Goal: Task Accomplishment & Management: Complete application form

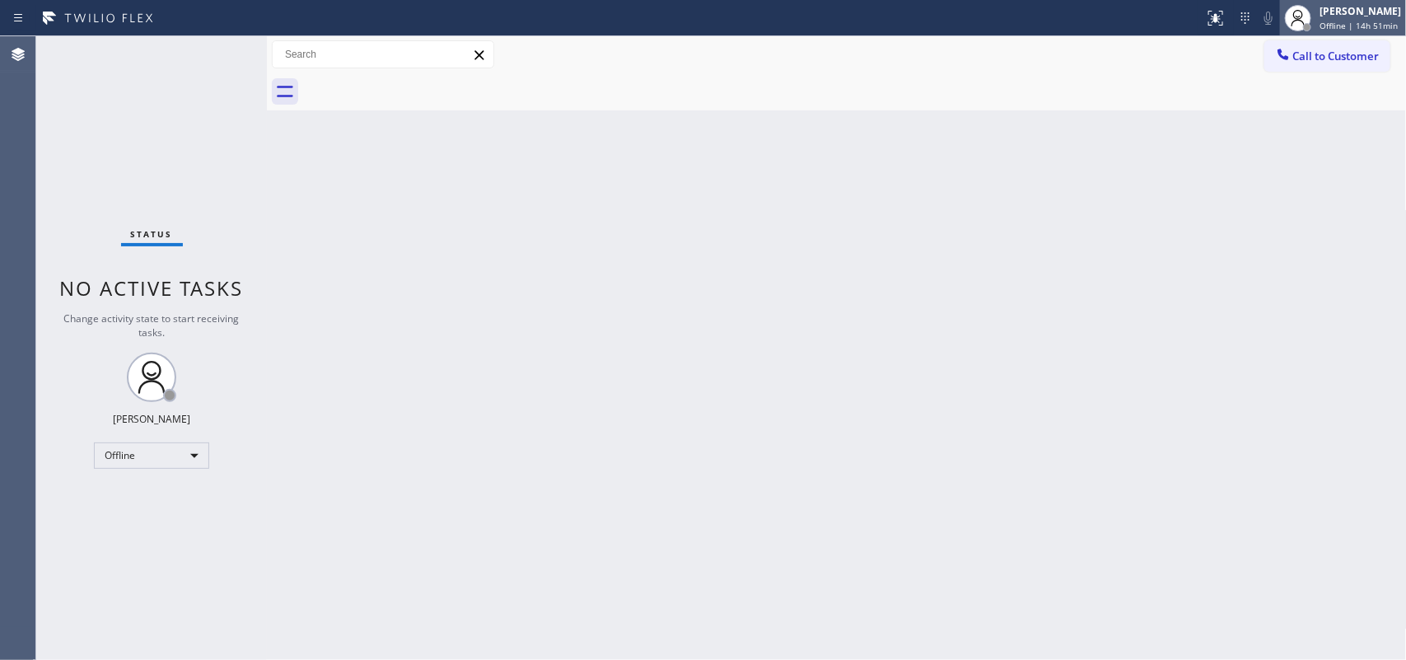
click at [1125, 15] on div "[PERSON_NAME]" at bounding box center [1361, 11] width 82 height 14
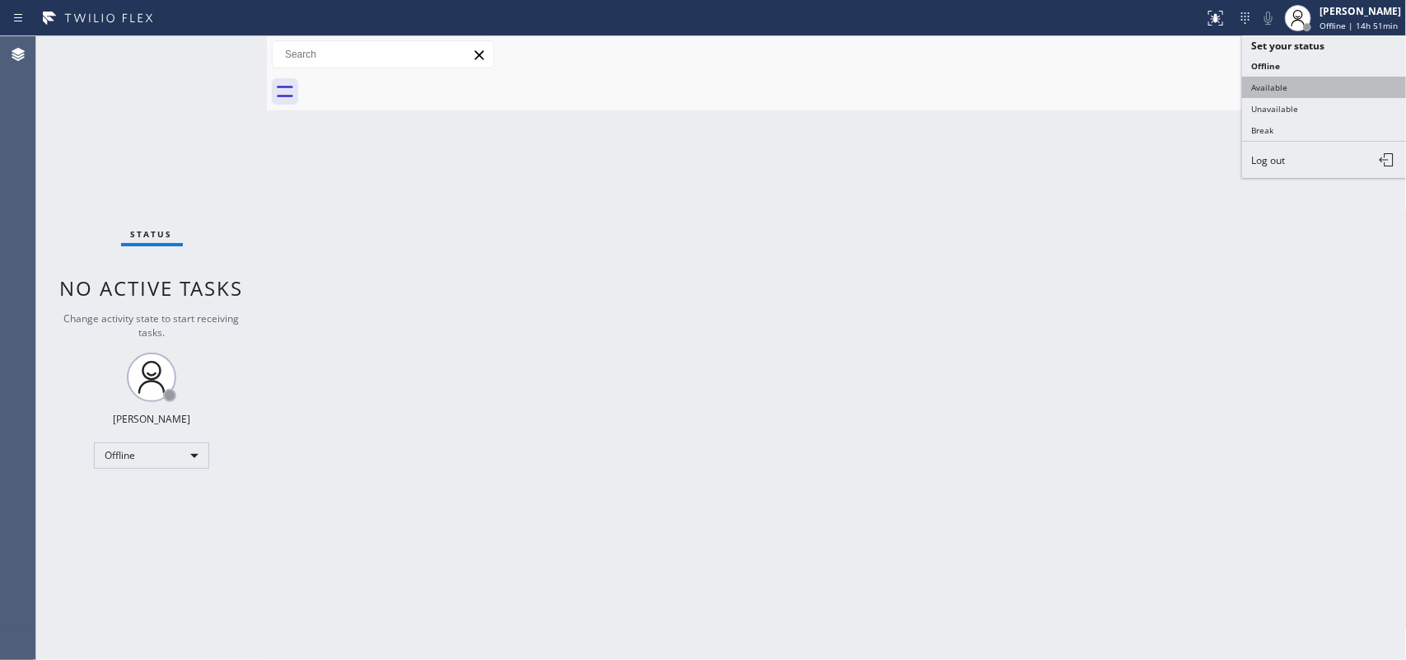
click at [1125, 95] on button "Available" at bounding box center [1325, 87] width 165 height 21
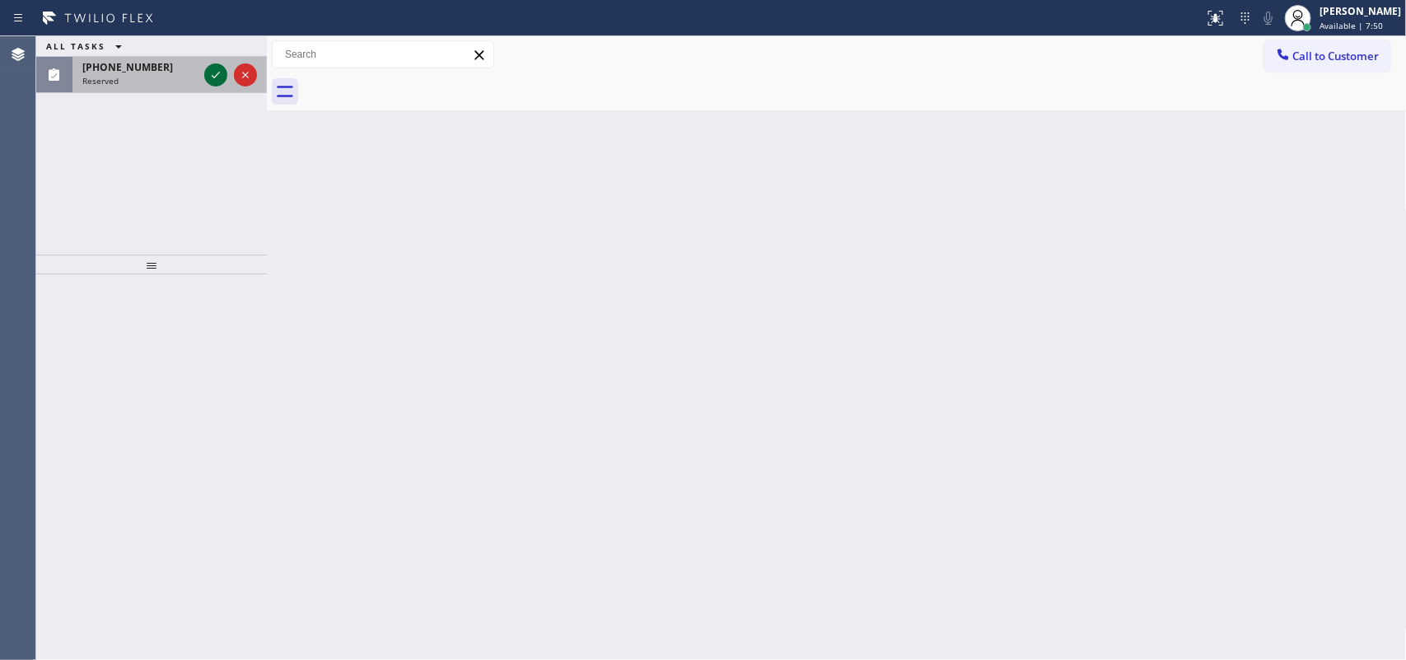
click at [211, 71] on icon at bounding box center [216, 75] width 20 height 20
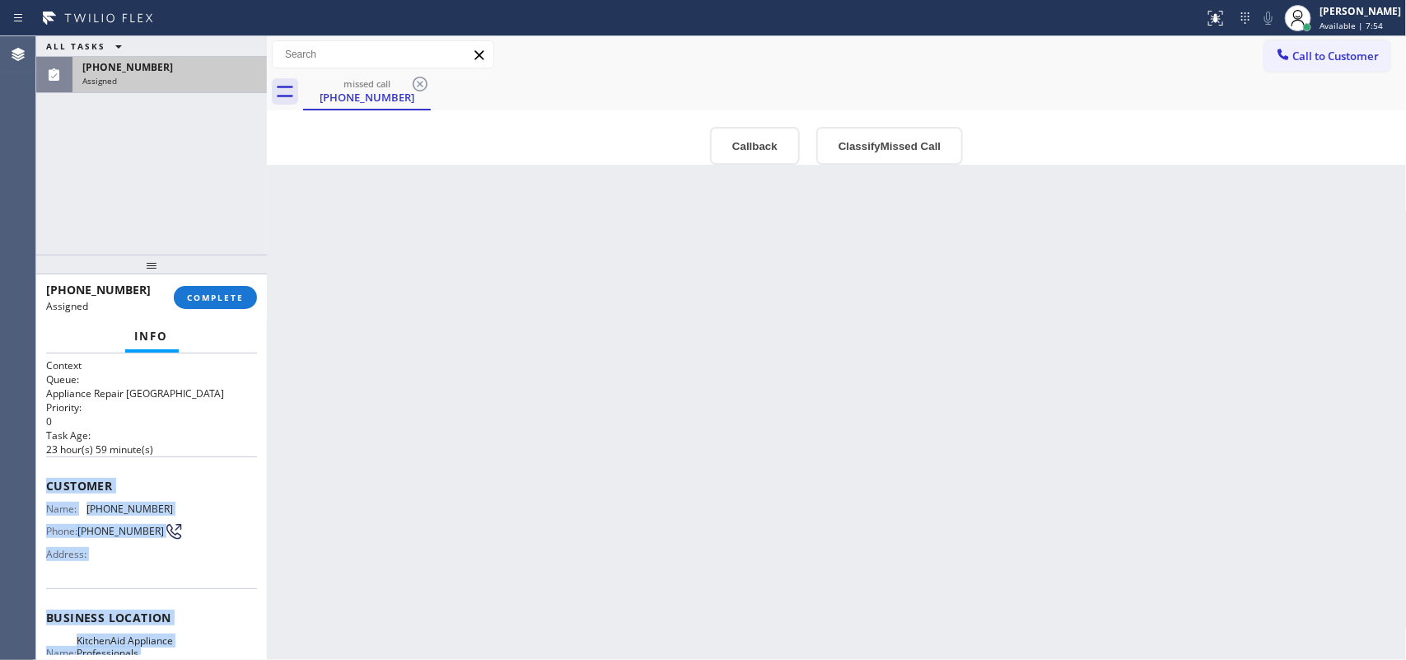
drag, startPoint x: 183, startPoint y: 507, endPoint x: 43, endPoint y: 480, distance: 142.7
click at [43, 480] on div "Context Queue: Appliance Repair High End Priority: 0 Task Age: [DEMOGRAPHIC_DAT…" at bounding box center [151, 506] width 231 height 307
copy div "Customer Name: [PHONE_NUMBER] Phone: [PHONE_NUMBER] Address: Business location …"
click at [880, 136] on button "Classify Missed Call" at bounding box center [890, 146] width 147 height 38
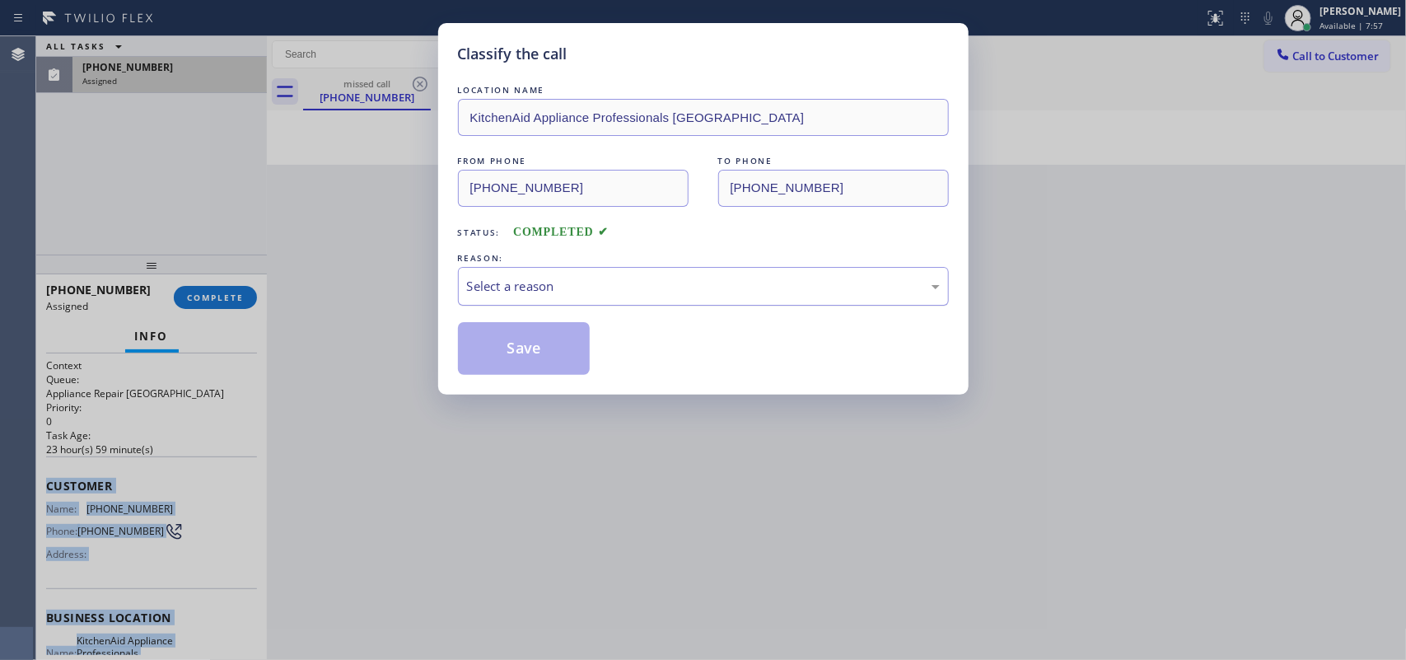
click at [798, 278] on div "Select a reason" at bounding box center [703, 286] width 473 height 19
drag, startPoint x: 798, startPoint y: 278, endPoint x: 751, endPoint y: 307, distance: 55.1
click at [798, 278] on div "Select a reason" at bounding box center [703, 286] width 473 height 19
click at [616, 286] on div "Select a reason" at bounding box center [703, 286] width 473 height 19
click at [542, 410] on div "Classify the call LOCATION NAME KitchenAid Appliance Professionals [GEOGRAPHIC_…" at bounding box center [703, 330] width 1406 height 660
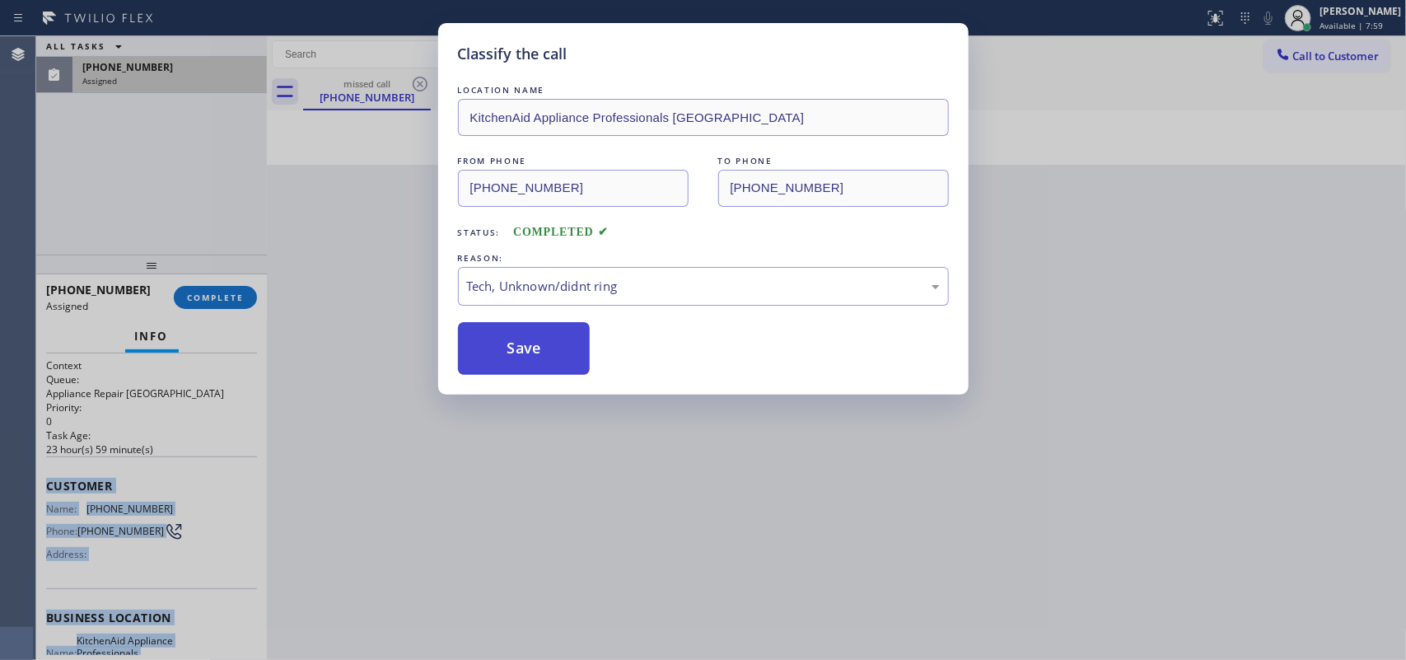
click at [512, 346] on button "Save" at bounding box center [524, 348] width 133 height 53
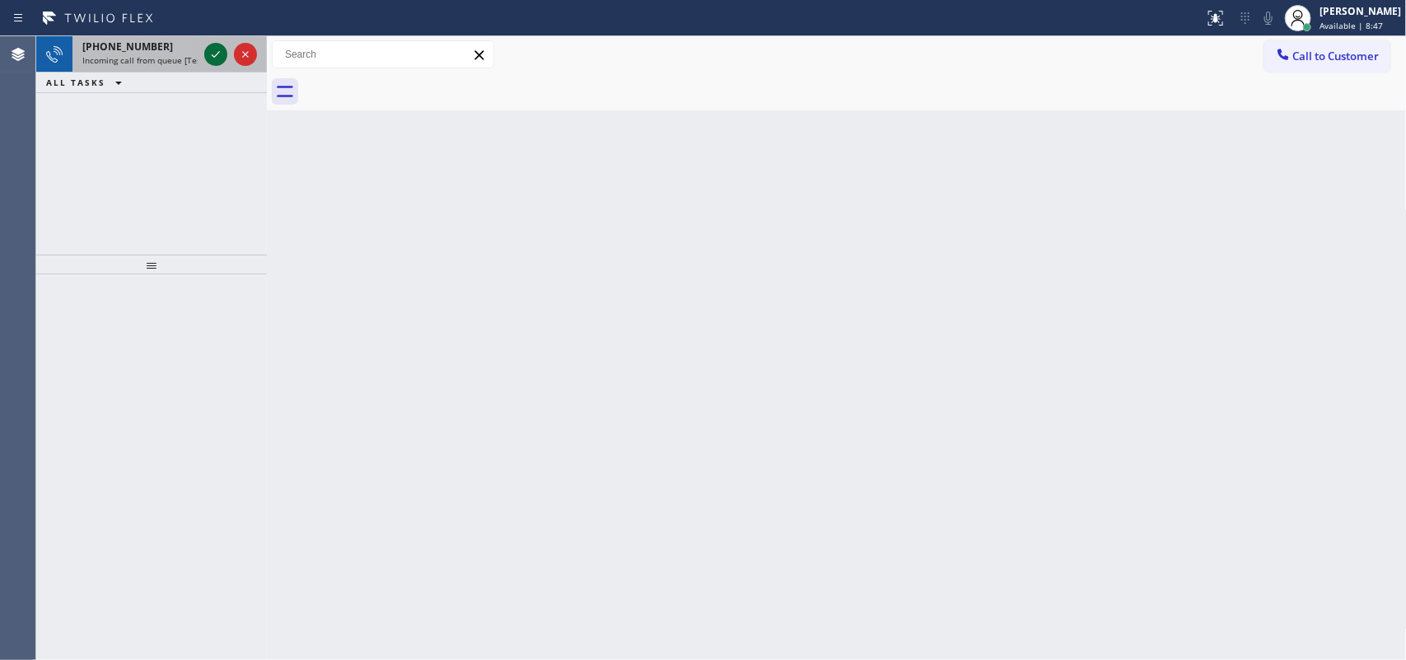
click at [212, 58] on icon at bounding box center [216, 54] width 20 height 20
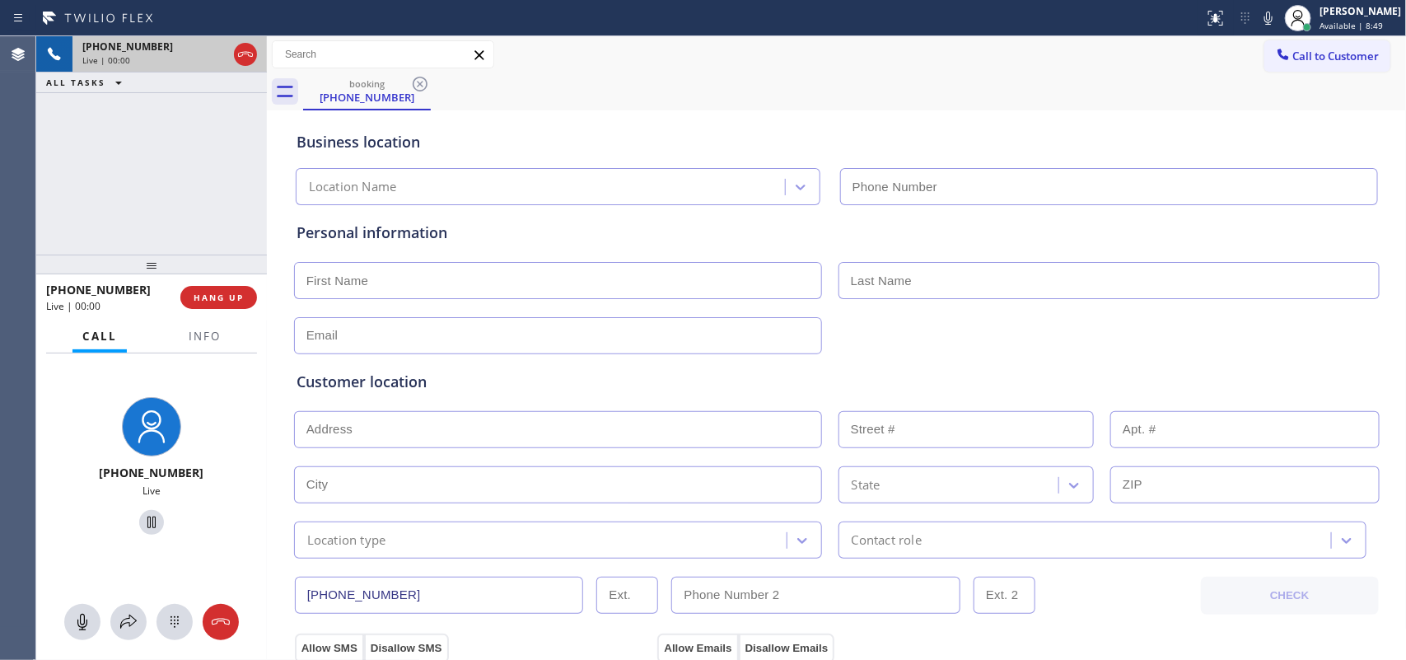
type input "[PHONE_NUMBER]"
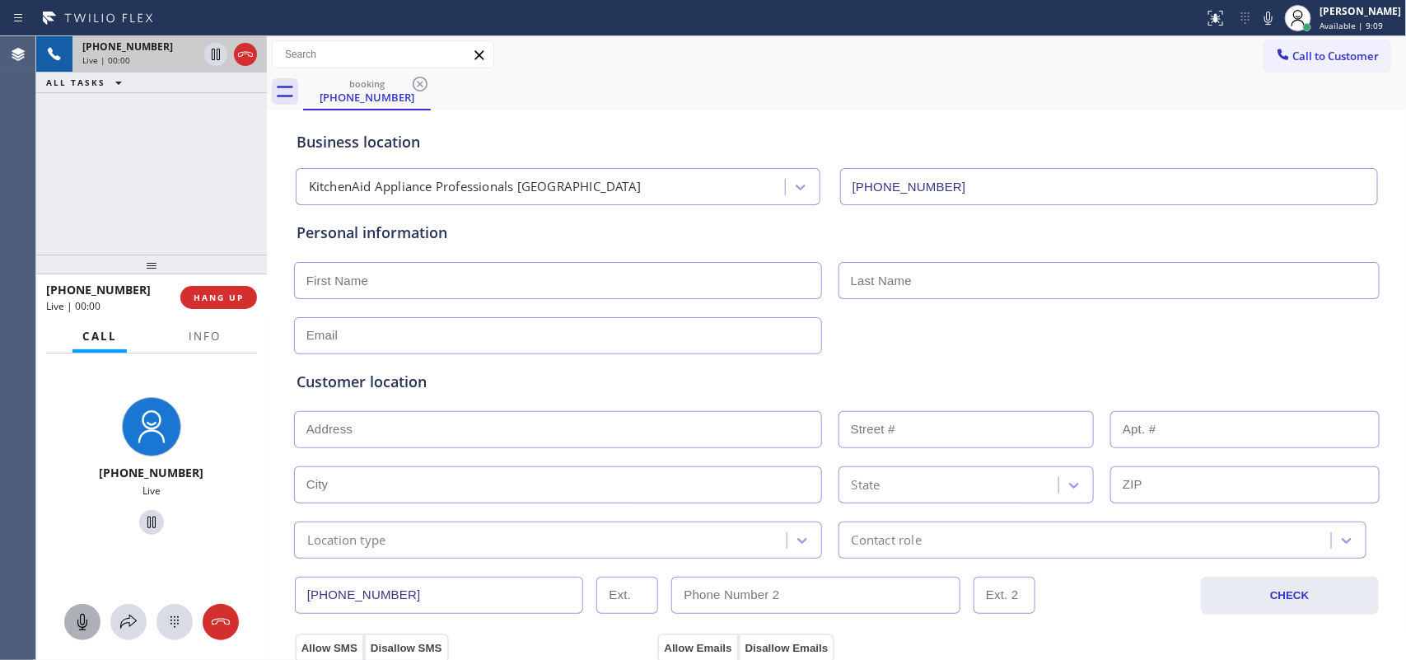
click at [79, 527] on icon at bounding box center [83, 622] width 20 height 20
click at [142, 515] on icon at bounding box center [152, 522] width 20 height 20
drag, startPoint x: 204, startPoint y: 470, endPoint x: 117, endPoint y: 472, distance: 86.6
click at [117, 472] on div "[PHONE_NUMBER]" at bounding box center [152, 473] width 218 height 16
copy span "9176572516"
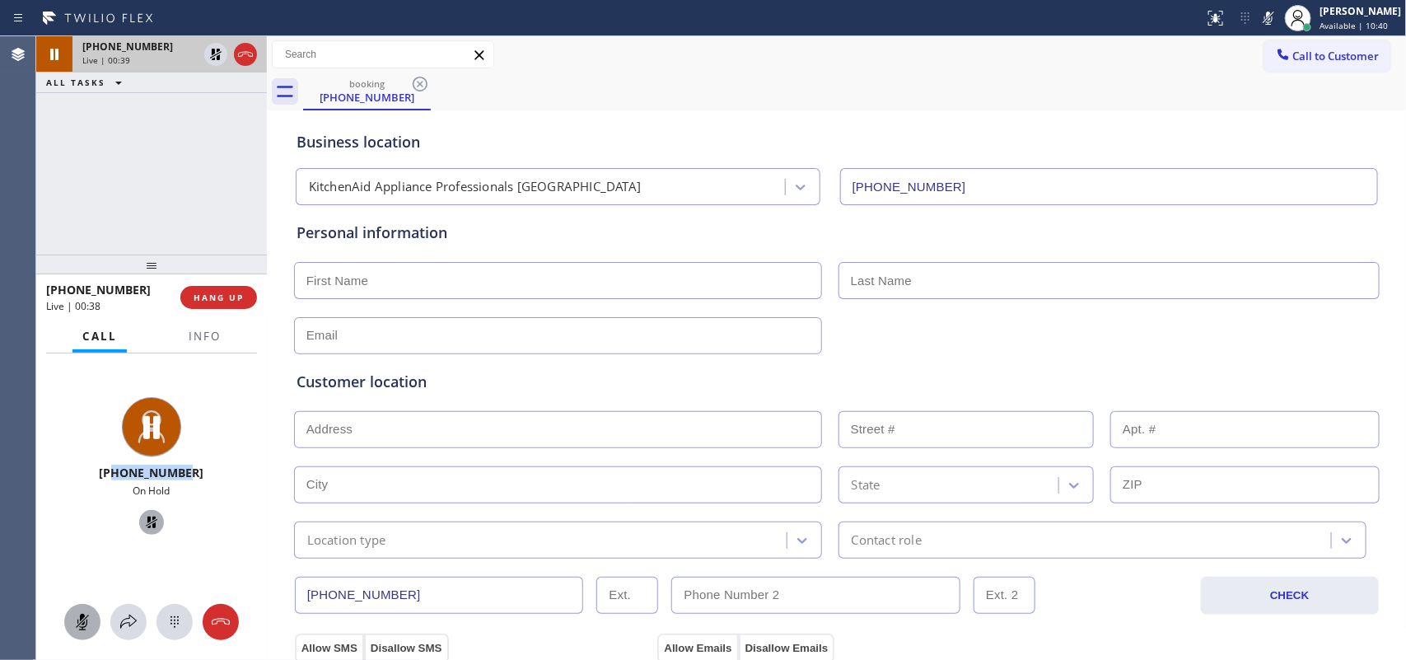
drag, startPoint x: 81, startPoint y: 626, endPoint x: 85, endPoint y: 610, distance: 17.0
click at [81, 527] on icon at bounding box center [83, 622] width 20 height 20
click at [142, 523] on icon at bounding box center [152, 522] width 20 height 20
click at [134, 527] on icon at bounding box center [128, 622] width 16 height 14
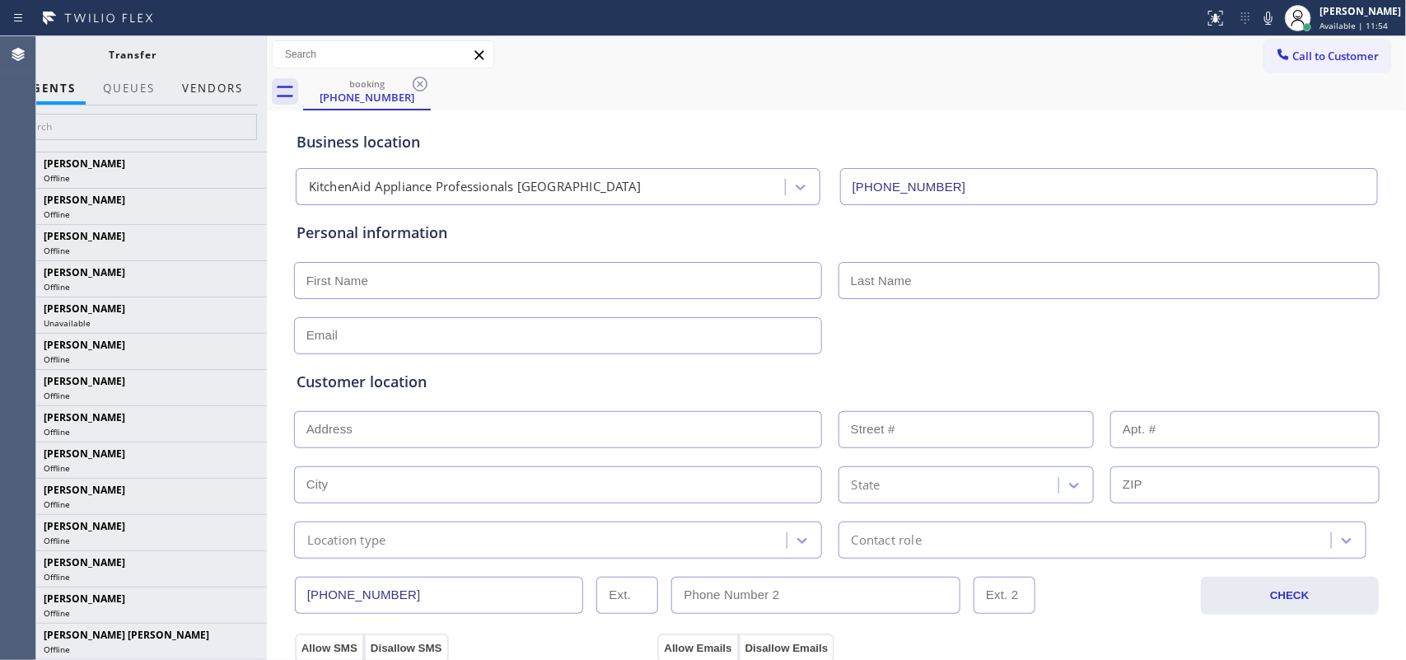
click at [232, 85] on button "Vendors" at bounding box center [212, 89] width 81 height 32
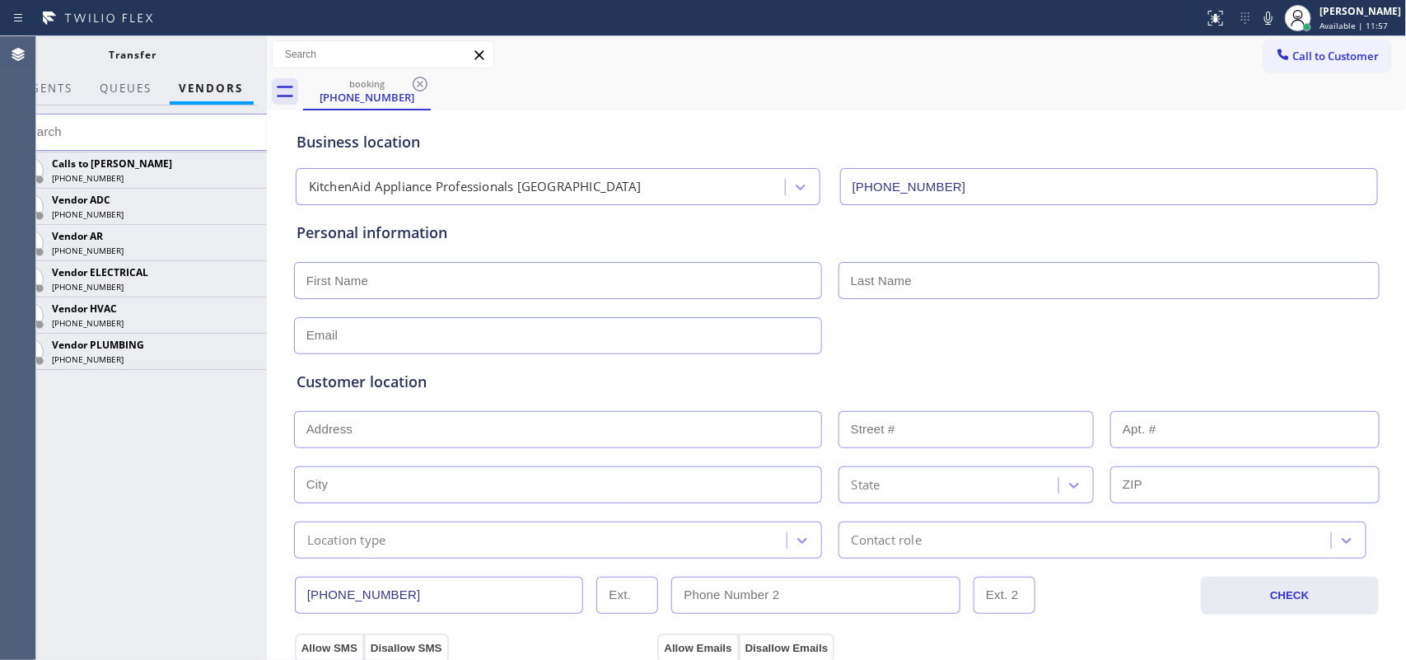
click at [0, 0] on icon at bounding box center [0, 0] width 0 height 0
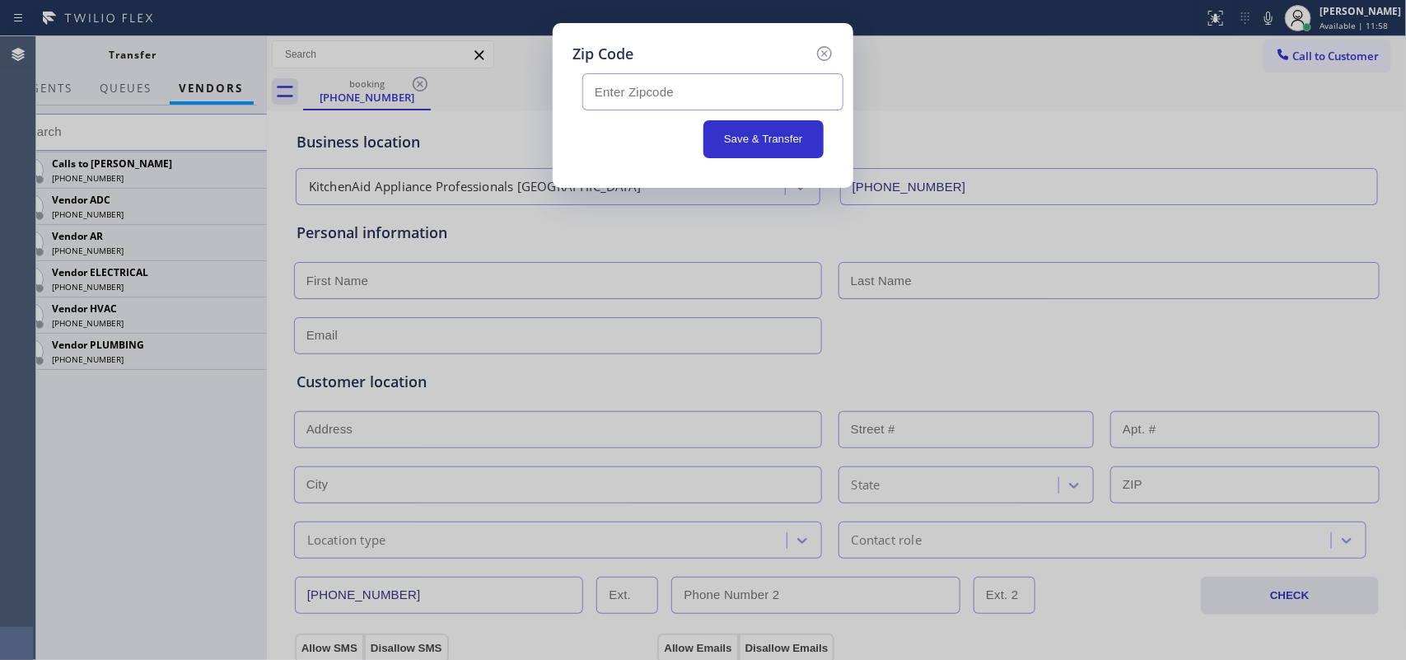
click at [719, 96] on input "text" at bounding box center [713, 91] width 261 height 37
paste input "10019"
type input "10019"
click at [744, 138] on button "Save & Transfer" at bounding box center [764, 139] width 121 height 38
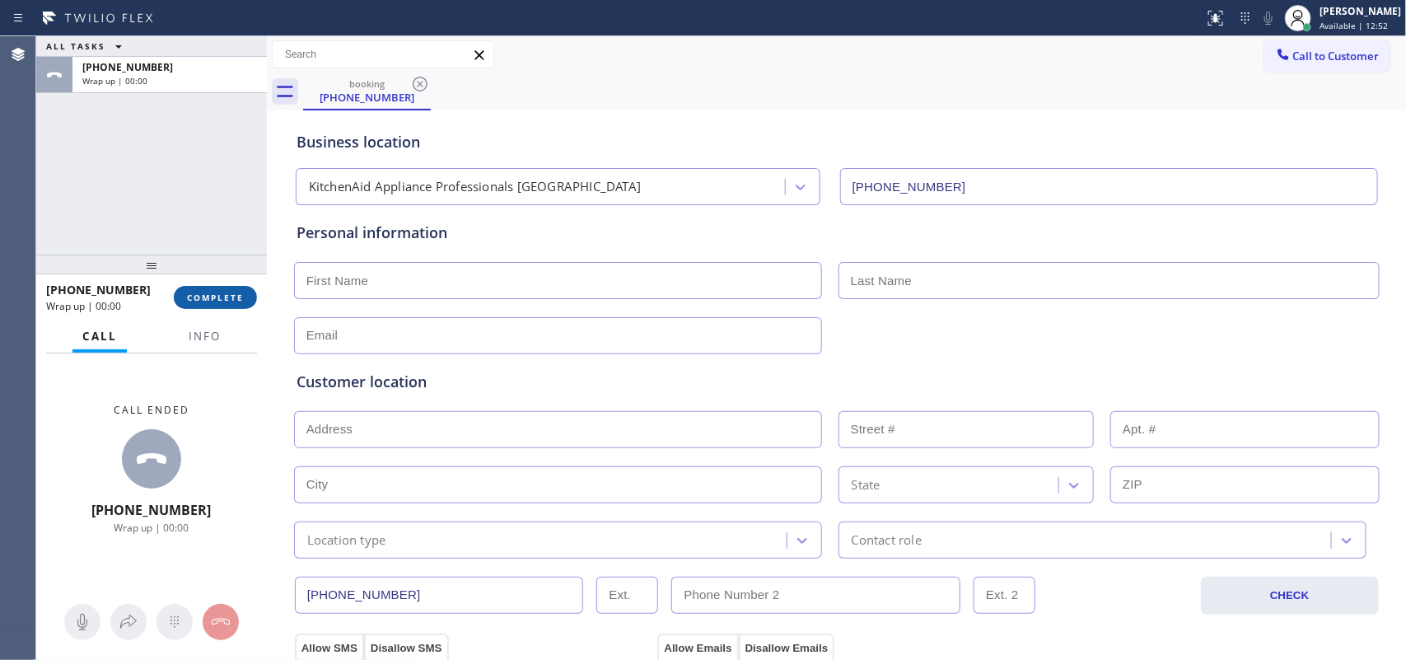
click at [228, 297] on span "COMPLETE" at bounding box center [215, 298] width 57 height 12
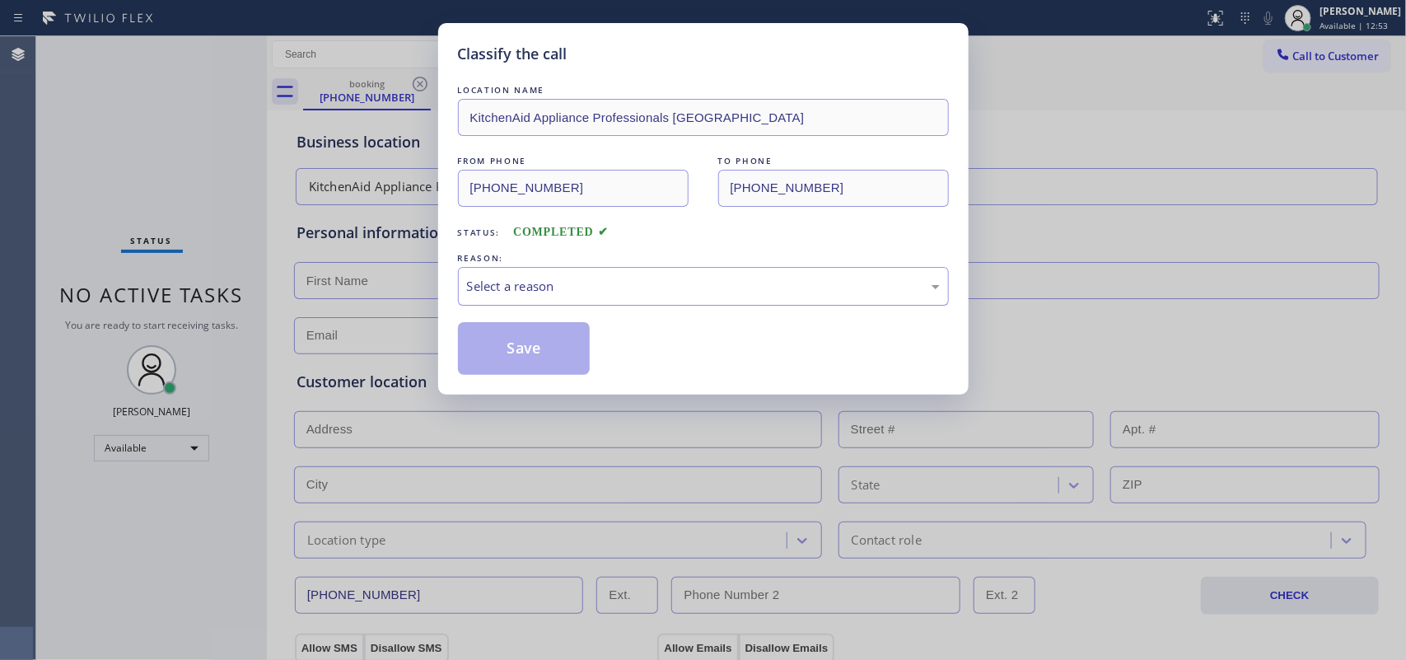
click at [618, 291] on div "Select a reason" at bounding box center [703, 286] width 473 height 19
click at [627, 278] on div "Select a reason" at bounding box center [703, 286] width 473 height 19
click at [556, 363] on button "Save" at bounding box center [524, 348] width 133 height 53
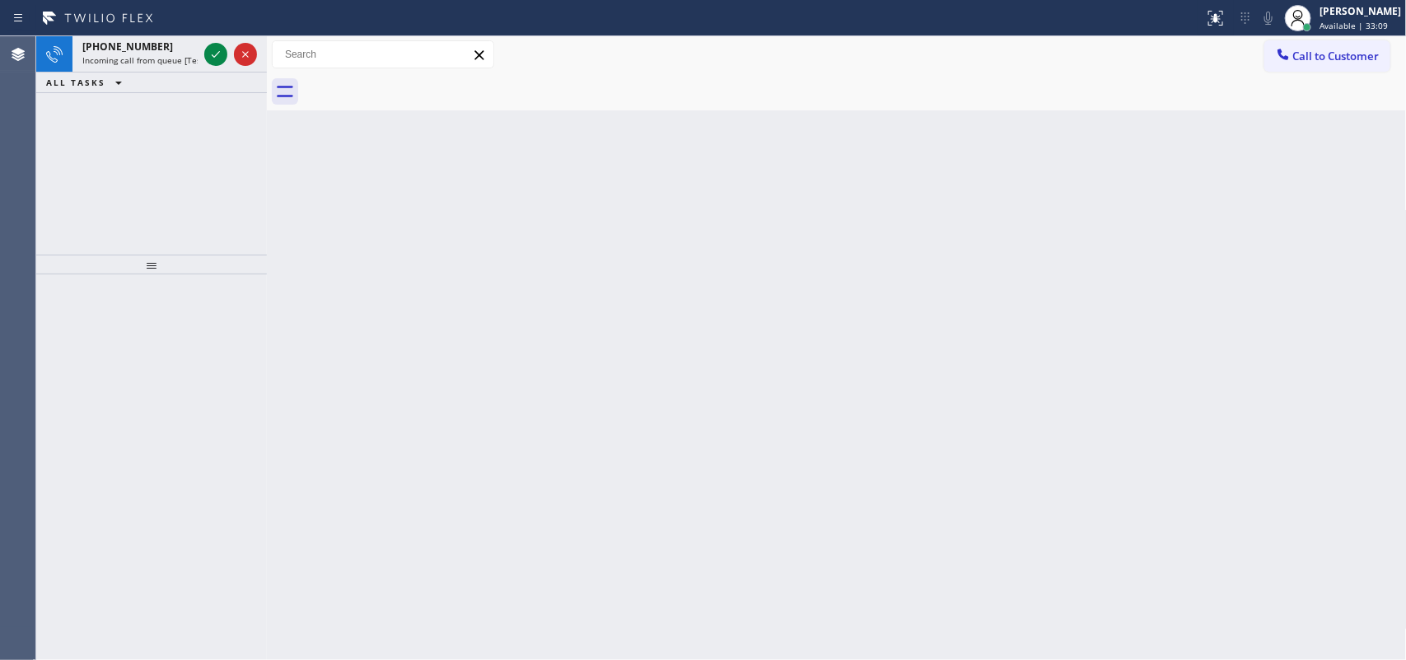
click at [210, 52] on icon at bounding box center [216, 54] width 20 height 20
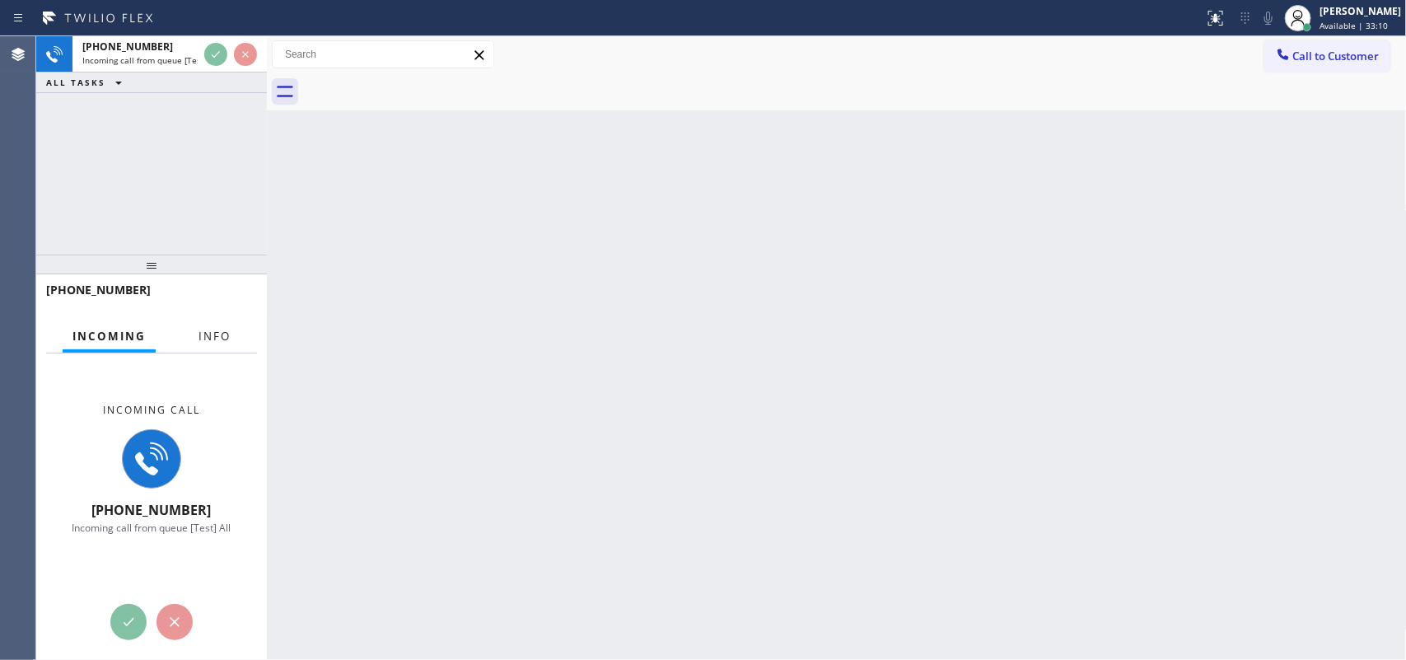
click at [216, 326] on button "Info" at bounding box center [215, 337] width 52 height 32
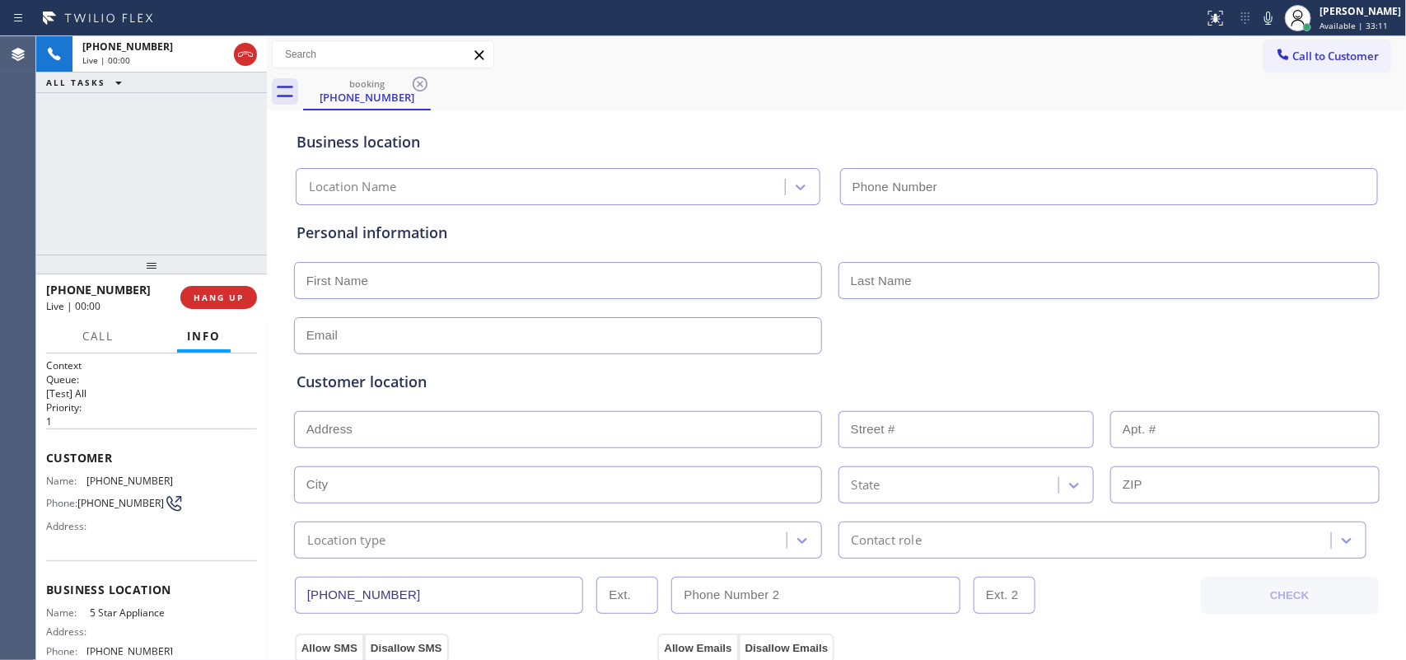
type input "[PHONE_NUMBER]"
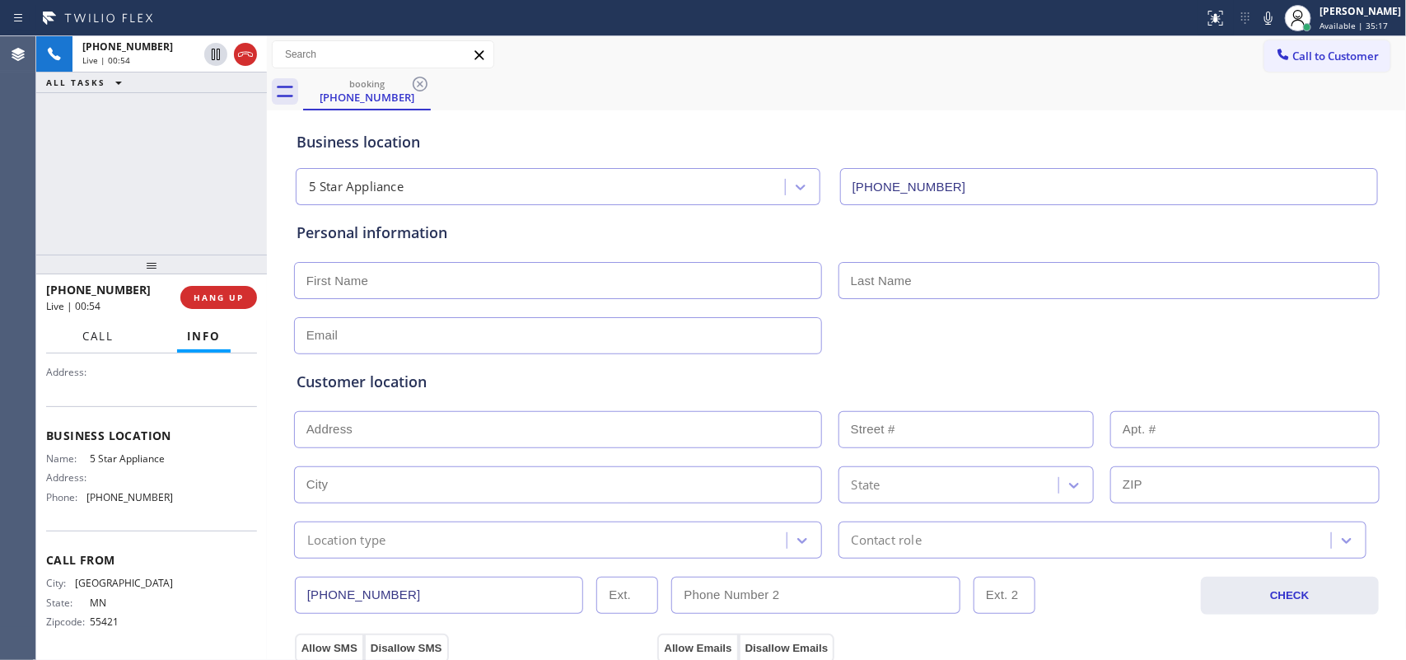
click at [103, 336] on span "Call" at bounding box center [97, 336] width 31 height 15
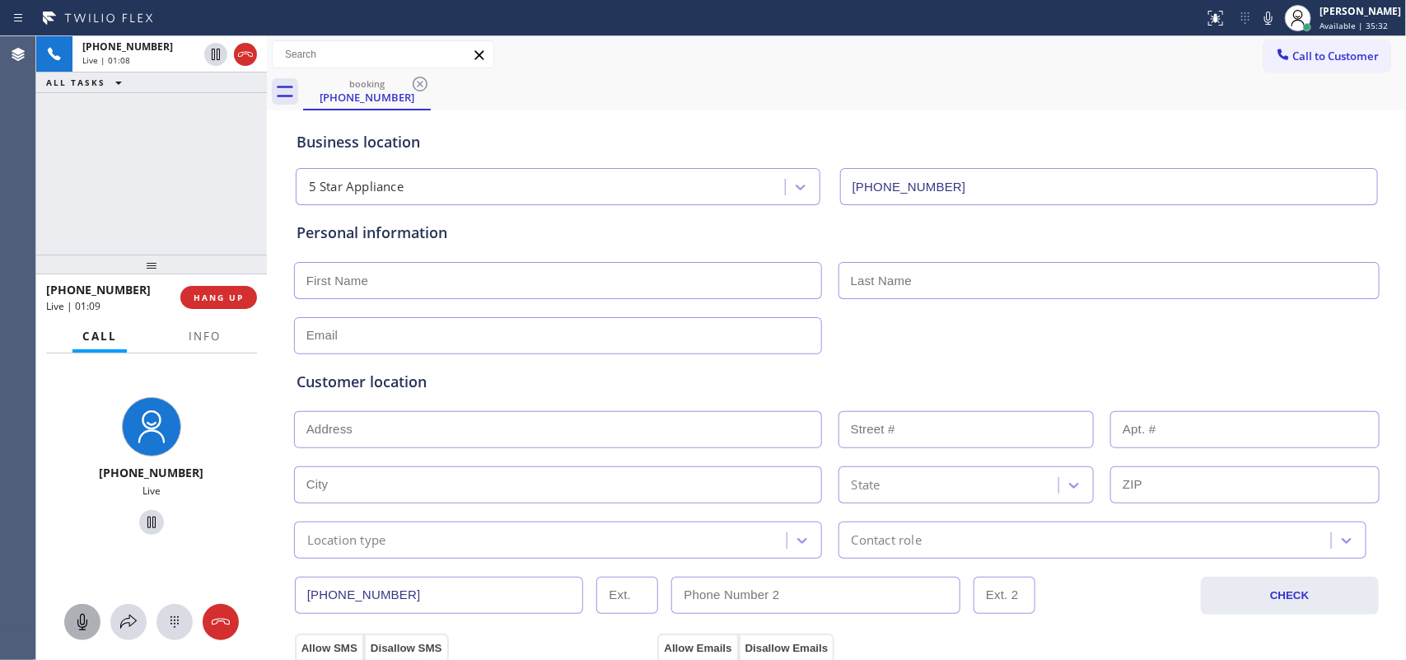
click at [83, 527] on icon at bounding box center [83, 622] width 20 height 20
click at [142, 521] on icon at bounding box center [152, 522] width 20 height 20
click at [91, 527] on icon at bounding box center [83, 622] width 20 height 20
click at [147, 522] on icon at bounding box center [152, 522] width 20 height 20
click at [706, 277] on input "text" at bounding box center [558, 280] width 528 height 37
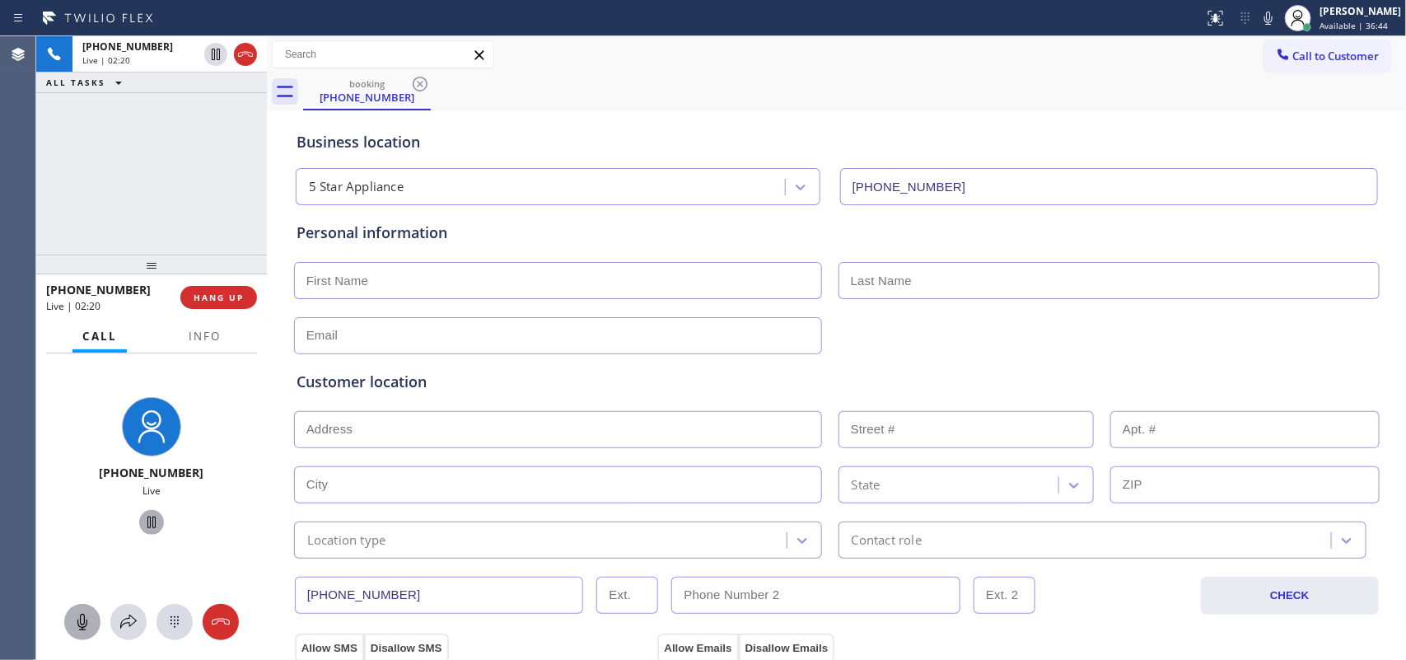
click at [706, 277] on input "text" at bounding box center [558, 280] width 528 height 37
type input "[PERSON_NAME]"
click at [214, 198] on div "[PHONE_NUMBER] Live | 04:00 ALL TASKS ALL TASKS ACTIVE TASKS TASKS IN WRAP UP" at bounding box center [151, 145] width 231 height 218
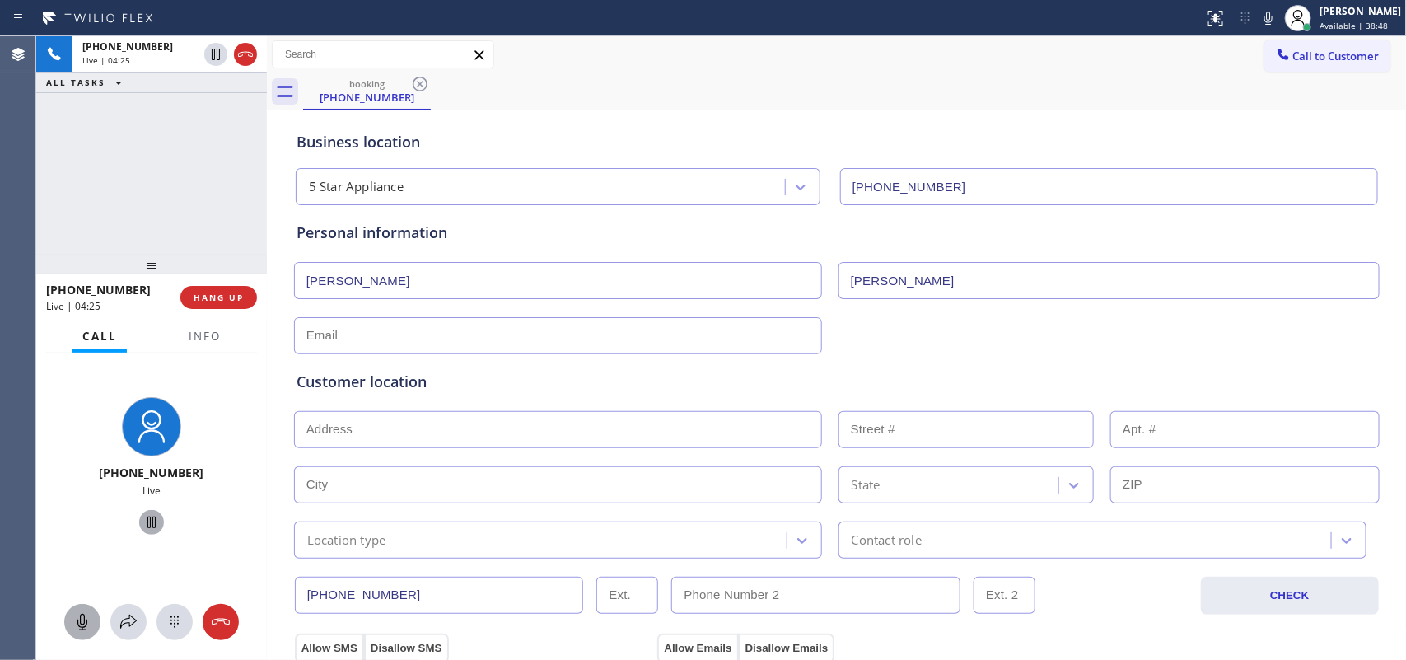
click at [653, 335] on input "text" at bounding box center [558, 335] width 528 height 37
type input "[PERSON_NAME][EMAIL_ADDRESS][PERSON_NAME][DOMAIN_NAME]"
click at [532, 408] on div "Customer location >> ADD NEW ADDRESS << + NEW ADDRESS State Location type Conta…" at bounding box center [837, 465] width 1081 height 188
click at [524, 428] on input "text" at bounding box center [558, 429] width 528 height 37
paste input "[STREET_ADDRESS]"
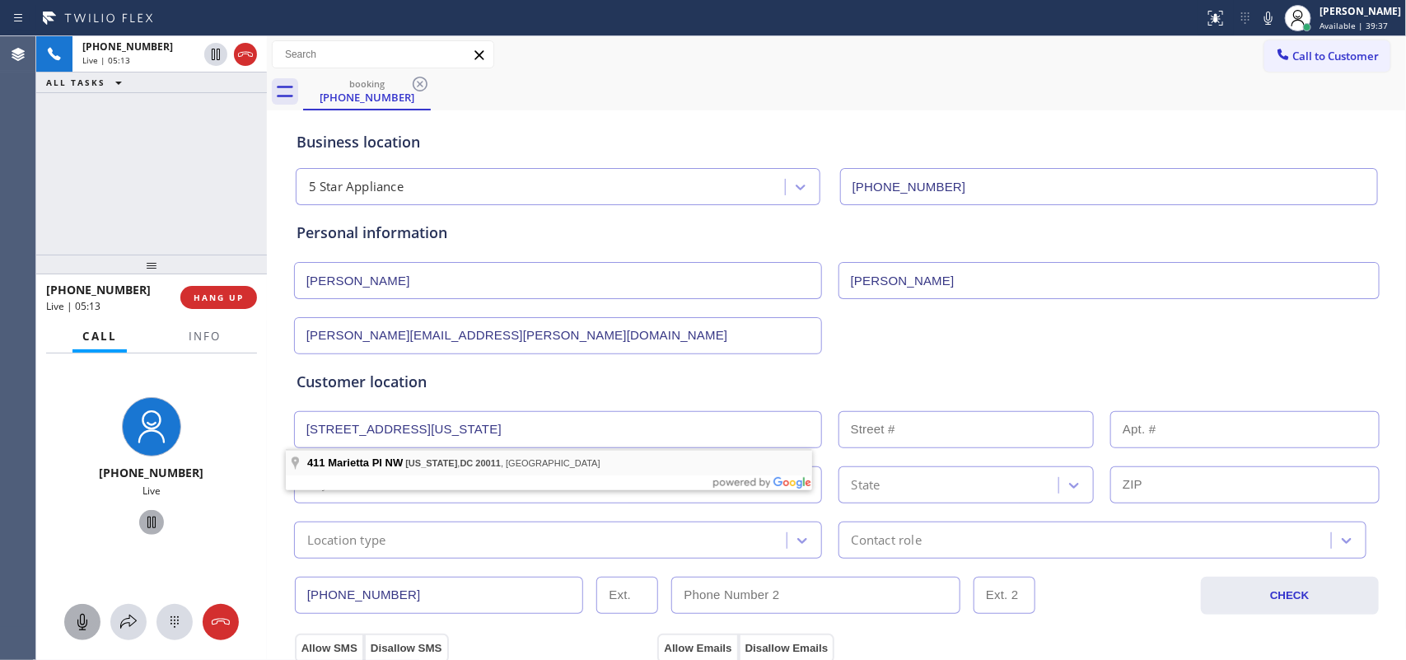
type input "[STREET_ADDRESS]"
type input "411"
type input "[US_STATE]"
type input "20011"
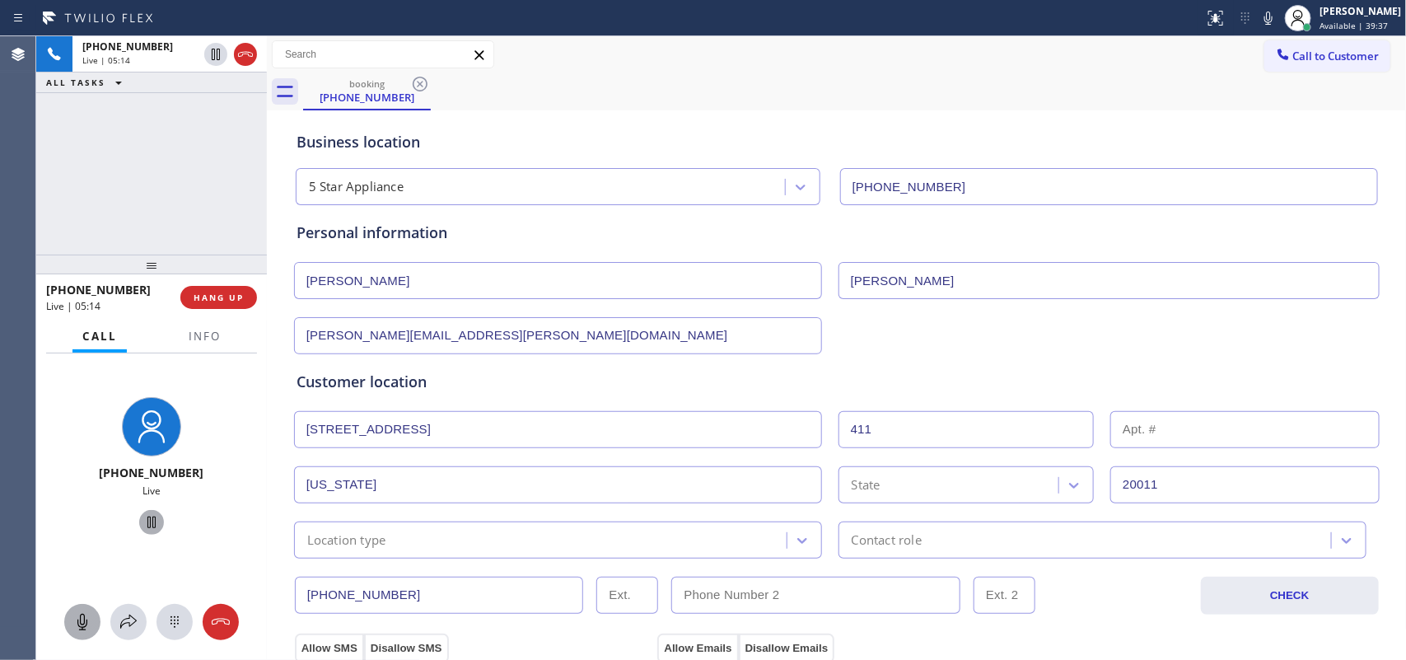
scroll to position [103, 0]
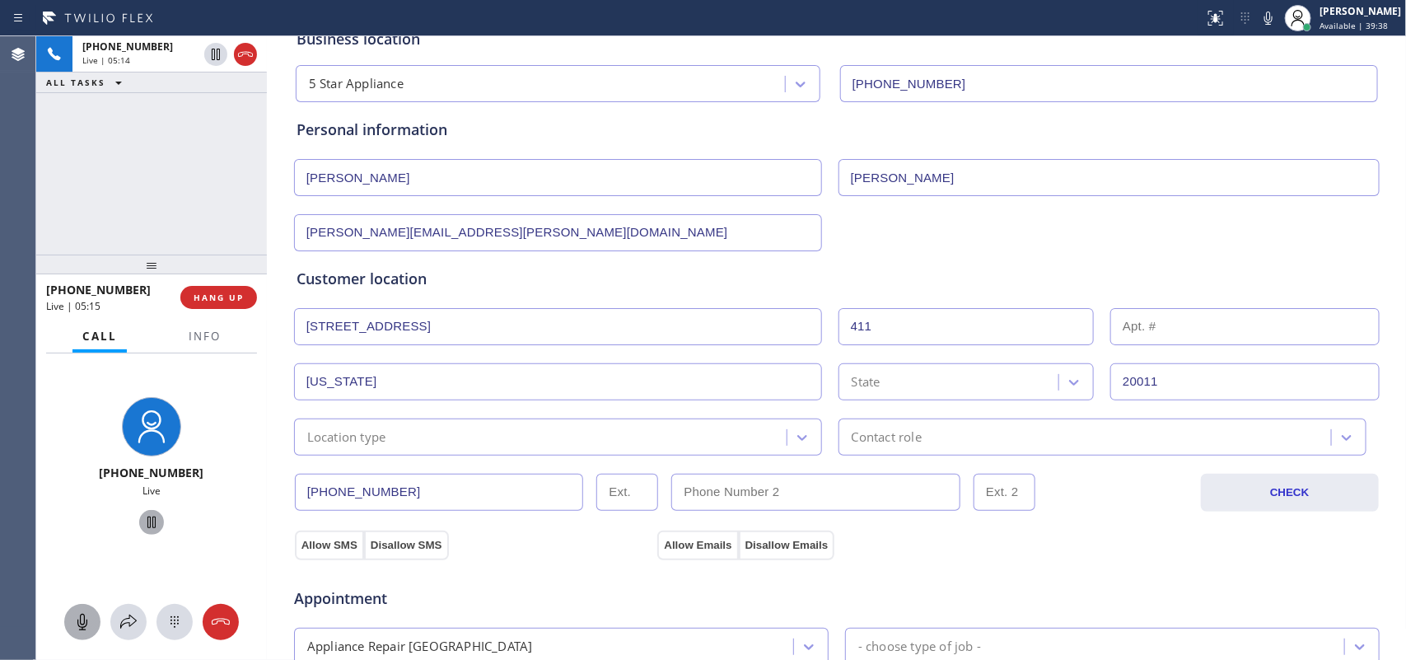
click at [536, 433] on div "Location type" at bounding box center [543, 437] width 488 height 29
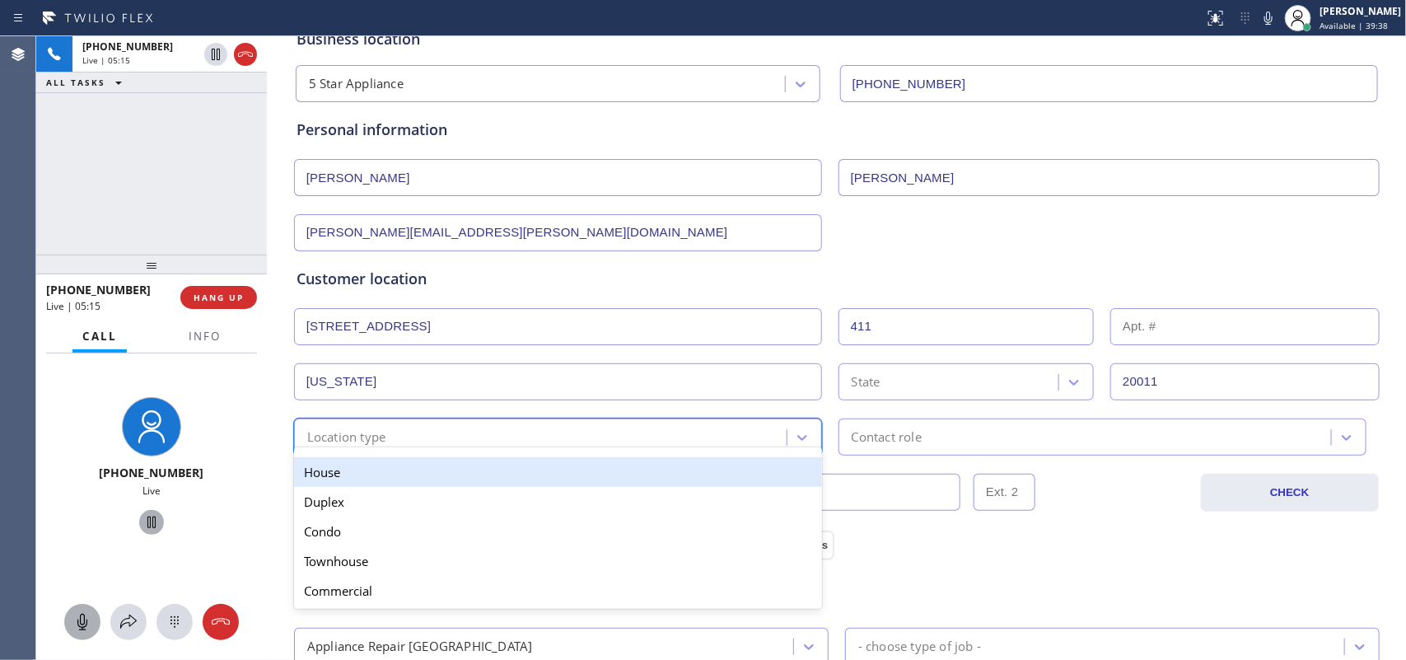
click at [520, 470] on div "House" at bounding box center [558, 472] width 528 height 30
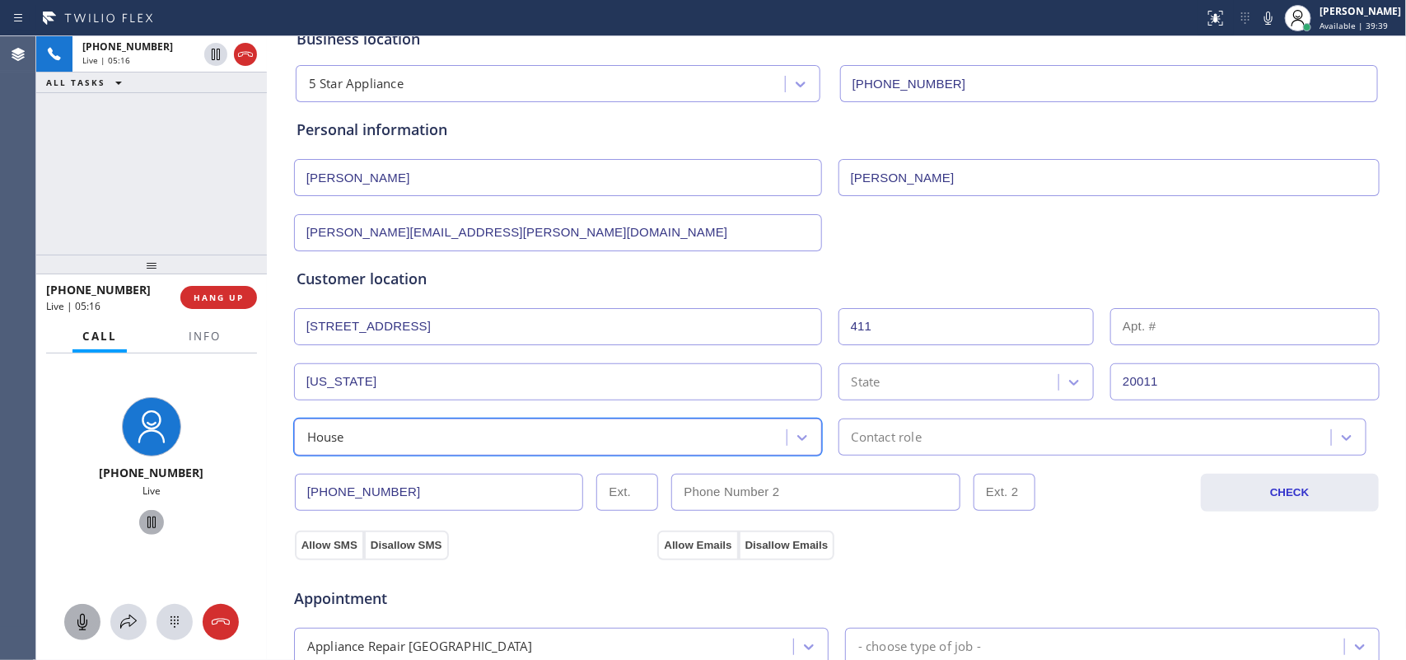
click at [888, 437] on div "Contact role" at bounding box center [887, 437] width 70 height 19
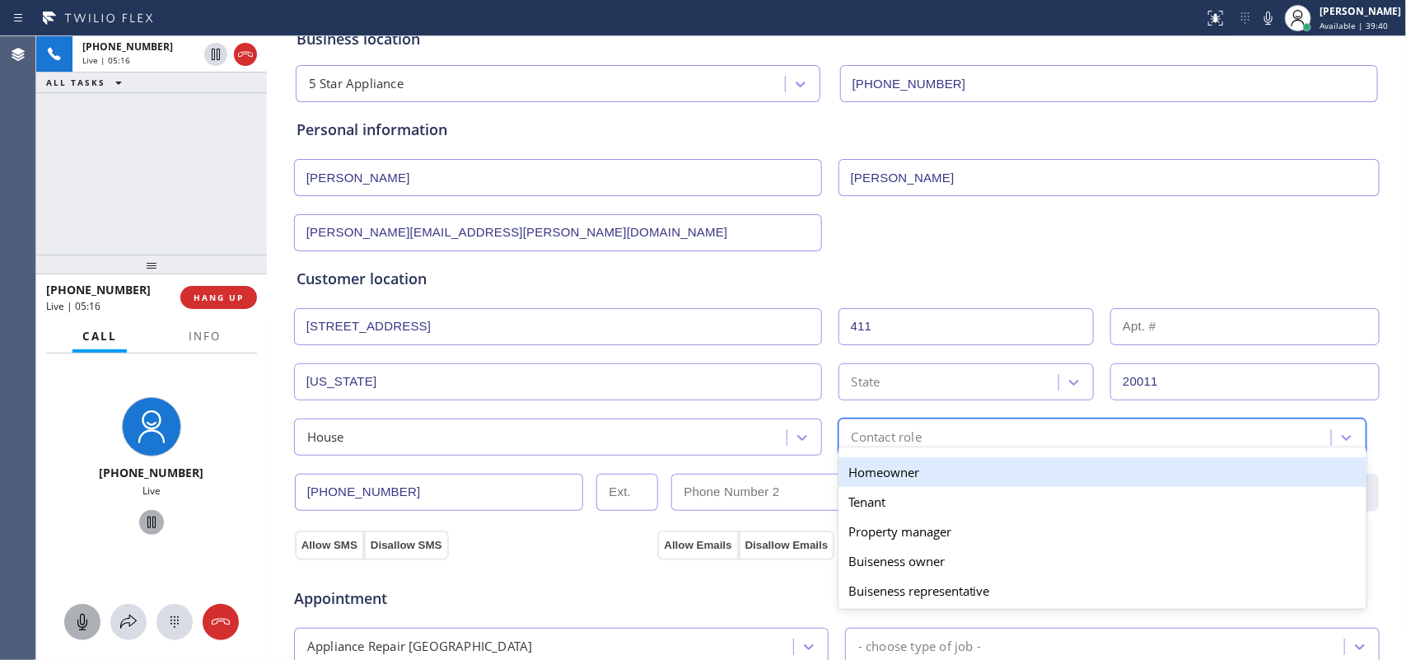
click at [884, 467] on div "Homeowner" at bounding box center [1103, 472] width 528 height 30
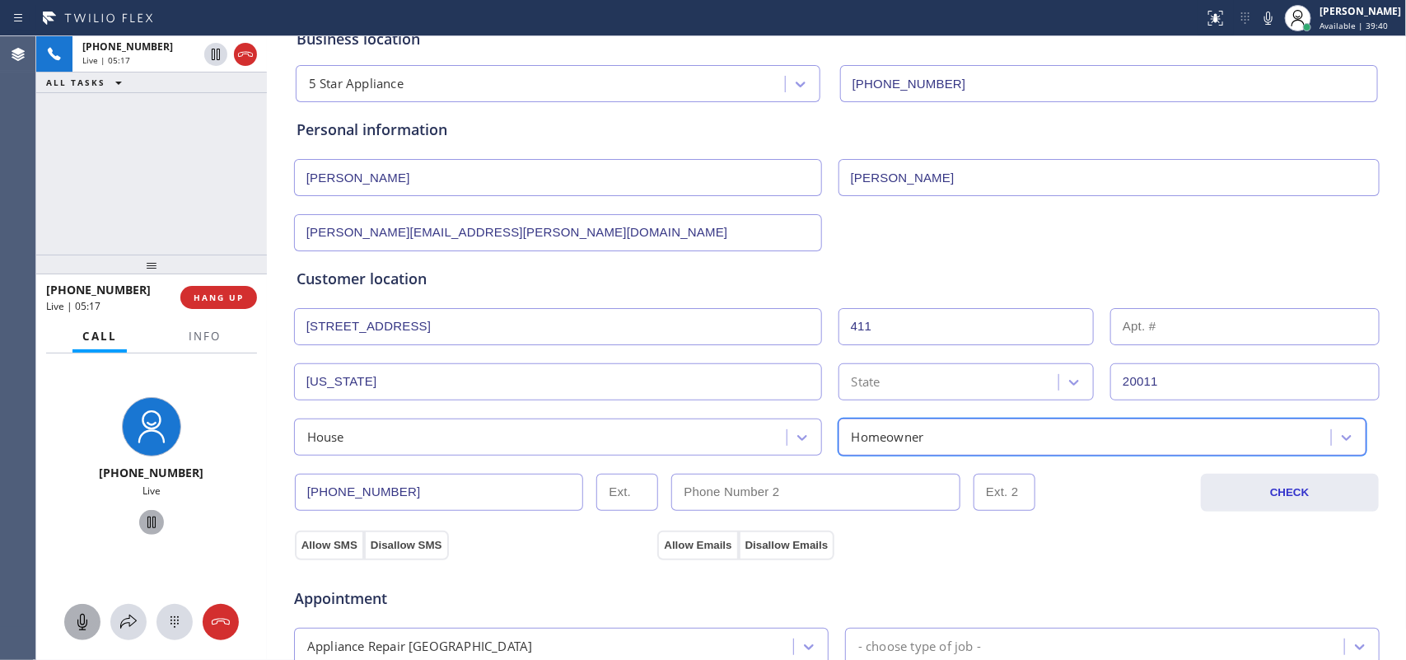
scroll to position [515, 0]
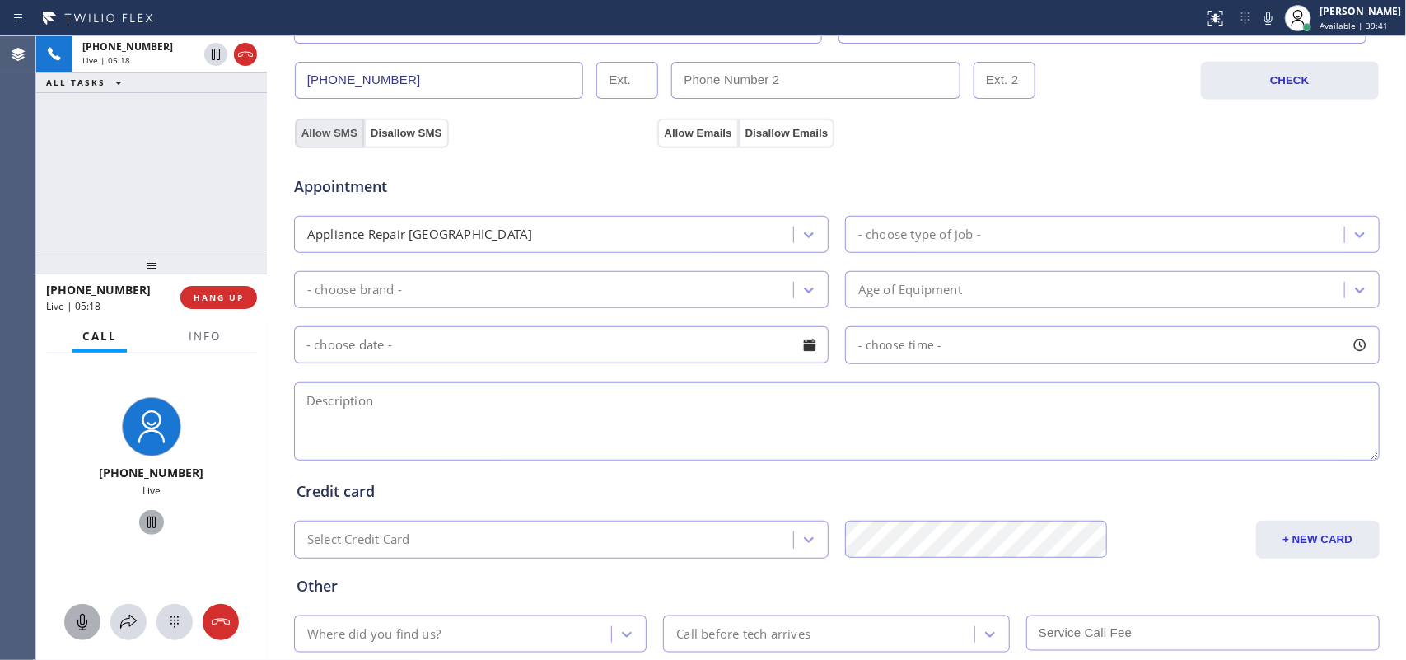
click at [326, 138] on button "Allow SMS" at bounding box center [329, 134] width 69 height 30
click at [689, 132] on button "Allow Emails" at bounding box center [698, 134] width 81 height 30
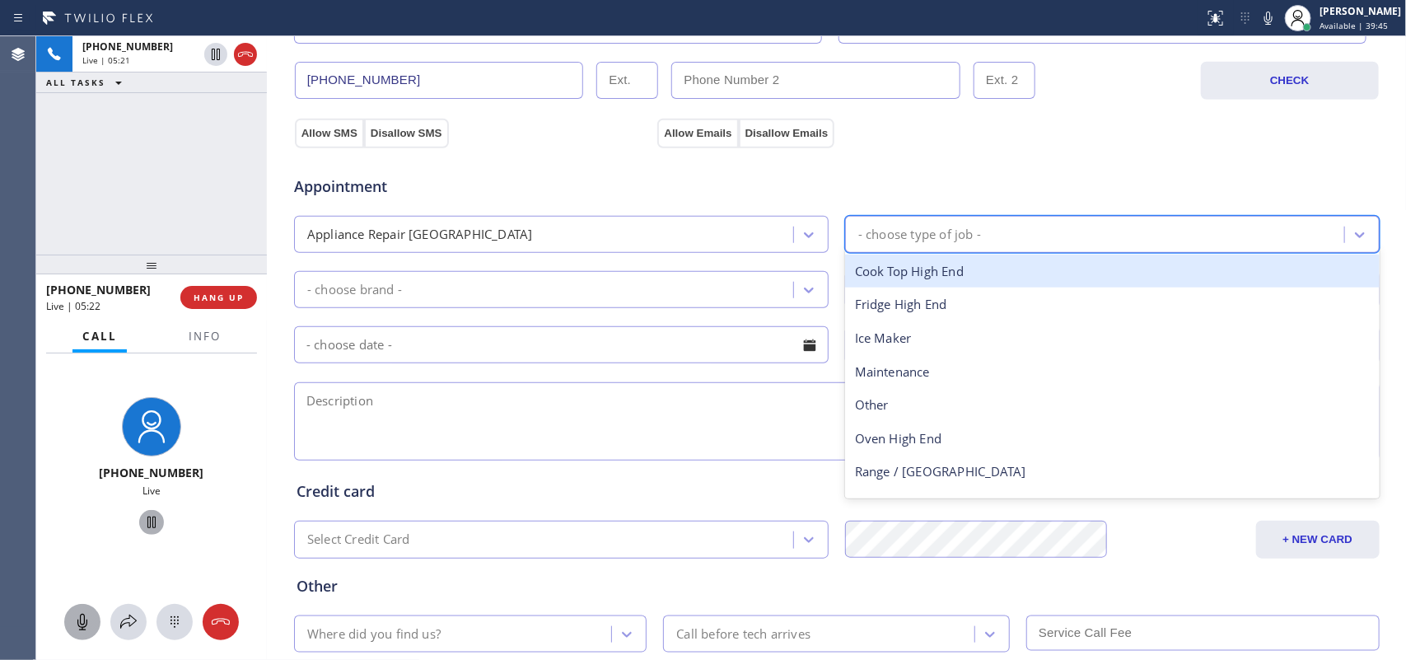
click at [1064, 233] on div "- choose type of job -" at bounding box center [1097, 234] width 494 height 29
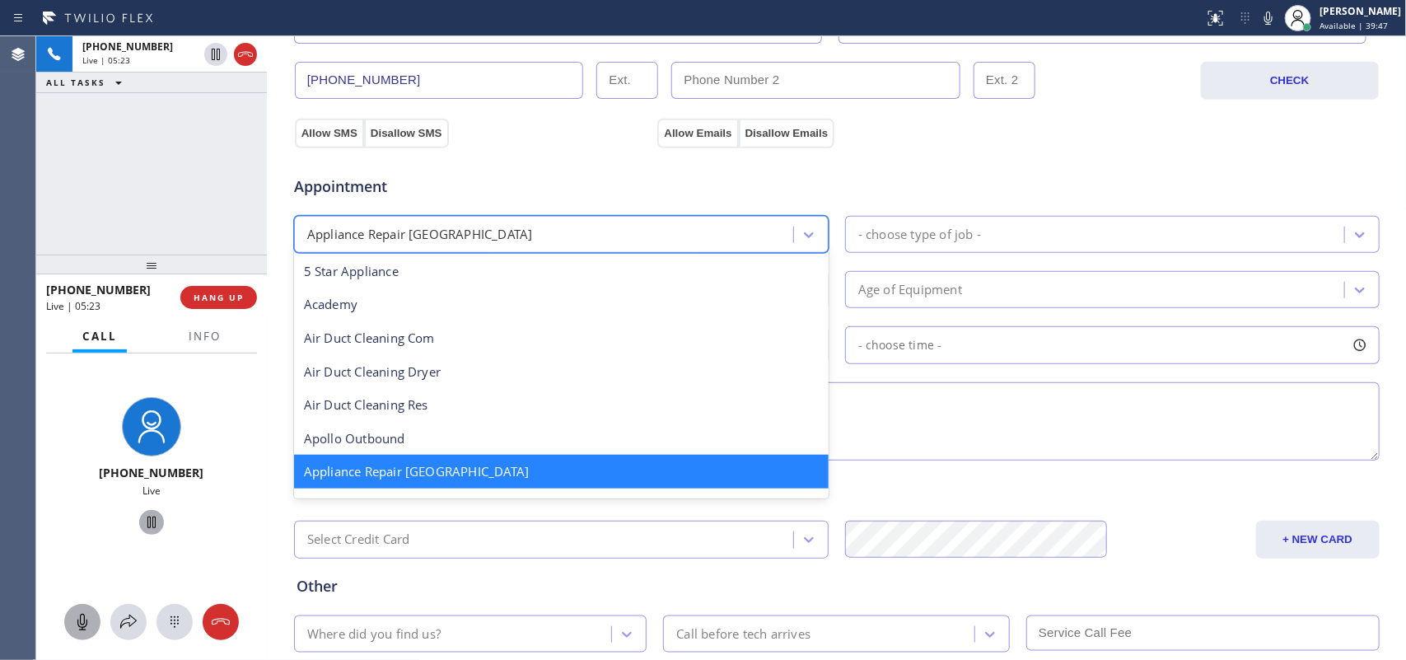
click at [610, 236] on div "Appliance Repair [GEOGRAPHIC_DATA]" at bounding box center [546, 234] width 494 height 29
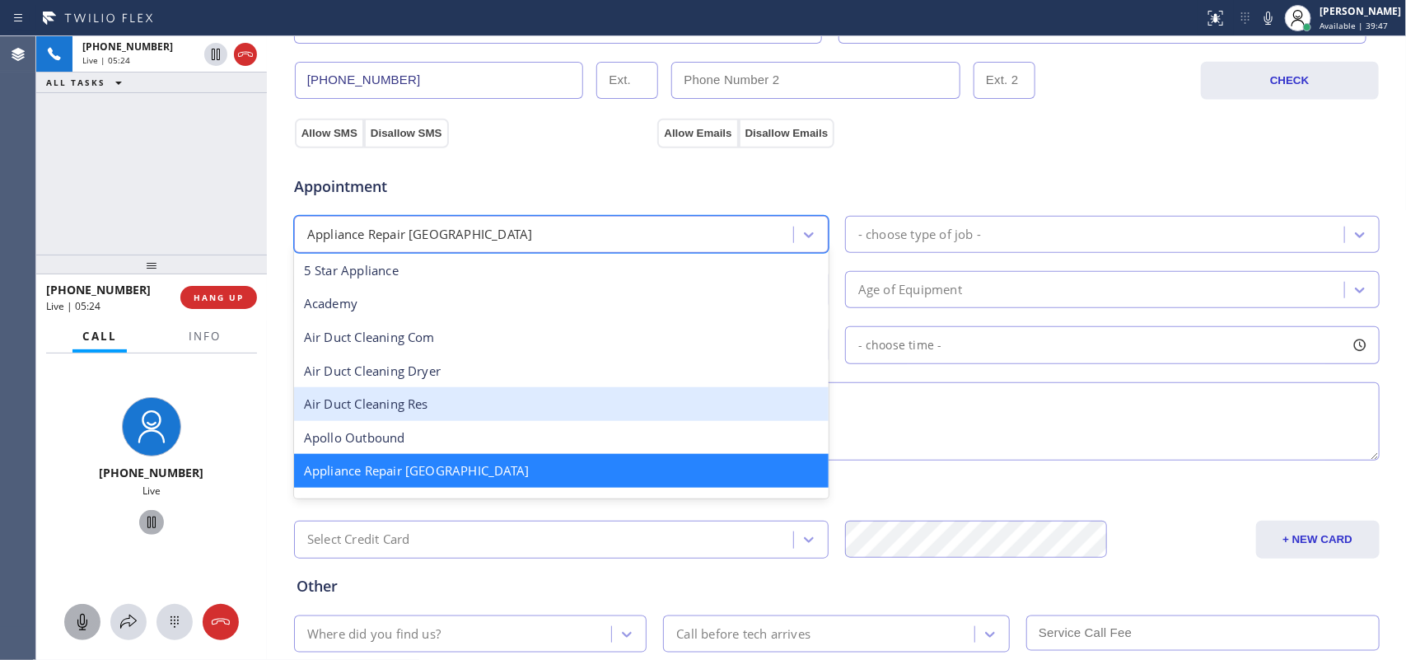
scroll to position [207, 0]
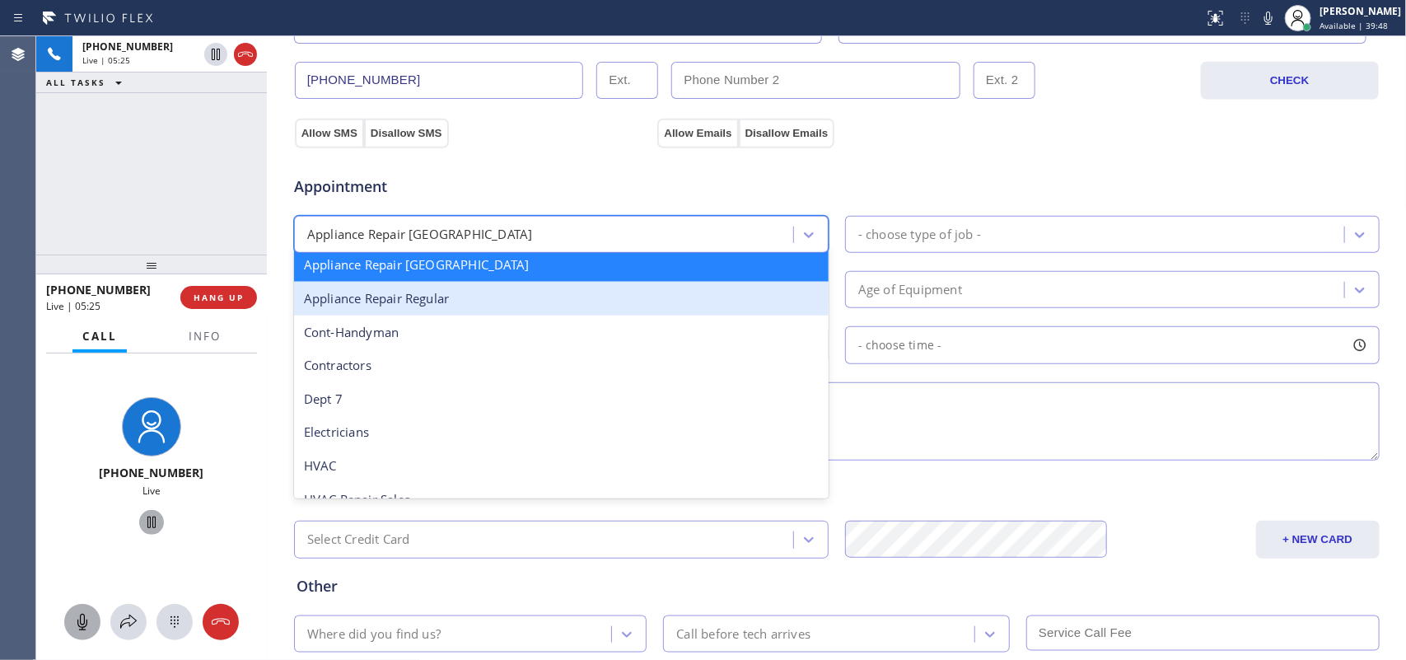
click at [563, 305] on div "Appliance Repair Regular" at bounding box center [561, 299] width 535 height 34
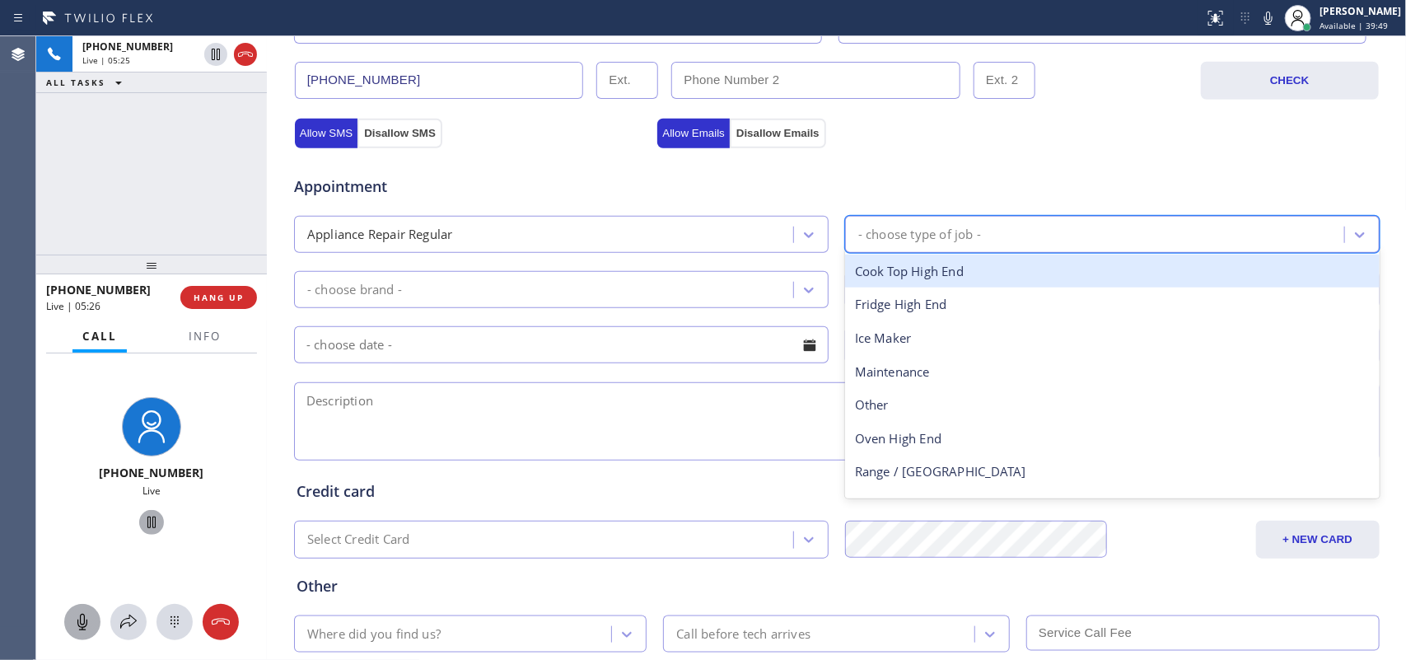
click at [948, 237] on div "- choose type of job -" at bounding box center [920, 234] width 123 height 19
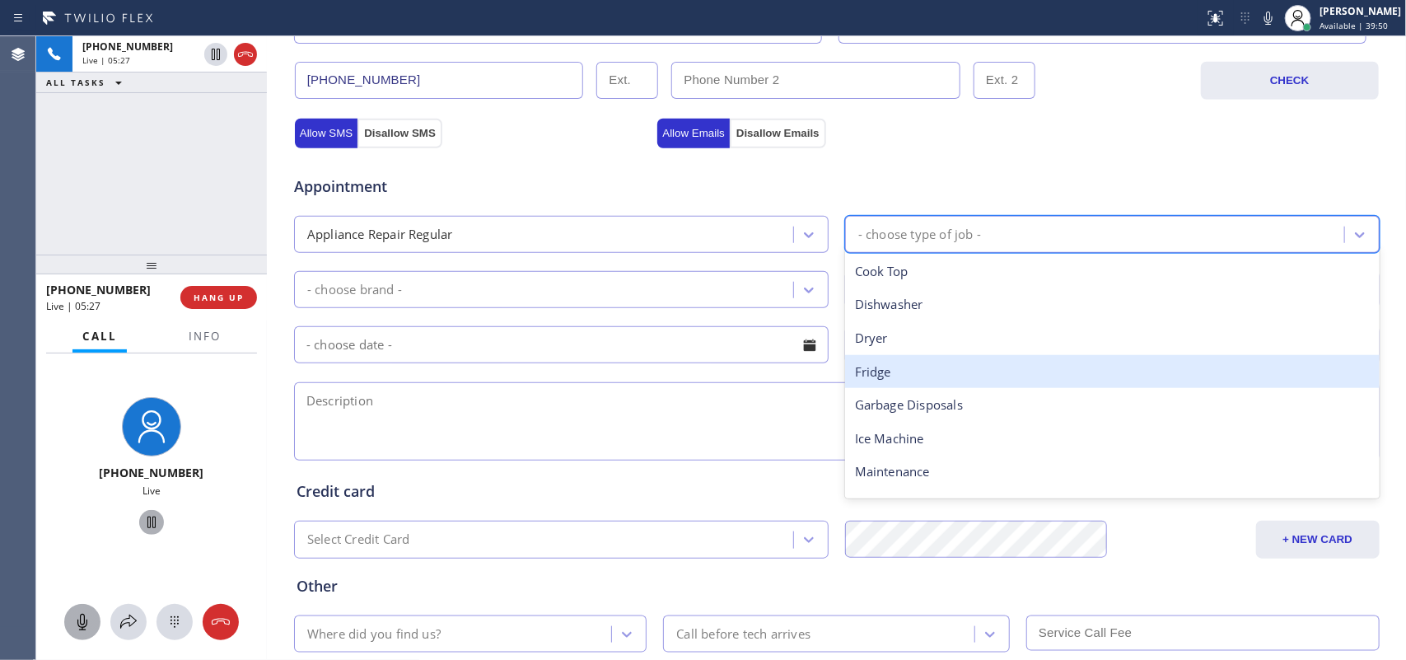
click at [940, 369] on div "Fridge" at bounding box center [1112, 372] width 535 height 34
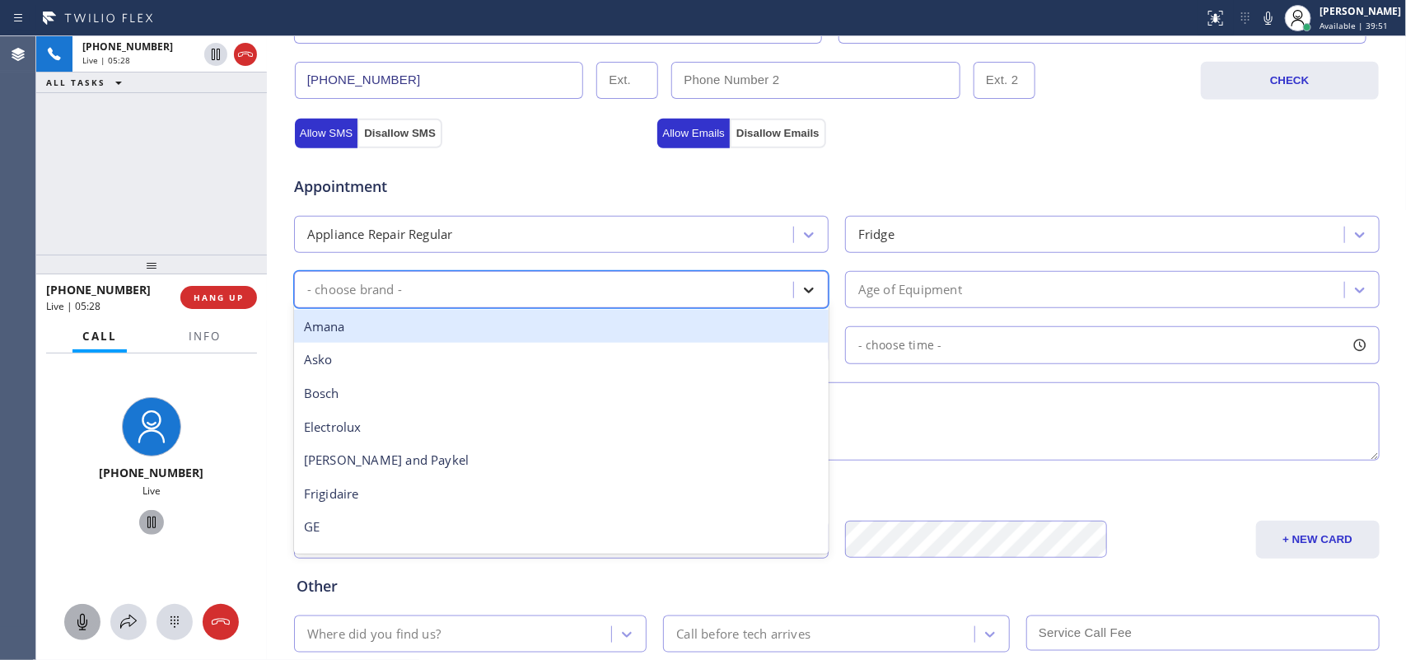
click at [805, 293] on icon at bounding box center [809, 290] width 16 height 16
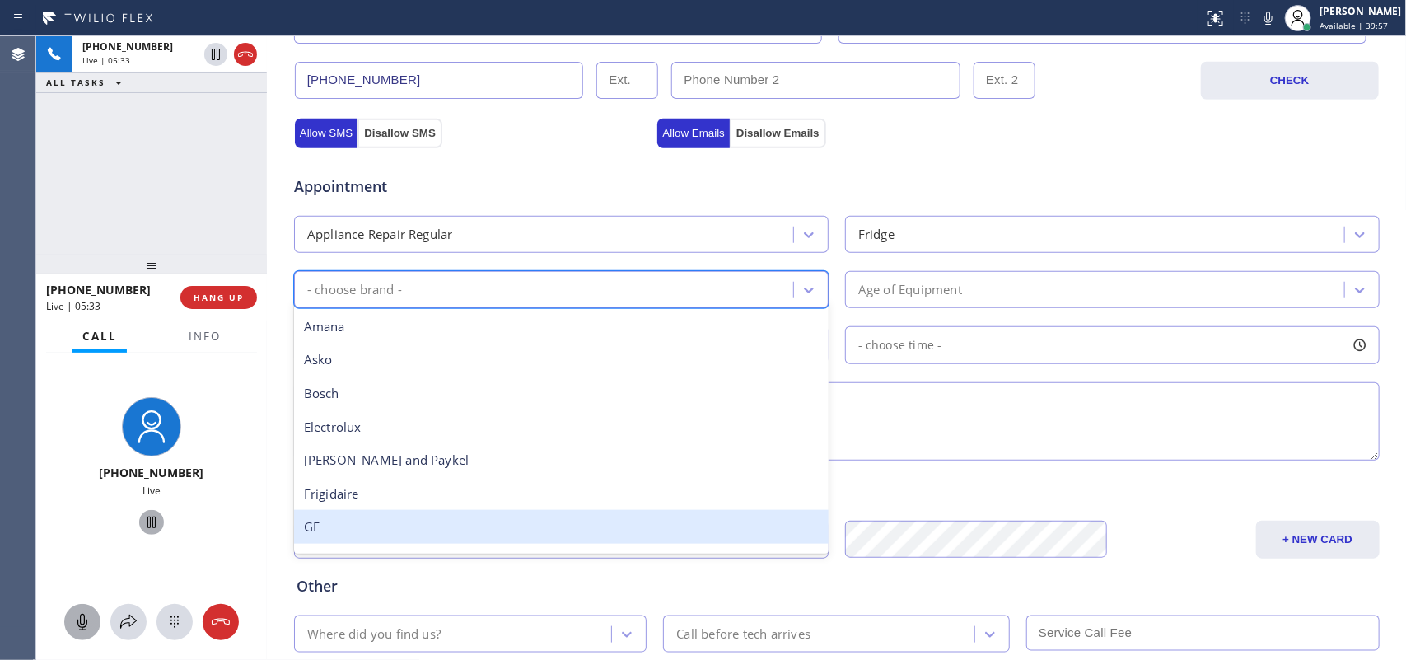
scroll to position [206, 0]
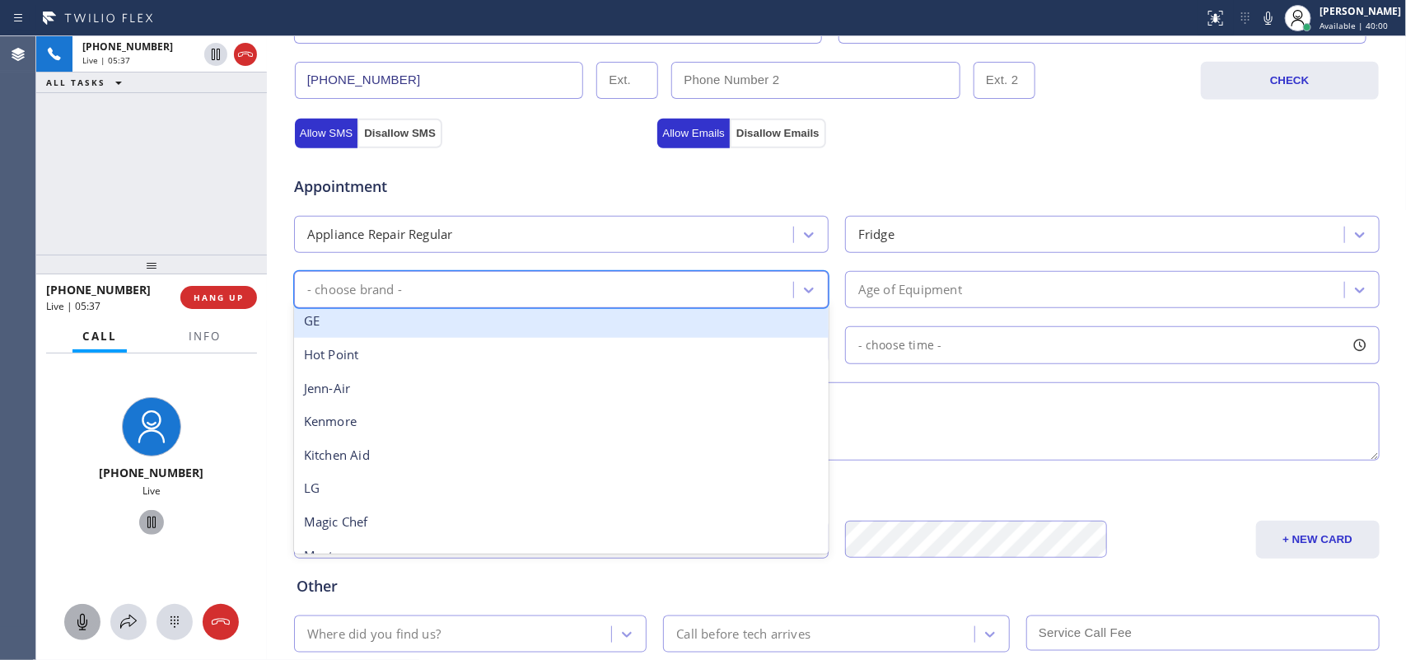
click at [471, 327] on div "GE" at bounding box center [561, 321] width 535 height 34
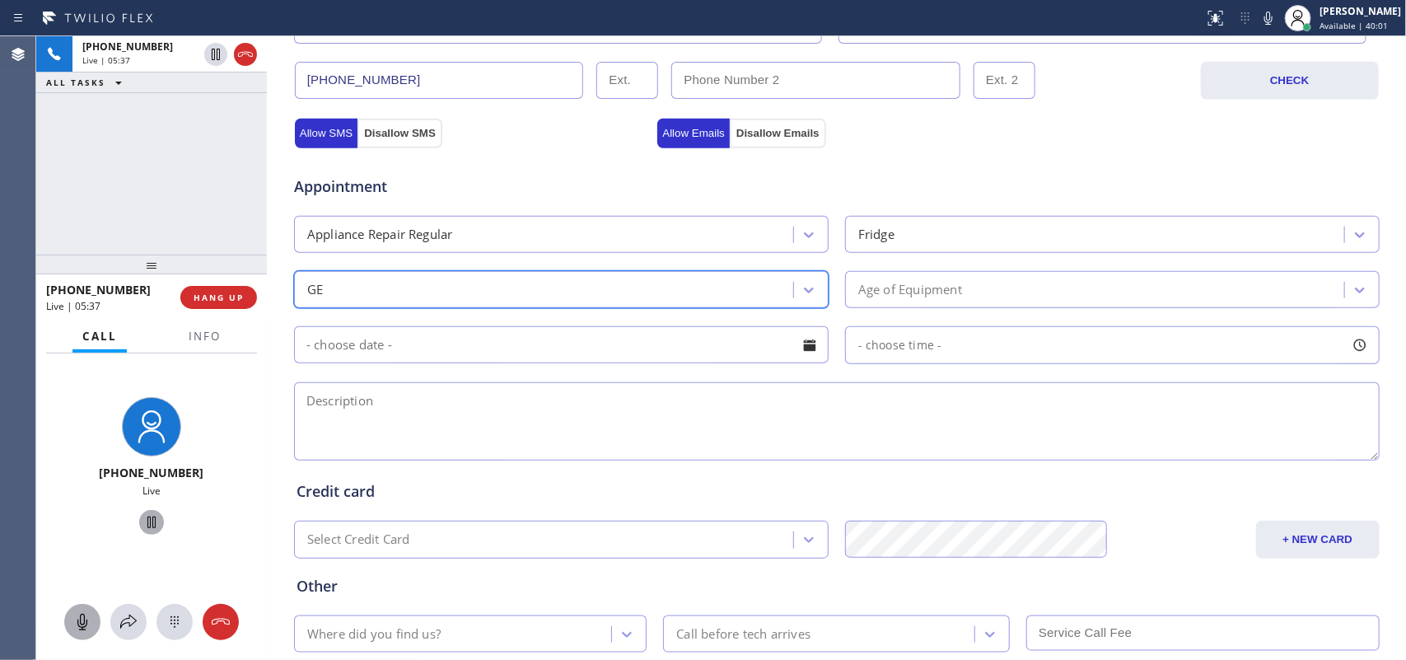
click at [970, 293] on div "Age of Equipment" at bounding box center [1097, 289] width 494 height 29
click at [348, 301] on div "GE" at bounding box center [546, 289] width 494 height 29
click at [965, 293] on div "Age of Equipment" at bounding box center [1097, 289] width 494 height 29
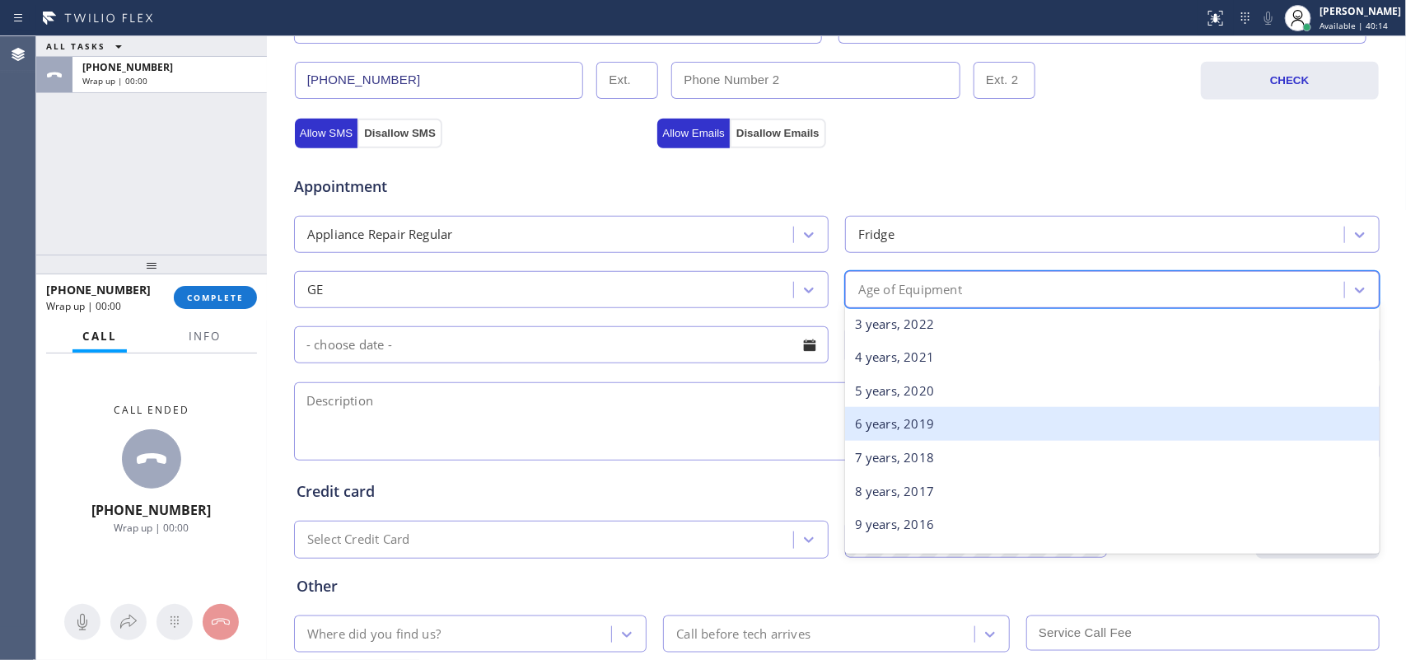
scroll to position [0, 0]
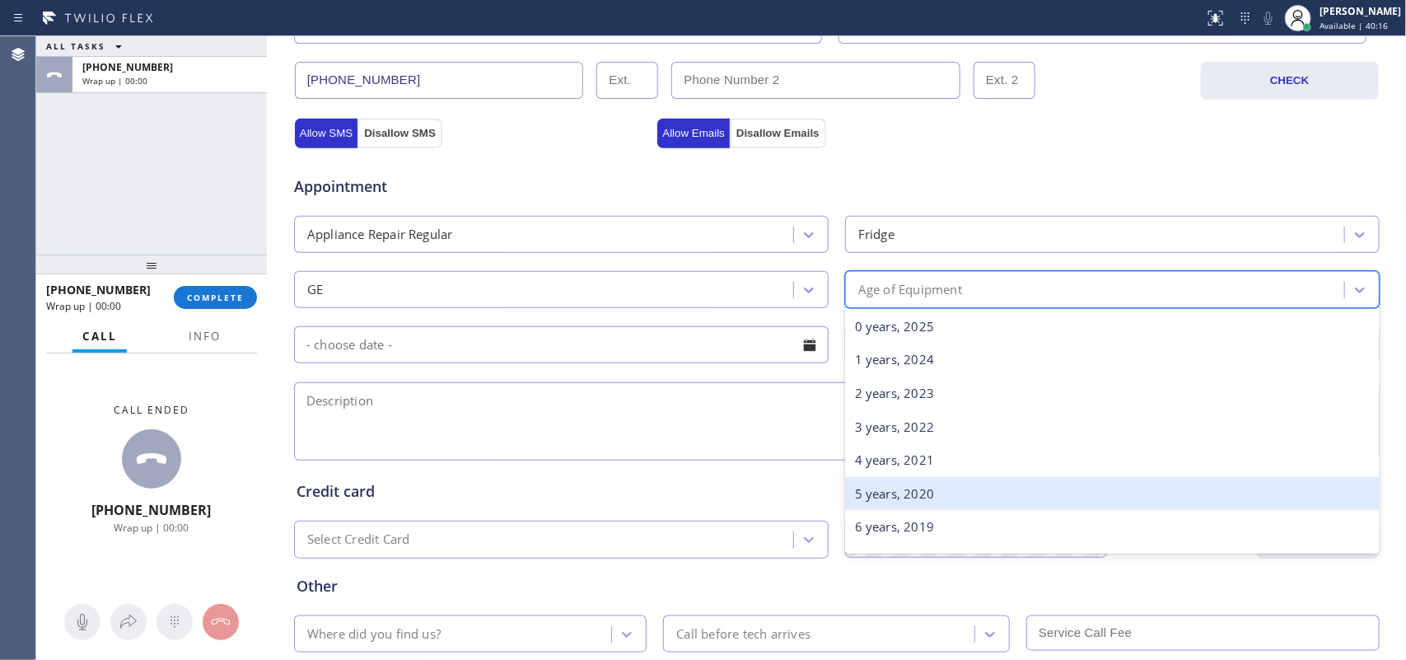
drag, startPoint x: 932, startPoint y: 495, endPoint x: 876, endPoint y: 461, distance: 65.4
click at [932, 496] on div "5 years, 2020" at bounding box center [1112, 494] width 535 height 34
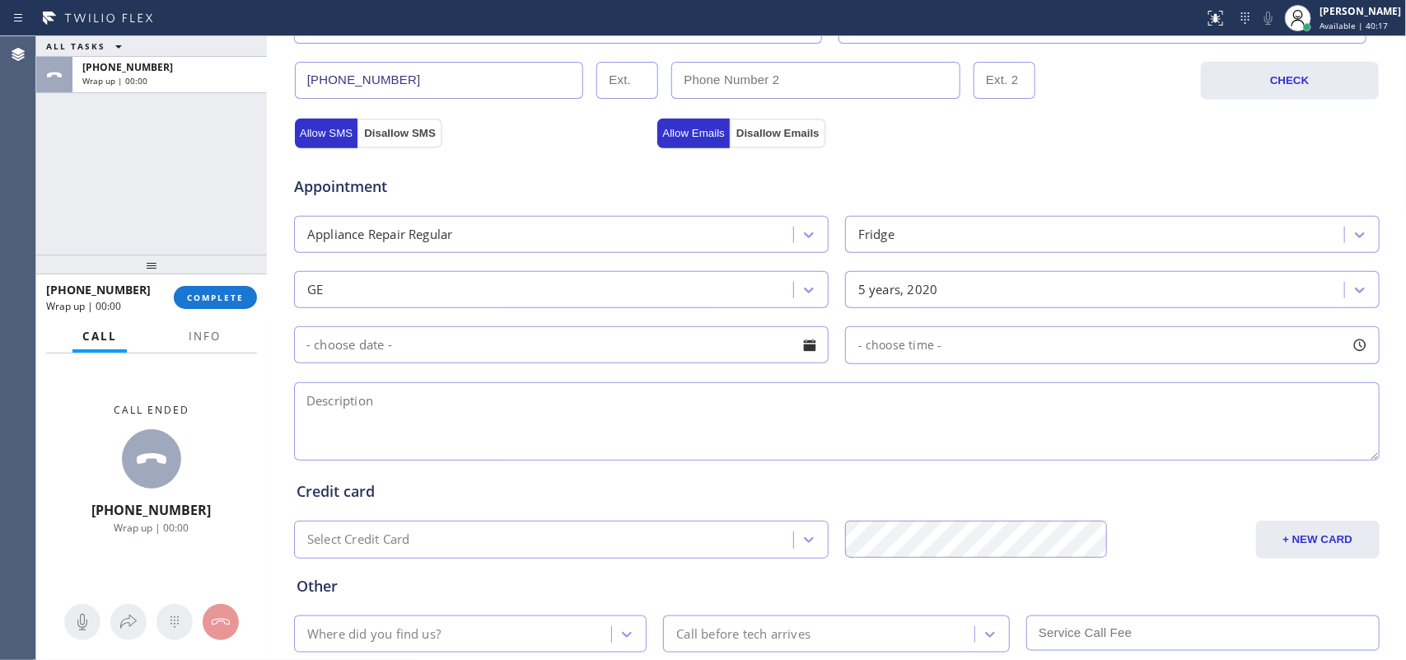
click at [809, 344] on div at bounding box center [810, 345] width 28 height 28
click at [87, 178] on div "ALL TASKS ALL TASKS ACTIVE TASKS TASKS IN WRAP UP [PHONE_NUMBER] Wrap up | 00:00" at bounding box center [151, 145] width 231 height 218
click at [812, 348] on div at bounding box center [810, 345] width 28 height 28
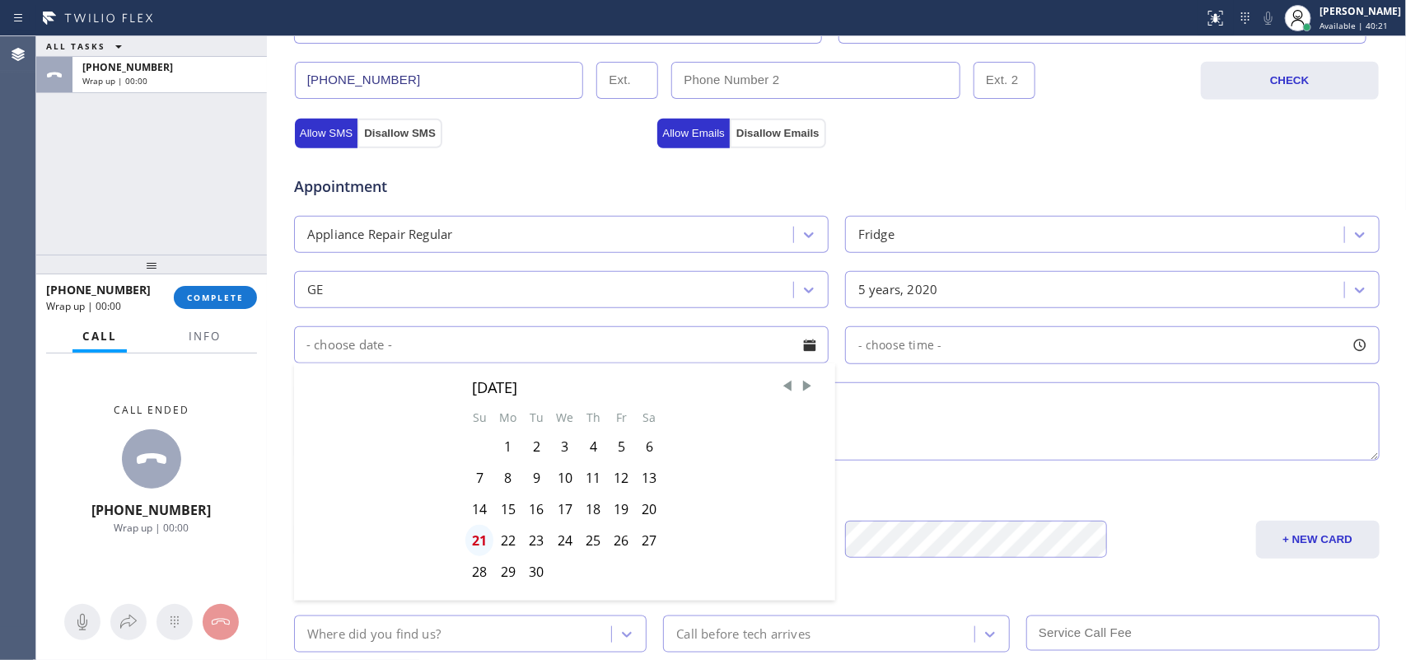
click at [472, 527] on div "21" at bounding box center [480, 540] width 28 height 31
type input "[DATE]"
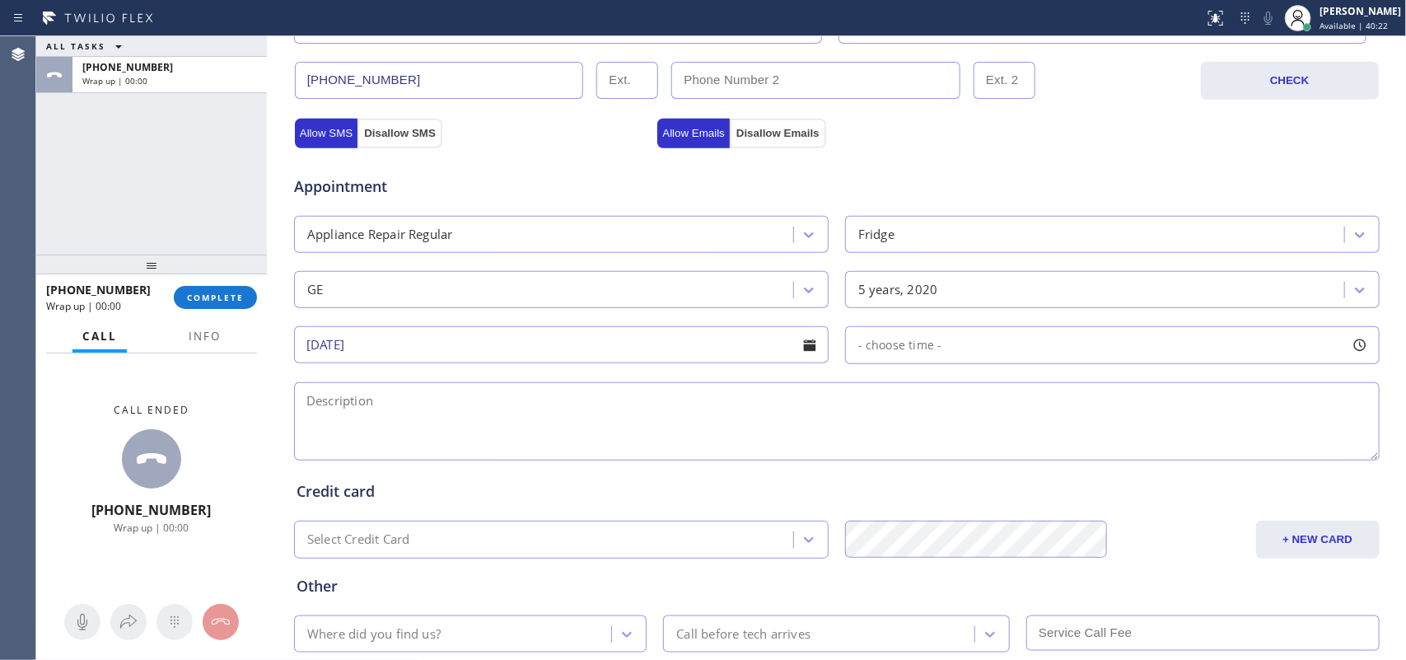
click at [1125, 349] on div at bounding box center [1360, 345] width 28 height 28
drag, startPoint x: 859, startPoint y: 446, endPoint x: 1247, endPoint y: 447, distance: 387.3
click at [1125, 447] on div at bounding box center [1256, 445] width 20 height 35
drag, startPoint x: 849, startPoint y: 449, endPoint x: 1122, endPoint y: 455, distance: 273.6
click at [1125, 455] on div at bounding box center [1138, 445] width 20 height 35
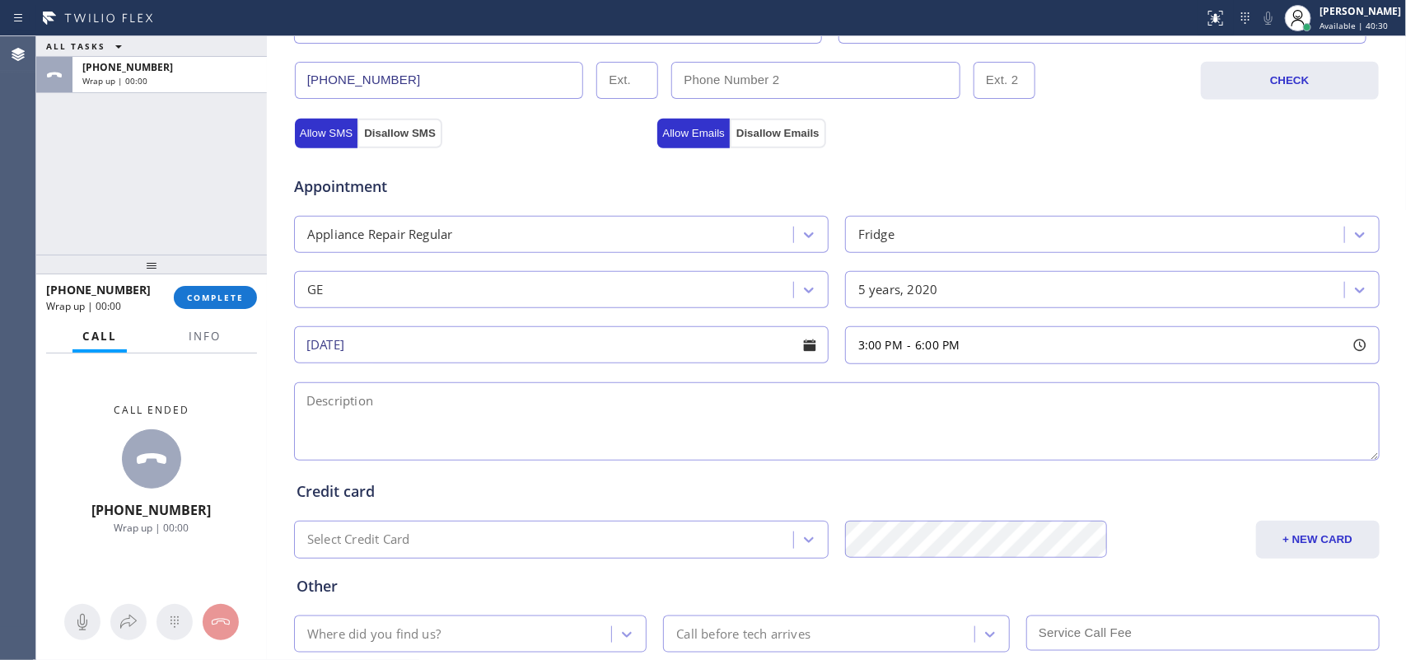
click at [496, 419] on textarea at bounding box center [837, 421] width 1086 height 78
click at [206, 335] on span "Info" at bounding box center [205, 336] width 32 height 15
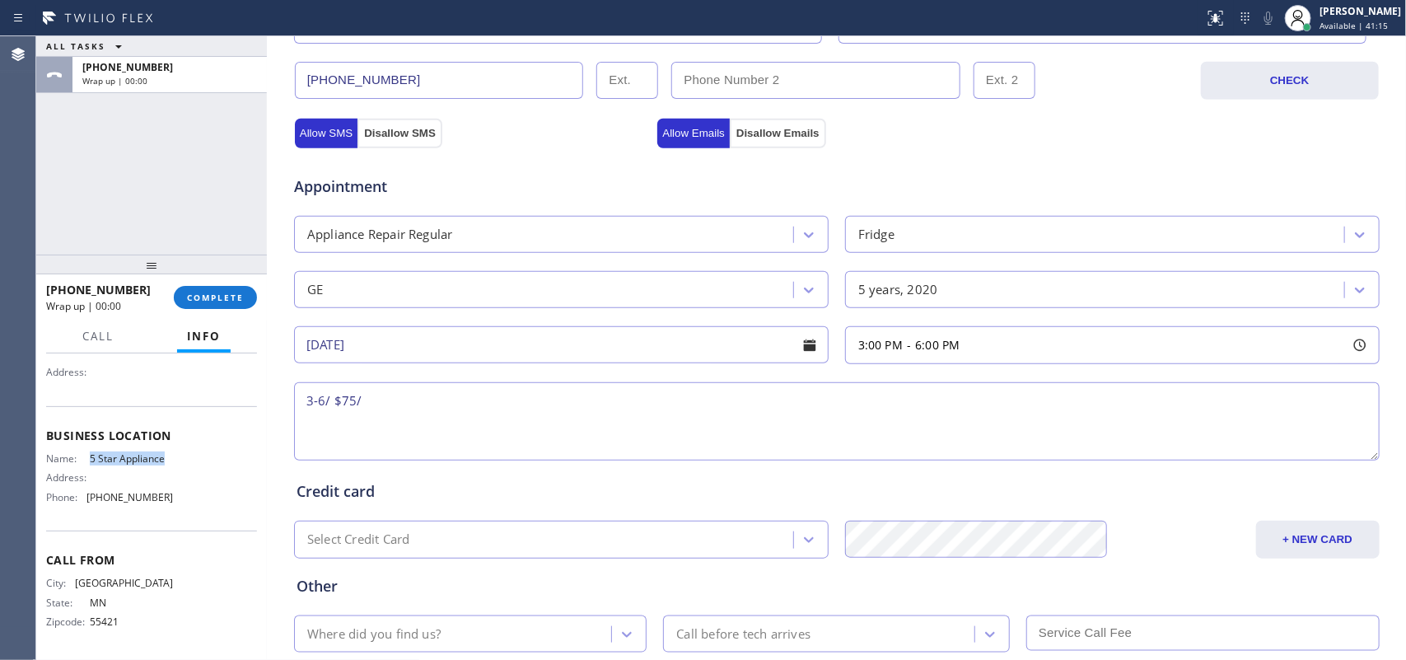
drag, startPoint x: 170, startPoint y: 457, endPoint x: 87, endPoint y: 458, distance: 83.2
click at [87, 458] on div "Name: 5 Star Appliance Address: Phone: [PHONE_NUMBER]" at bounding box center [151, 481] width 211 height 58
copy span "5 Star Appliance"
click at [369, 395] on textarea "3-6/ $75/" at bounding box center [837, 421] width 1086 height 78
paste textarea "GE FS Fridge/[DEMOGRAPHIC_DATA]/ the fridge part has a cooling problem/[STREET_…"
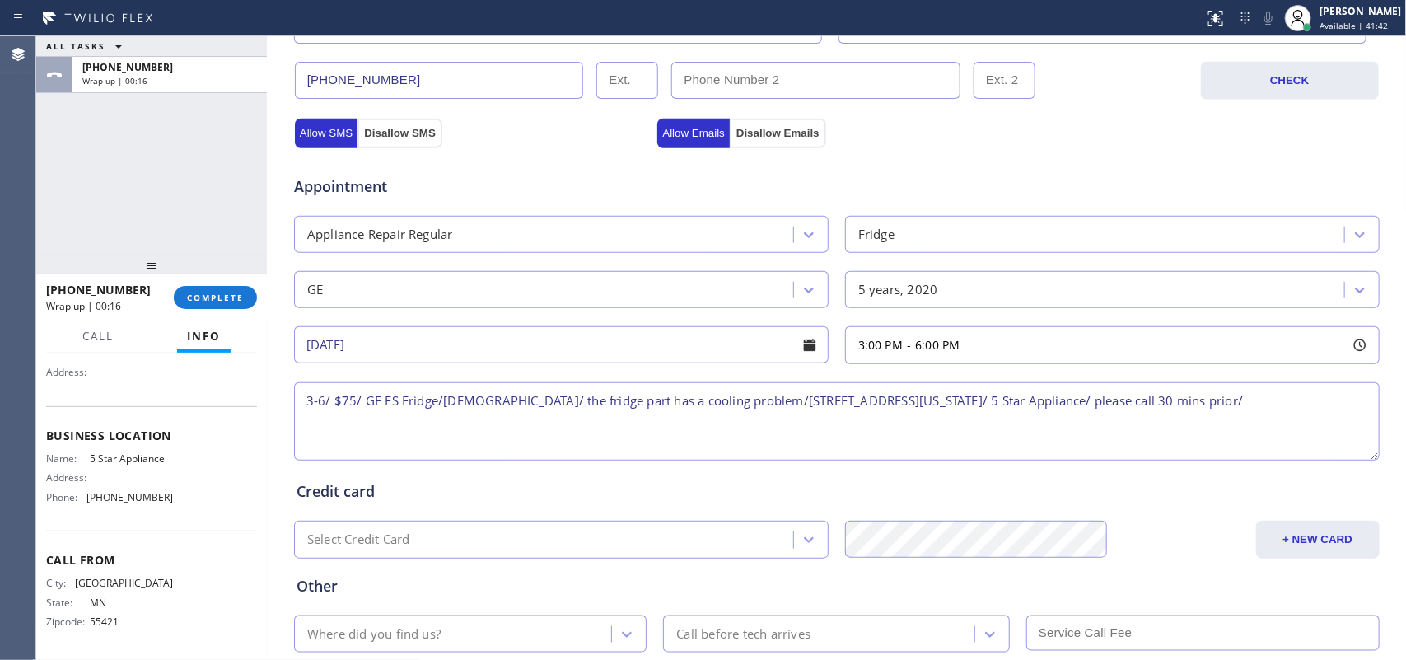
scroll to position [620, 0]
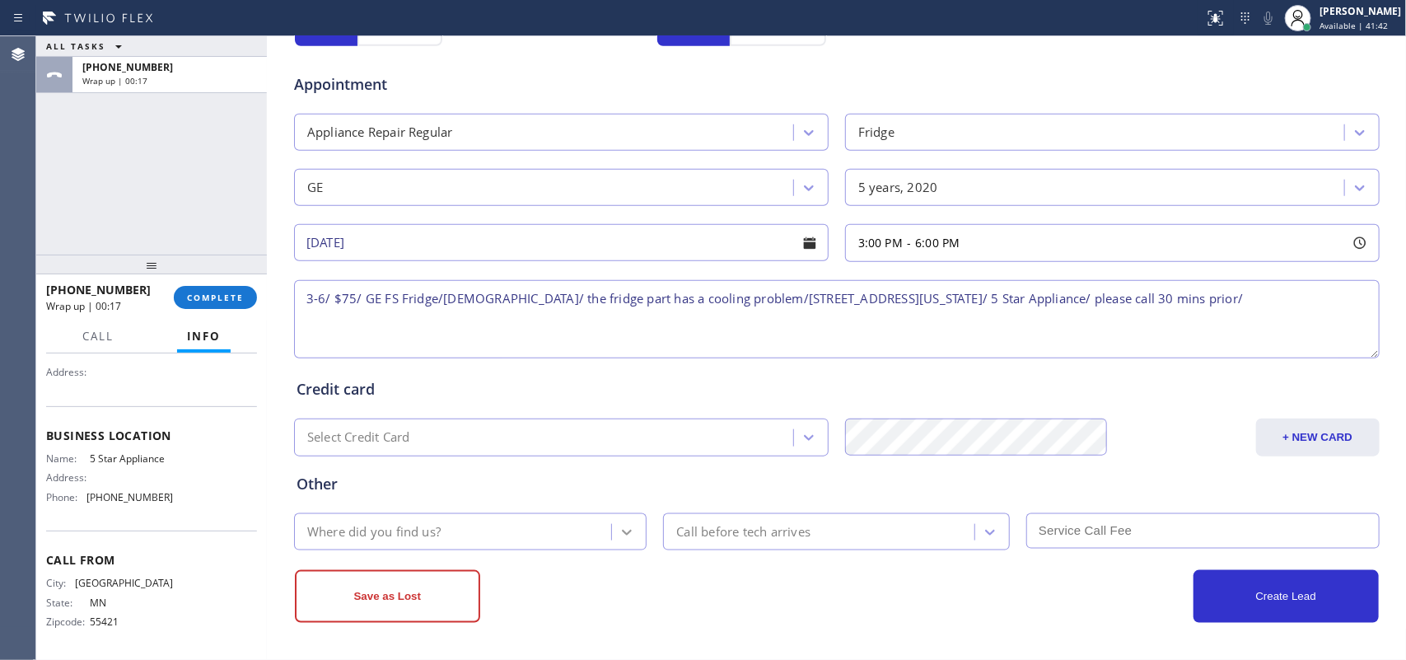
type textarea "3-6/ $75/ GE FS Fridge/[DEMOGRAPHIC_DATA]/ the fridge part has a cooling proble…"
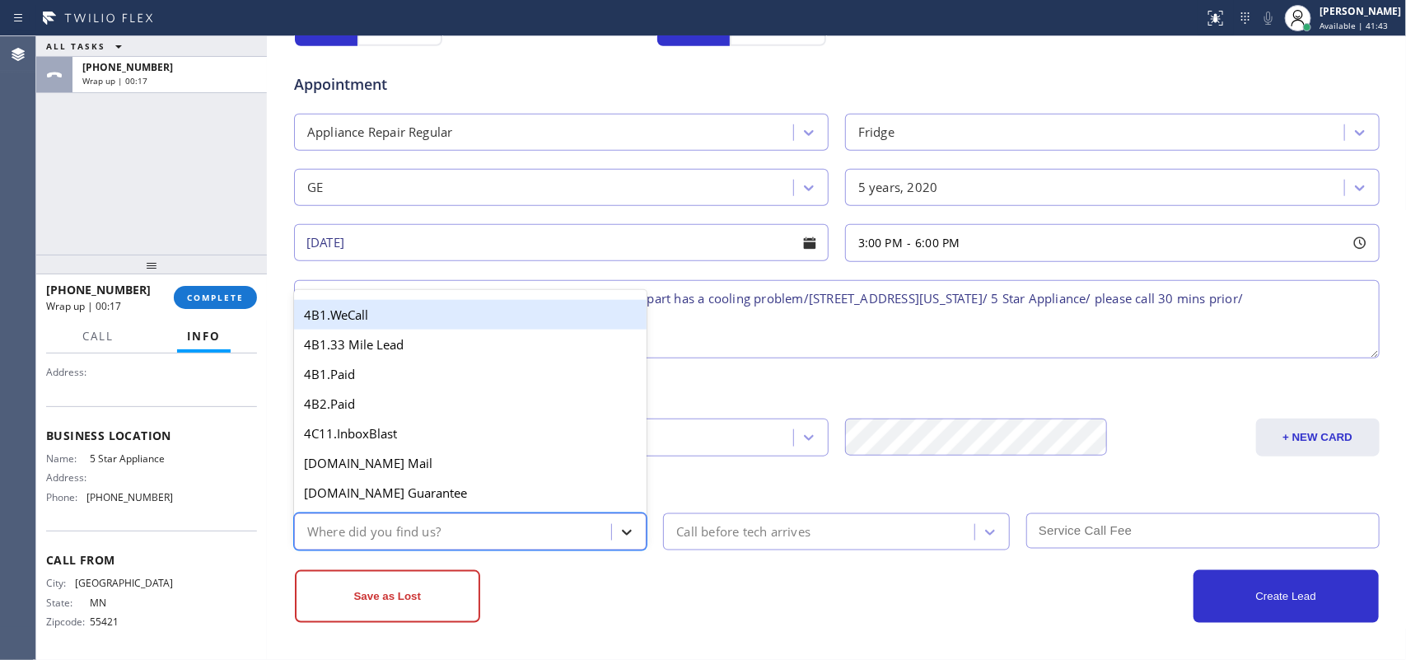
click at [620, 526] on icon at bounding box center [627, 532] width 16 height 16
type input "g"
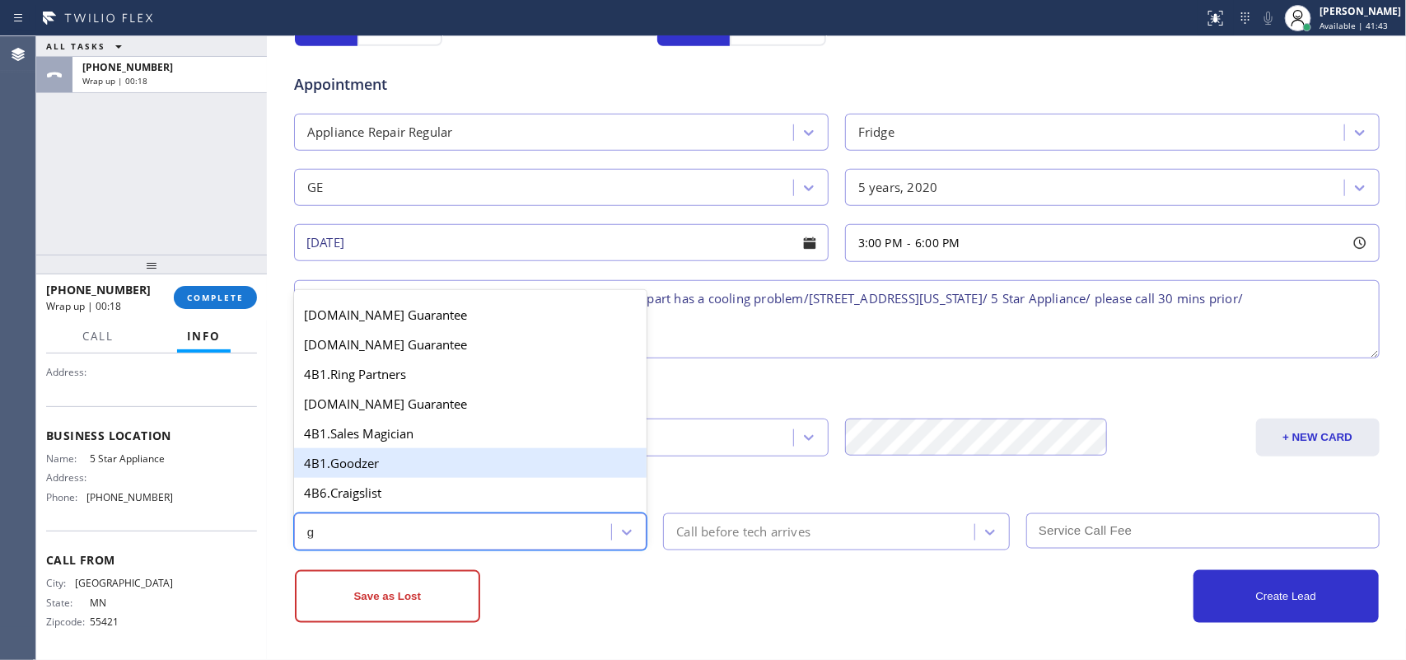
scroll to position [309, 0]
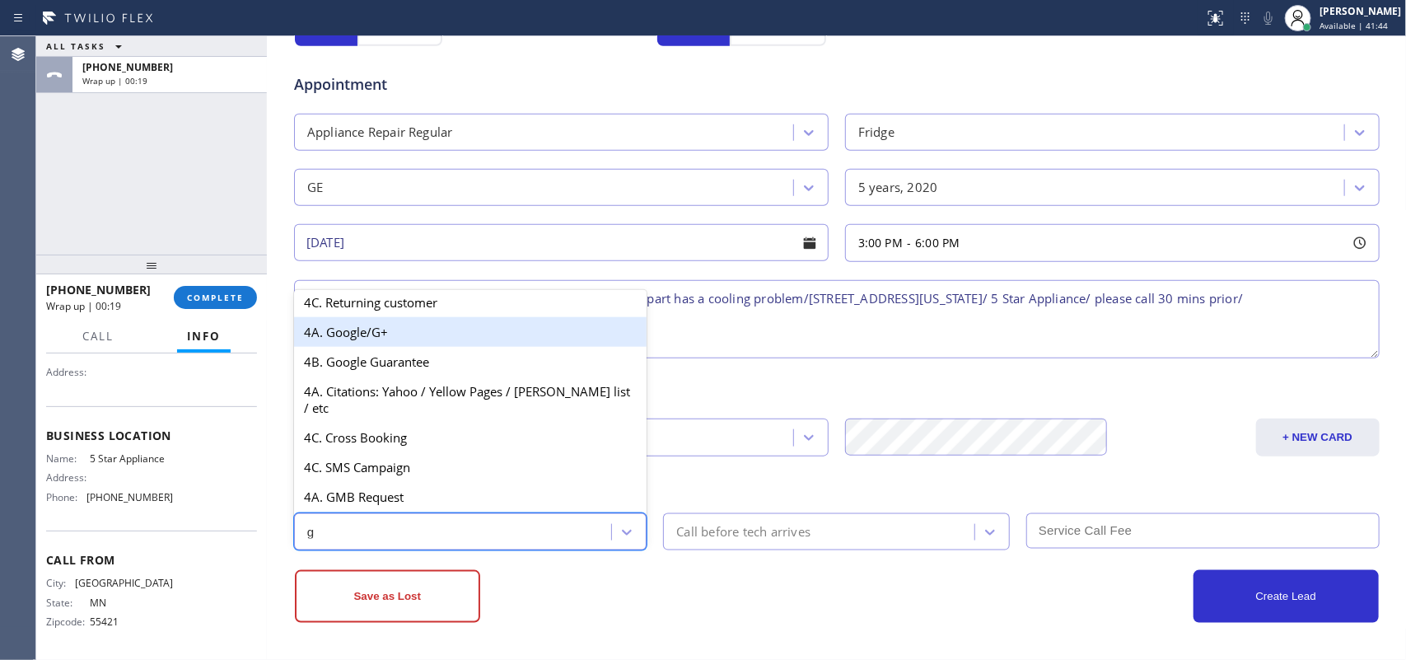
click at [389, 340] on div "4A. Google/G+" at bounding box center [470, 332] width 353 height 30
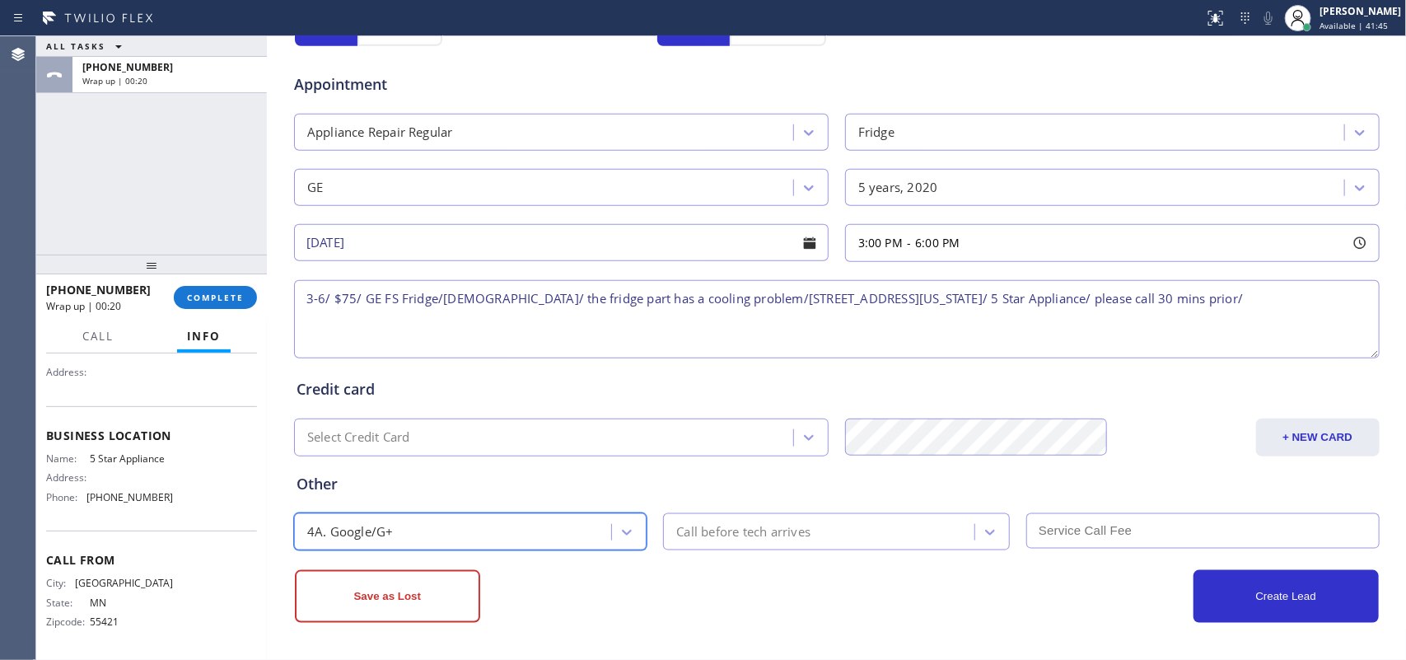
click at [746, 524] on div "Call before tech arrives" at bounding box center [743, 531] width 134 height 19
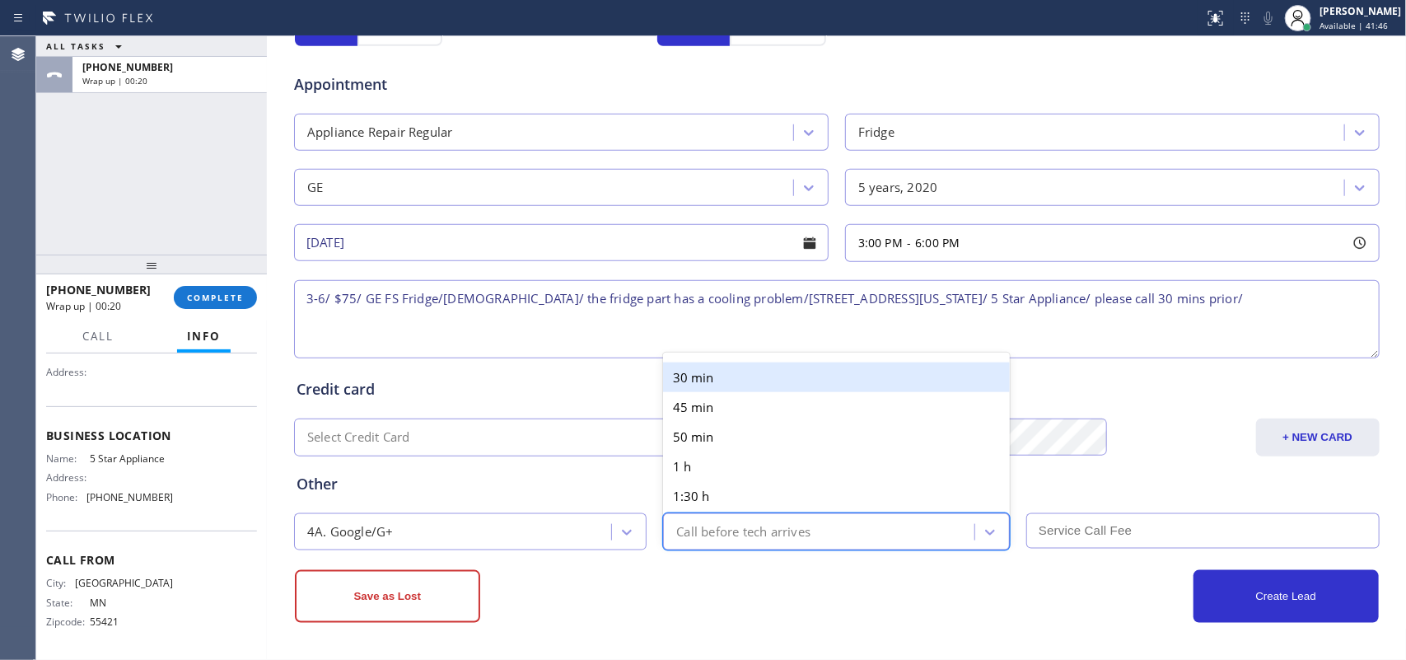
click at [709, 380] on div "30 min" at bounding box center [836, 378] width 347 height 30
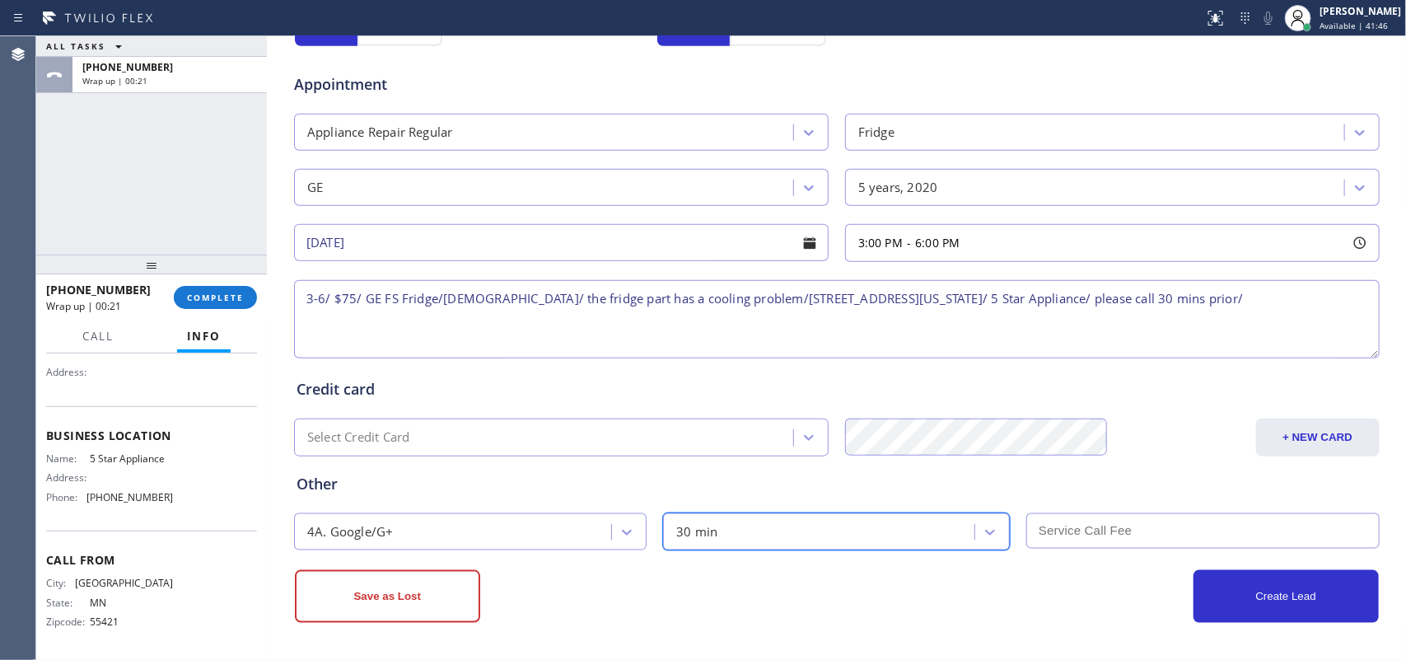
click at [1075, 527] on input "text" at bounding box center [1203, 530] width 353 height 35
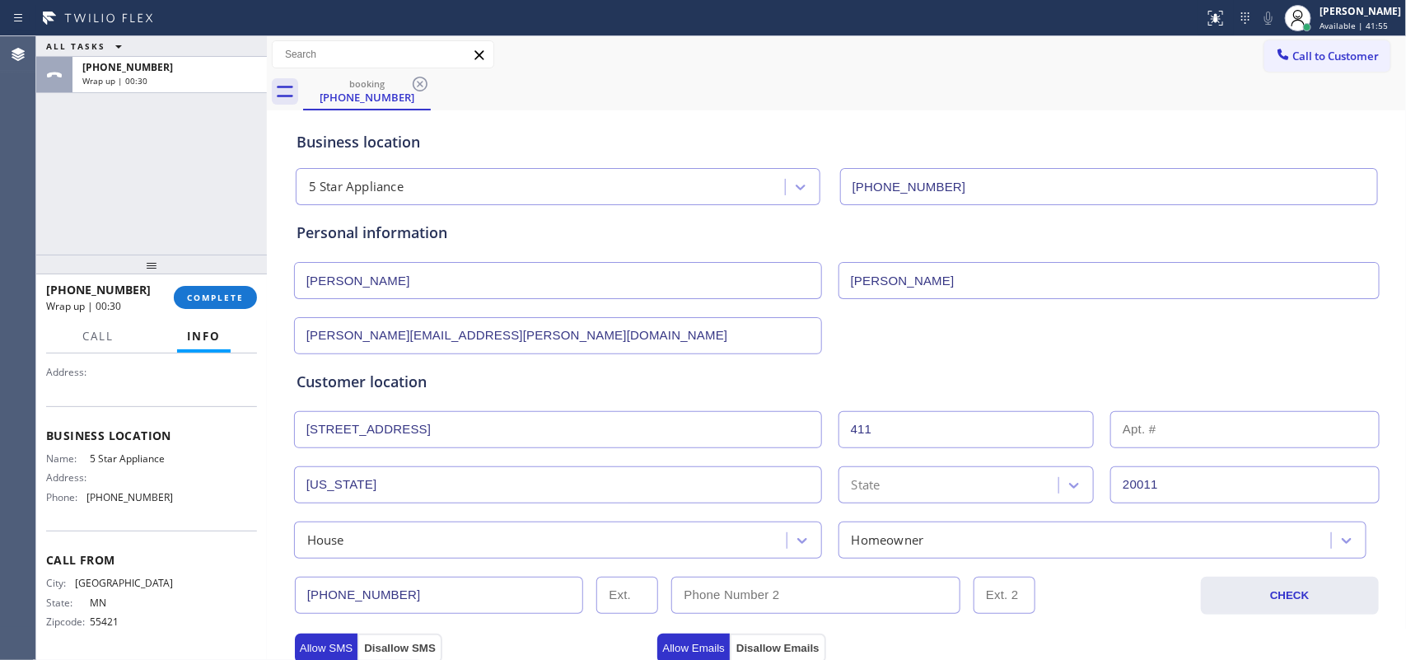
scroll to position [620, 0]
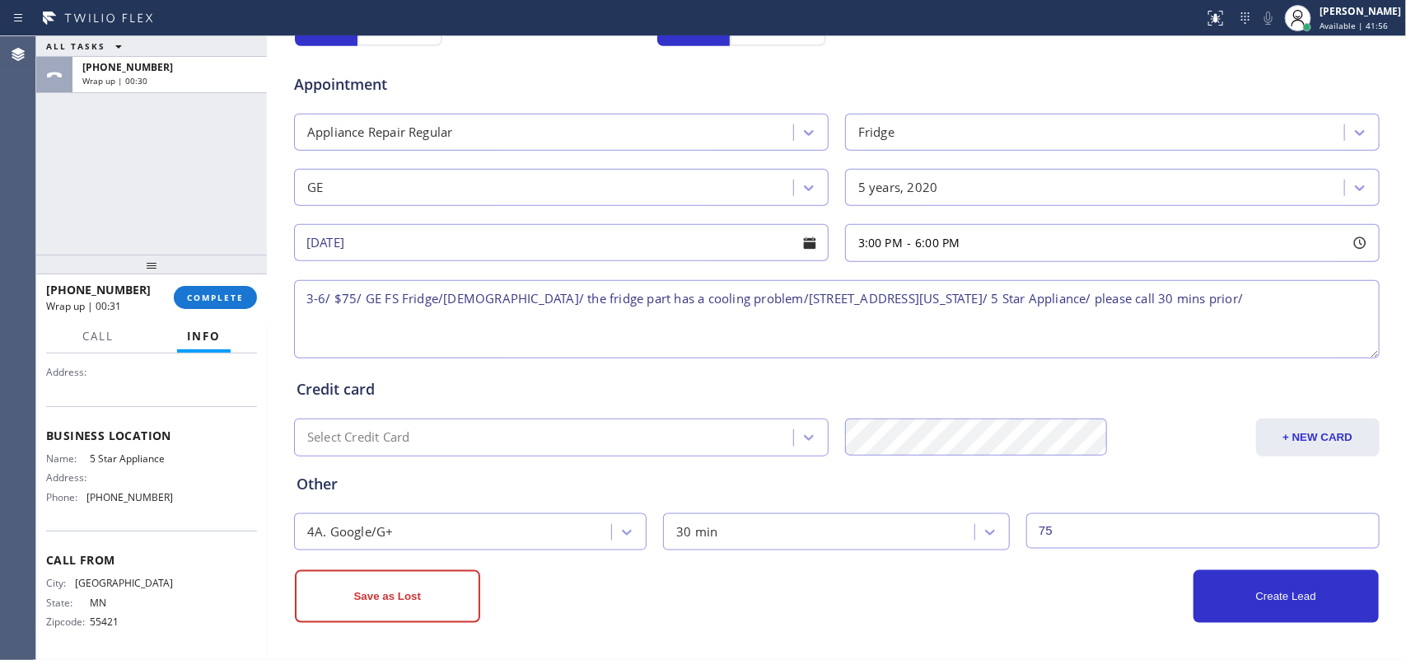
type input "75"
click at [1125, 527] on div "Business location 5 Star Appliance [PHONE_NUMBER] Personal information [PERSON_…" at bounding box center [837, 76] width 1140 height 1167
click at [1125, 527] on button "Create Lead" at bounding box center [1286, 596] width 185 height 53
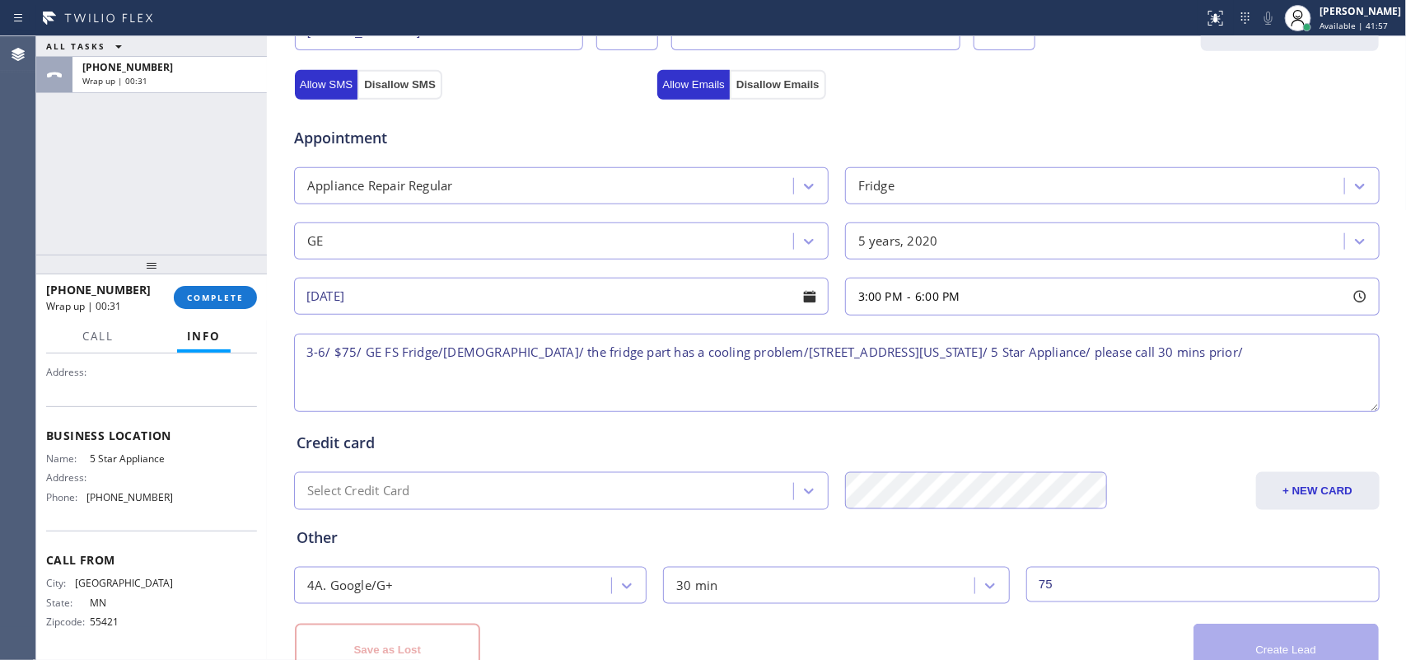
scroll to position [676, 0]
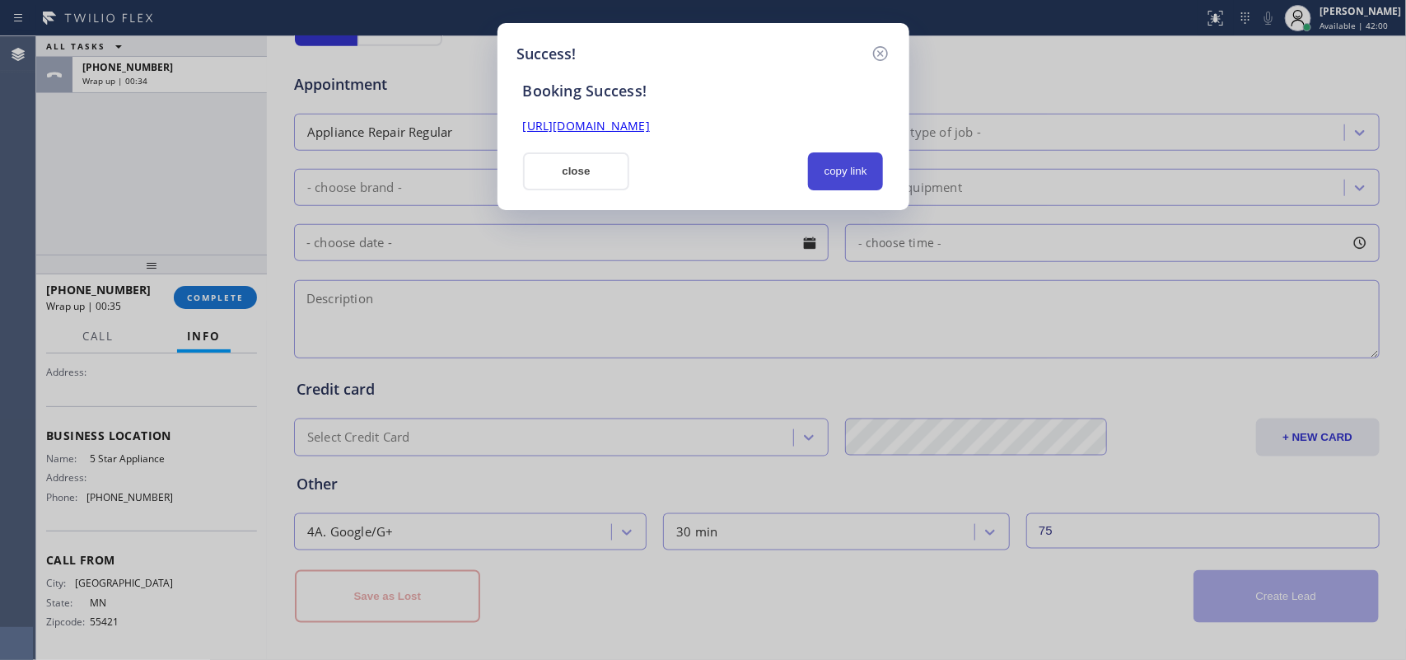
click at [842, 174] on button "copy link" at bounding box center [846, 171] width 76 height 38
click at [650, 124] on link "[URL][DOMAIN_NAME]" at bounding box center [586, 126] width 127 height 16
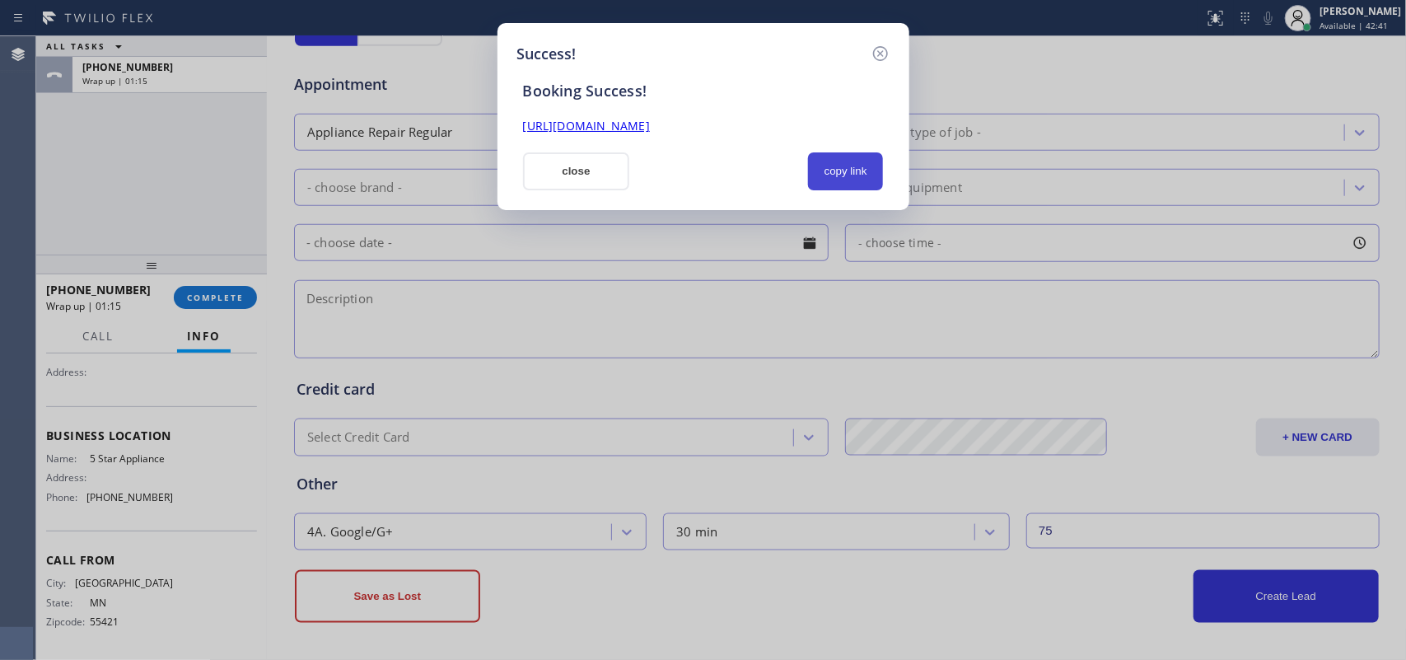
click at [836, 162] on button "copy link" at bounding box center [846, 171] width 76 height 38
click at [594, 174] on button "close" at bounding box center [576, 171] width 107 height 38
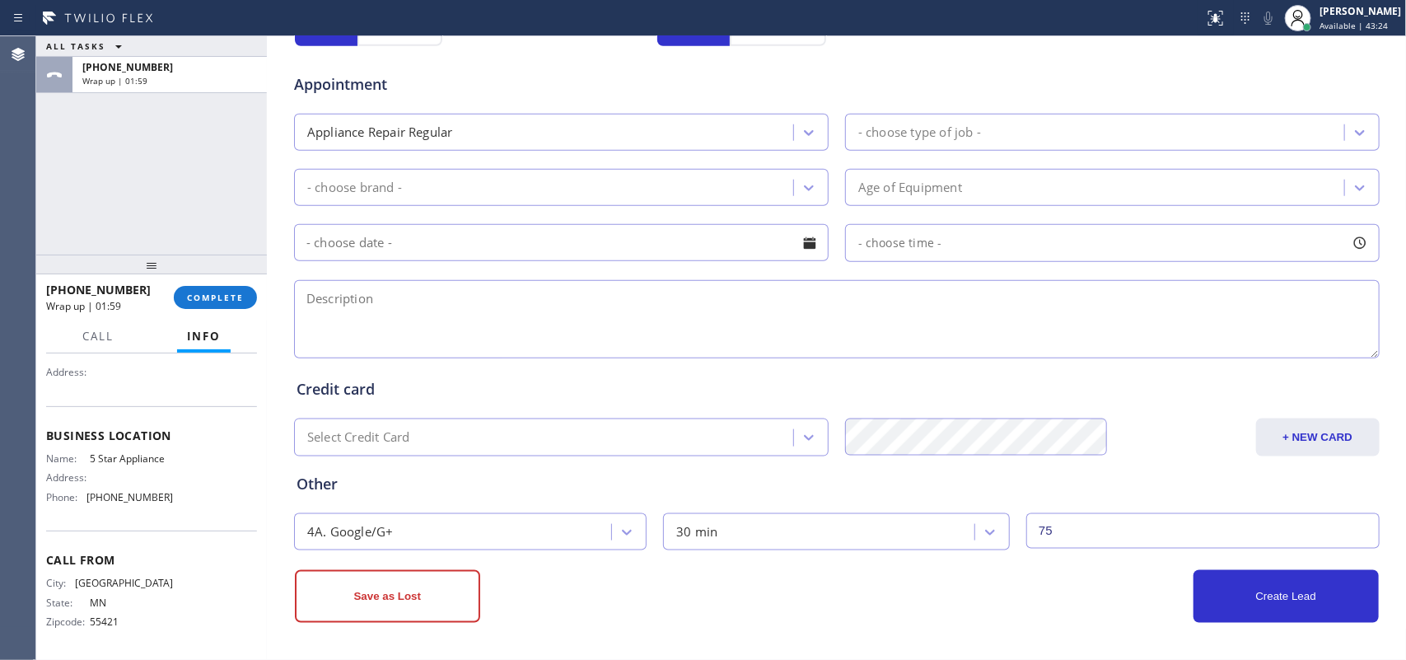
scroll to position [367, 0]
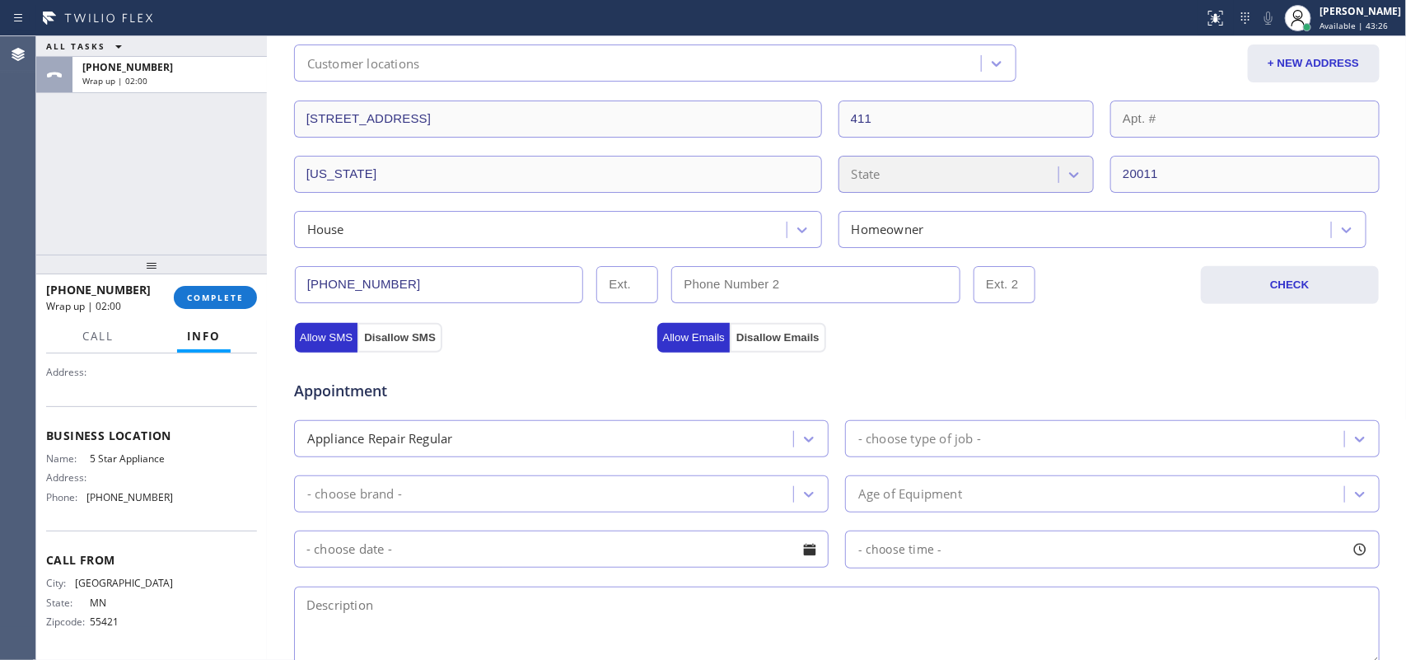
drag, startPoint x: 398, startPoint y: 278, endPoint x: 293, endPoint y: 270, distance: 105.0
click at [295, 270] on input "[PHONE_NUMBER]" at bounding box center [439, 284] width 289 height 37
click at [225, 295] on span "COMPLETE" at bounding box center [215, 298] width 57 height 12
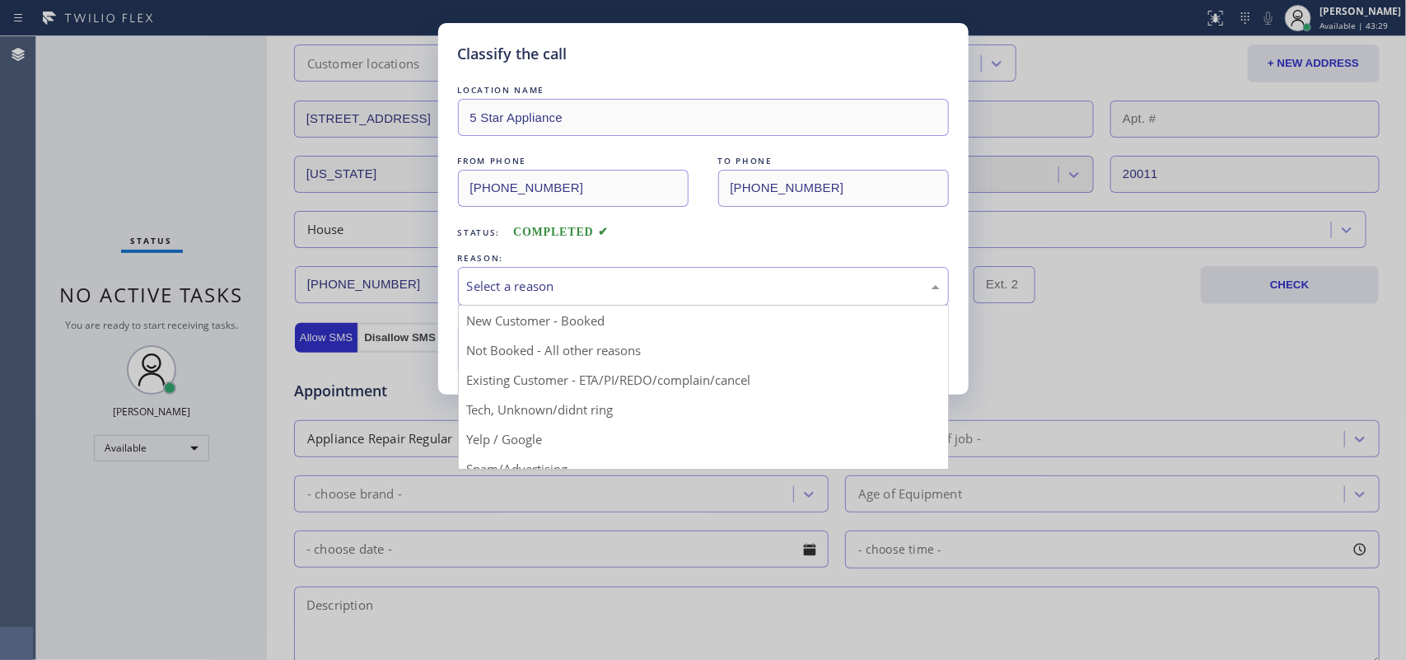
click at [628, 278] on div "Select a reason" at bounding box center [703, 286] width 473 height 19
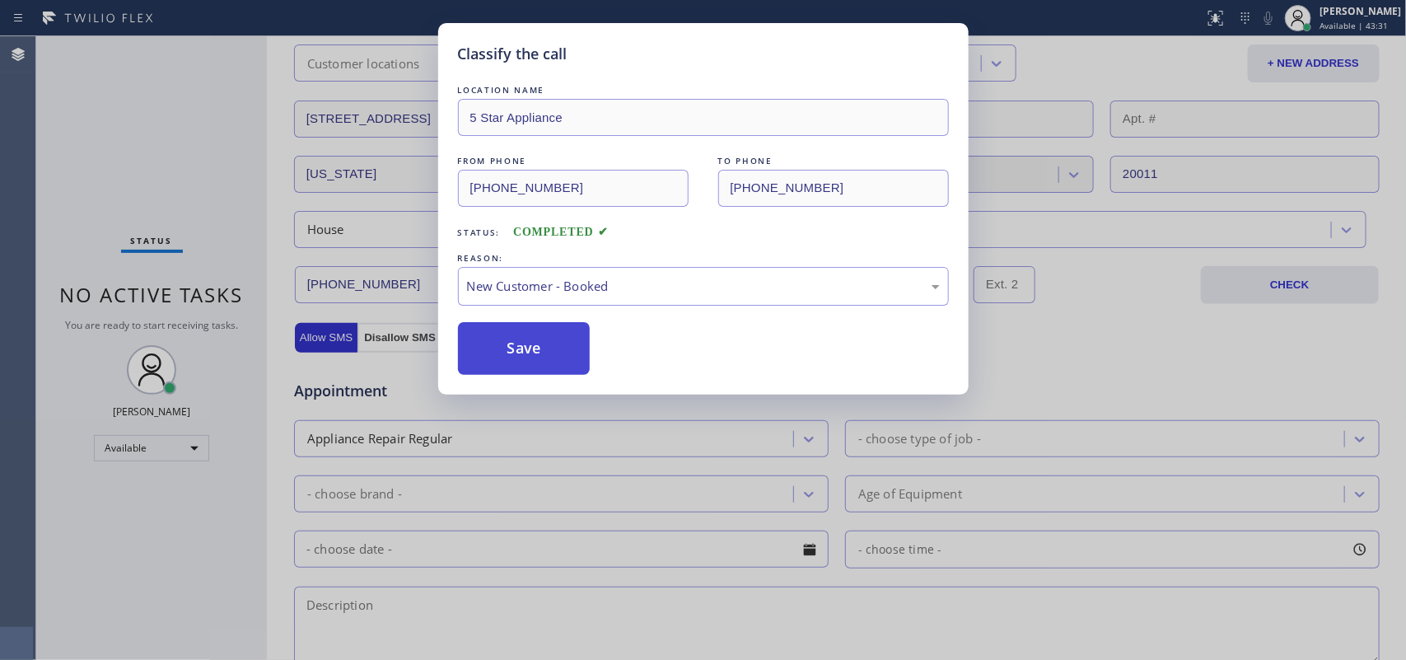
click at [536, 356] on button "Save" at bounding box center [524, 348] width 133 height 53
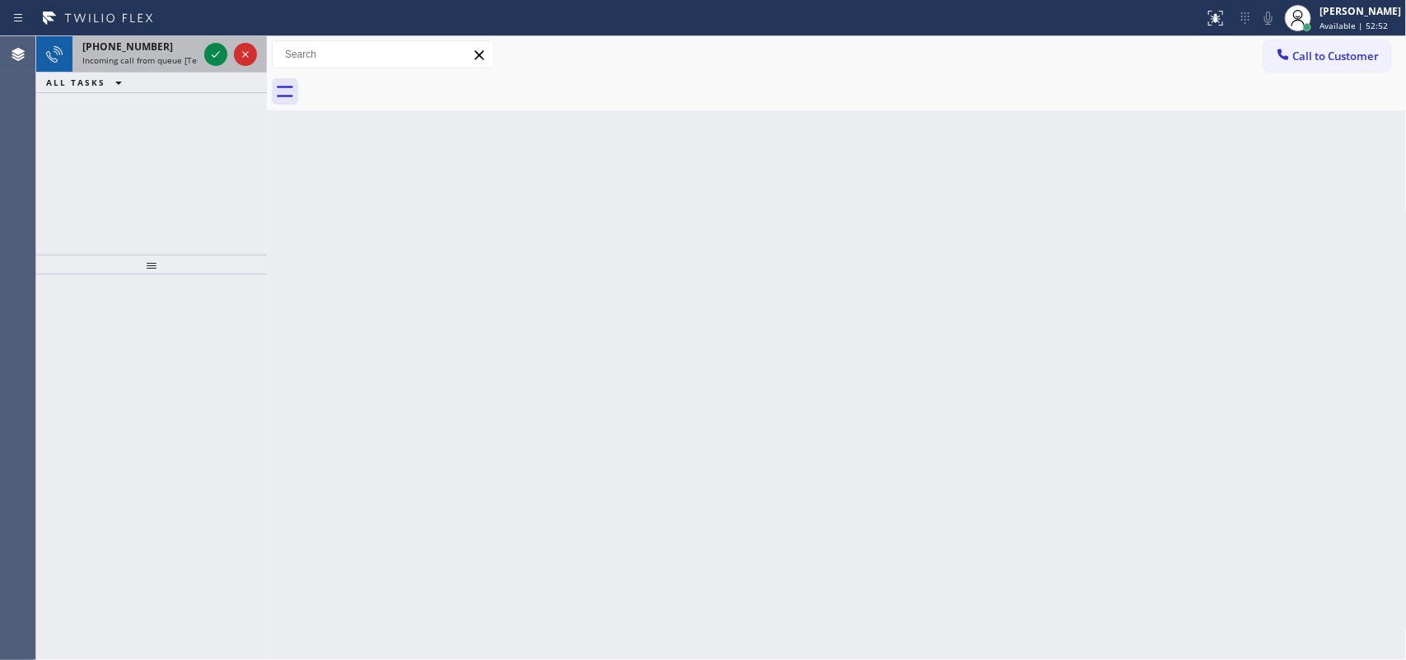
click at [167, 55] on span "Incoming call from queue [Test] All" at bounding box center [150, 60] width 137 height 12
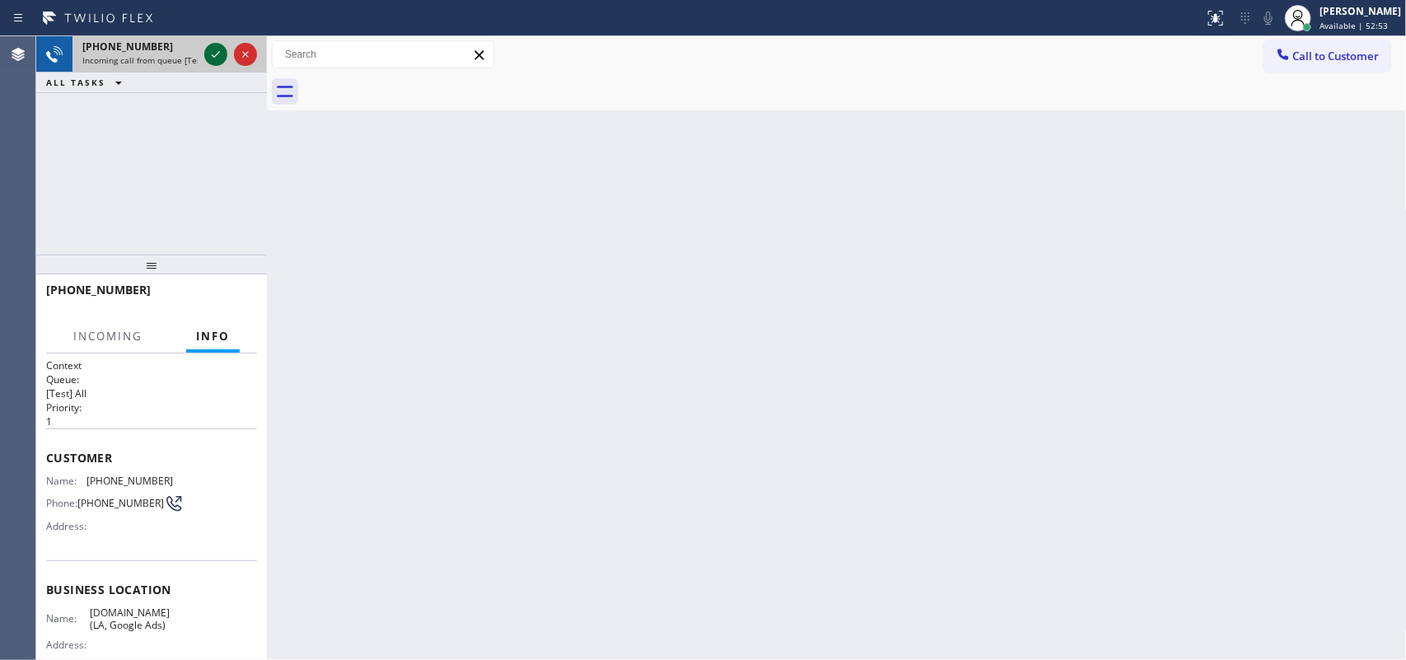
click at [213, 54] on icon at bounding box center [216, 54] width 20 height 20
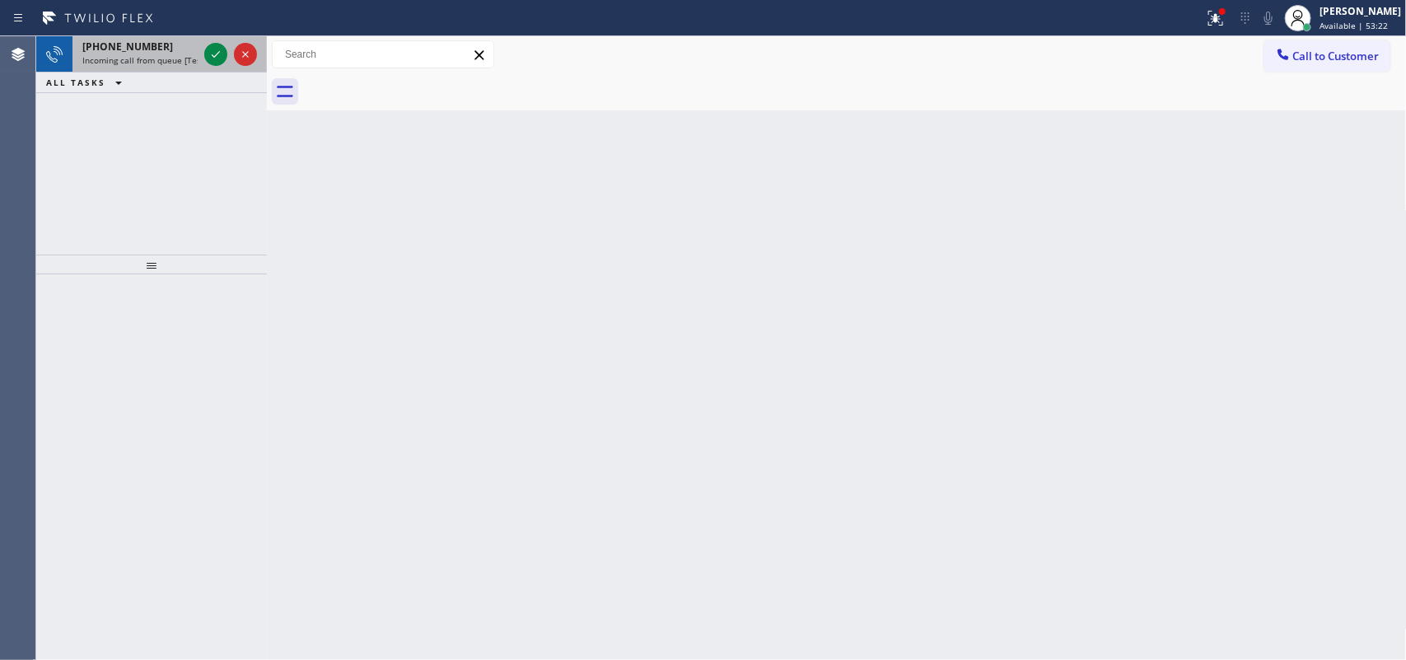
click at [157, 66] on div "[PHONE_NUMBER] Incoming call from queue [Test] All" at bounding box center [137, 54] width 129 height 36
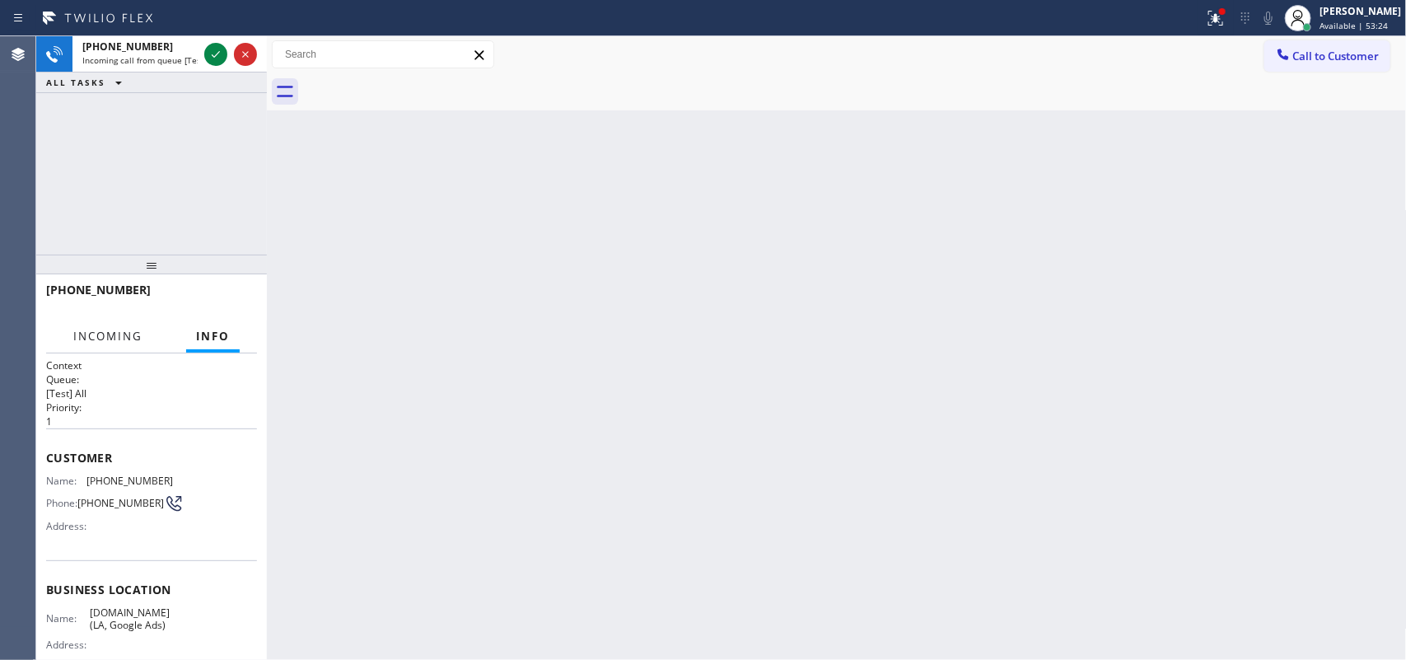
click at [126, 334] on span "Incoming" at bounding box center [107, 336] width 69 height 15
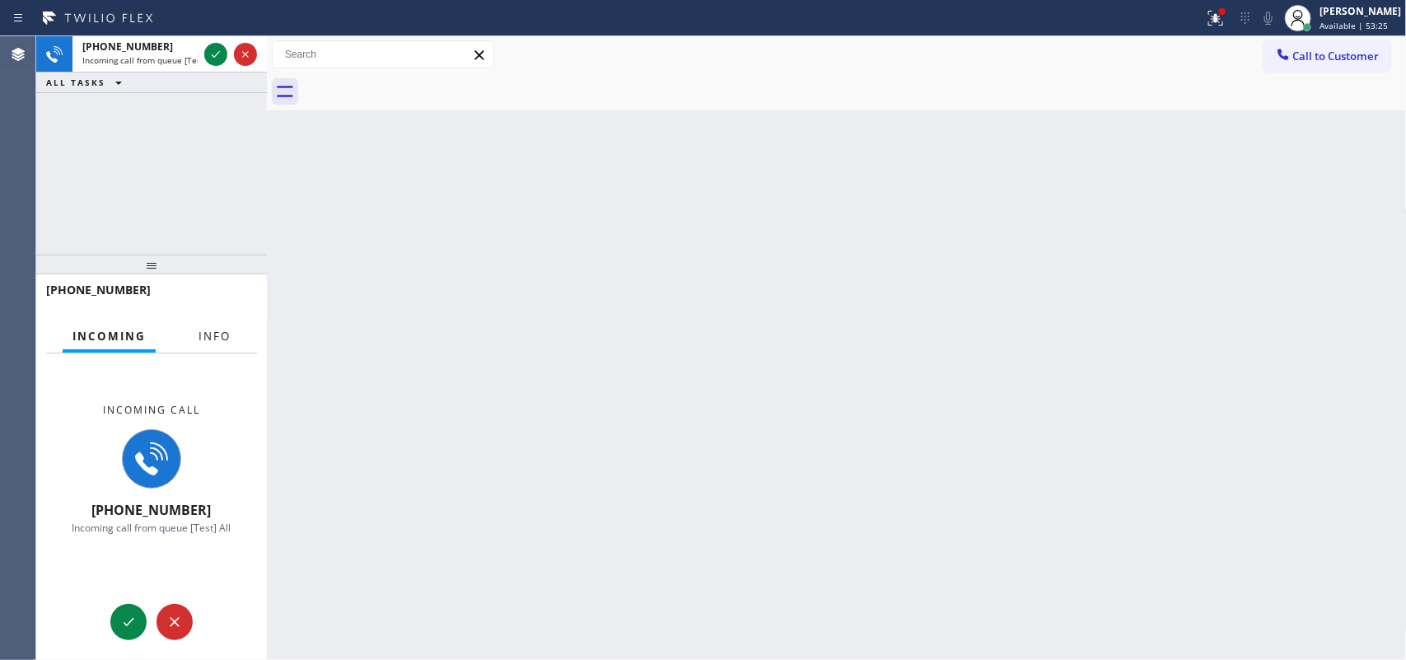
click at [203, 335] on span "Info" at bounding box center [215, 336] width 32 height 15
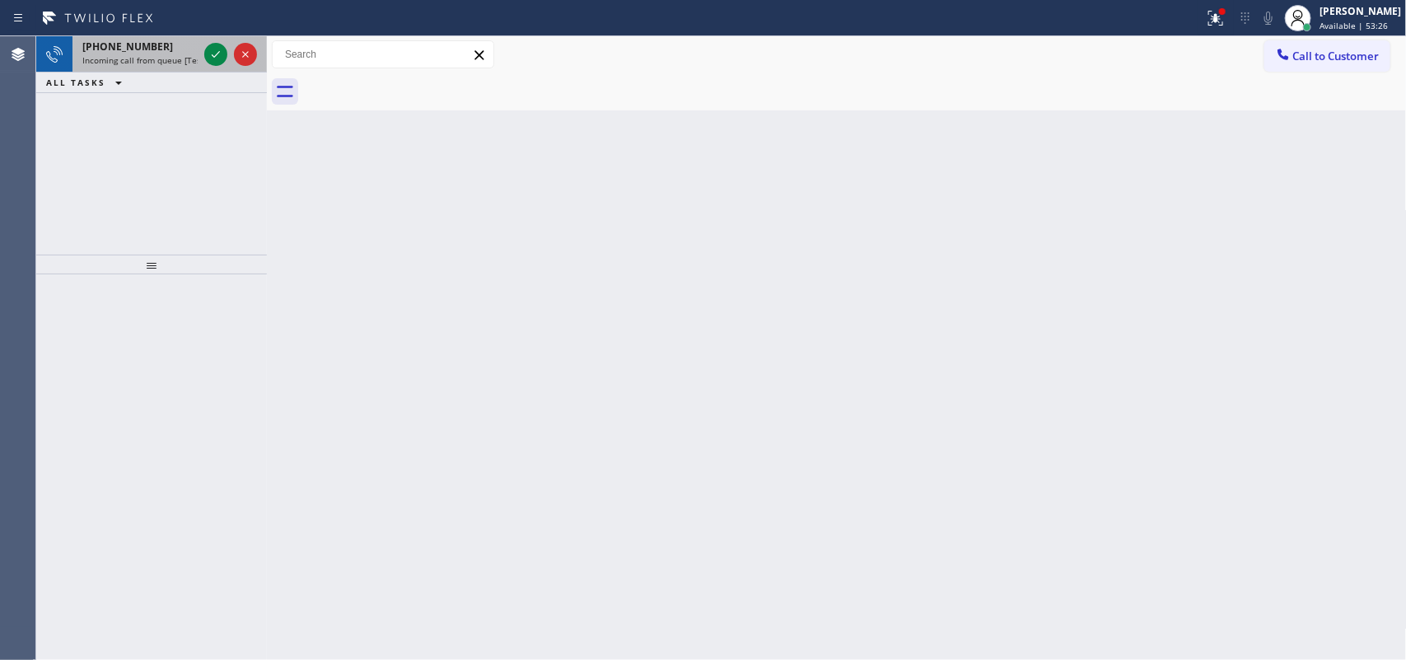
click at [167, 60] on span "Incoming call from queue [Test] All" at bounding box center [150, 60] width 137 height 12
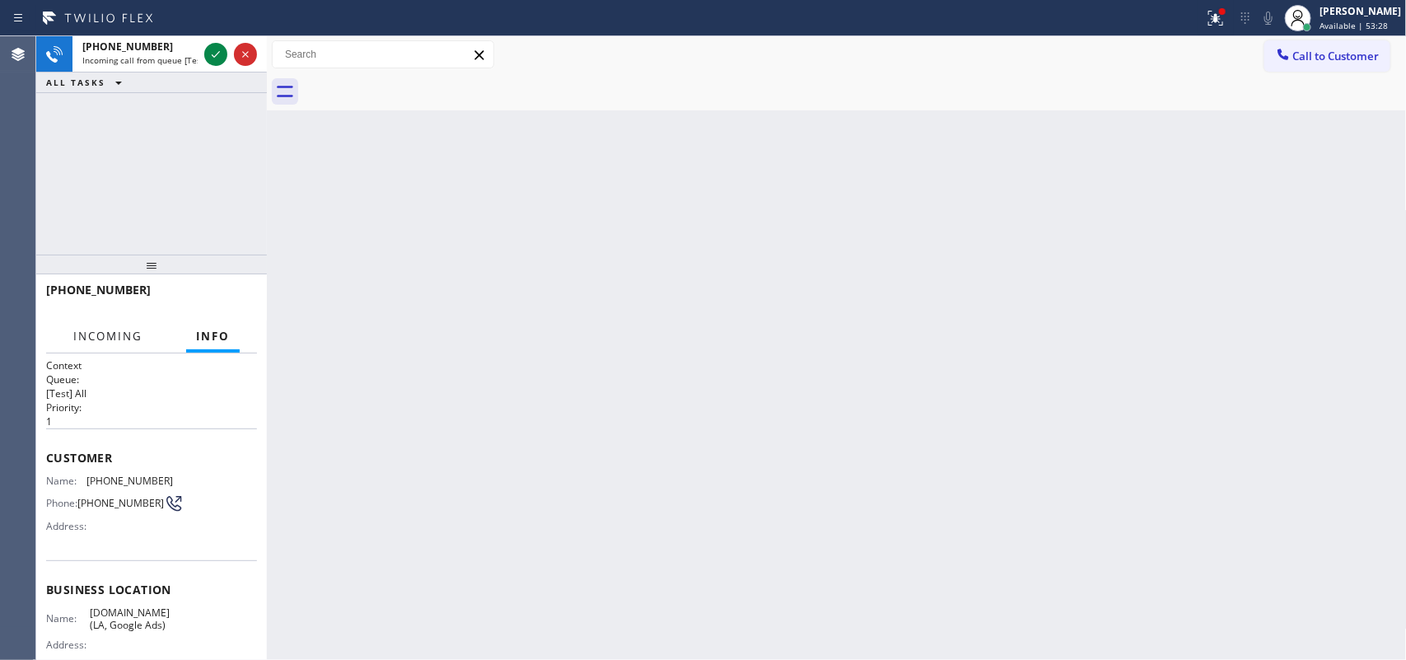
click at [107, 339] on span "Incoming" at bounding box center [107, 336] width 69 height 15
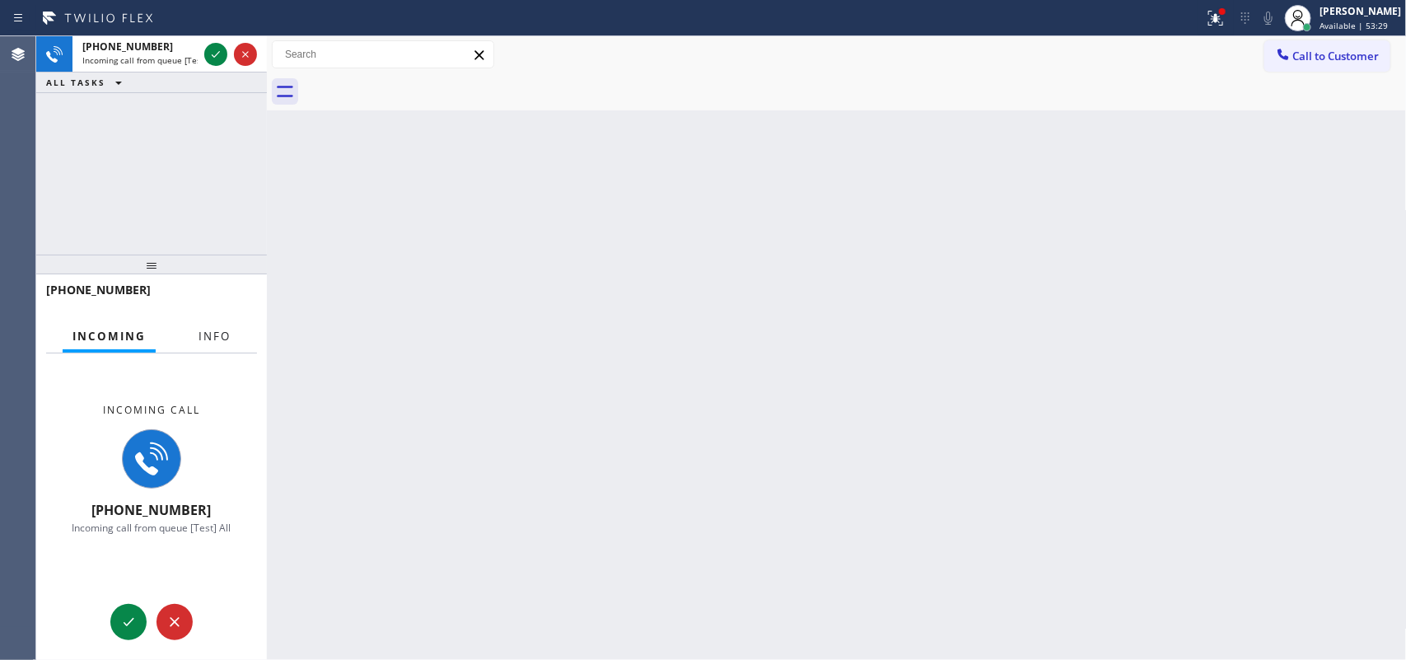
click at [207, 336] on span "Info" at bounding box center [215, 336] width 32 height 15
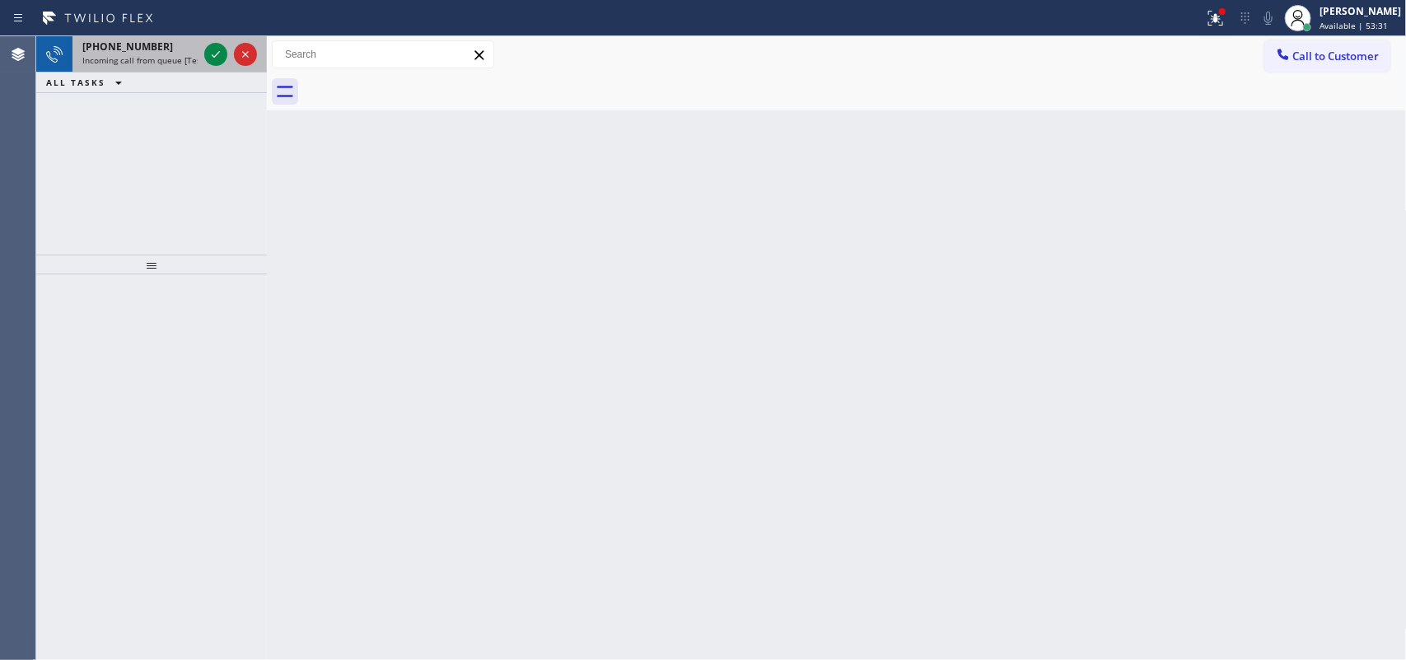
click at [166, 55] on span "Incoming call from queue [Test] All" at bounding box center [150, 60] width 137 height 12
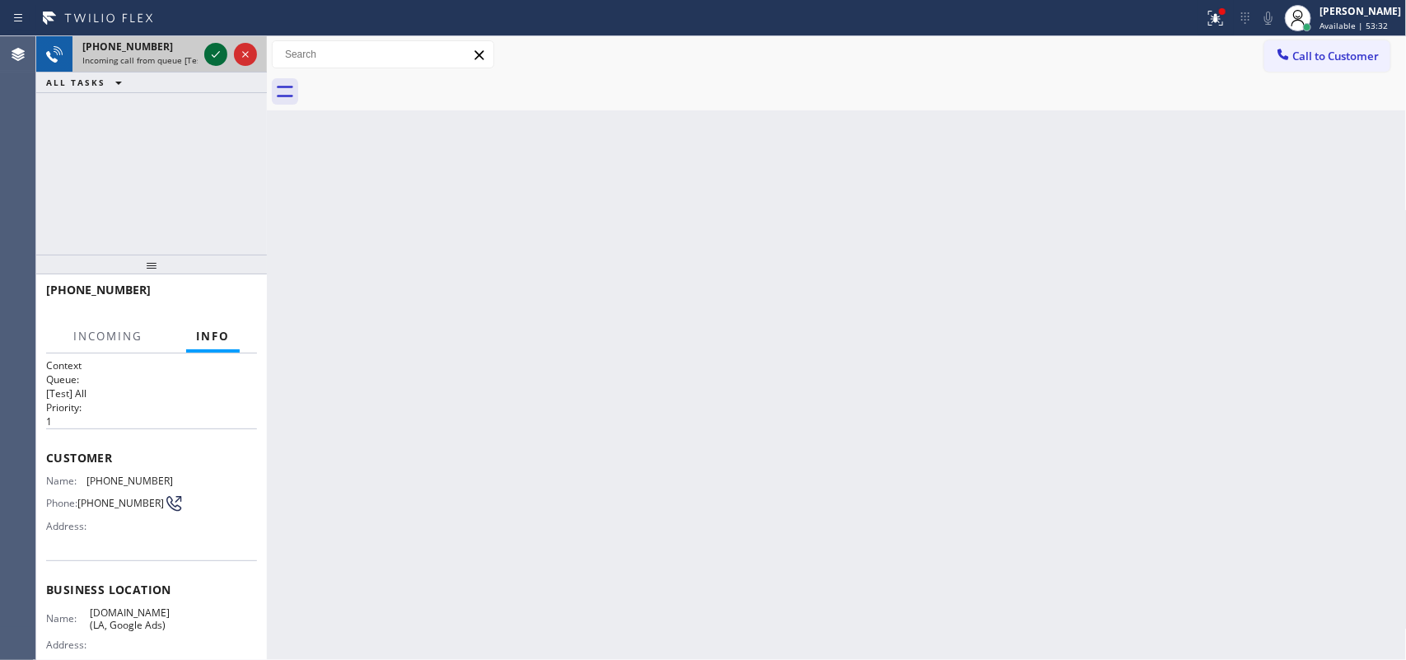
click at [208, 52] on icon at bounding box center [216, 54] width 20 height 20
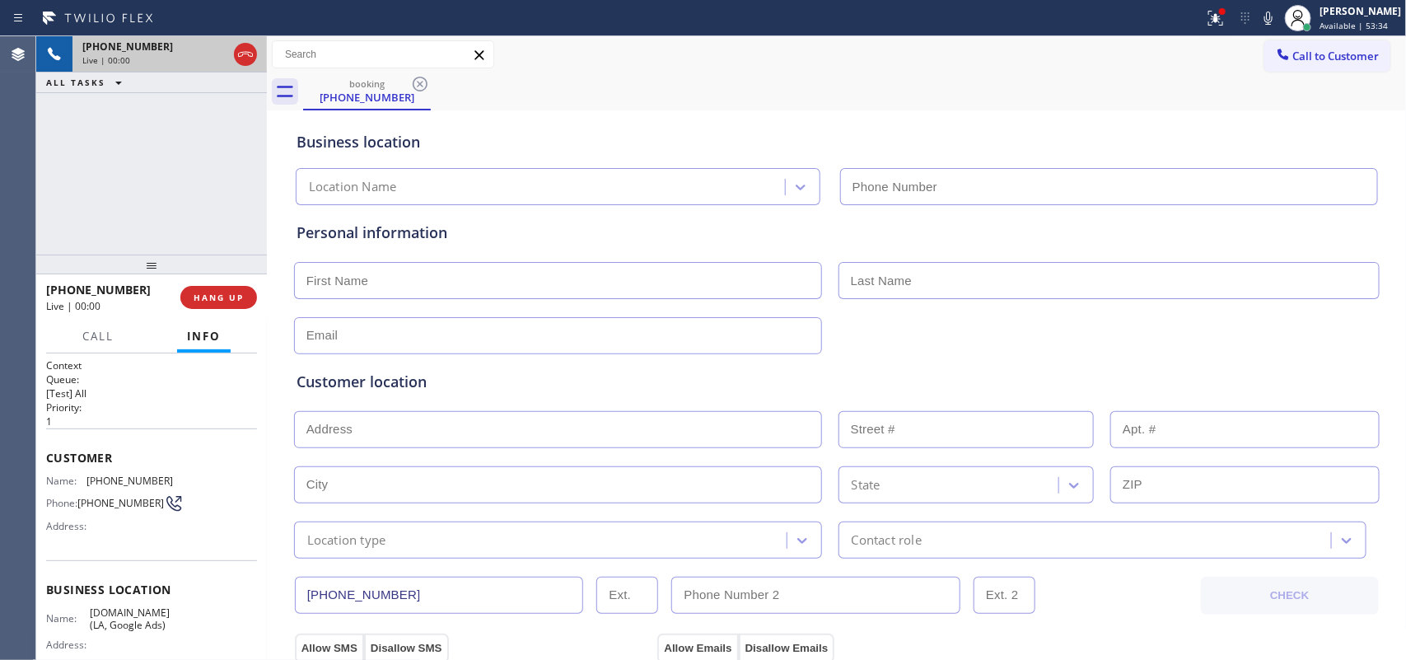
type input "[PHONE_NUMBER]"
click at [569, 125] on div "Business location [DOMAIN_NAME] ([GEOGRAPHIC_DATA], Google Ads) [PHONE_NUMBER]" at bounding box center [837, 160] width 1088 height 91
click at [224, 302] on span "HANG UP" at bounding box center [219, 298] width 50 height 12
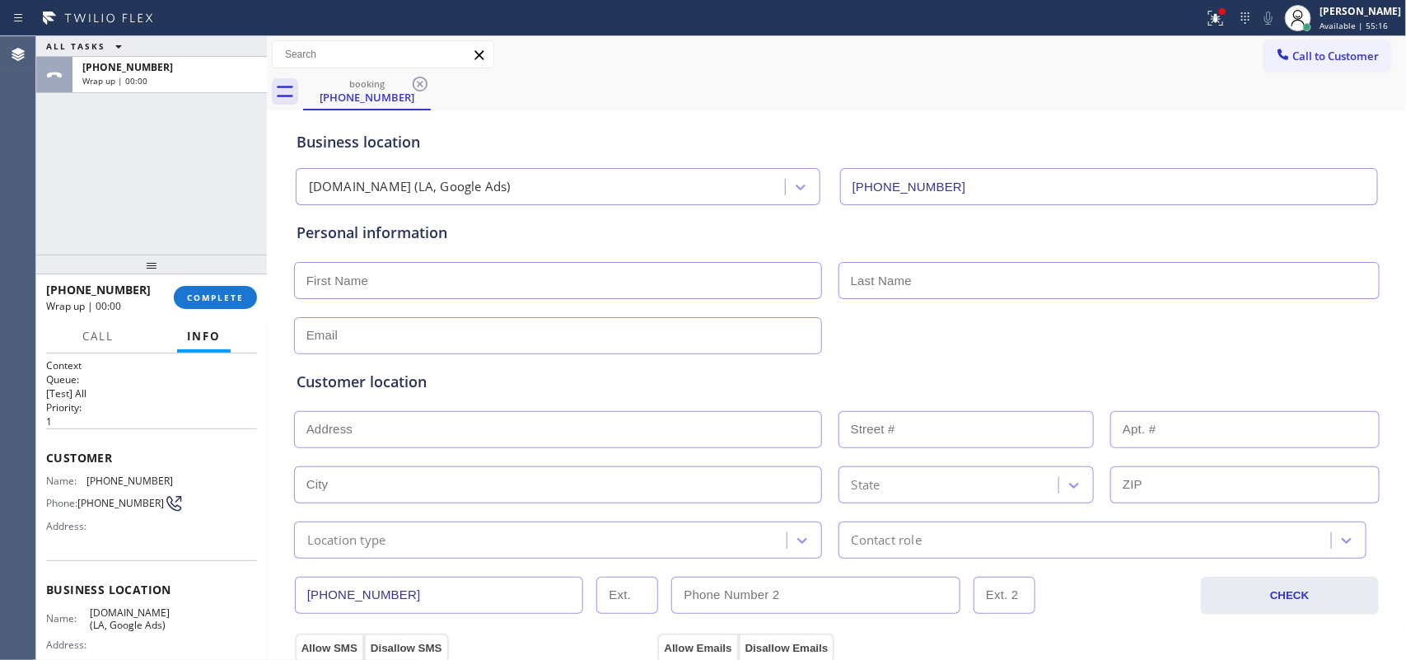
click at [63, 178] on div "ALL TASKS ALL TASKS ACTIVE TASKS TASKS IN WRAP UP [PHONE_NUMBER] Wrap up | 00:00" at bounding box center [151, 145] width 231 height 218
click at [200, 306] on button "COMPLETE" at bounding box center [215, 297] width 83 height 23
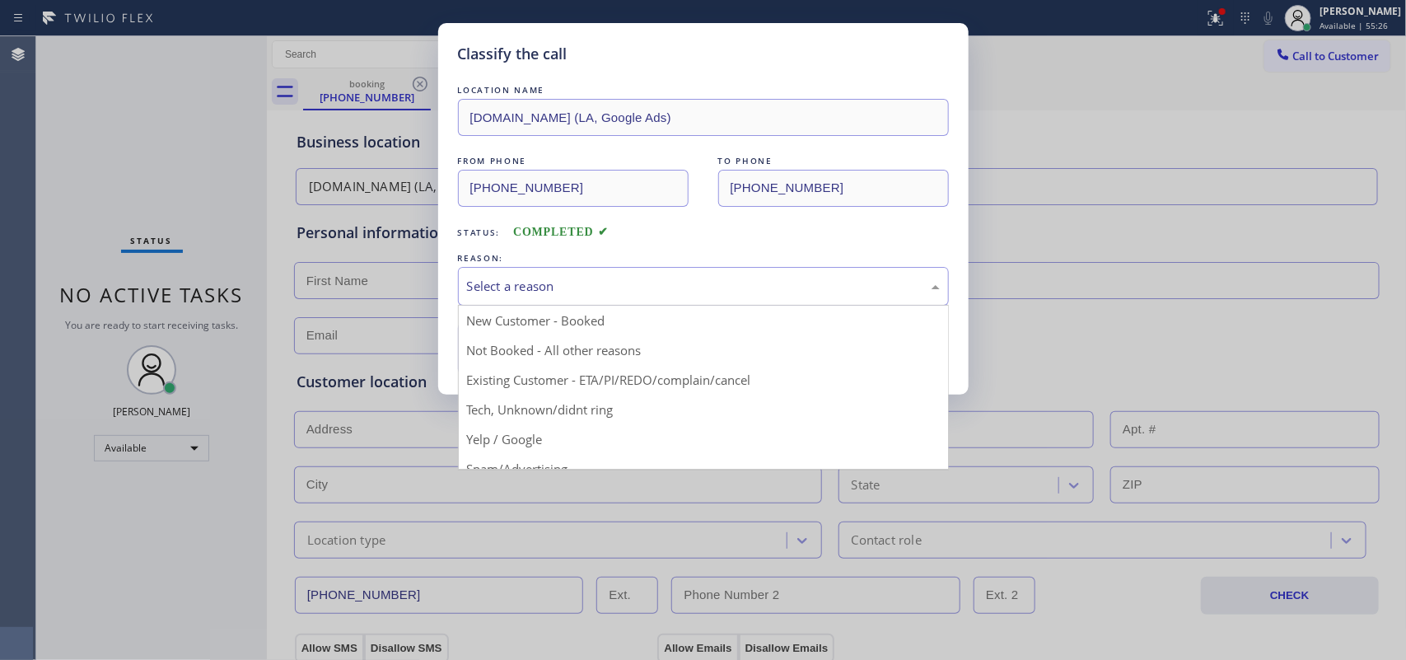
click at [492, 295] on div "Select a reason" at bounding box center [703, 286] width 473 height 19
click at [220, 154] on div "Classify the call LOCATION NAME [DOMAIN_NAME] ([GEOGRAPHIC_DATA], Google Ads) F…" at bounding box center [703, 330] width 1406 height 660
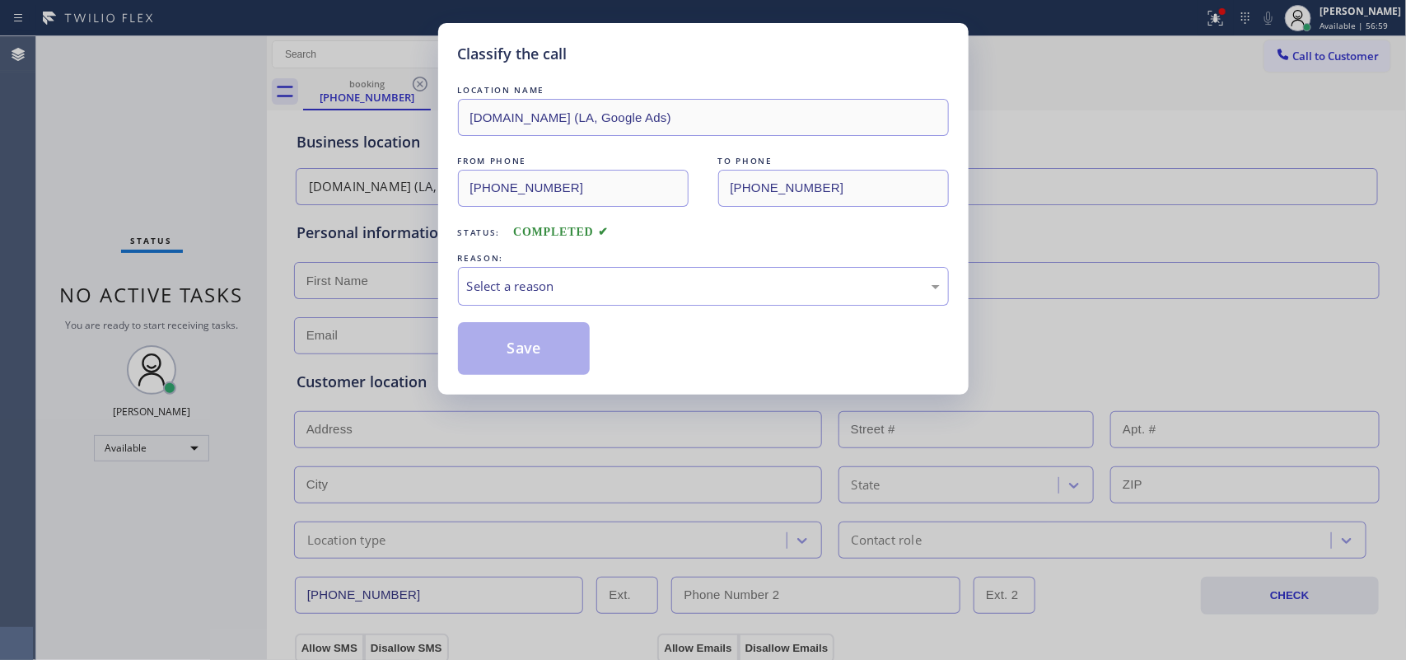
click at [653, 179] on div "FROM PHONE [PHONE_NUMBER] TO PHONE [PHONE_NUMBER]" at bounding box center [703, 179] width 491 height 54
click at [232, 192] on div "Classify the call LOCATION NAME [DOMAIN_NAME] ([GEOGRAPHIC_DATA], Google Ads) F…" at bounding box center [703, 330] width 1406 height 660
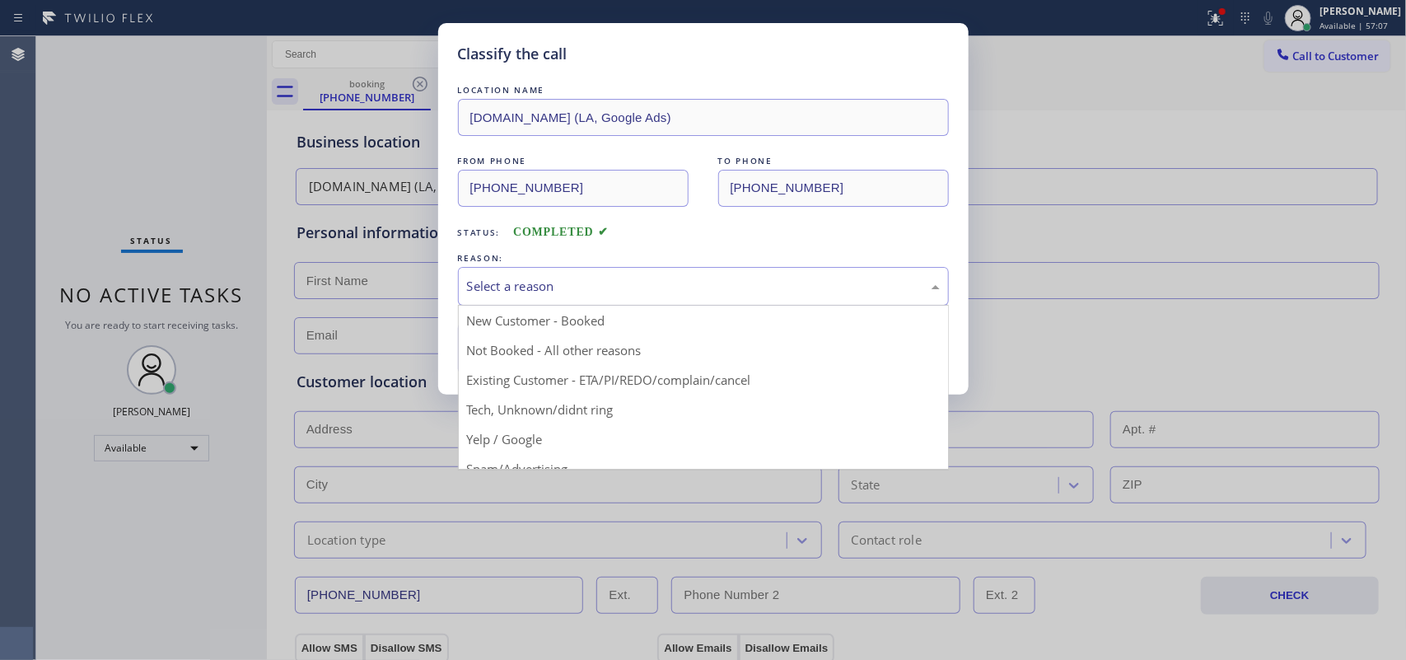
click at [661, 306] on div "Select a reason New Customer - Booked Not Booked - All other reasons Existing C…" at bounding box center [703, 286] width 491 height 39
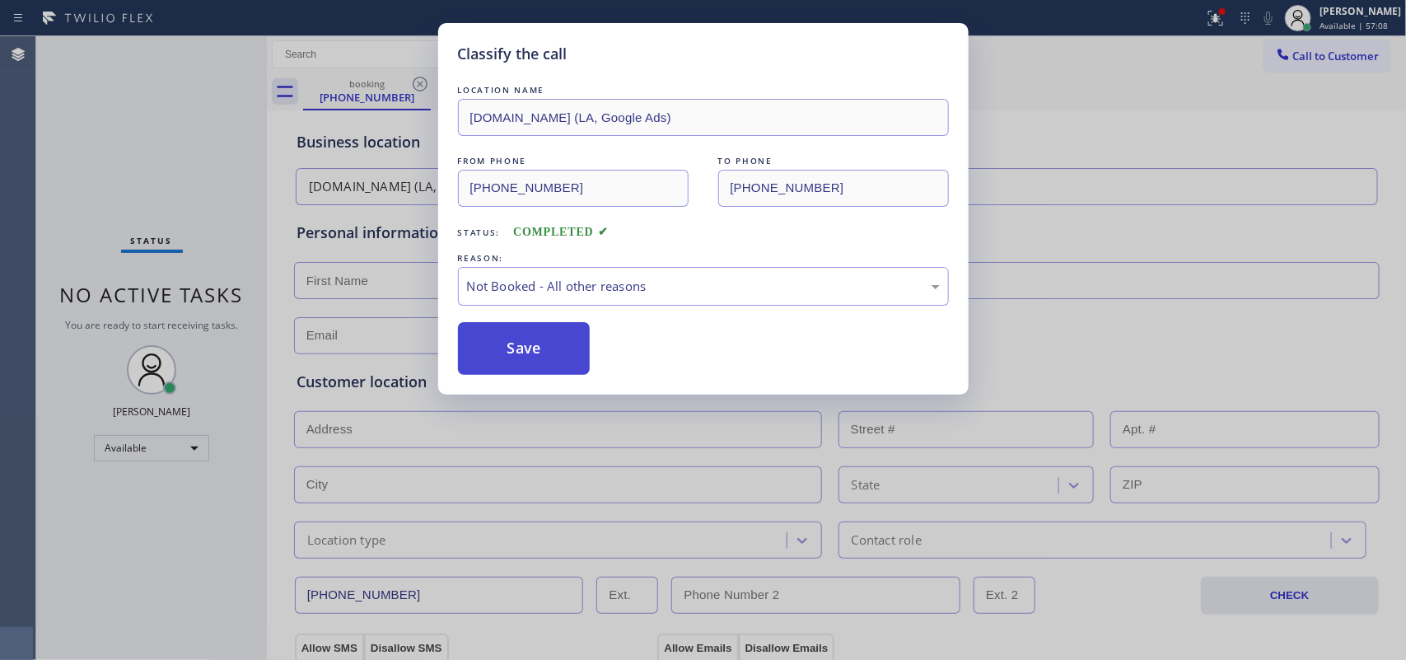
drag, startPoint x: 630, startPoint y: 346, endPoint x: 536, endPoint y: 340, distance: 94.1
click at [532, 340] on button "Save" at bounding box center [524, 348] width 133 height 53
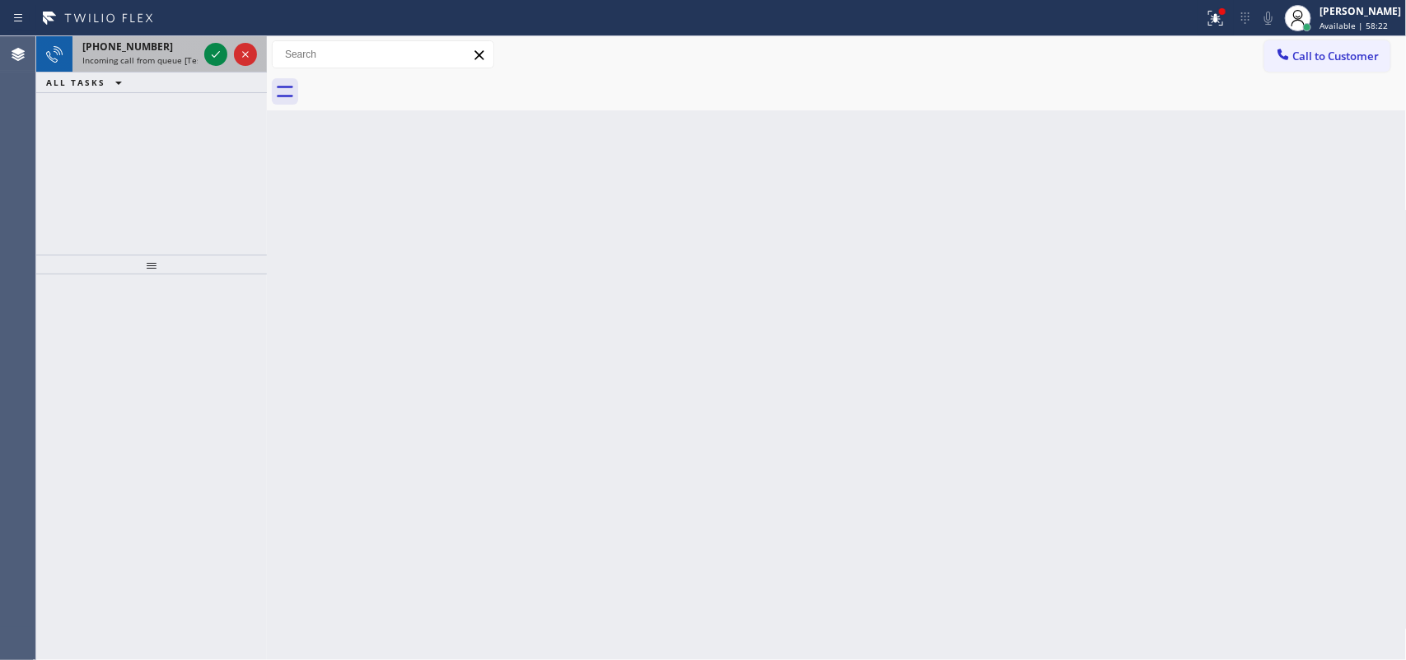
click at [141, 48] on span "[PHONE_NUMBER]" at bounding box center [127, 47] width 91 height 14
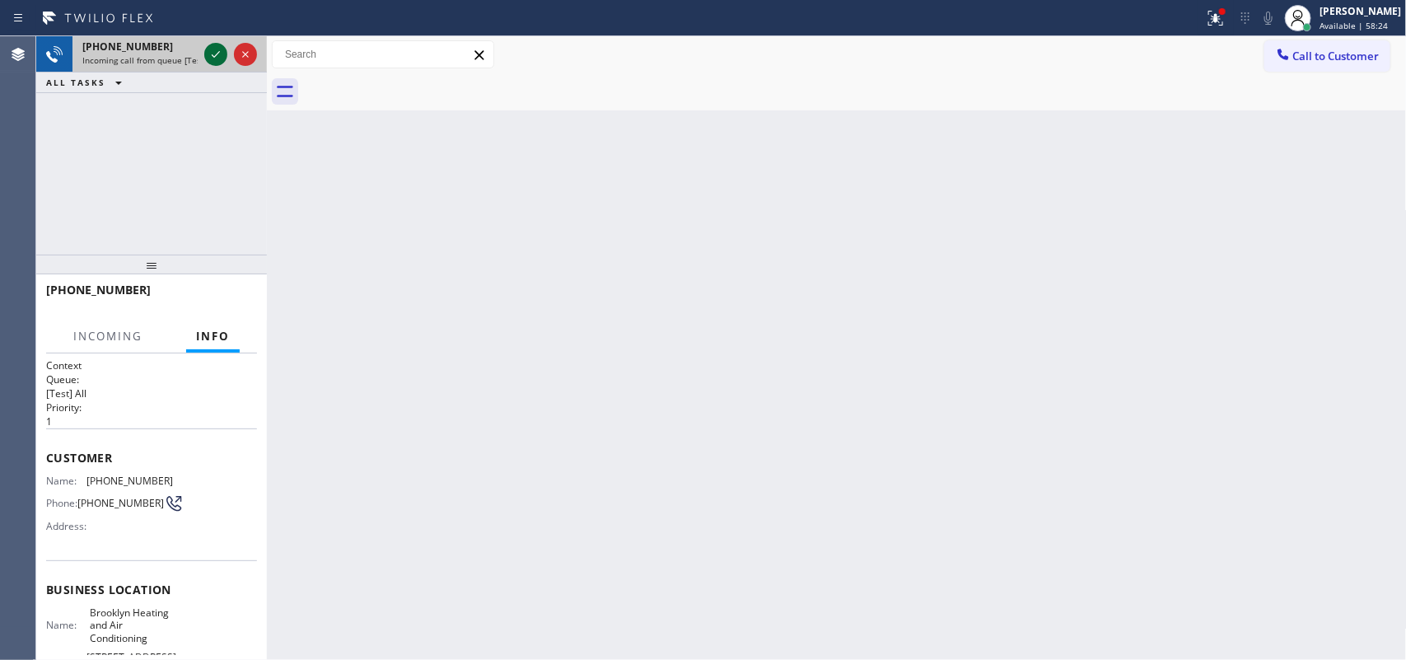
click at [207, 55] on icon at bounding box center [216, 54] width 20 height 20
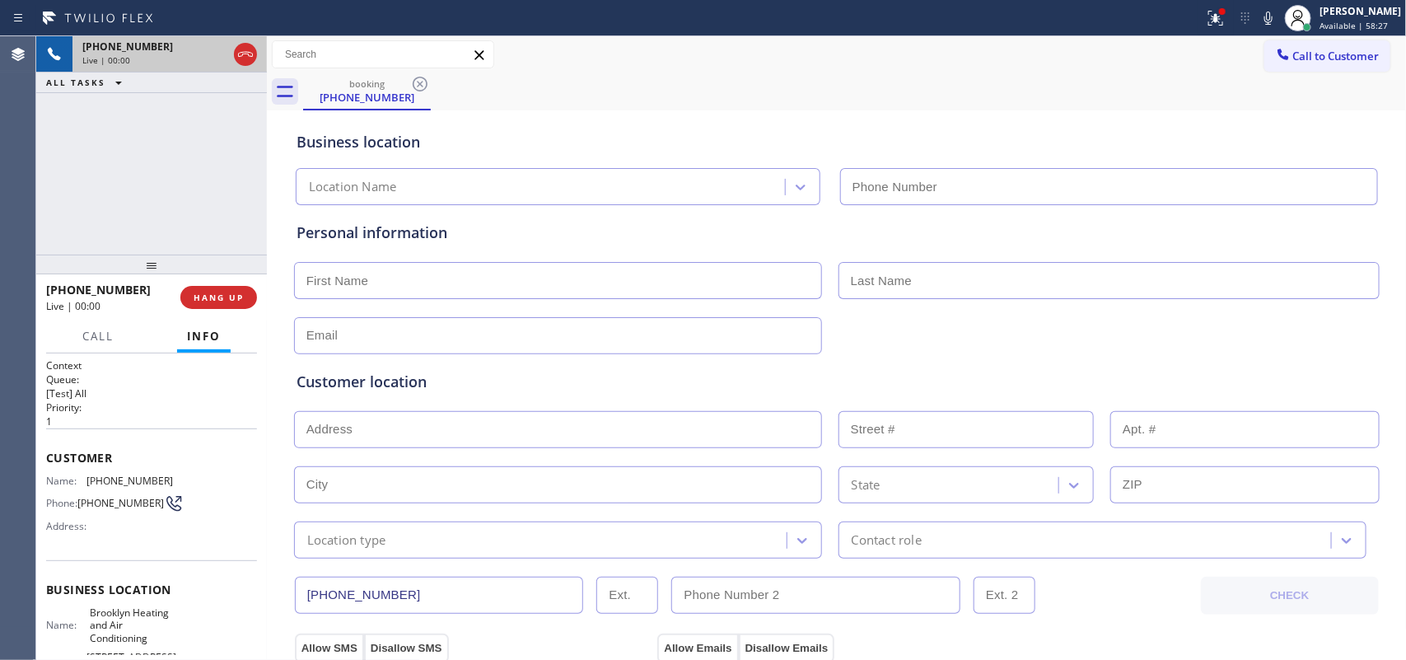
type input "[PHONE_NUMBER]"
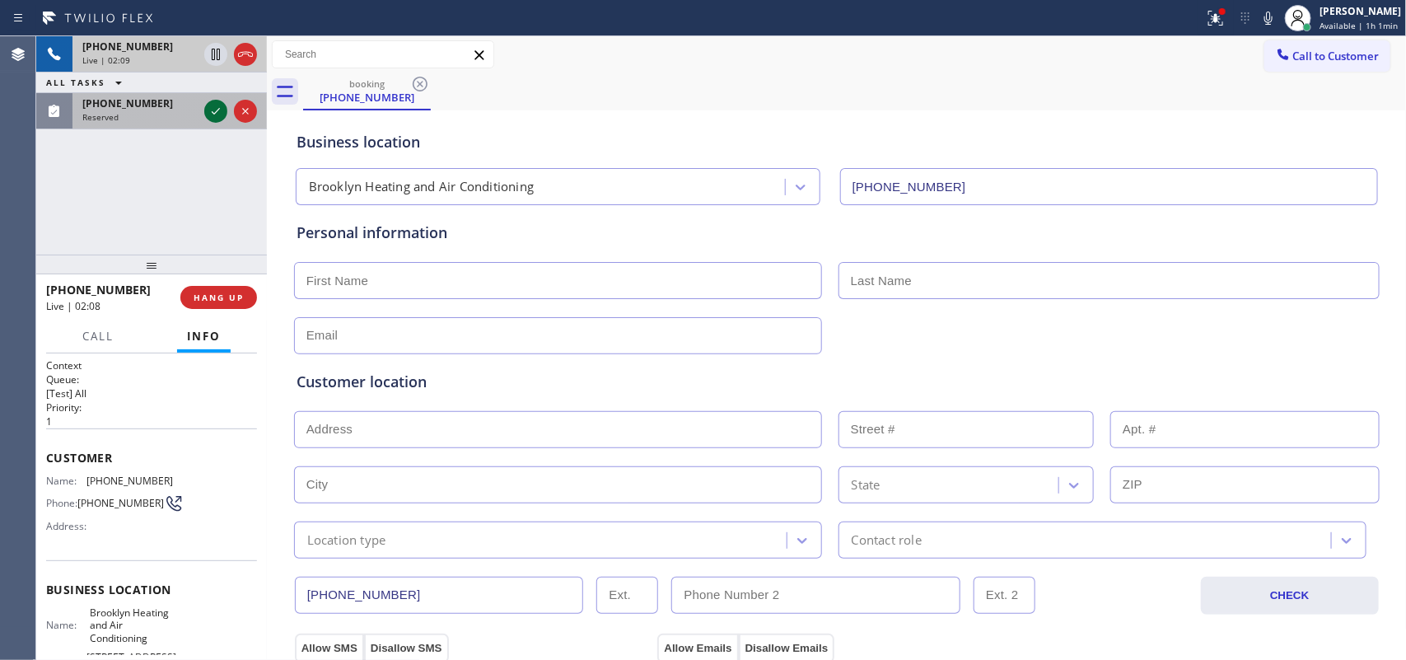
click at [213, 118] on icon at bounding box center [216, 111] width 20 height 20
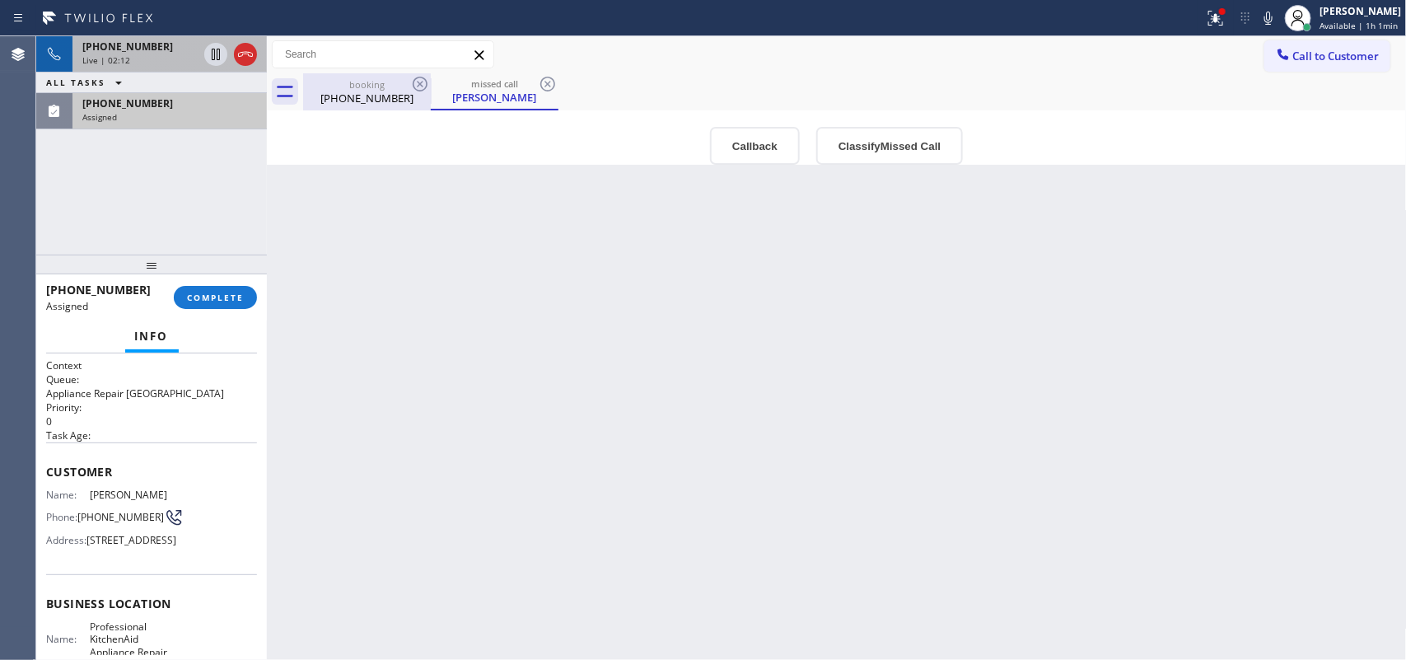
click at [369, 92] on div "[PHONE_NUMBER]" at bounding box center [367, 98] width 124 height 15
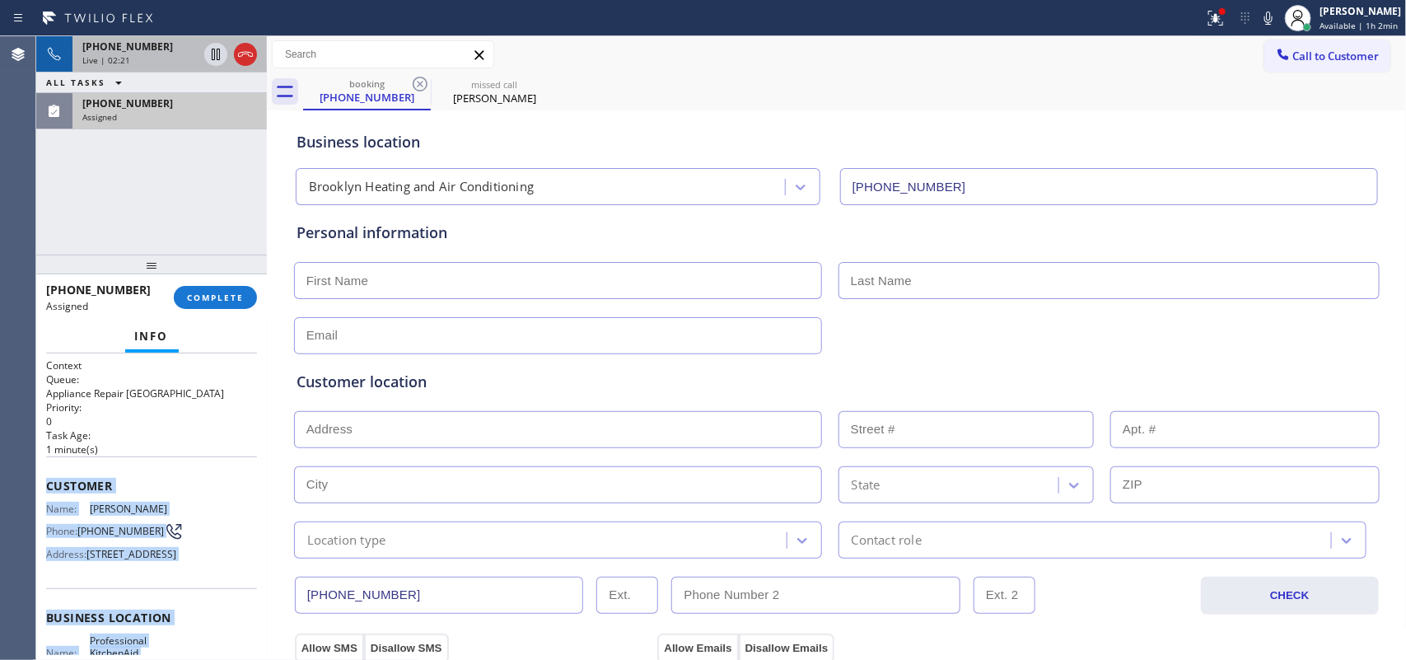
drag, startPoint x: 177, startPoint y: 504, endPoint x: 47, endPoint y: 480, distance: 132.4
click at [47, 480] on div "Context Queue: Appliance Repair High End Priority: 0 Task Age: [DEMOGRAPHIC_DAT…" at bounding box center [151, 616] width 211 height 517
copy div "Customer Name: [PERSON_NAME] Phone: [PHONE_NUMBER] Address: [STREET_ADDRESS] Bu…"
drag, startPoint x: 216, startPoint y: 293, endPoint x: 236, endPoint y: 289, distance: 21.0
click at [217, 293] on span "COMPLETE" at bounding box center [215, 298] width 57 height 12
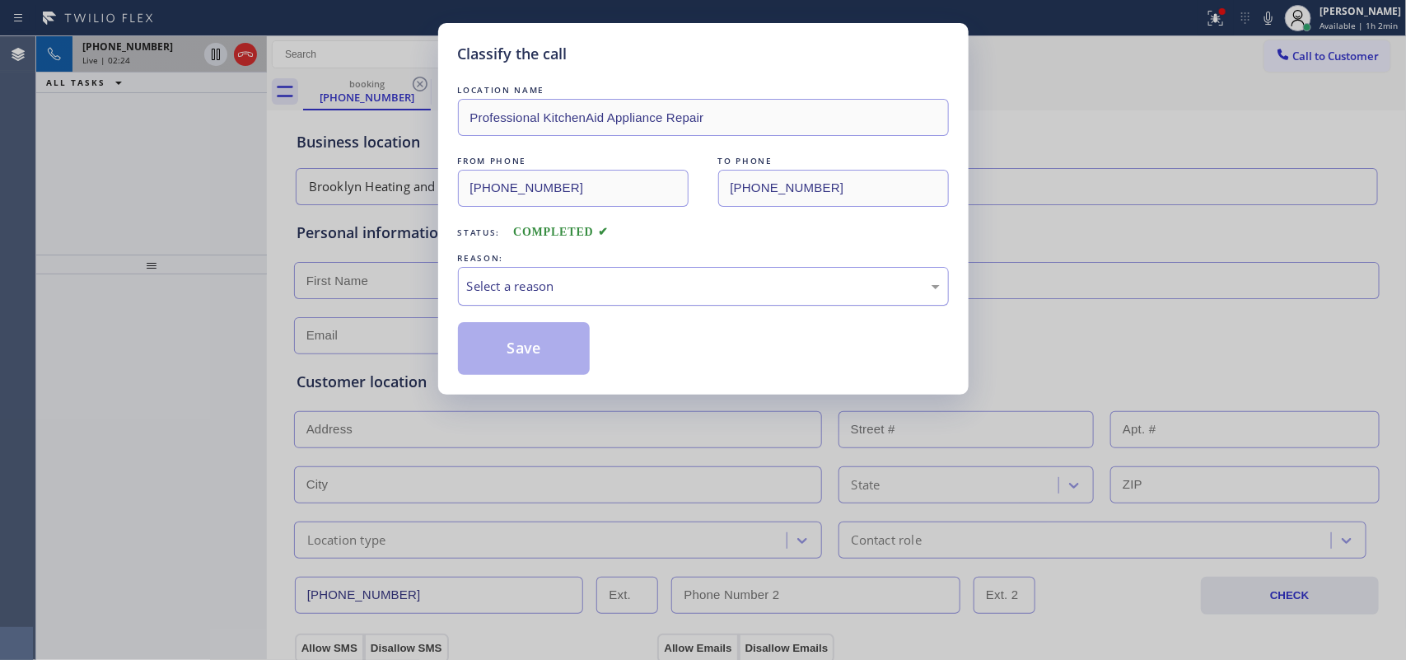
click at [542, 286] on div "Select a reason" at bounding box center [703, 286] width 473 height 19
click at [531, 355] on button "Save" at bounding box center [524, 348] width 133 height 53
click at [137, 54] on div "Classify the call LOCATION NAME KitchenAid Appliance Professionals [GEOGRAPHIC_…" at bounding box center [721, 348] width 1370 height 624
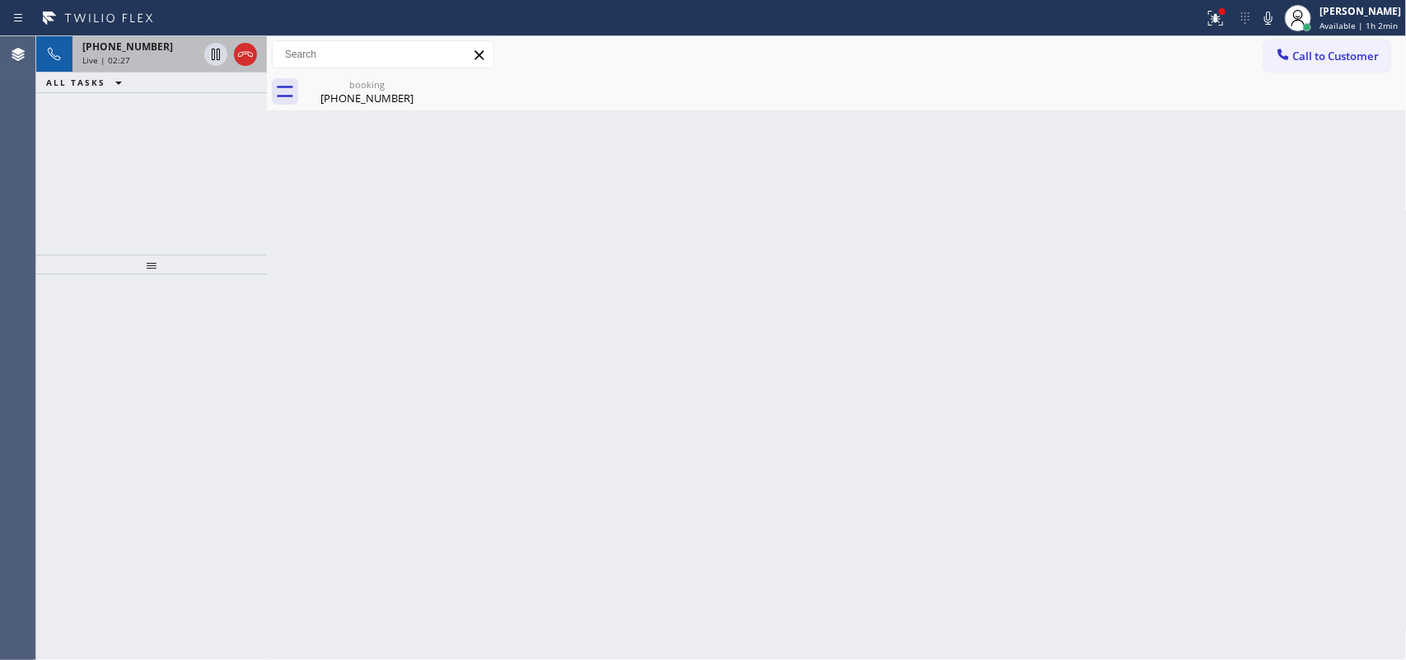
click at [145, 51] on span "[PHONE_NUMBER]" at bounding box center [127, 47] width 91 height 14
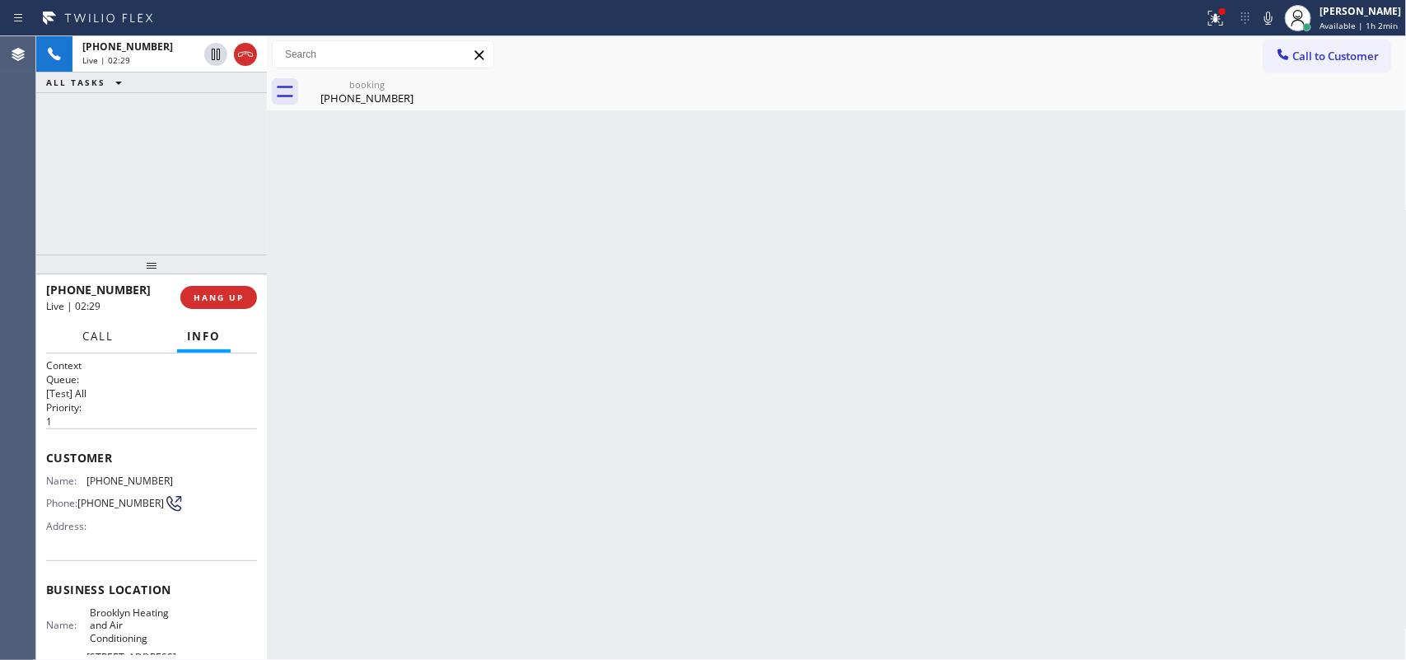
click at [97, 343] on button "Call" at bounding box center [98, 337] width 51 height 32
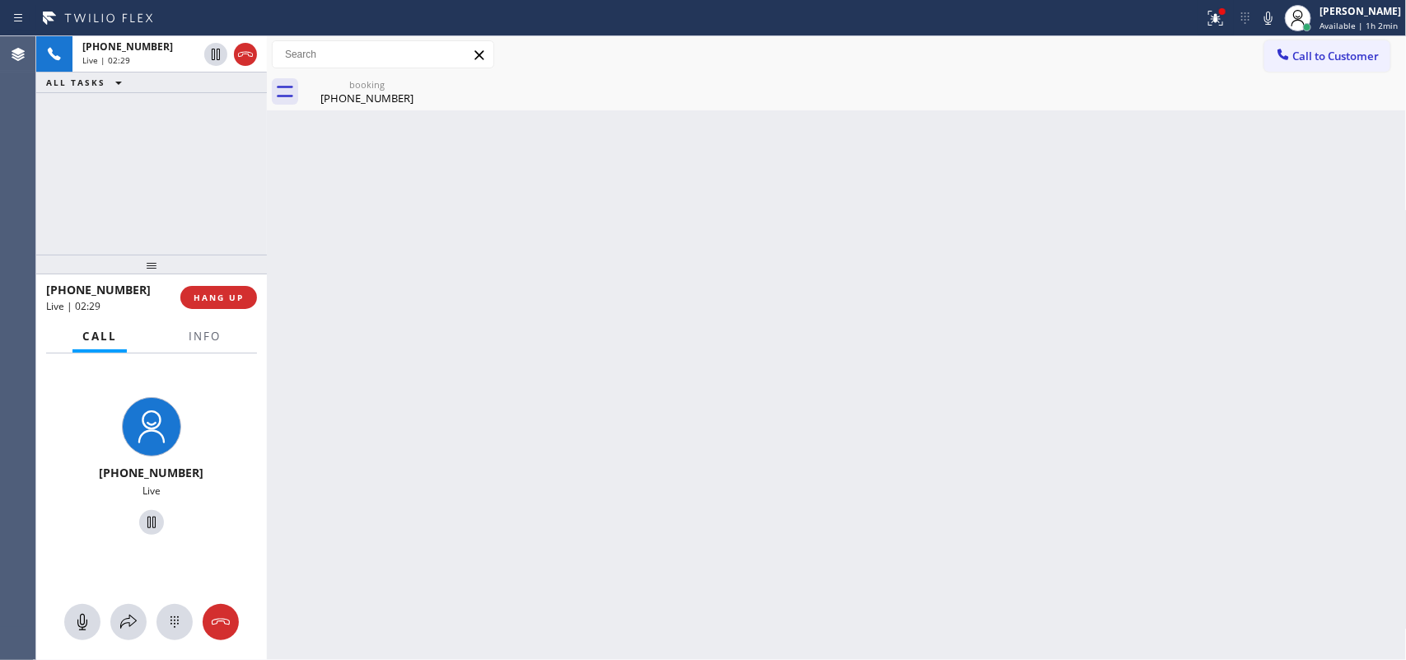
drag, startPoint x: 82, startPoint y: 620, endPoint x: 99, endPoint y: 594, distance: 30.4
click at [85, 527] on icon at bounding box center [83, 622] width 20 height 20
click at [147, 517] on icon at bounding box center [151, 523] width 8 height 12
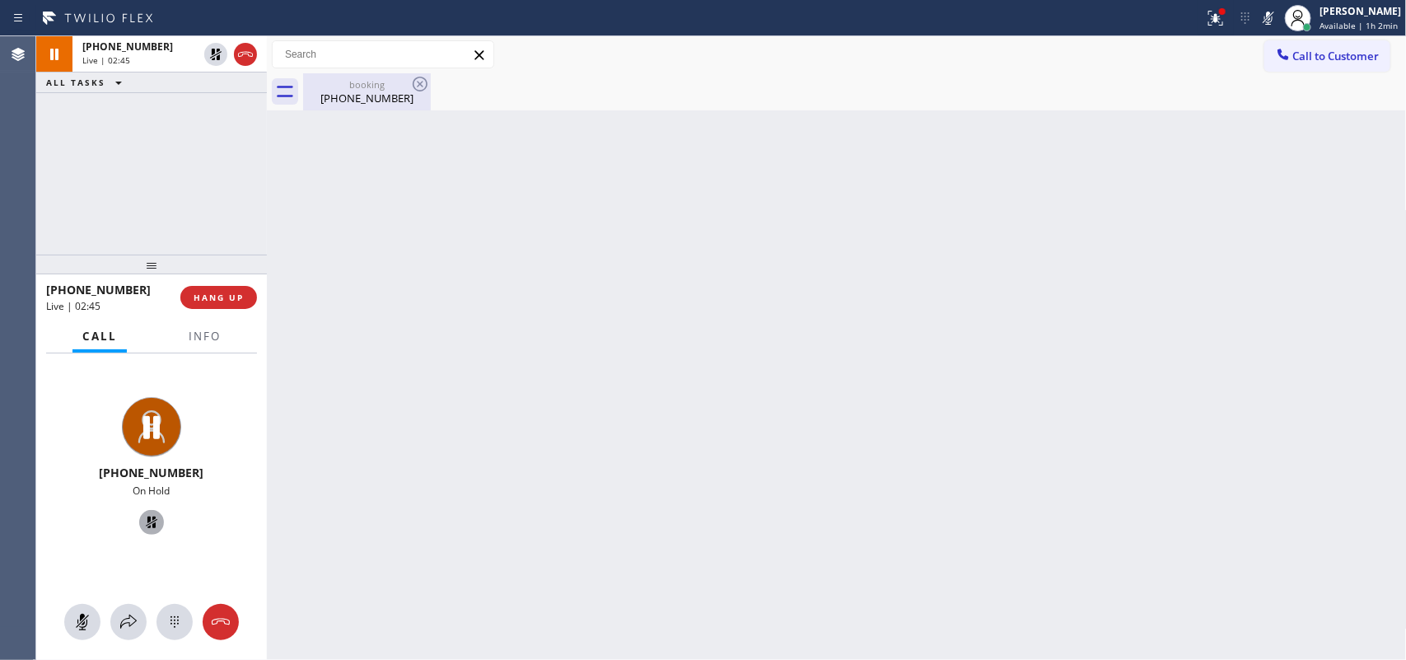
click at [355, 97] on div "[PHONE_NUMBER]" at bounding box center [367, 98] width 124 height 15
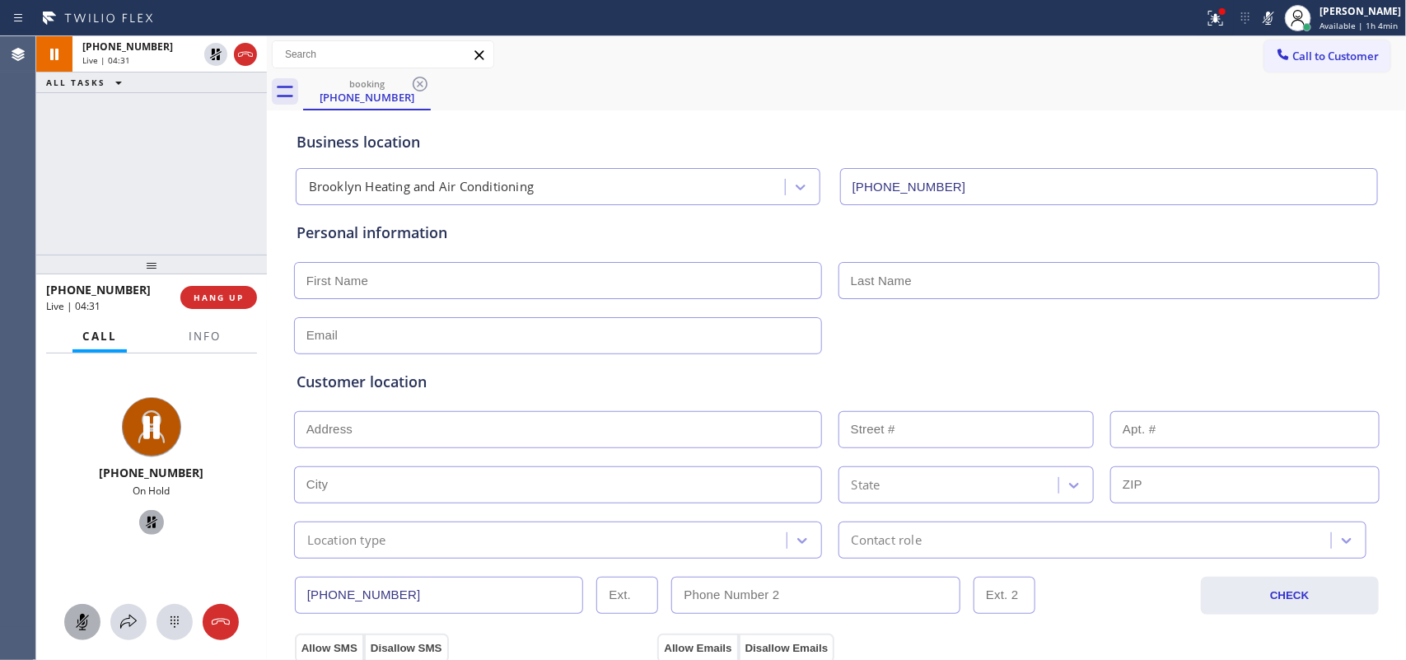
click at [87, 527] on icon at bounding box center [82, 622] width 10 height 16
click at [146, 523] on icon at bounding box center [152, 523] width 12 height 12
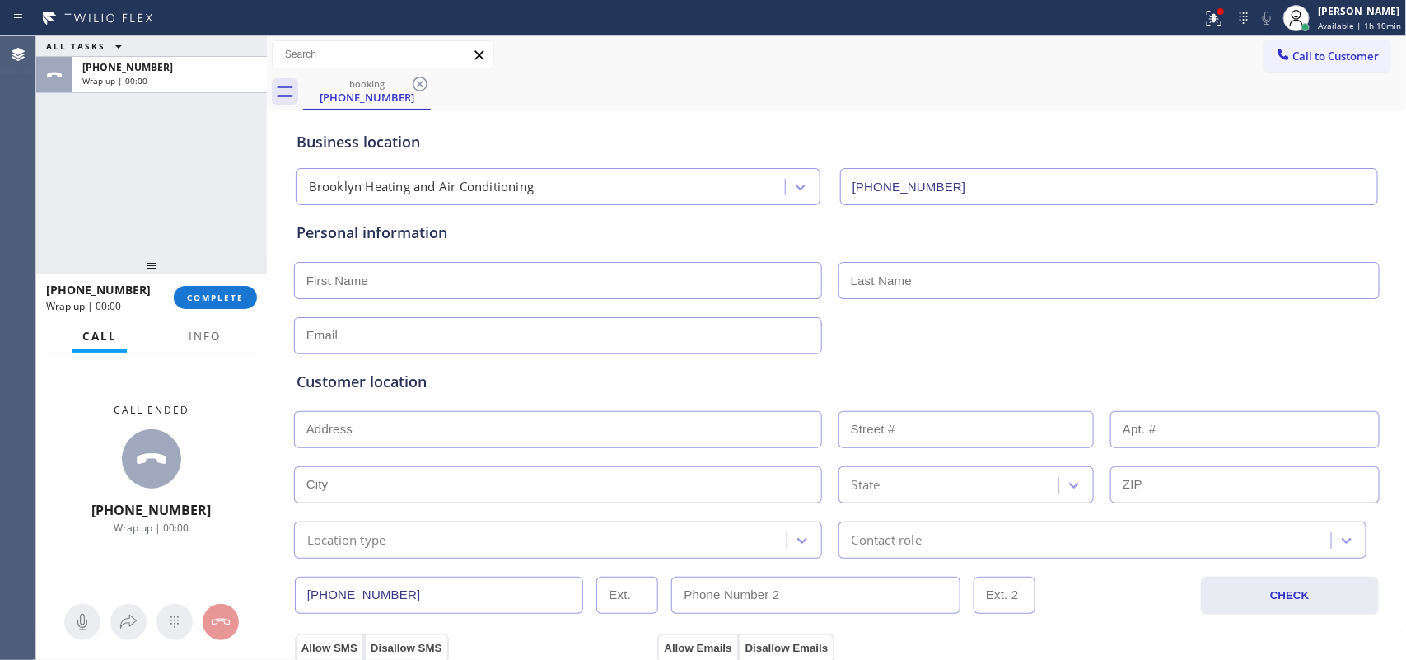
click at [466, 288] on input "text" at bounding box center [558, 280] width 528 height 37
type input "Mr."
type input "[PERSON_NAME]"
click at [484, 328] on input "text" at bounding box center [558, 335] width 528 height 37
type input "[EMAIL_ADDRESS][DOMAIN_NAME]"
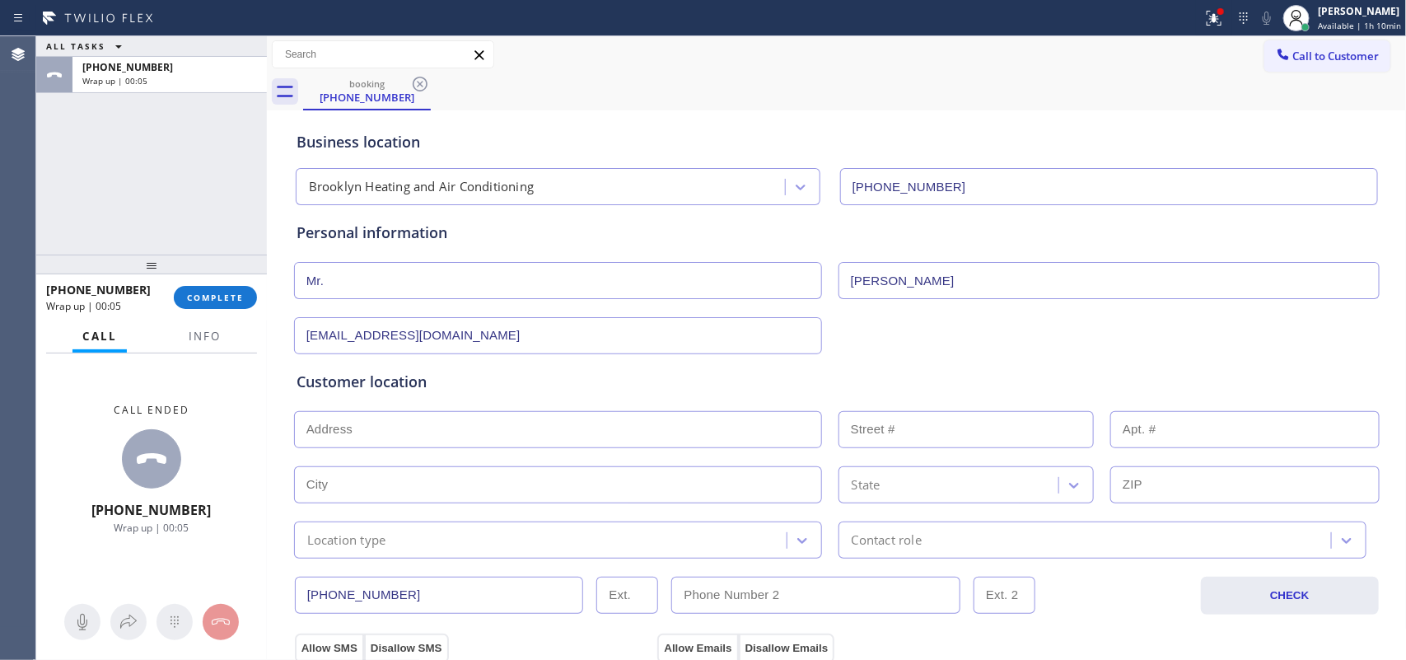
click at [427, 437] on input "text" at bounding box center [558, 429] width 528 height 37
click at [512, 421] on input "text" at bounding box center [558, 429] width 528 height 37
paste input "[STREET_ADDRESS][PERSON_NAME]"
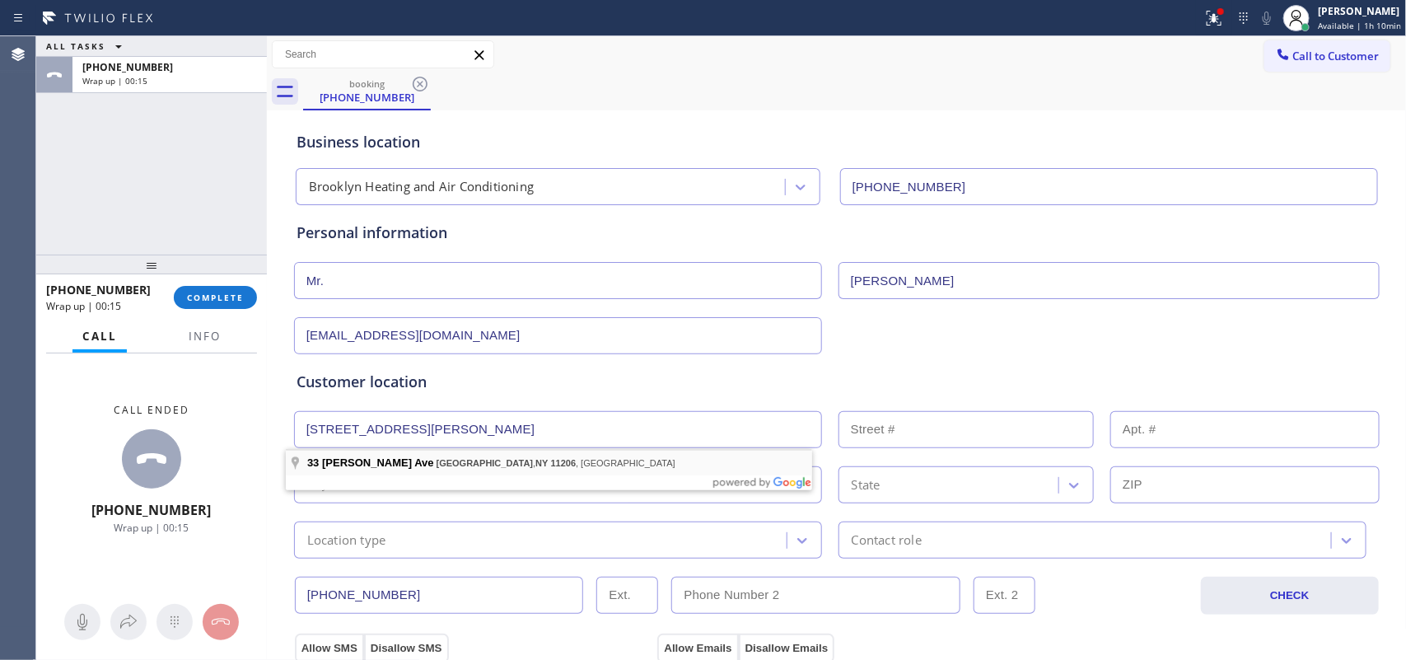
type input "[STREET_ADDRESS][PERSON_NAME]"
type input "33"
type input "[GEOGRAPHIC_DATA]"
type input "11206"
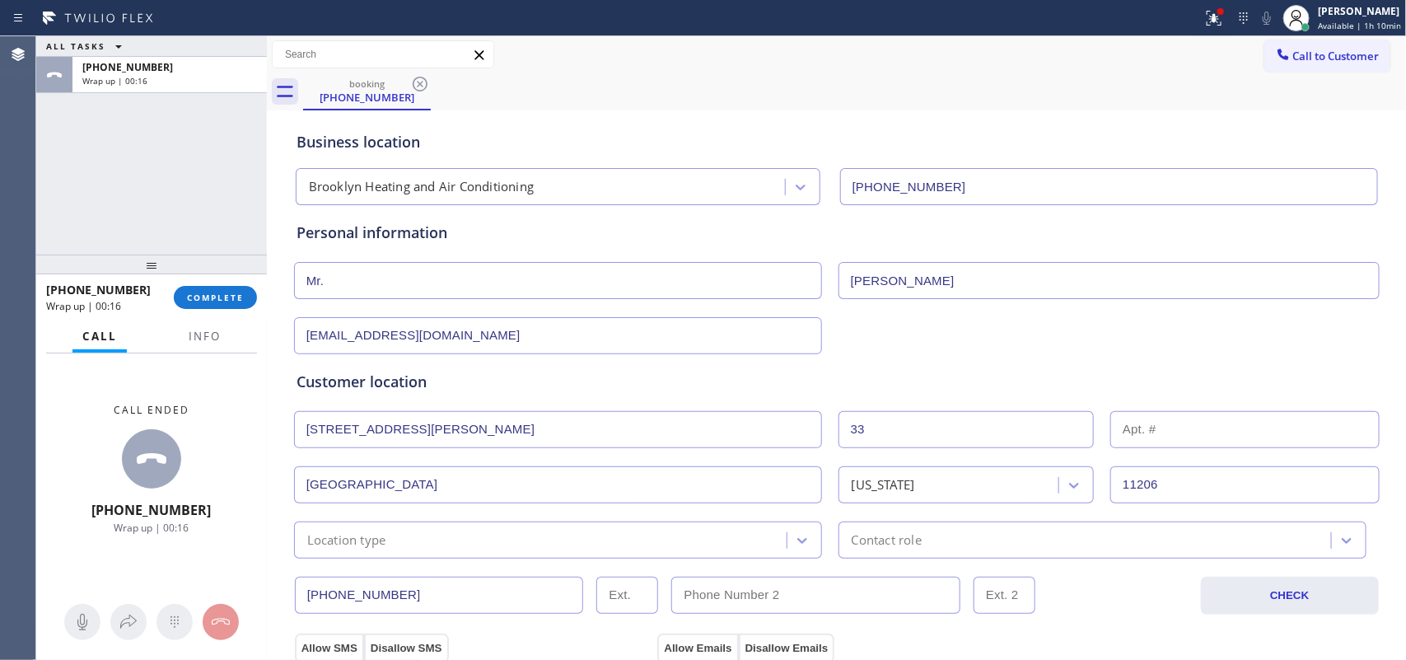
click at [1125, 421] on input "text" at bounding box center [1245, 429] width 269 height 37
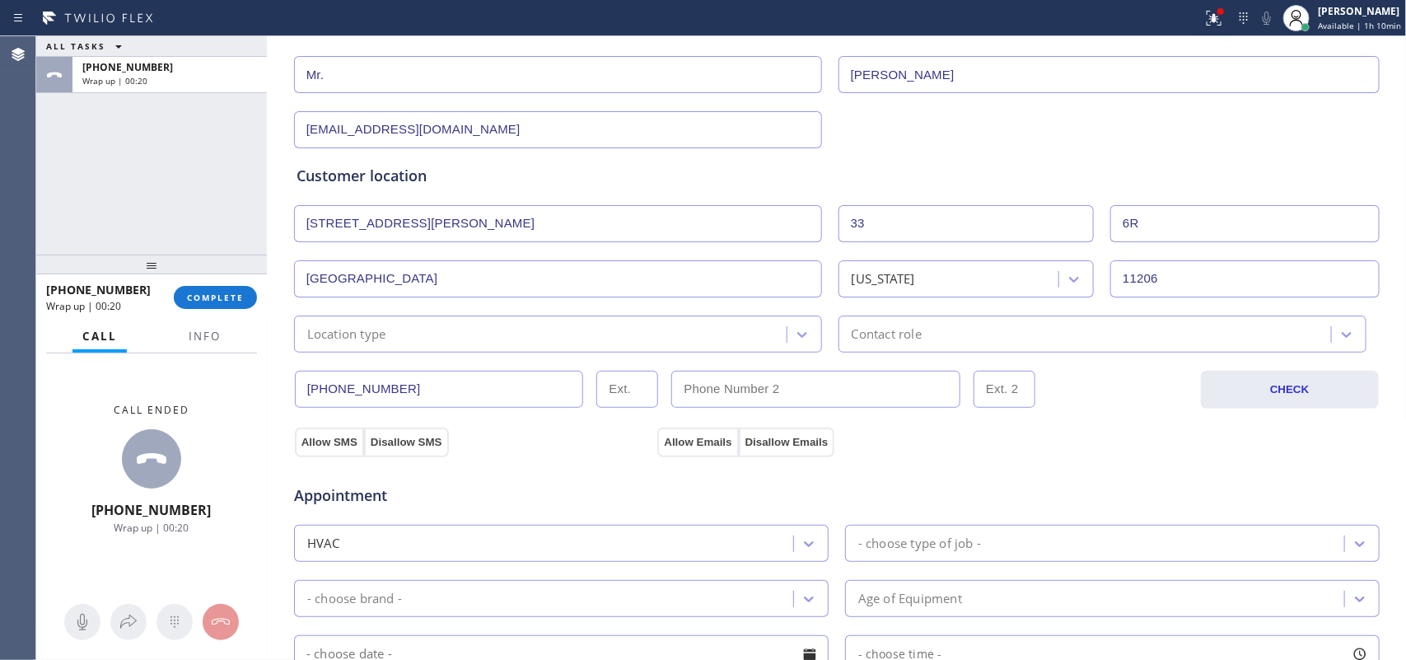
type input "6R"
click at [508, 338] on div "Location type" at bounding box center [543, 334] width 488 height 29
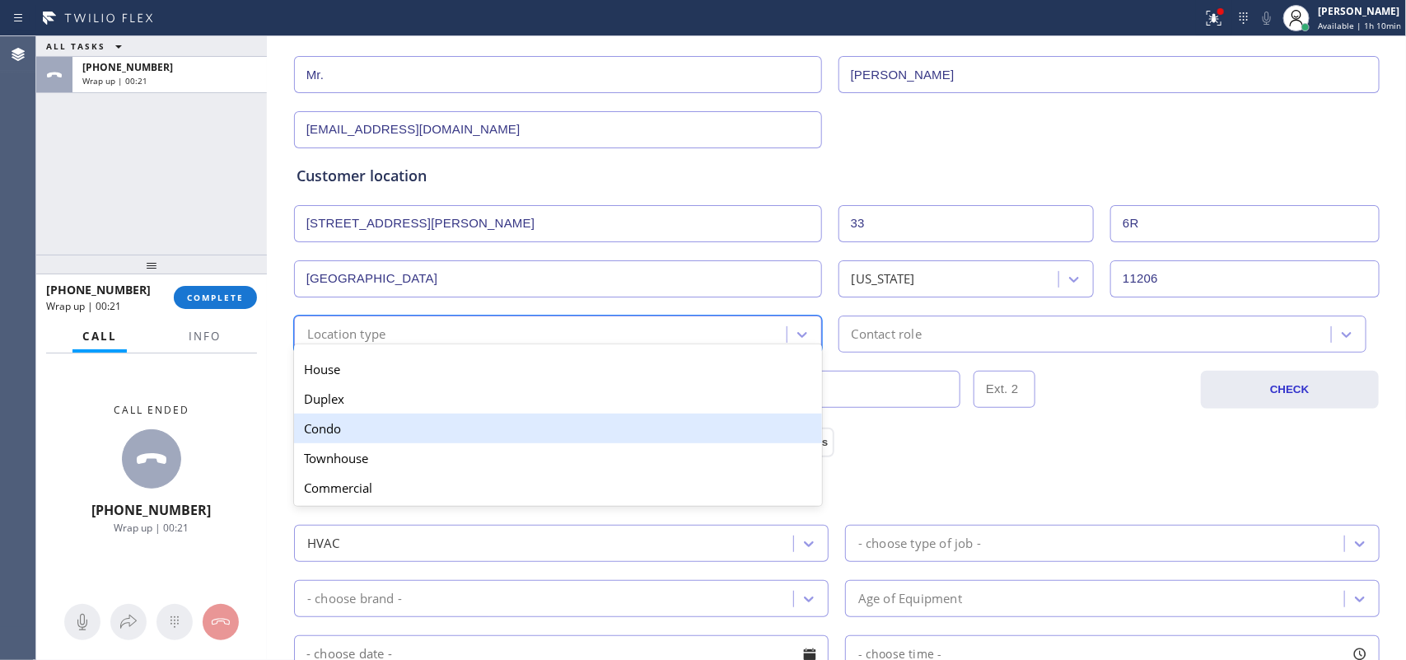
click at [483, 435] on div "Condo" at bounding box center [558, 429] width 528 height 30
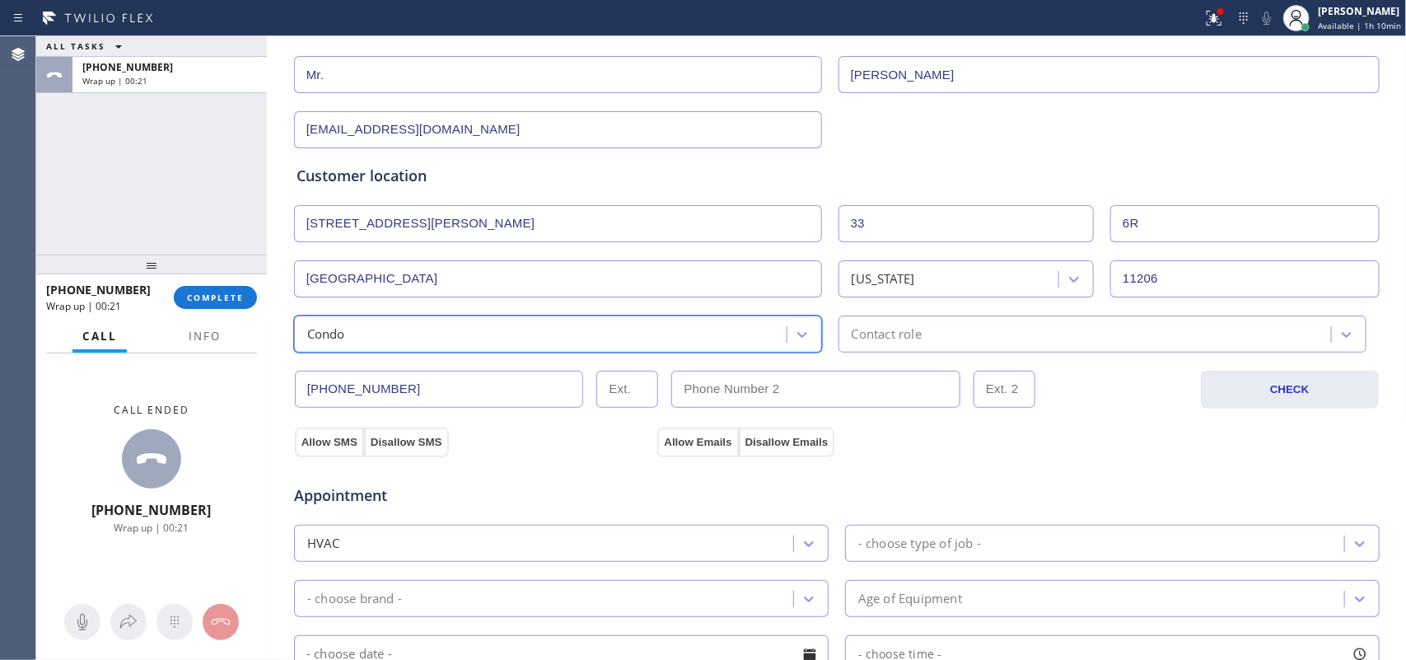
click at [866, 330] on div "Contact role" at bounding box center [887, 334] width 70 height 19
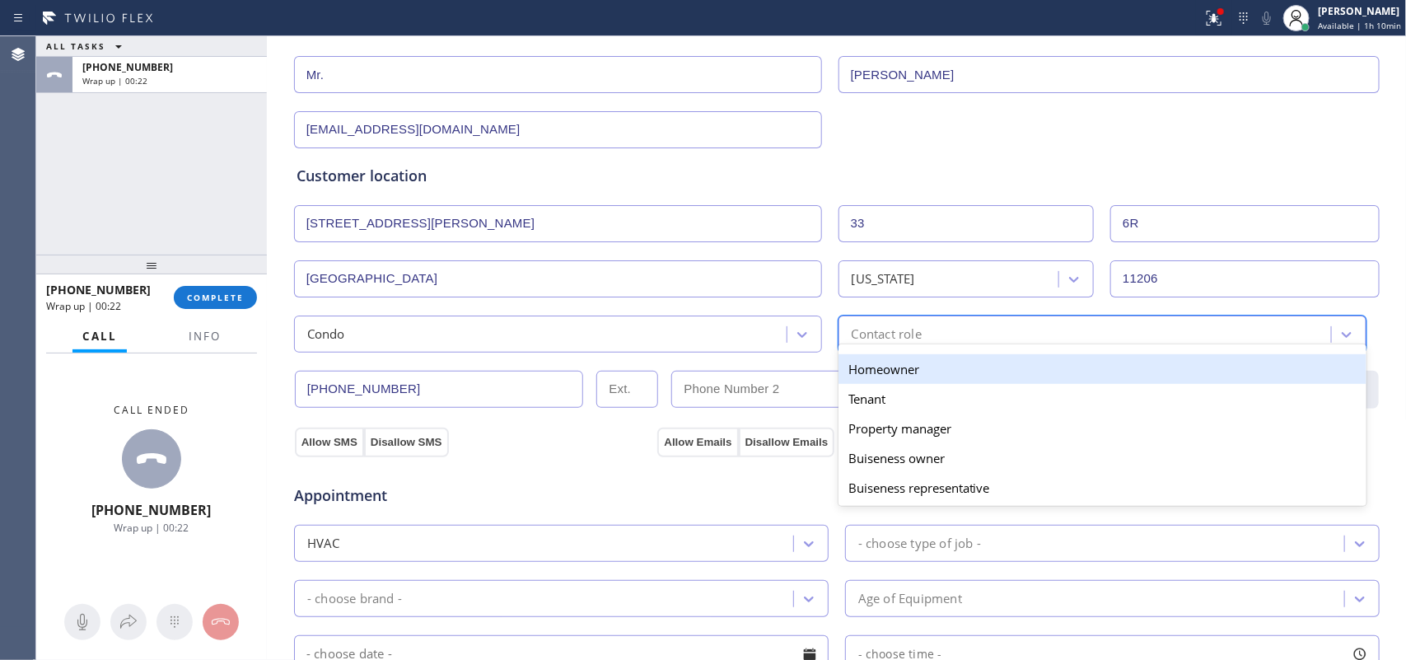
click at [878, 373] on div "Homeowner" at bounding box center [1103, 369] width 528 height 30
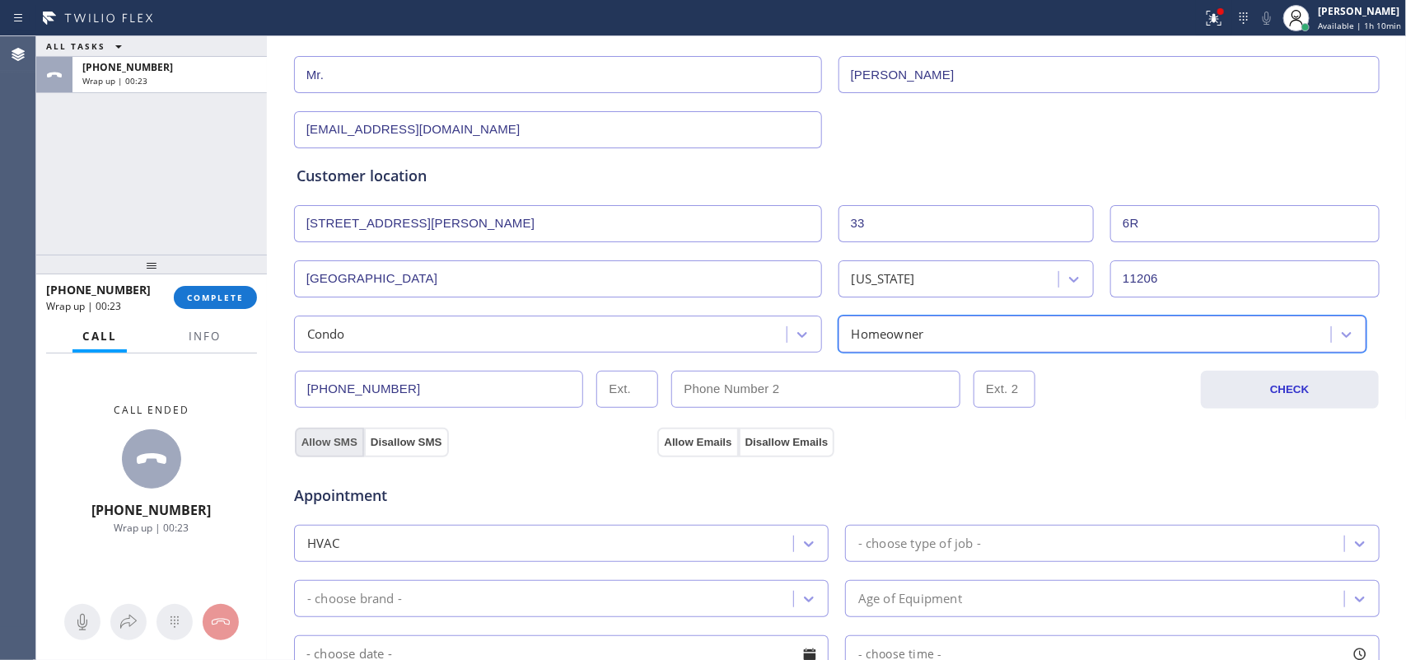
click at [335, 447] on button "Allow SMS" at bounding box center [329, 443] width 69 height 30
click at [690, 445] on button "Allow Emails" at bounding box center [698, 443] width 81 height 30
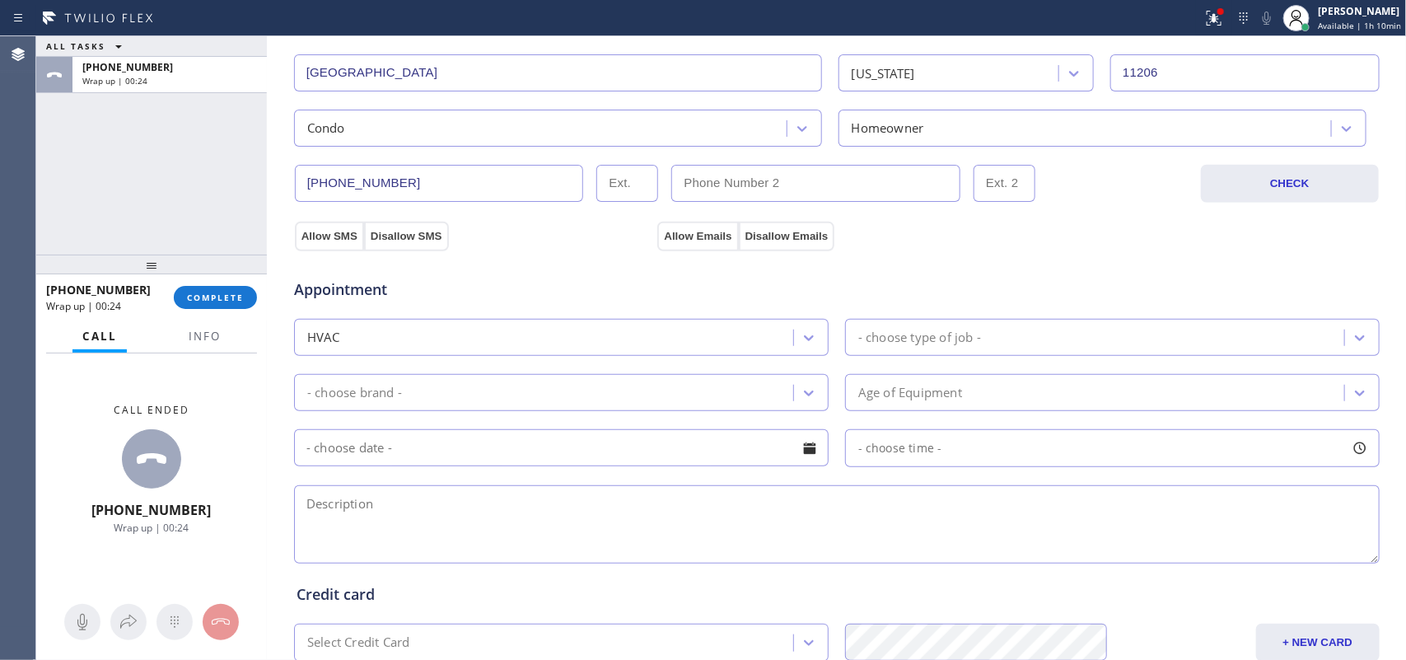
scroll to position [515, 0]
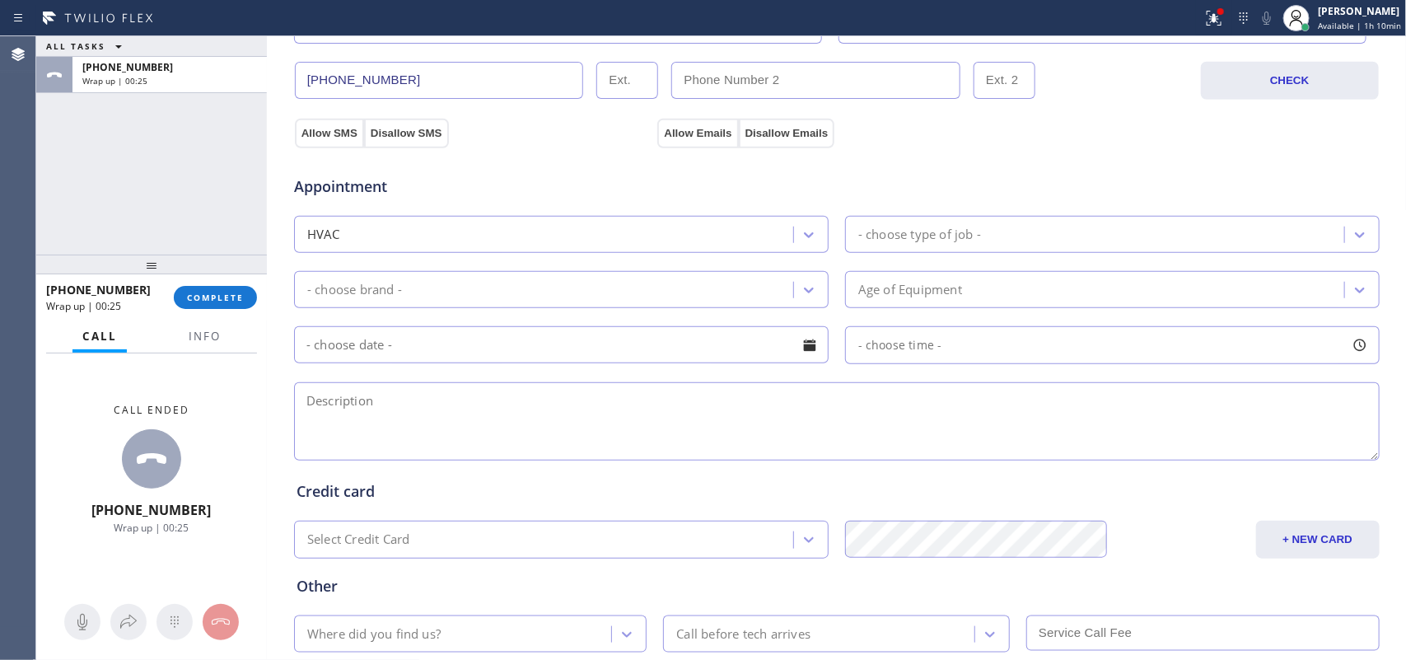
click at [917, 237] on div "- choose type of job -" at bounding box center [920, 234] width 123 height 19
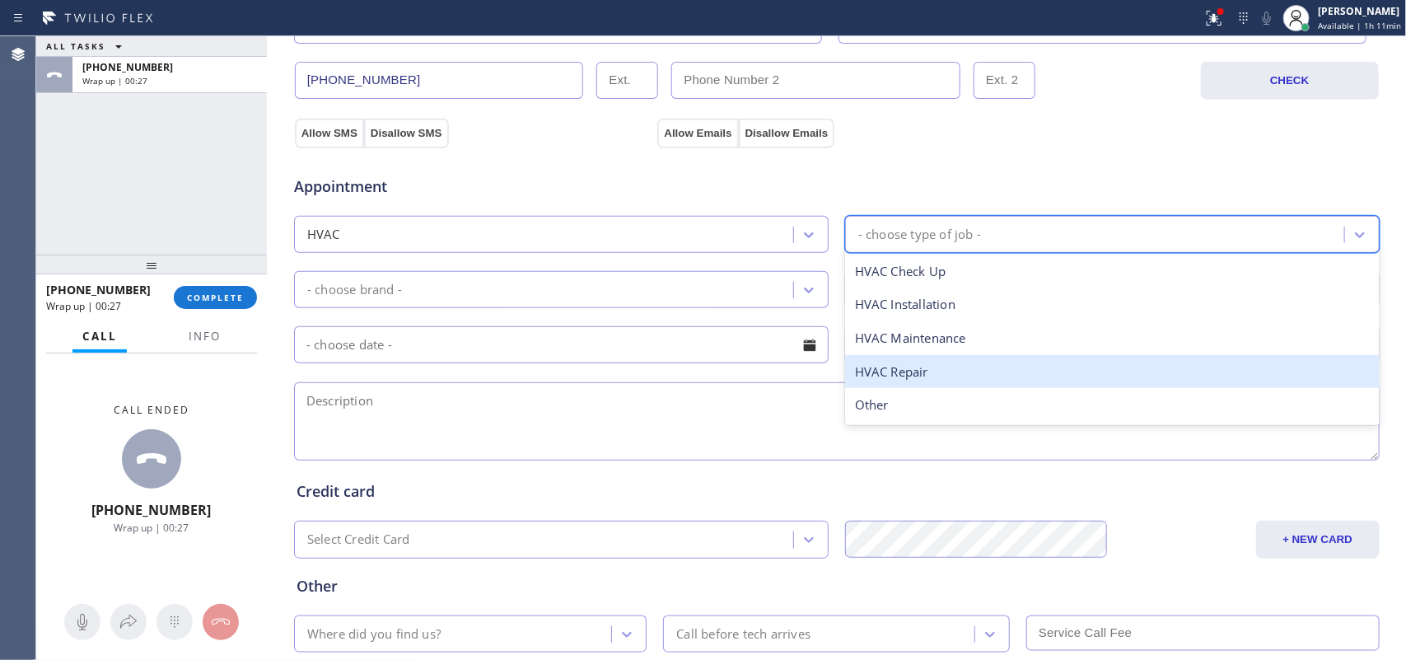
click at [921, 377] on div "HVAC Repair" at bounding box center [1112, 372] width 535 height 34
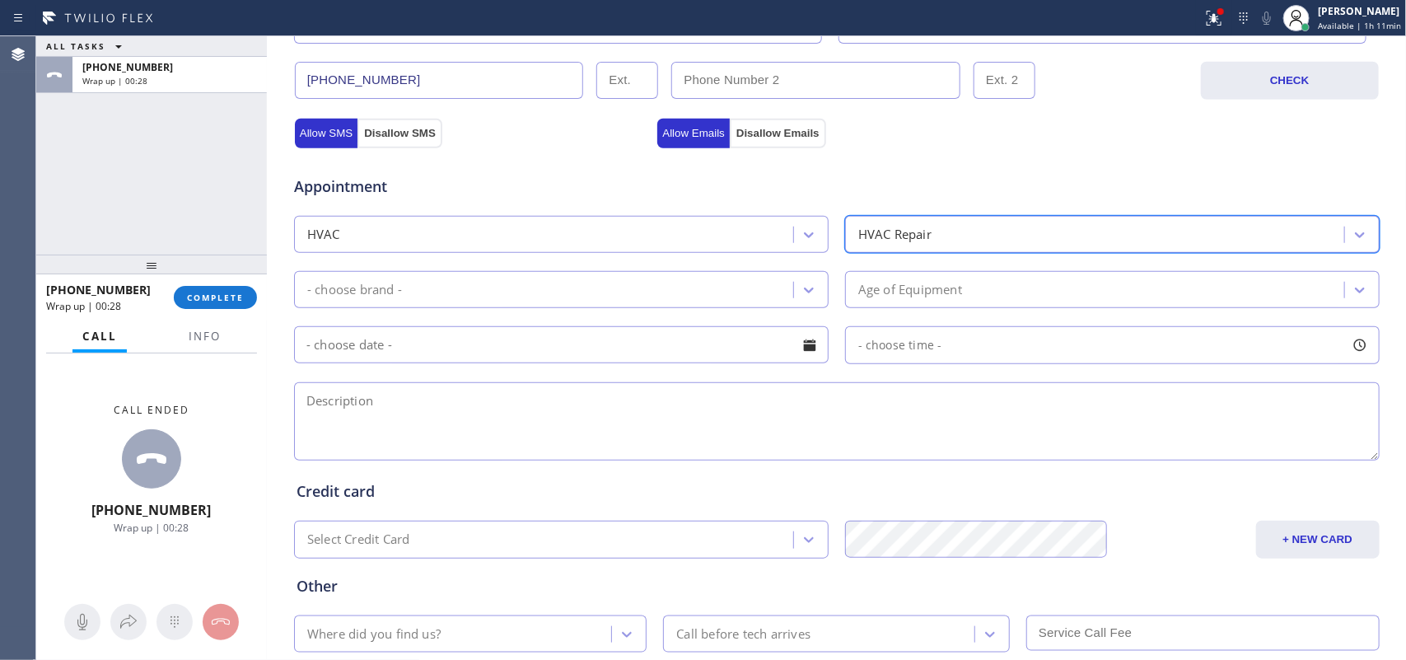
click at [742, 278] on div "- choose brand -" at bounding box center [546, 289] width 494 height 29
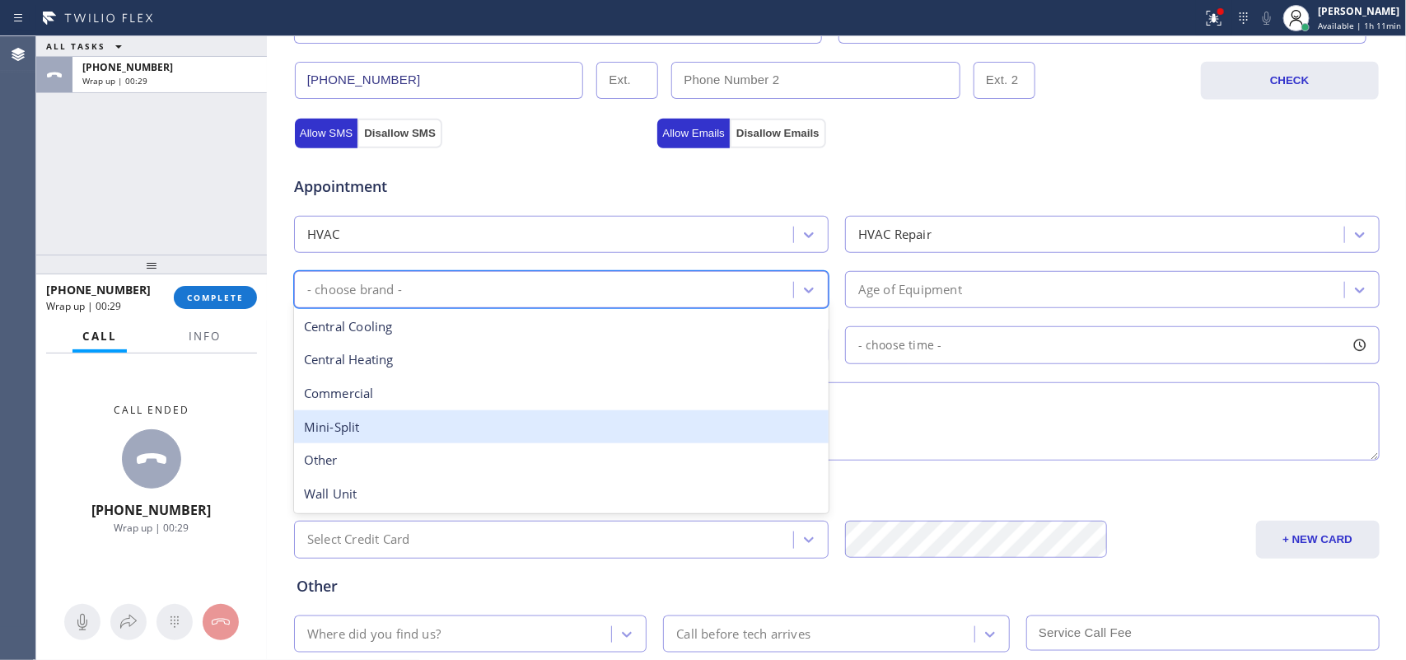
click at [550, 430] on div "Mini-Split" at bounding box center [561, 427] width 535 height 34
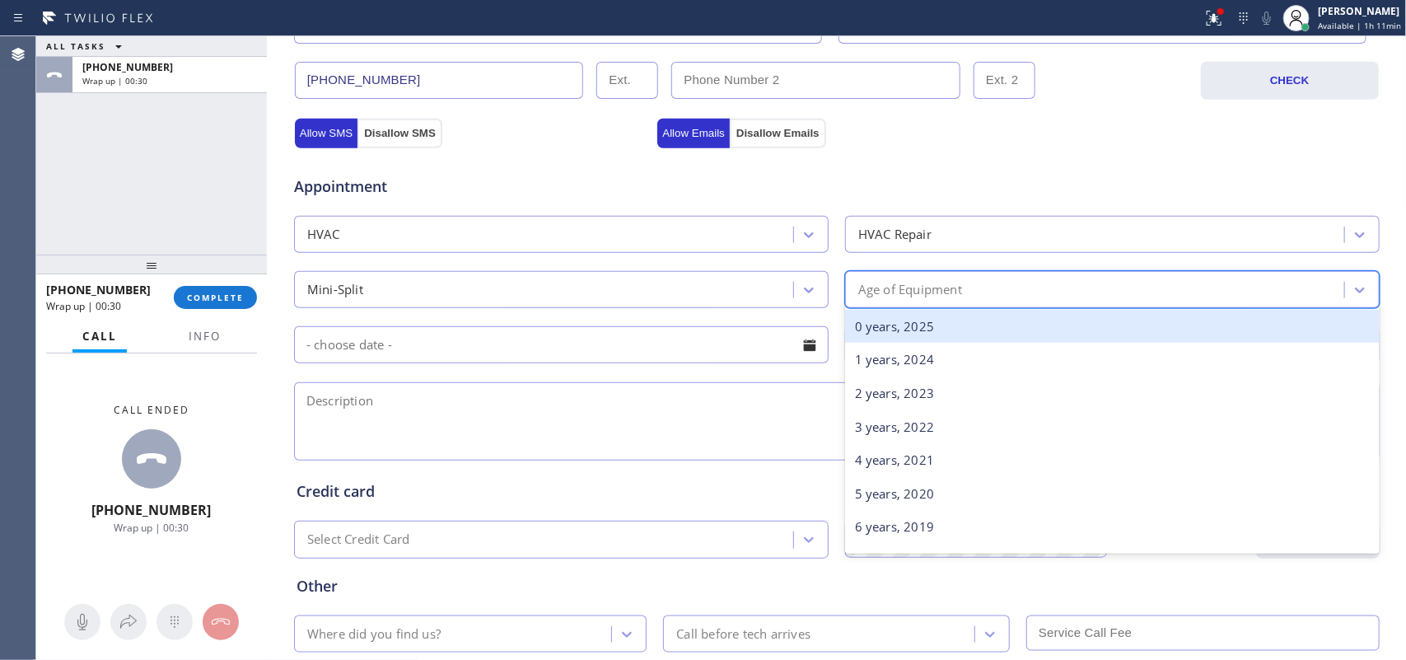
click at [907, 291] on div "Age of Equipment" at bounding box center [911, 289] width 104 height 19
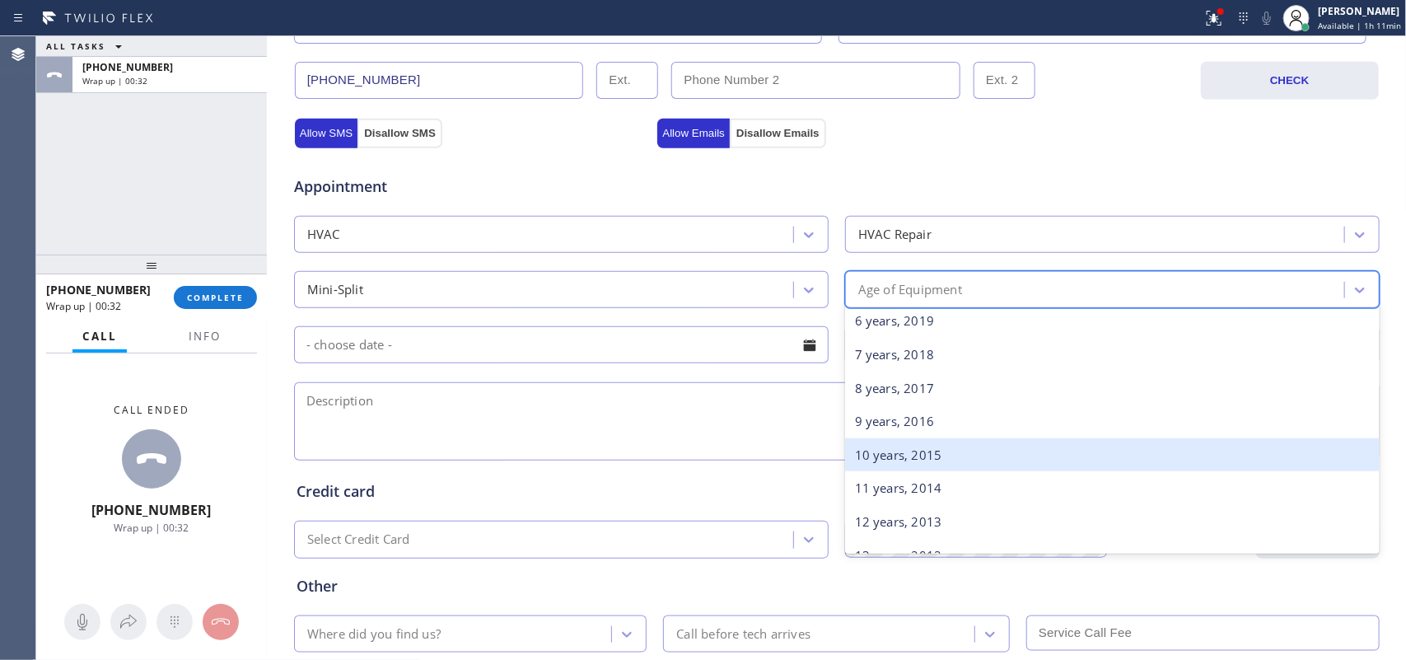
scroll to position [309, 0]
click at [910, 451] on div "13 years, 2012" at bounding box center [1112, 453] width 535 height 34
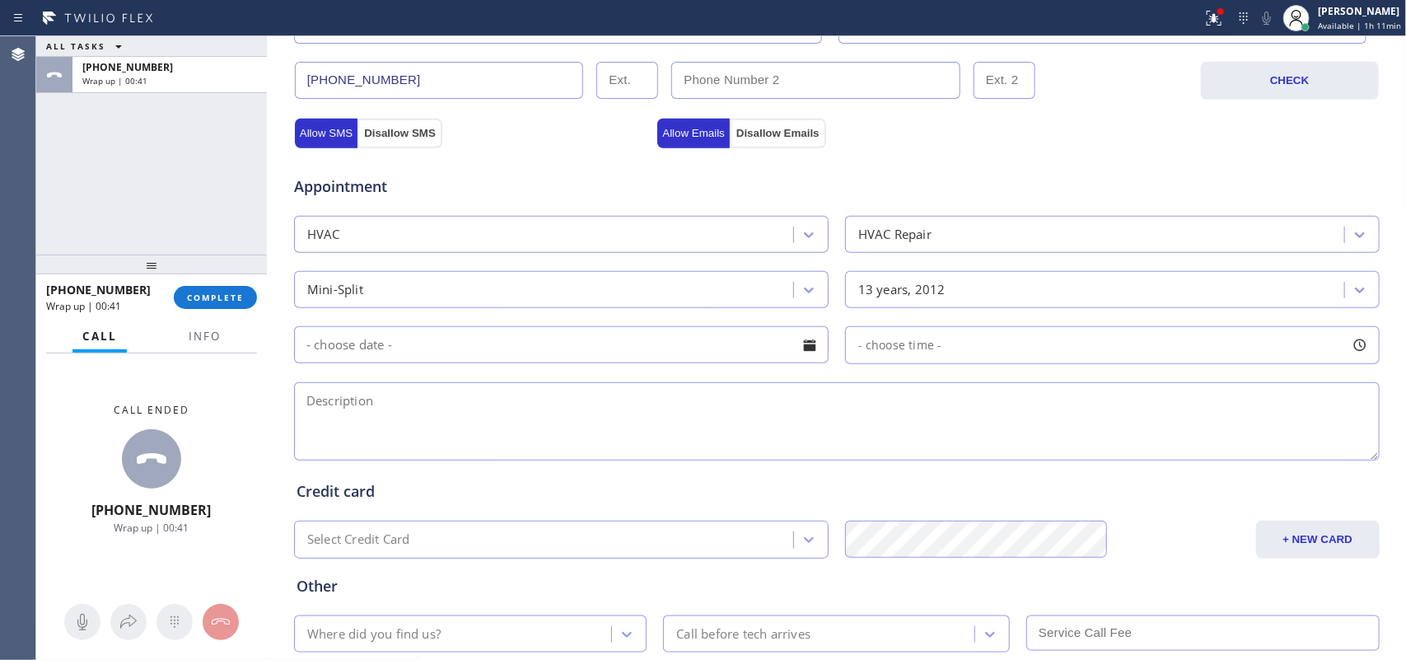
click at [348, 429] on textarea at bounding box center [837, 421] width 1086 height 78
paste textarea "condo-ho/Daikin mini split 1/ 13 years/ the fan blower is not , thinks that the…"
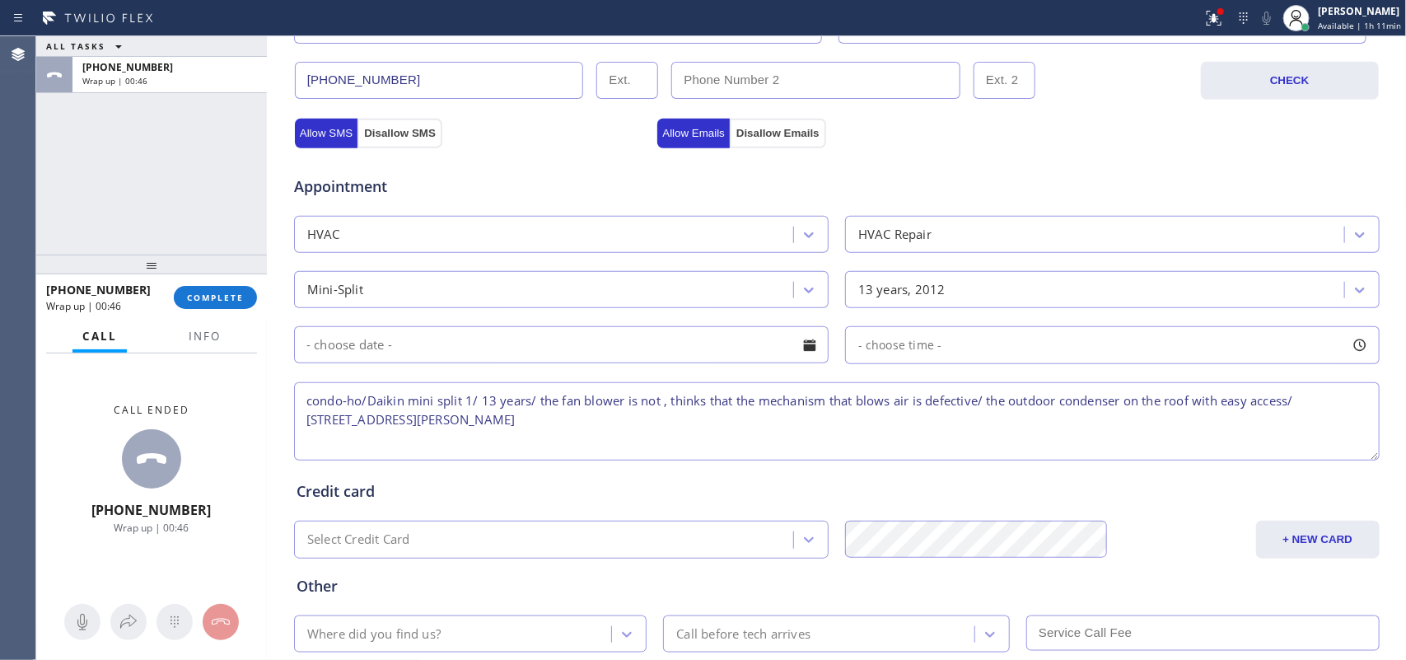
click at [501, 422] on textarea "condo-ho/Daikin mini split 1/ 13 years/ the fan blower is not , thinks that the…" at bounding box center [837, 421] width 1086 height 78
paste textarea "needs to speak with his partner first , but really seems cheap, wants to know t…"
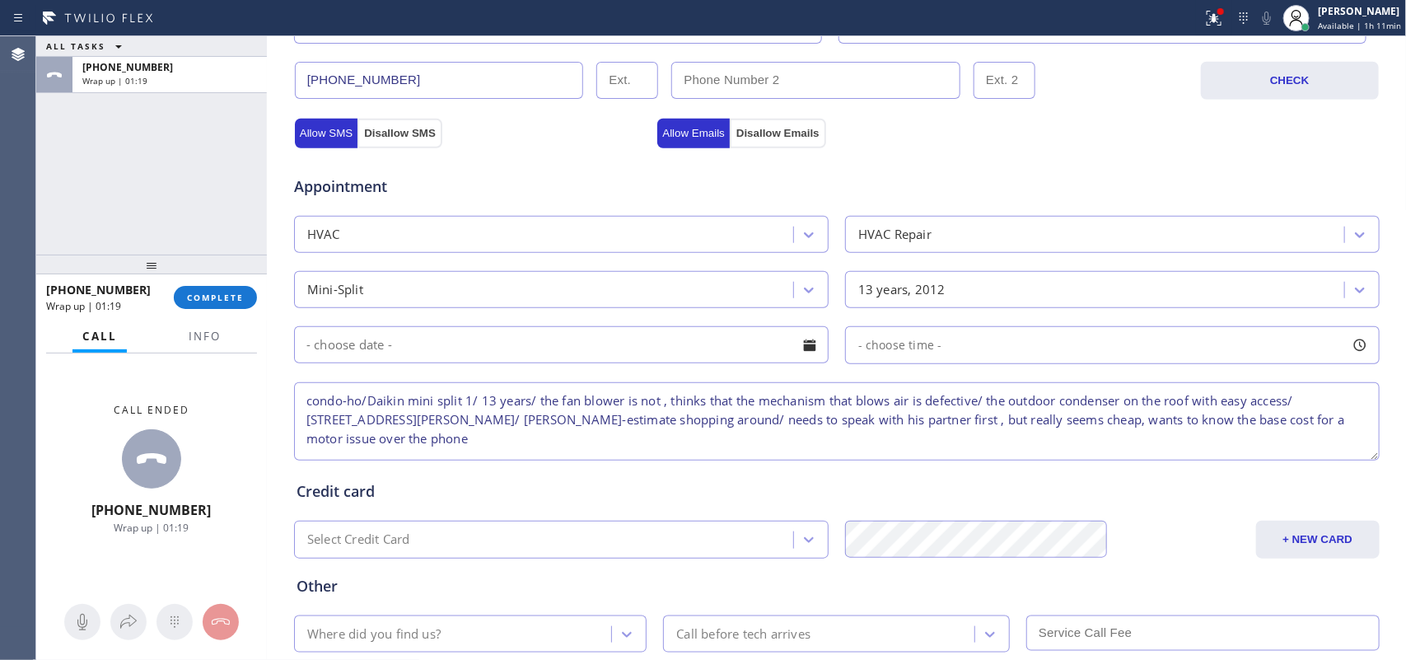
drag, startPoint x: 354, startPoint y: 442, endPoint x: 289, endPoint y: 404, distance: 75.3
click at [294, 404] on textarea "condo-ho/Daikin mini split 1/ 13 years/ the fan blower is not , thinks that the…" at bounding box center [837, 421] width 1086 height 78
type textarea "condo-ho/Daikin mini split 1/ 13 years/ the fan blower is not , thinks that the…"
click at [356, 451] on textarea "condo-ho/Daikin mini split 1/ 13 years/ the fan blower is not , thinks that the…" at bounding box center [837, 421] width 1086 height 78
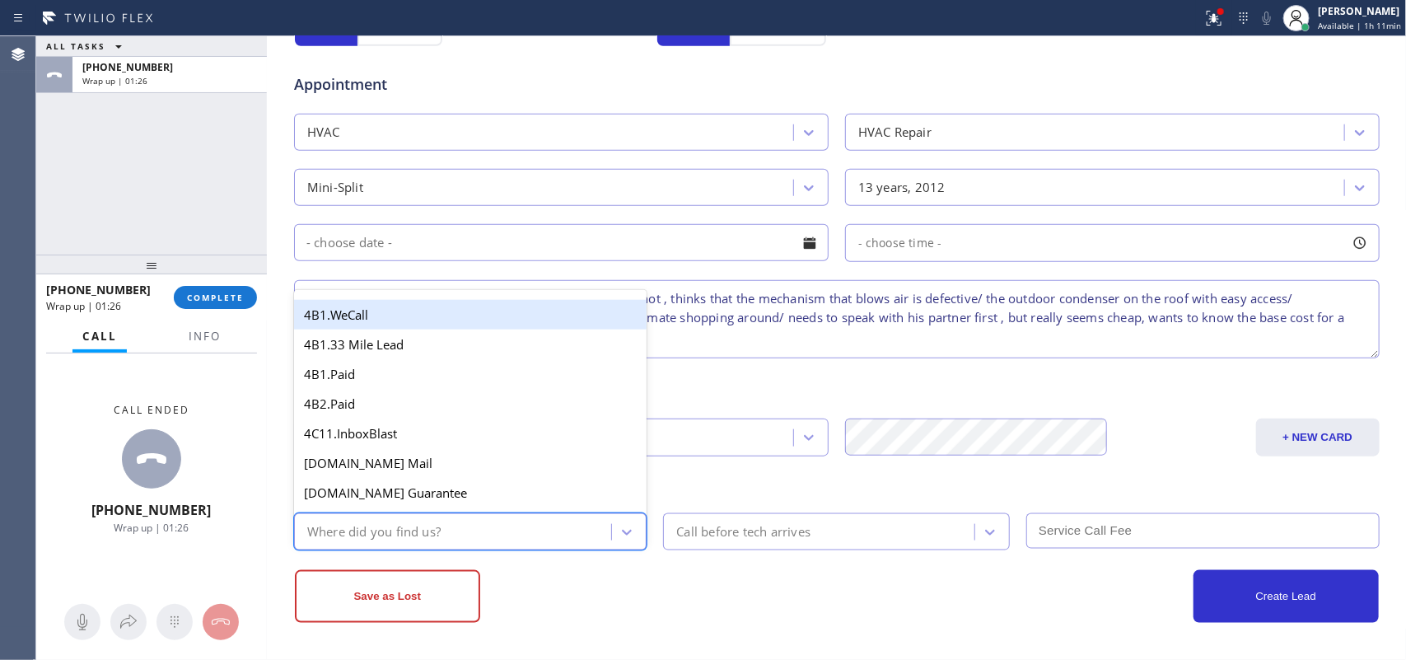
click at [515, 524] on div "Where did you find us?" at bounding box center [455, 531] width 313 height 29
type input "g"
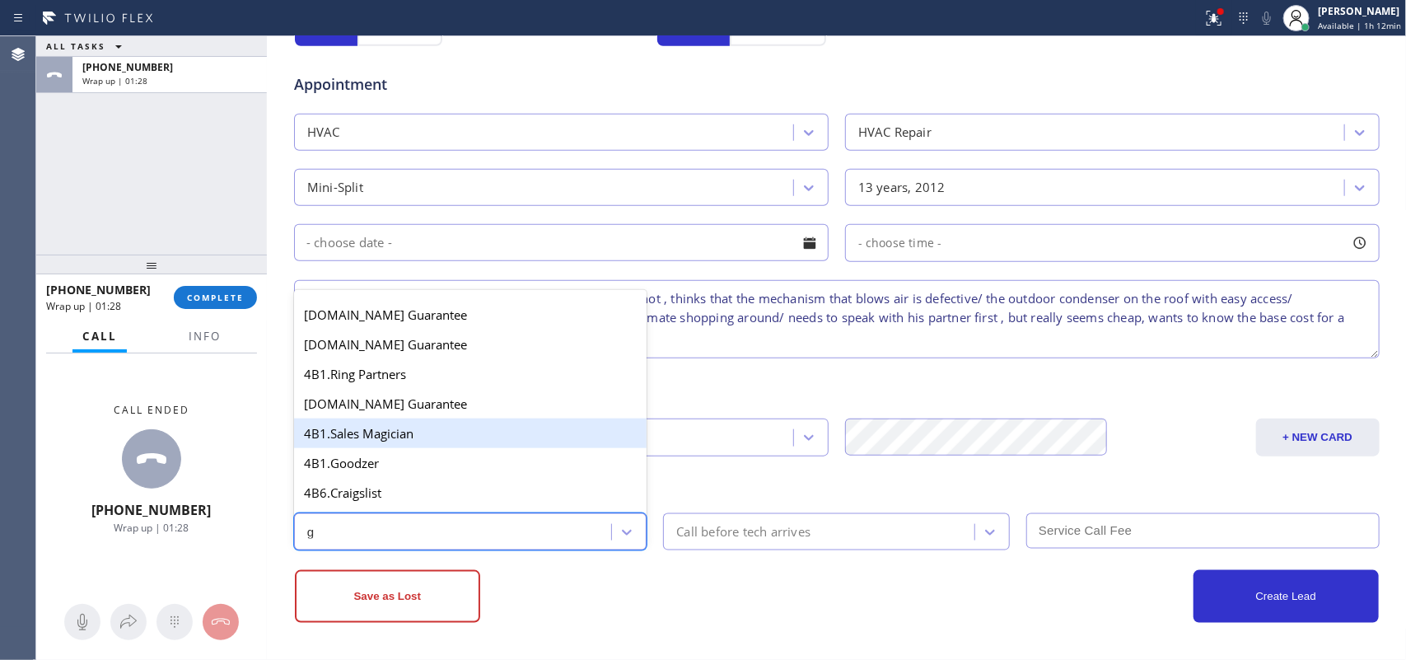
scroll to position [206, 0]
click at [408, 439] on div "4A. Google/G+" at bounding box center [470, 435] width 353 height 30
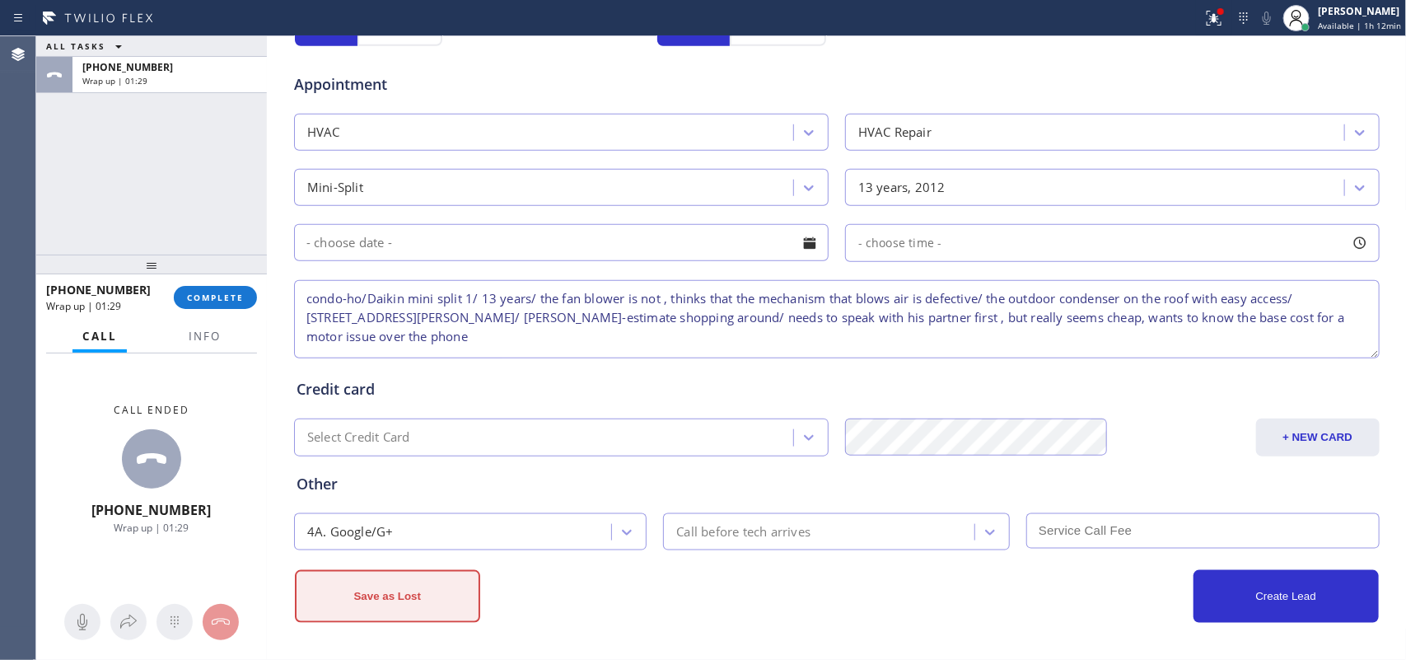
click at [410, 527] on button "Save as Lost" at bounding box center [387, 596] width 185 height 53
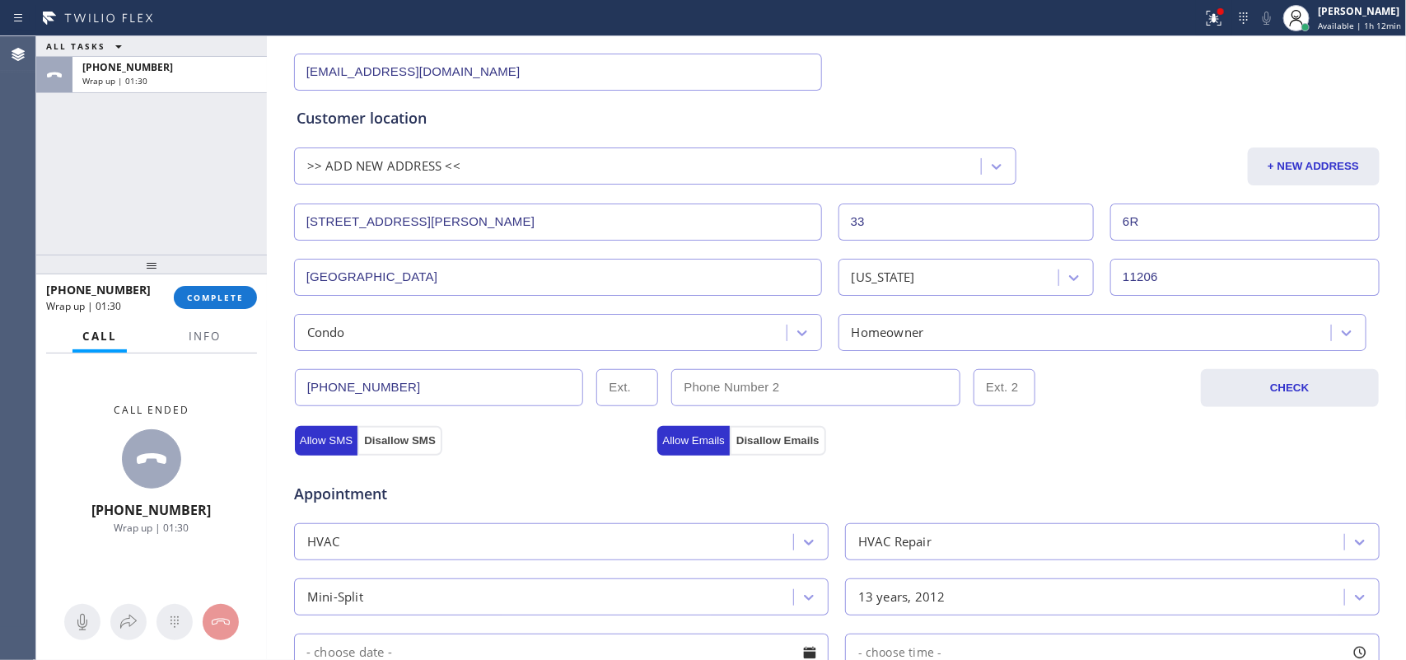
scroll to position [0, 0]
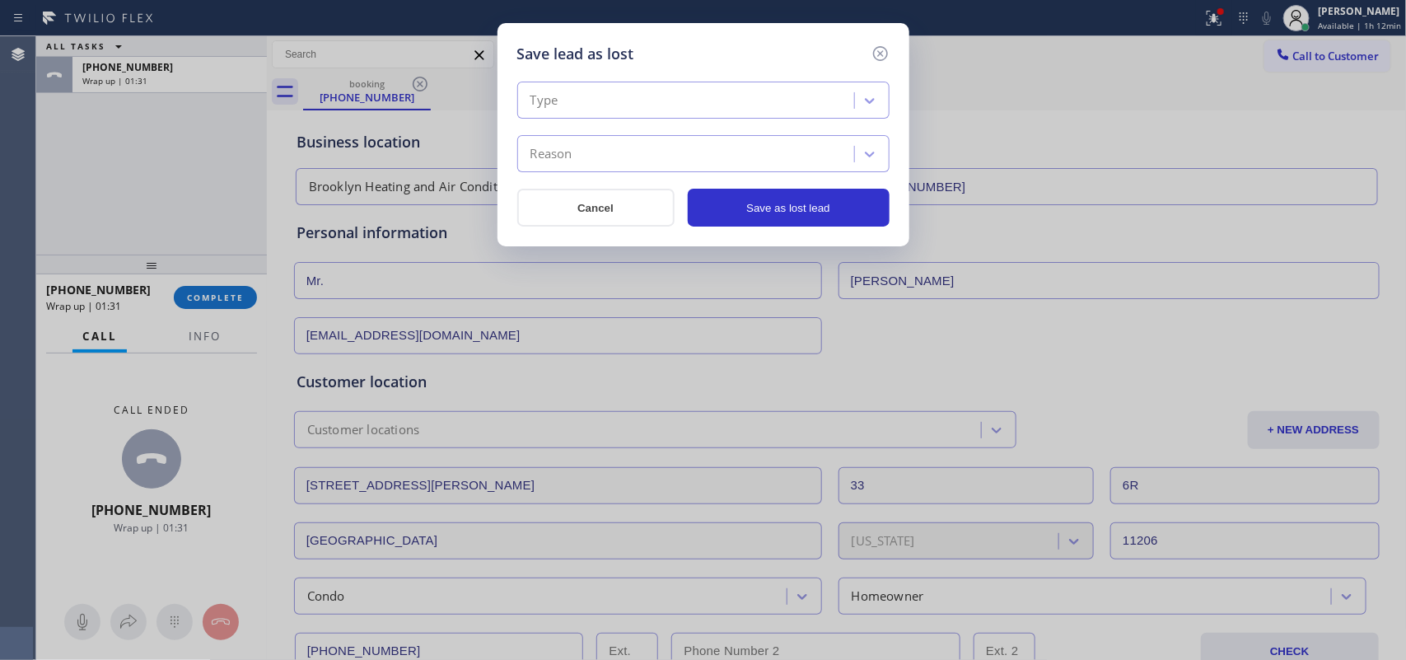
click at [681, 101] on div "Type" at bounding box center [688, 101] width 332 height 29
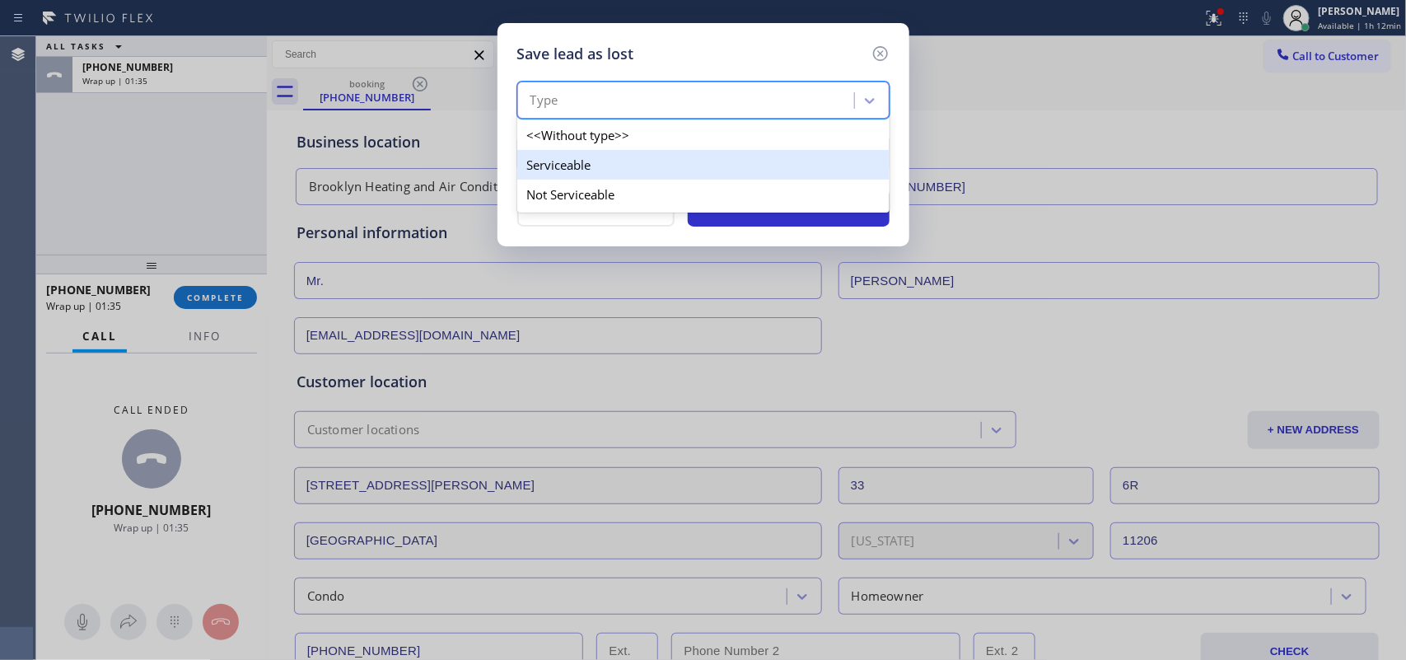
drag, startPoint x: 703, startPoint y: 200, endPoint x: 696, endPoint y: 169, distance: 32.0
click at [696, 169] on div "<<Without type>> Serviceable Not Serviceable" at bounding box center [703, 165] width 372 height 96
click at [696, 169] on div "Serviceable" at bounding box center [703, 165] width 372 height 30
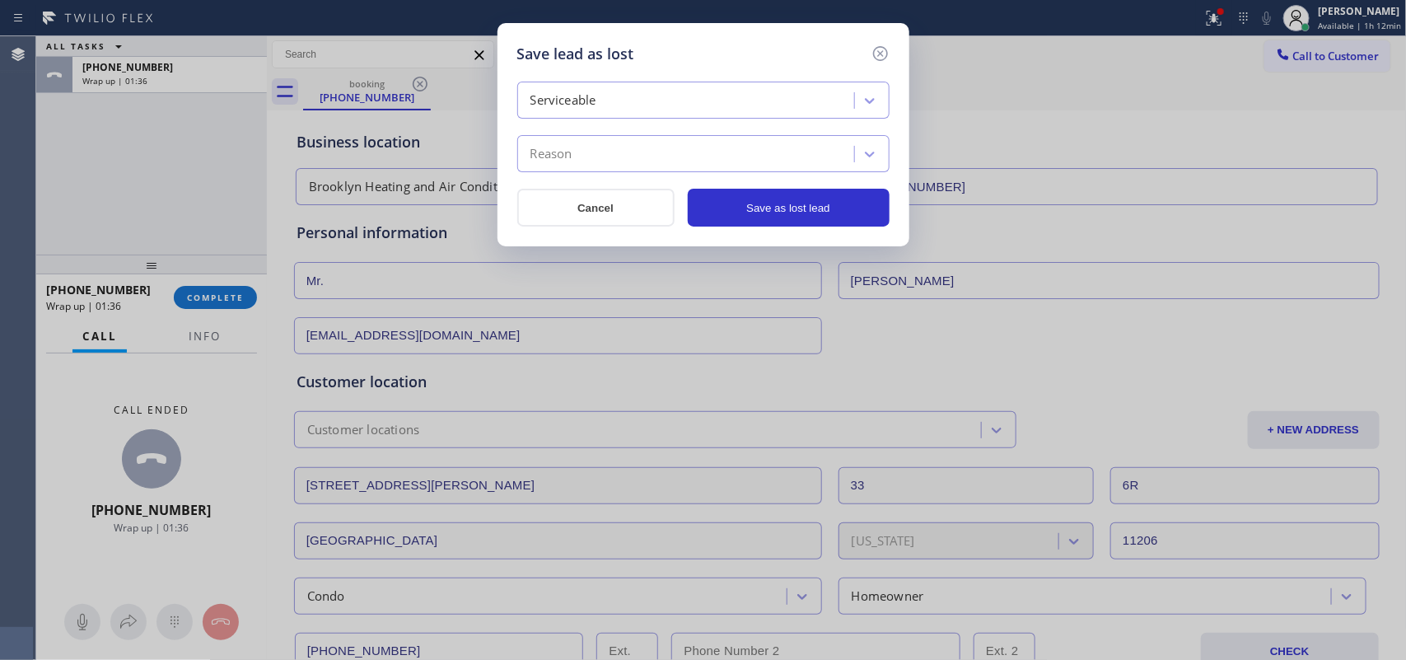
click at [694, 173] on div "Serviceable Reason Cancel Save as lost lead" at bounding box center [703, 154] width 372 height 145
click at [700, 157] on div "Reason" at bounding box center [688, 154] width 332 height 29
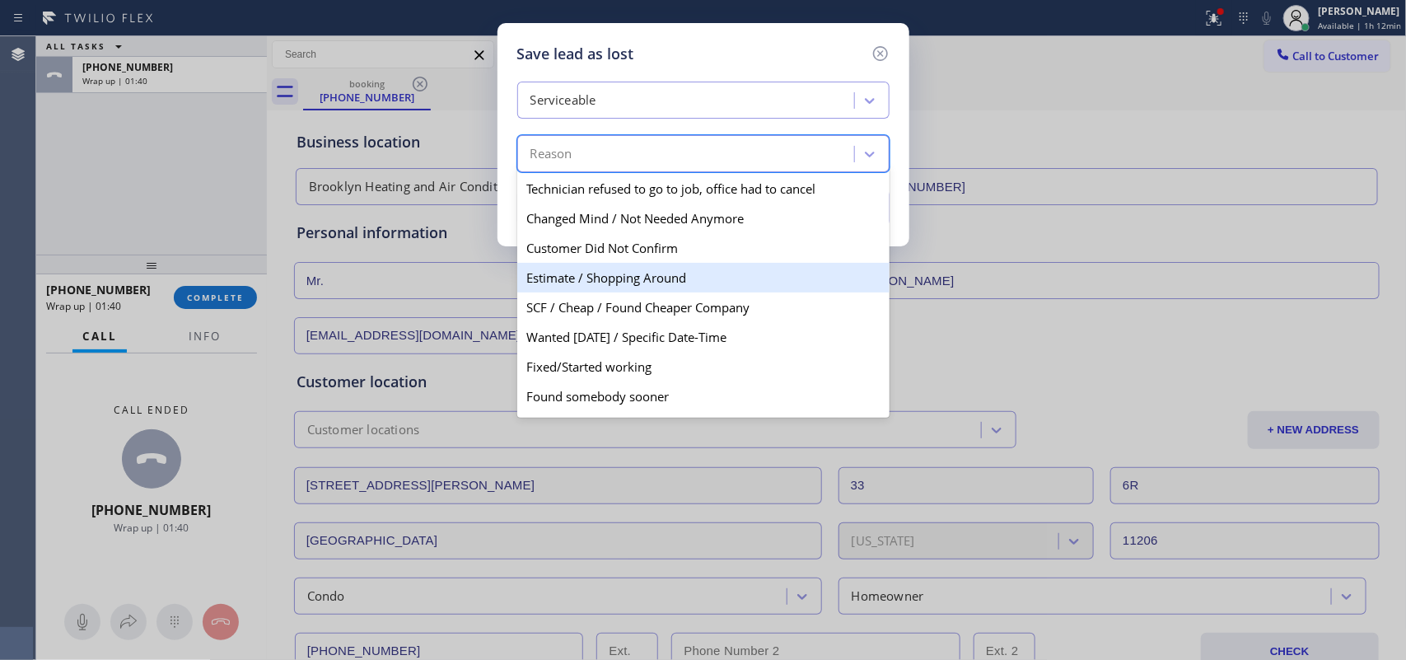
click at [652, 285] on div "Estimate / Shopping Around" at bounding box center [703, 278] width 372 height 30
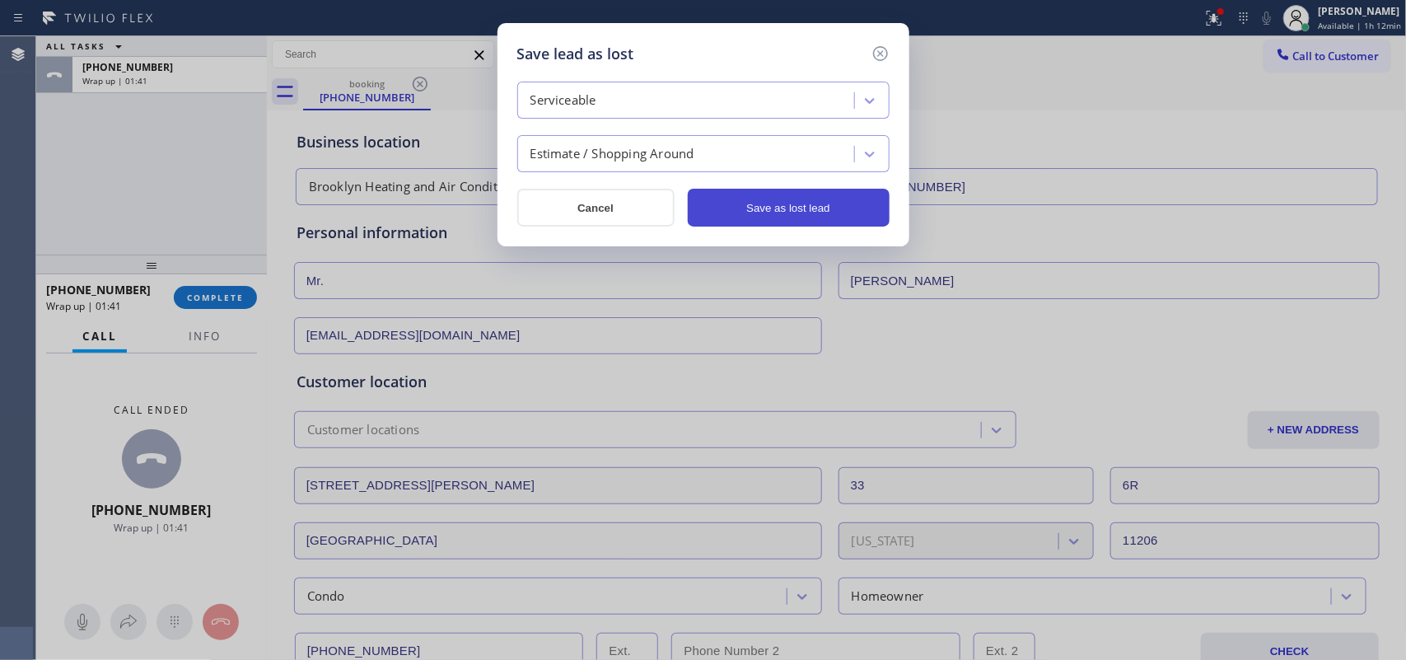
click at [824, 200] on button "Save as lost lead" at bounding box center [789, 208] width 202 height 38
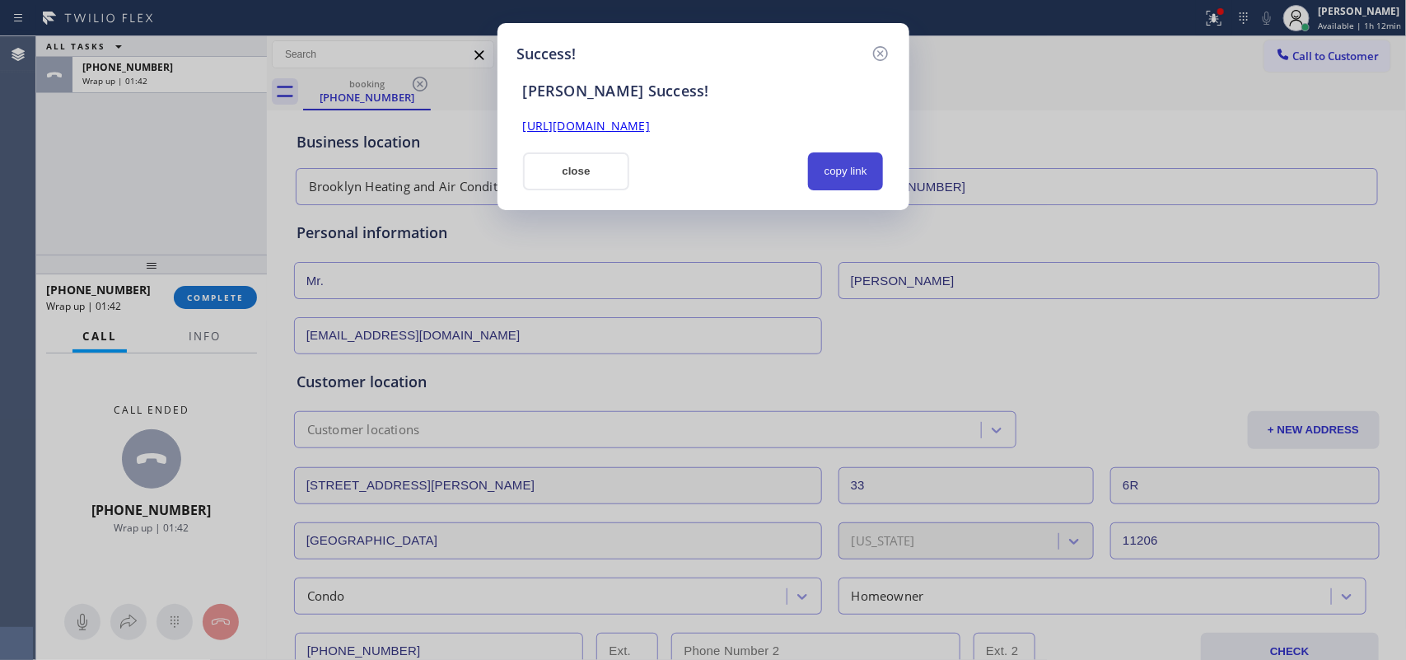
click at [870, 182] on button "copy link" at bounding box center [846, 171] width 76 height 38
click at [650, 120] on link "[URL][DOMAIN_NAME]" at bounding box center [586, 126] width 127 height 16
click at [578, 178] on button "close" at bounding box center [576, 171] width 107 height 38
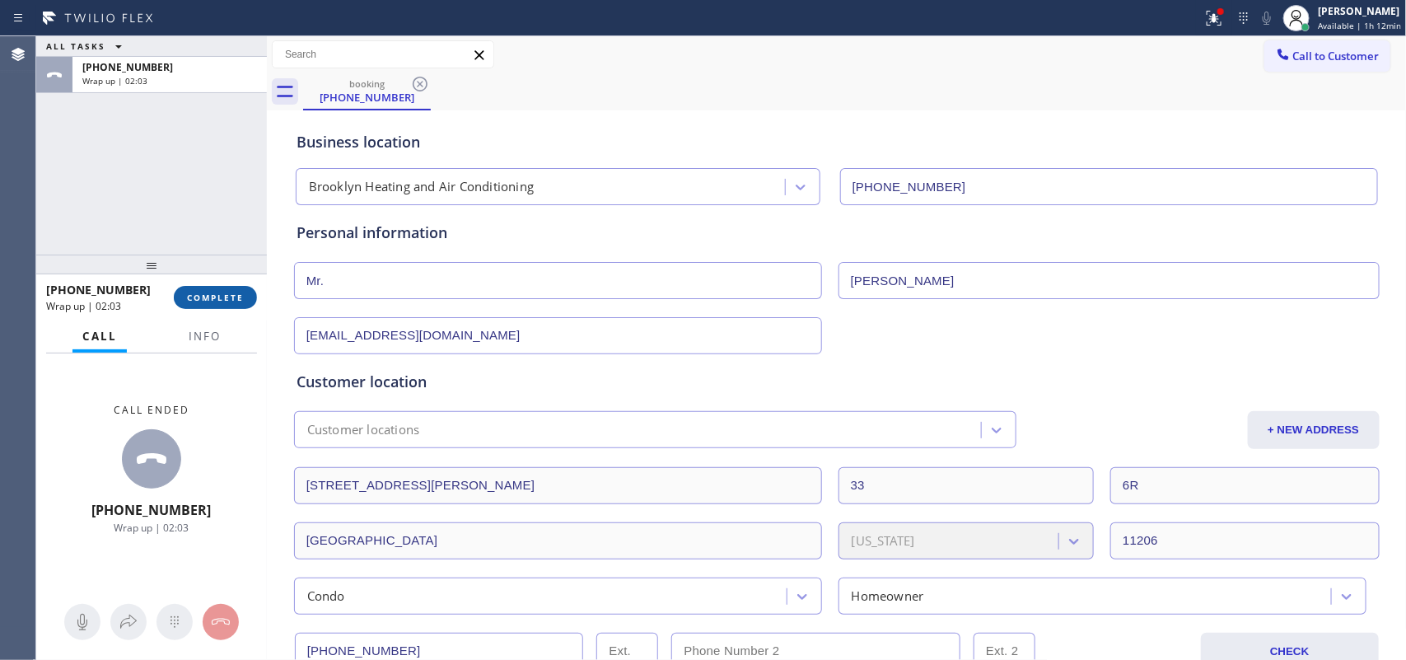
click at [228, 293] on span "COMPLETE" at bounding box center [215, 298] width 57 height 12
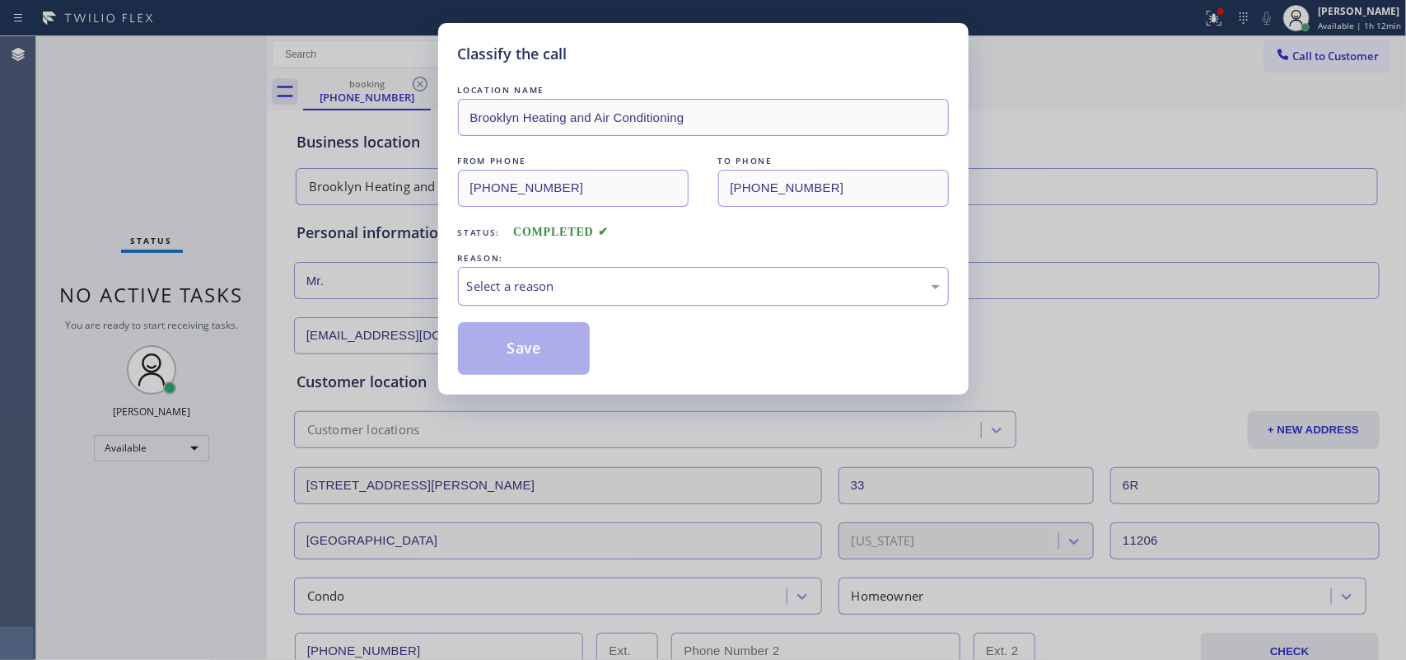
click at [648, 284] on div "Select a reason" at bounding box center [703, 286] width 473 height 19
click at [522, 363] on button "Save" at bounding box center [524, 348] width 133 height 53
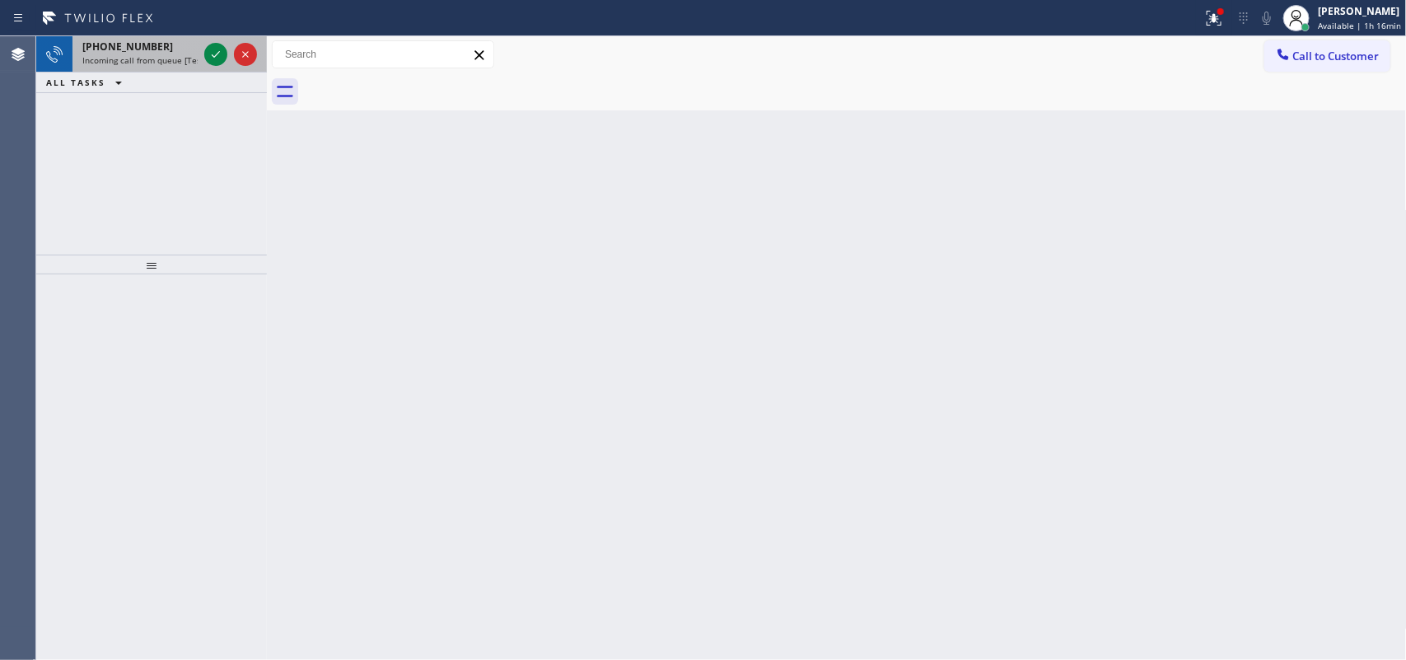
click at [170, 54] on span "Incoming call from queue [Test] All" at bounding box center [150, 60] width 137 height 12
click at [215, 58] on icon at bounding box center [216, 54] width 20 height 20
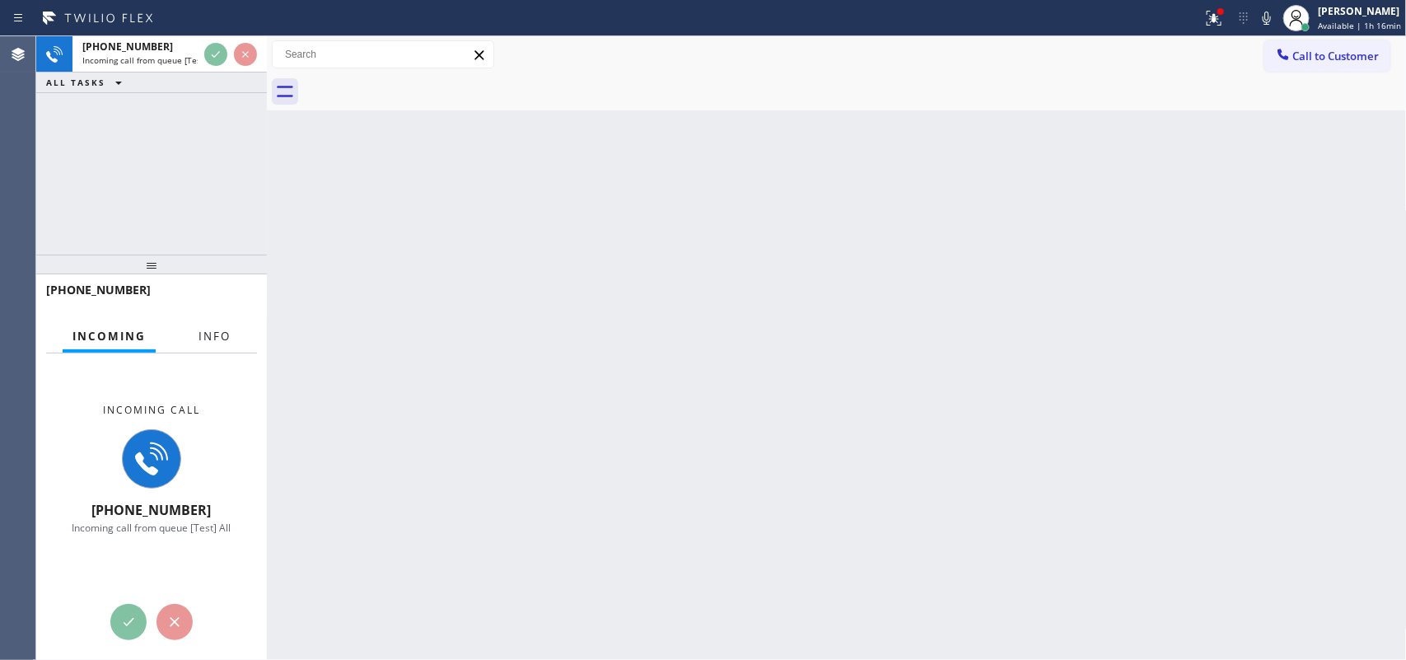
click at [208, 331] on span "Info" at bounding box center [215, 336] width 32 height 15
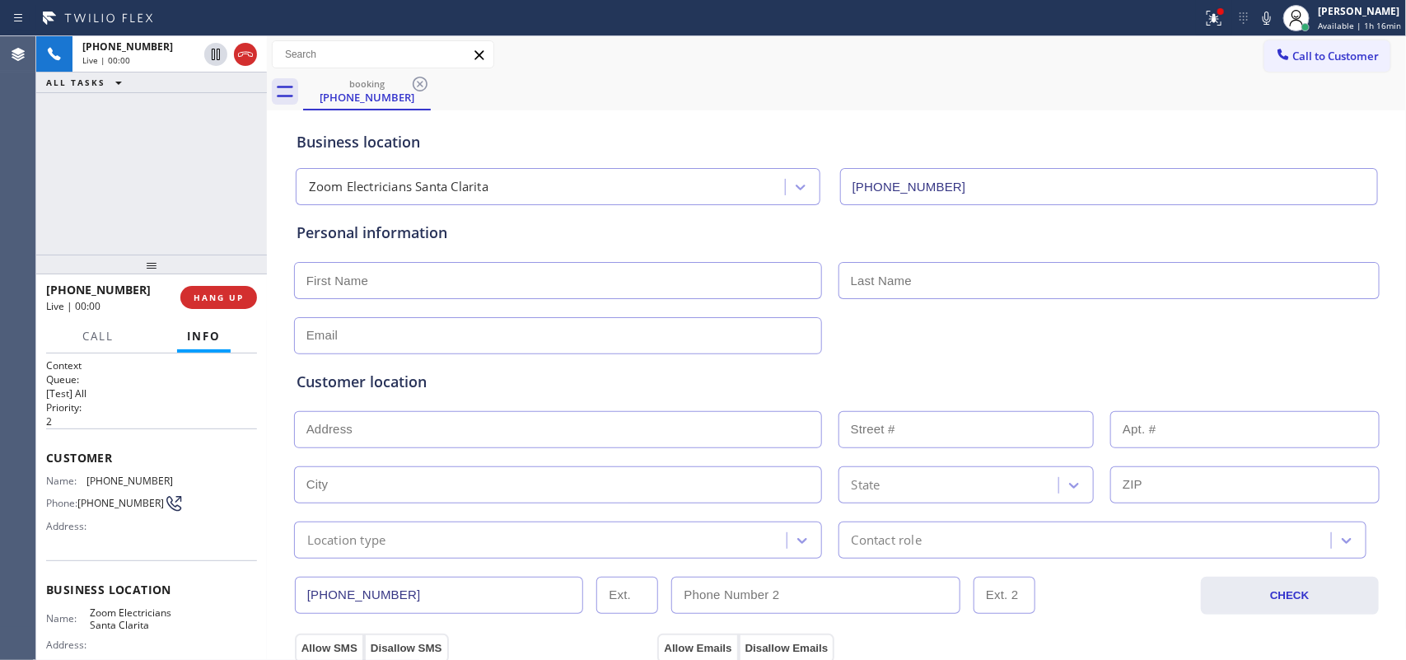
type input "[PHONE_NUMBER]"
click at [100, 335] on span "Call" at bounding box center [97, 336] width 31 height 15
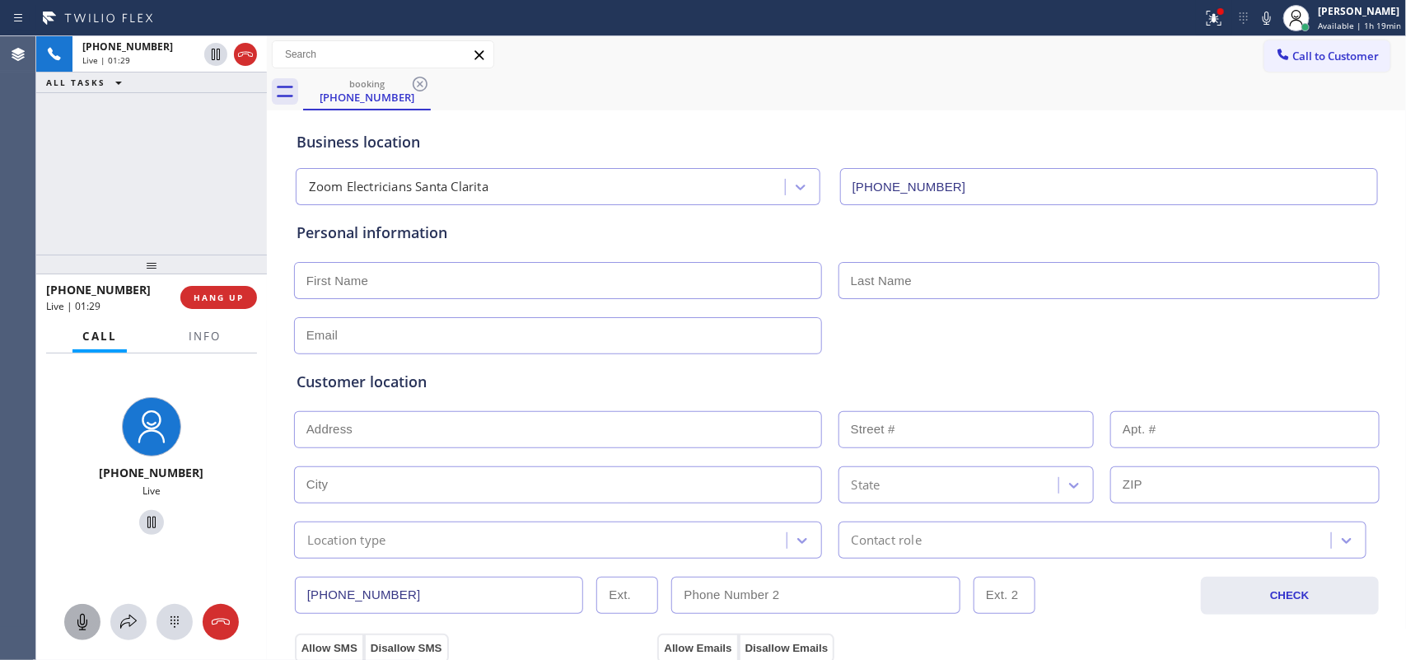
click at [88, 527] on icon at bounding box center [83, 622] width 20 height 20
click at [143, 526] on icon at bounding box center [152, 522] width 20 height 20
click at [87, 527] on icon at bounding box center [83, 622] width 20 height 20
click at [150, 519] on icon at bounding box center [152, 522] width 20 height 20
click at [356, 282] on input "text" at bounding box center [558, 280] width 528 height 37
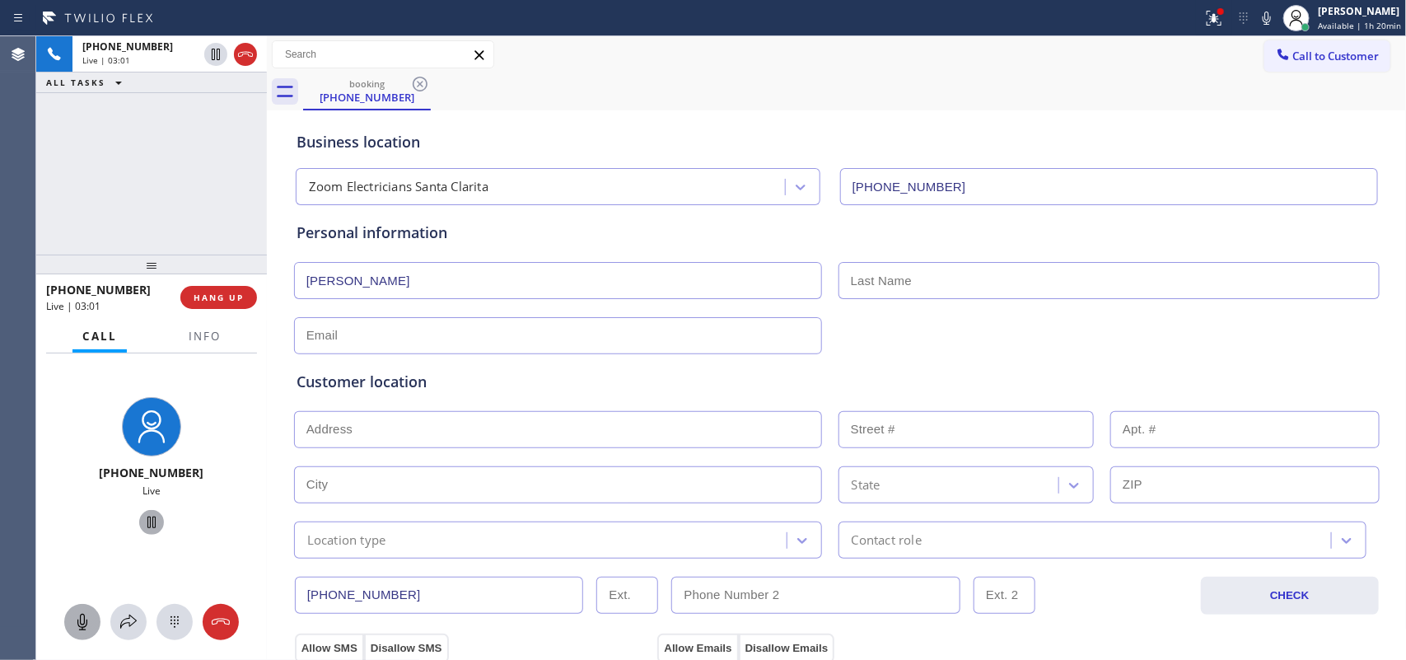
type input "[PERSON_NAME]"
click at [578, 343] on input "text" at bounding box center [558, 335] width 528 height 37
click at [348, 343] on input "text" at bounding box center [558, 335] width 528 height 37
paste input "[EMAIL_ADDRESS][DOMAIN_NAME]"
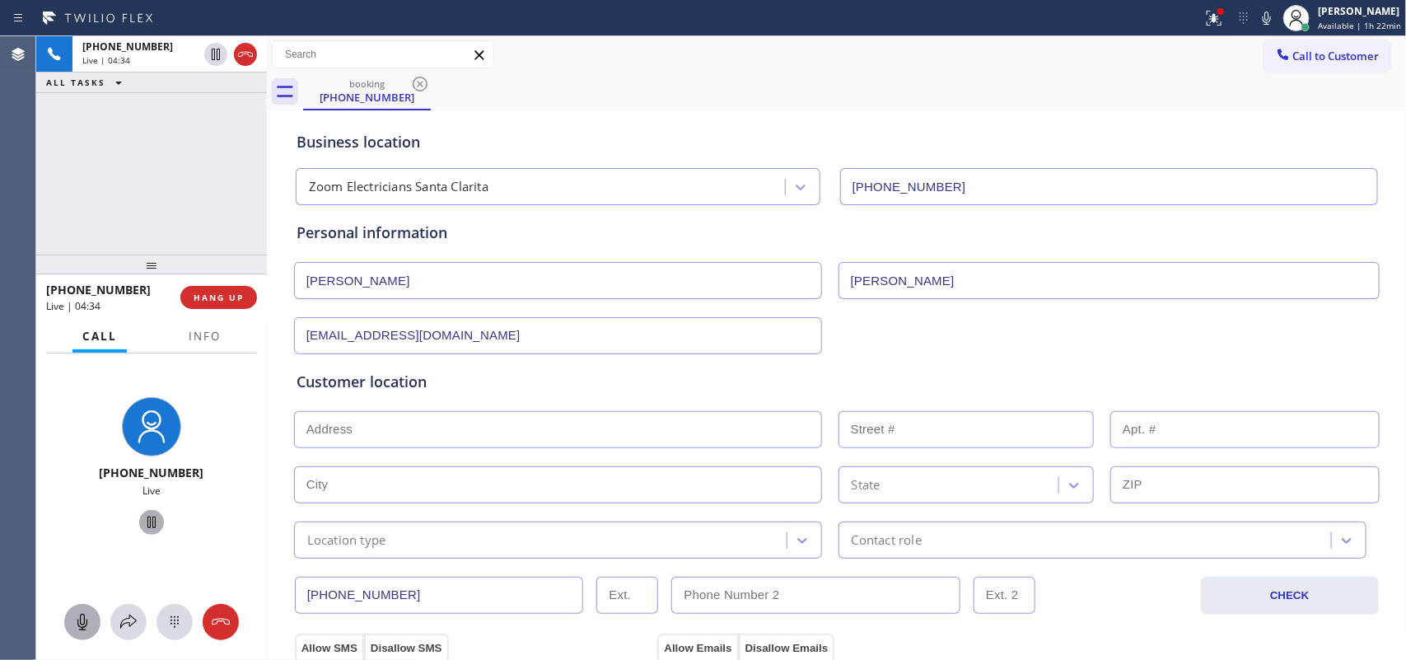
type input "[EMAIL_ADDRESS][DOMAIN_NAME]"
click at [492, 434] on input "text" at bounding box center [558, 429] width 528 height 37
paste input "23984 Vía BocinaSanta Clarita, CA 91355,"
type input "23984 Vía Bocina"
type input "23984"
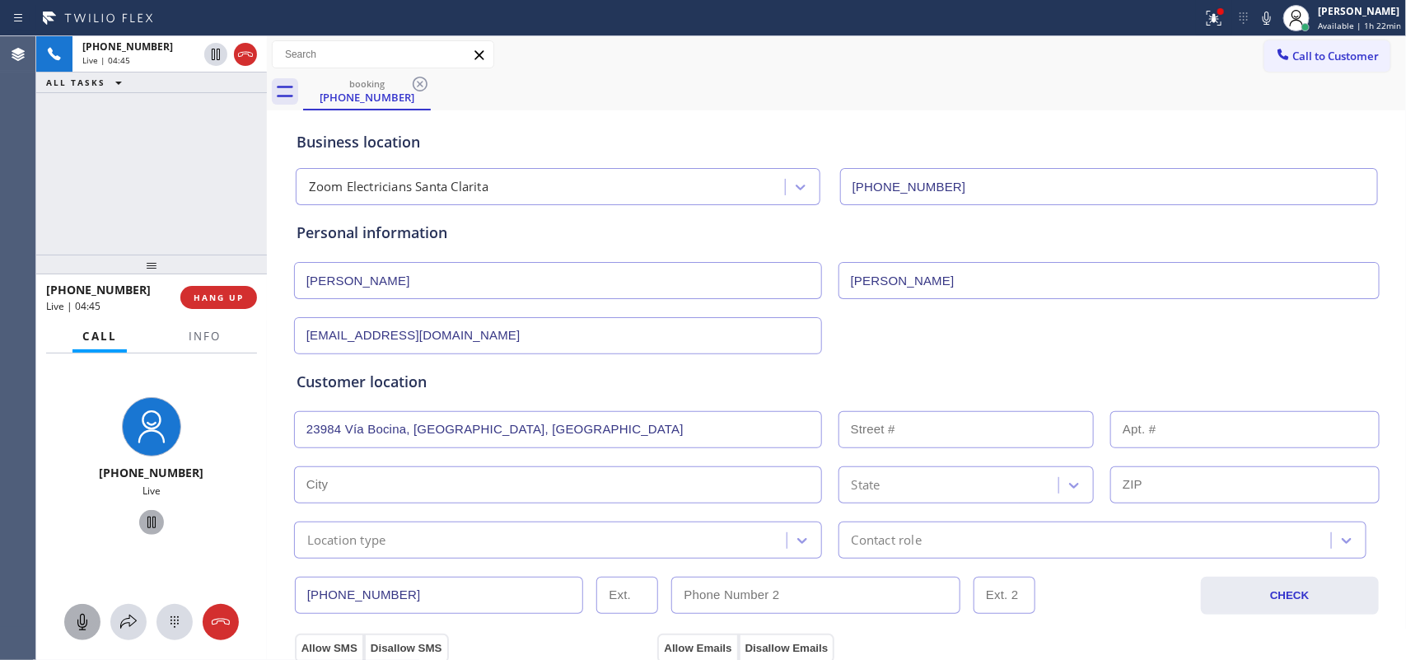
type input "Santa Clarita"
type input "91355"
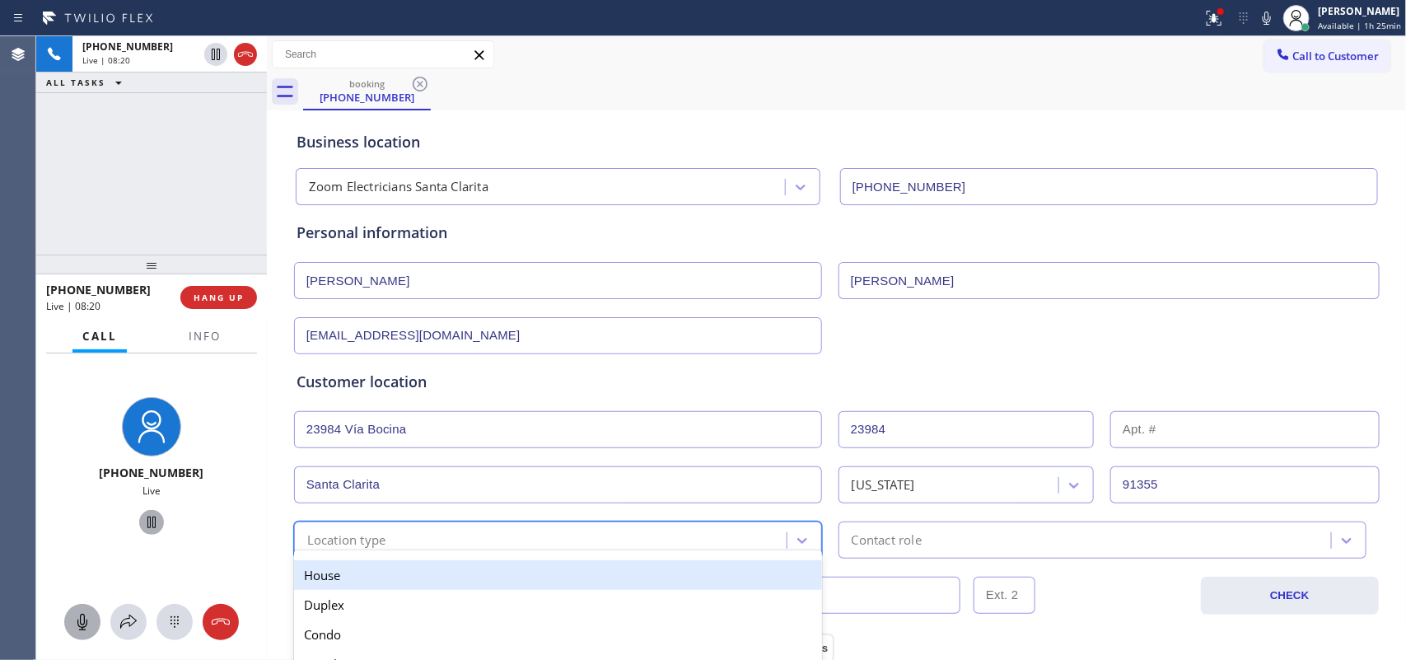
click at [351, 527] on div "Location type" at bounding box center [346, 540] width 79 height 19
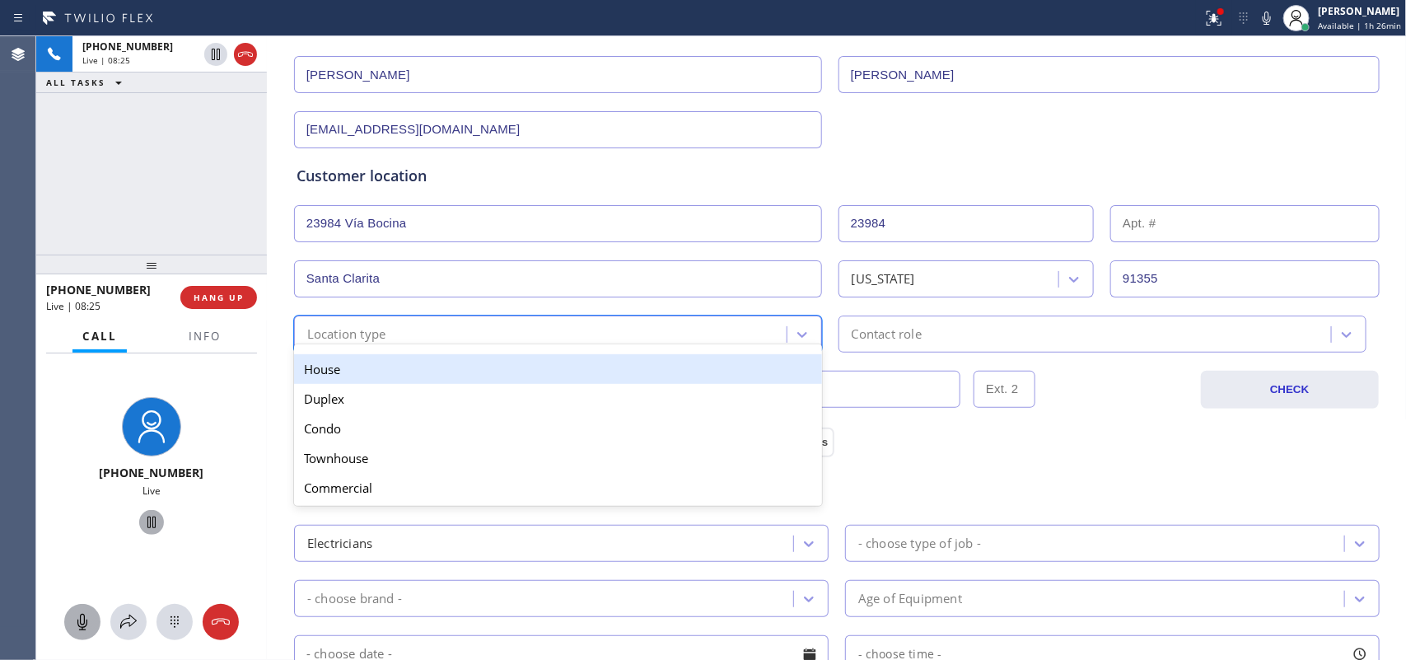
click at [747, 372] on div "House" at bounding box center [558, 369] width 528 height 30
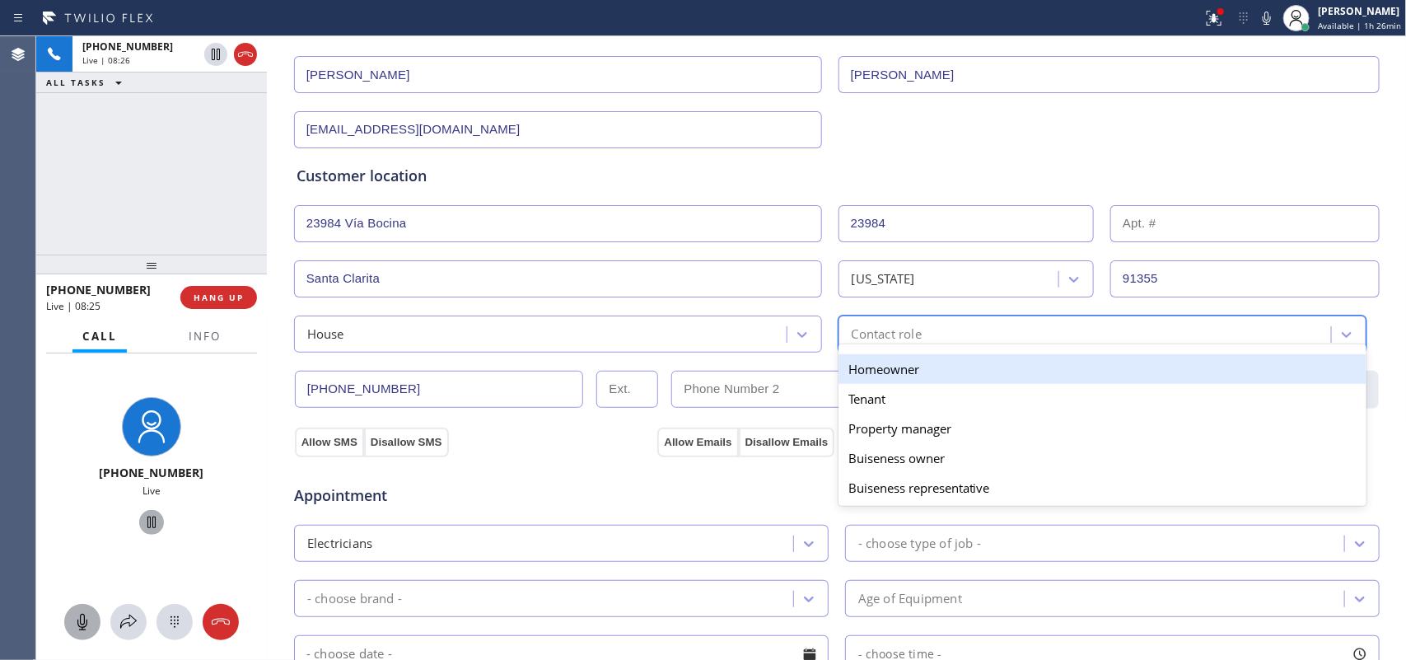
click at [939, 334] on div "Contact role" at bounding box center [1088, 334] width 488 height 29
click at [933, 364] on div "Homeowner" at bounding box center [1103, 369] width 528 height 30
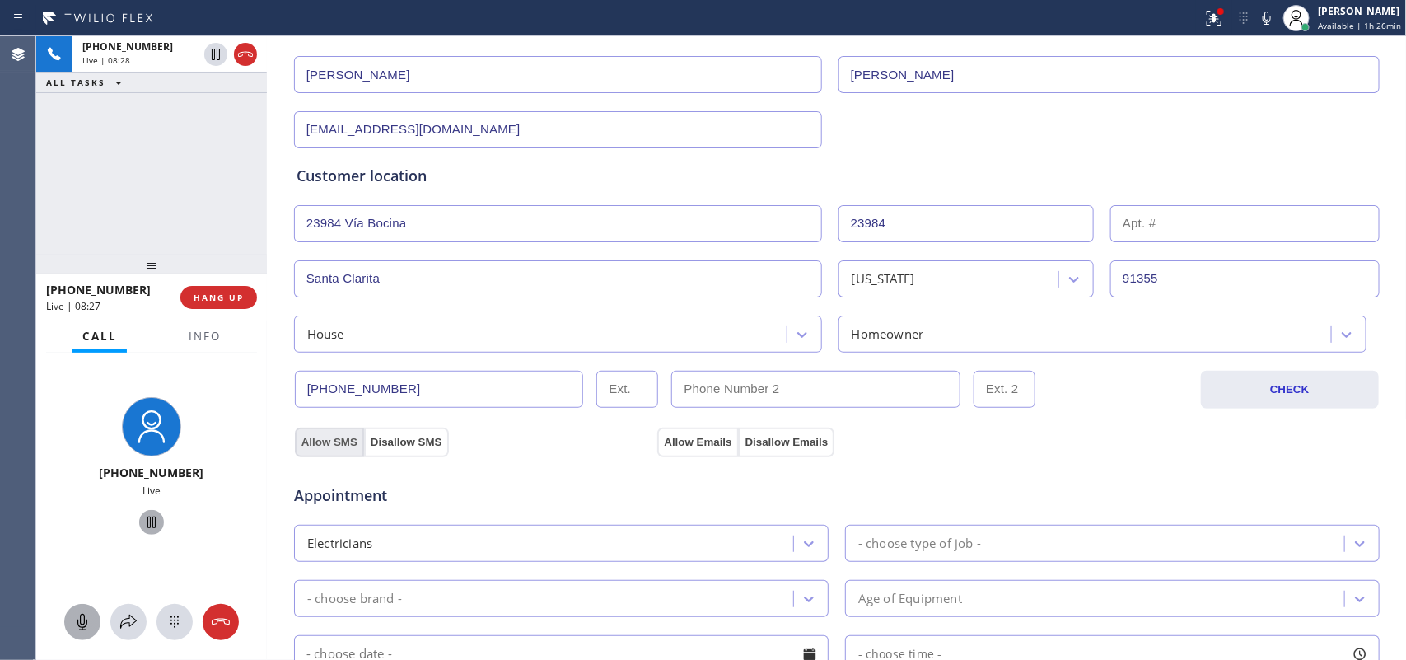
click at [316, 445] on button "Allow SMS" at bounding box center [329, 443] width 69 height 30
click at [686, 438] on button "Allow Emails" at bounding box center [698, 443] width 81 height 30
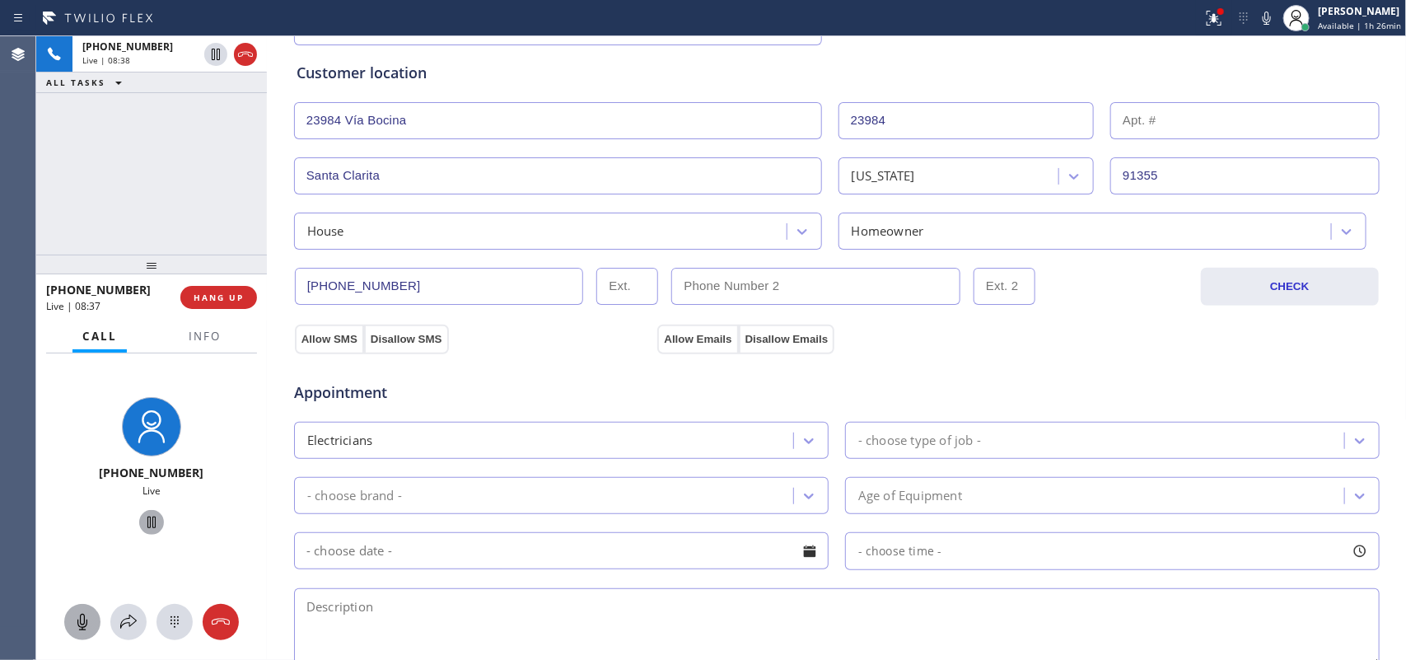
scroll to position [412, 0]
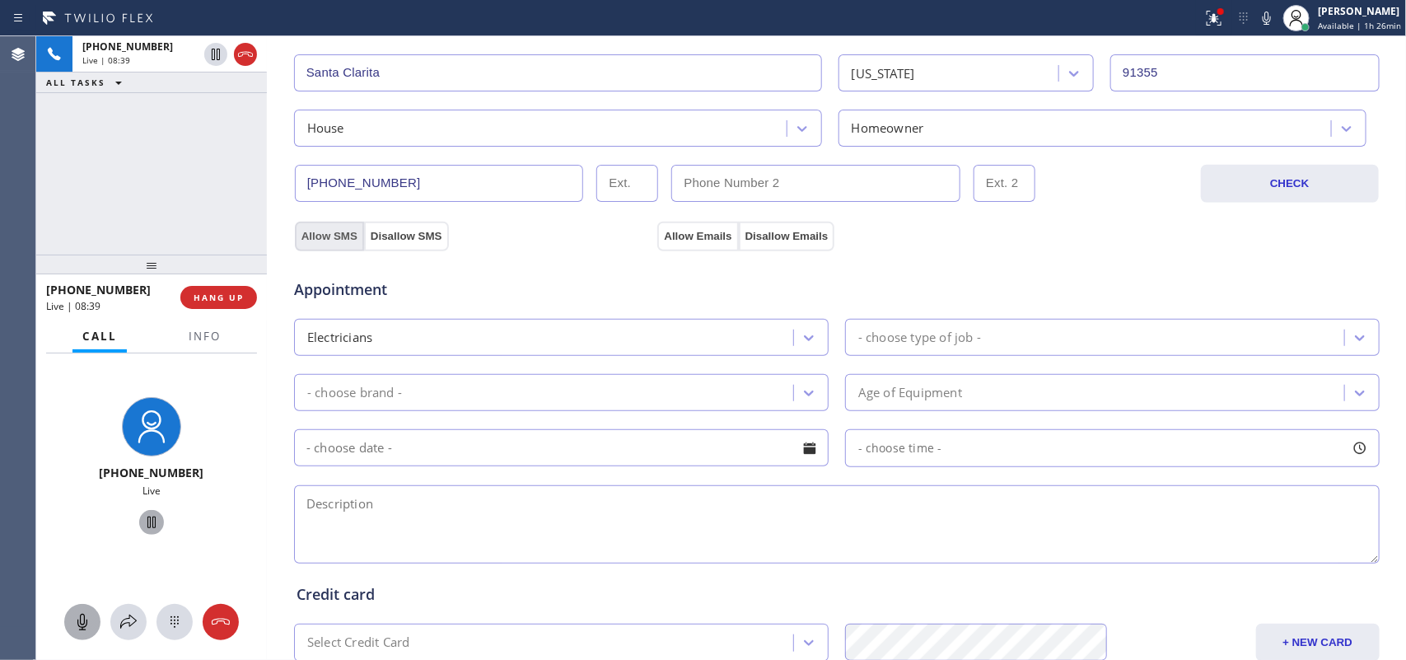
click at [330, 244] on button "Allow SMS" at bounding box center [329, 237] width 69 height 30
click at [684, 232] on button "Allow Emails" at bounding box center [698, 237] width 81 height 30
click at [313, 241] on button "Allow SMS" at bounding box center [329, 237] width 69 height 30
click at [690, 227] on button "Allow Emails" at bounding box center [698, 237] width 81 height 30
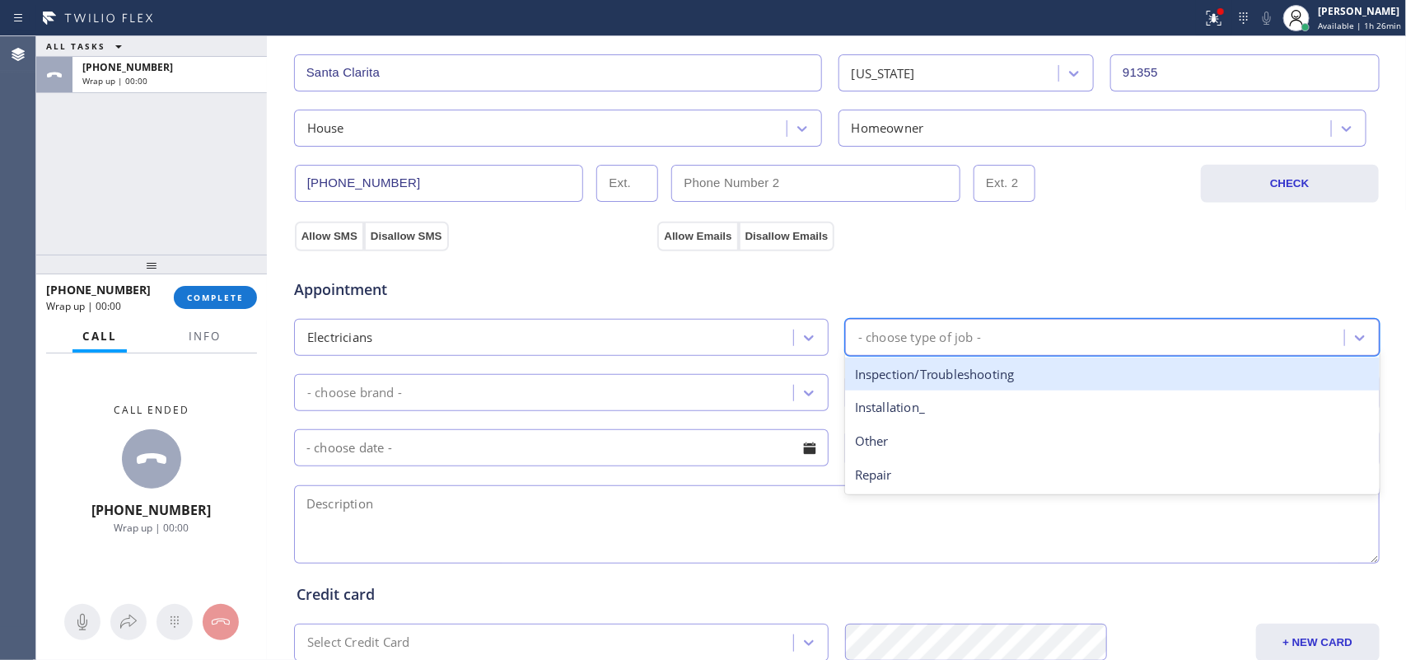
click at [950, 328] on div "- choose type of job -" at bounding box center [1097, 337] width 494 height 29
click at [998, 377] on div "Inspection/Troubleshooting" at bounding box center [1112, 375] width 535 height 34
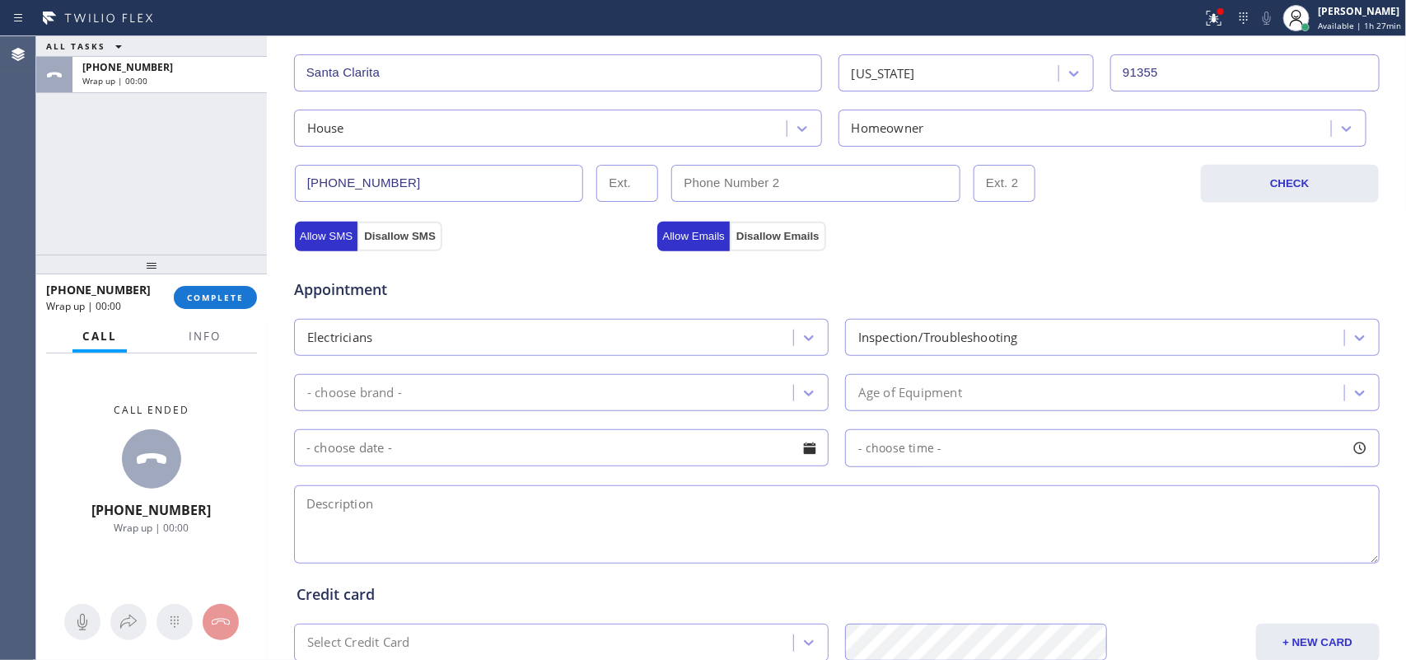
click at [84, 184] on div "ALL TASKS ALL TASKS ACTIVE TASKS TASKS IN WRAP UP [PHONE_NUMBER] Wrap up | 00:00" at bounding box center [151, 145] width 231 height 218
click at [91, 174] on div "ALL TASKS ALL TASKS ACTIVE TASKS TASKS IN WRAP UP [PHONE_NUMBER] Wrap up | 00:26" at bounding box center [151, 145] width 231 height 218
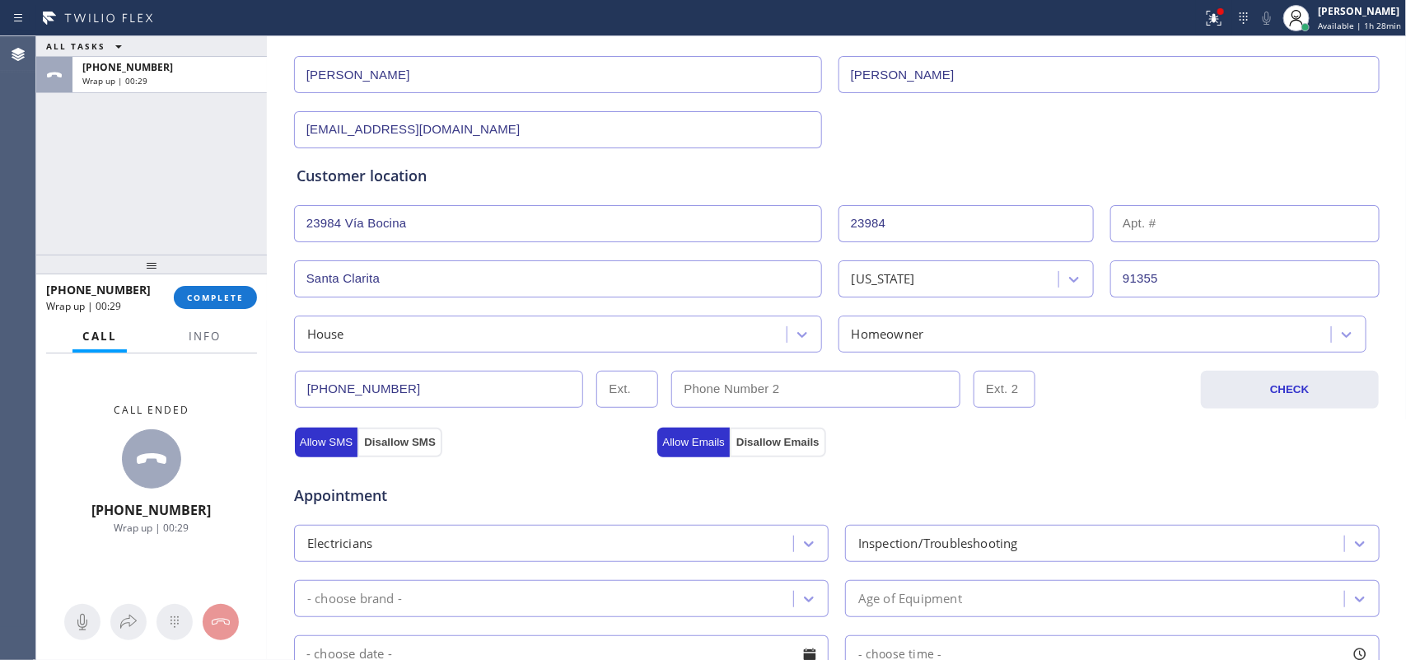
scroll to position [618, 0]
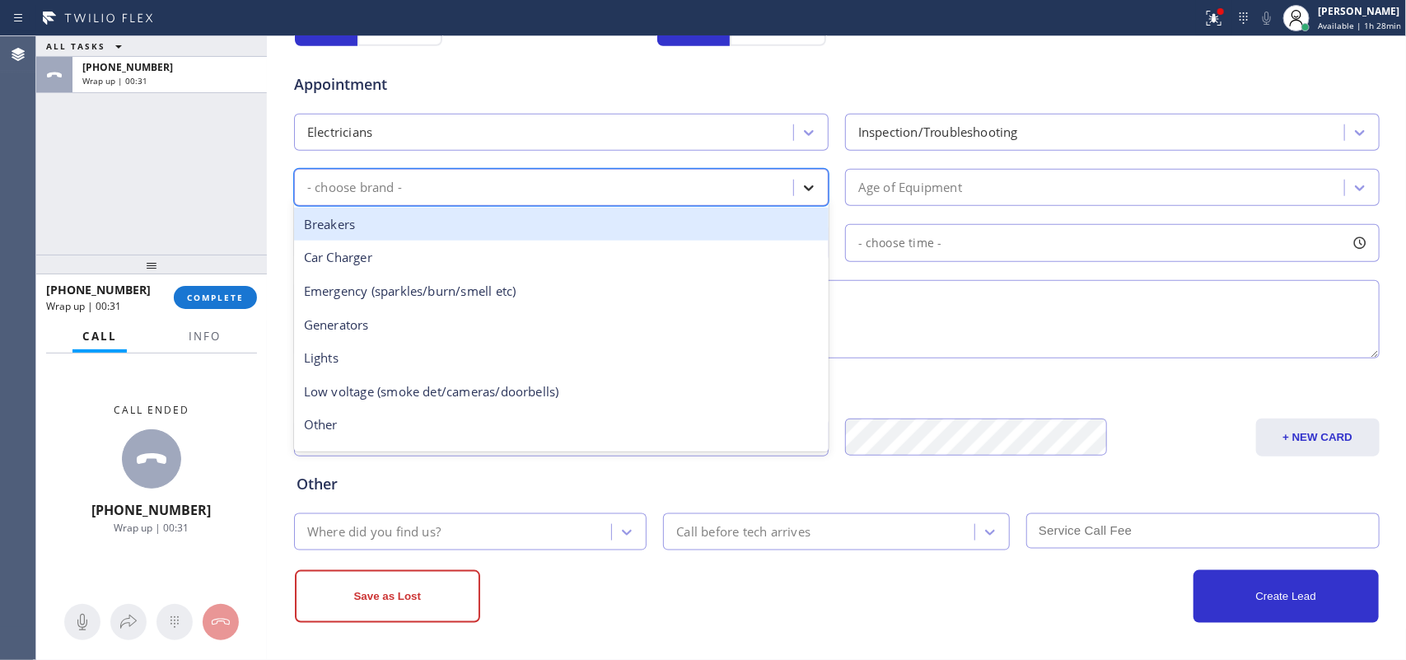
click at [804, 196] on icon at bounding box center [809, 188] width 16 height 16
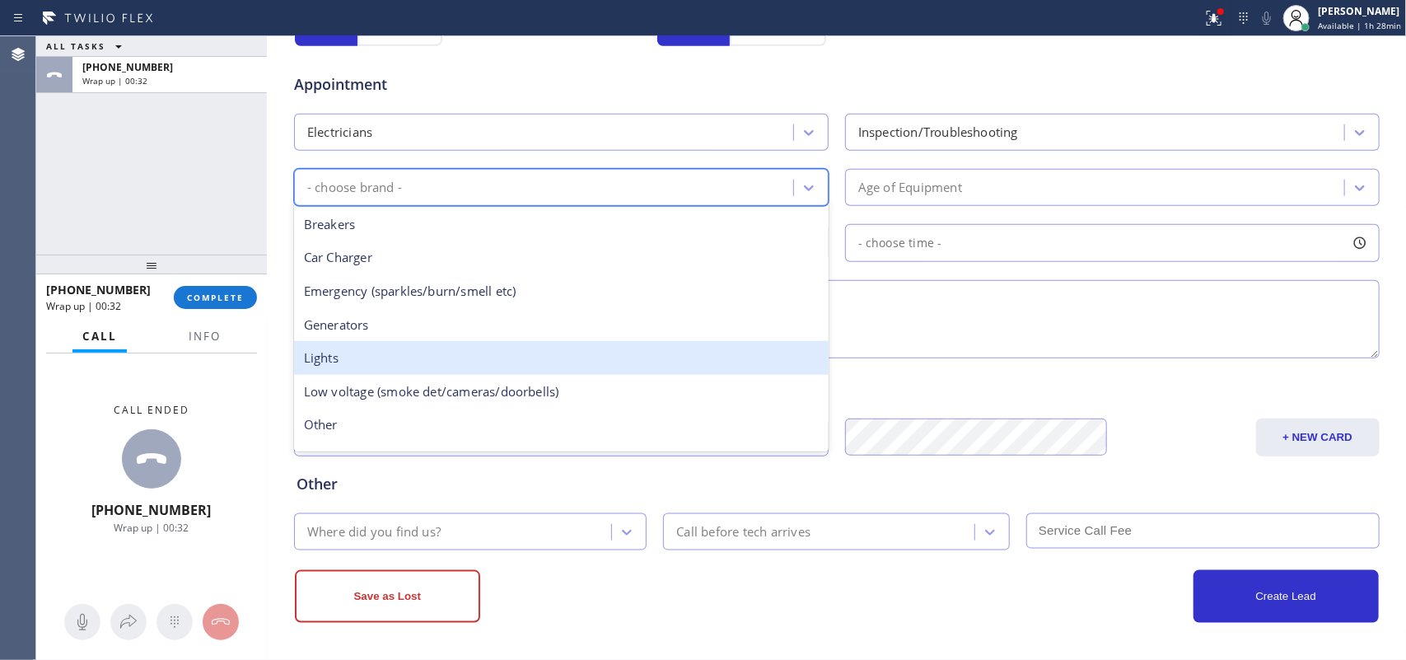
scroll to position [103, 0]
click at [664, 344] on div "Outlets/Switches" at bounding box center [561, 356] width 535 height 34
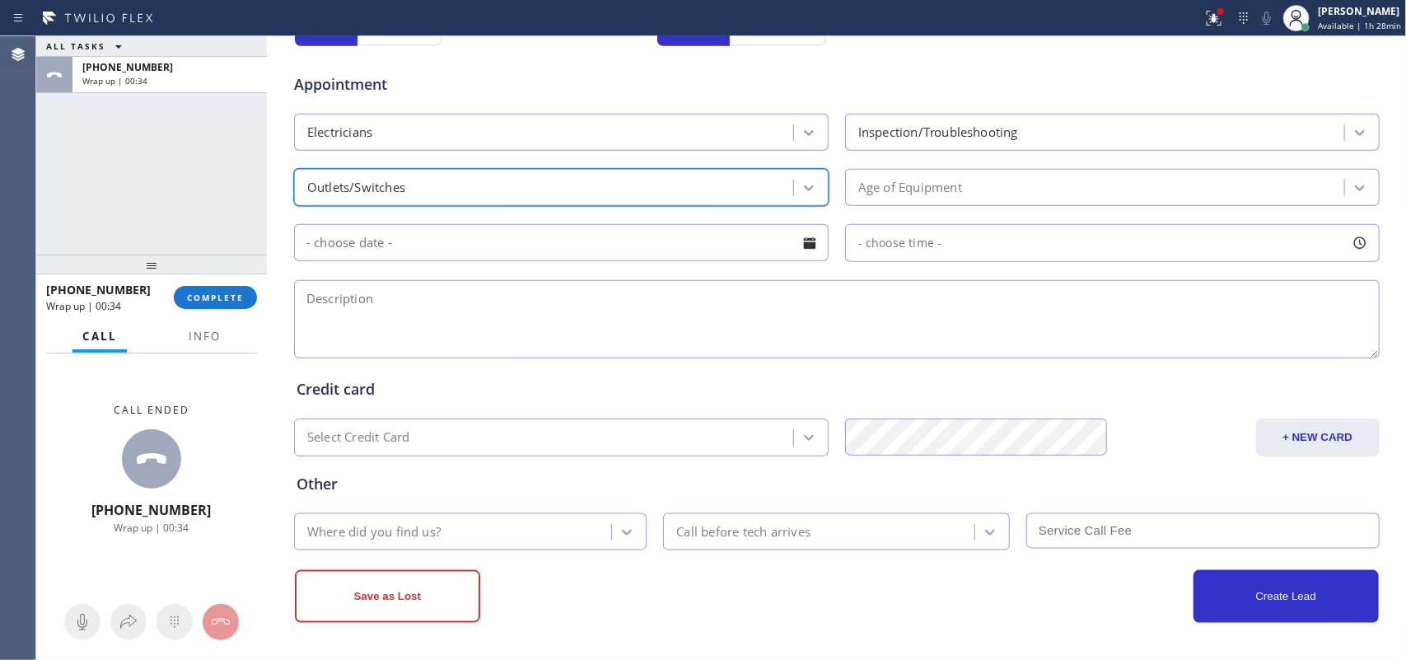
click at [921, 192] on div "Age of Equipment" at bounding box center [911, 187] width 104 height 19
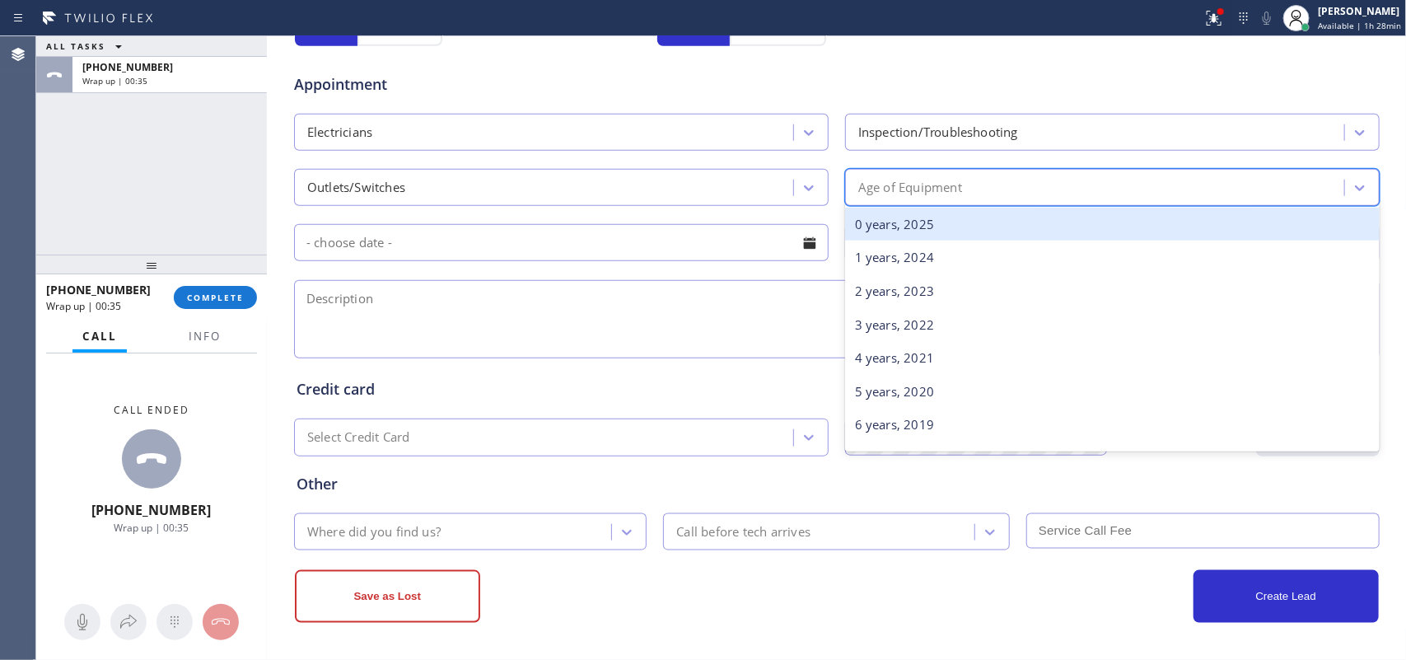
click at [921, 227] on div "0 years, 2025" at bounding box center [1112, 225] width 535 height 34
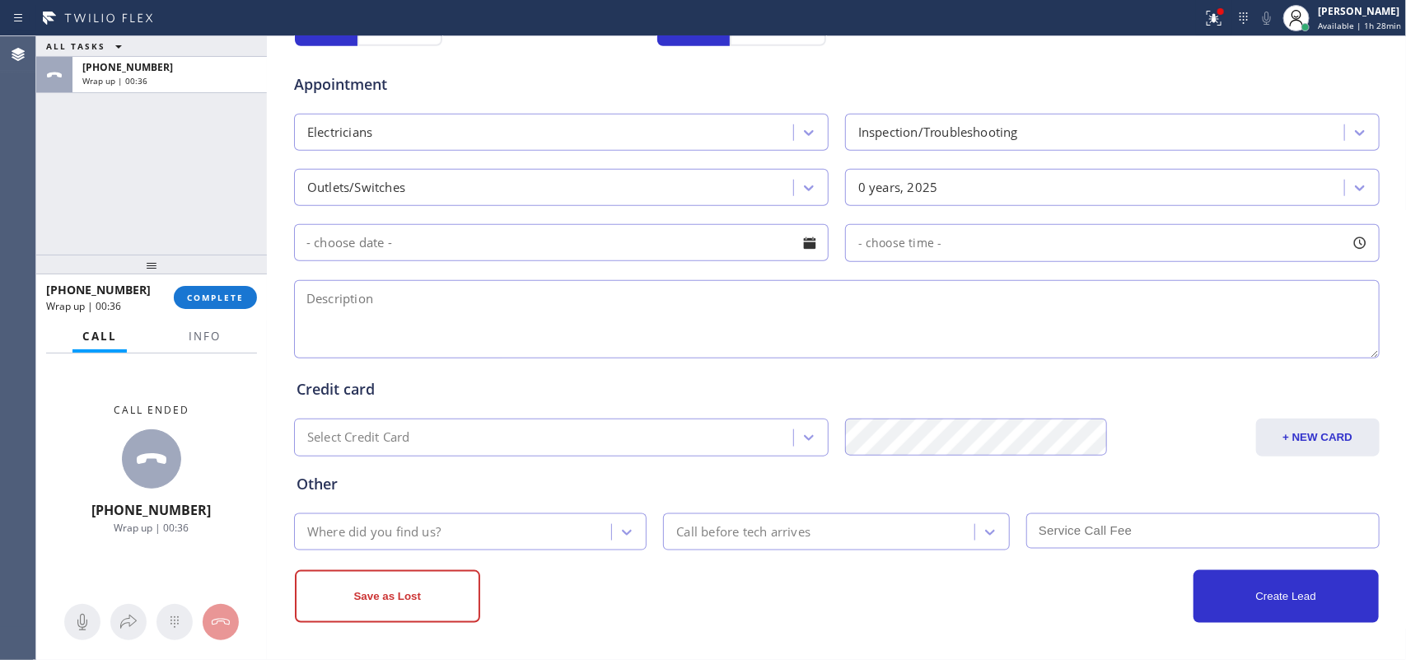
click at [849, 327] on textarea at bounding box center [837, 319] width 1086 height 78
paste textarea "And so, what we did was [DATE], we just shut it off. And this morning, my husba…"
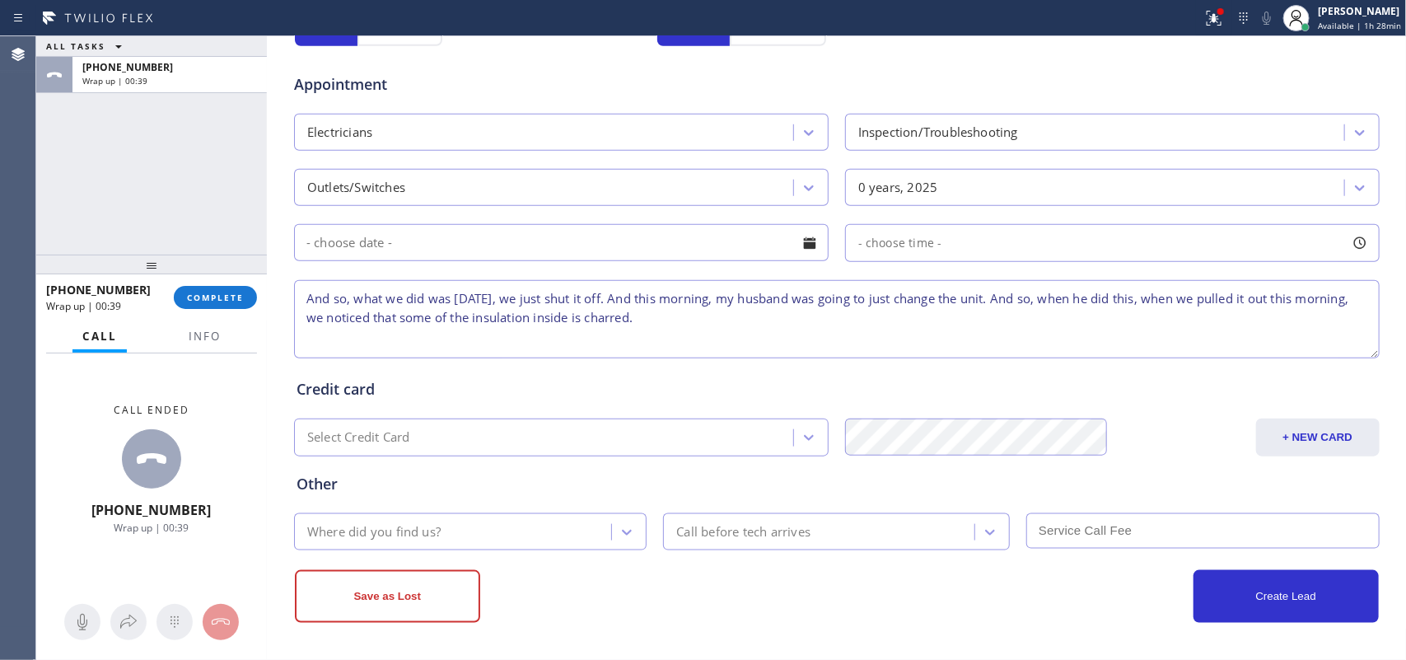
type textarea "And so, what we did was [DATE], we just shut it off. And this morning, my husba…"
click at [348, 347] on textarea "And so, what we did was [DATE], we just shut it off. And this morning, my husba…" at bounding box center [837, 319] width 1086 height 78
drag, startPoint x: 737, startPoint y: 328, endPoint x: 284, endPoint y: 306, distance: 453.7
click at [293, 306] on div "And so, what we did was [DATE], we just shut it off. And this morning, my husba…" at bounding box center [837, 321] width 1089 height 82
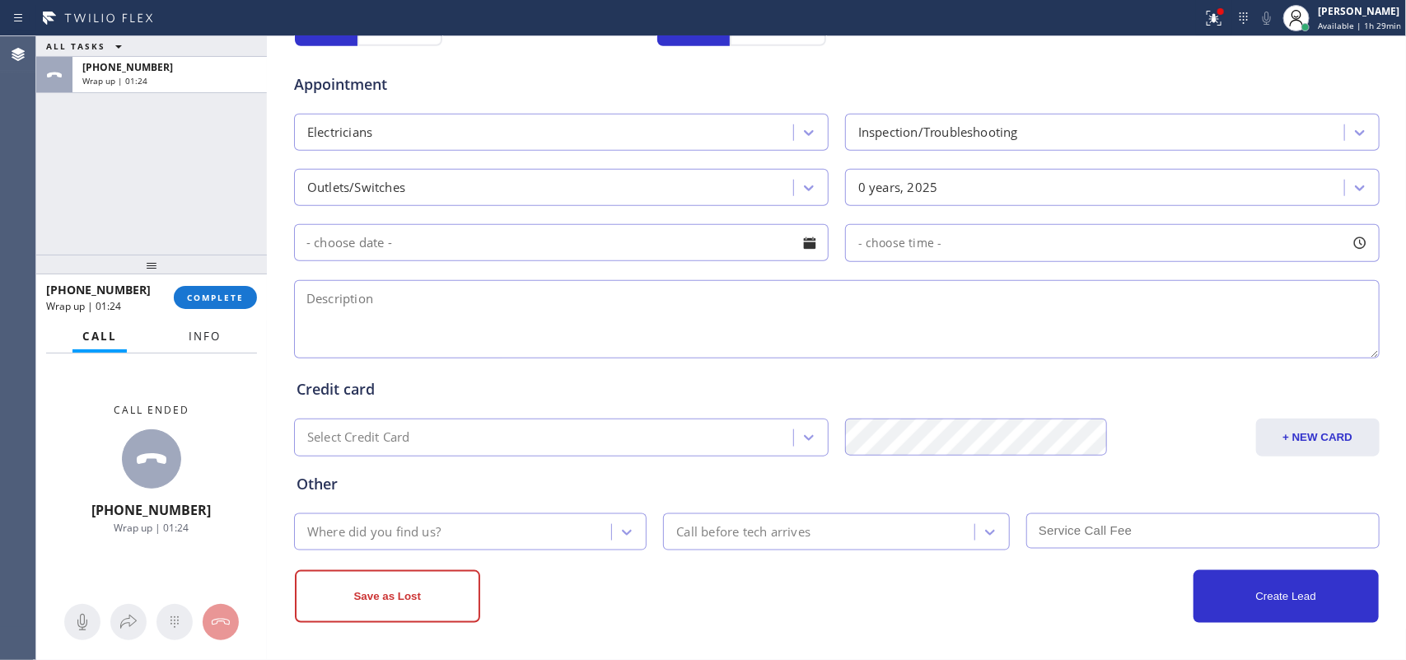
click at [218, 330] on span "Info" at bounding box center [205, 336] width 32 height 15
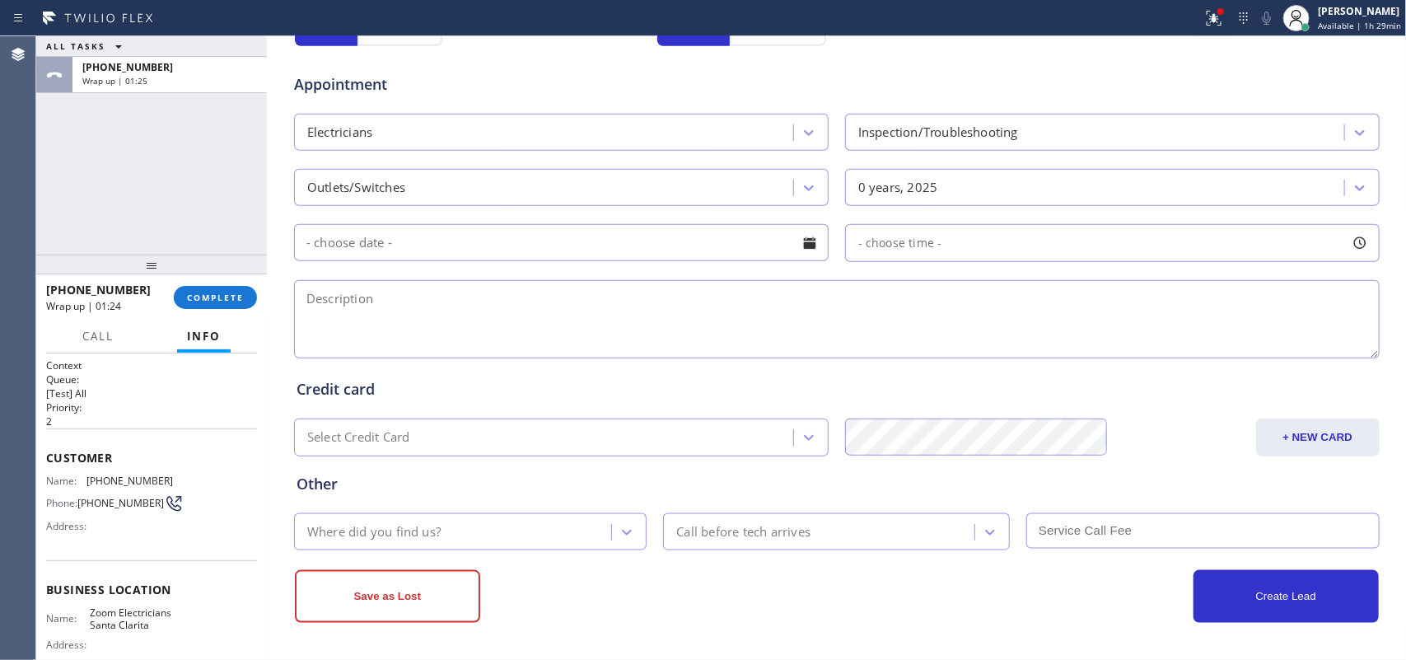
scroll to position [182, 0]
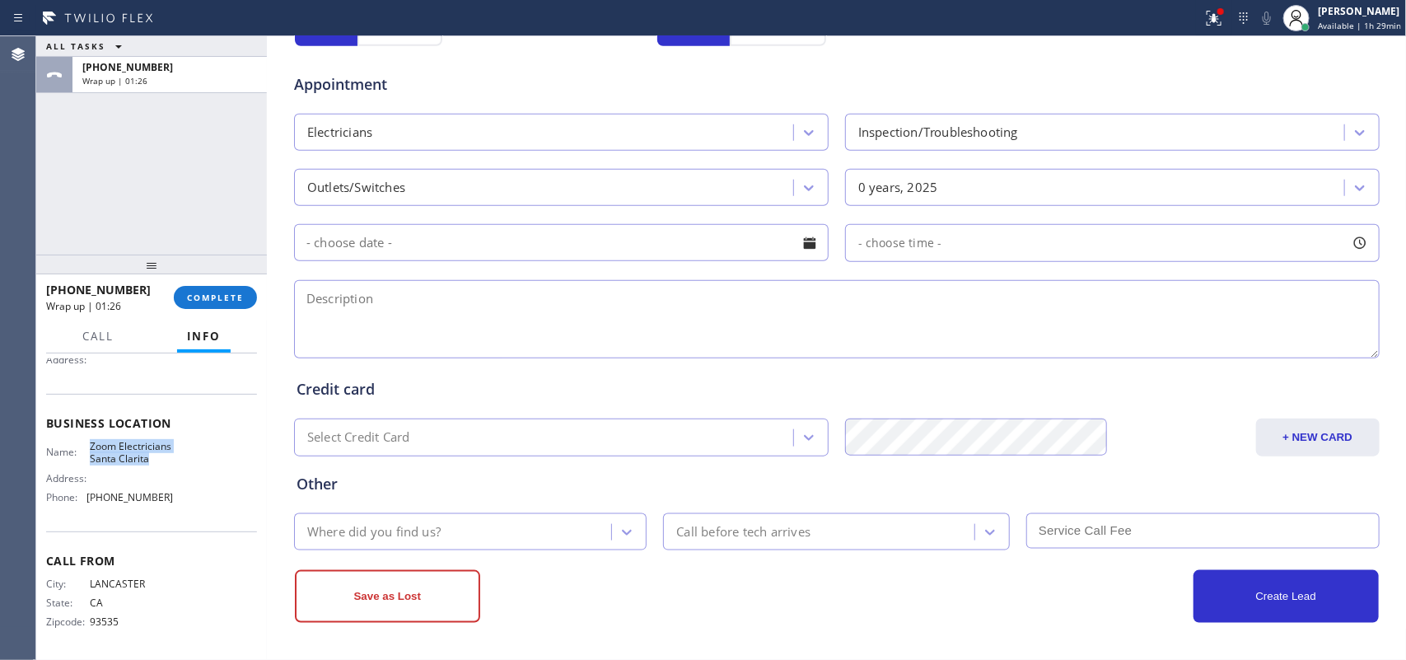
drag, startPoint x: 149, startPoint y: 464, endPoint x: 85, endPoint y: 426, distance: 74.6
click at [85, 440] on div "Name: Zoom Electricians Santa Clarita" at bounding box center [109, 453] width 127 height 26
copy span "Zoom Electricians Santa Clarita"
click at [334, 335] on textarea at bounding box center [837, 319] width 1086 height 78
paste textarea "1-4/ $60 (based on complexity of the job) house-ho/one gfci, it kept blowing a …"
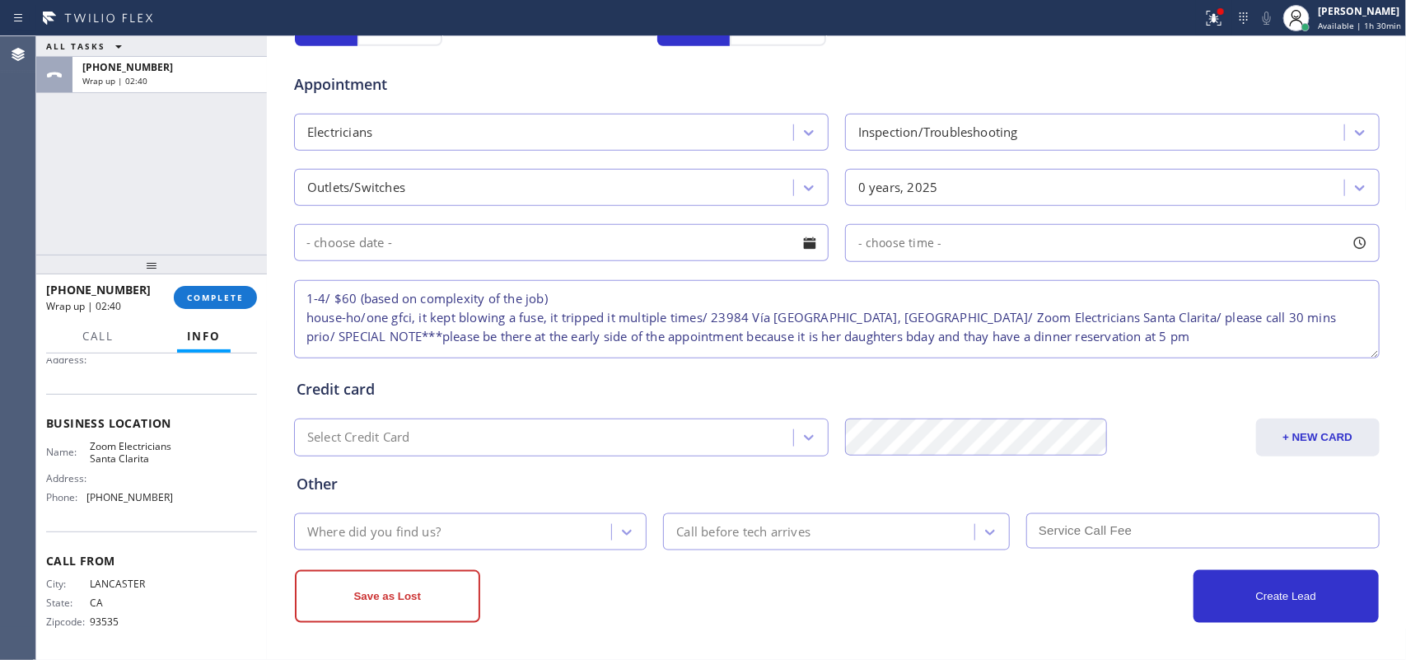
click at [587, 297] on textarea "1-4/ $60 (based on complexity of the job) house-ho/one gfci, it kept blowing a …" at bounding box center [837, 319] width 1086 height 78
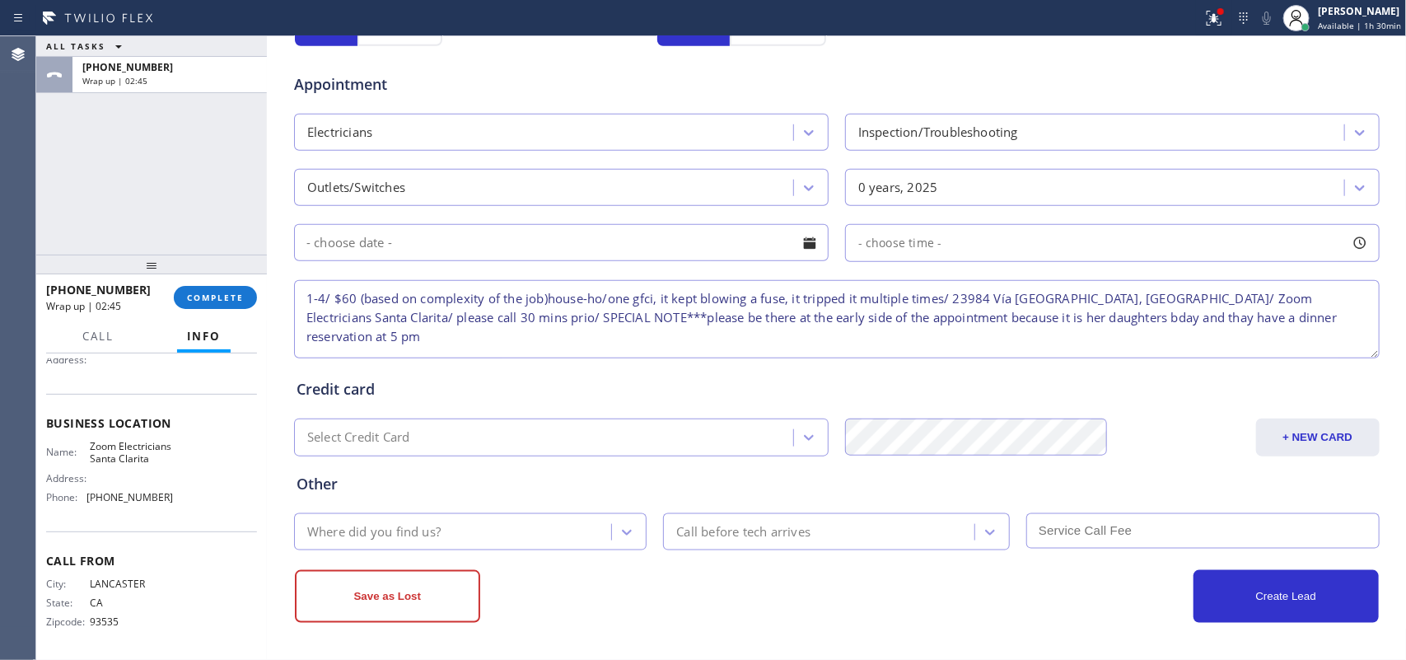
click at [1082, 319] on textarea "1-4/ $60 (based on complexity of the job)house-ho/one gfci, it kept blowing a f…" at bounding box center [837, 319] width 1086 height 78
click at [1080, 318] on textarea "1-4/ $60 (based on complexity of the job)house-ho/one gfci, it kept blowing a f…" at bounding box center [837, 319] width 1086 height 78
click at [1125, 317] on textarea "1-4/ $60 (based on complexity of the job)house-ho/one gfci, it kept blowing a f…" at bounding box center [837, 319] width 1086 height 78
type textarea "1-4/ $60 (based on complexity of the job)house-ho/one gfci, it kept blowing a f…"
click at [542, 527] on div "Where did you find us?" at bounding box center [455, 531] width 313 height 29
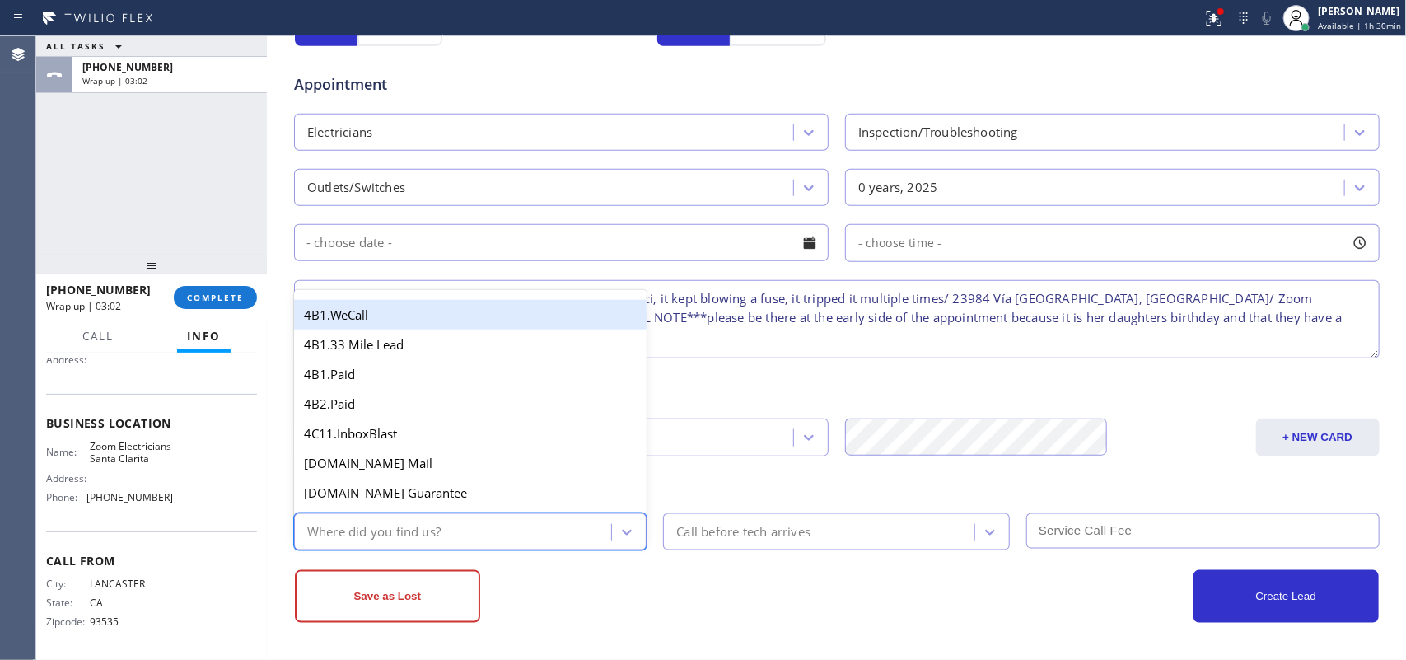
type input "g"
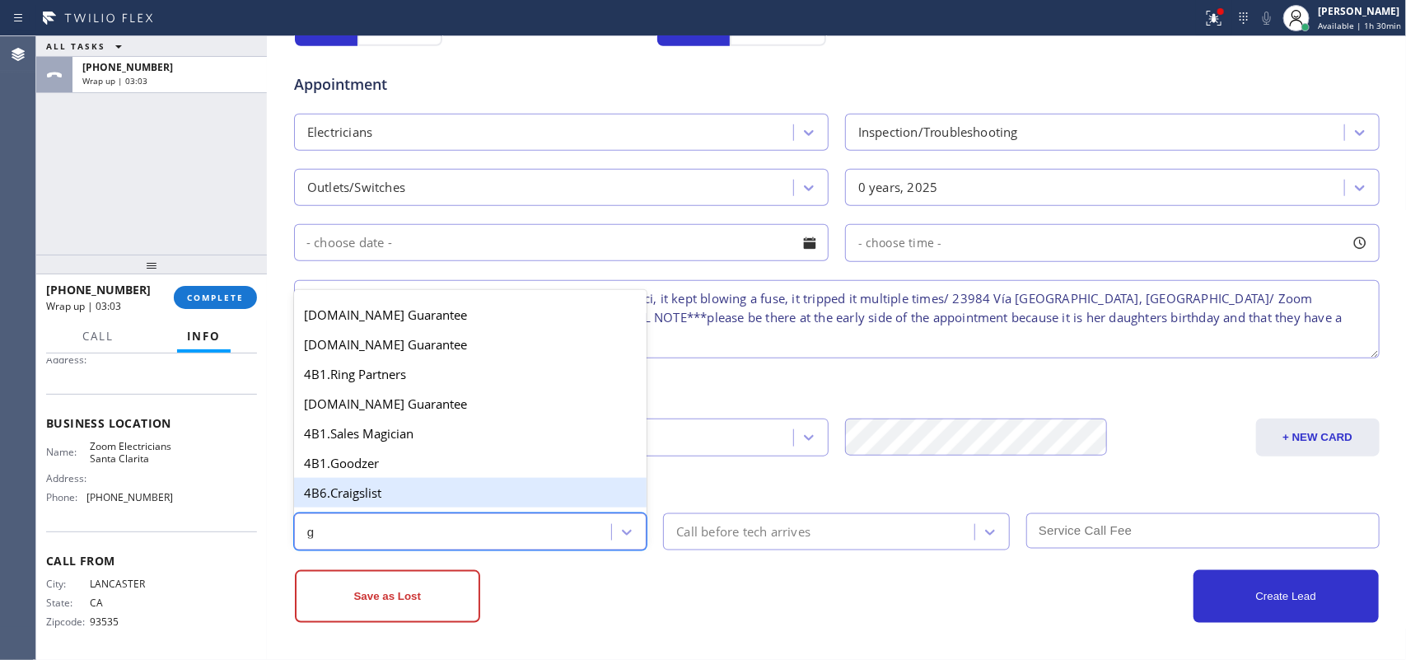
scroll to position [311, 0]
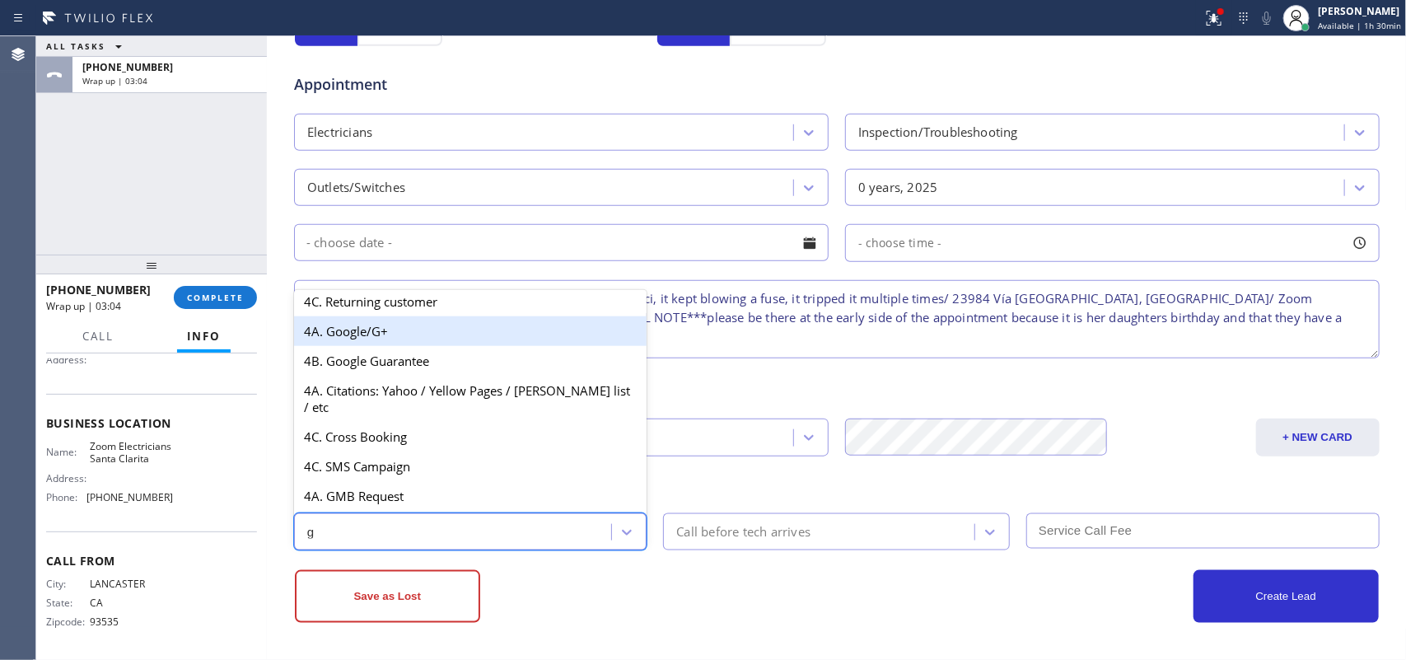
click at [449, 346] on div "4A. Google/G+" at bounding box center [470, 331] width 353 height 30
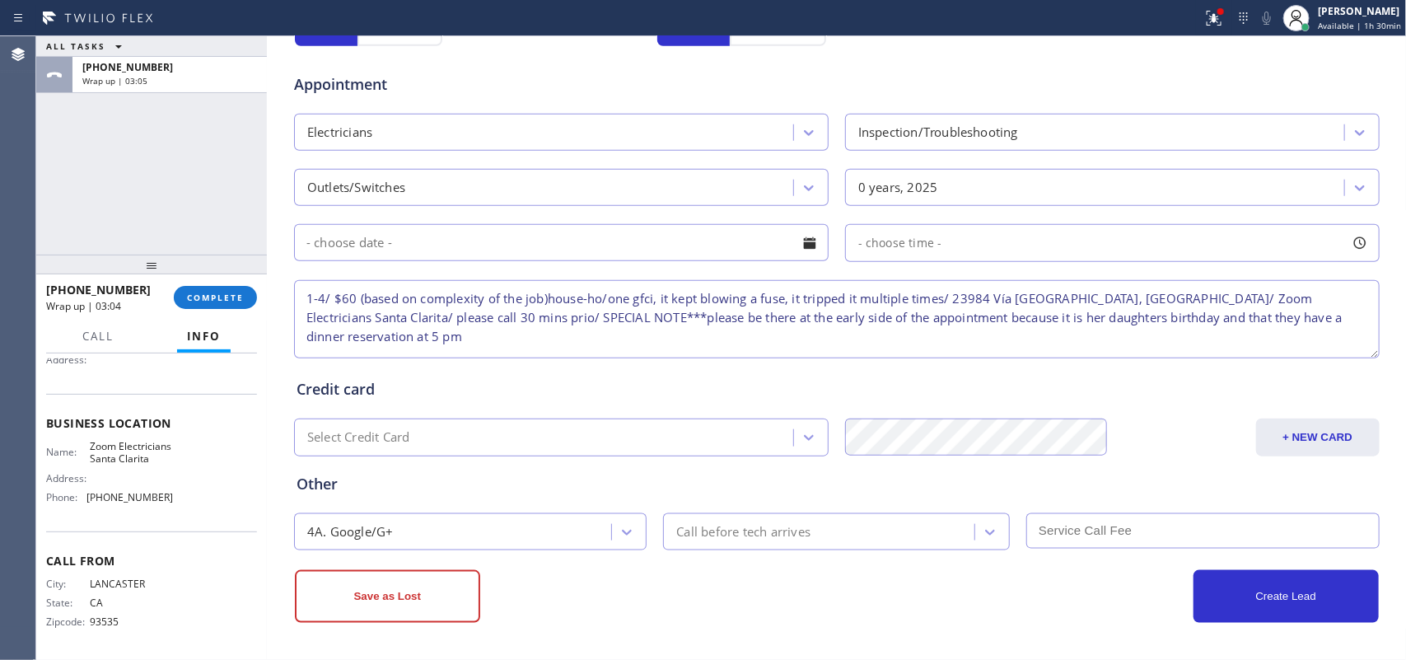
click at [541, 249] on input "text" at bounding box center [561, 242] width 535 height 37
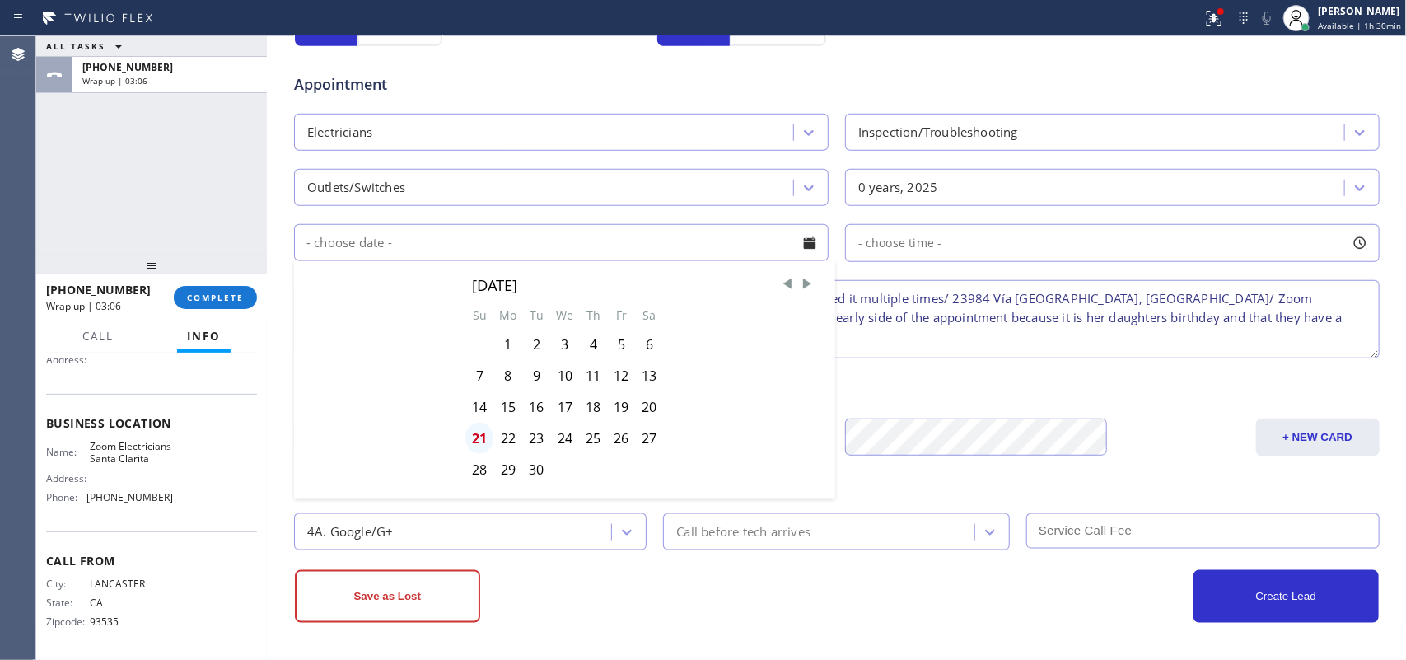
click at [475, 441] on div "21" at bounding box center [480, 438] width 28 height 31
type input "[DATE]"
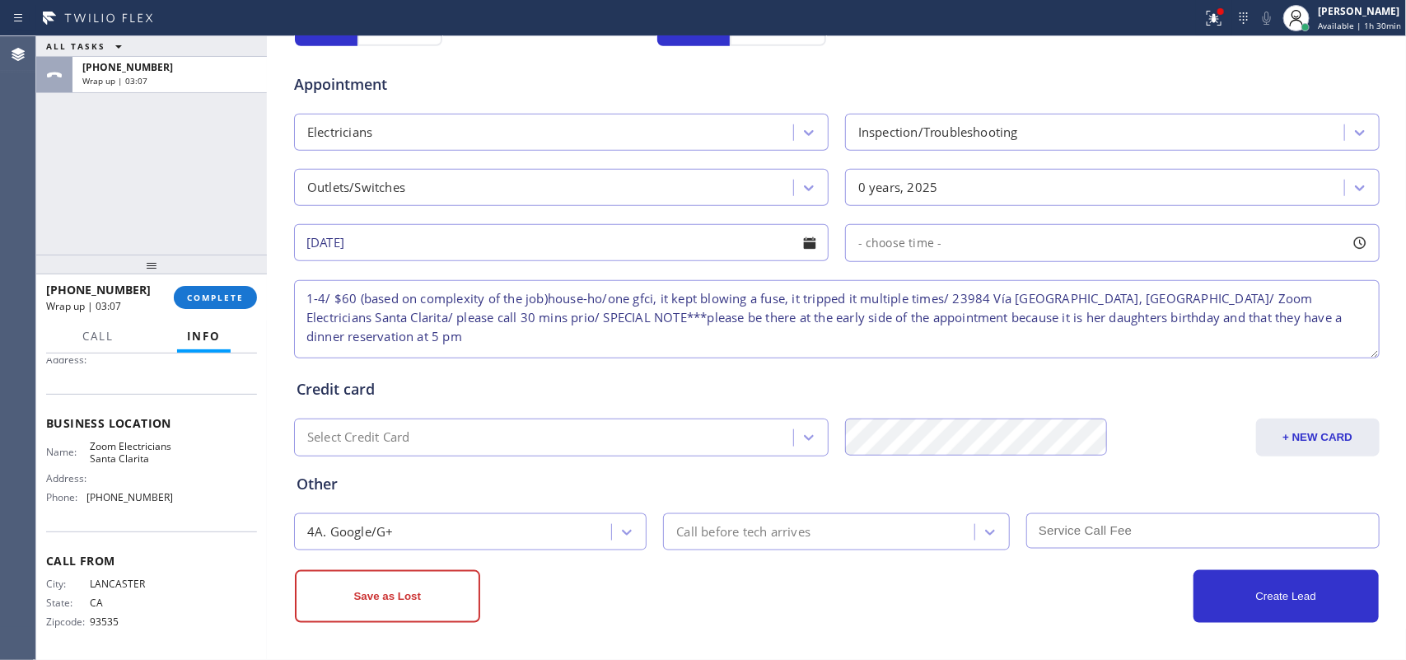
click at [1125, 245] on div at bounding box center [1360, 243] width 28 height 28
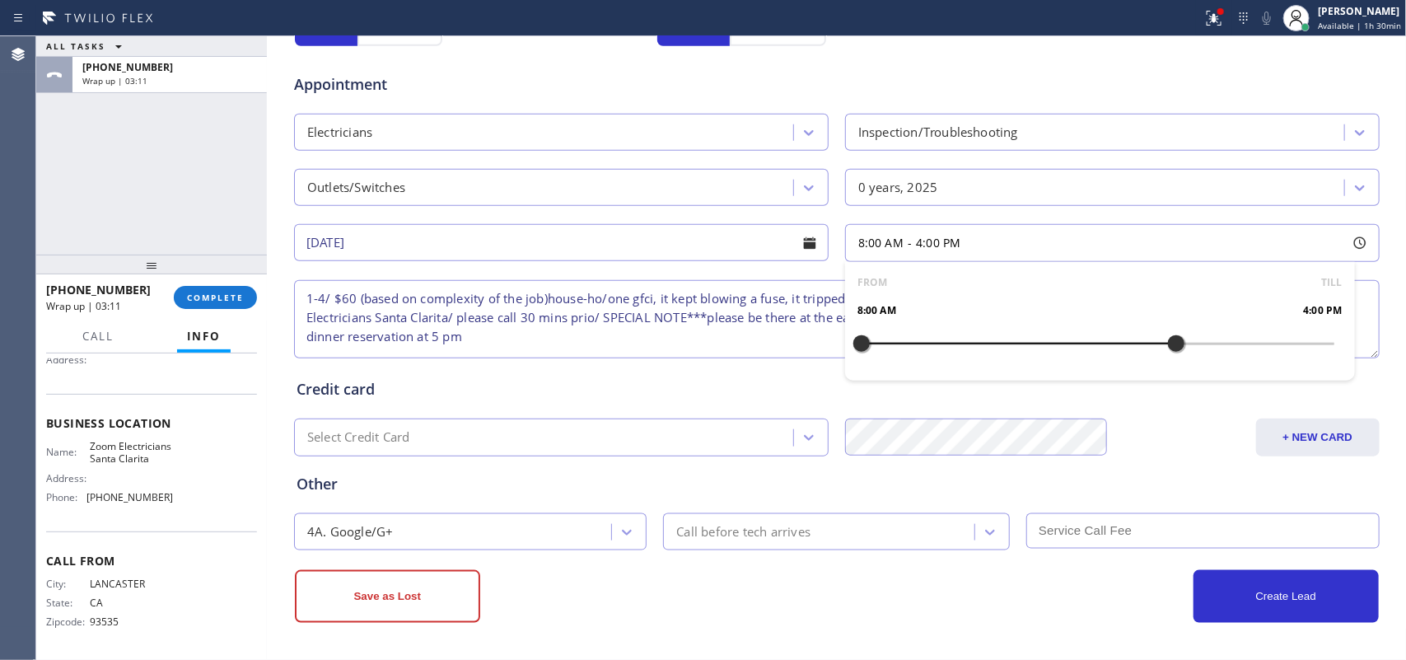
drag, startPoint x: 859, startPoint y: 347, endPoint x: 1176, endPoint y: 347, distance: 317.2
click at [1125, 347] on div at bounding box center [1177, 343] width 20 height 35
drag, startPoint x: 858, startPoint y: 350, endPoint x: 1055, endPoint y: 350, distance: 196.9
click at [1055, 350] on div at bounding box center [1059, 343] width 20 height 35
click at [715, 527] on div "Call before tech arrives" at bounding box center [743, 531] width 134 height 19
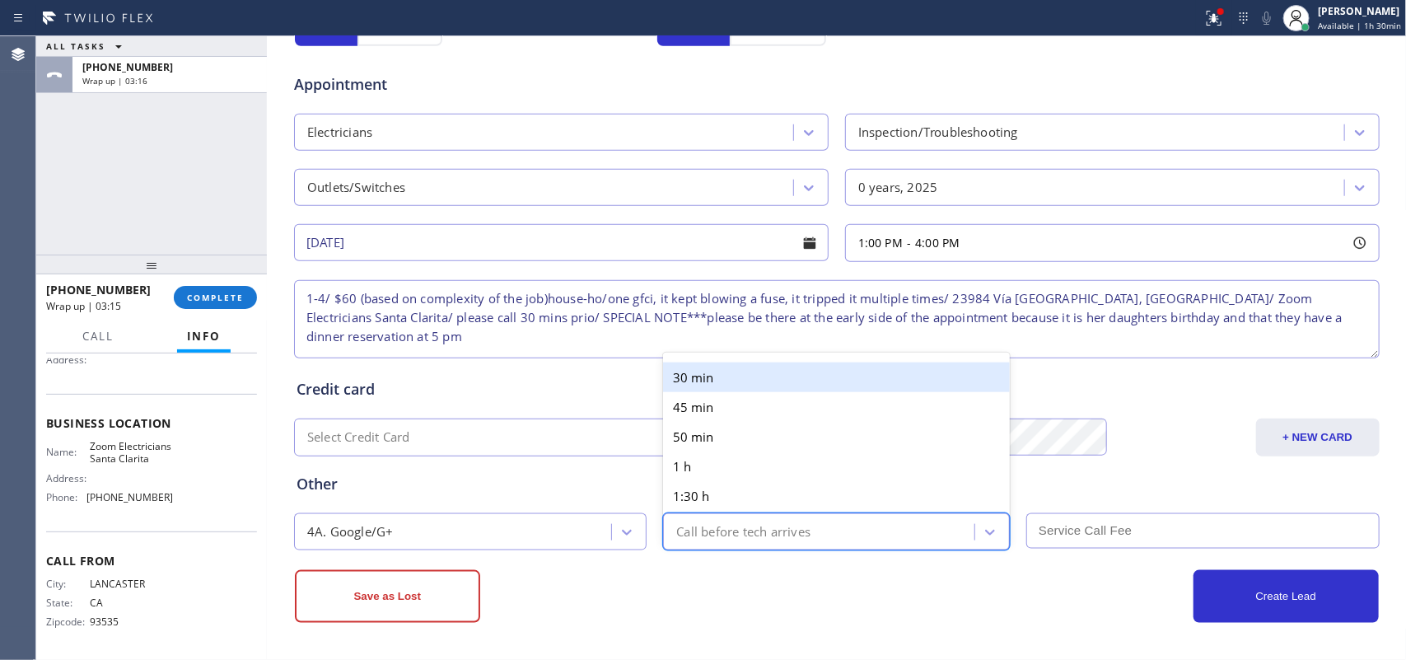
click at [722, 381] on div "30 min" at bounding box center [836, 378] width 347 height 30
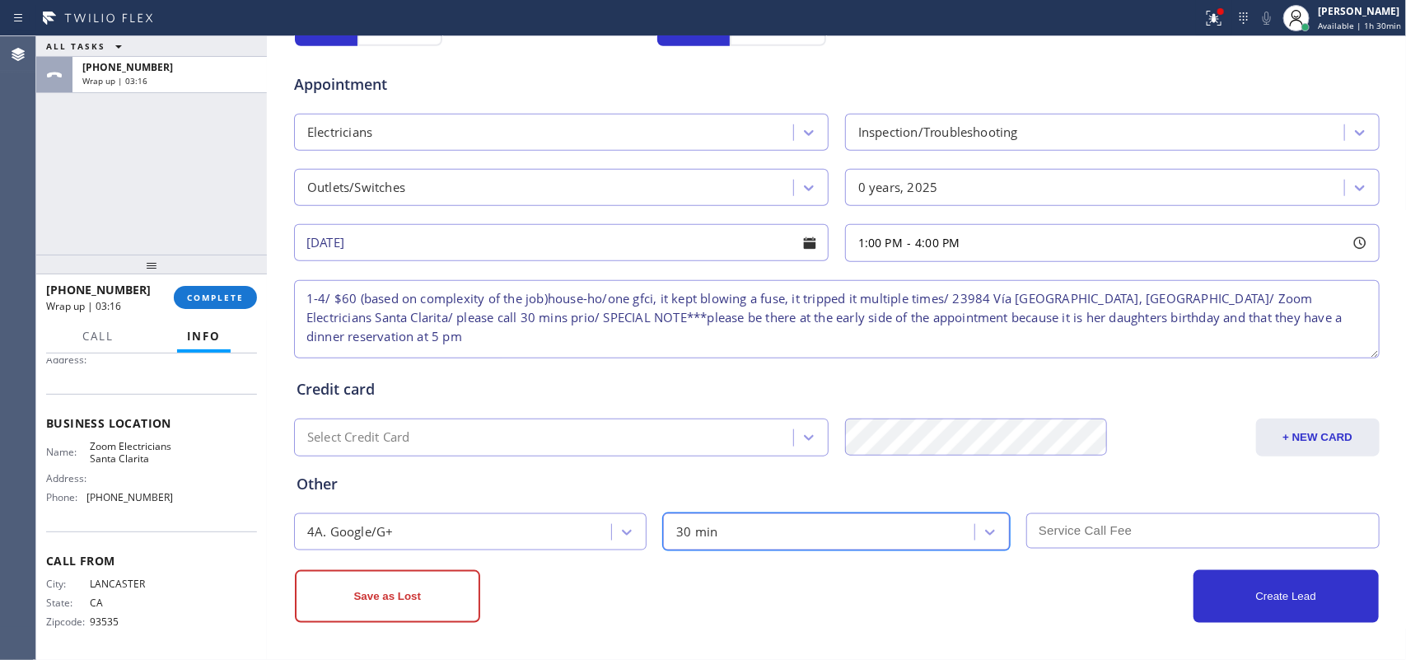
click at [1125, 527] on input "text" at bounding box center [1203, 530] width 353 height 35
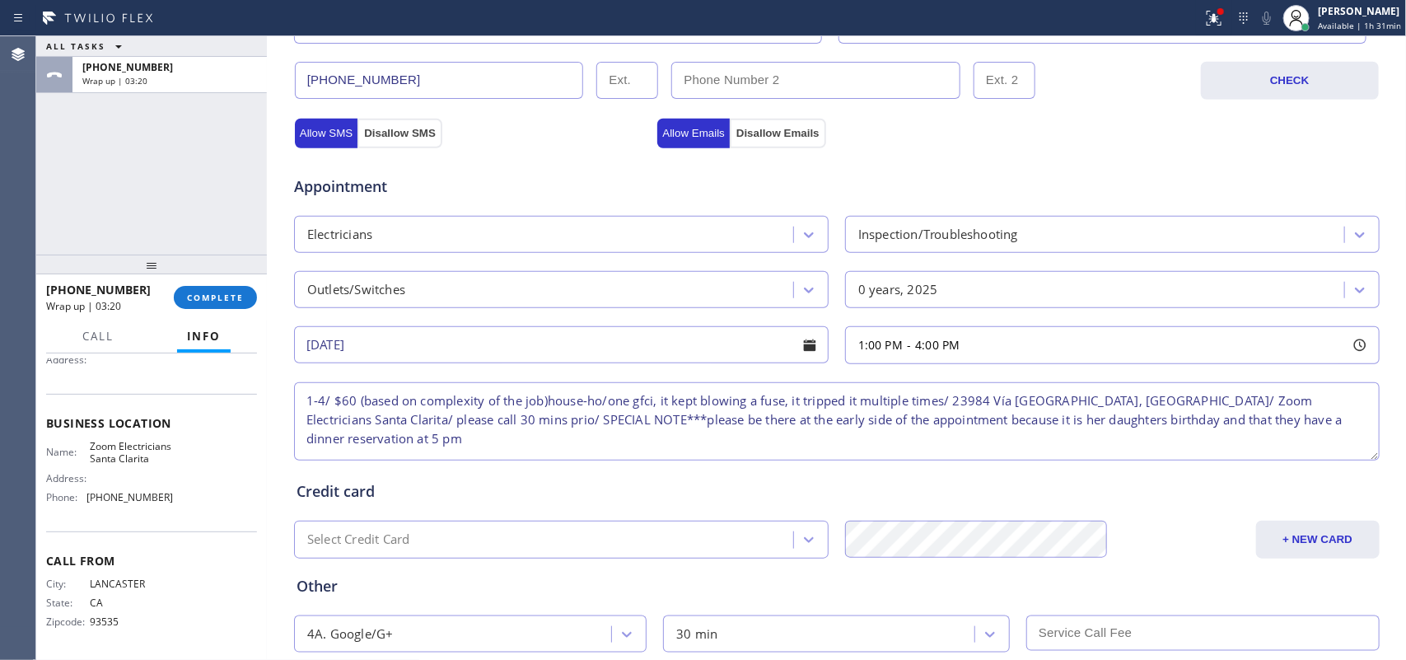
scroll to position [620, 0]
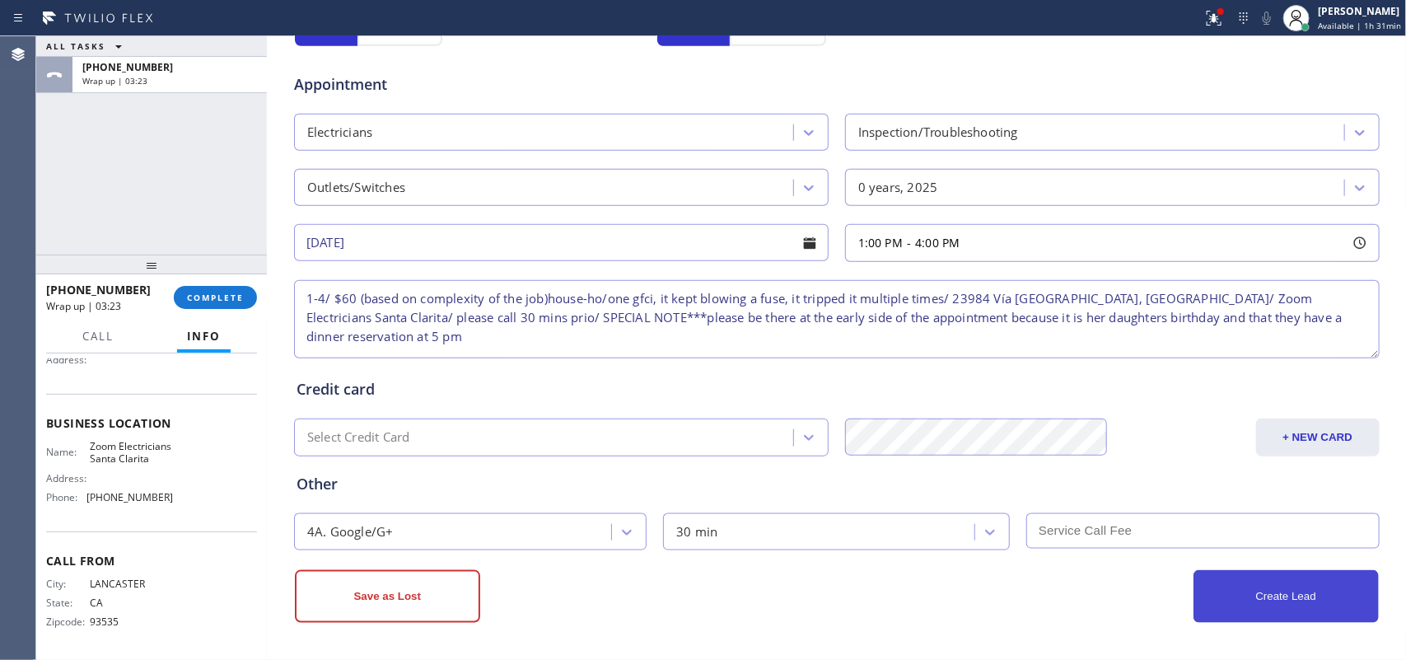
click at [1125, 527] on button "Create Lead" at bounding box center [1286, 596] width 185 height 53
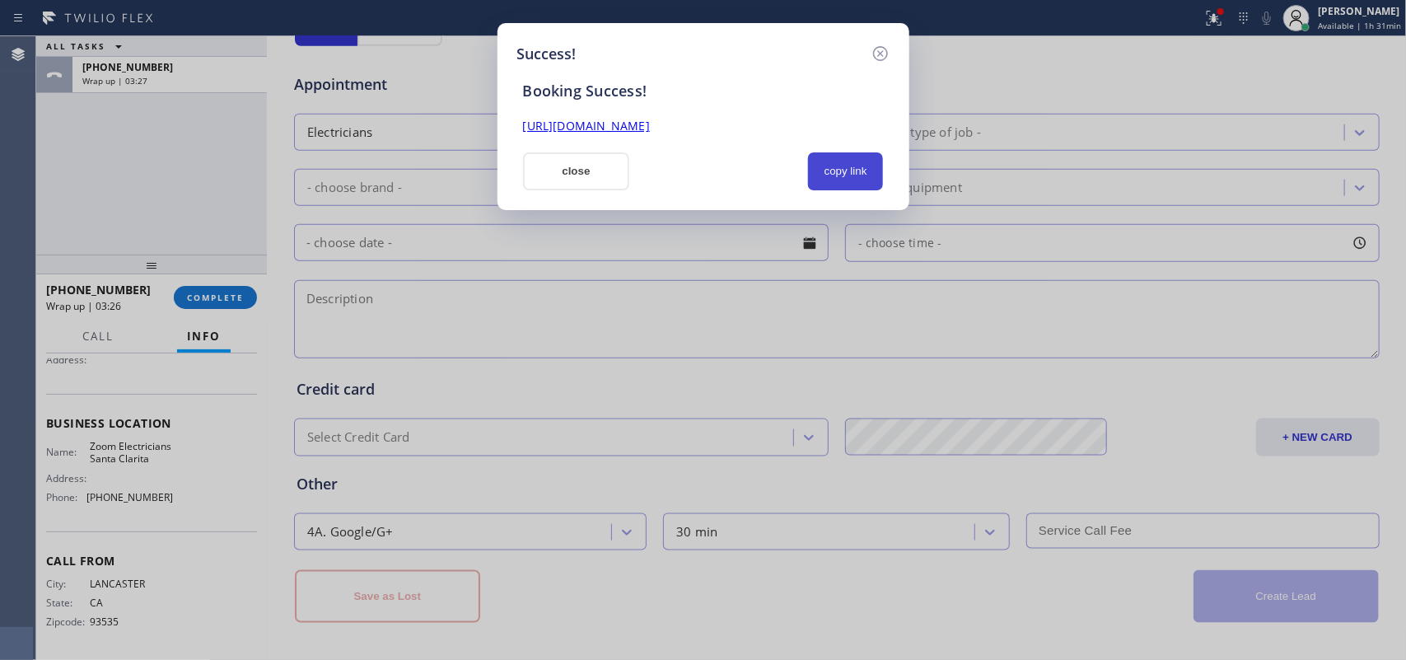
click at [855, 178] on button "copy link" at bounding box center [846, 171] width 76 height 38
click at [650, 125] on link "[URL][DOMAIN_NAME]" at bounding box center [586, 126] width 127 height 16
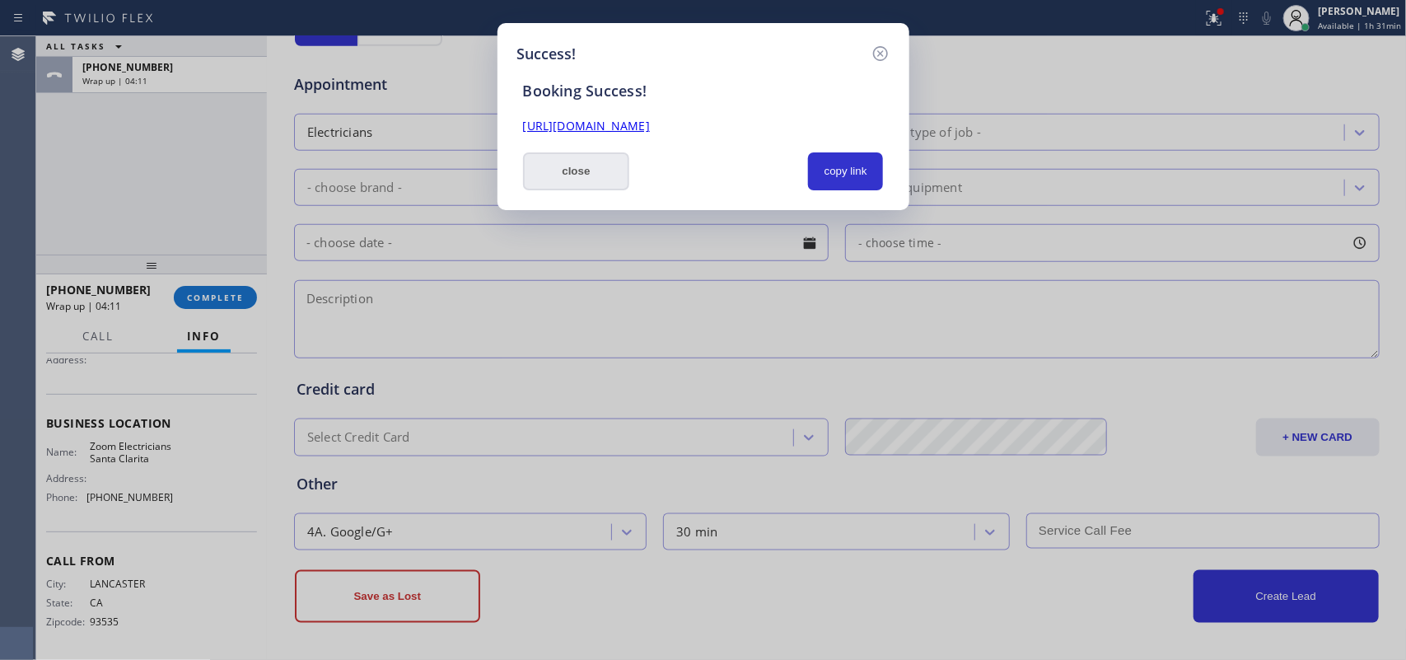
click at [581, 169] on button "close" at bounding box center [576, 171] width 107 height 38
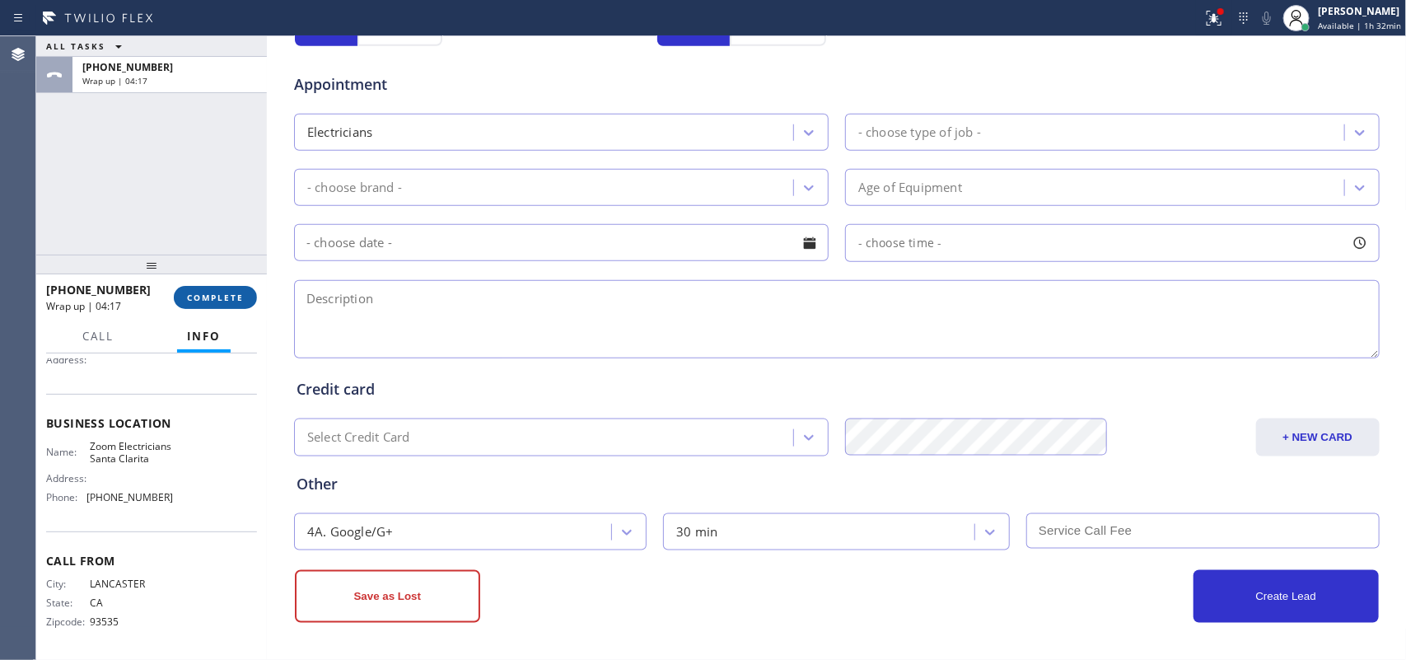
click at [236, 292] on span "COMPLETE" at bounding box center [215, 298] width 57 height 12
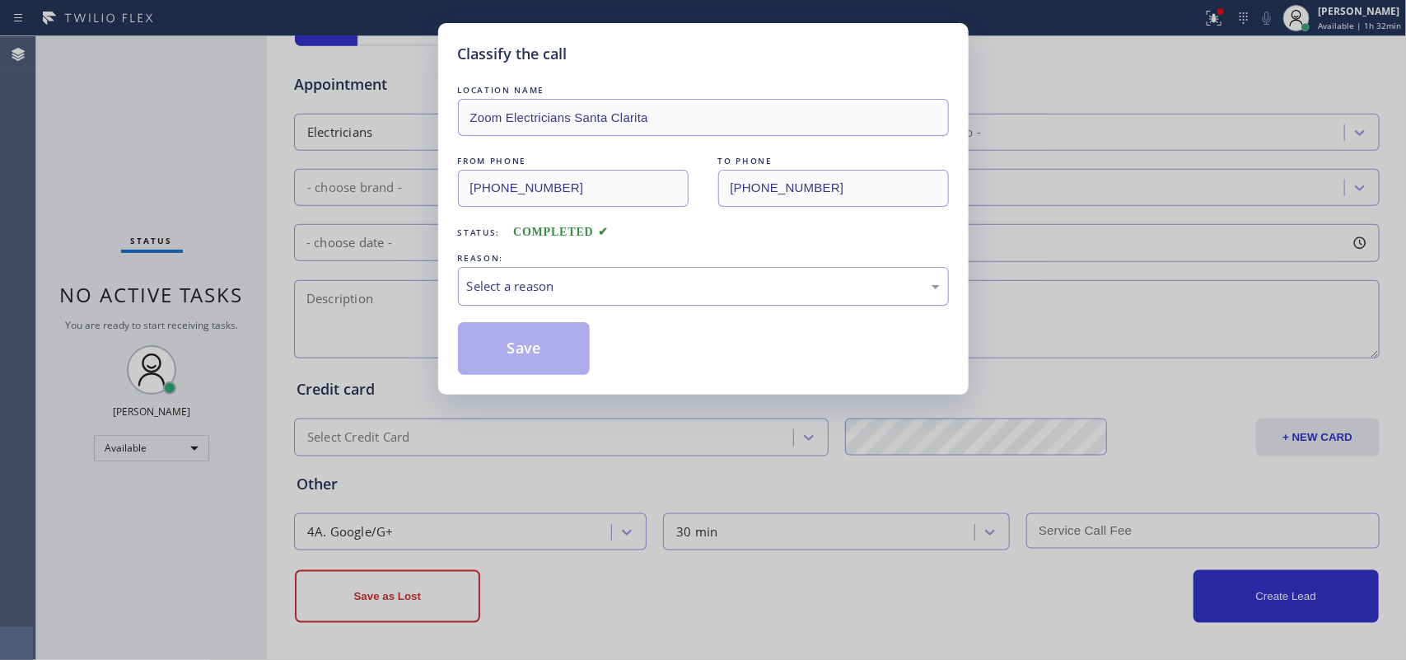
click at [672, 281] on div "Select a reason" at bounding box center [703, 286] width 473 height 19
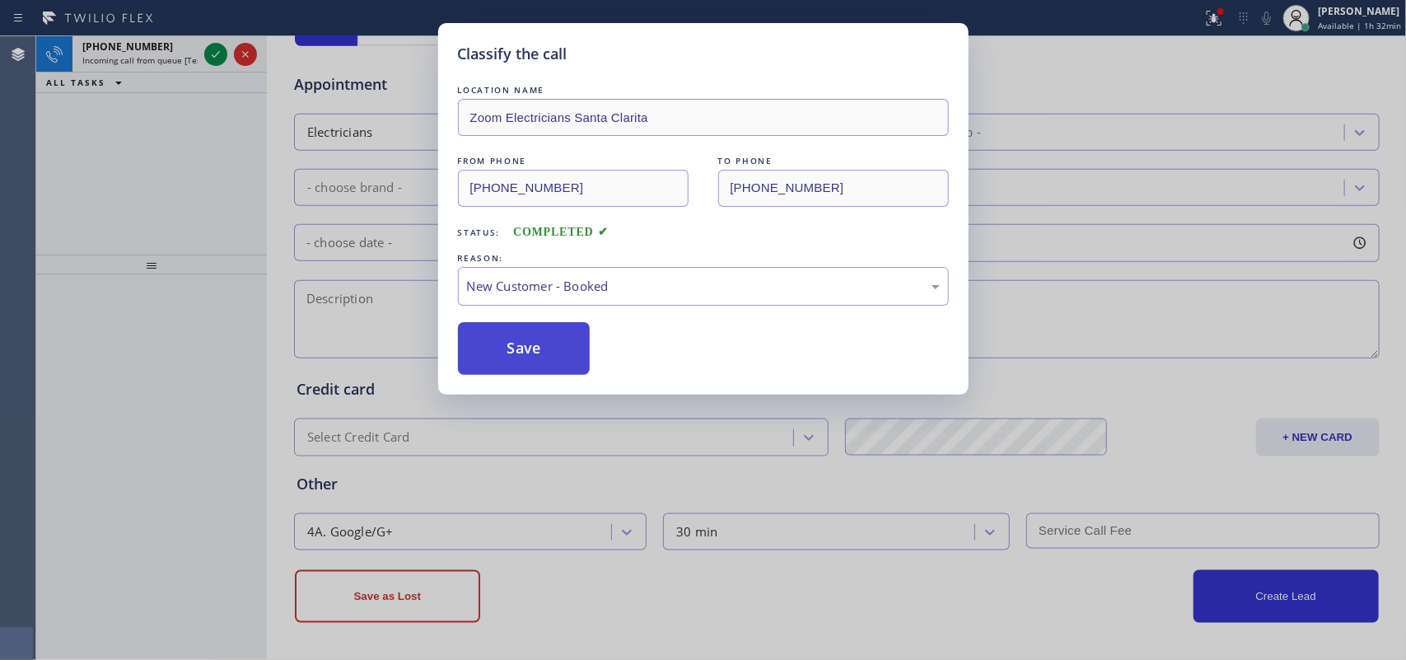
click at [516, 342] on button "Save" at bounding box center [524, 348] width 133 height 53
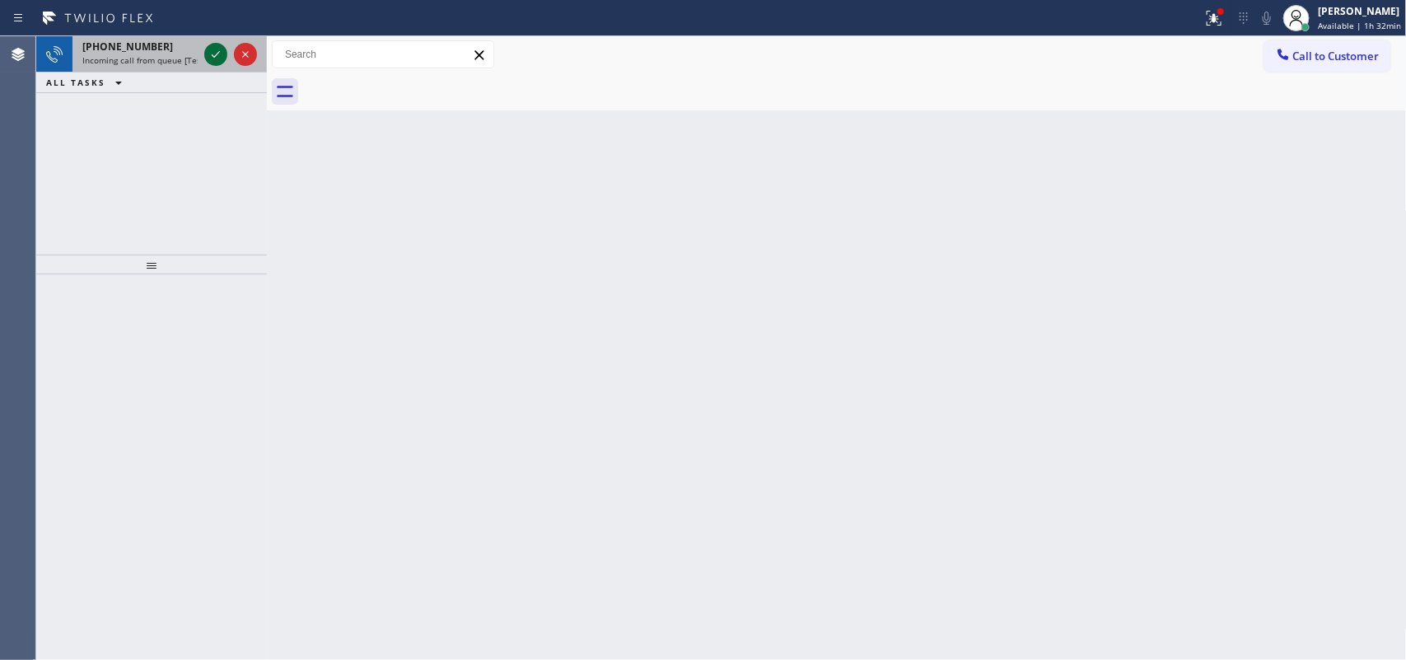
click at [219, 54] on icon at bounding box center [216, 54] width 20 height 20
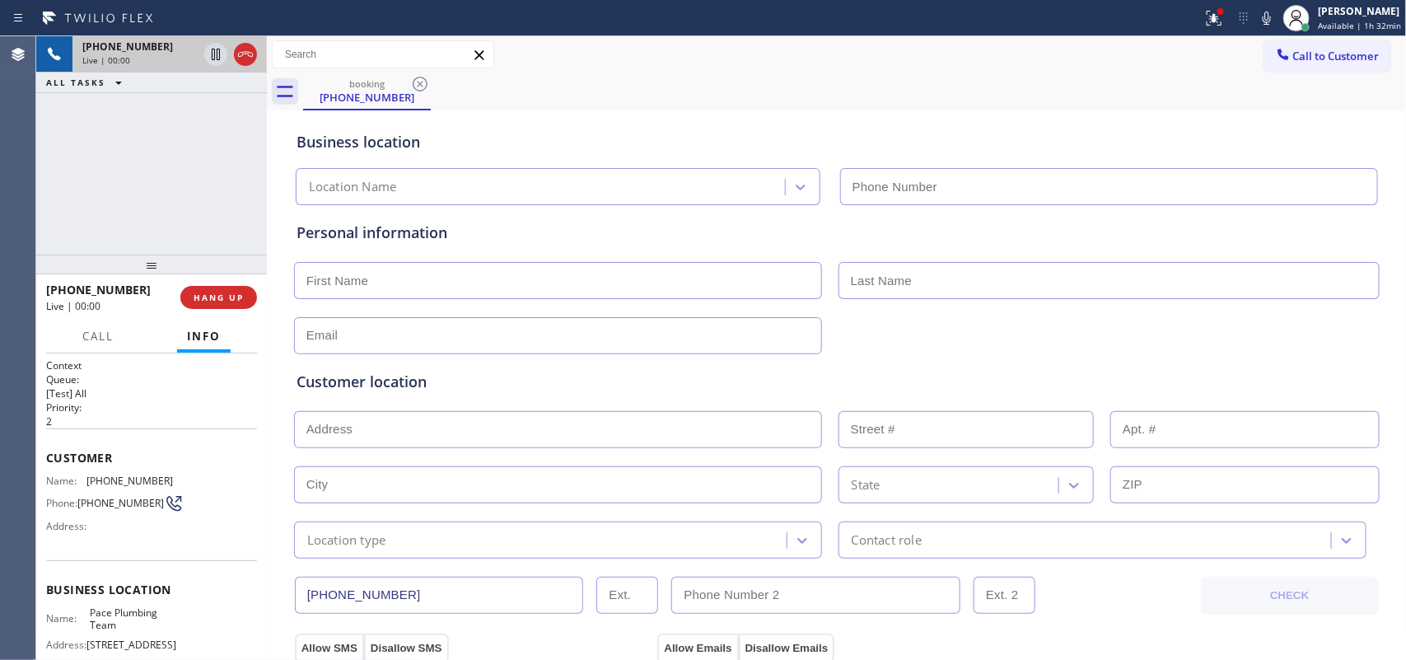
type input "[PHONE_NUMBER]"
click at [91, 330] on span "Call" at bounding box center [97, 336] width 31 height 15
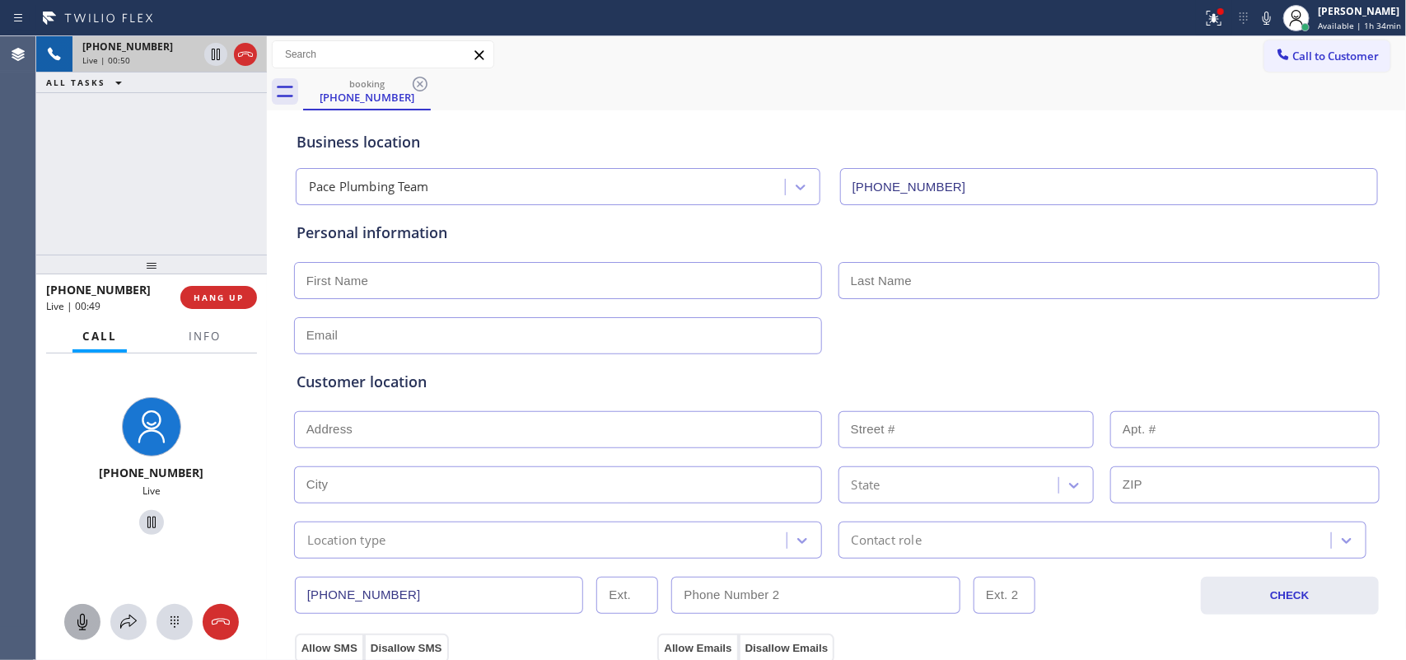
click at [78, 527] on icon at bounding box center [82, 622] width 10 height 16
click at [142, 520] on icon at bounding box center [152, 522] width 20 height 20
click at [66, 527] on div at bounding box center [82, 622] width 36 height 20
click at [150, 526] on icon at bounding box center [152, 522] width 20 height 20
click at [598, 286] on input "text" at bounding box center [558, 280] width 528 height 37
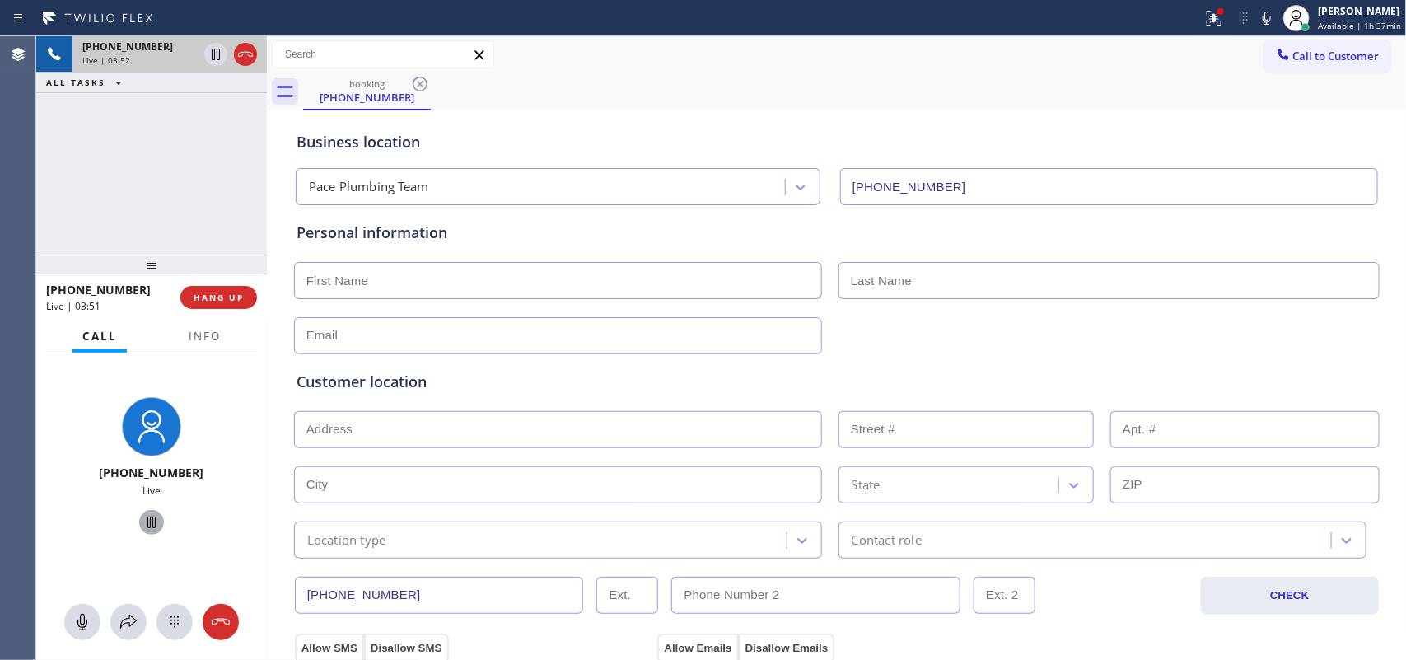
click at [530, 278] on input "text" at bounding box center [558, 280] width 528 height 37
type input "Mr."
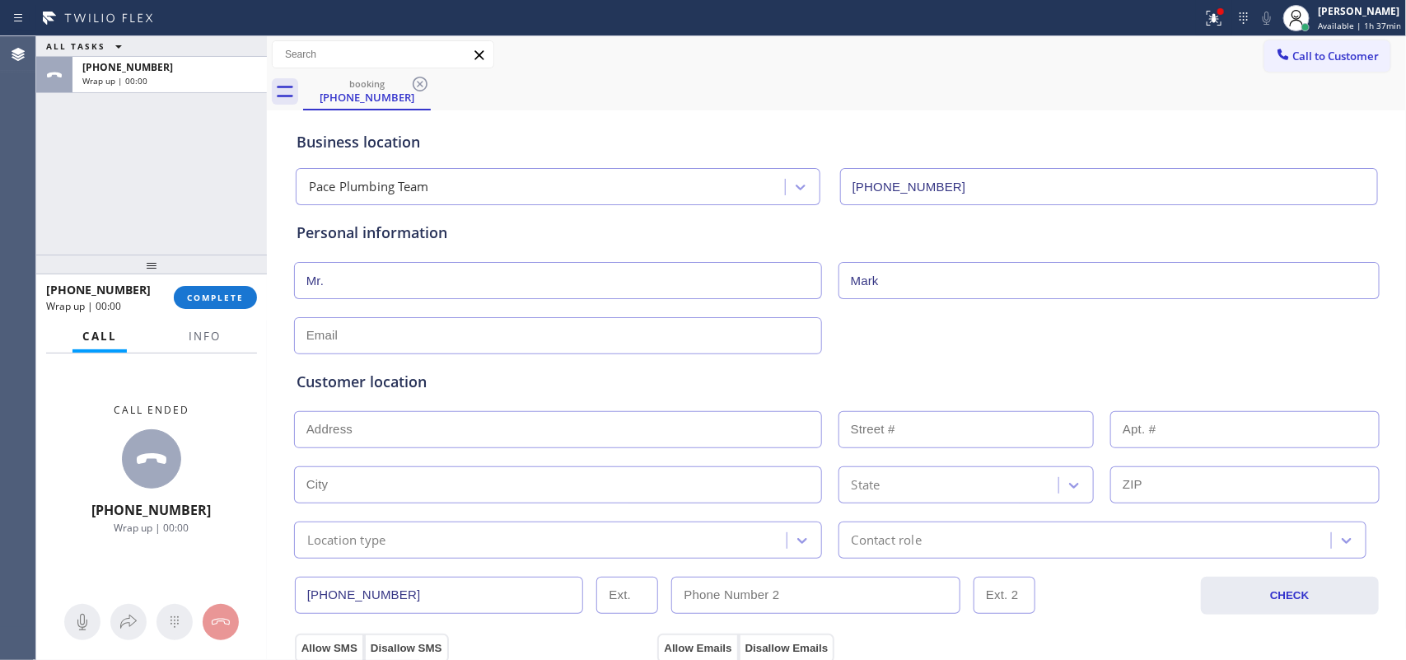
type input "Mark"
click at [503, 335] on input "text" at bounding box center [558, 335] width 528 height 37
drag, startPoint x: 81, startPoint y: 141, endPoint x: 92, endPoint y: 144, distance: 12.0
click at [81, 141] on div "ALL TASKS ALL TASKS ACTIVE TASKS TASKS IN WRAP UP [PHONE_NUMBER] Wrap up | 00:00" at bounding box center [151, 145] width 231 height 218
click at [522, 338] on input "[EMAIL_ADDRESS]" at bounding box center [558, 335] width 528 height 37
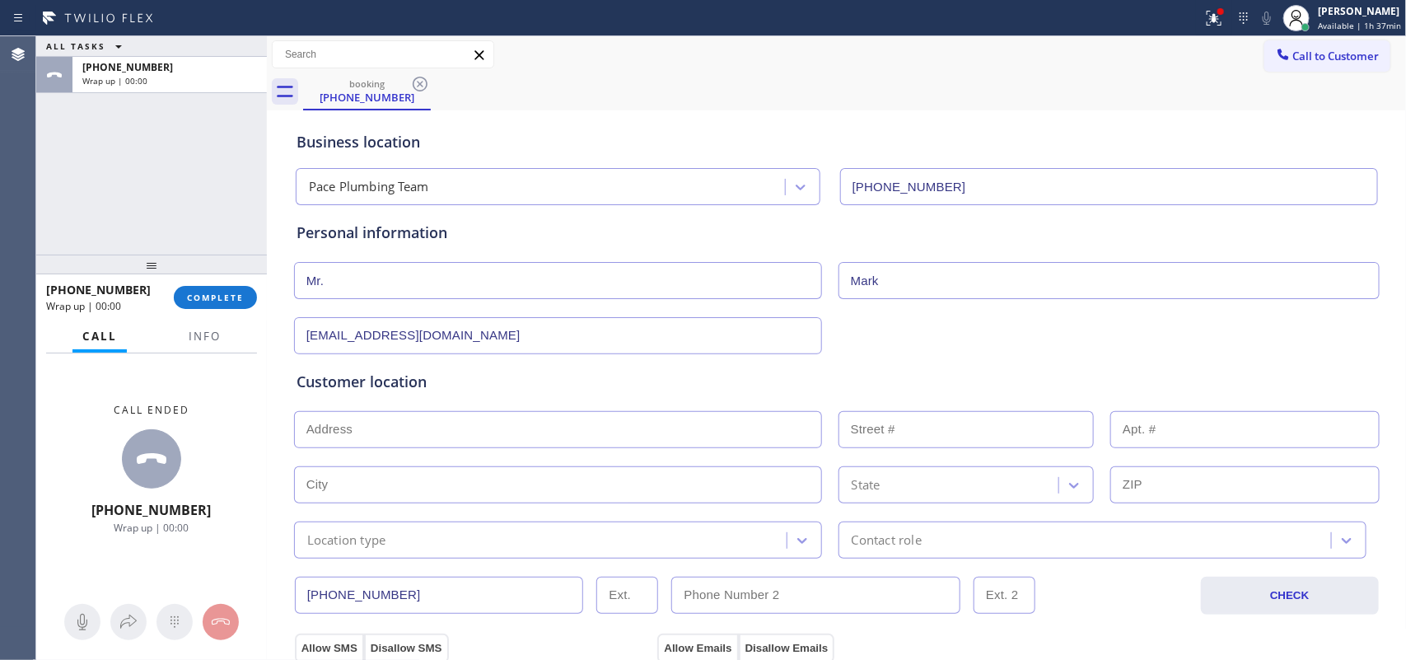
type input "[EMAIL_ADDRESS][DOMAIN_NAME]"
click at [552, 428] on input "text" at bounding box center [558, 429] width 528 height 37
paste input "[STREET_ADDRESS]"
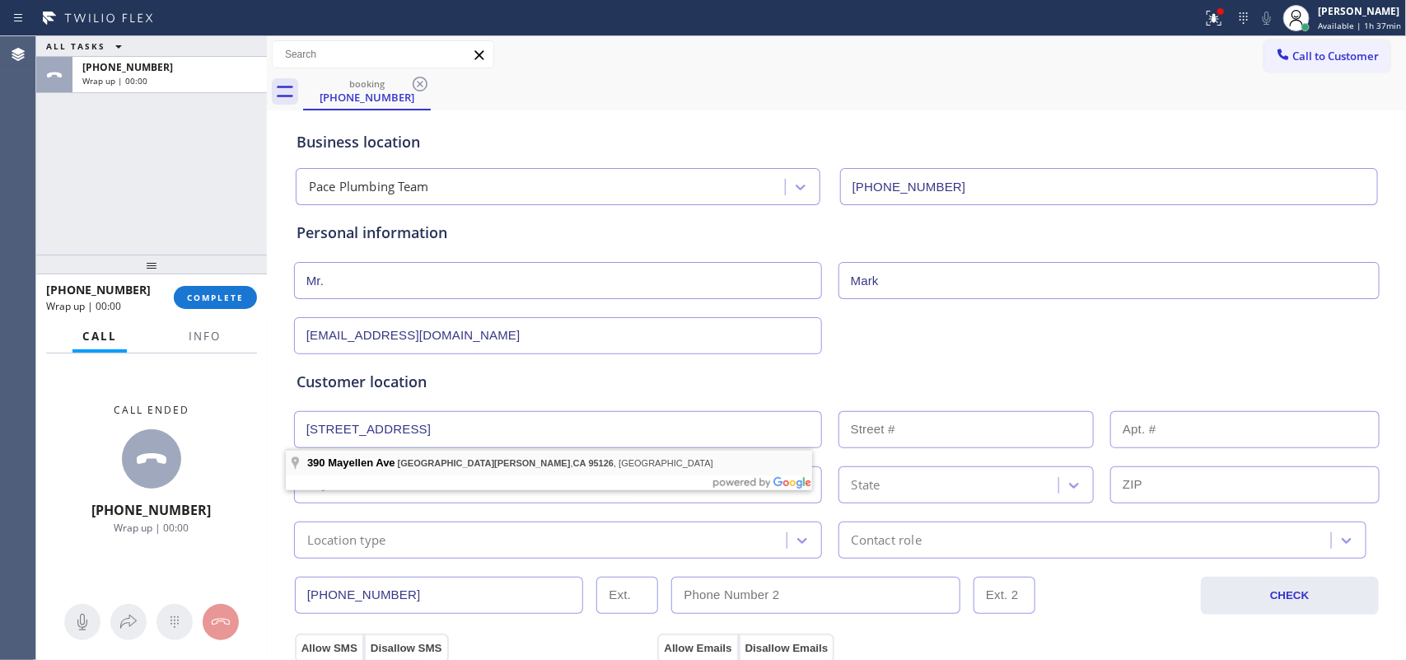
type input "[STREET_ADDRESS]"
type input "390"
type input "[GEOGRAPHIC_DATA][PERSON_NAME]"
type input "95126"
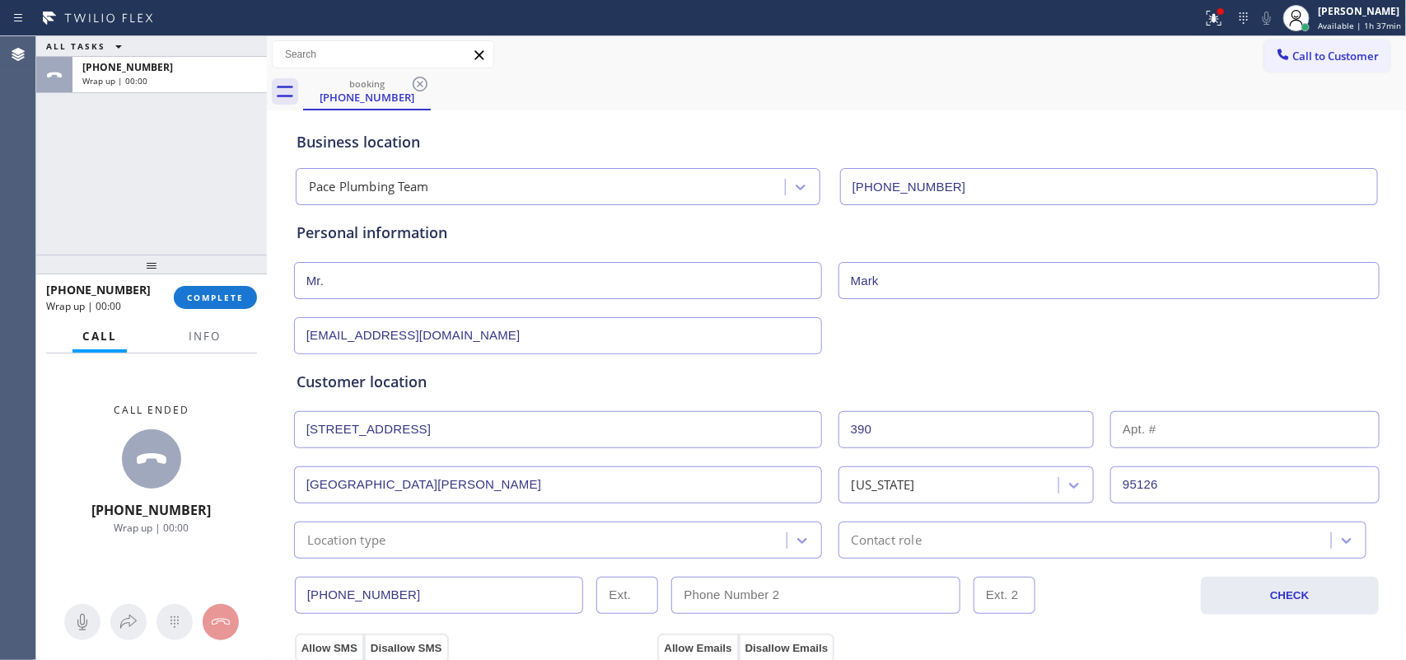
scroll to position [103, 0]
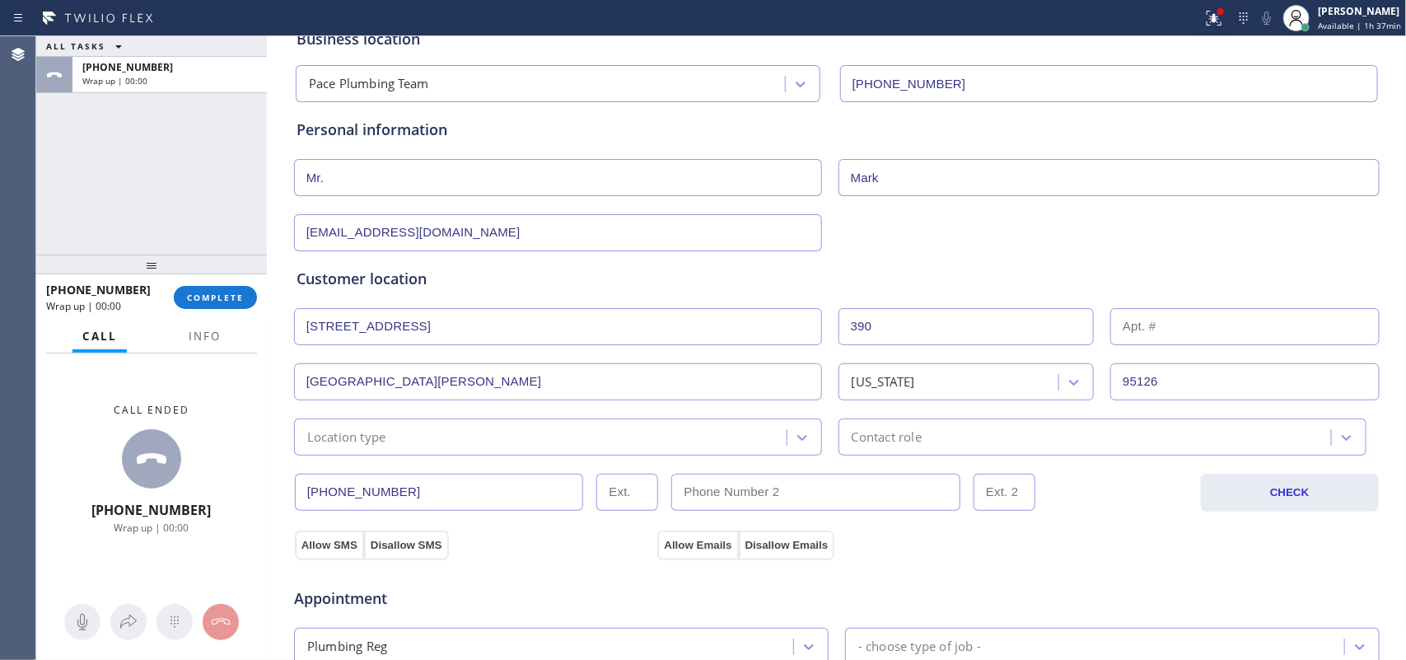
click at [601, 450] on div "Location type" at bounding box center [558, 437] width 528 height 37
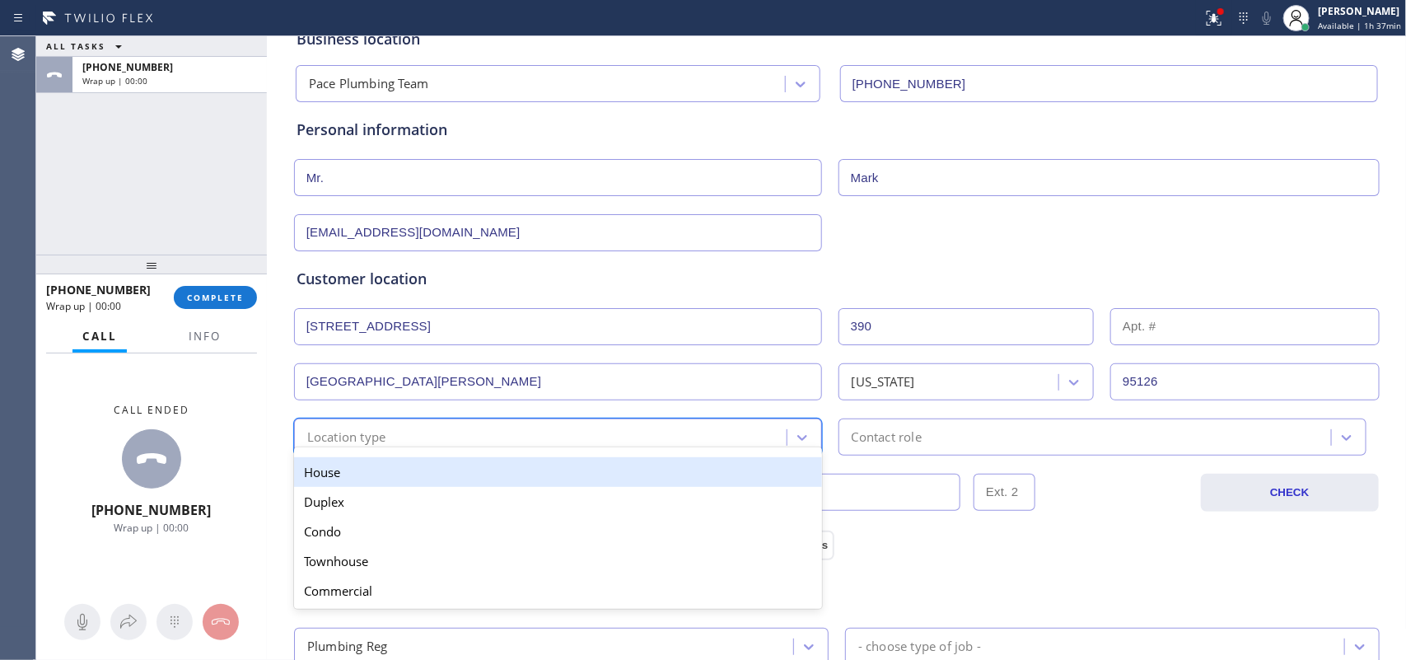
click at [597, 478] on div "House" at bounding box center [558, 472] width 528 height 30
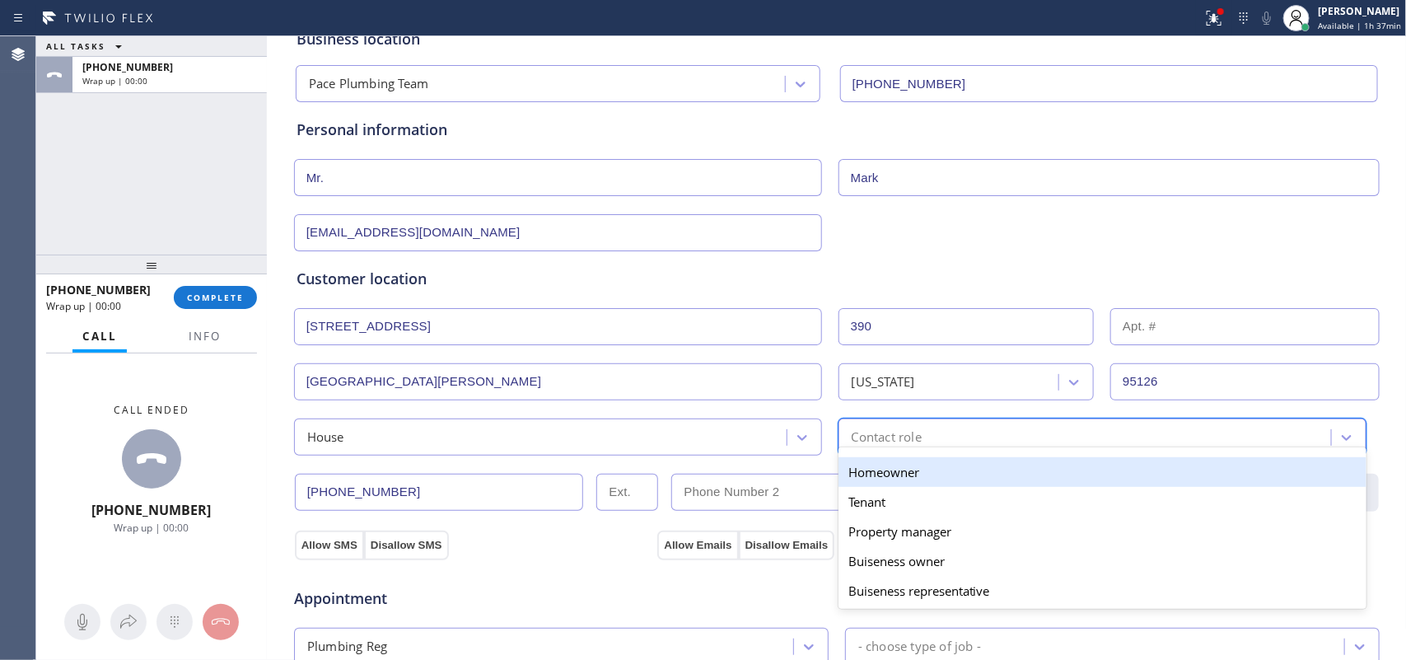
click at [882, 426] on div "Contact role" at bounding box center [1088, 437] width 488 height 29
click at [887, 466] on div "Homeowner" at bounding box center [1103, 472] width 528 height 30
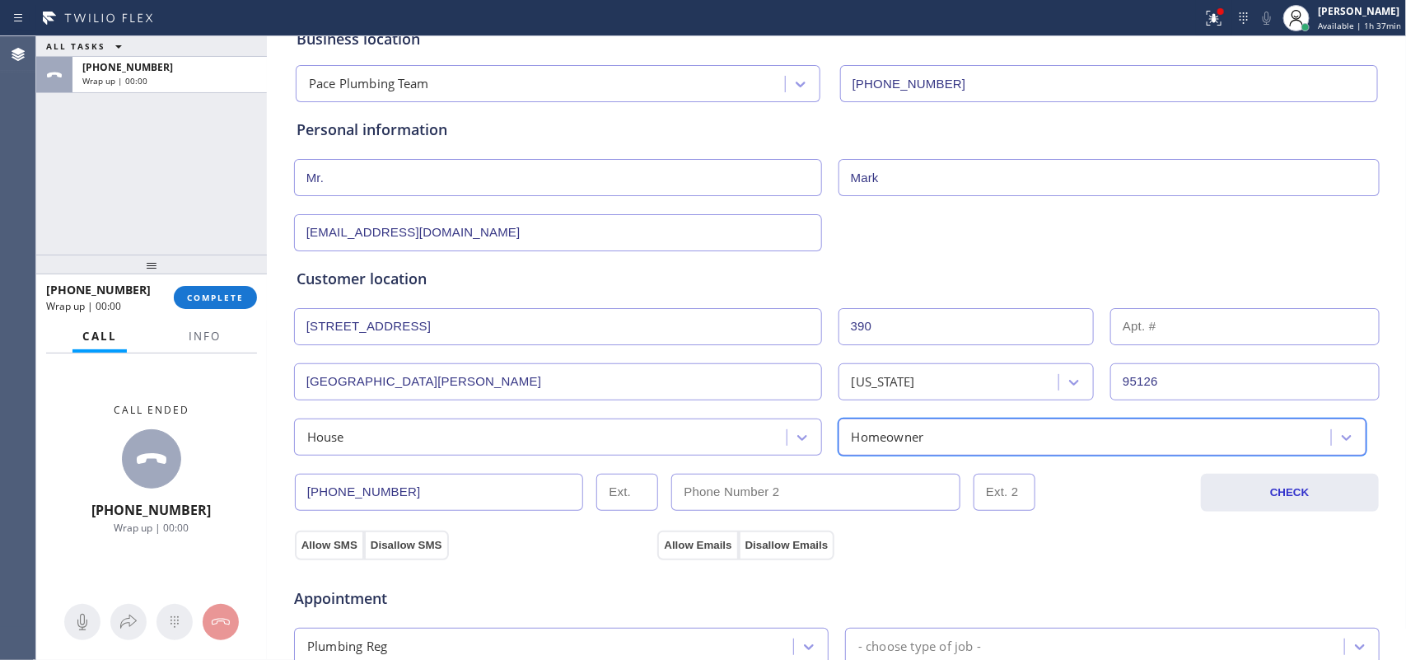
scroll to position [412, 0]
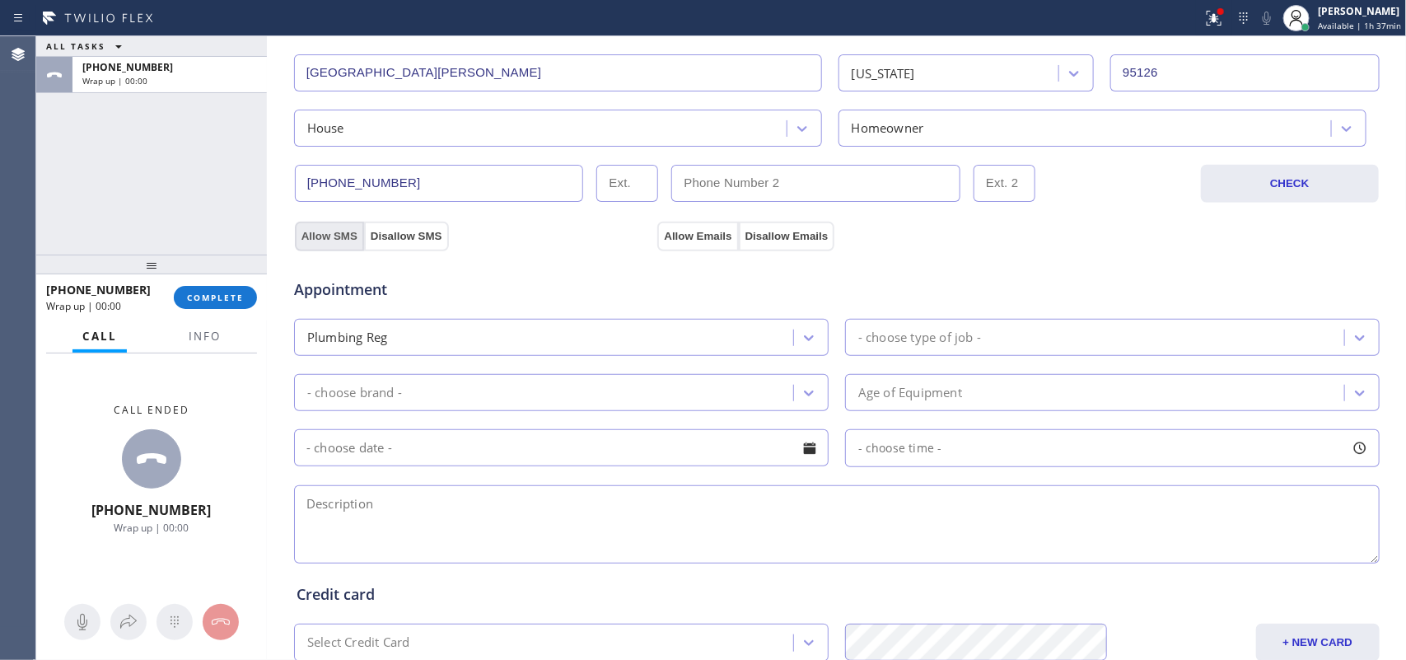
click at [325, 233] on button "Allow SMS" at bounding box center [329, 237] width 69 height 30
click at [689, 233] on button "Allow Emails" at bounding box center [698, 237] width 81 height 30
click at [937, 347] on div "- choose type of job -" at bounding box center [920, 337] width 123 height 19
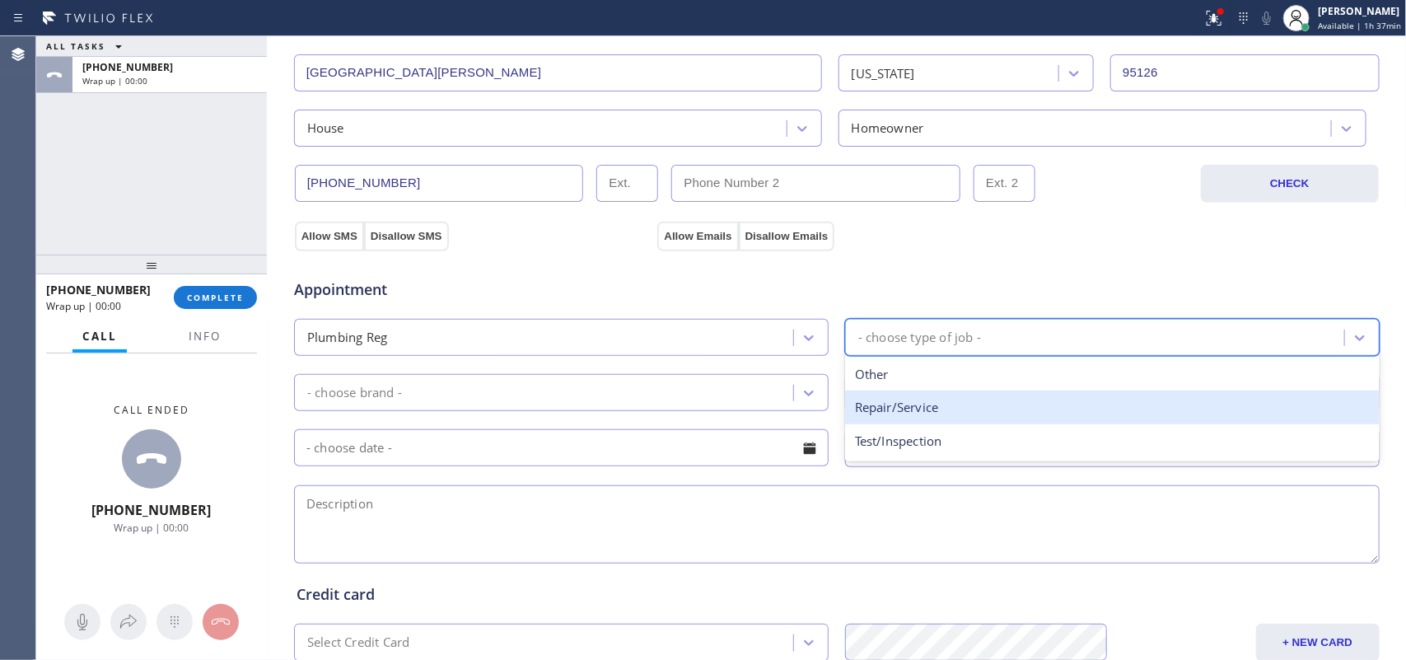
click at [940, 413] on div "Repair/Service" at bounding box center [1112, 408] width 535 height 34
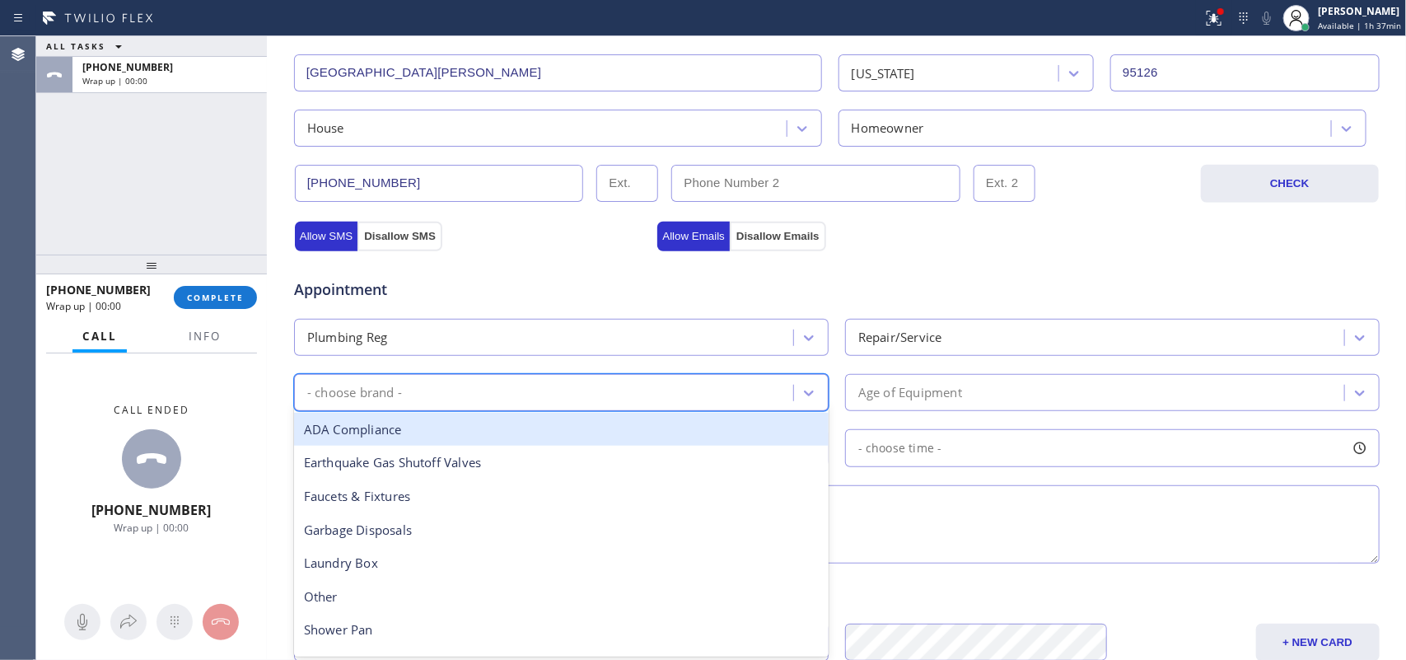
click at [746, 397] on div "- choose brand -" at bounding box center [546, 392] width 494 height 29
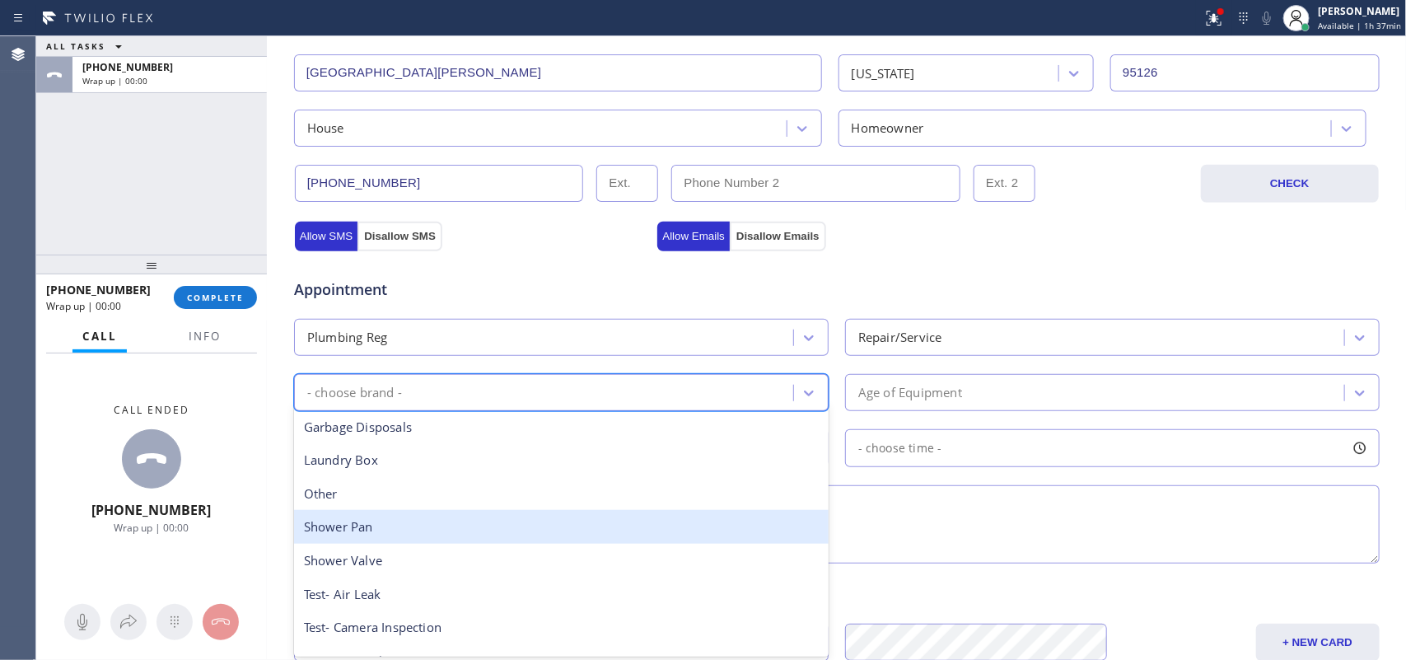
scroll to position [260, 0]
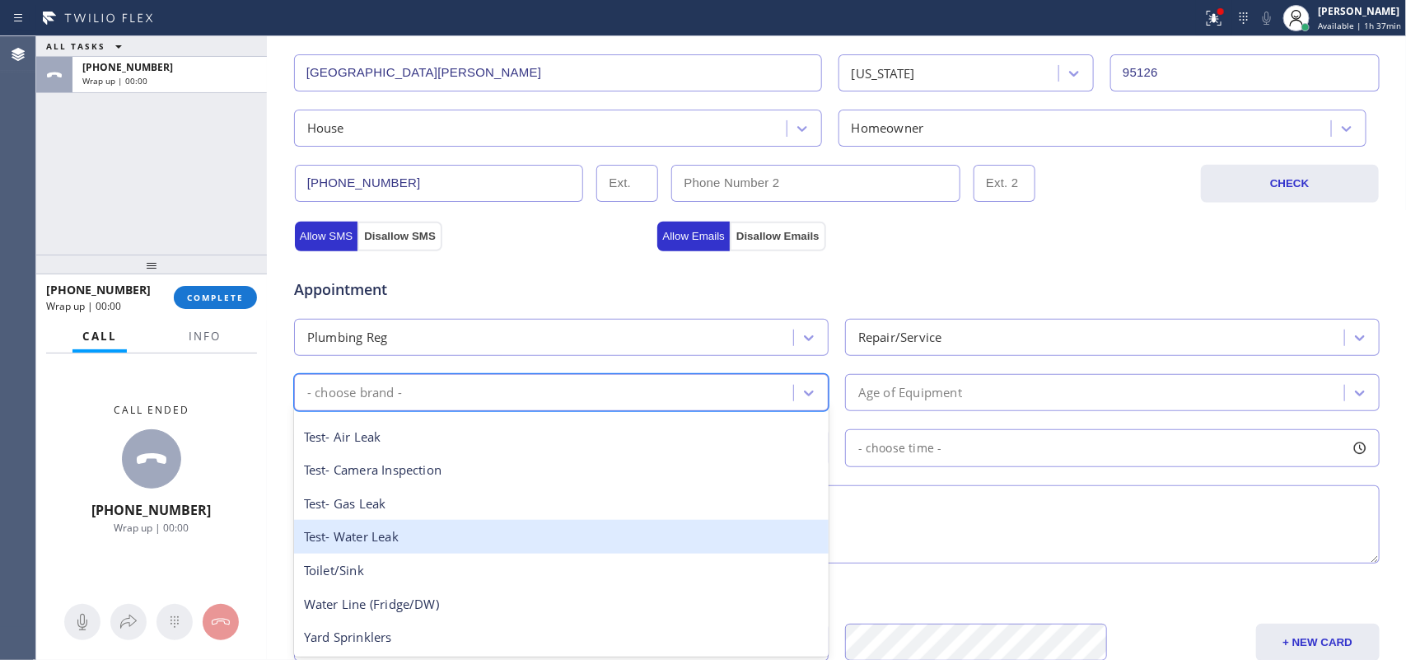
click at [544, 527] on div "Test- Water Leak" at bounding box center [561, 537] width 535 height 34
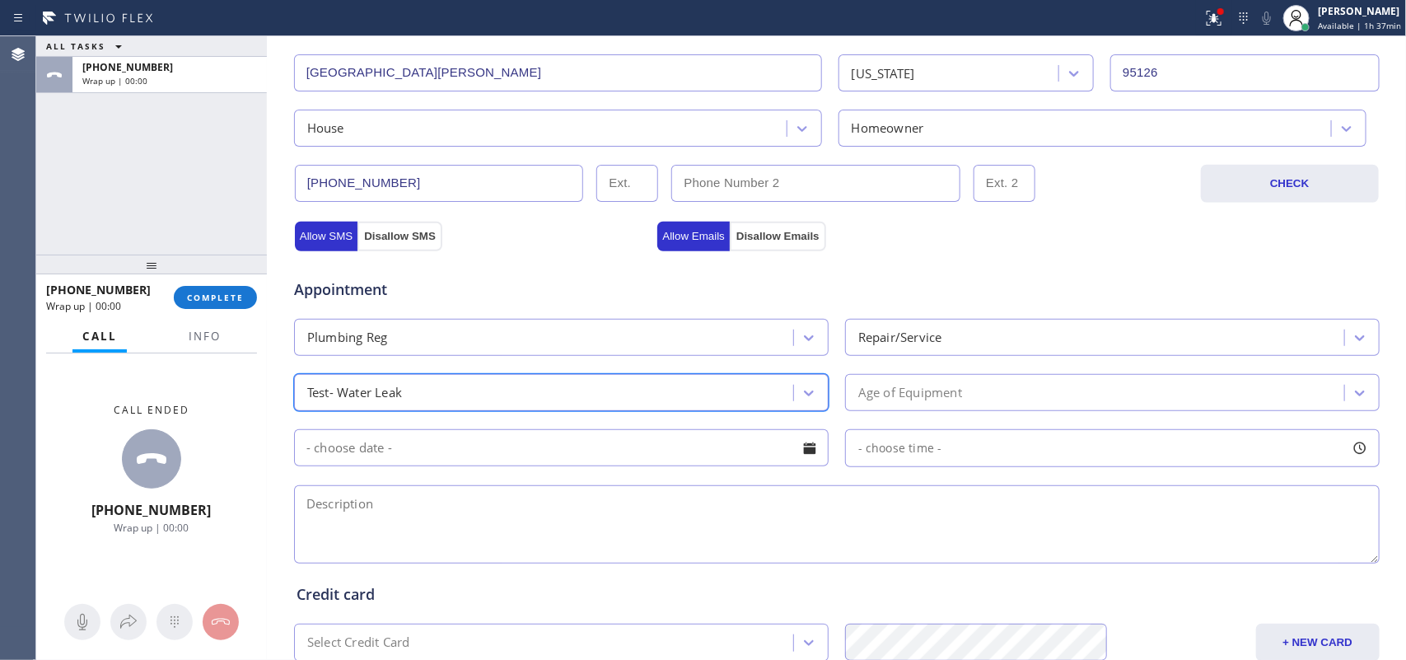
click at [1053, 387] on div "Age of Equipment" at bounding box center [1097, 392] width 494 height 29
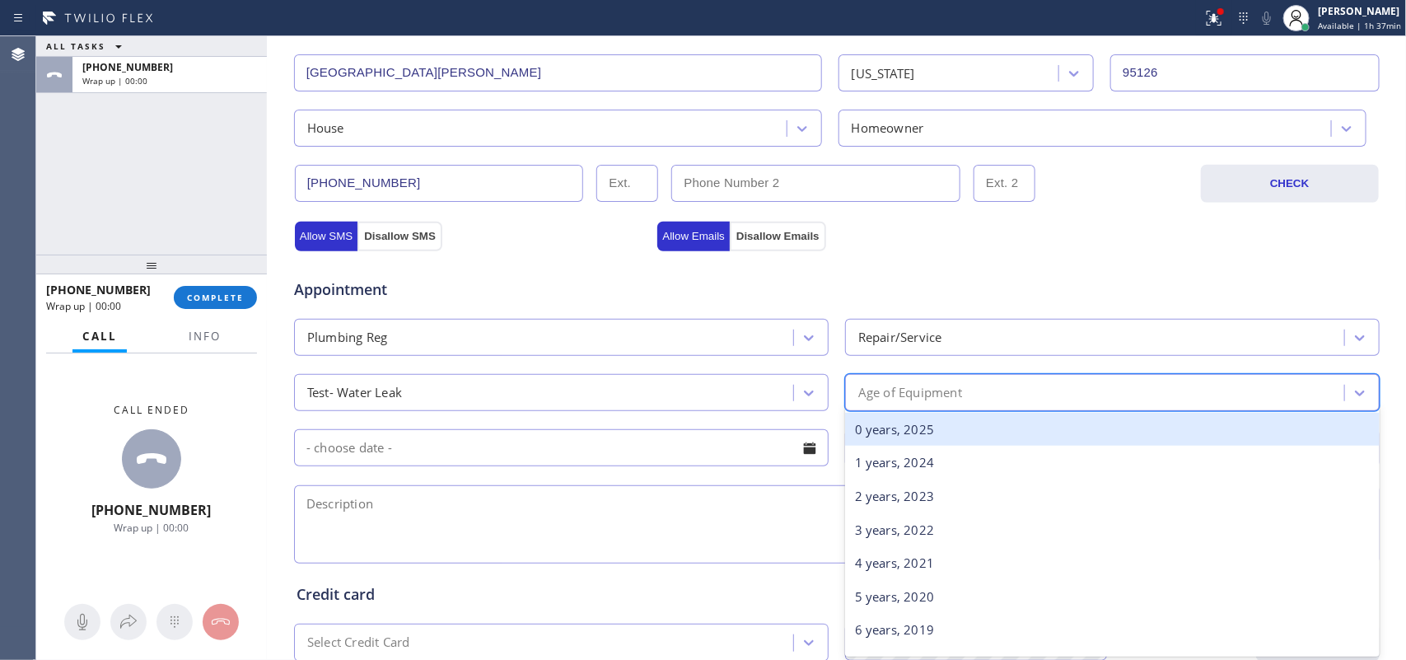
click at [1012, 442] on div "0 years, 2025" at bounding box center [1112, 430] width 535 height 34
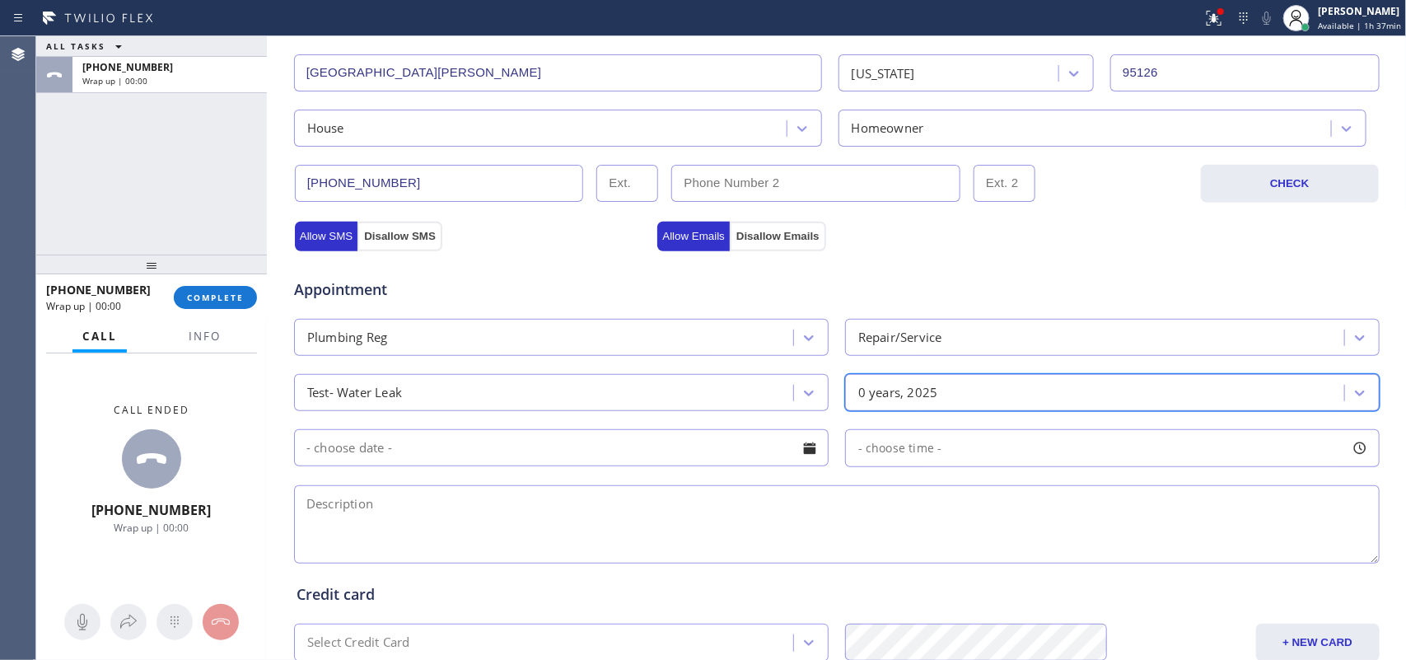
scroll to position [620, 0]
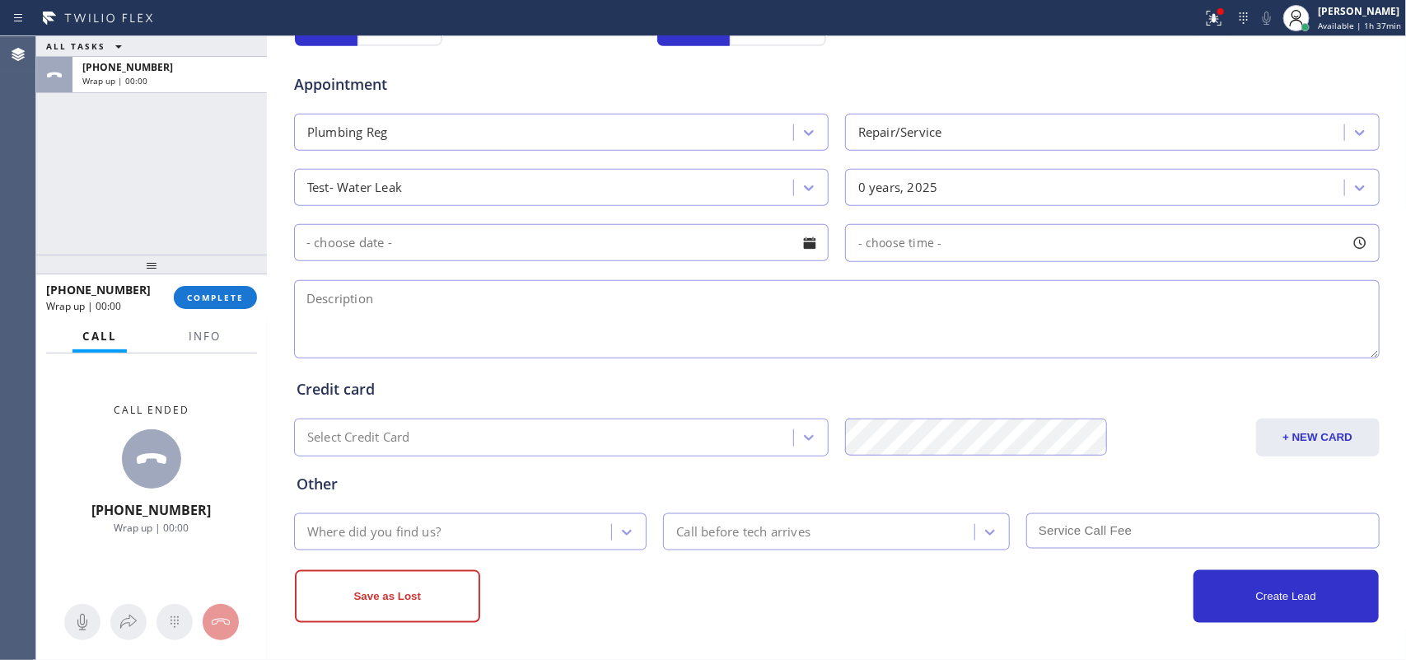
click at [355, 318] on textarea at bounding box center [837, 319] width 1086 height 78
paste textarea "house-ho/ a pvc pipe blew outside the house/ connected with the main water supp…"
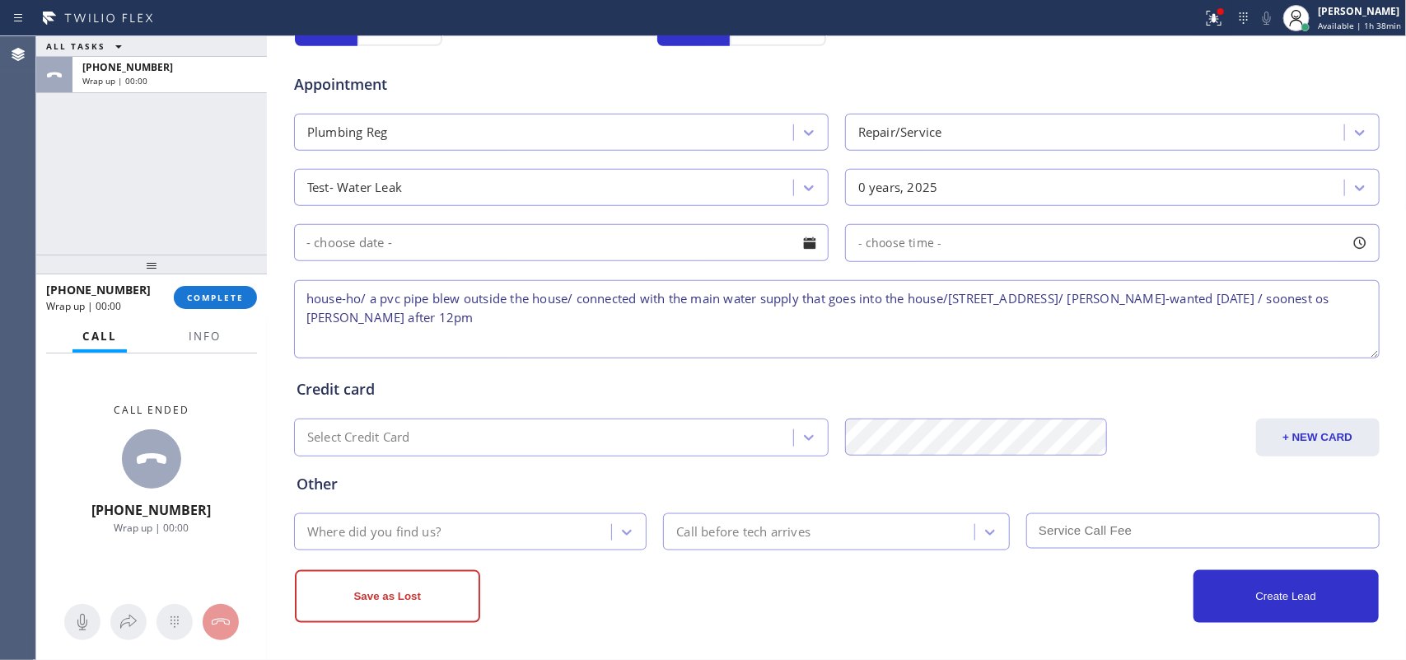
drag, startPoint x: 311, startPoint y: 318, endPoint x: 298, endPoint y: 316, distance: 13.4
click at [298, 316] on textarea "house-ho/ a pvc pipe blew outside the house/ connected with the main water supp…" at bounding box center [837, 319] width 1086 height 78
drag, startPoint x: 417, startPoint y: 326, endPoint x: 290, endPoint y: 294, distance: 130.9
click at [294, 294] on textarea "house-ho/ a pvc pipe blew outside the house/ connected with the main water supp…" at bounding box center [837, 319] width 1086 height 78
type textarea "house-ho/ a pvc pipe blew outside the house/ connected with the main water supp…"
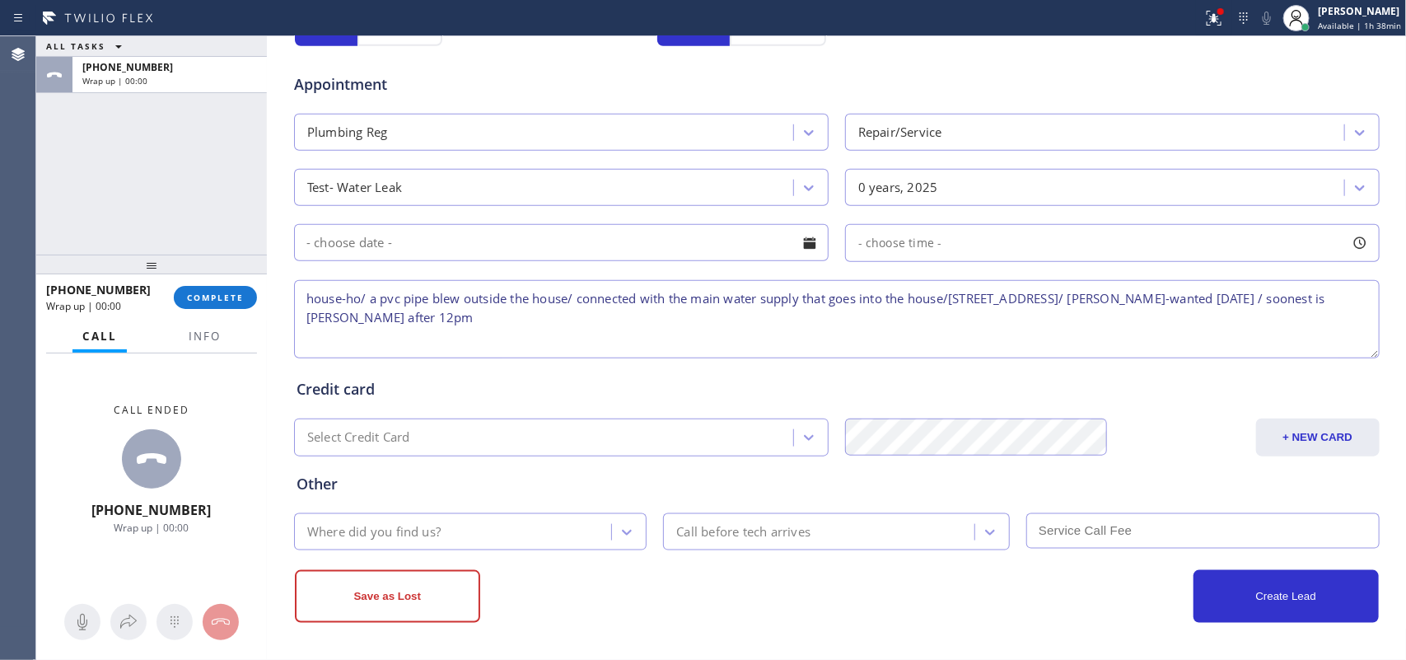
click at [401, 363] on div "Credit card Select Credit Card + NEW CARD CANCEL SAVE" at bounding box center [837, 409] width 1088 height 95
click at [500, 526] on div "Where did you find us?" at bounding box center [455, 531] width 313 height 29
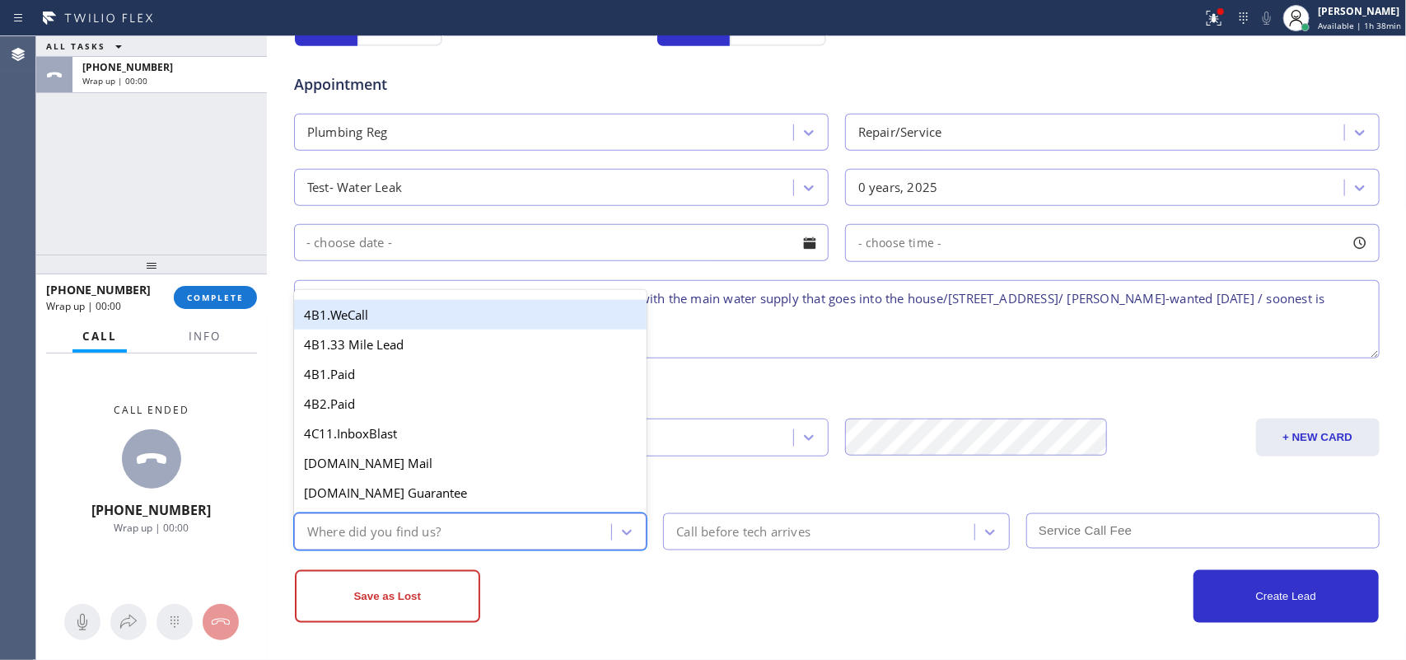
type input "g"
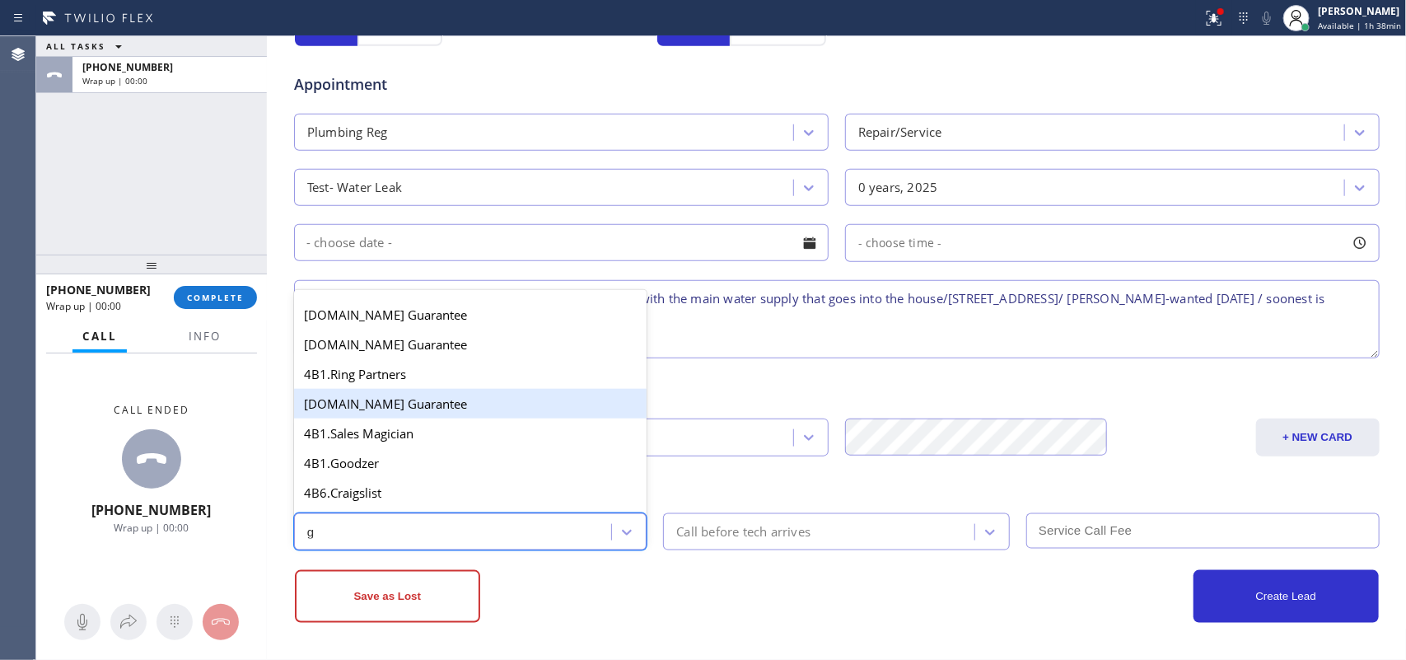
scroll to position [311, 0]
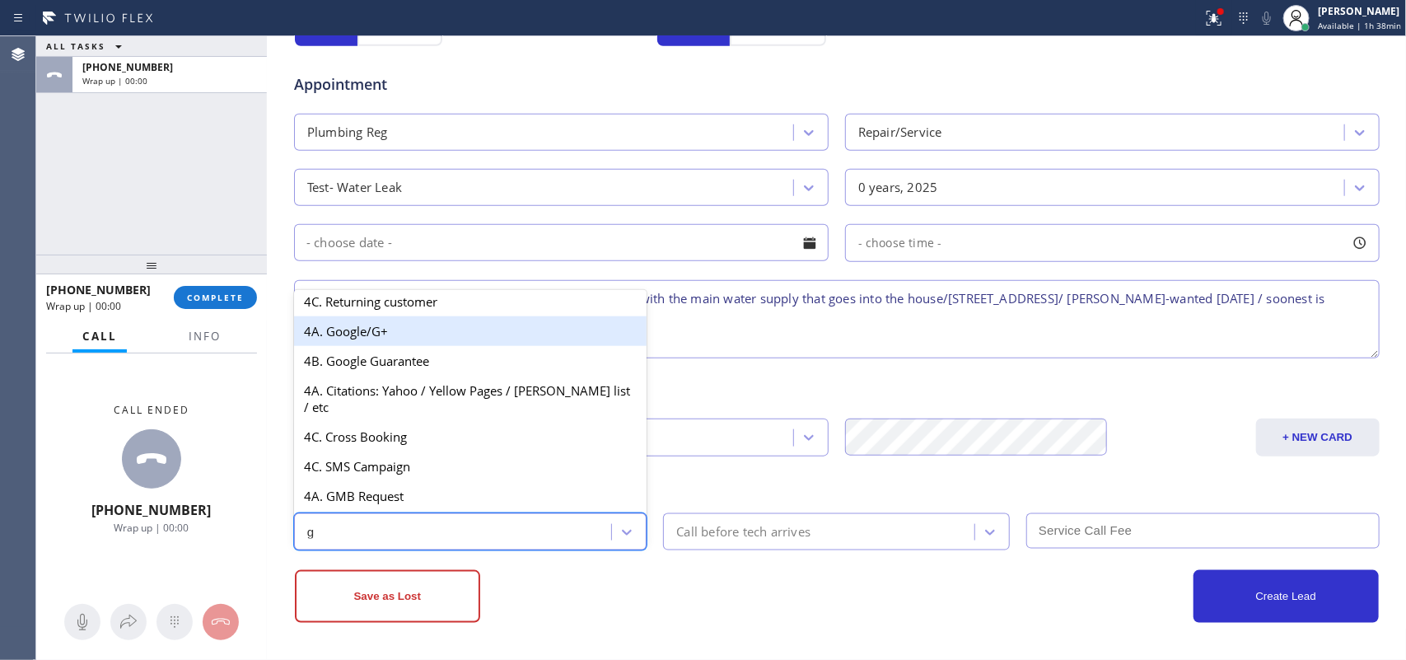
click at [414, 346] on div "4A. Google/G+" at bounding box center [470, 331] width 353 height 30
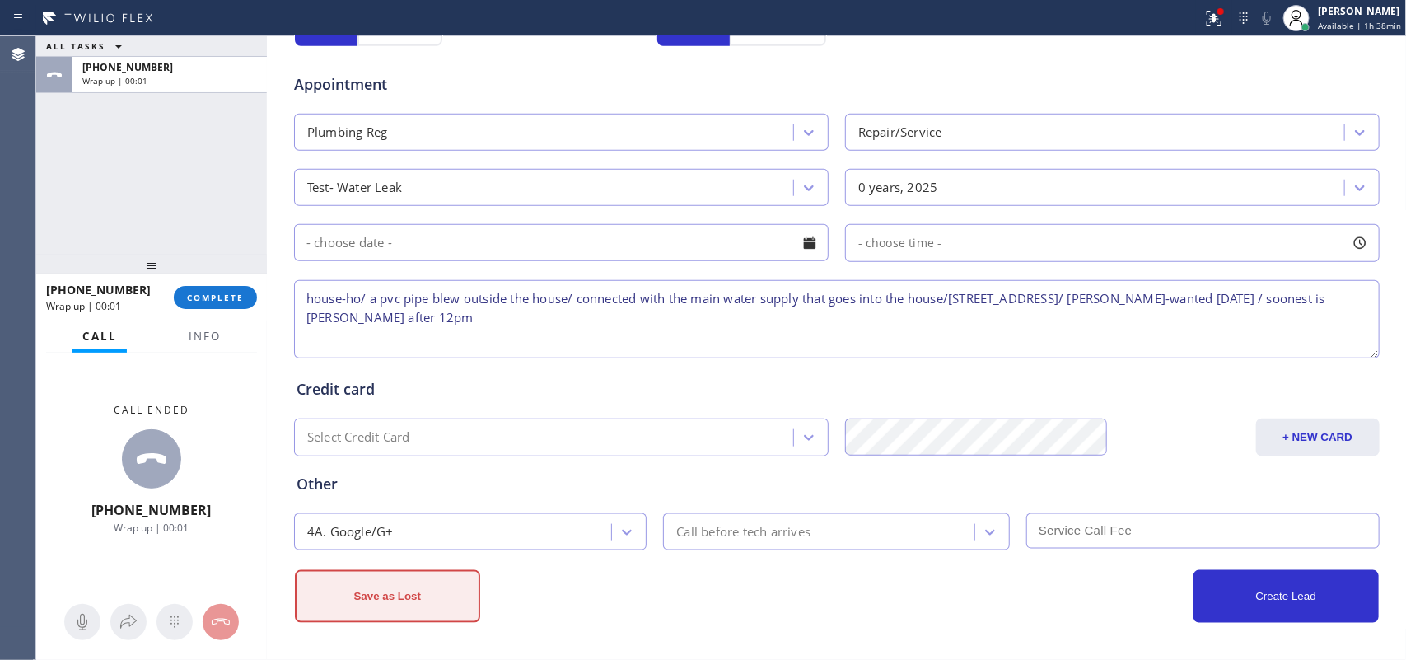
click at [433, 527] on button "Save as Lost" at bounding box center [387, 596] width 185 height 53
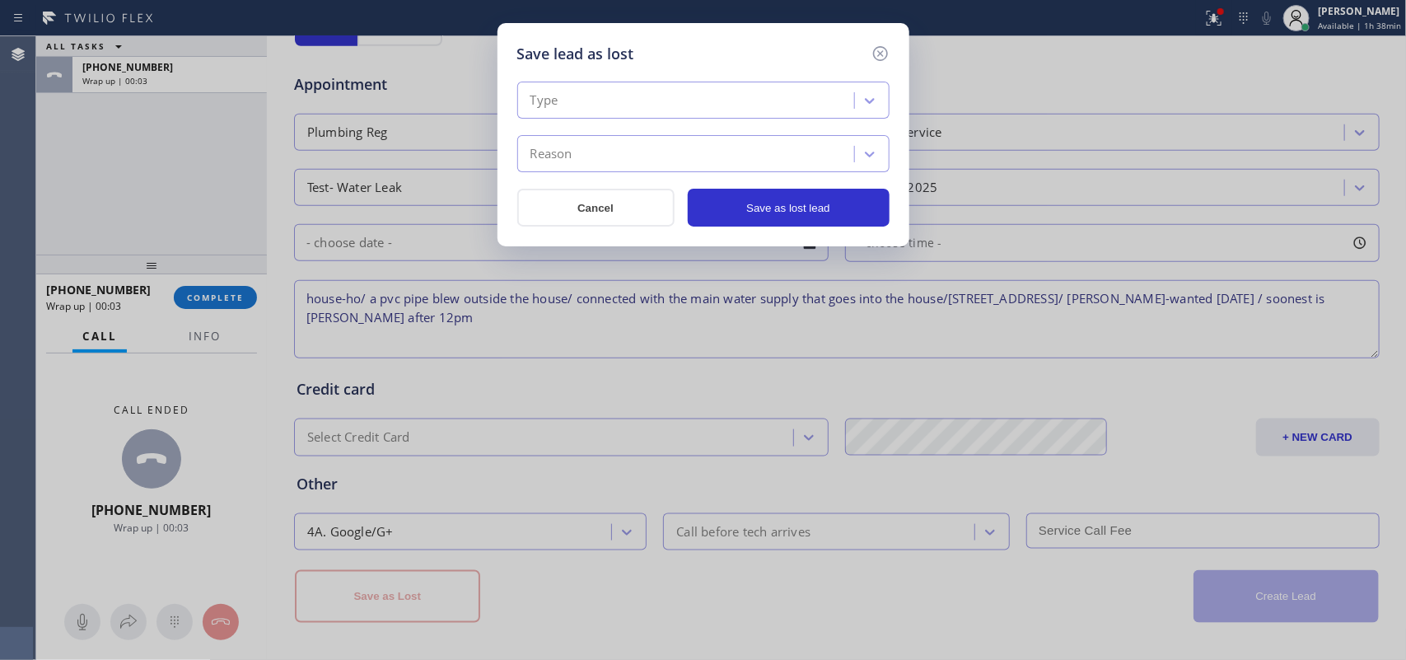
click at [781, 101] on div "Type" at bounding box center [688, 101] width 332 height 29
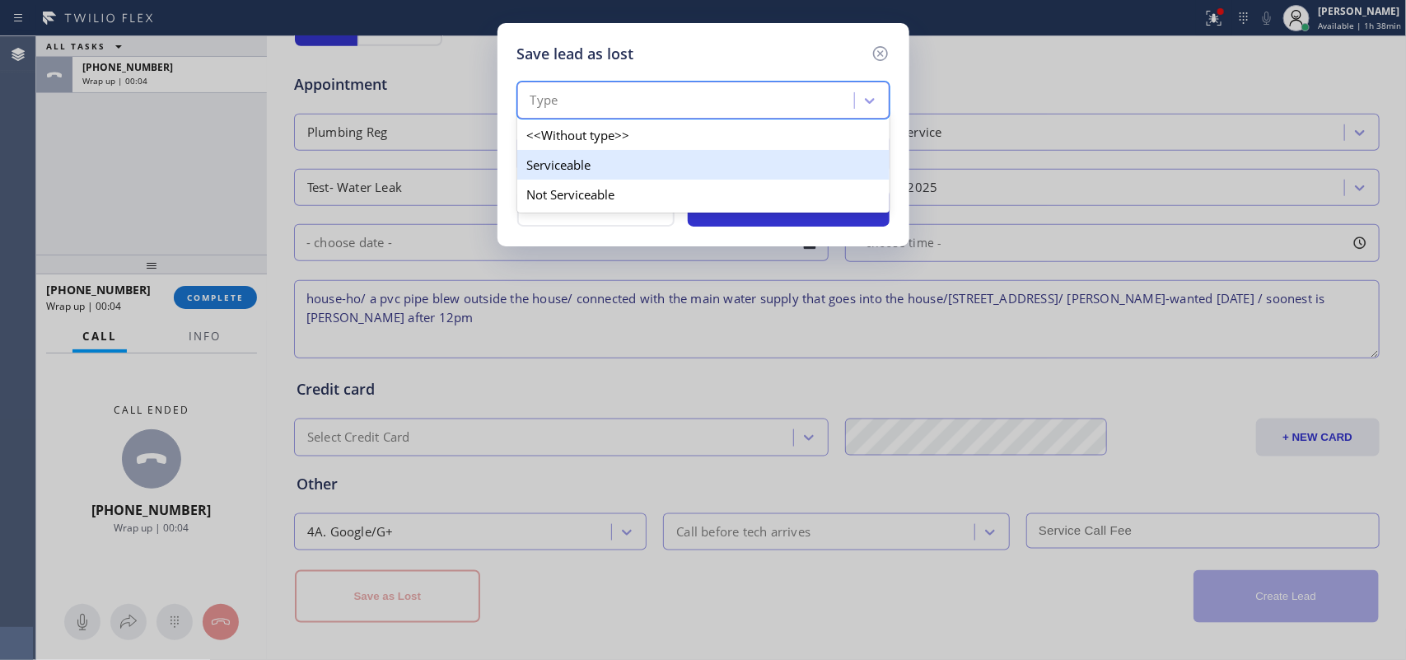
click at [759, 174] on div "Serviceable" at bounding box center [703, 165] width 372 height 30
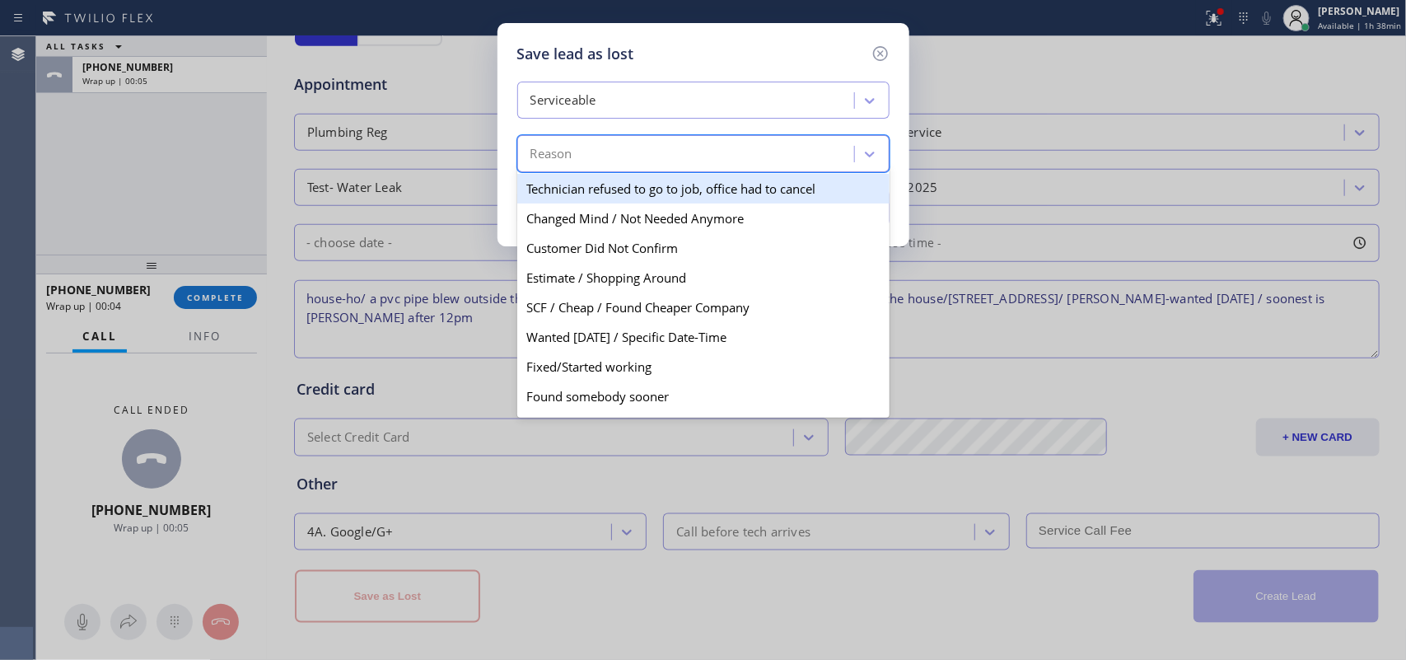
click at [766, 161] on div "Reason" at bounding box center [688, 154] width 332 height 29
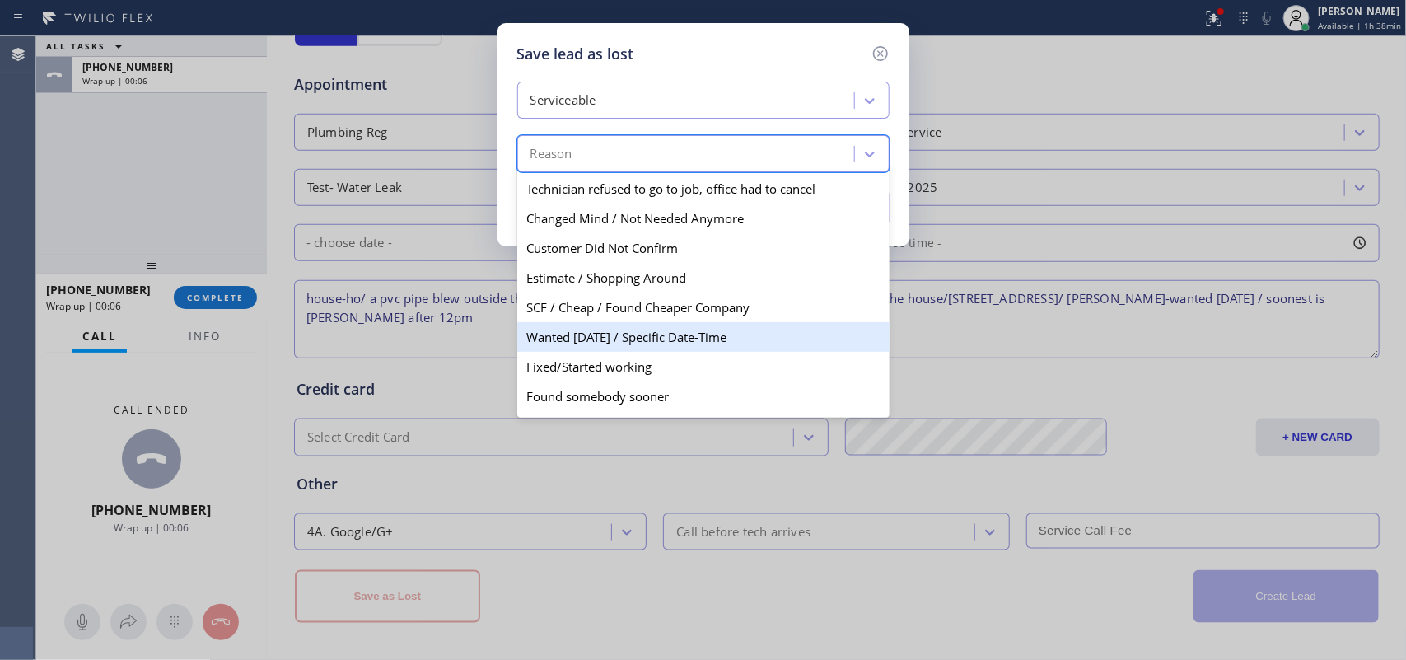
click at [711, 336] on div "Wanted [DATE] / Specific Date-Time" at bounding box center [703, 337] width 372 height 30
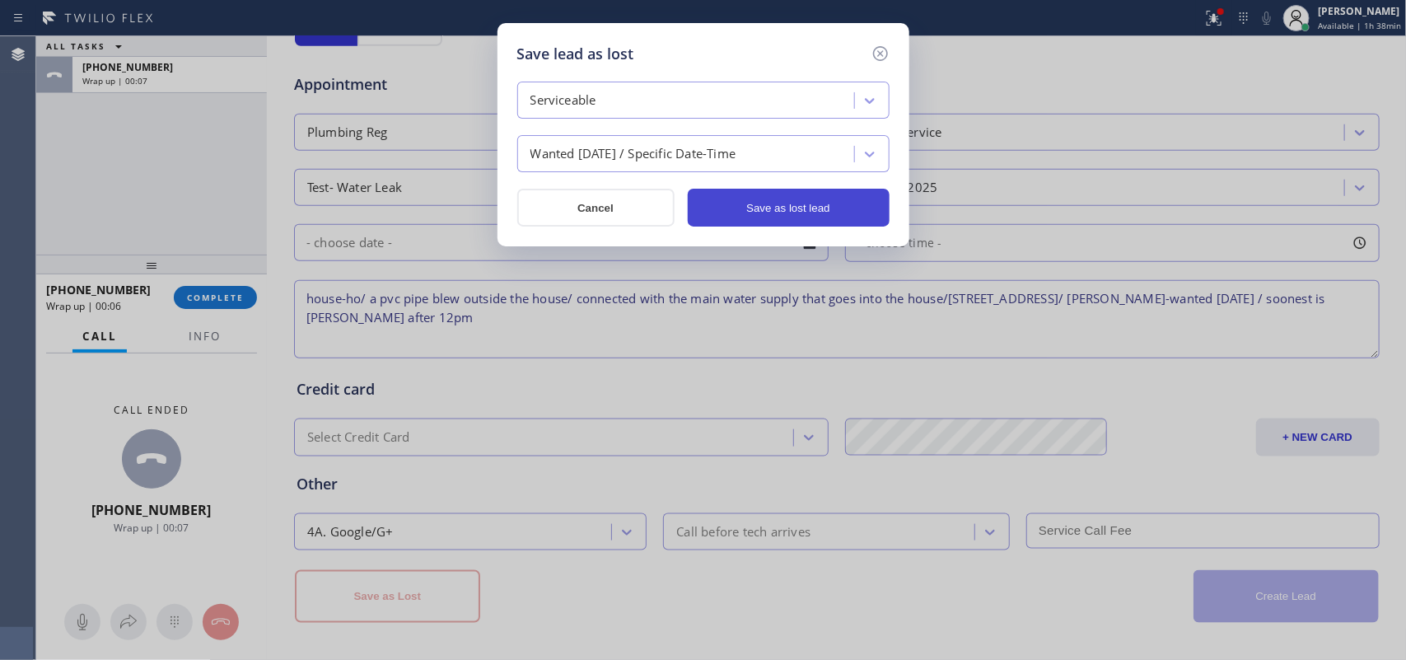
click at [722, 206] on button "Save as lost lead" at bounding box center [789, 208] width 202 height 38
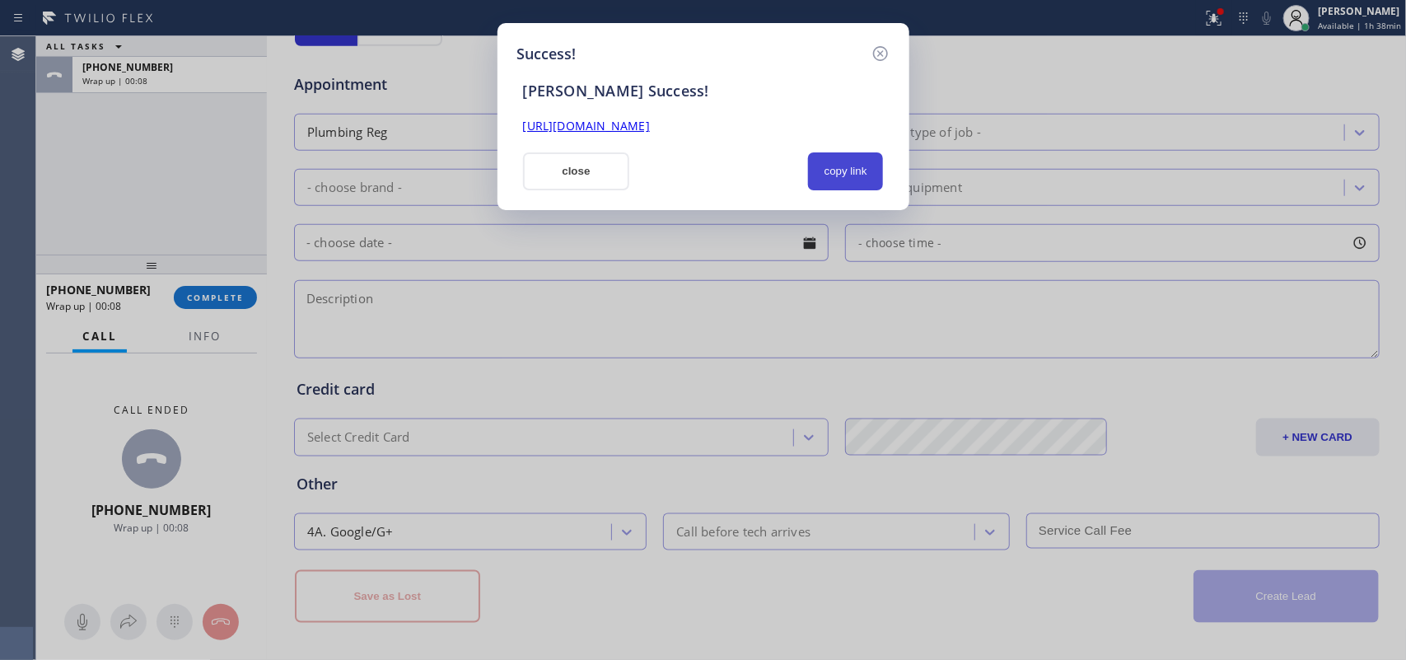
click at [849, 165] on button "copy link" at bounding box center [846, 171] width 76 height 38
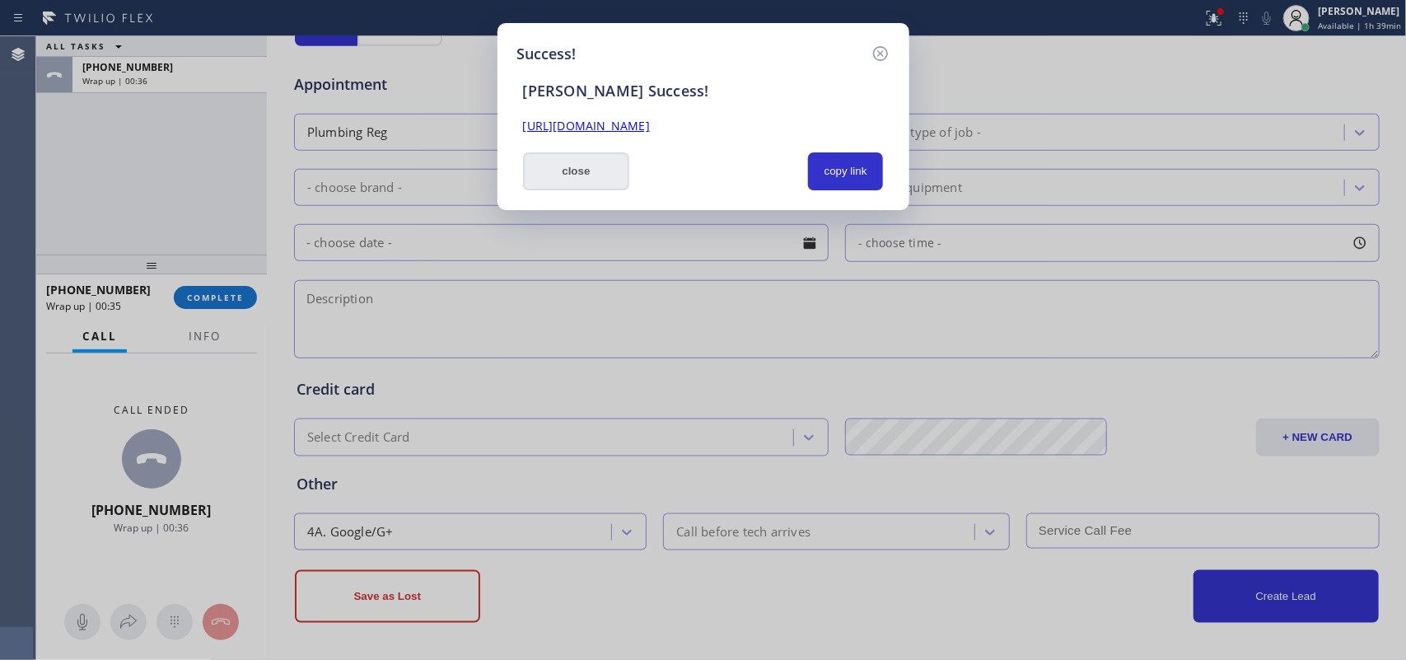
click at [587, 178] on button "close" at bounding box center [576, 171] width 107 height 38
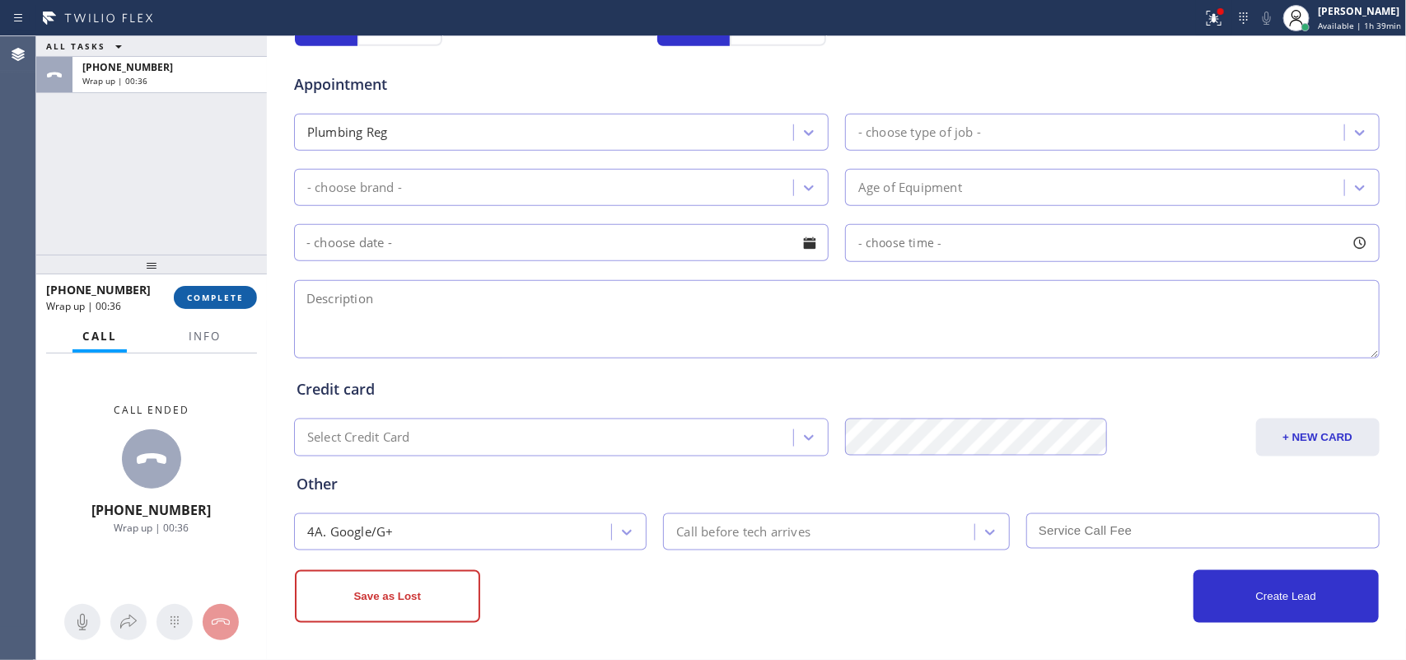
drag, startPoint x: 219, startPoint y: 295, endPoint x: 228, endPoint y: 297, distance: 9.4
click at [219, 297] on span "COMPLETE" at bounding box center [215, 298] width 57 height 12
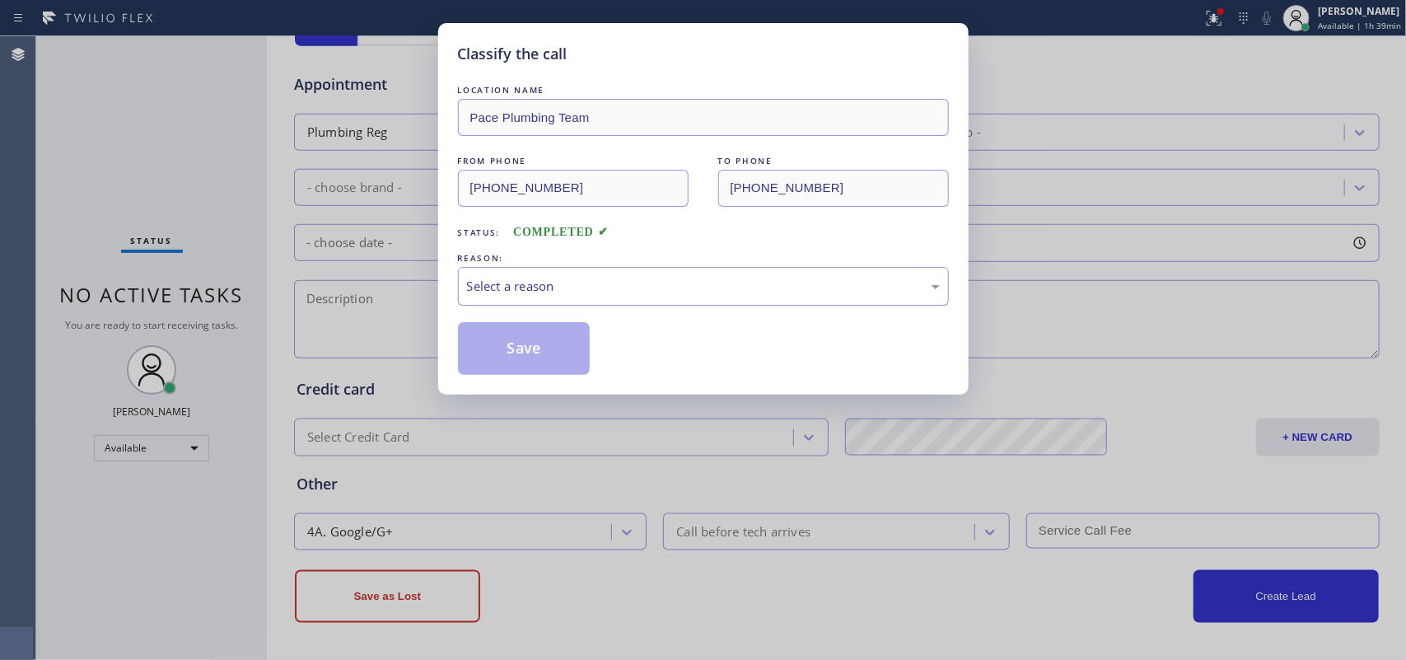
click at [639, 270] on div "Select a reason" at bounding box center [703, 286] width 491 height 39
click at [600, 276] on div "New Customer - Booked" at bounding box center [703, 286] width 491 height 39
click at [532, 348] on button "Save" at bounding box center [524, 348] width 133 height 53
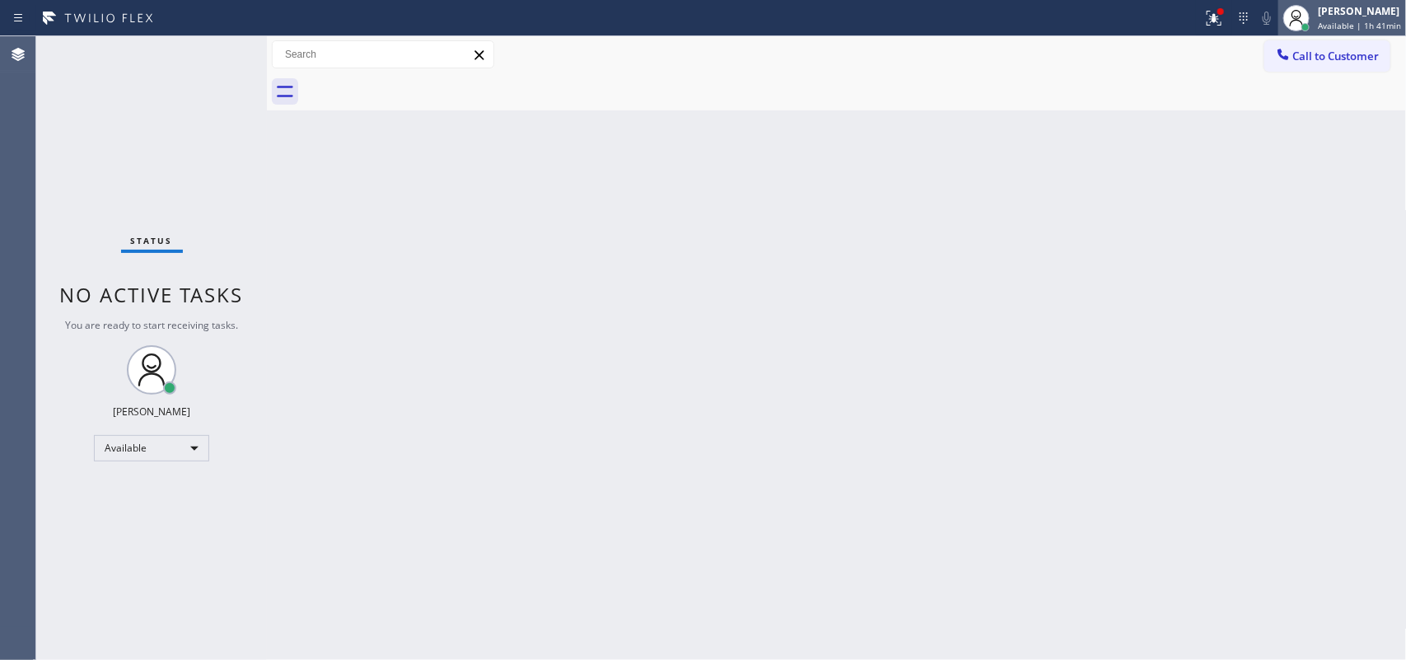
click at [1125, 9] on div "[PERSON_NAME]" at bounding box center [1359, 11] width 83 height 14
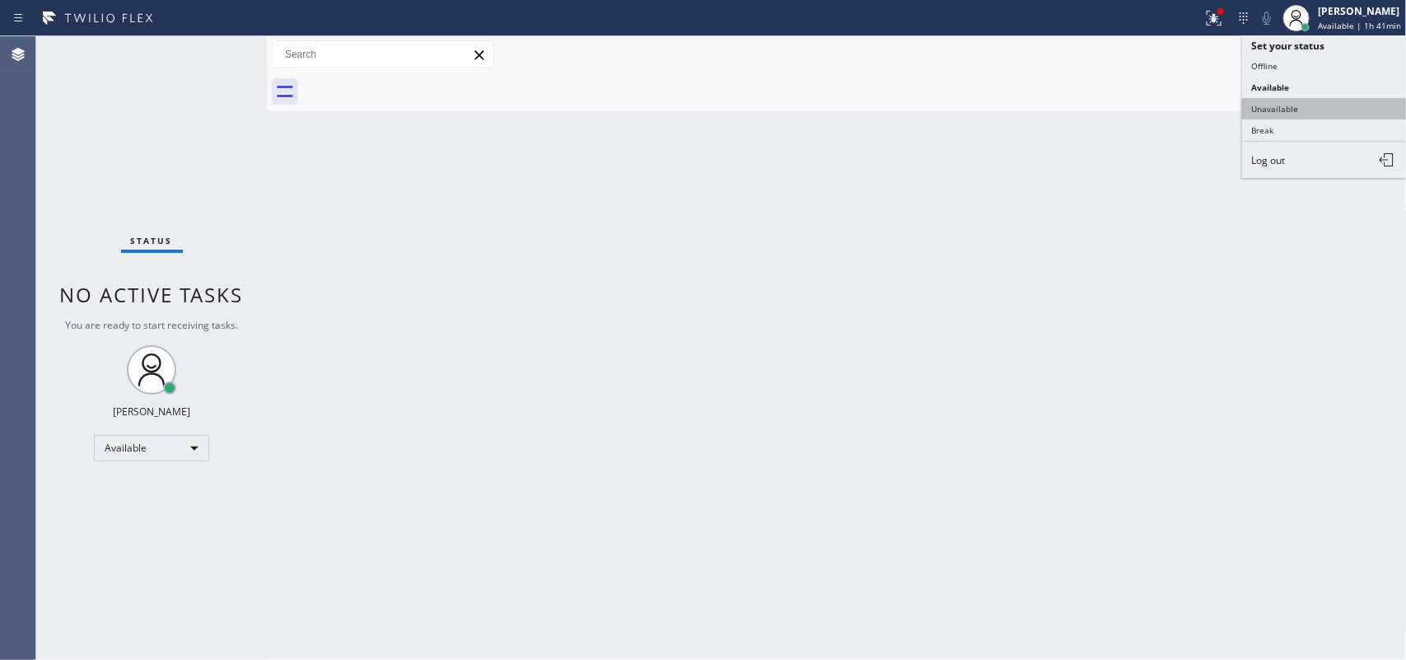
click at [1125, 100] on button "Unavailable" at bounding box center [1325, 108] width 165 height 21
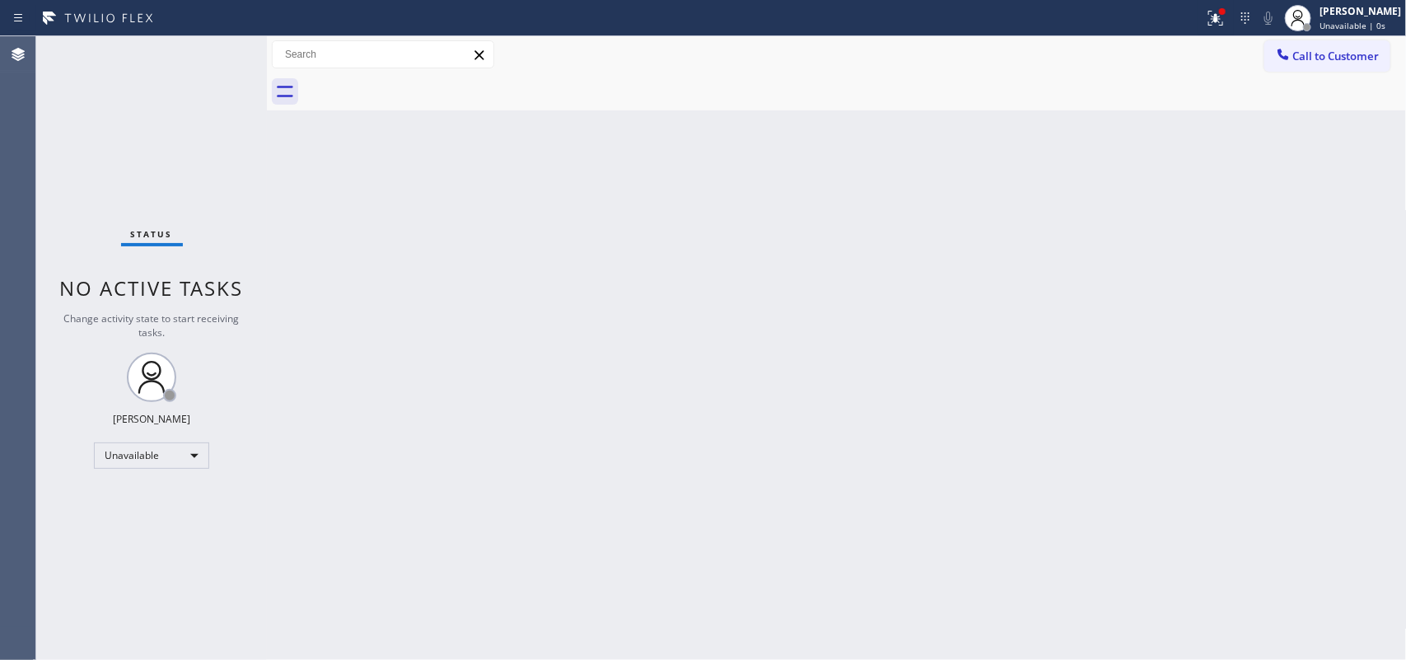
click at [253, 202] on div "Status No active tasks Change activity state to start receiving tasks. [PERSON_…" at bounding box center [151, 348] width 231 height 624
click at [657, 23] on div at bounding box center [602, 18] width 1191 height 26
click at [1125, 60] on span "Call to Customer" at bounding box center [1337, 56] width 87 height 15
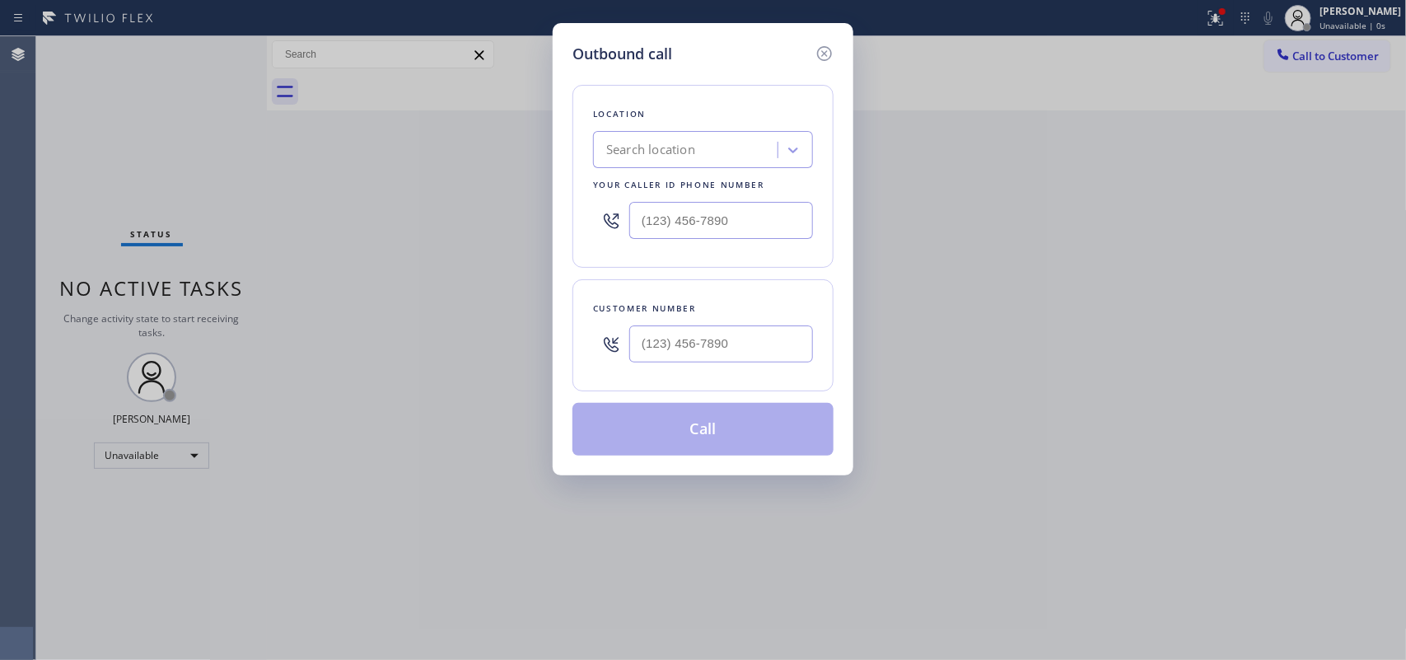
click at [703, 35] on div "Outbound call Location Search location Your caller id phone number Customer num…" at bounding box center [703, 249] width 301 height 452
click at [713, 225] on input "(___) ___-____" at bounding box center [721, 220] width 184 height 37
paste input "347) 720-9023"
type input "[PHONE_NUMBER]"
click at [701, 354] on input "(___) ___-____" at bounding box center [721, 343] width 184 height 37
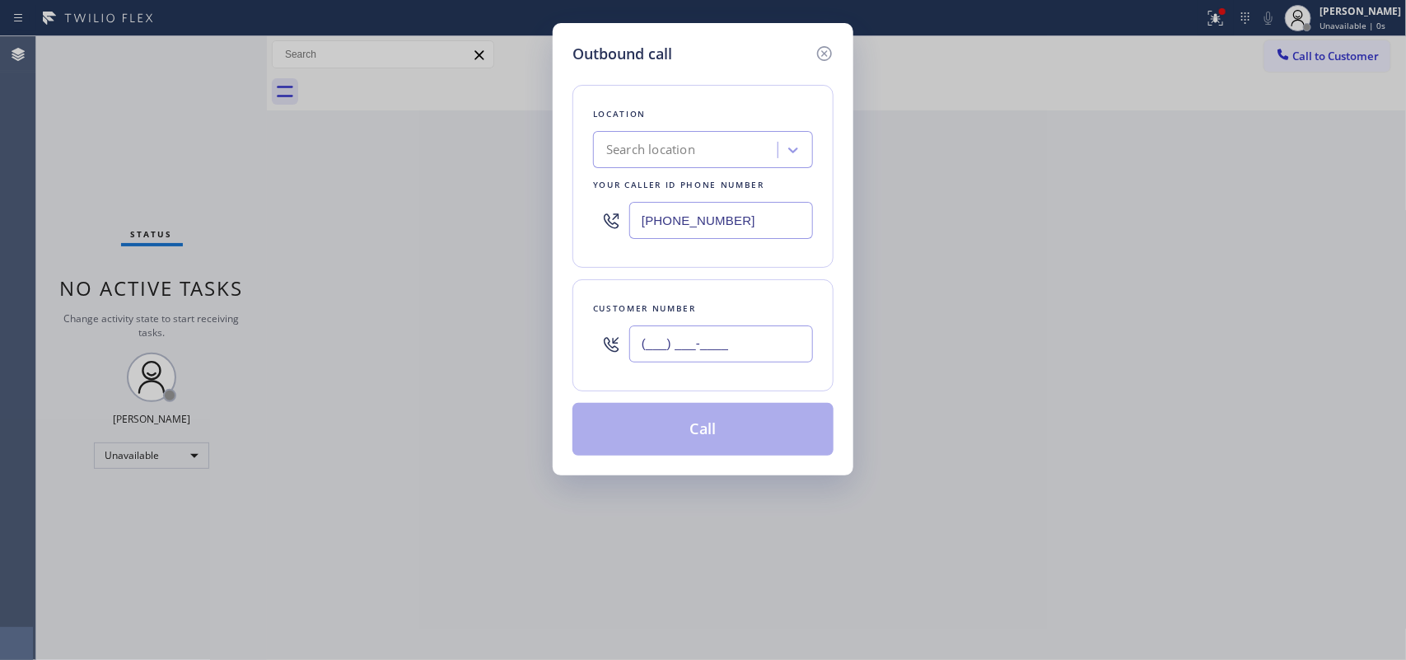
paste input "347) 720-9023"
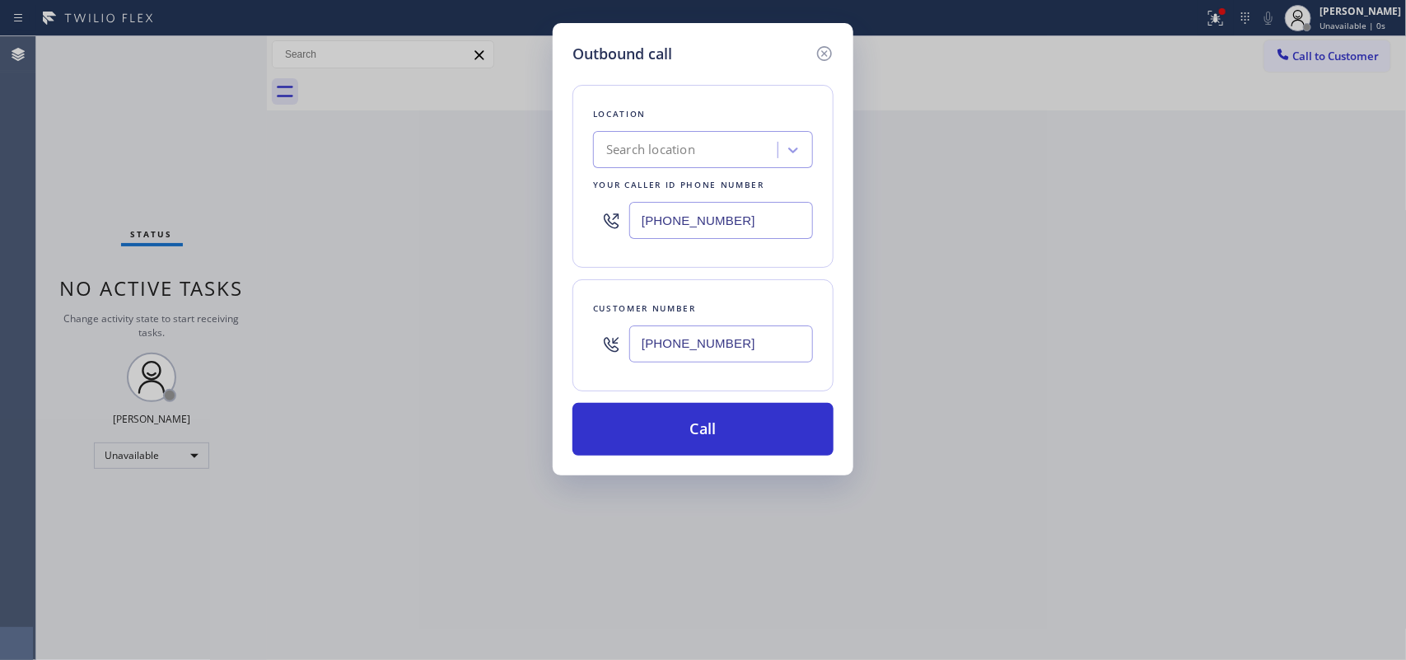
type input "[PHONE_NUMBER]"
drag, startPoint x: 677, startPoint y: 37, endPoint x: 681, endPoint y: 46, distance: 10.0
click at [677, 37] on div "Outbound call Location Search location Your caller id phone number [PHONE_NUMBE…" at bounding box center [703, 249] width 301 height 452
click at [711, 146] on div "Search location" at bounding box center [688, 150] width 180 height 29
paste input "[PHONE_NUMBER]"
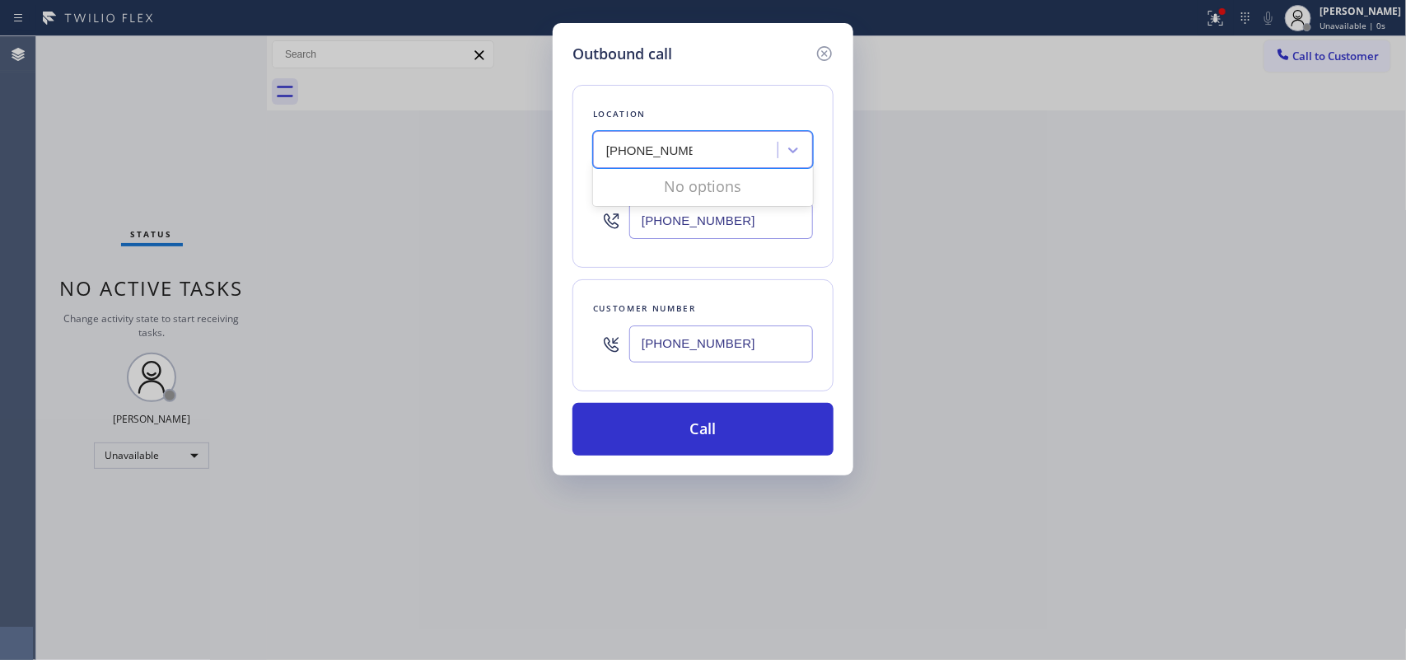
type input "[PHONE_NUMBER]"
drag, startPoint x: 763, startPoint y: 221, endPoint x: 608, endPoint y: 232, distance: 155.3
click at [610, 233] on div "[PHONE_NUMBER]" at bounding box center [703, 221] width 220 height 54
paste input "213) 340-1752"
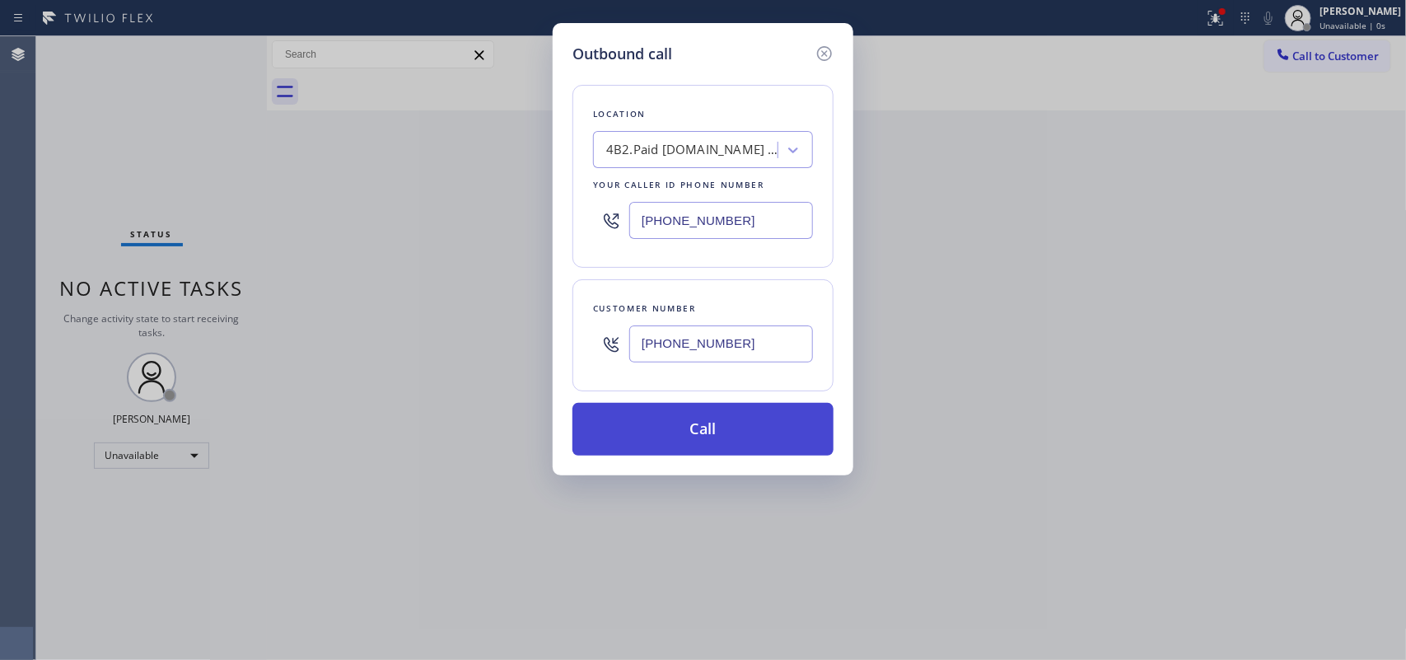
type input "[PHONE_NUMBER]"
click at [697, 442] on button "Call" at bounding box center [703, 429] width 261 height 53
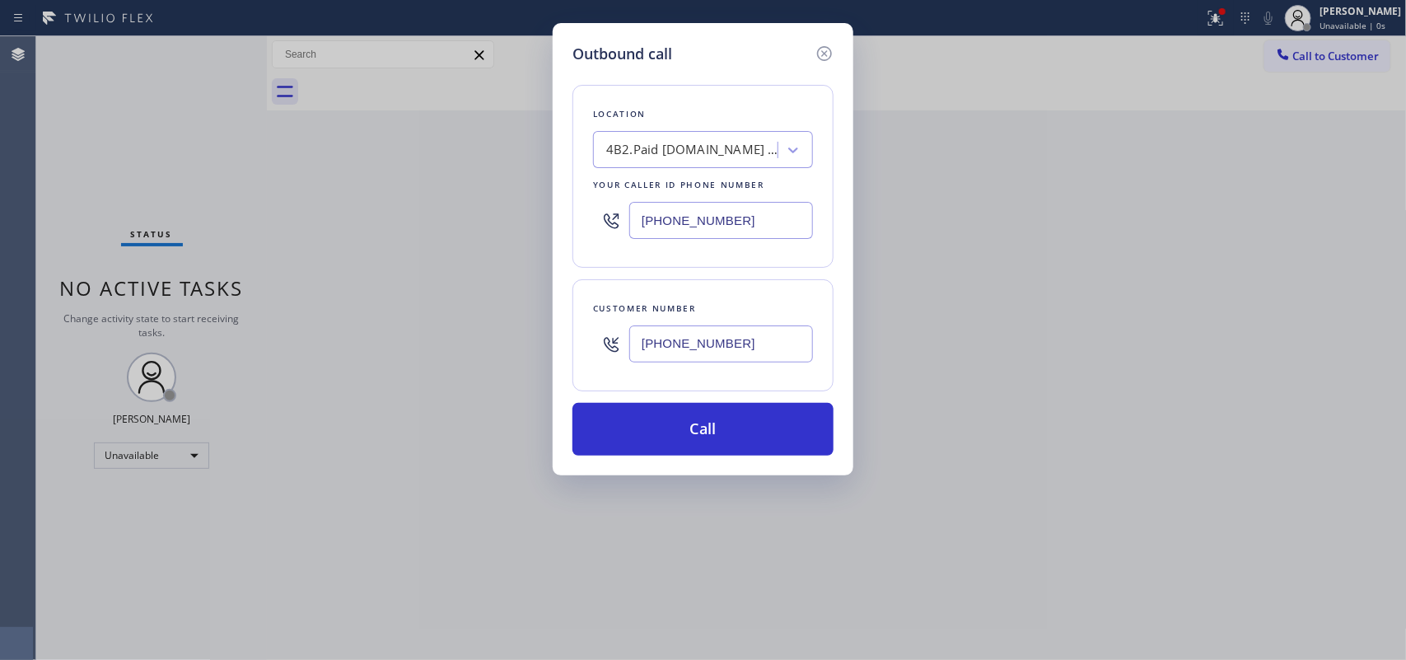
drag, startPoint x: 697, startPoint y: 442, endPoint x: 859, endPoint y: 101, distance: 377.0
click at [697, 442] on button "Call" at bounding box center [703, 429] width 261 height 53
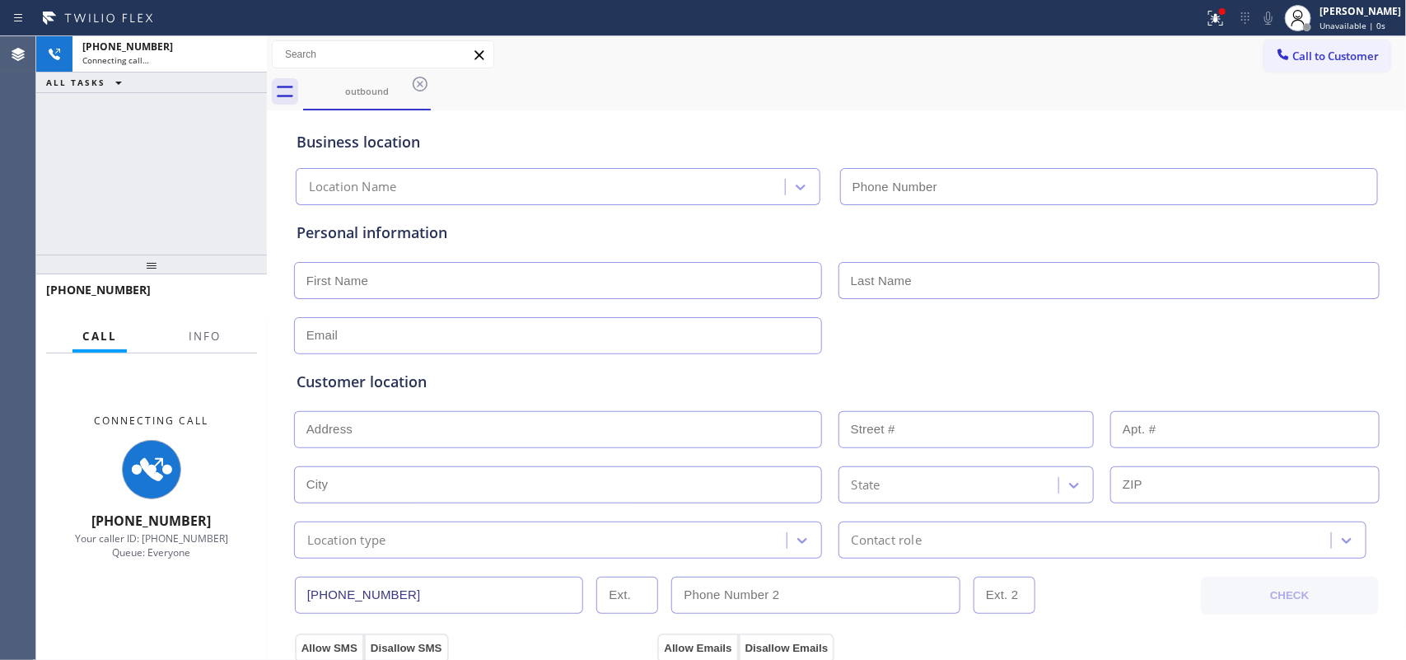
type input "[PHONE_NUMBER]"
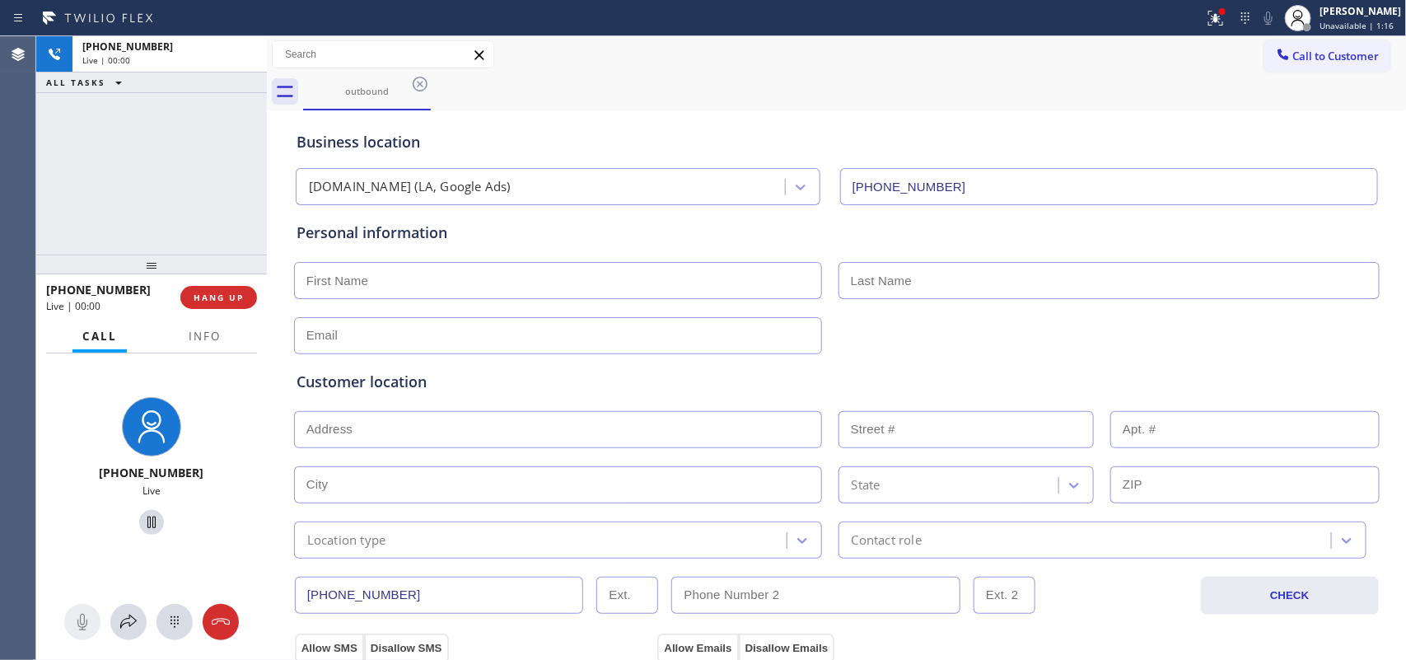
click at [120, 158] on div "[PHONE_NUMBER] Live | 00:00 ALL TASKS ALL TASKS ACTIVE TASKS TASKS IN WRAP UP" at bounding box center [151, 145] width 231 height 218
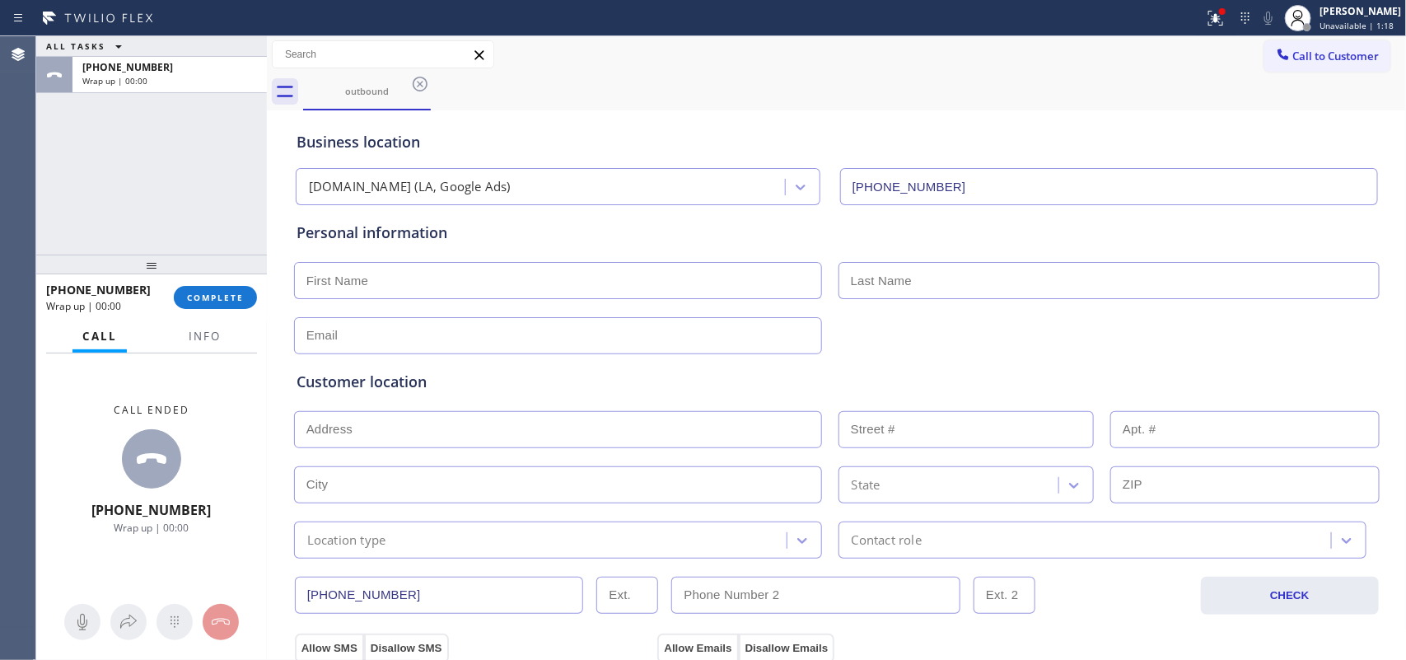
click at [509, 280] on input "text" at bounding box center [558, 280] width 528 height 37
type input "Mr."
click at [78, 190] on div "ALL TASKS ALL TASKS ACTIVE TASKS TASKS IN WRAP UP [PHONE_NUMBER] Wrap up | 00:00" at bounding box center [151, 145] width 231 height 218
click at [941, 278] on input "Matthe" at bounding box center [1109, 280] width 541 height 37
type input "[PERSON_NAME]"
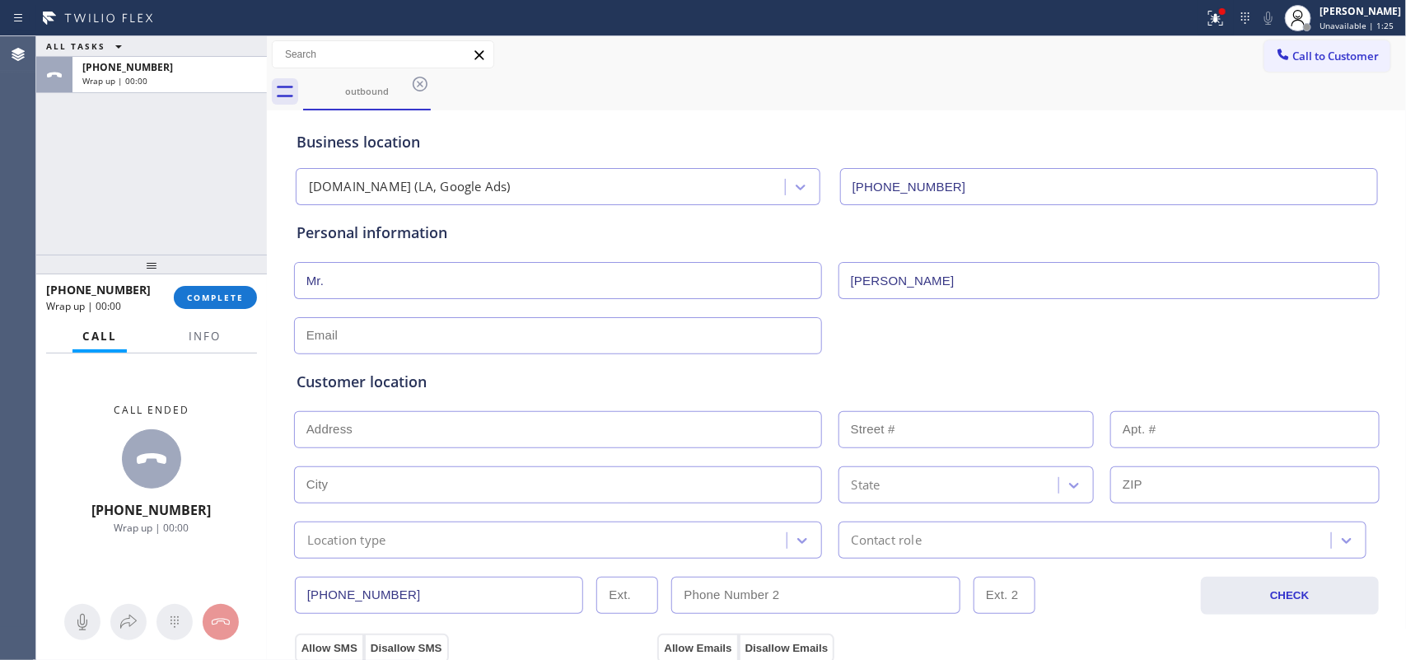
click at [731, 346] on input "text" at bounding box center [558, 335] width 528 height 37
type input "[EMAIL_ADDRESS][DOMAIN_NAME]"
click at [178, 166] on div "ALL TASKS ALL TASKS ACTIVE TASKS TASKS IN WRAP UP [PHONE_NUMBER] Wrap up | 00:00" at bounding box center [151, 145] width 231 height 218
click at [581, 428] on input "text" at bounding box center [558, 429] width 528 height 37
paste input "0010"
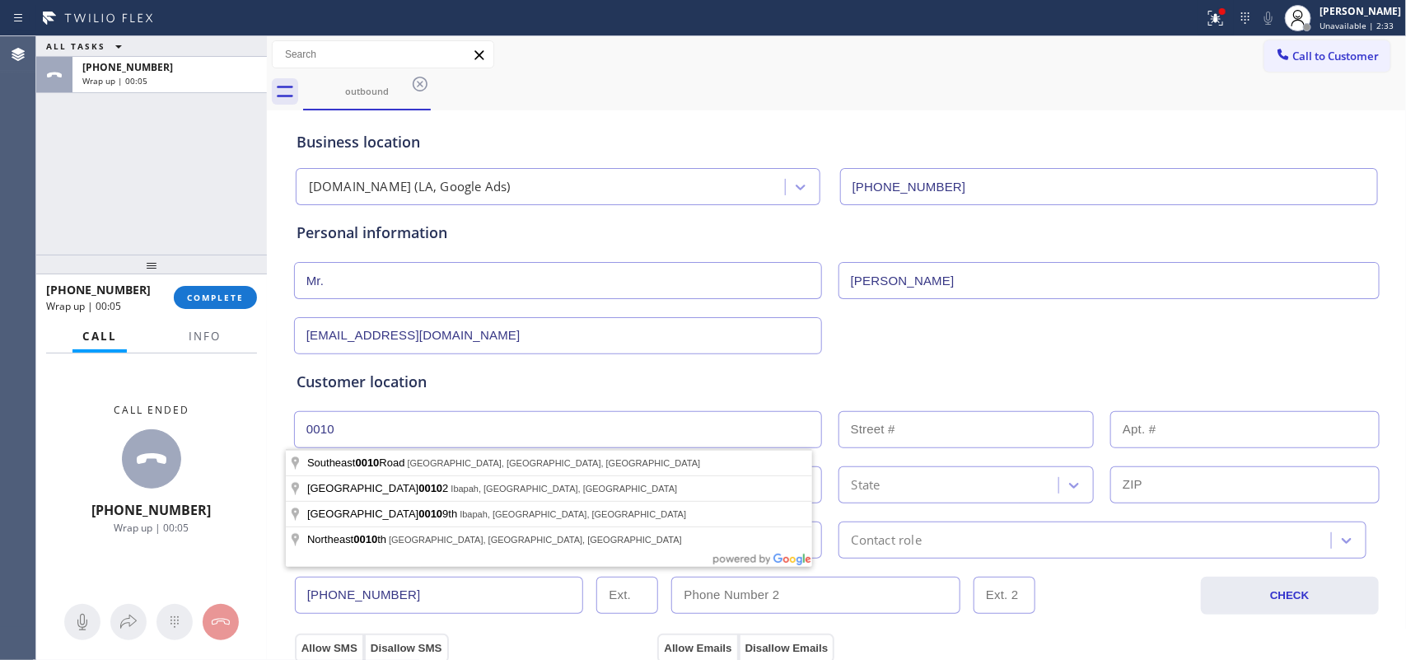
click at [299, 427] on input "0010" at bounding box center [558, 429] width 528 height 37
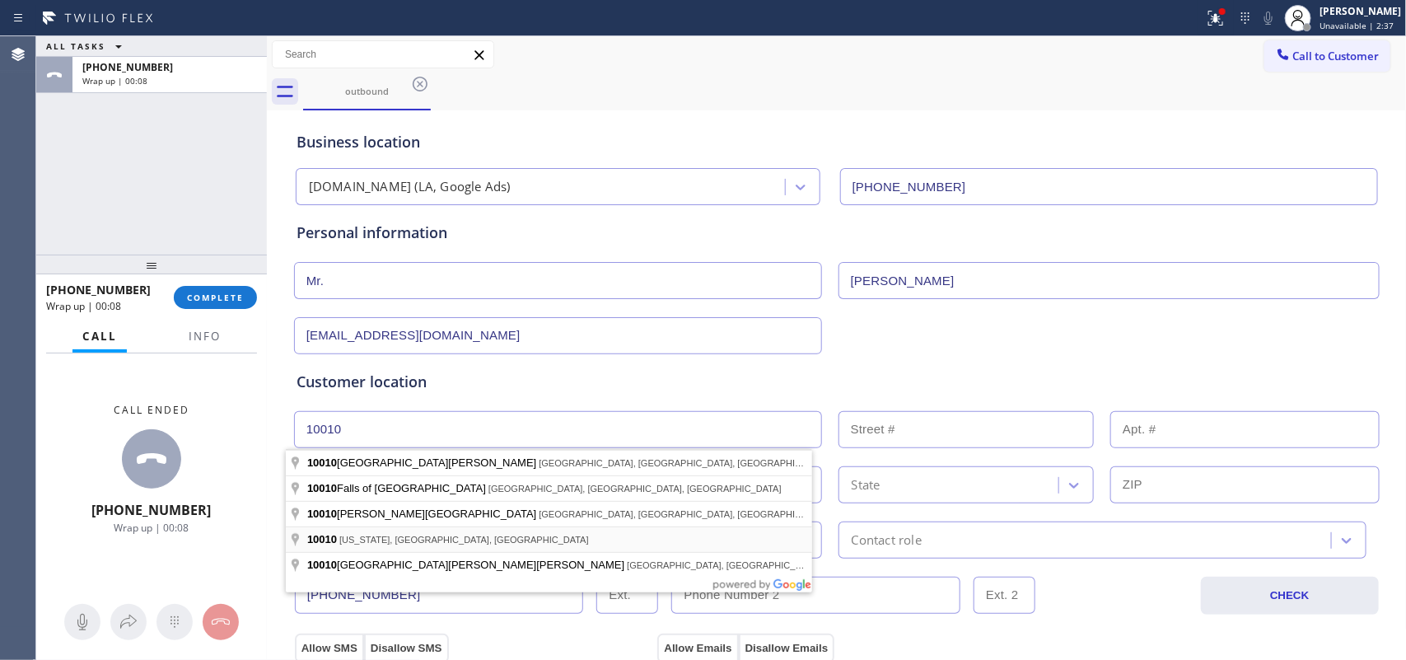
type input "[US_STATE][GEOGRAPHIC_DATA]"
type input "[US_STATE]"
type input "10010"
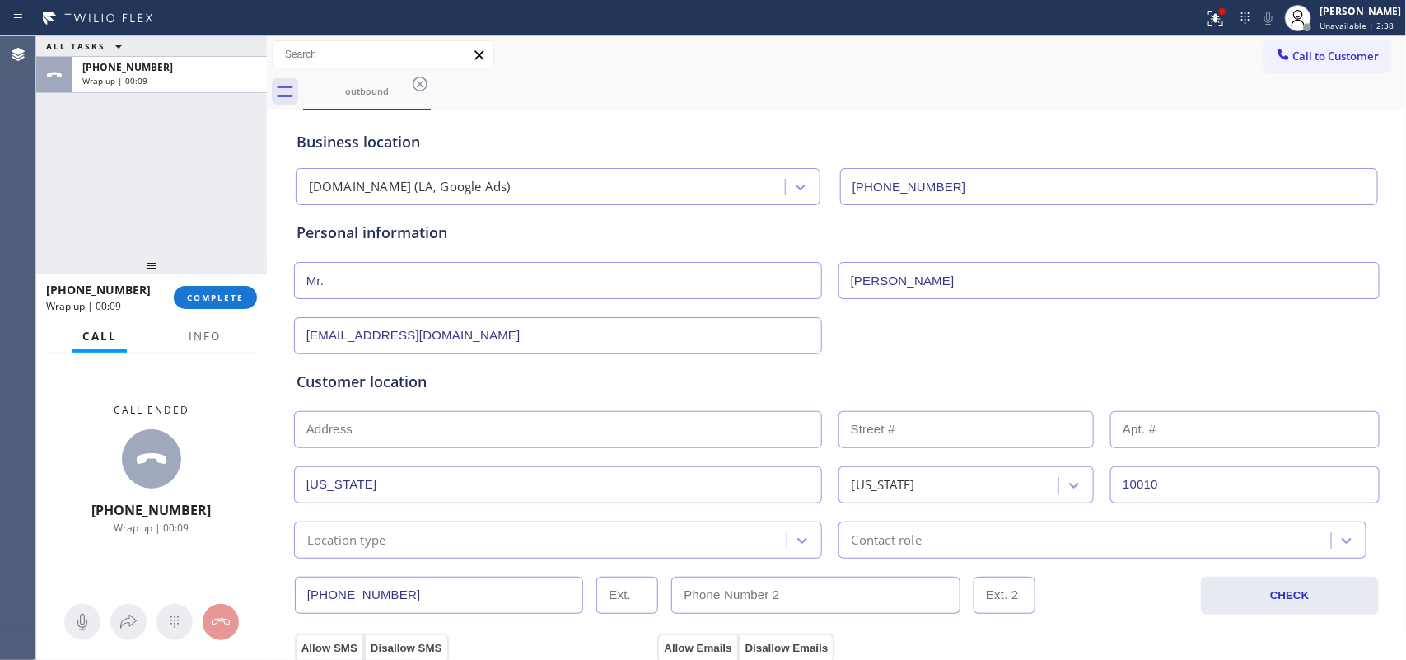
scroll to position [412, 0]
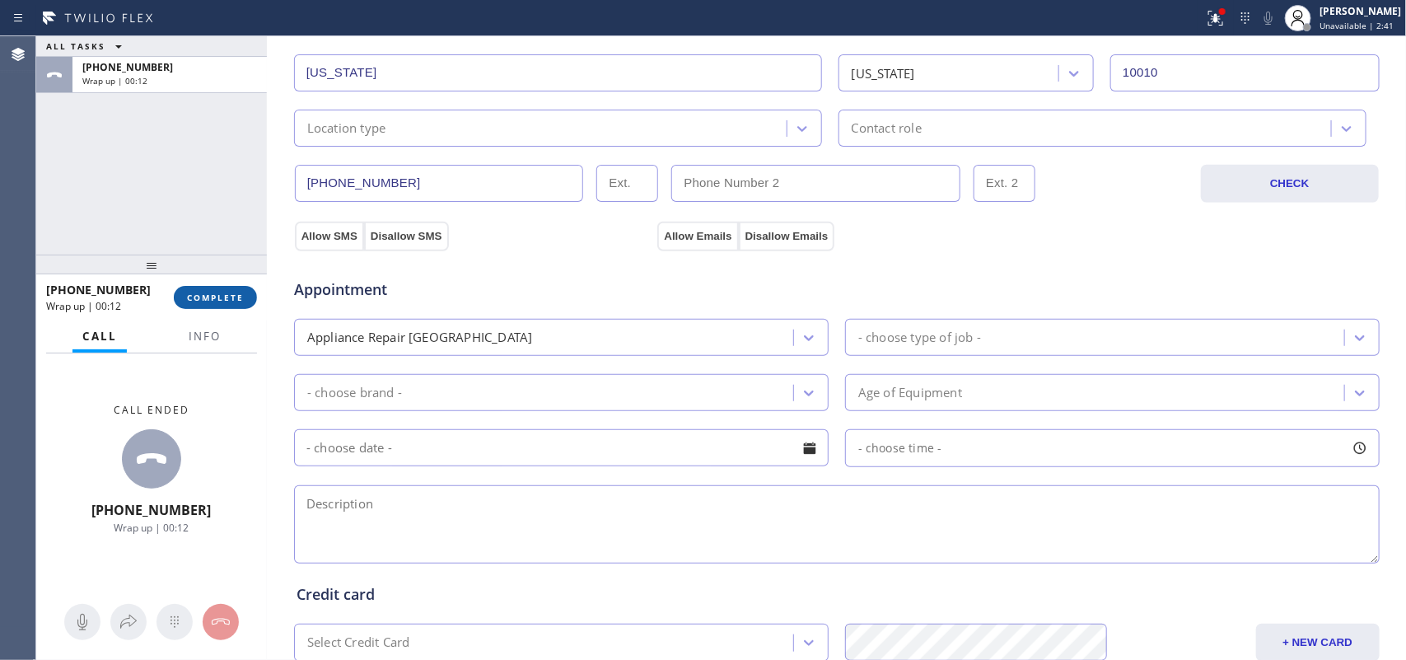
click at [219, 306] on button "COMPLETE" at bounding box center [215, 297] width 83 height 23
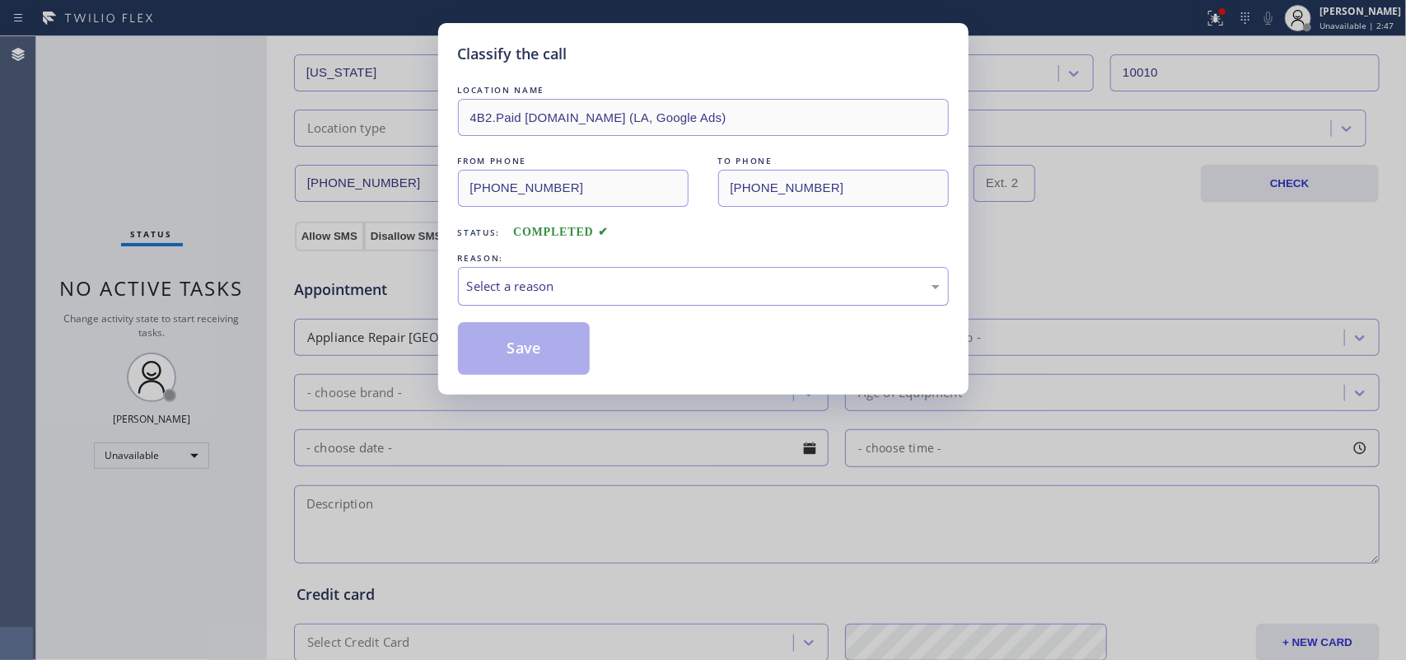
click at [628, 285] on div "Select a reason" at bounding box center [703, 286] width 473 height 19
click at [690, 270] on div "Select a reason" at bounding box center [703, 286] width 491 height 39
drag, startPoint x: 565, startPoint y: 353, endPoint x: 734, endPoint y: 265, distance: 190.2
click at [564, 353] on button "Save" at bounding box center [524, 348] width 133 height 53
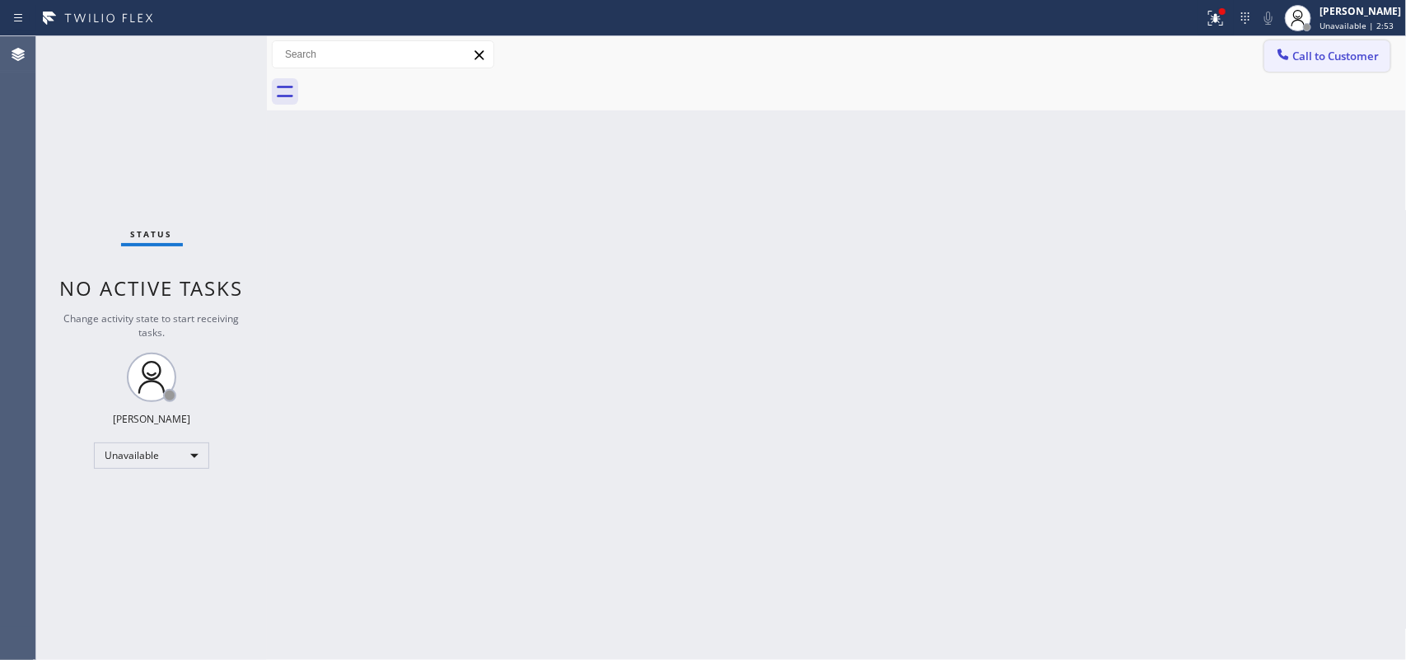
click at [1125, 55] on button "Call to Customer" at bounding box center [1328, 55] width 126 height 31
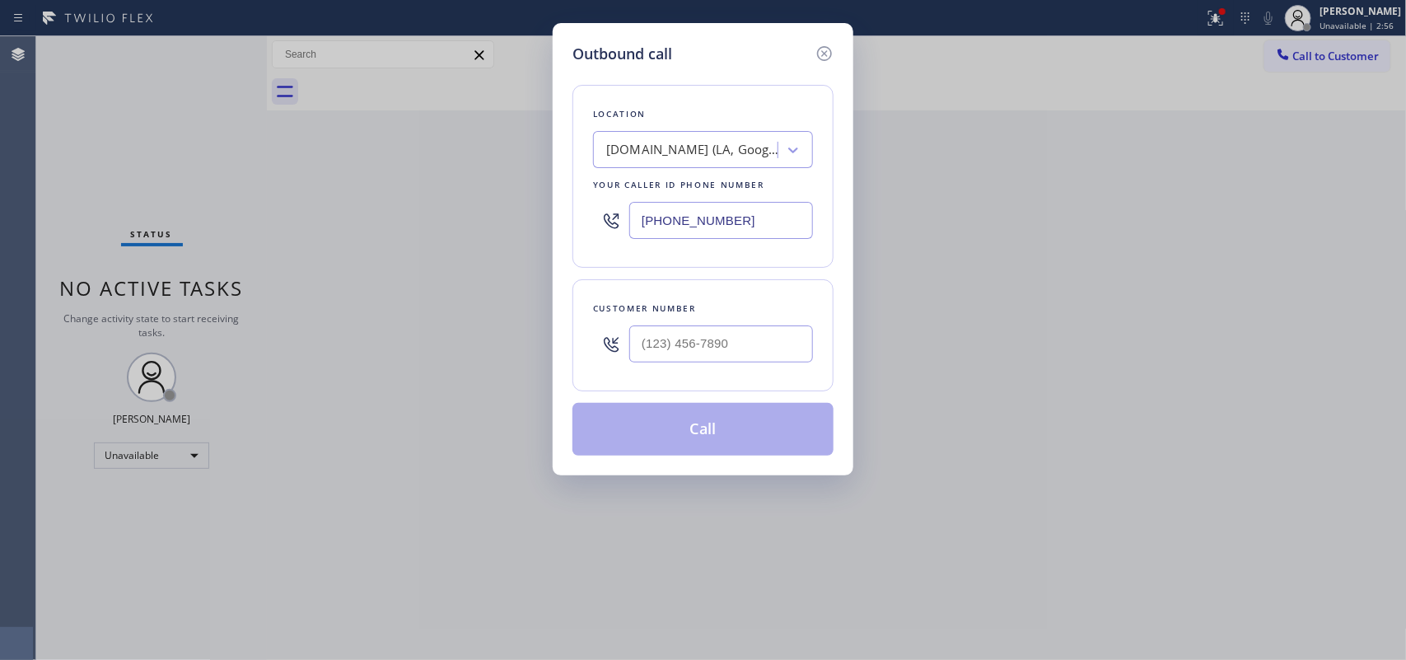
click at [1125, 409] on div "Outbound call Location [DOMAIN_NAME] ([GEOGRAPHIC_DATA], Google Ads) Your calle…" at bounding box center [703, 330] width 1406 height 660
click at [652, 38] on div "Outbound call Location [DOMAIN_NAME] ([GEOGRAPHIC_DATA], Google Ads) Your calle…" at bounding box center [703, 249] width 301 height 452
click at [696, 339] on input "(___) ___-____" at bounding box center [721, 343] width 184 height 37
paste input "347) 720-9023"
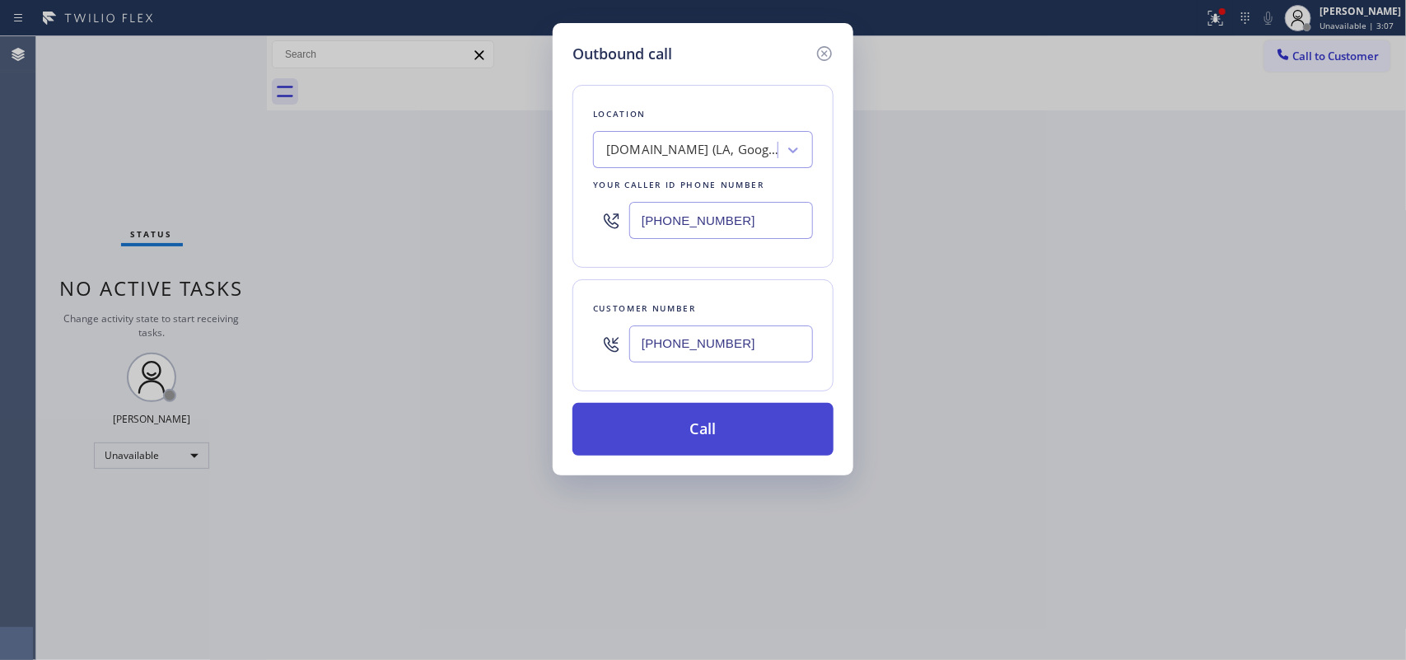
type input "[PHONE_NUMBER]"
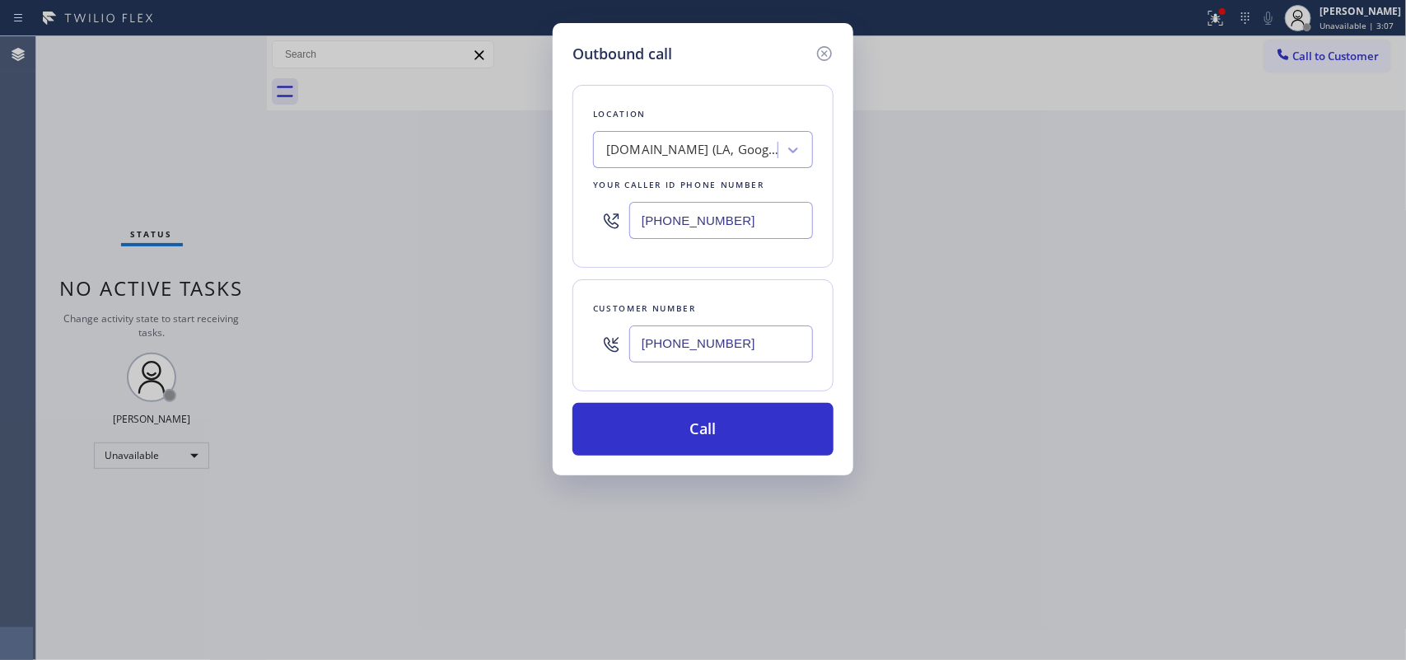
drag, startPoint x: 682, startPoint y: 438, endPoint x: 538, endPoint y: 332, distance: 178.6
click at [681, 433] on button "Call" at bounding box center [703, 429] width 261 height 53
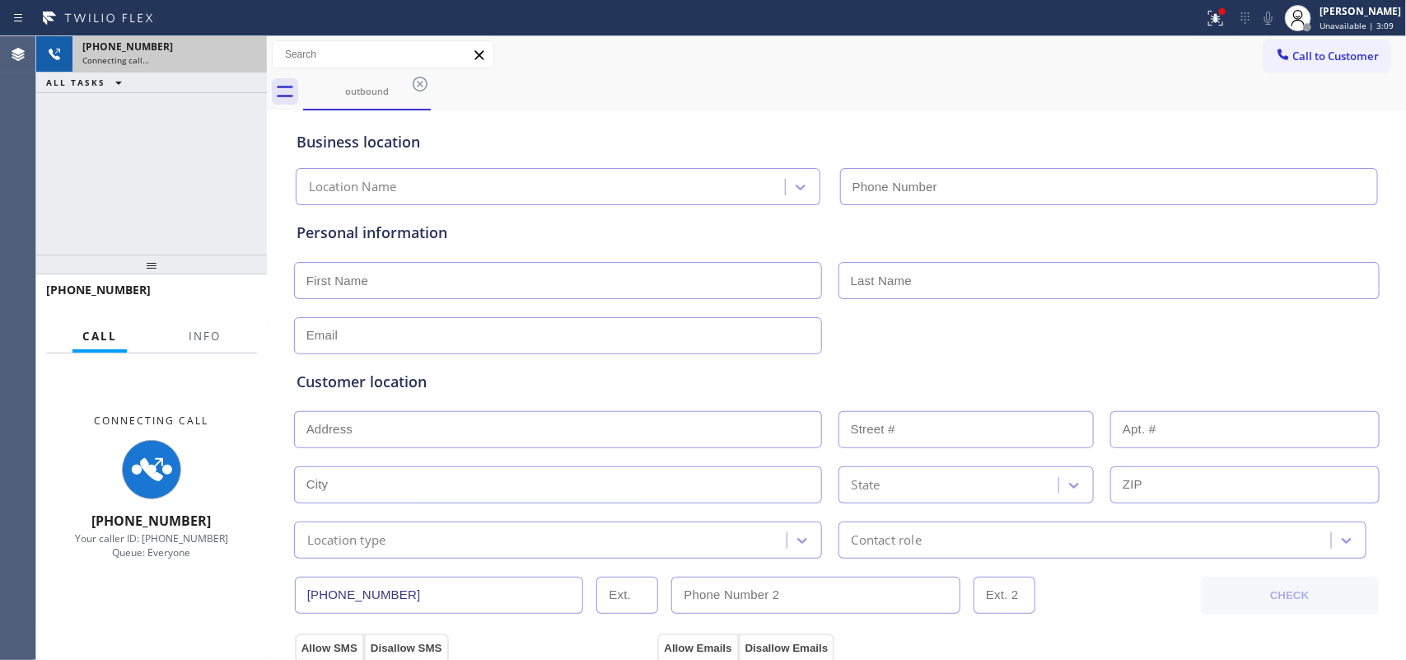
type input "[PHONE_NUMBER]"
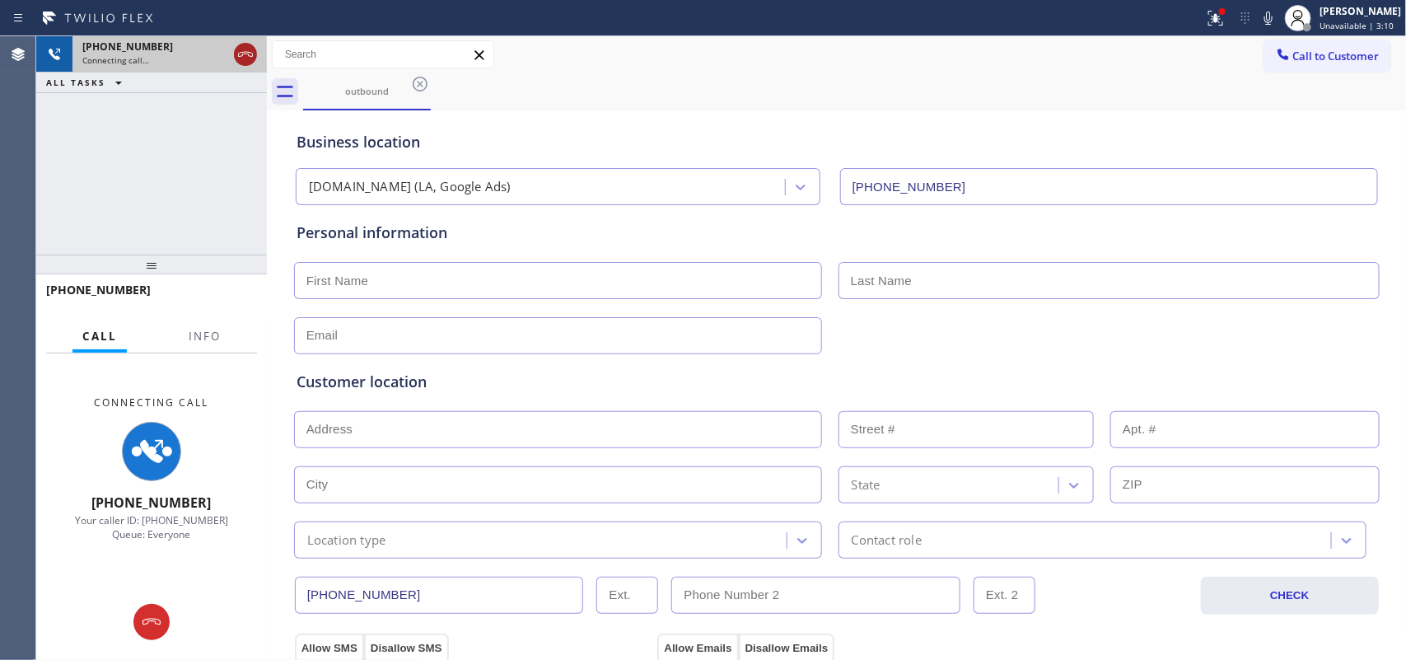
click at [241, 52] on icon at bounding box center [245, 54] width 15 height 5
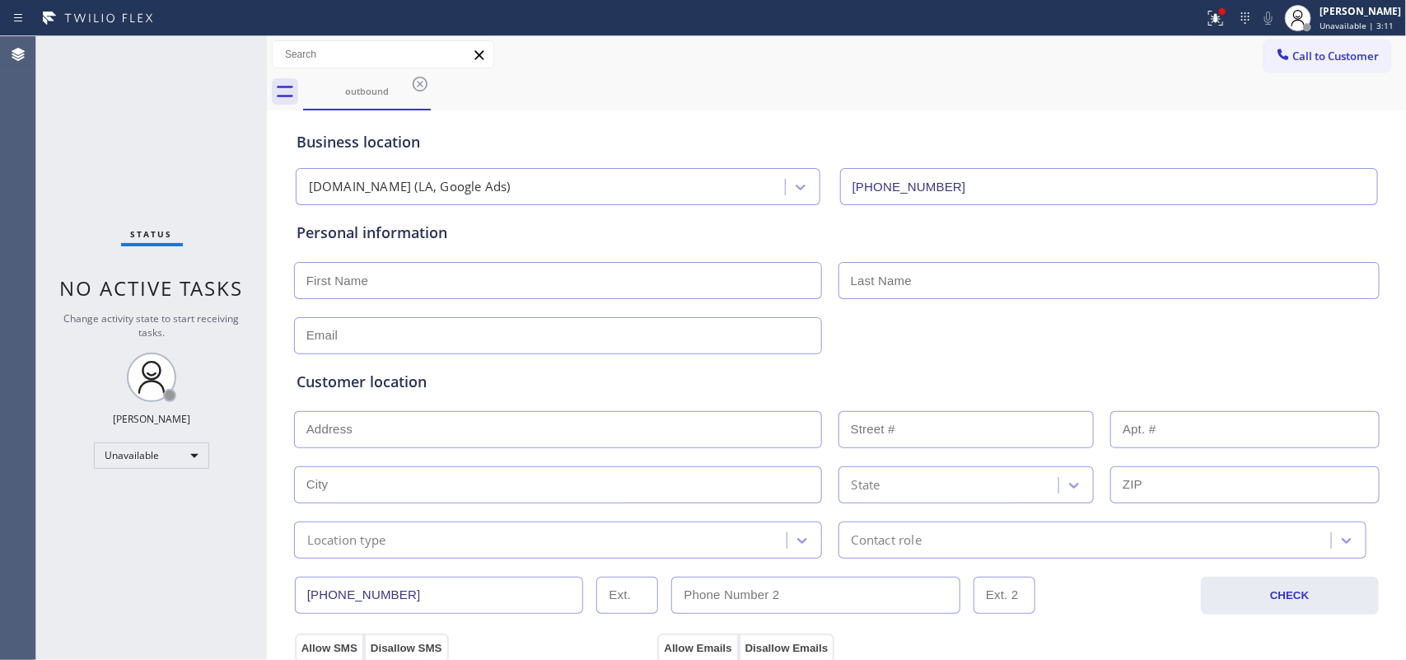
click at [709, 289] on input "text" at bounding box center [558, 280] width 528 height 37
type input "Mr."
type input "[PERSON_NAME]"
click at [681, 327] on input "text" at bounding box center [558, 335] width 528 height 37
type input "[EMAIL_ADDRESS][DOMAIN_NAME]"
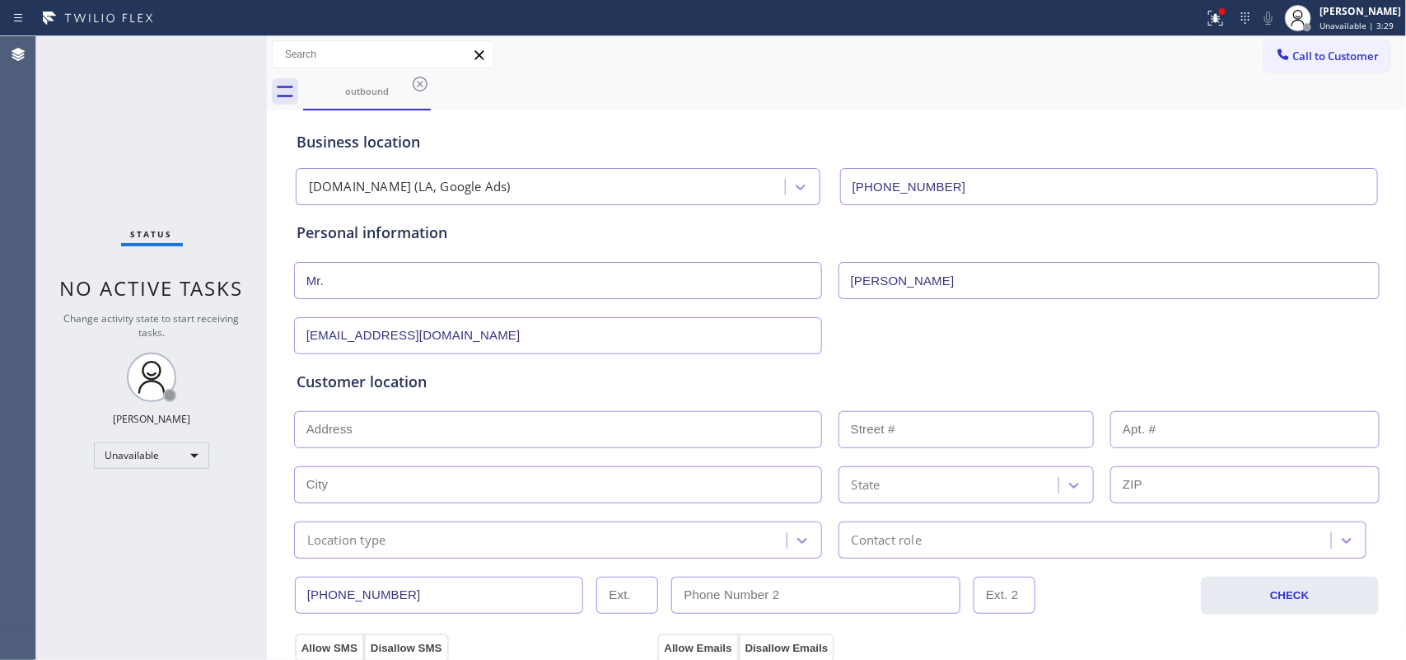
click at [475, 413] on input "text" at bounding box center [558, 429] width 528 height 37
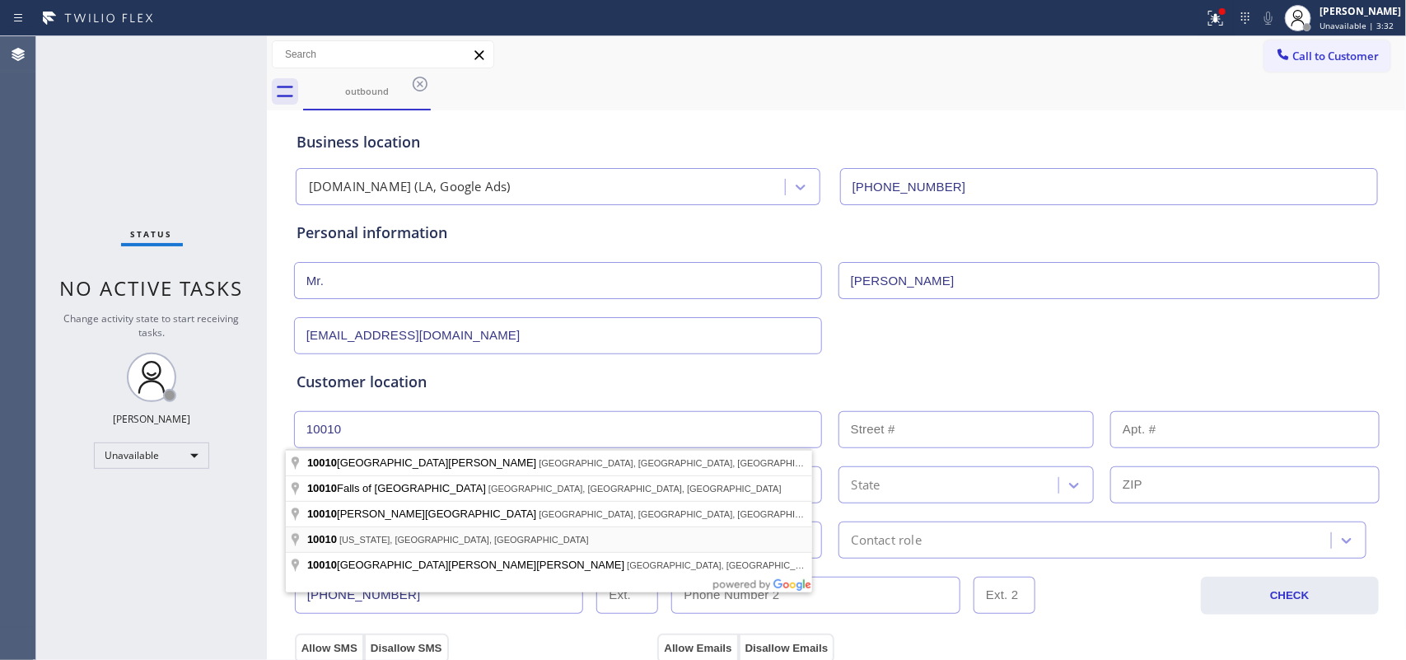
type input "[US_STATE][GEOGRAPHIC_DATA]"
type input "[US_STATE]"
type input "10010"
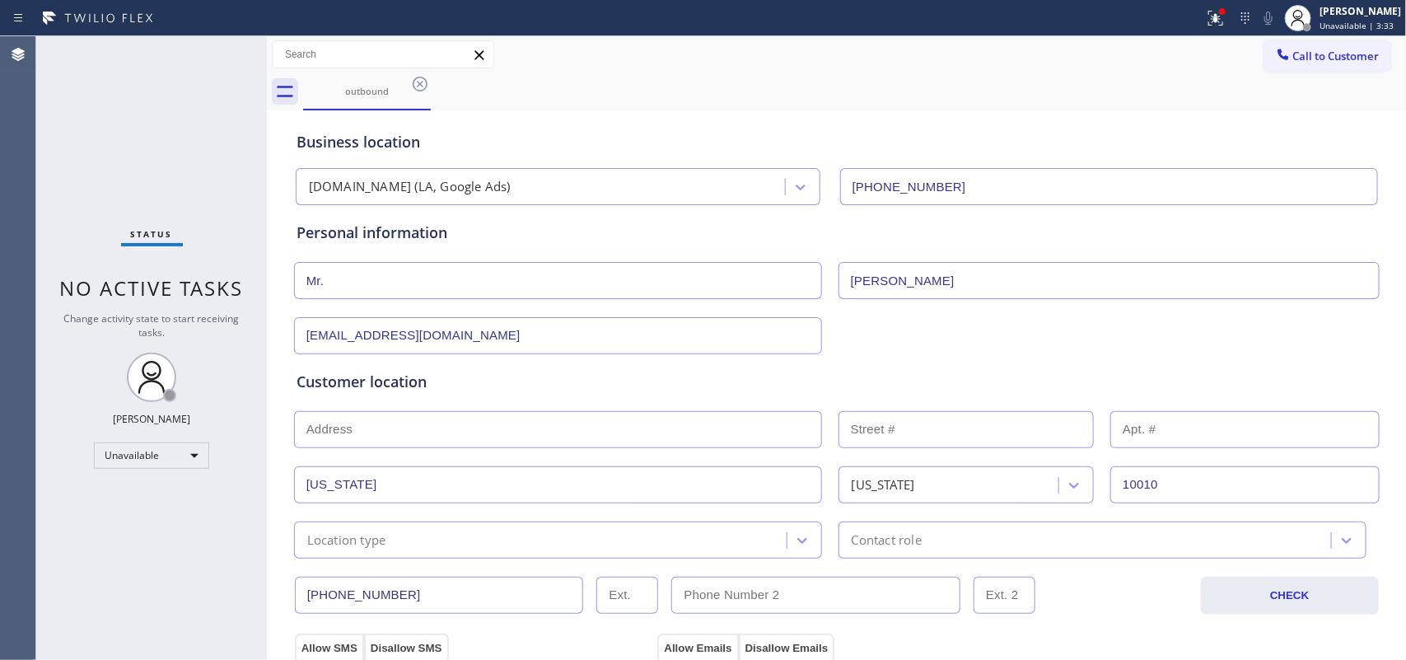
scroll to position [309, 0]
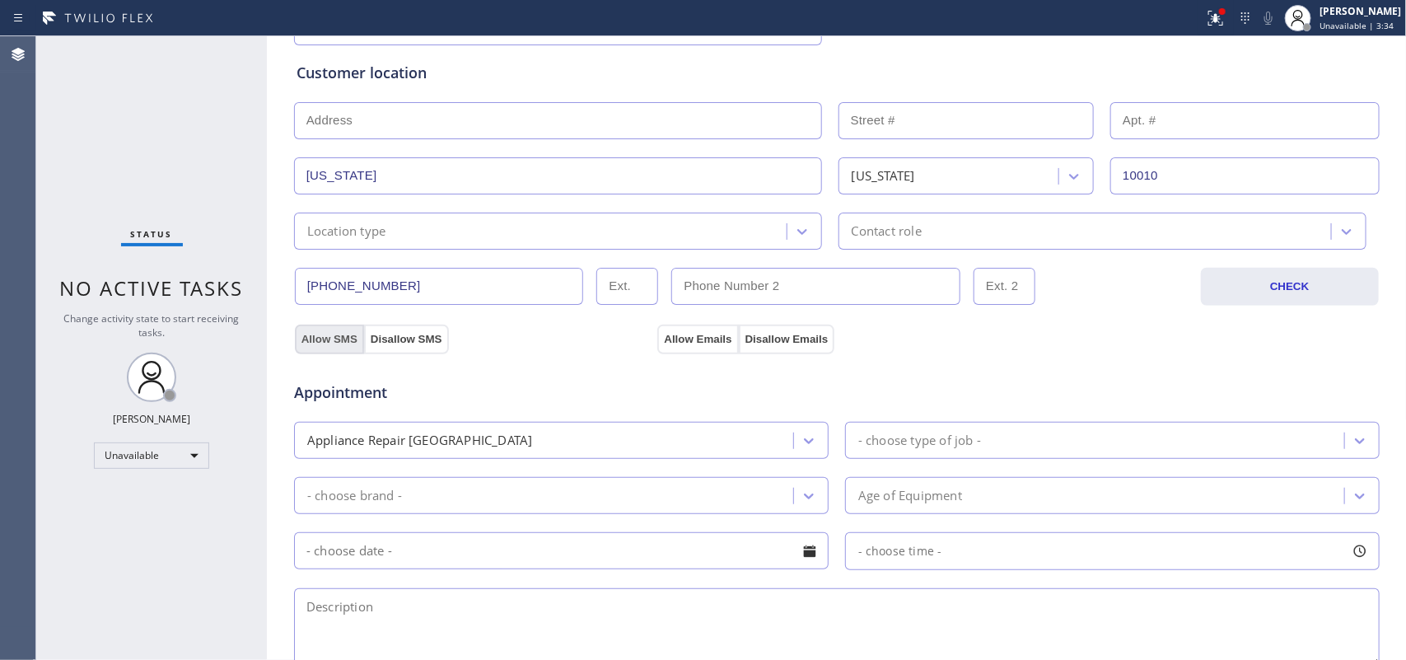
click at [311, 338] on button "Allow SMS" at bounding box center [329, 340] width 69 height 30
click at [709, 339] on button "Allow Emails" at bounding box center [698, 340] width 81 height 30
click at [788, 223] on div at bounding box center [803, 232] width 30 height 30
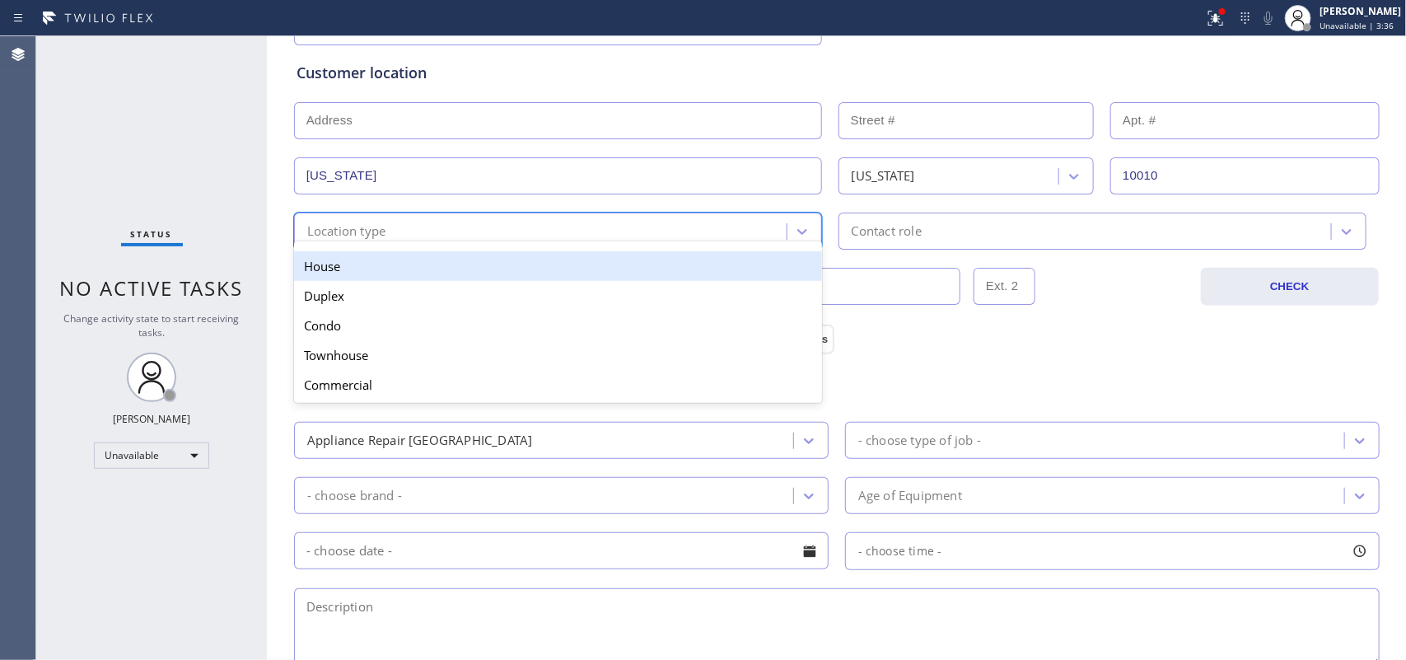
drag, startPoint x: 744, startPoint y: 277, endPoint x: 865, endPoint y: 232, distance: 129.0
click at [746, 277] on div "House" at bounding box center [558, 266] width 528 height 30
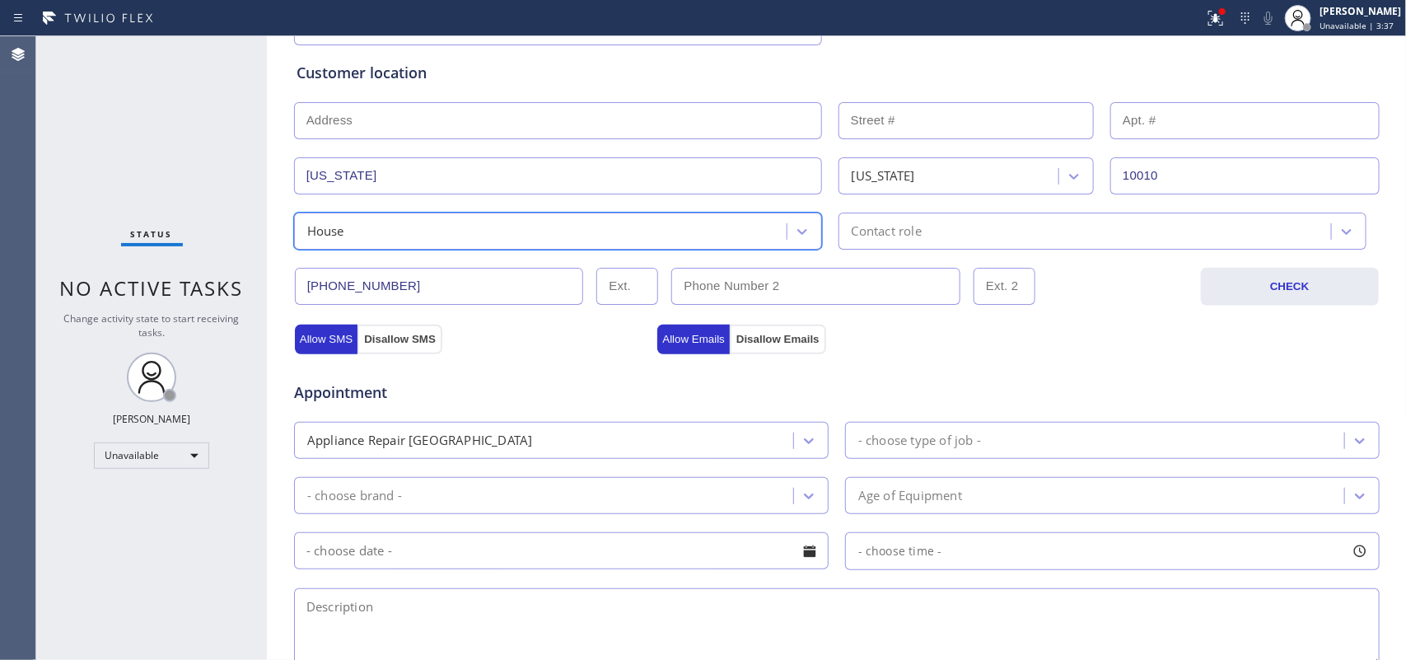
click at [866, 227] on div "Contact role" at bounding box center [887, 231] width 70 height 19
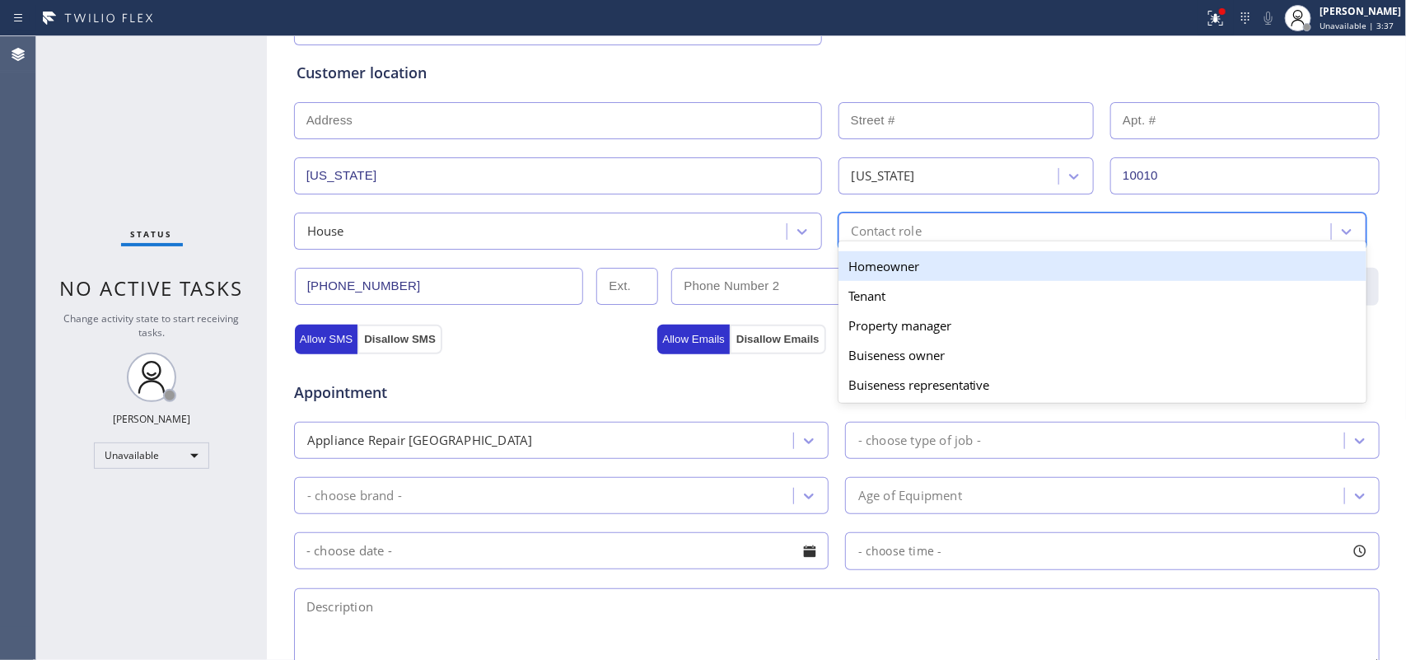
click at [878, 261] on div "Homeowner" at bounding box center [1103, 266] width 528 height 30
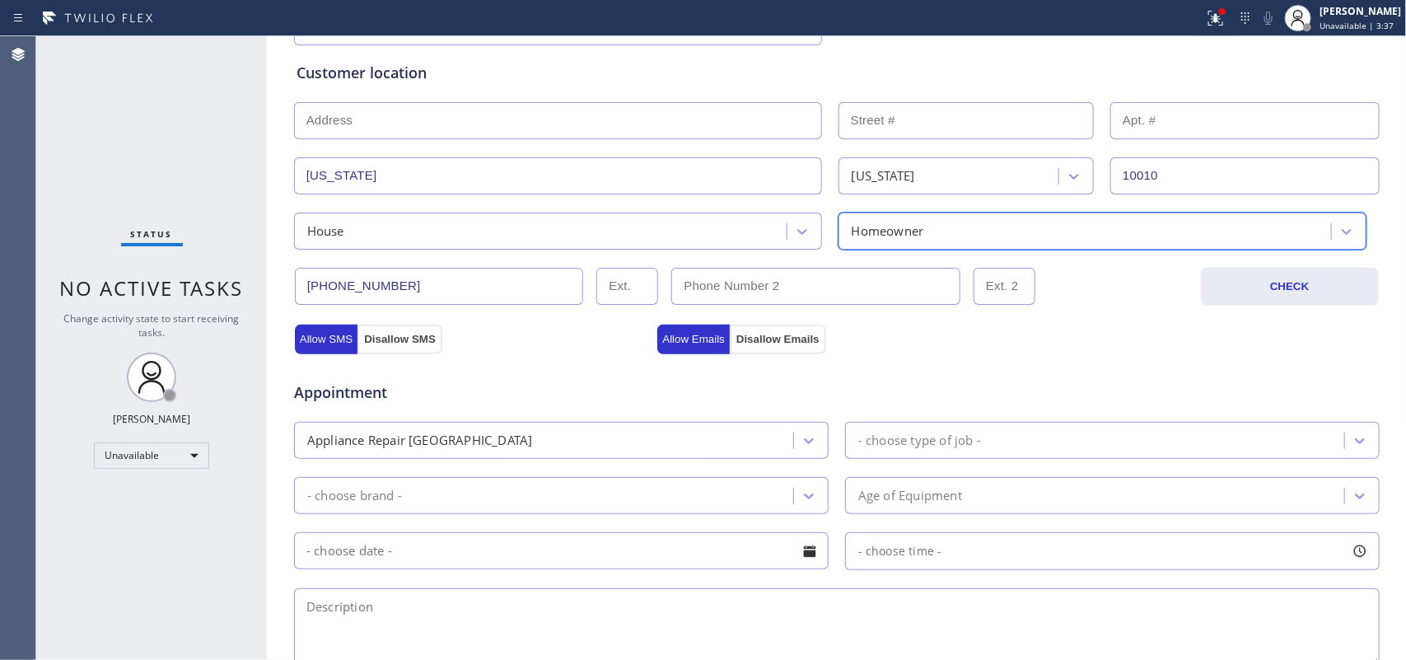
scroll to position [618, 0]
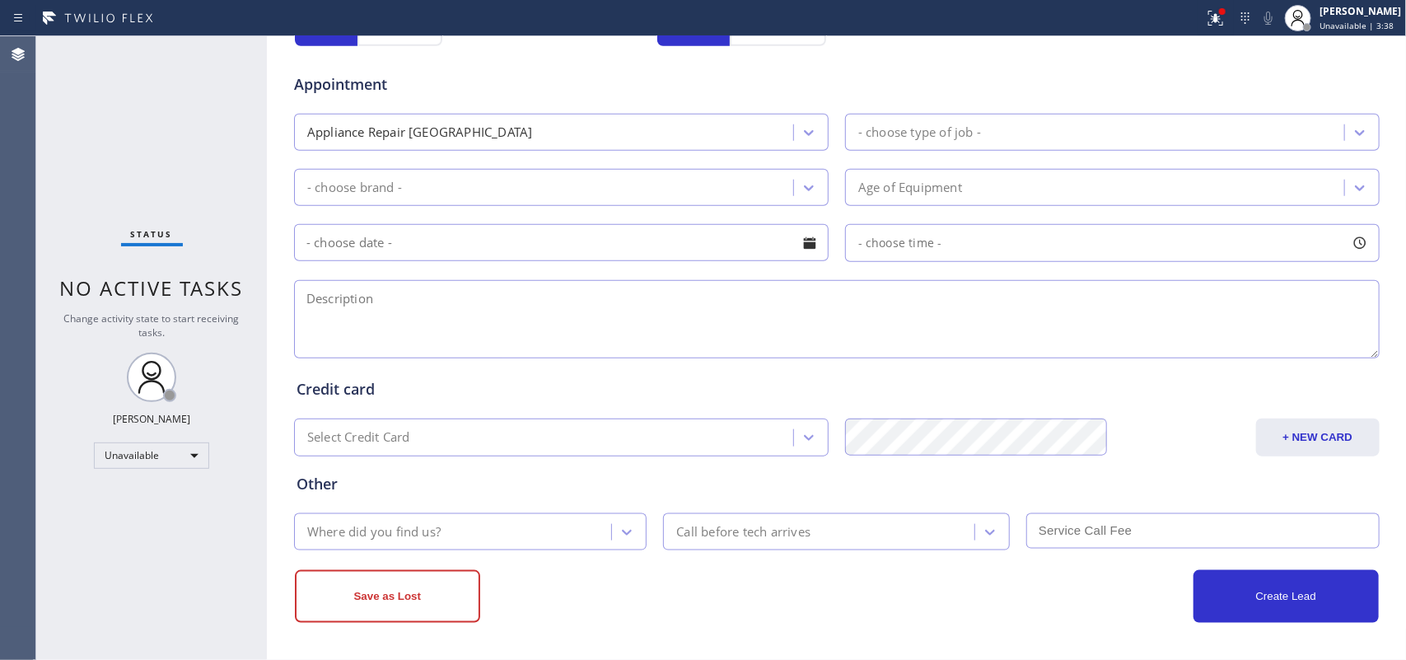
click at [919, 141] on div "- choose type of job -" at bounding box center [920, 132] width 123 height 19
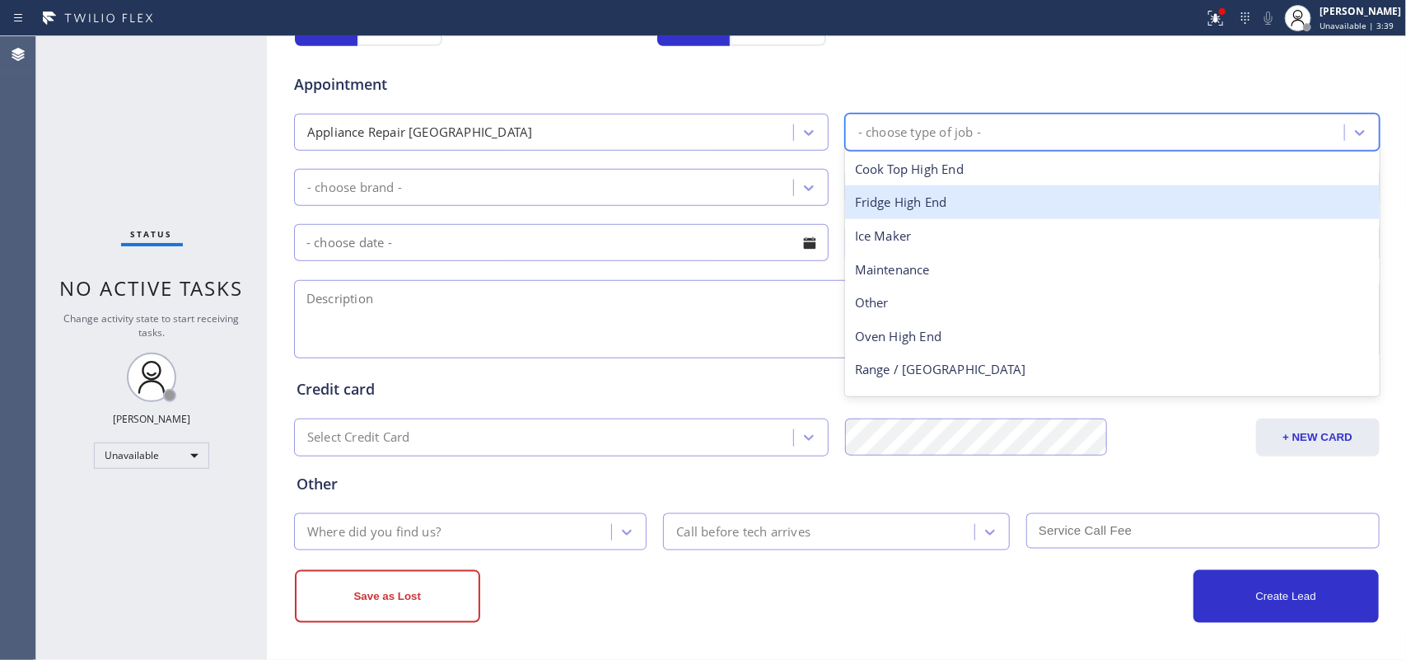
click at [938, 208] on div "Fridge High End" at bounding box center [1112, 202] width 535 height 34
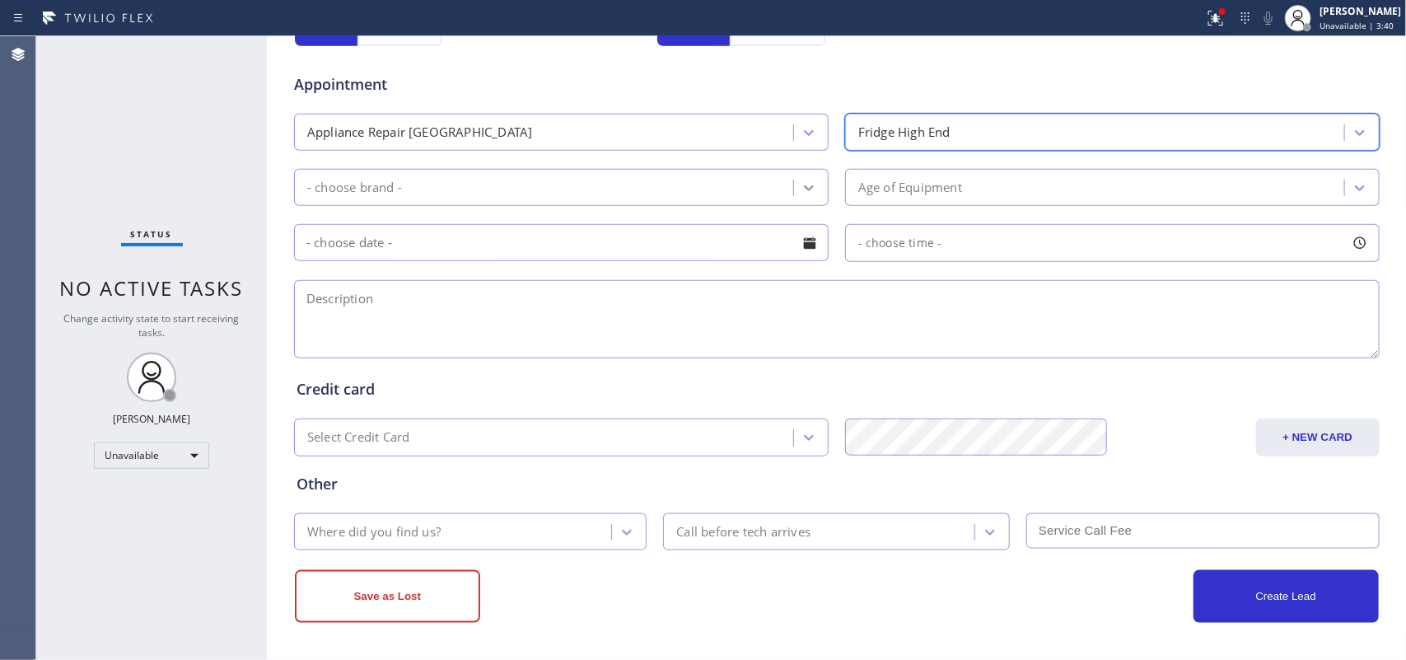
click at [805, 188] on icon at bounding box center [809, 188] width 10 height 6
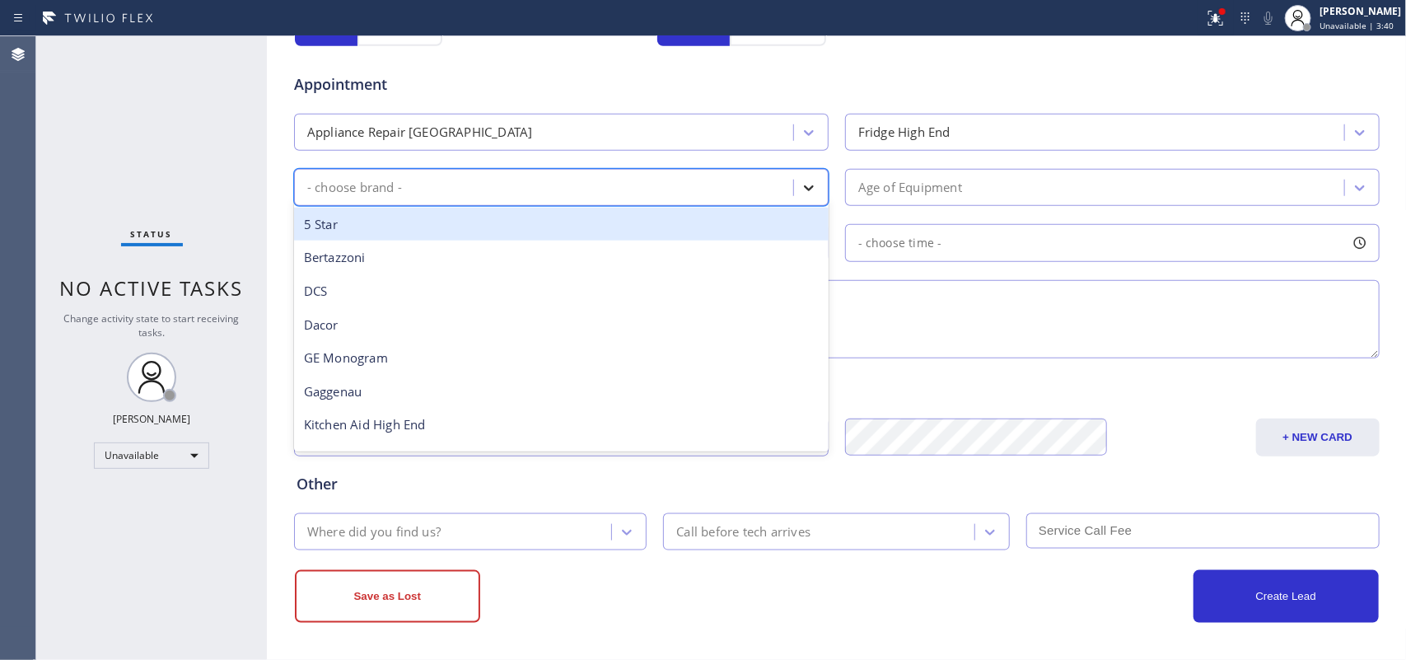
type input "v"
click at [744, 217] on div "Viking" at bounding box center [561, 225] width 535 height 34
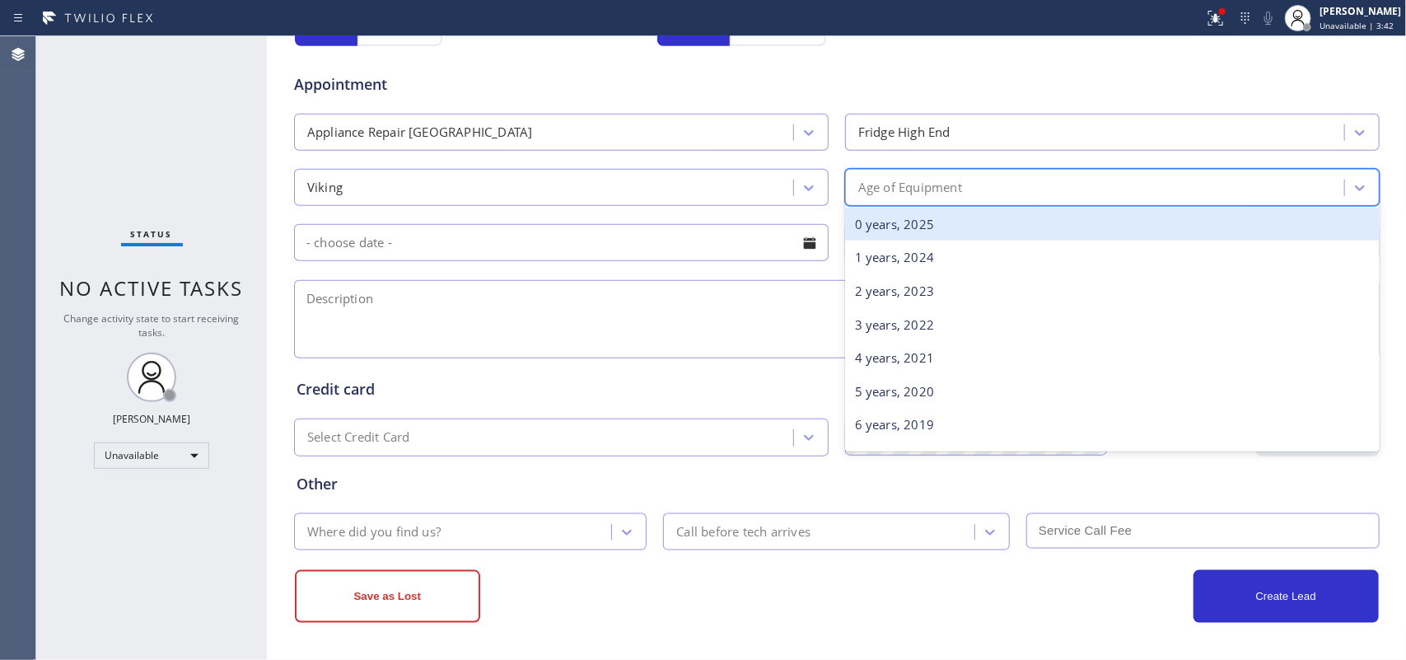
click at [924, 181] on div "Age of Equipment" at bounding box center [911, 187] width 104 height 19
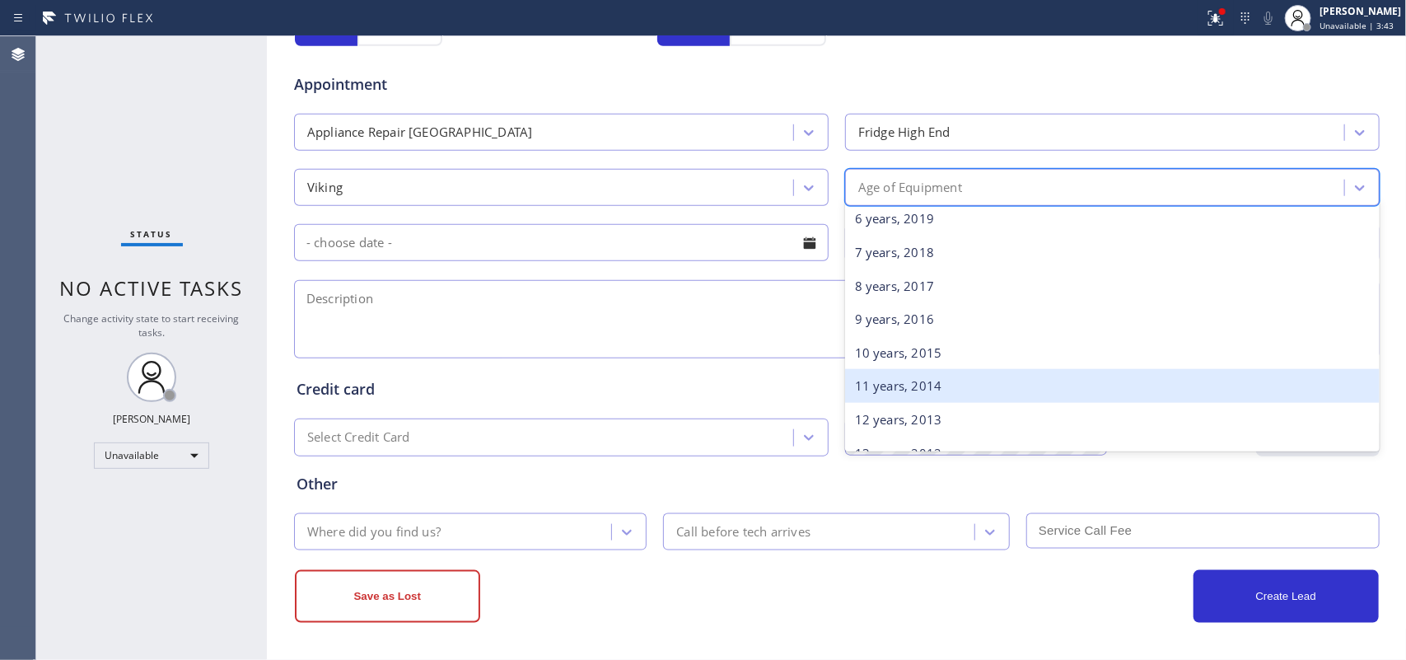
scroll to position [309, 0]
drag, startPoint x: 924, startPoint y: 384, endPoint x: 892, endPoint y: 363, distance: 37.9
click at [924, 386] on div "14 years, 2011" at bounding box center [1112, 384] width 535 height 34
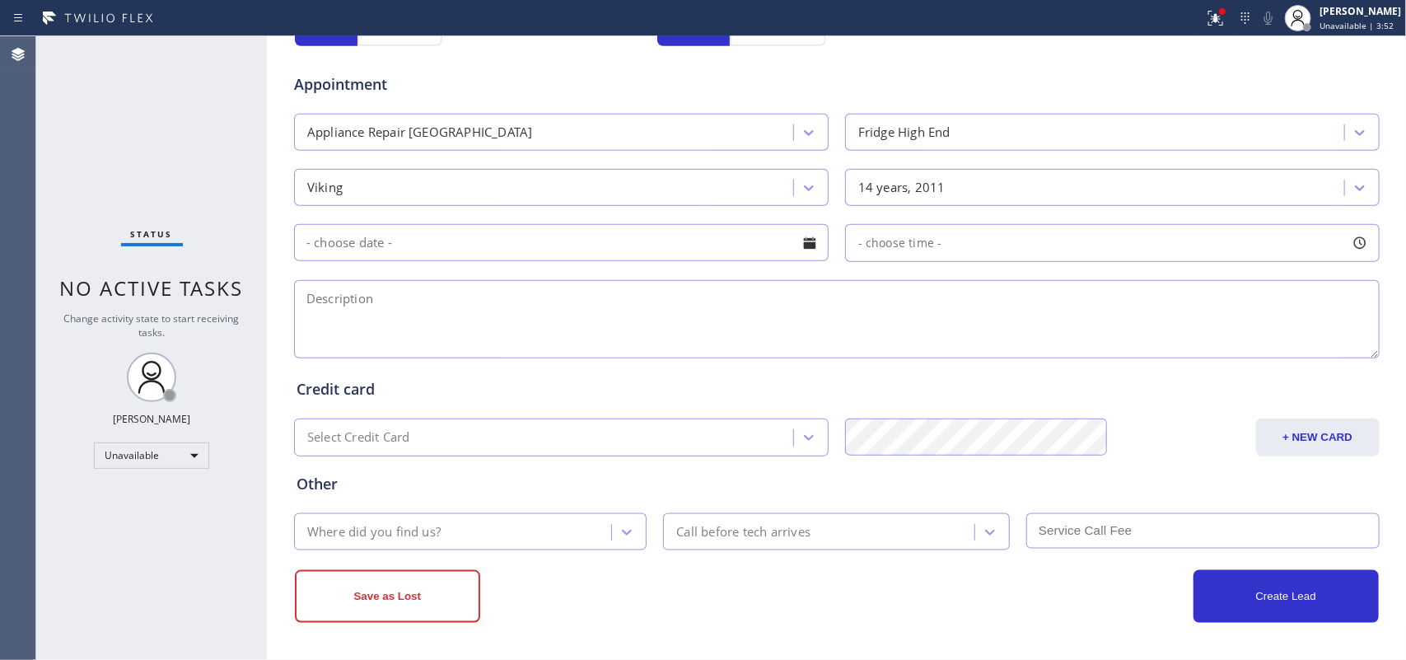
click at [87, 165] on div "Status No active tasks Change activity state to start receiving tasks. [PERSON_…" at bounding box center [151, 348] width 231 height 624
click at [634, 311] on textarea at bounding box center [837, 319] width 1086 height 78
paste textarea "I need the. The compartments. The adjustable produce drawer and the meat savior…"
click at [298, 299] on textarea "I need the. The compartments. The adjustable produce drawer and the meat savior…" at bounding box center [837, 319] width 1086 height 78
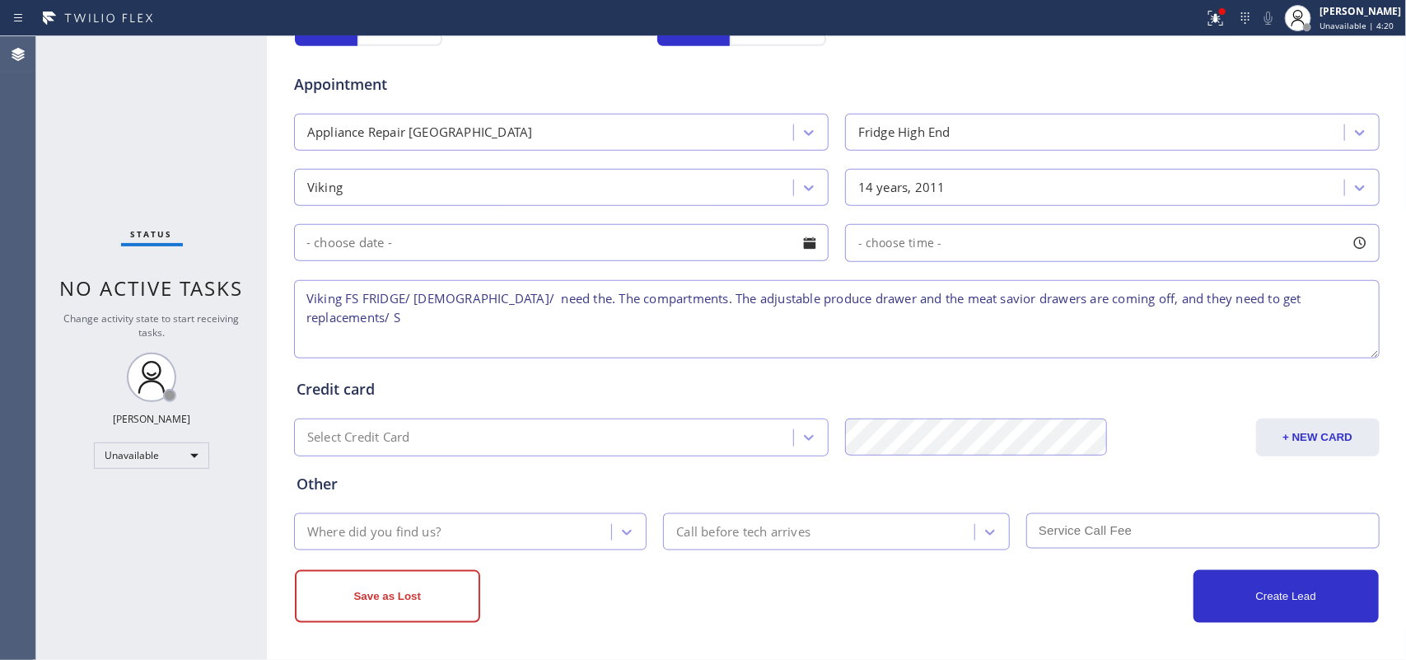
click at [1125, 302] on textarea "Viking FS FRIDGE/ [DEMOGRAPHIC_DATA]/ need the. The compartments. The adjustabl…" at bounding box center [837, 319] width 1086 height 78
type textarea "Viking FS FRIDGE/ [DEMOGRAPHIC_DATA]/ need the. The compartments. The adjustabl…"
click at [564, 527] on div "Where did you find us?" at bounding box center [455, 531] width 313 height 29
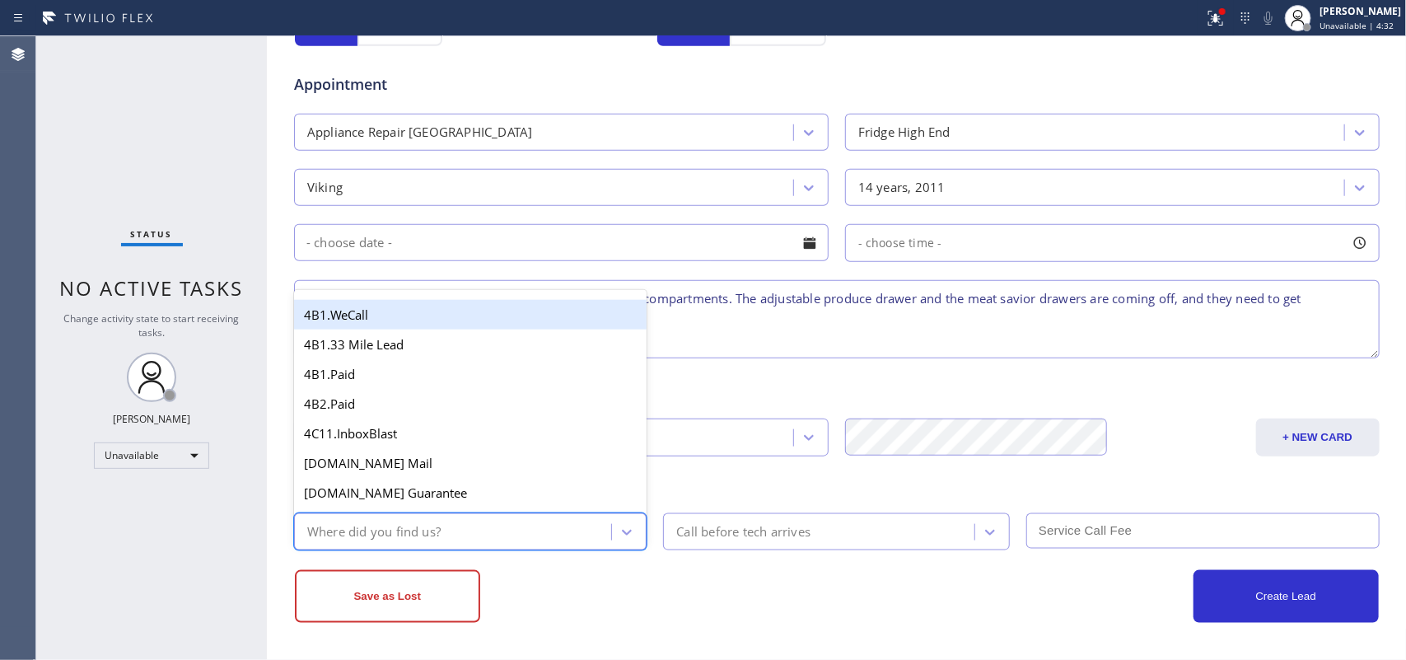
type input "g"
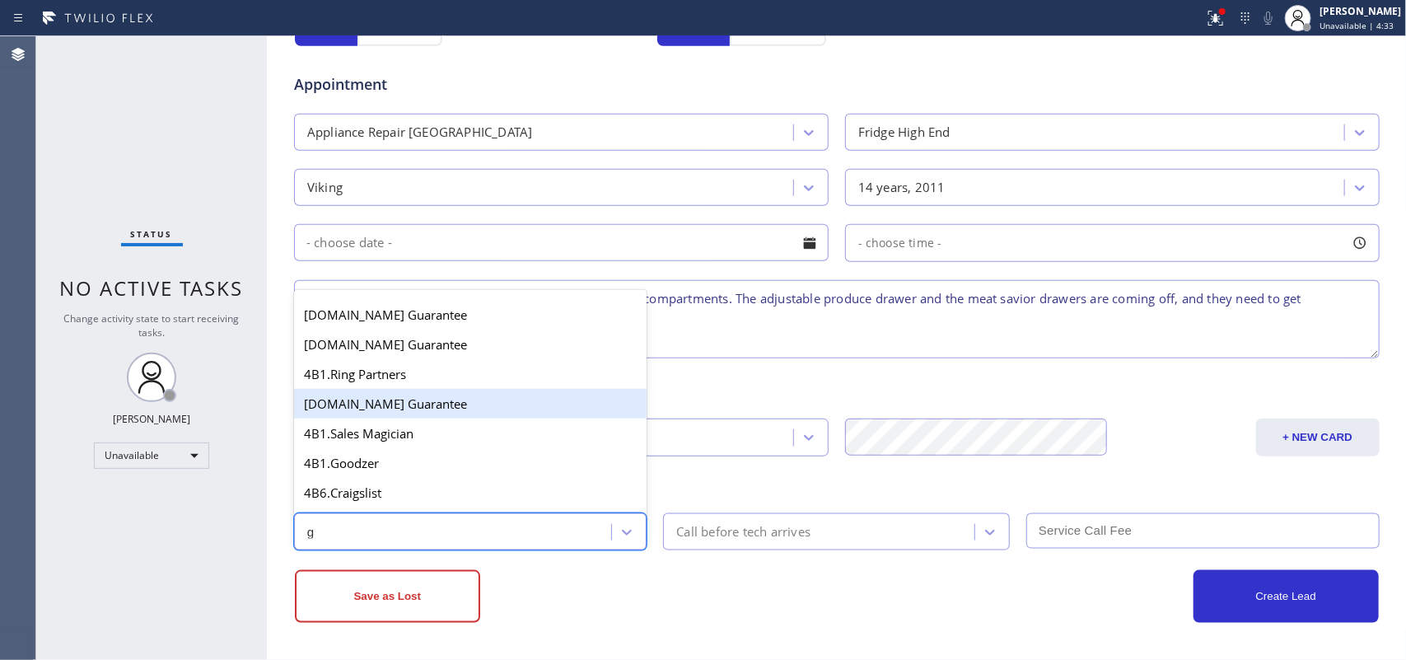
scroll to position [311, 0]
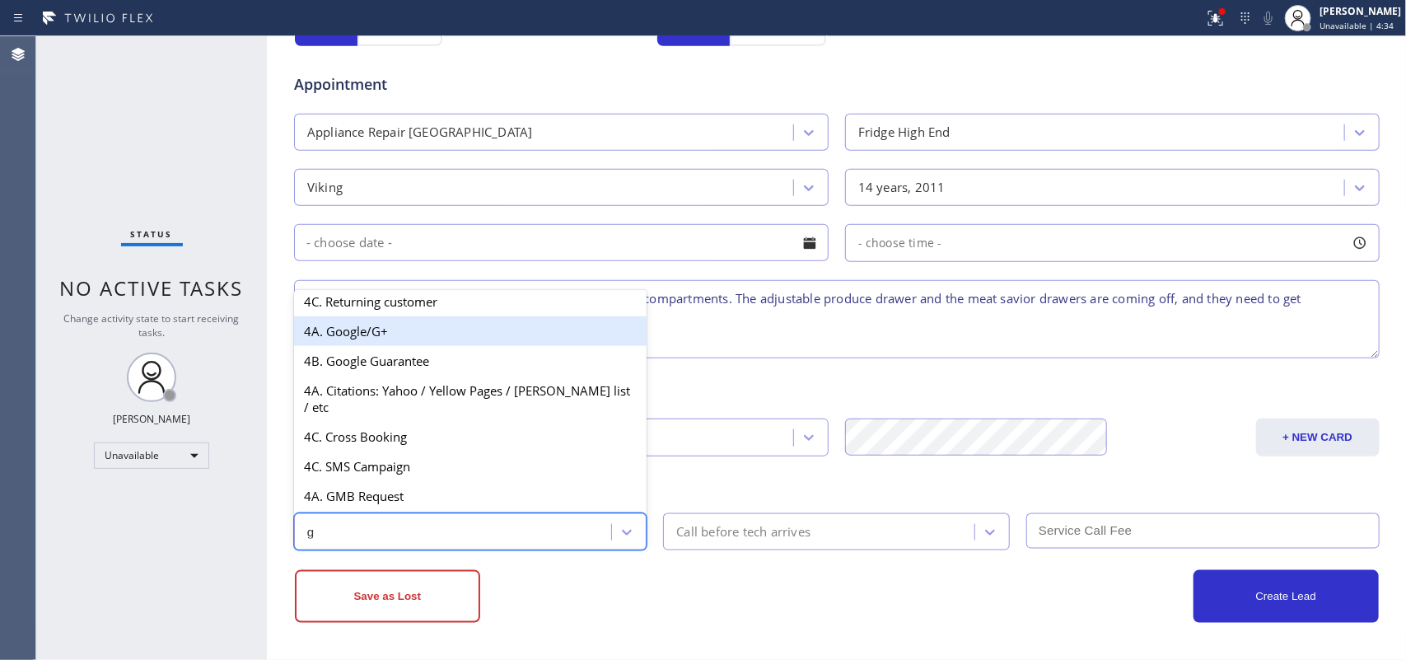
click at [413, 343] on div "4A. Google/G+" at bounding box center [470, 331] width 353 height 30
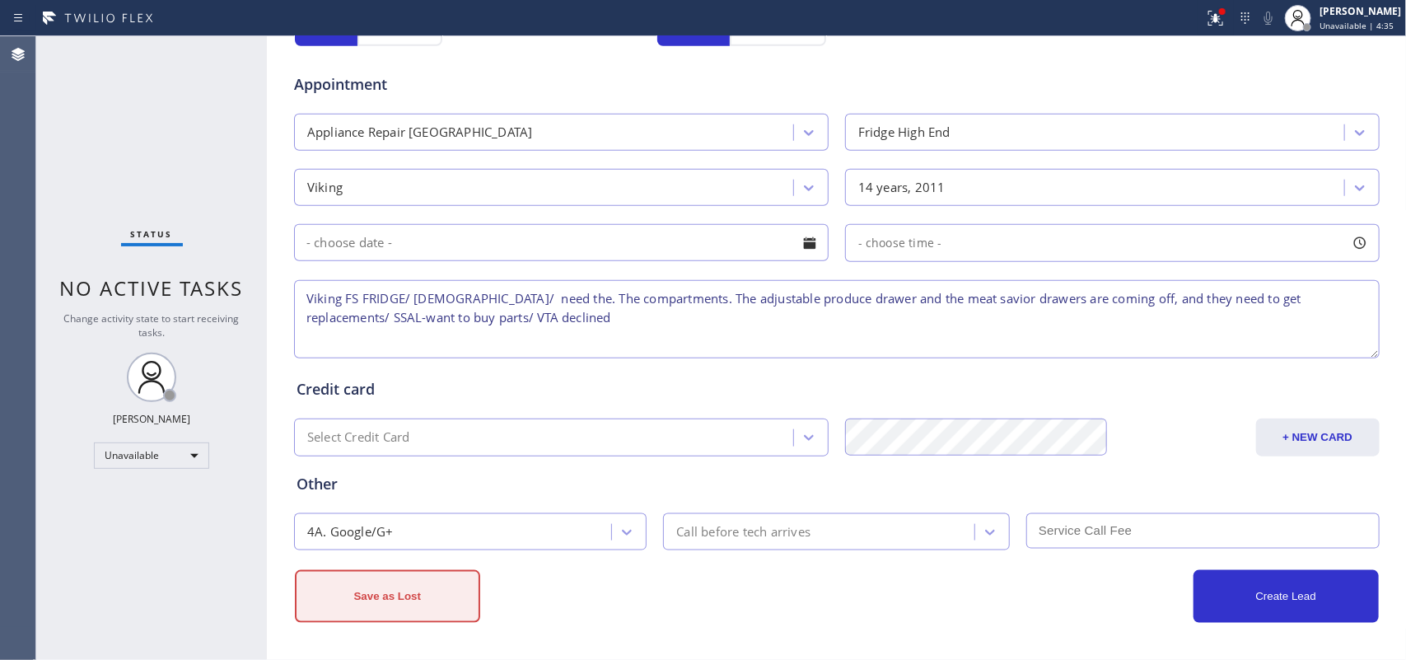
click at [437, 527] on button "Save as Lost" at bounding box center [387, 596] width 185 height 53
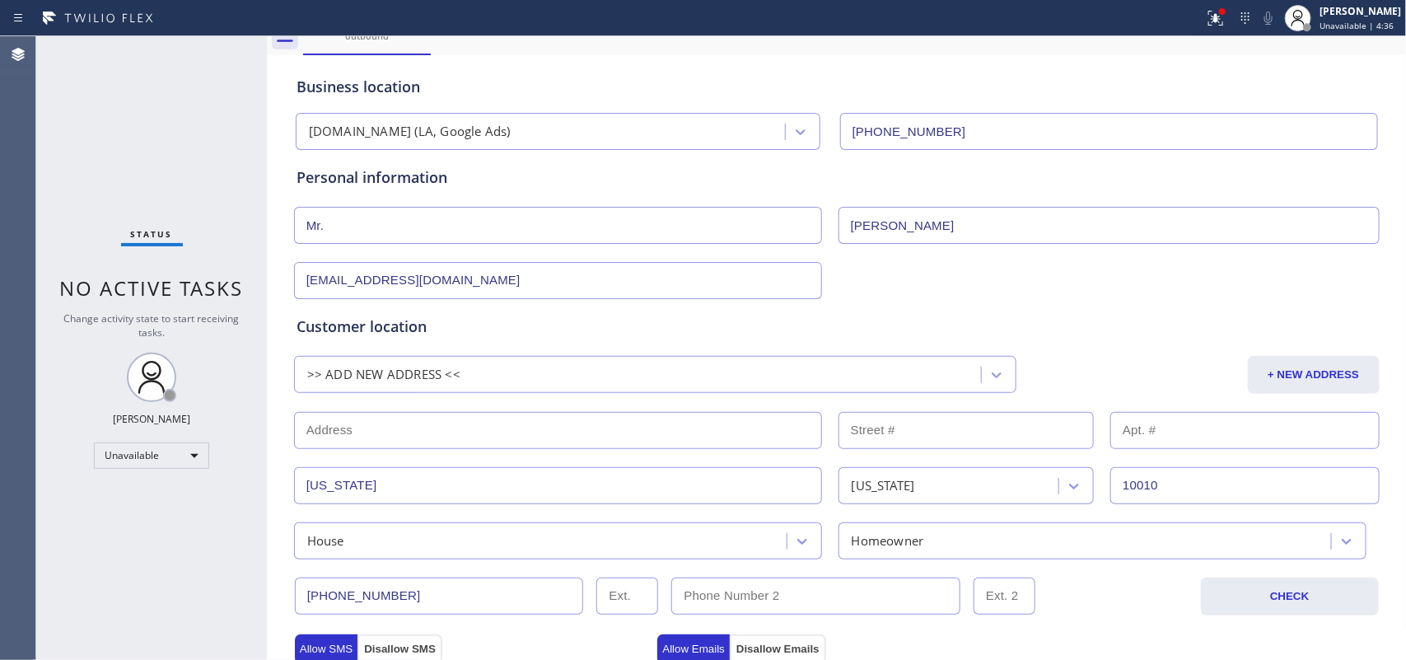
scroll to position [0, 0]
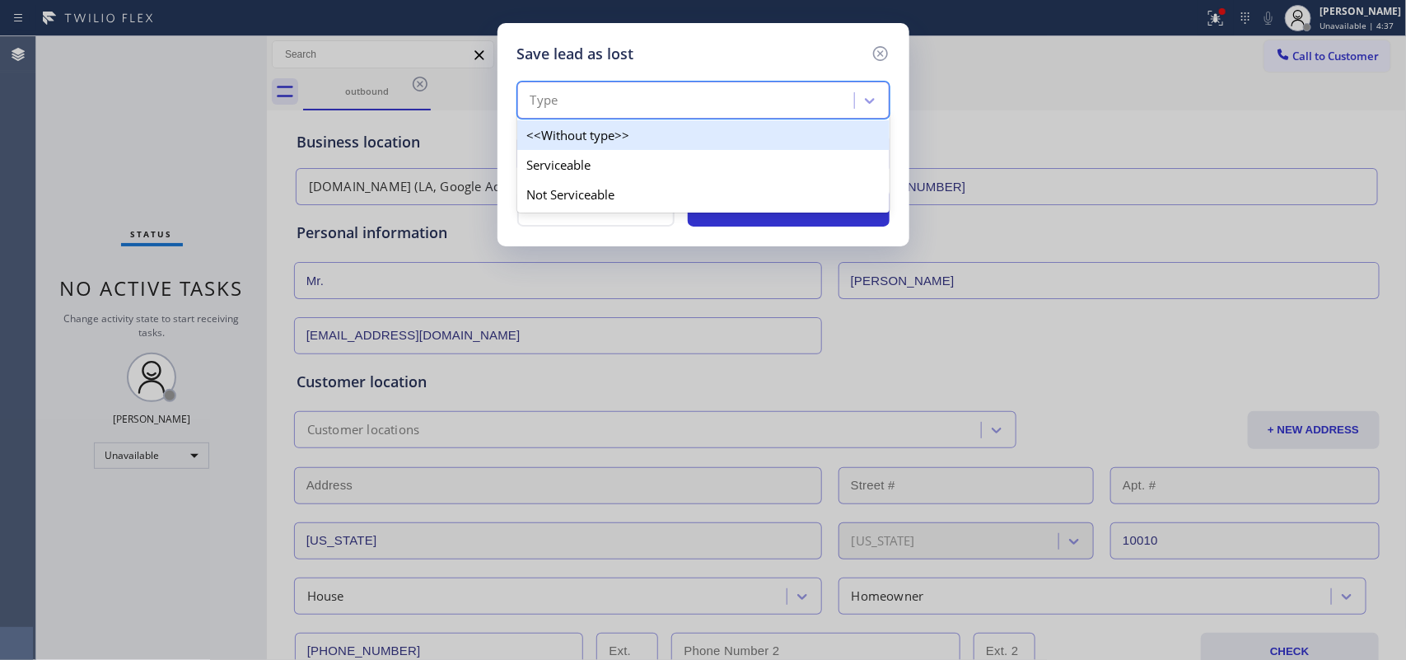
click at [818, 100] on div "Type" at bounding box center [688, 101] width 332 height 29
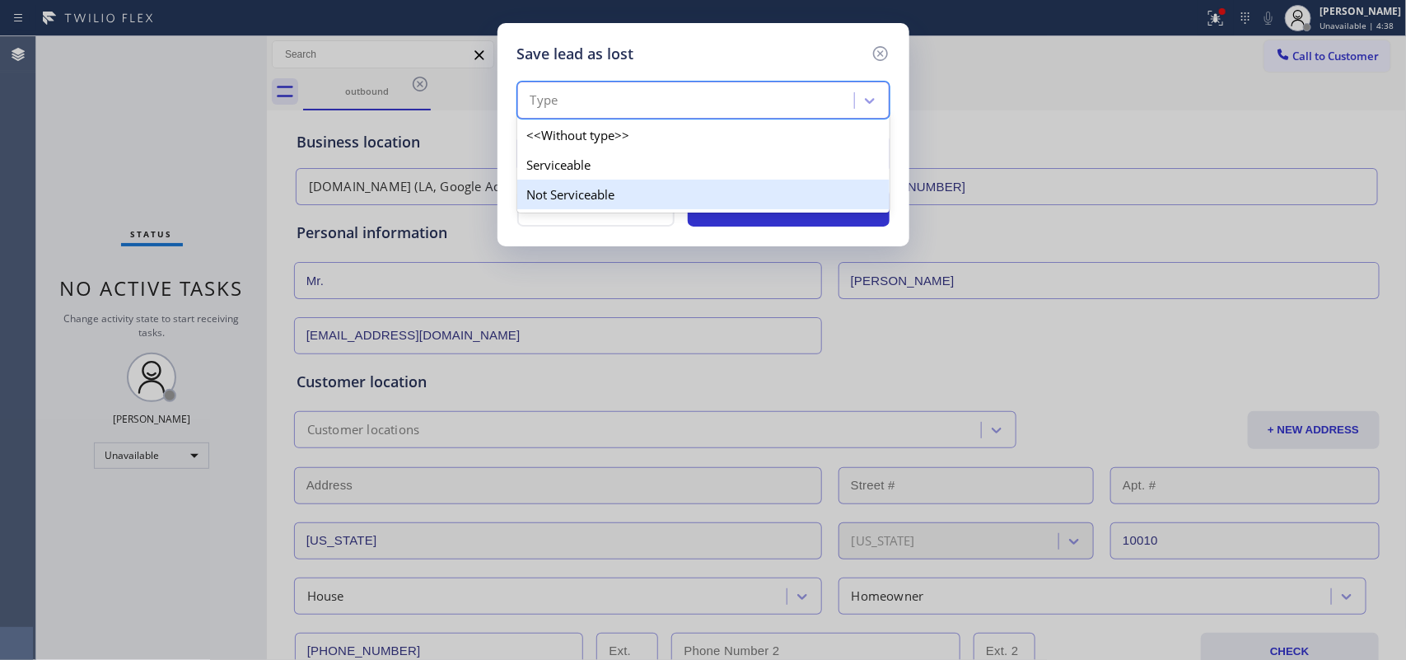
click at [788, 203] on div "Not Serviceable" at bounding box center [703, 195] width 372 height 30
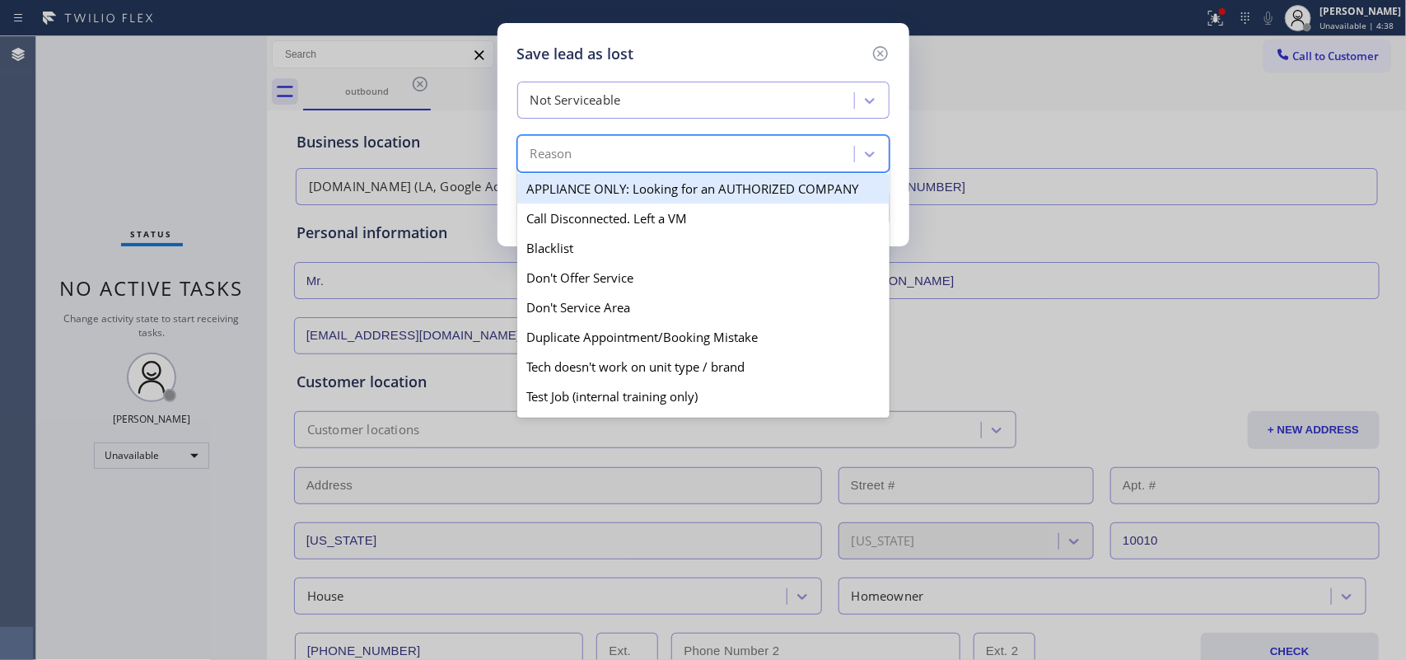
click at [802, 155] on div "Reason" at bounding box center [688, 154] width 332 height 29
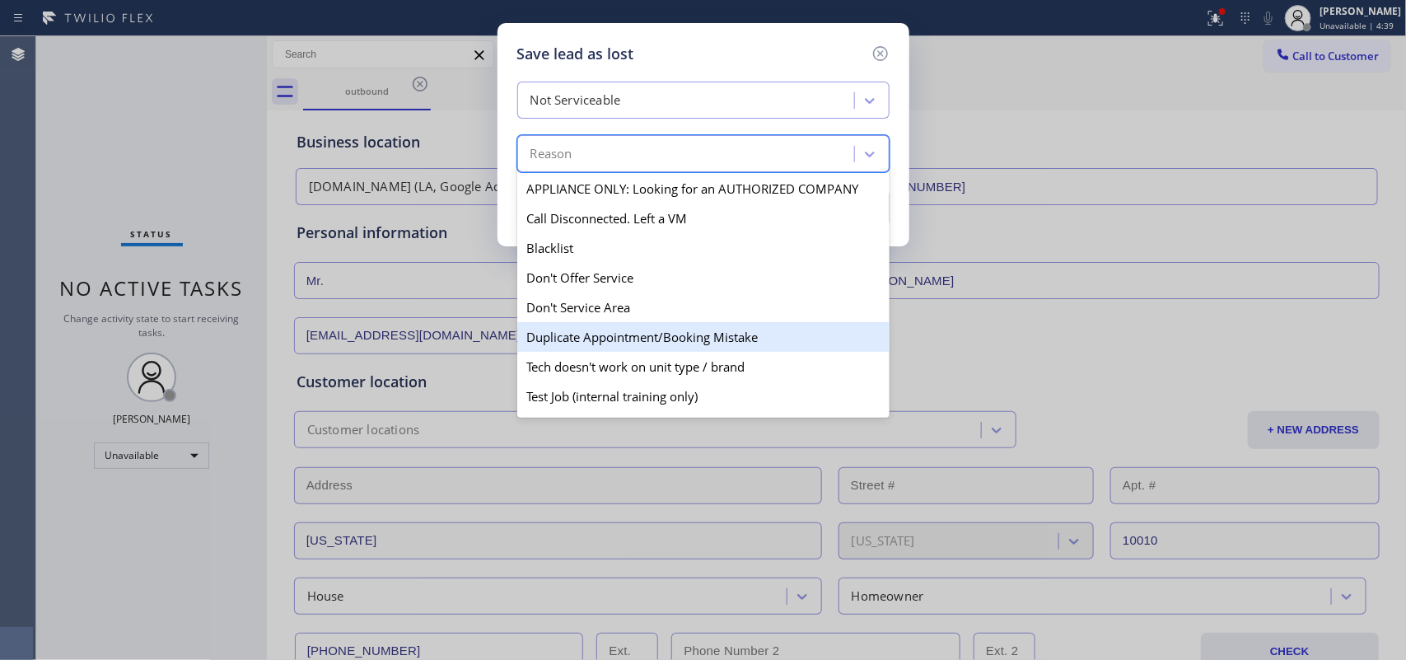
scroll to position [103, 0]
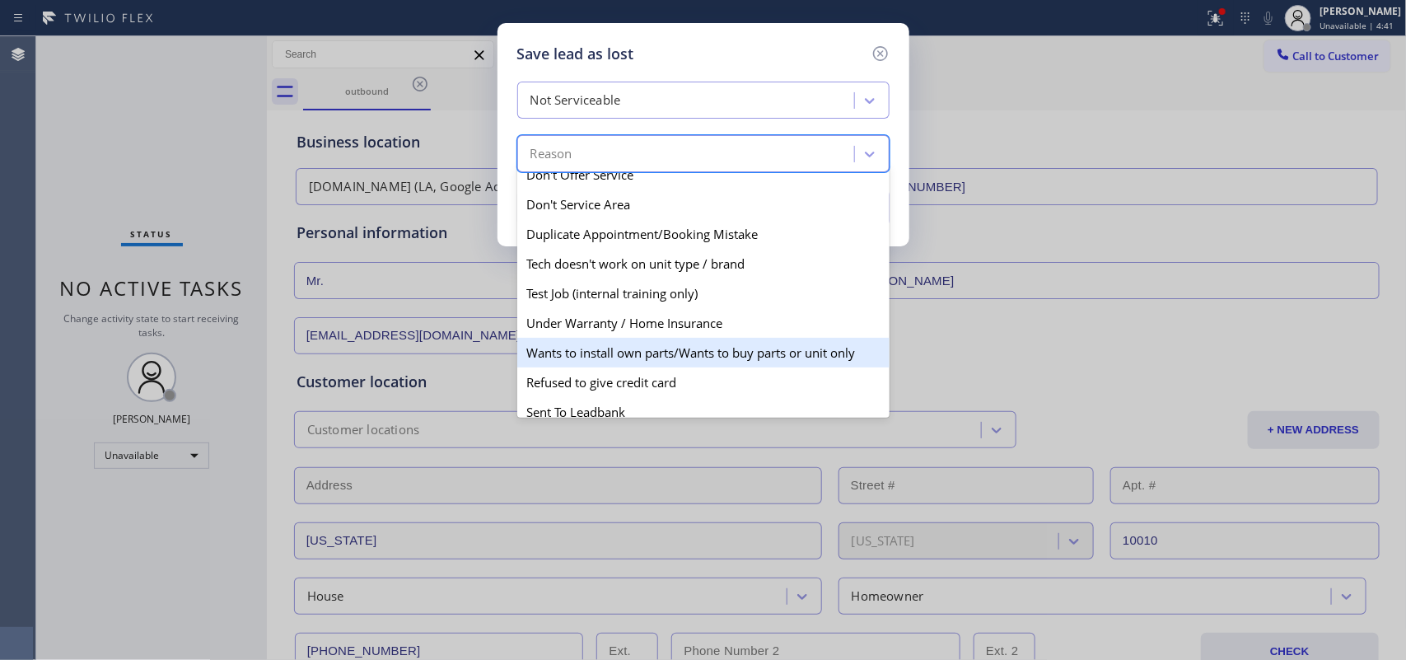
click at [709, 355] on div "Wants to install own parts/Wants to buy parts or unit only" at bounding box center [703, 353] width 372 height 30
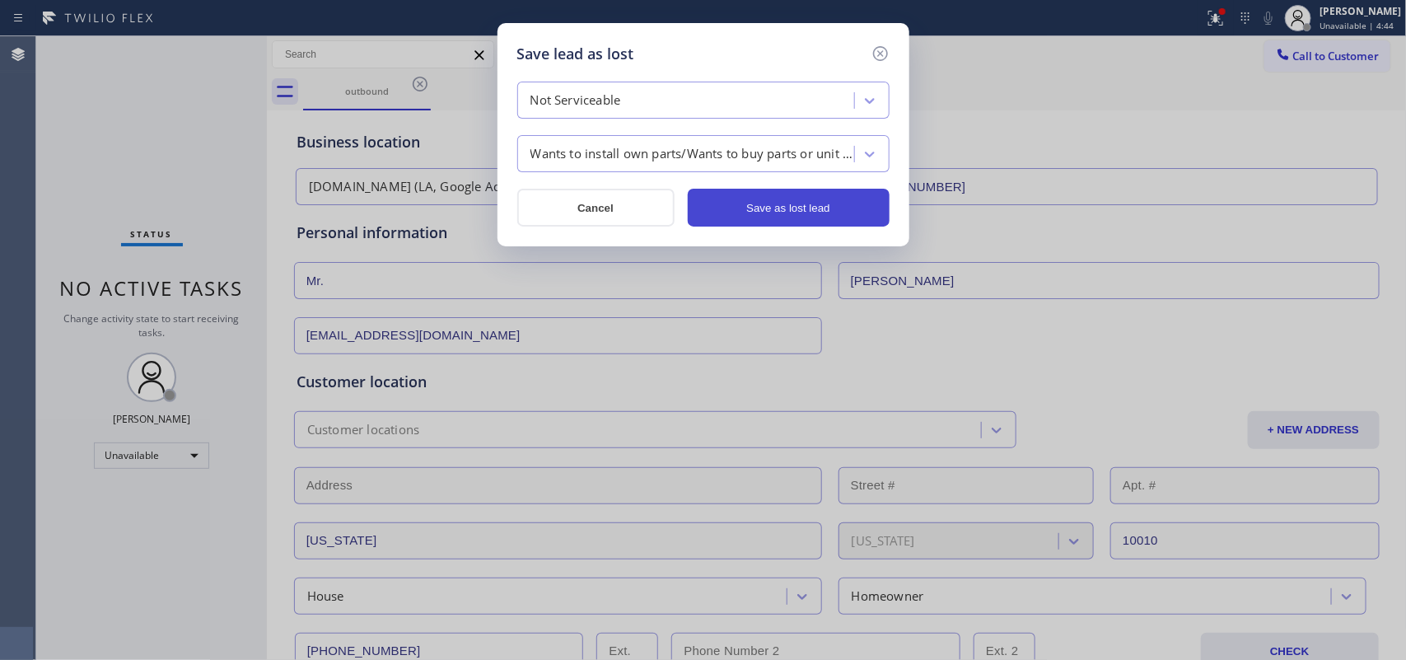
click at [765, 219] on button "Save as lost lead" at bounding box center [789, 208] width 202 height 38
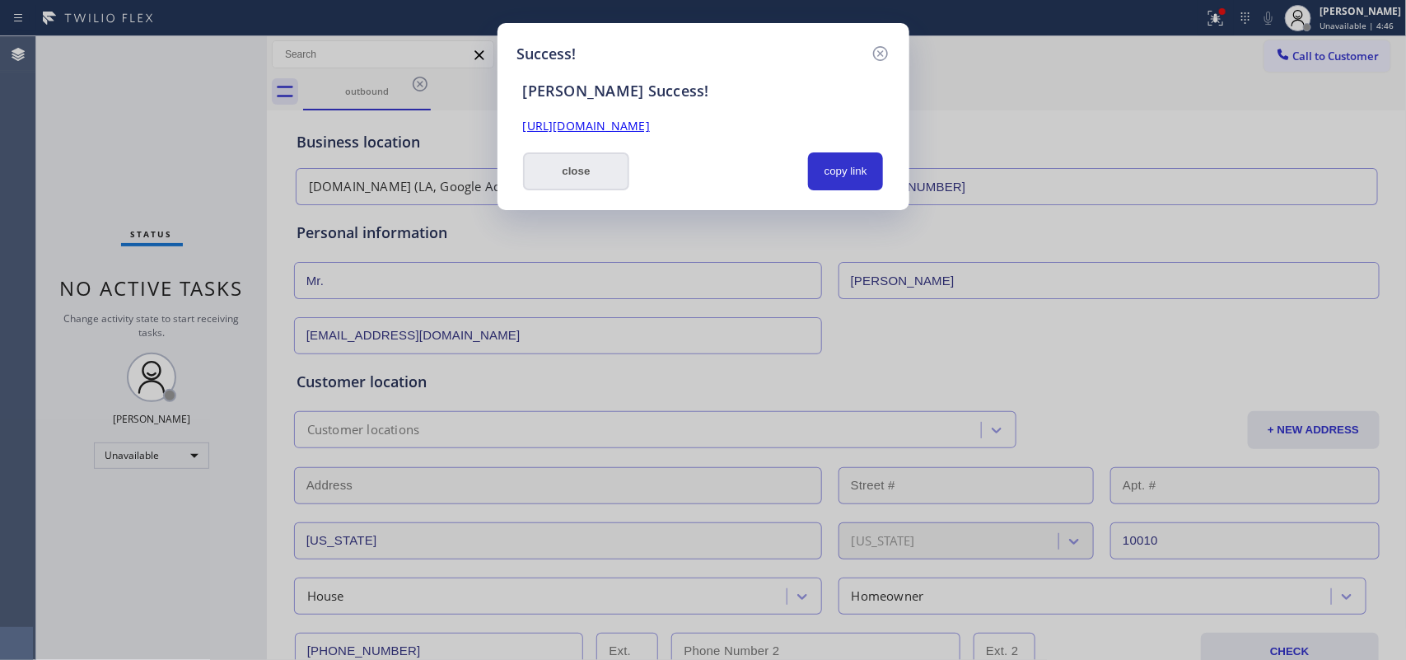
click at [587, 180] on button "close" at bounding box center [576, 171] width 107 height 38
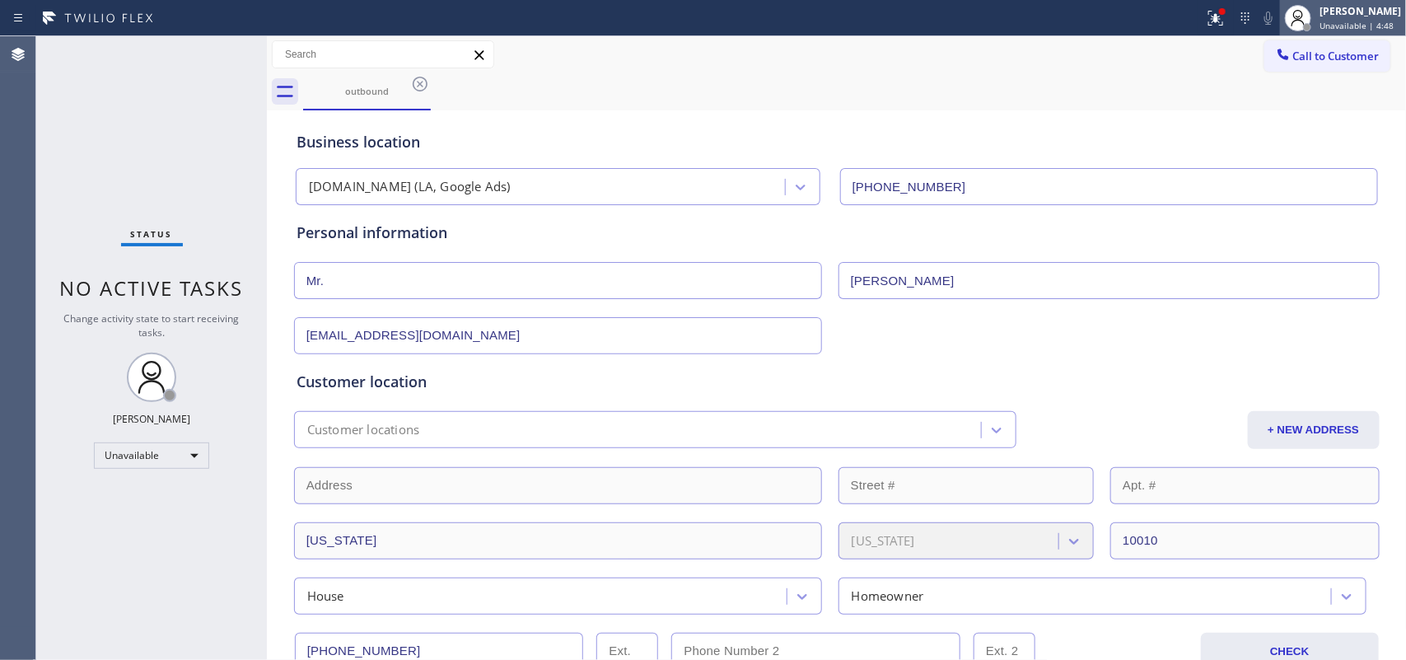
click at [1125, 22] on span "Unavailable | 4:48" at bounding box center [1357, 26] width 74 height 12
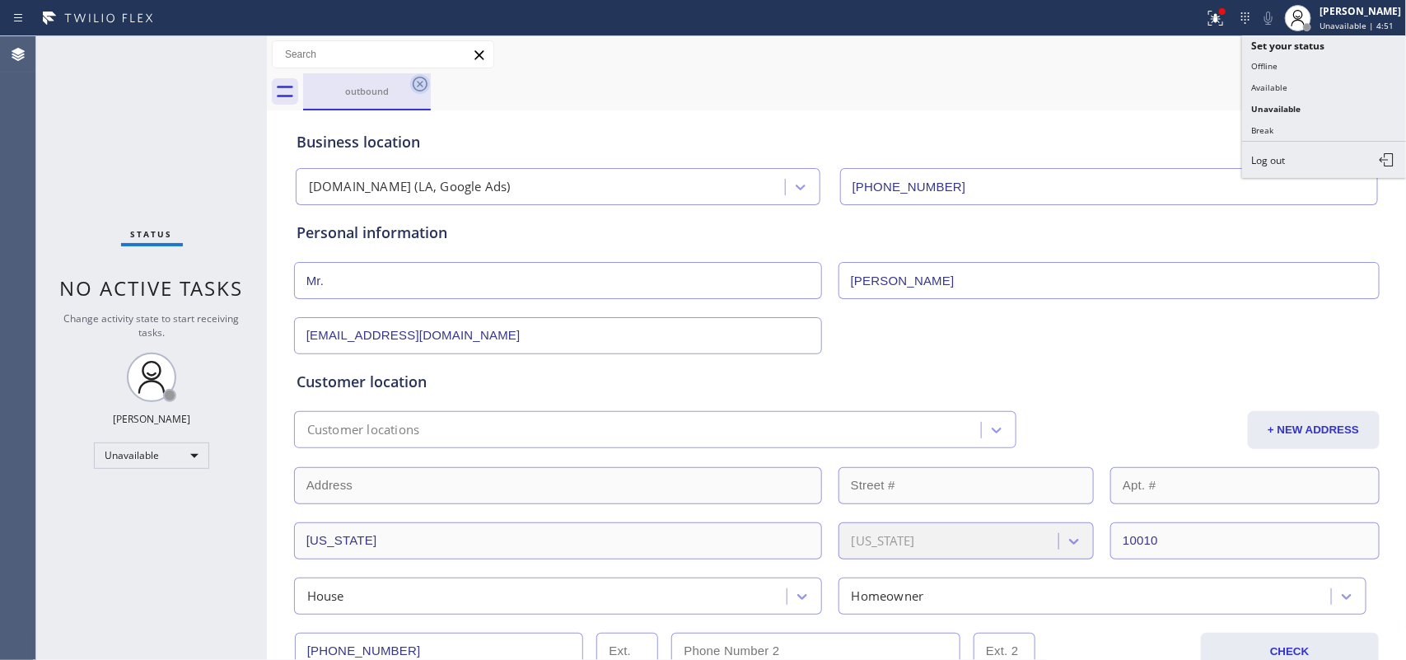
click at [422, 87] on icon at bounding box center [420, 84] width 20 height 20
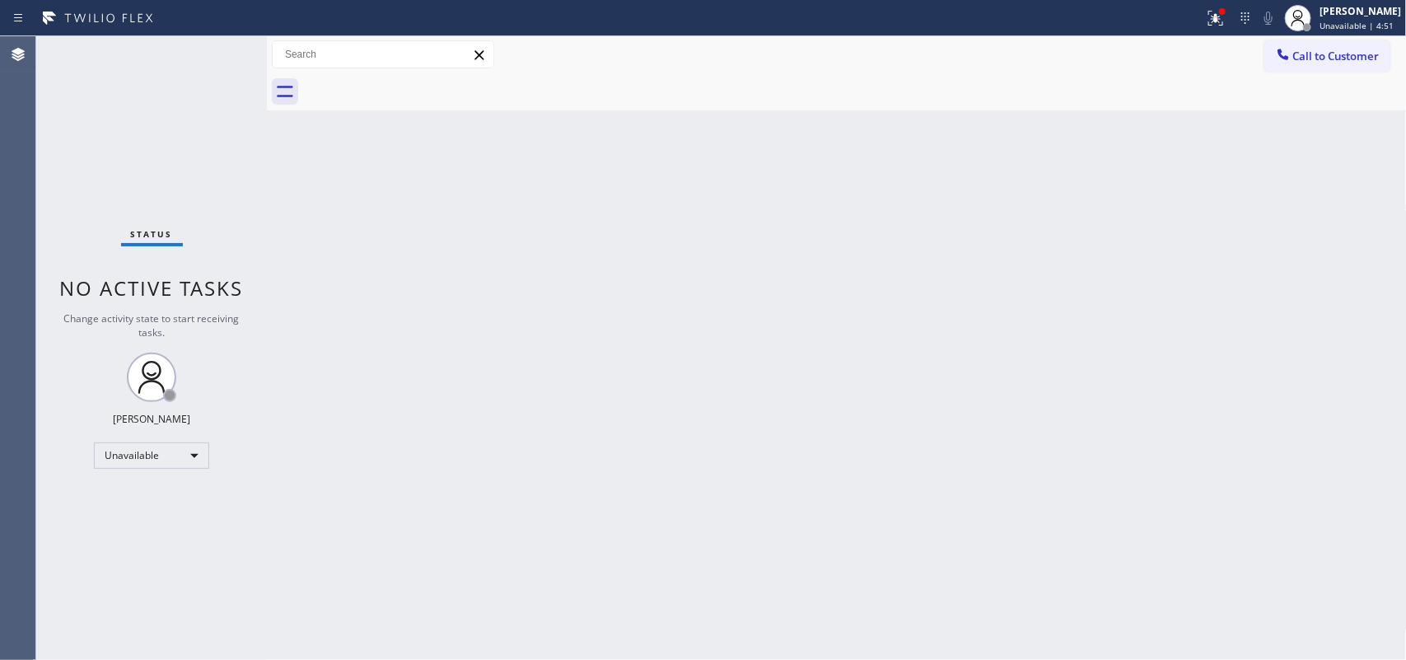
click at [422, 87] on div at bounding box center [855, 91] width 1104 height 37
click at [1125, 25] on span "Unavailable | 4:52" at bounding box center [1357, 26] width 74 height 12
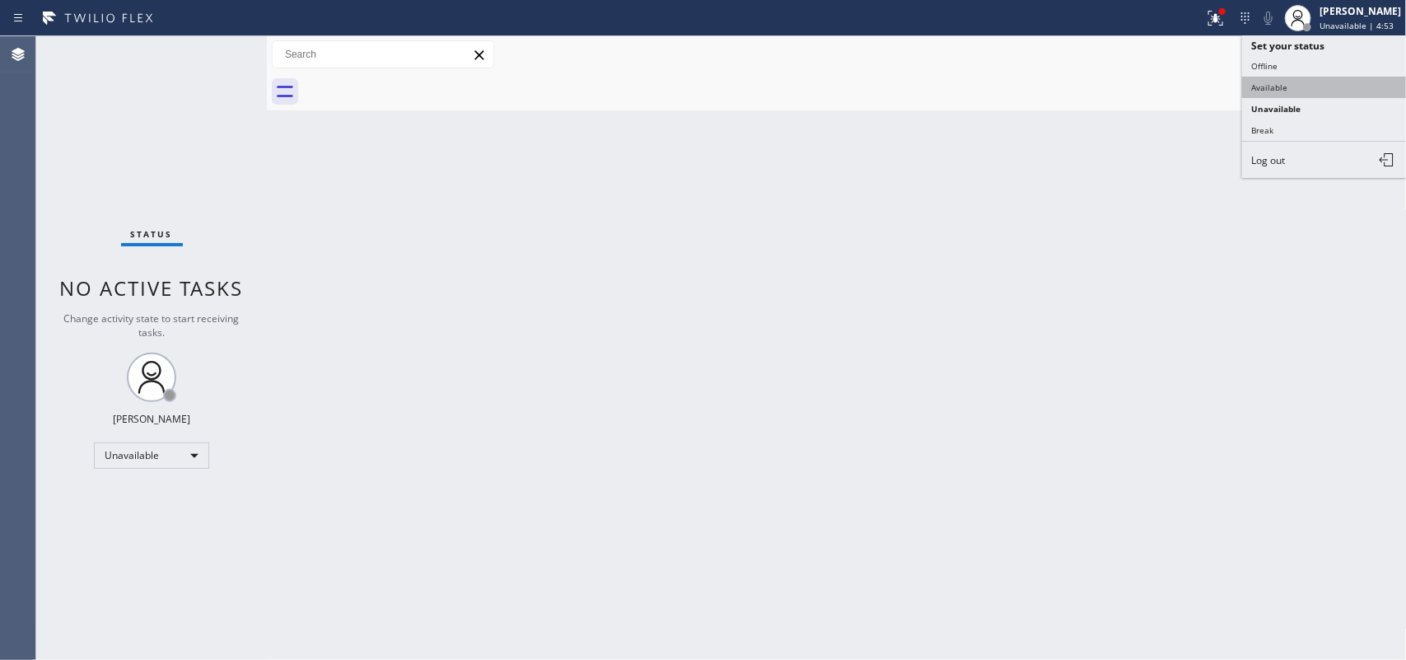
click at [1125, 93] on button "Available" at bounding box center [1325, 87] width 165 height 21
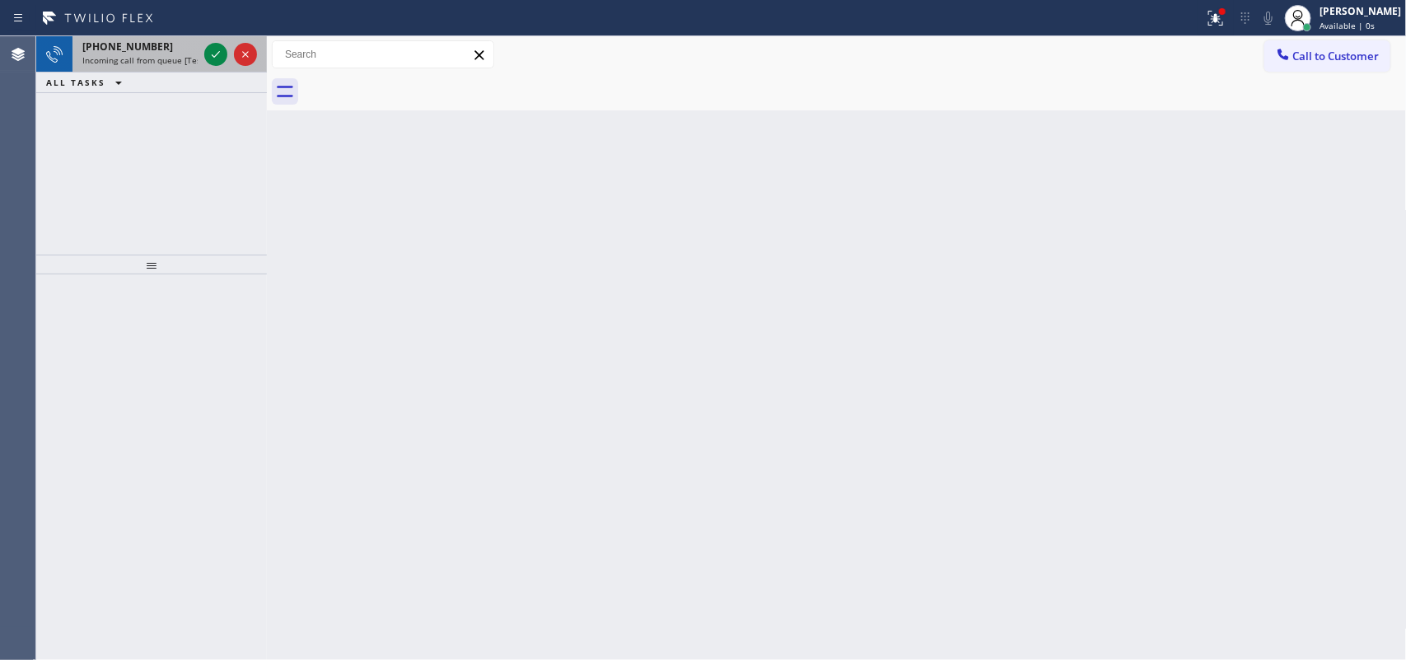
click at [165, 55] on span "Incoming call from queue [Test] All" at bounding box center [150, 60] width 137 height 12
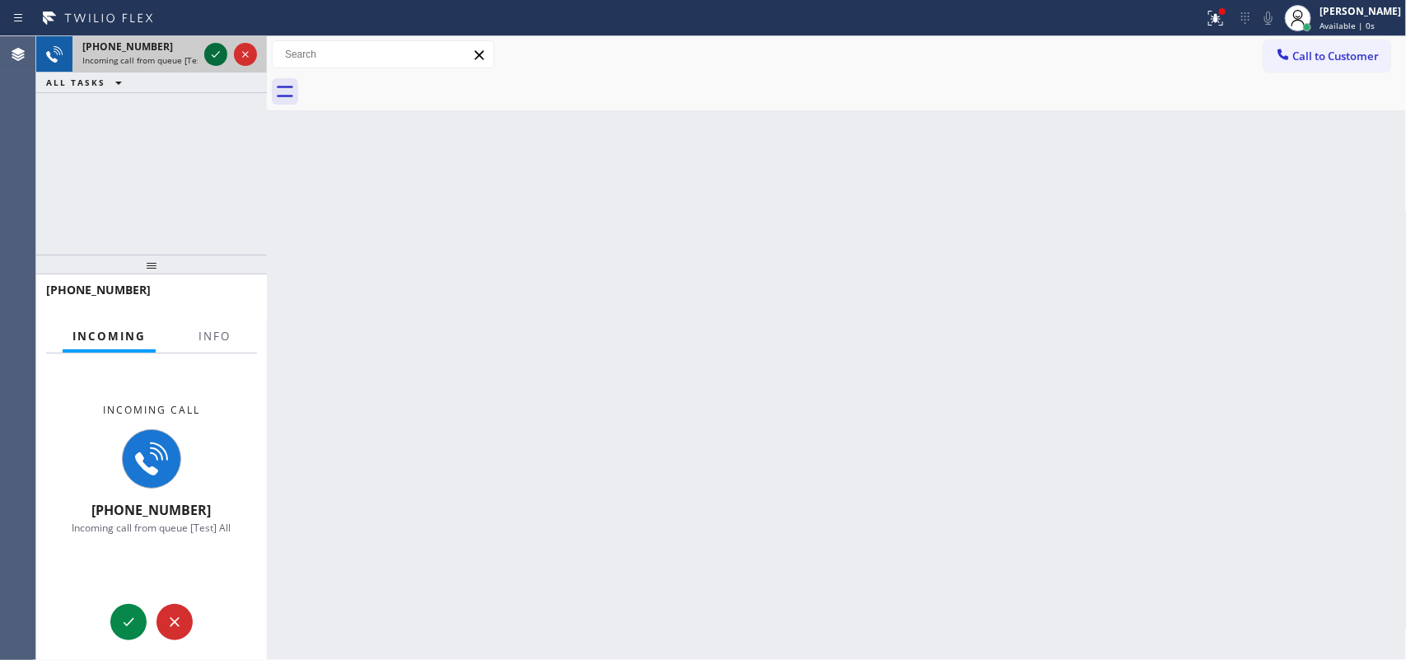
click at [208, 55] on icon at bounding box center [216, 54] width 20 height 20
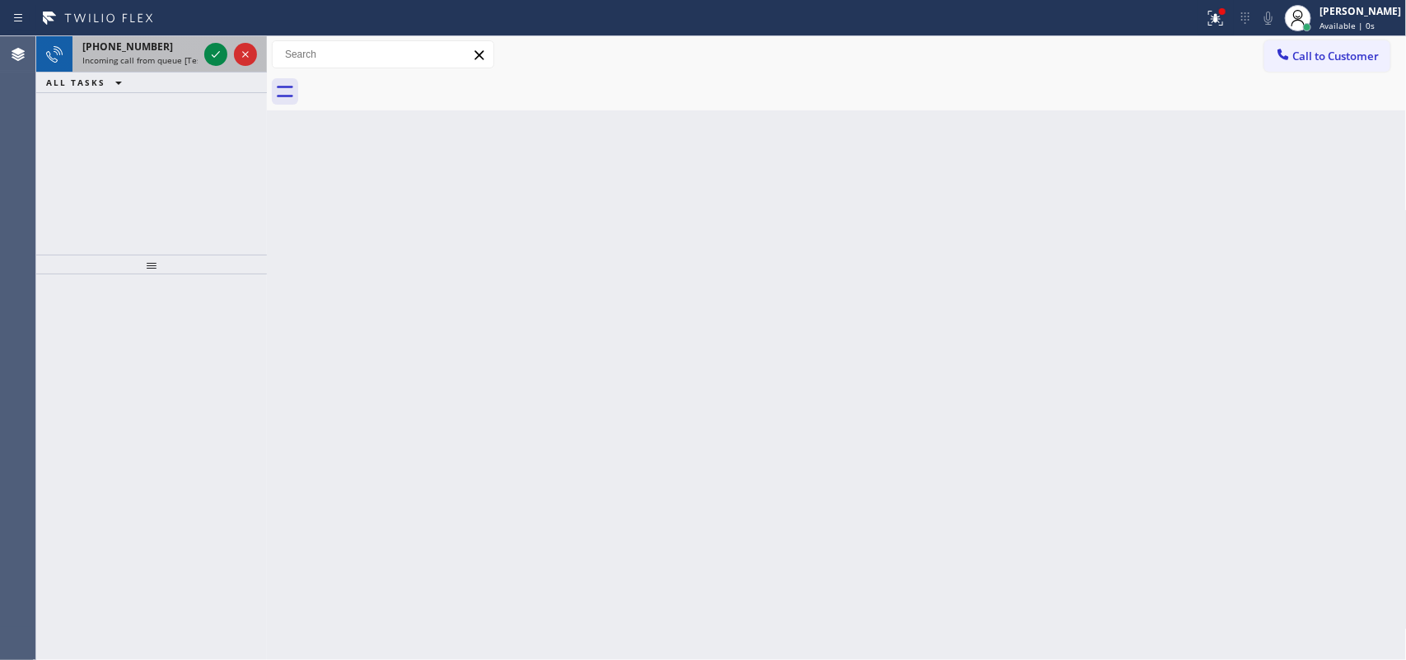
click at [163, 54] on span "Incoming call from queue [Test] All" at bounding box center [150, 60] width 137 height 12
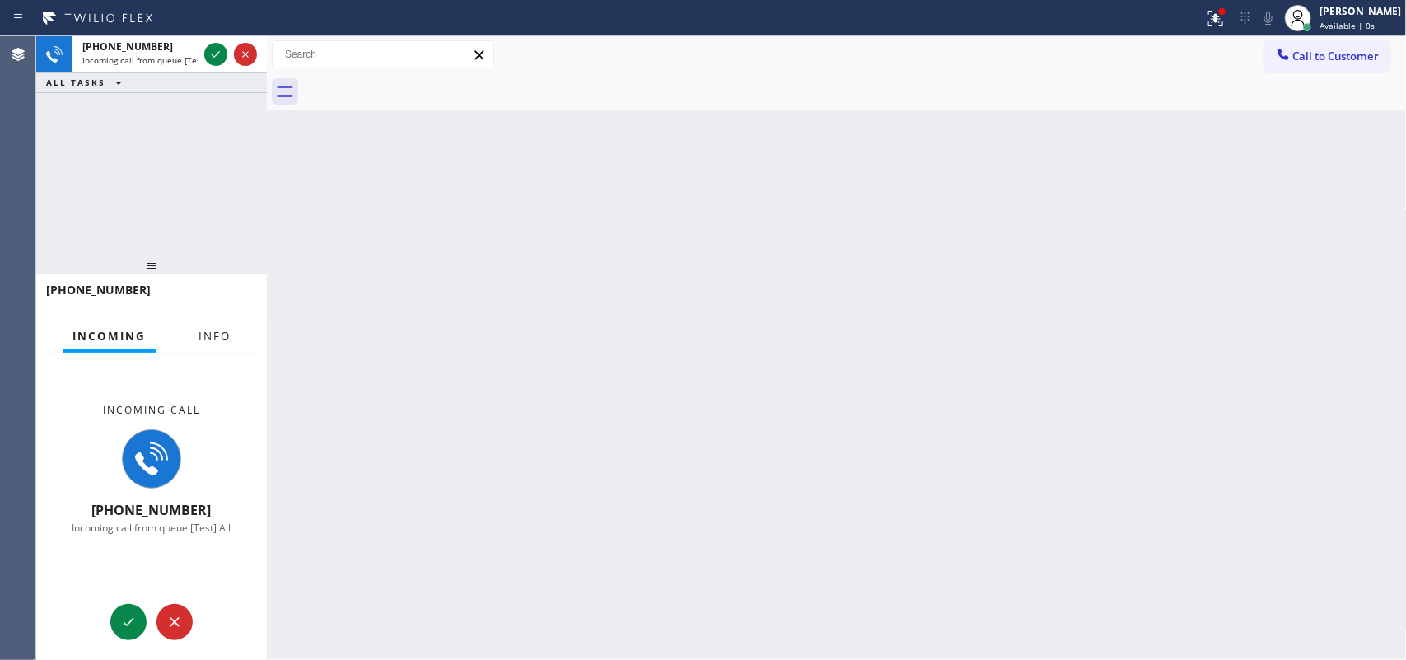
click at [222, 344] on button "Info" at bounding box center [215, 337] width 52 height 32
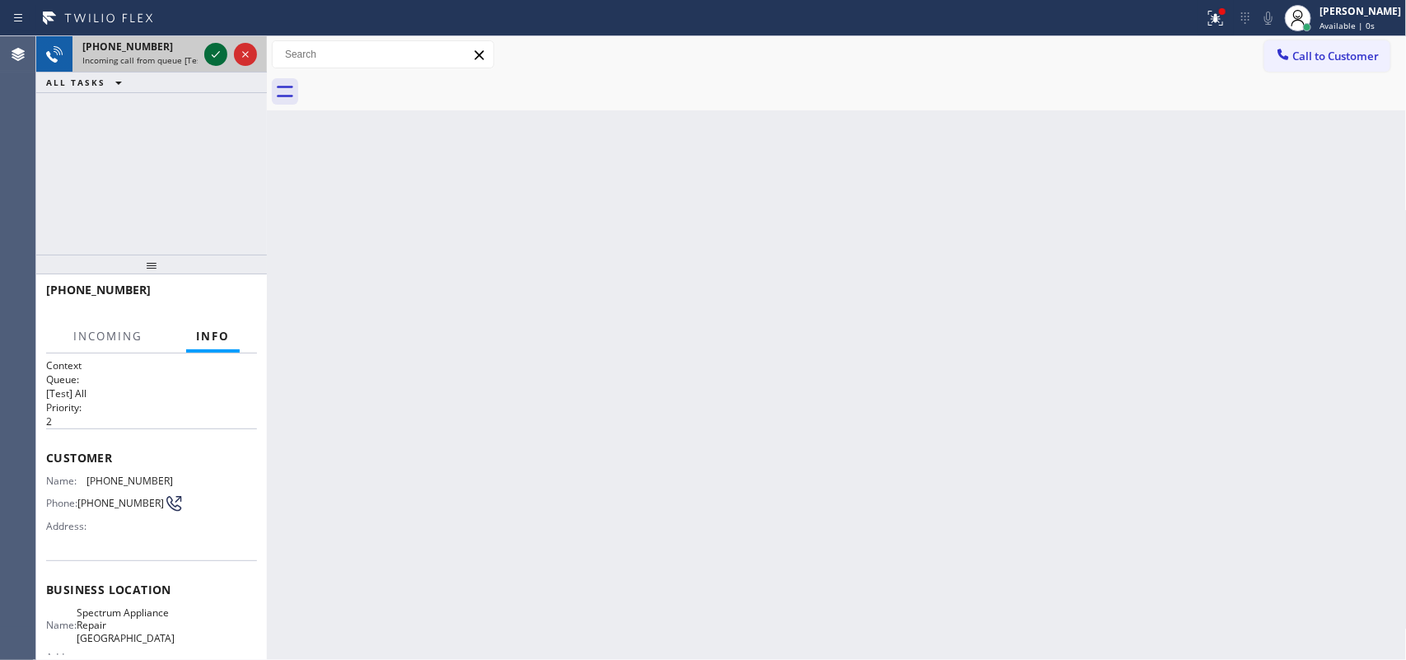
click at [216, 55] on icon at bounding box center [216, 54] width 8 height 7
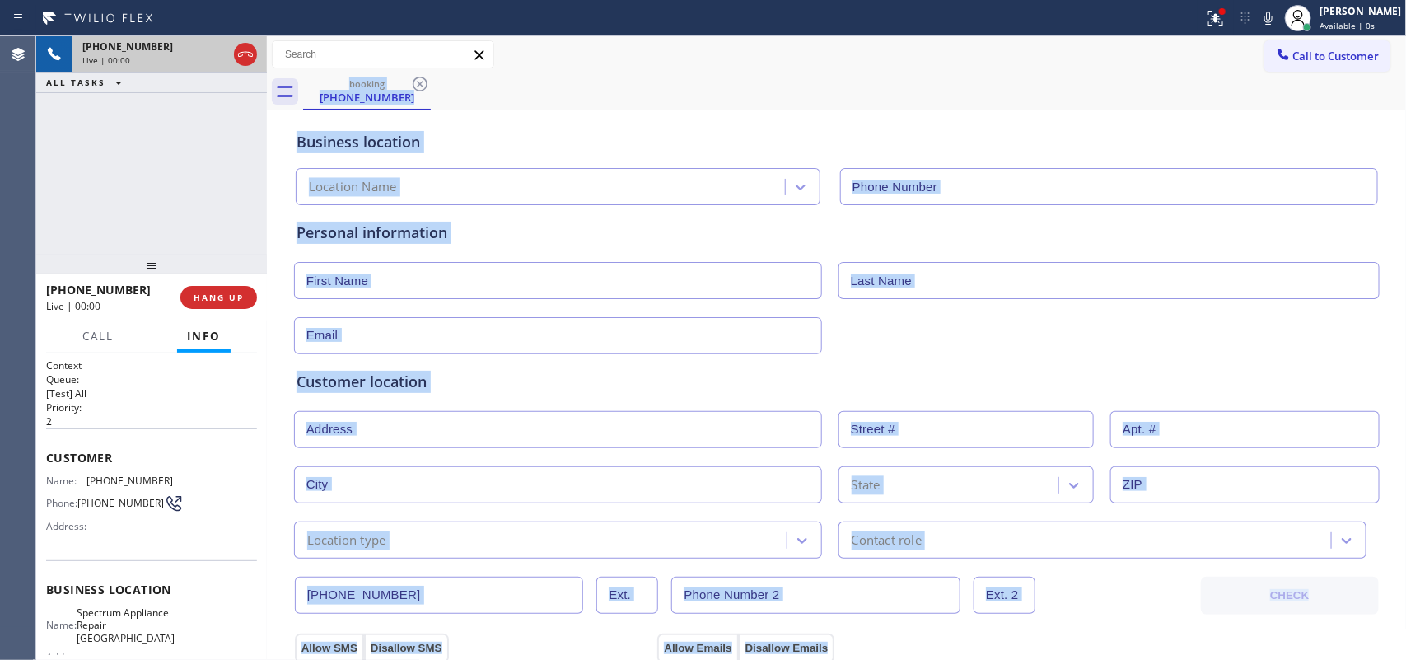
type input "[PHONE_NUMBER]"
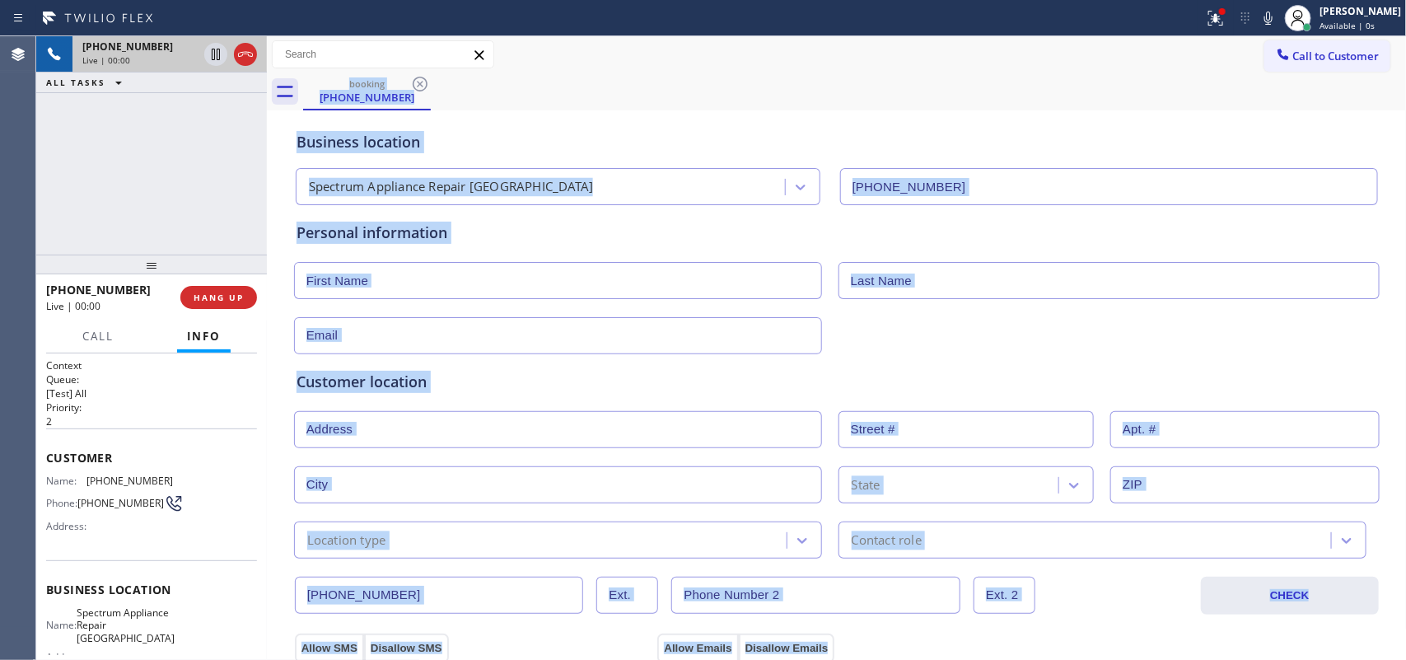
click at [563, 138] on div "Business location" at bounding box center [837, 142] width 1081 height 22
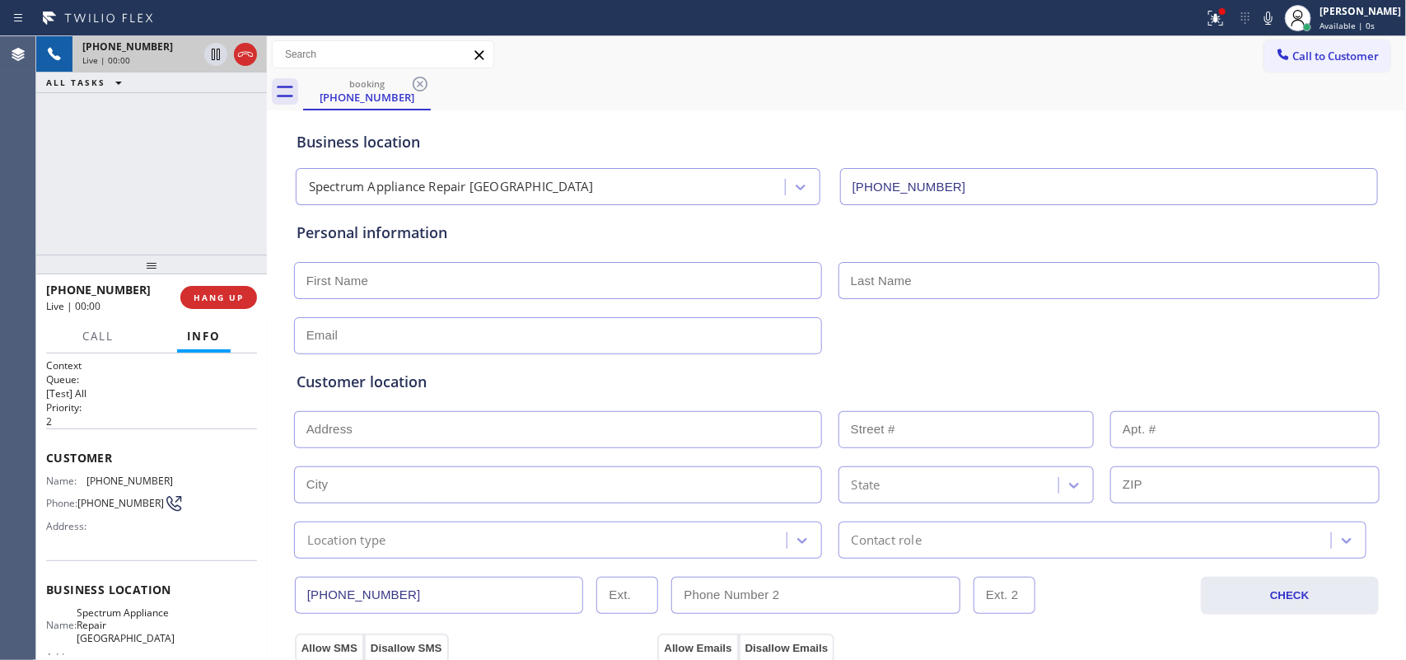
click at [696, 97] on div "booking [PHONE_NUMBER]" at bounding box center [855, 91] width 1104 height 37
click at [594, 64] on div "Call to Customer Outbound call Location [DOMAIN_NAME] ([GEOGRAPHIC_DATA], Googl…" at bounding box center [837, 54] width 1140 height 29
click at [595, 285] on input "text" at bounding box center [558, 280] width 528 height 37
type input "[PERSON_NAME]"
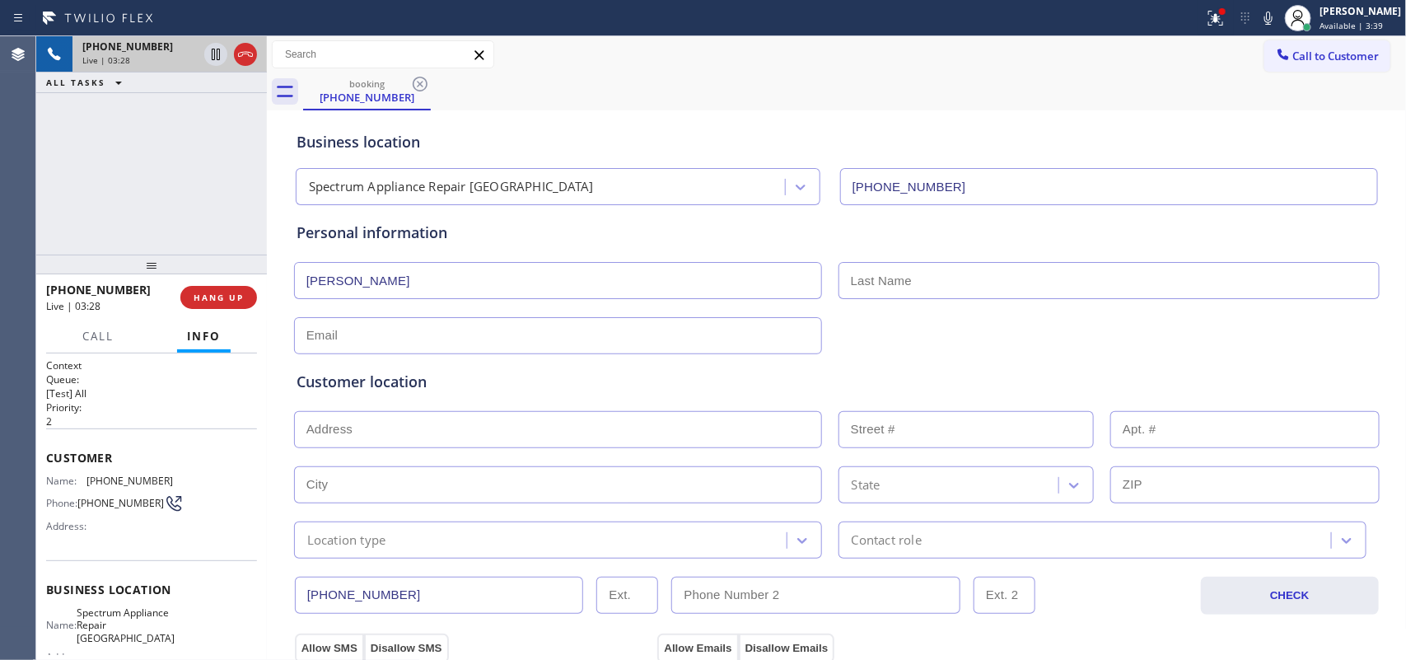
click at [957, 273] on input "text" at bounding box center [1109, 280] width 541 height 37
type input "[PERSON_NAME]"
click at [175, 225] on div "[PHONE_NUMBER] Live | 04:09 ALL TASKS ALL TASKS ACTIVE TASKS TASKS IN WRAP UP" at bounding box center [151, 145] width 231 height 218
click at [458, 343] on input "text" at bounding box center [558, 335] width 528 height 37
paste input "[EMAIL_ADDRESS][DOMAIN_NAME]"
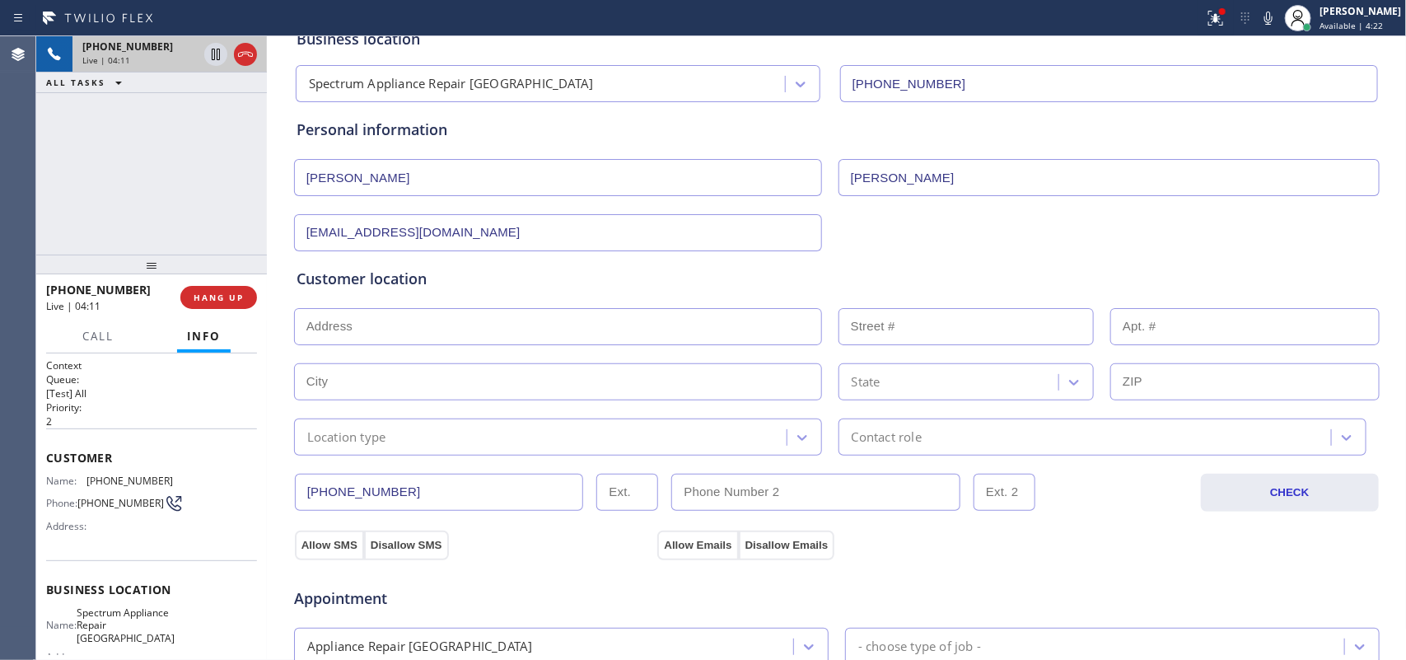
scroll to position [206, 0]
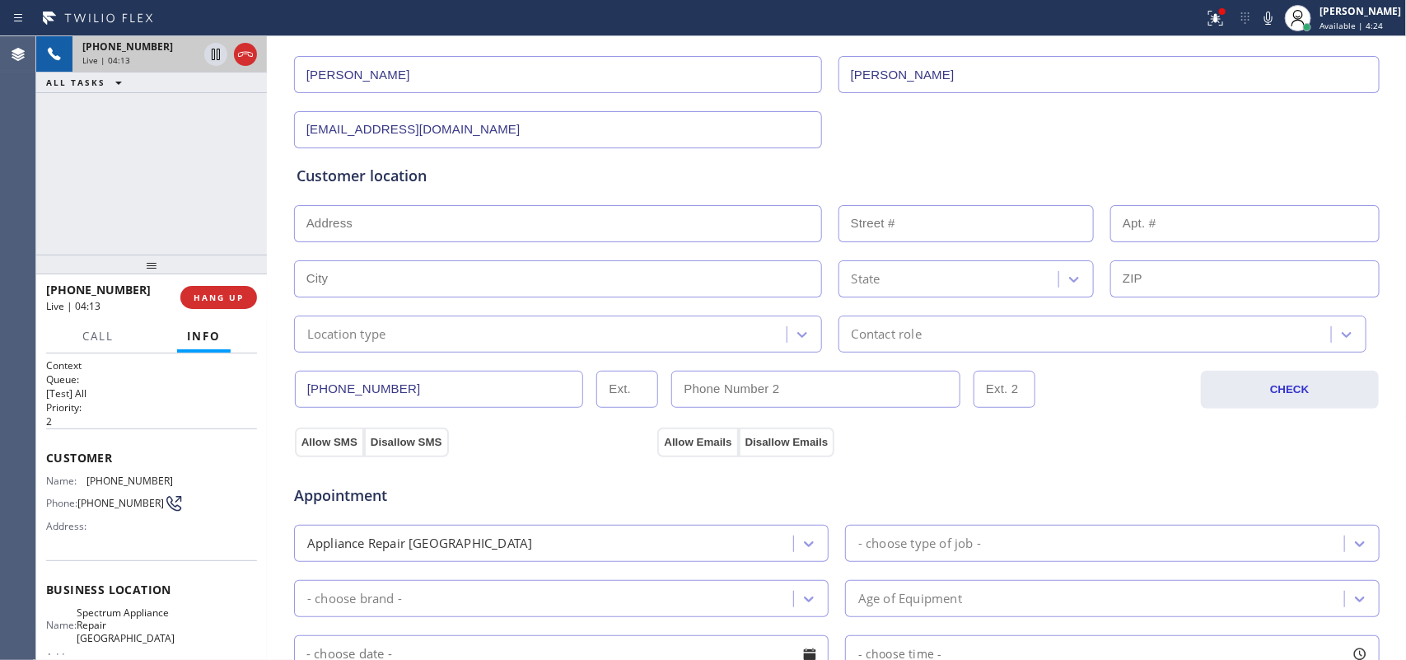
type input "[EMAIL_ADDRESS][DOMAIN_NAME]"
click at [391, 223] on input "text" at bounding box center [558, 223] width 528 height 37
paste input "[STREET_ADDRESS][PERSON_NAME]"
type input "[STREET_ADDRESS][PERSON_NAME]"
type input "212"
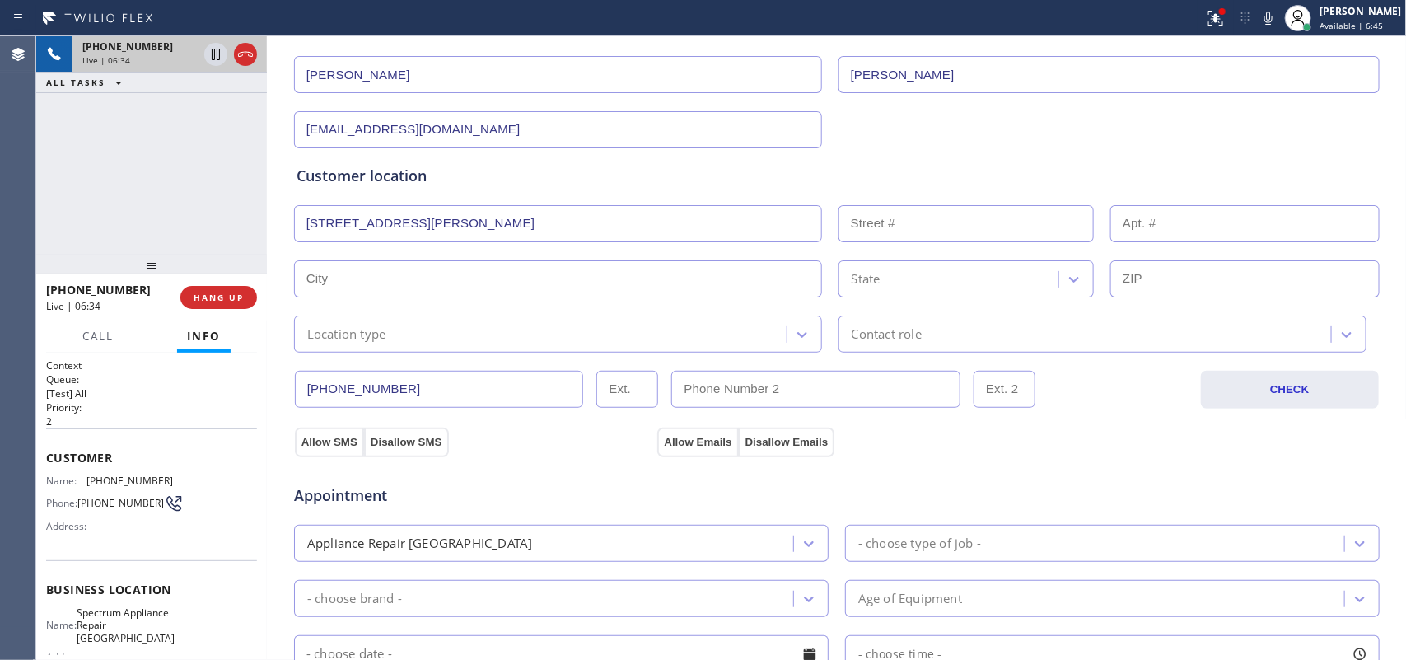
type input "Placentia"
type input "92870"
click at [1125, 217] on input "text" at bounding box center [1245, 223] width 269 height 37
type input "2308"
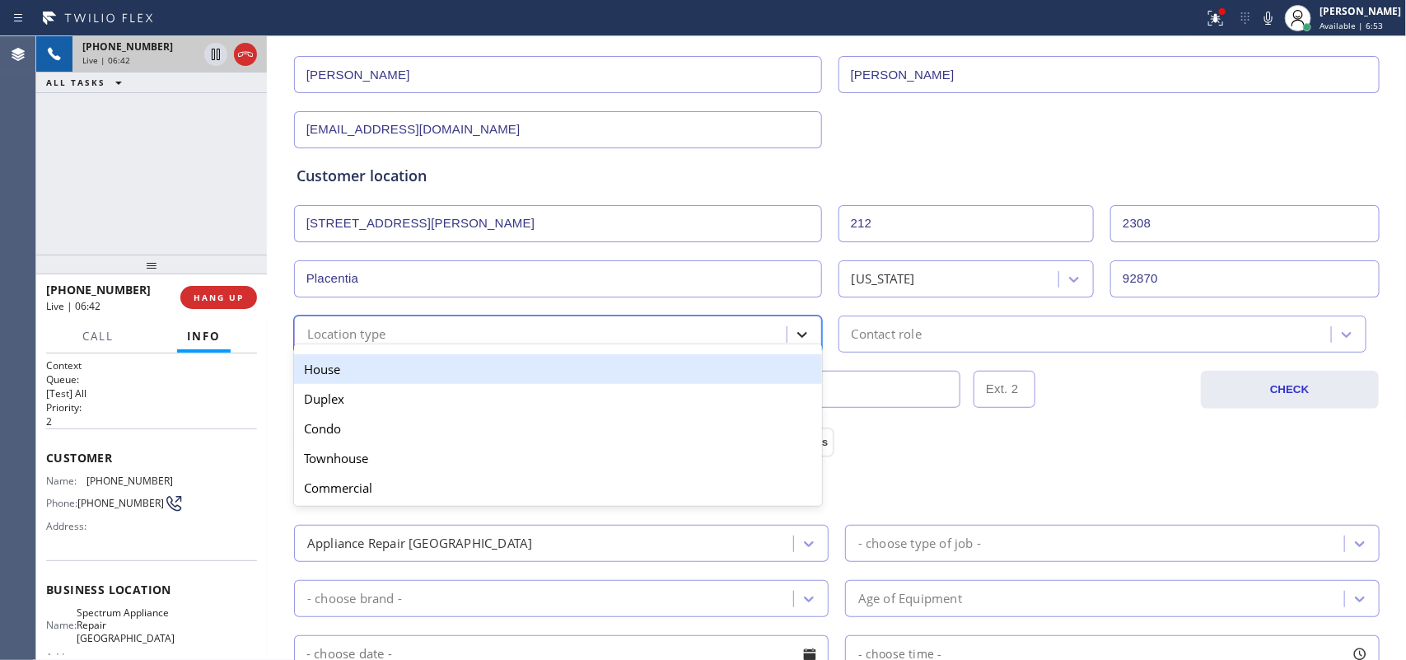
click at [794, 339] on icon at bounding box center [802, 334] width 16 height 16
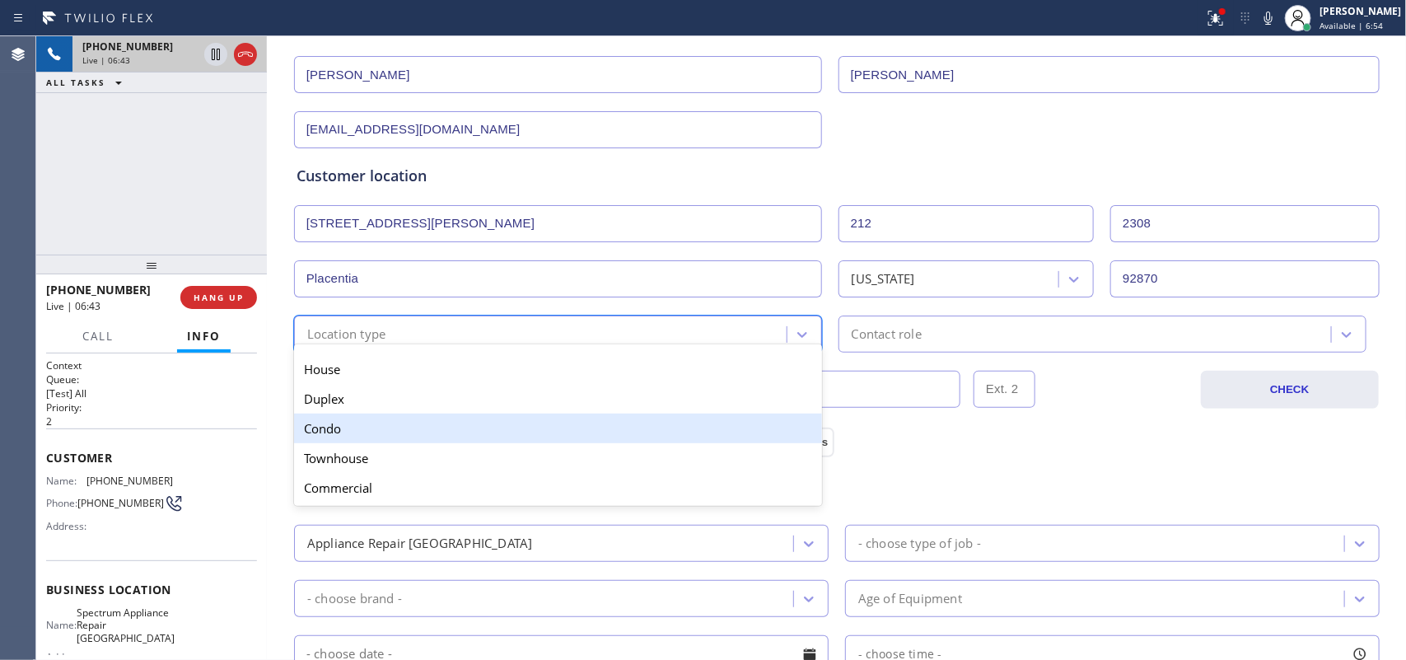
click at [688, 430] on div "Condo" at bounding box center [558, 429] width 528 height 30
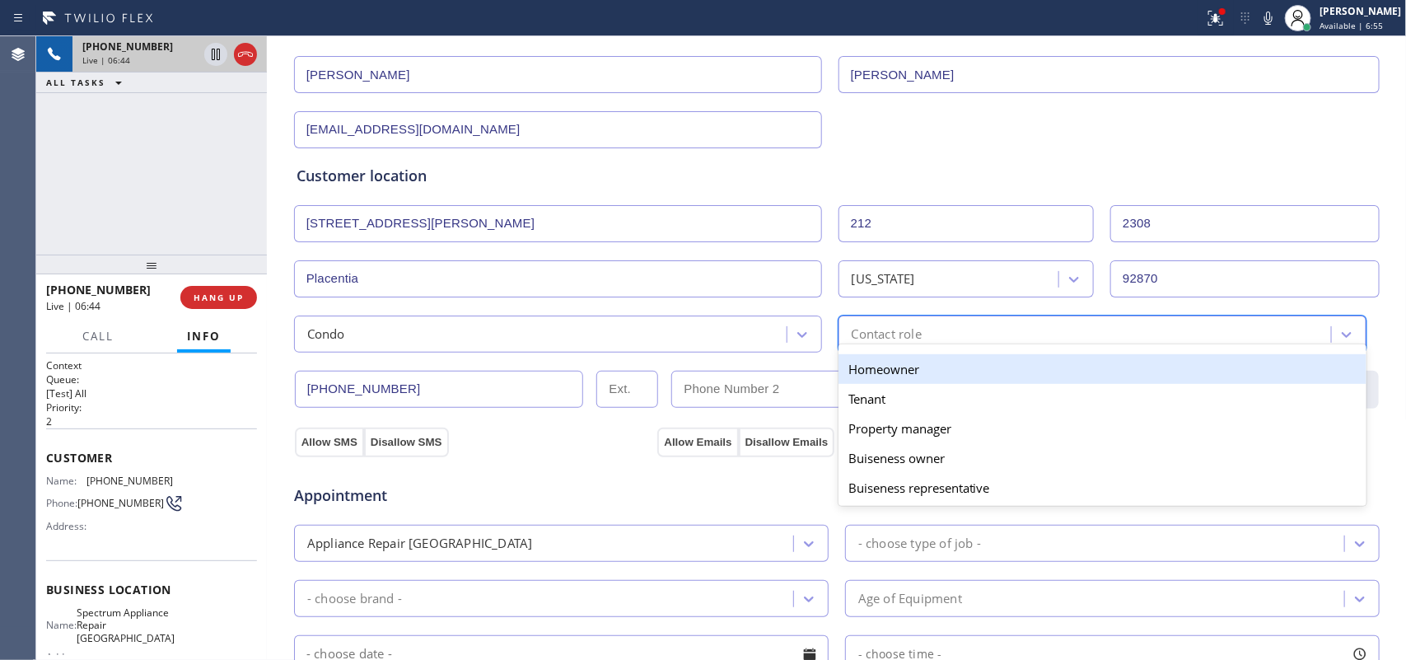
click at [966, 339] on div "Contact role" at bounding box center [1088, 334] width 488 height 29
click at [954, 372] on div "Homeowner" at bounding box center [1103, 369] width 528 height 30
click at [954, 372] on div "[PHONE_NUMBER]" at bounding box center [746, 389] width 903 height 37
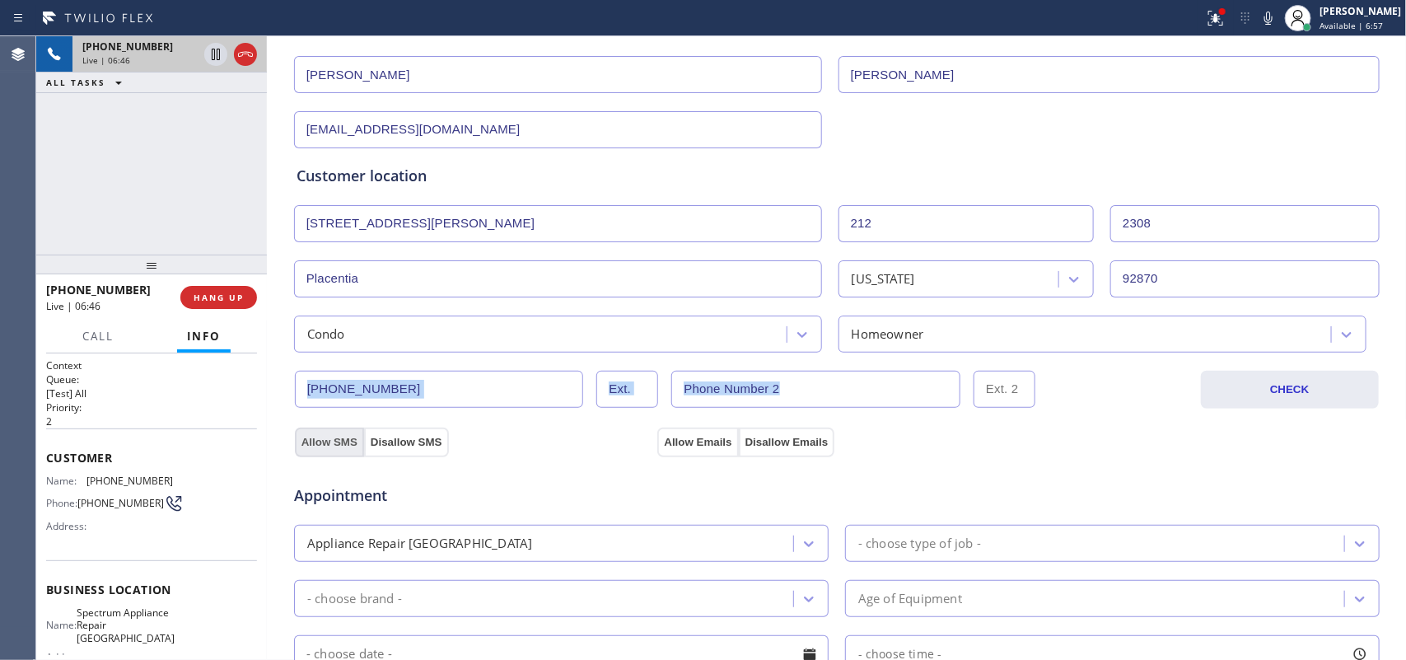
click at [330, 441] on button "Allow SMS" at bounding box center [329, 443] width 69 height 30
click at [640, 438] on div "Allow SMS Disallow SMS" at bounding box center [474, 442] width 363 height 30
click at [641, 438] on div "Allow SMS Disallow SMS" at bounding box center [474, 442] width 363 height 30
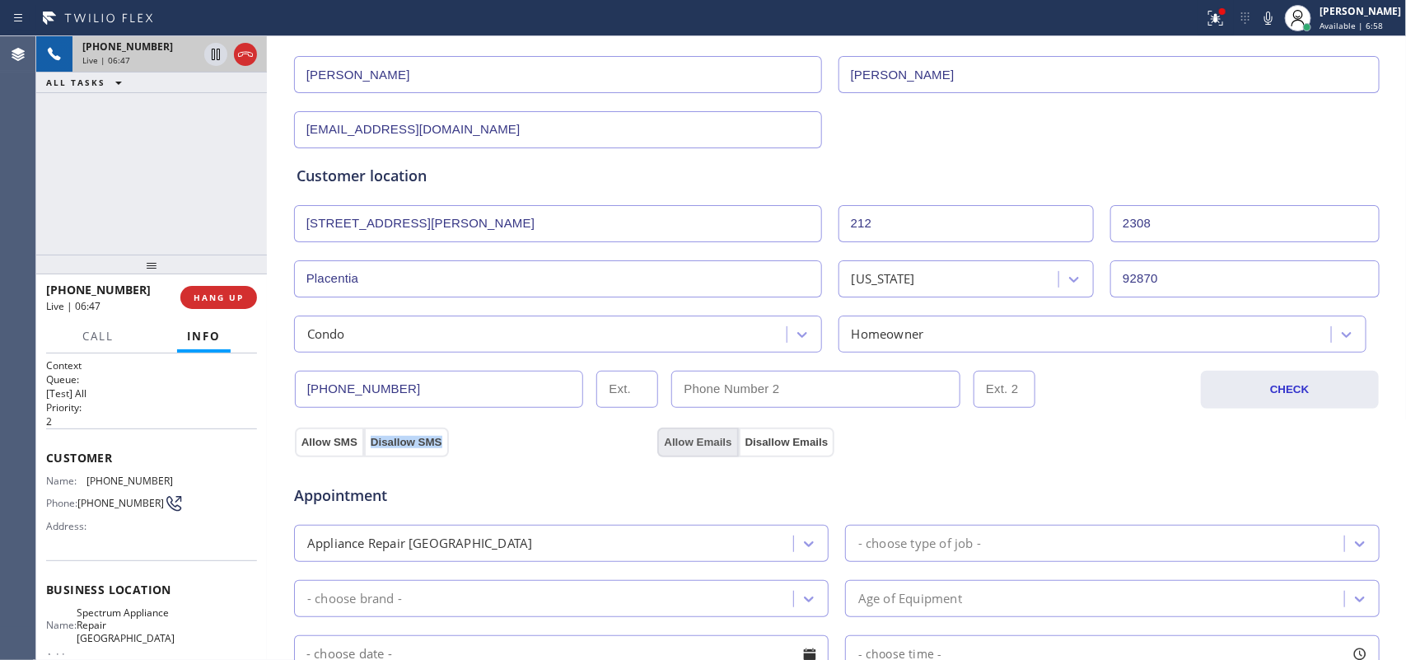
click at [672, 438] on button "Allow Emails" at bounding box center [698, 443] width 81 height 30
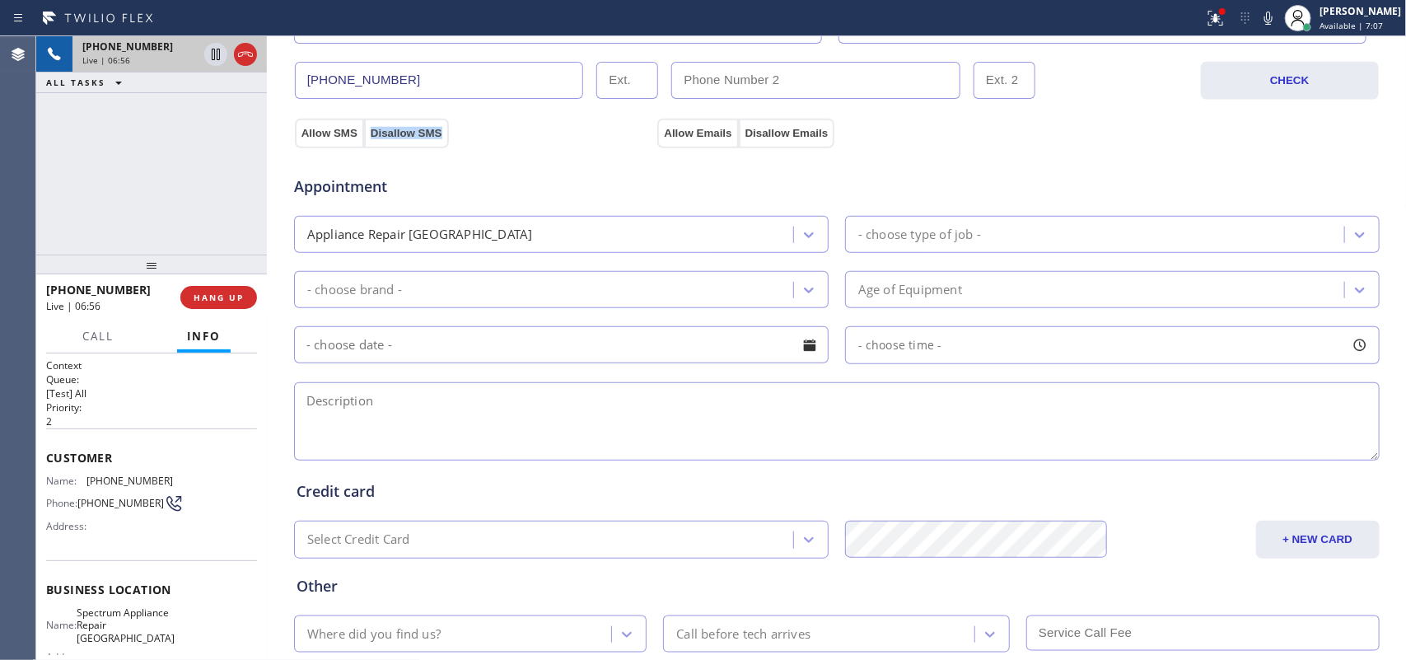
scroll to position [309, 0]
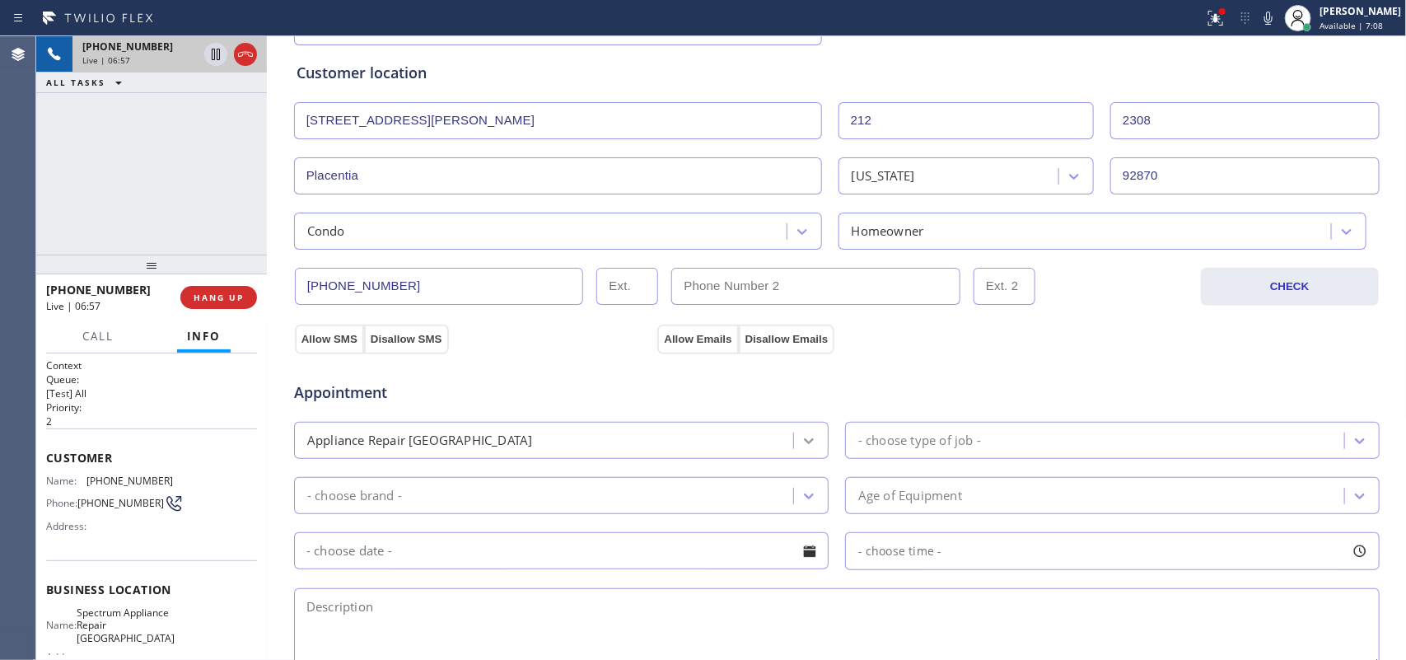
click at [794, 446] on div at bounding box center [809, 441] width 30 height 30
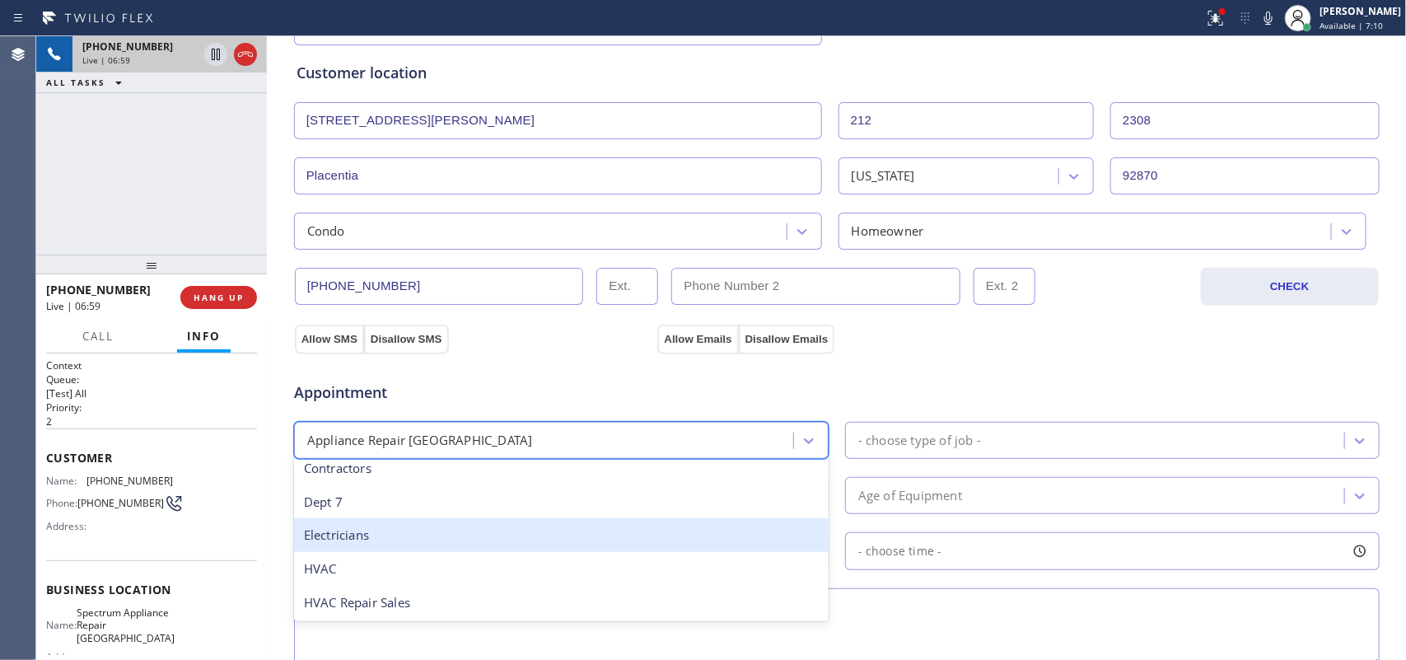
scroll to position [207, 0]
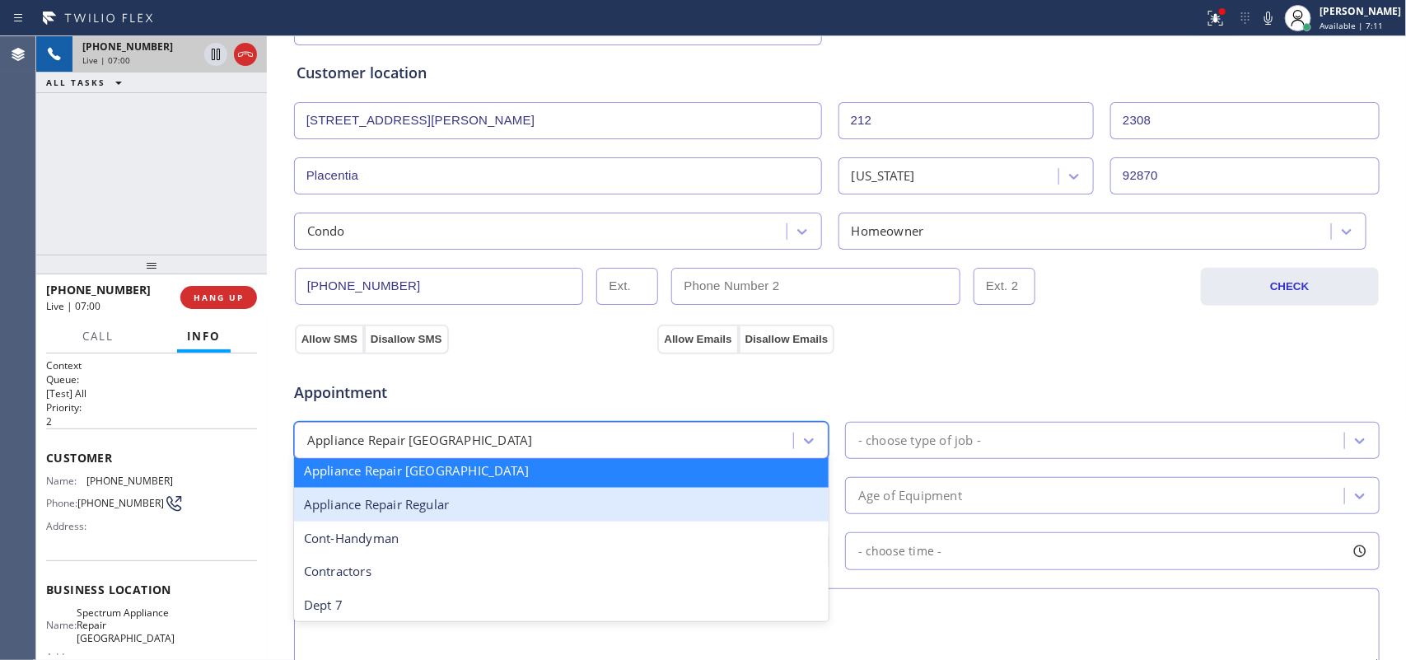
click at [629, 516] on div "Appliance Repair Regular" at bounding box center [561, 505] width 535 height 34
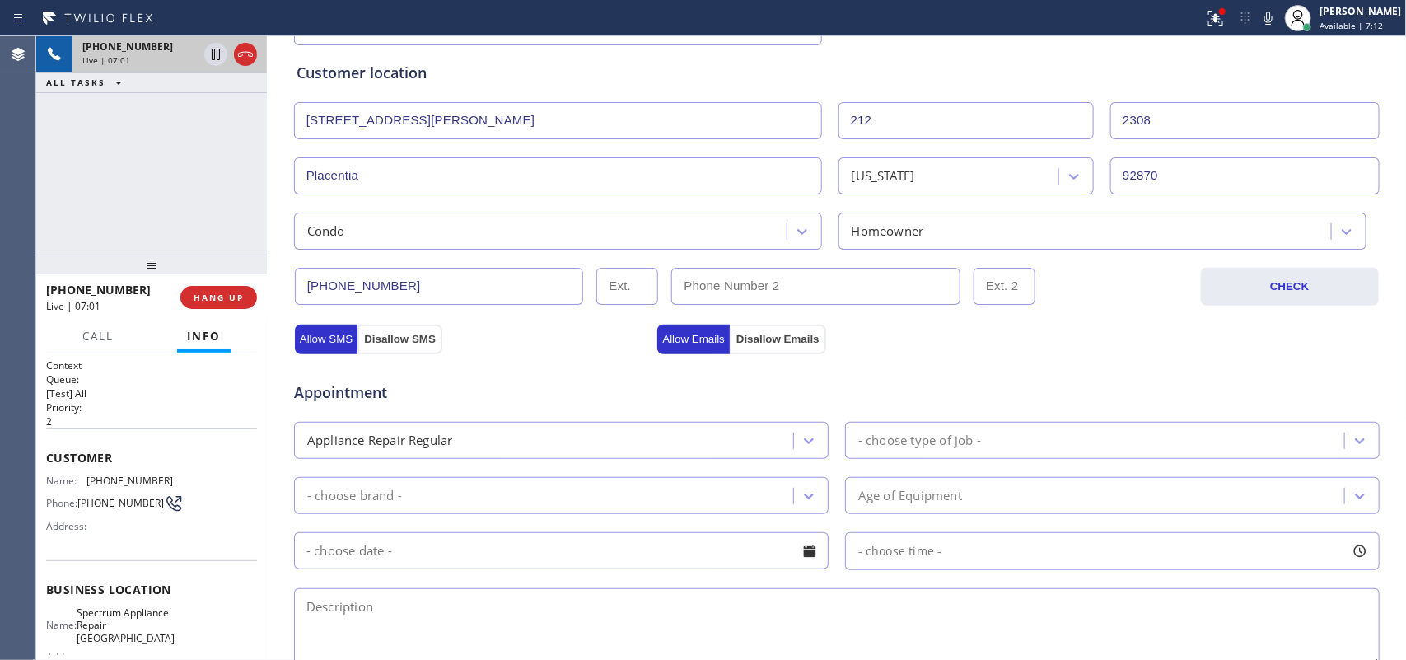
click at [985, 422] on div "Appliance Repair Regular - choose type of job -" at bounding box center [837, 439] width 1089 height 40
click at [989, 433] on div "- choose type of job -" at bounding box center [1097, 440] width 494 height 29
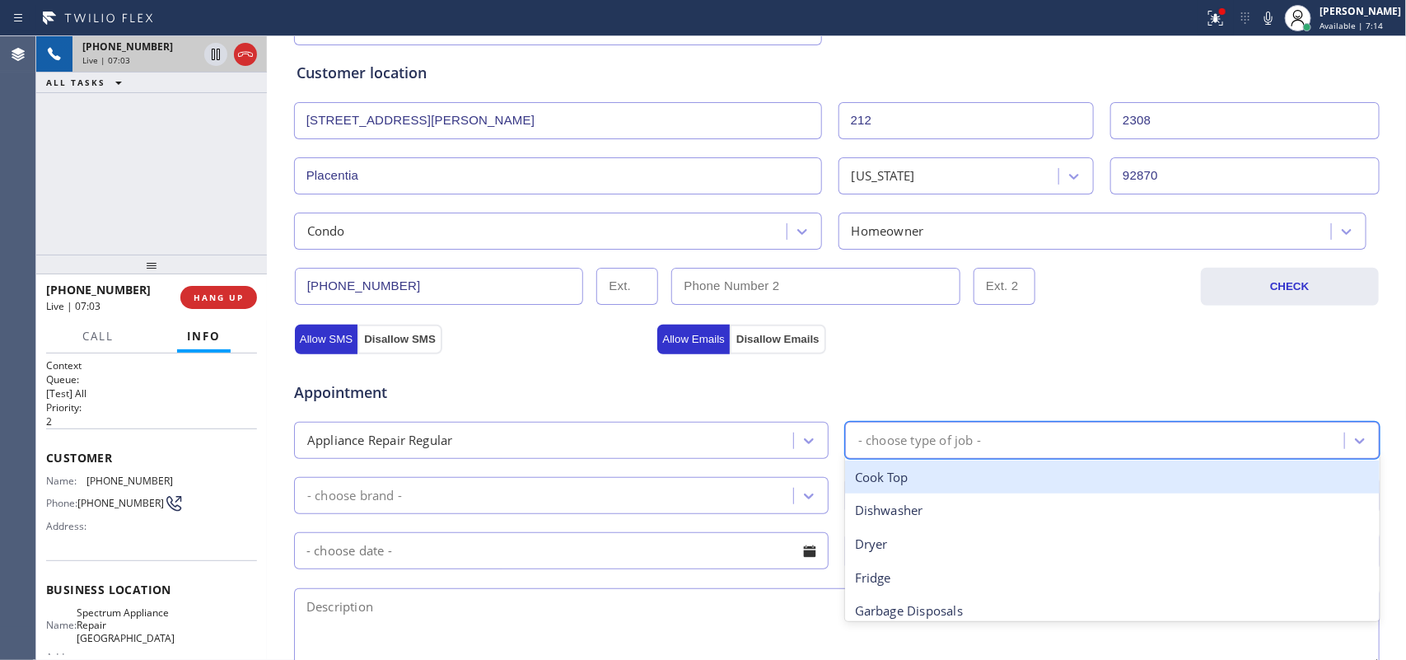
scroll to position [412, 0]
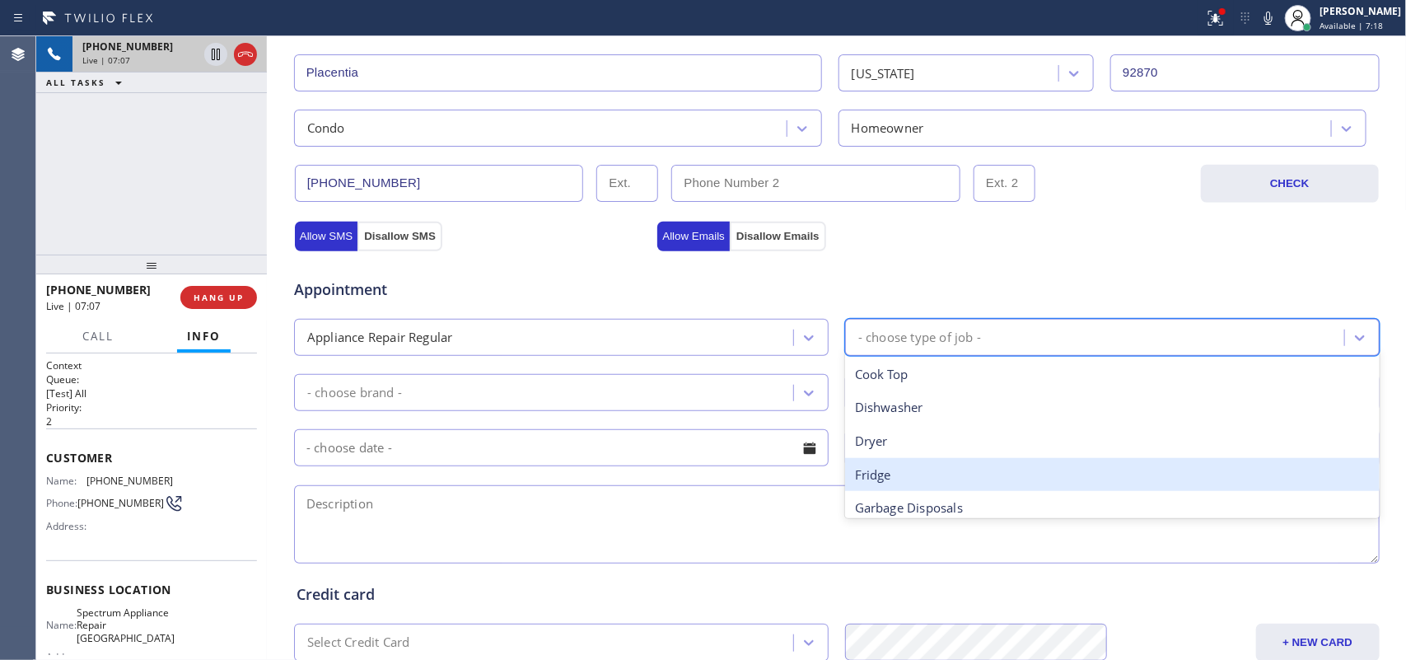
click at [966, 476] on div "Fridge" at bounding box center [1112, 475] width 535 height 34
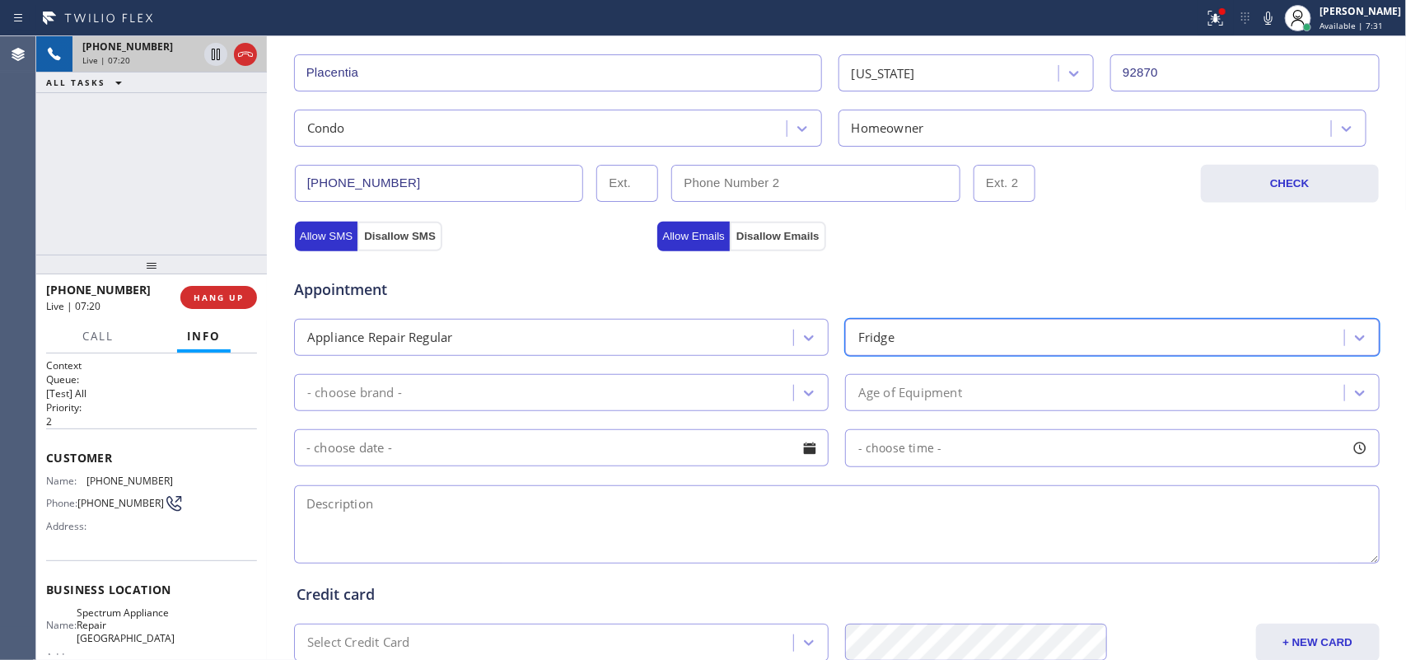
click at [657, 398] on div "- choose brand -" at bounding box center [546, 392] width 494 height 29
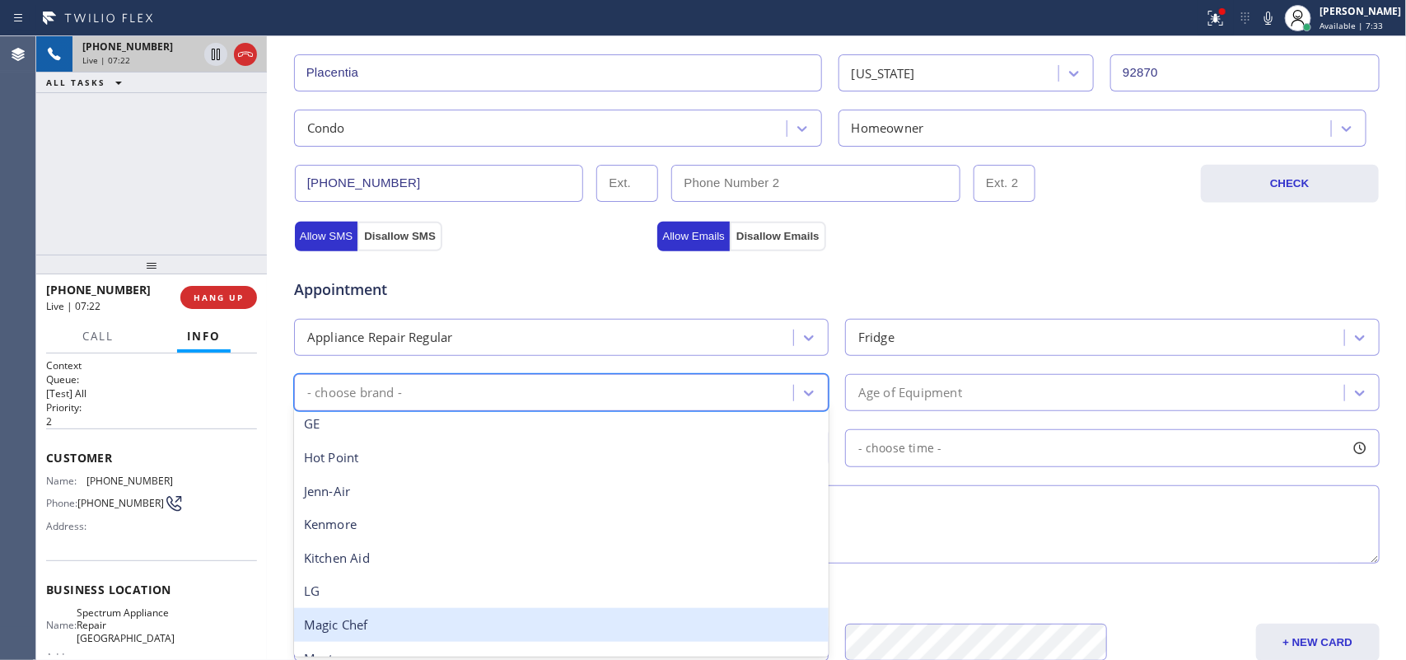
scroll to position [361, 0]
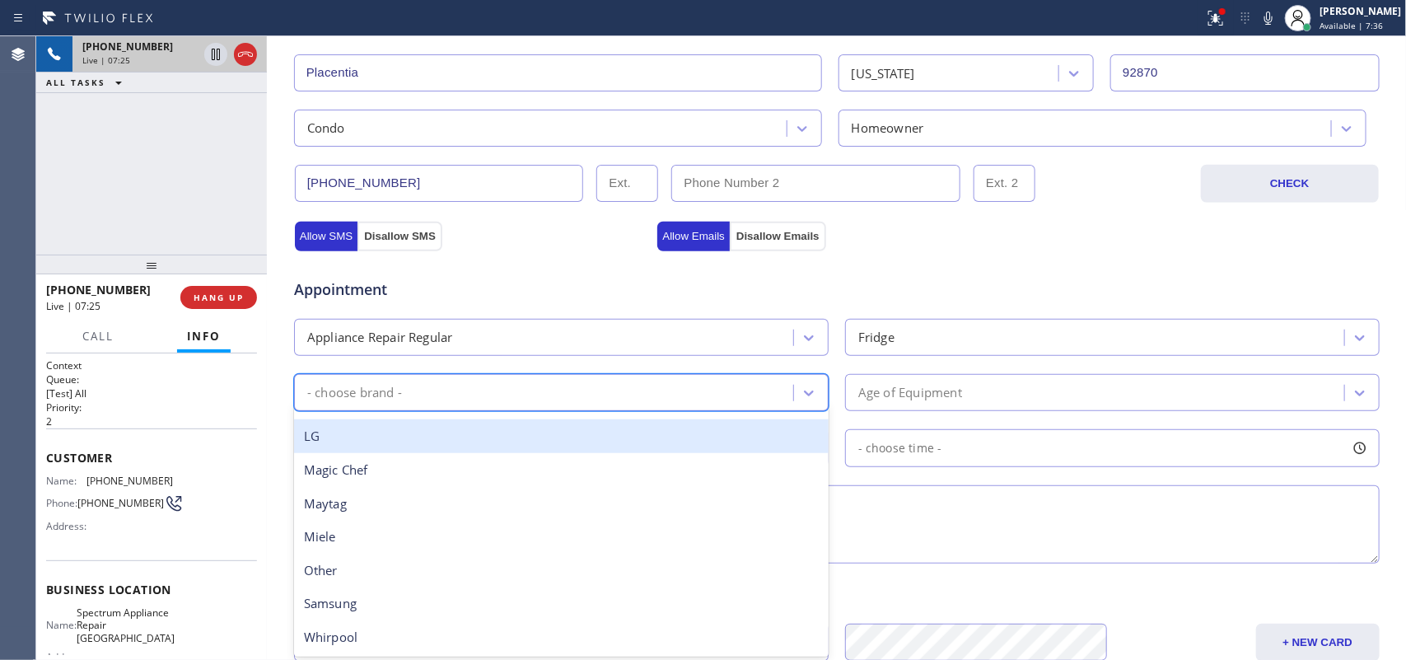
click at [391, 445] on div "LG" at bounding box center [561, 436] width 535 height 34
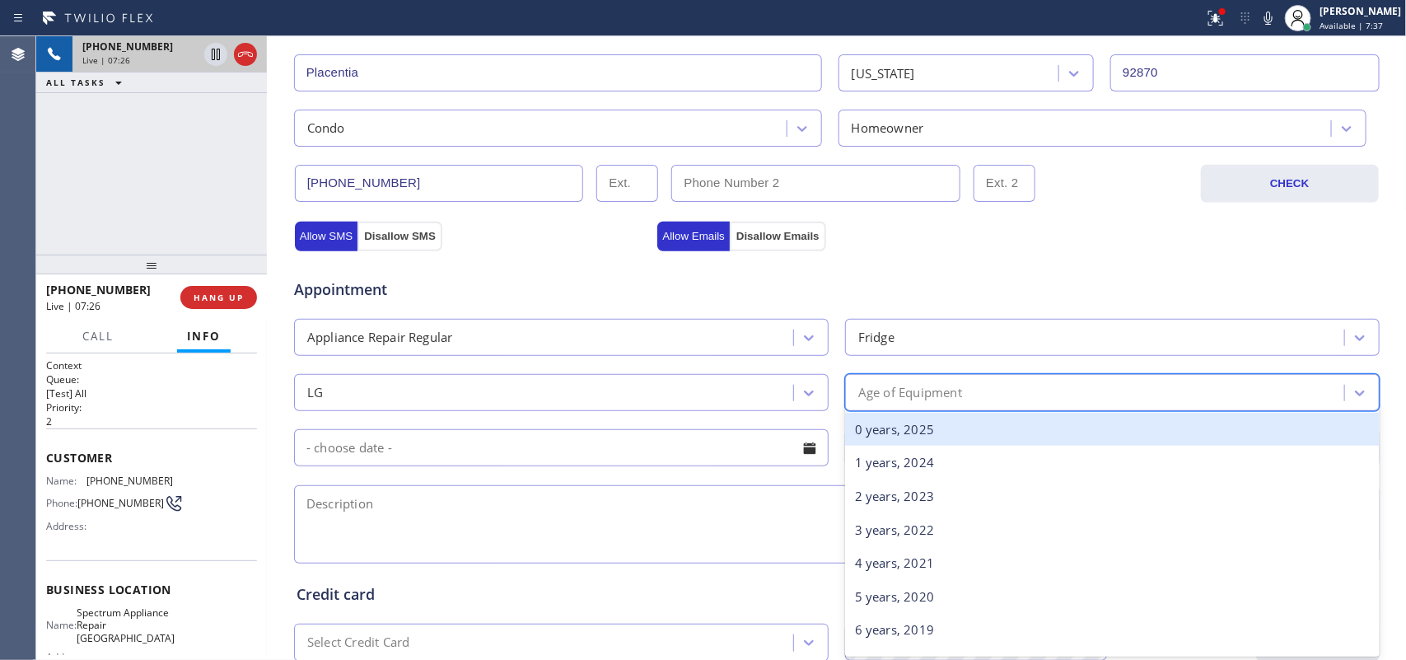
click at [1003, 394] on div "Age of Equipment" at bounding box center [1097, 392] width 494 height 29
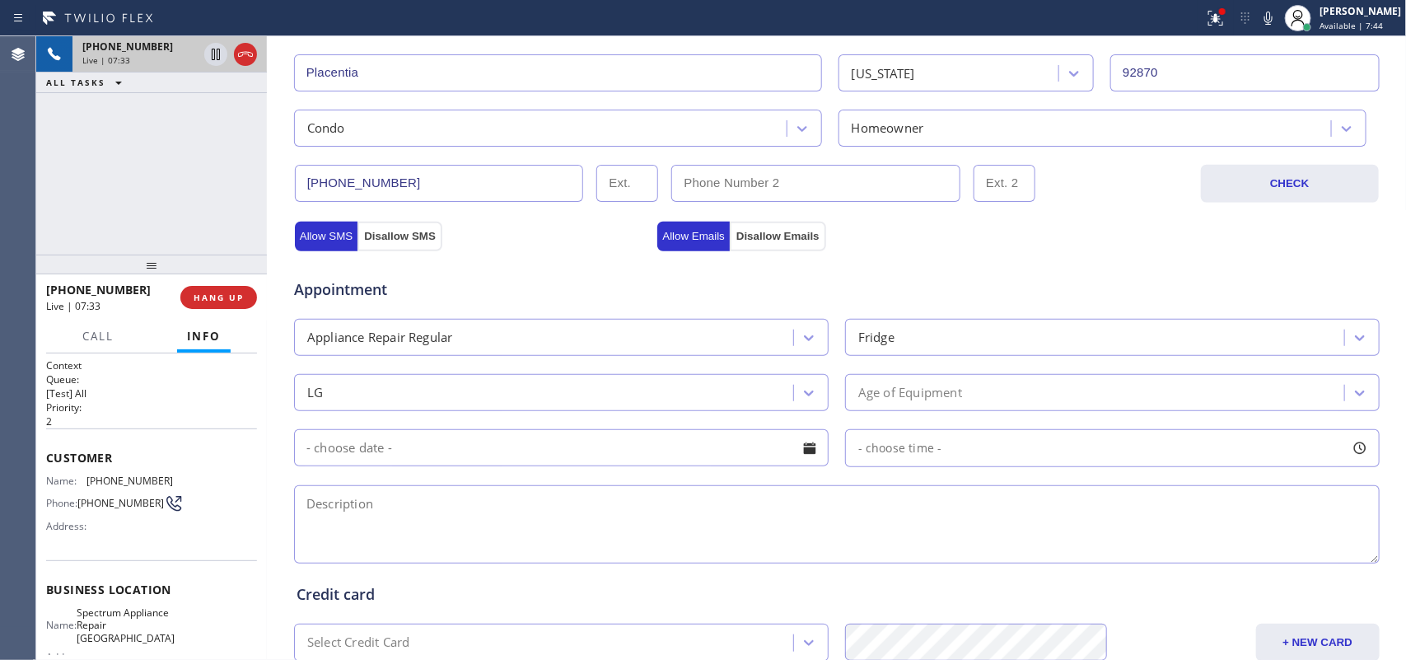
click at [121, 198] on div "[PHONE_NUMBER] Live | 07:33 ALL TASKS ALL TASKS ACTIVE TASKS TASKS IN WRAP UP" at bounding box center [151, 145] width 231 height 218
click at [1125, 387] on div "Age of Equipment" at bounding box center [1097, 392] width 494 height 29
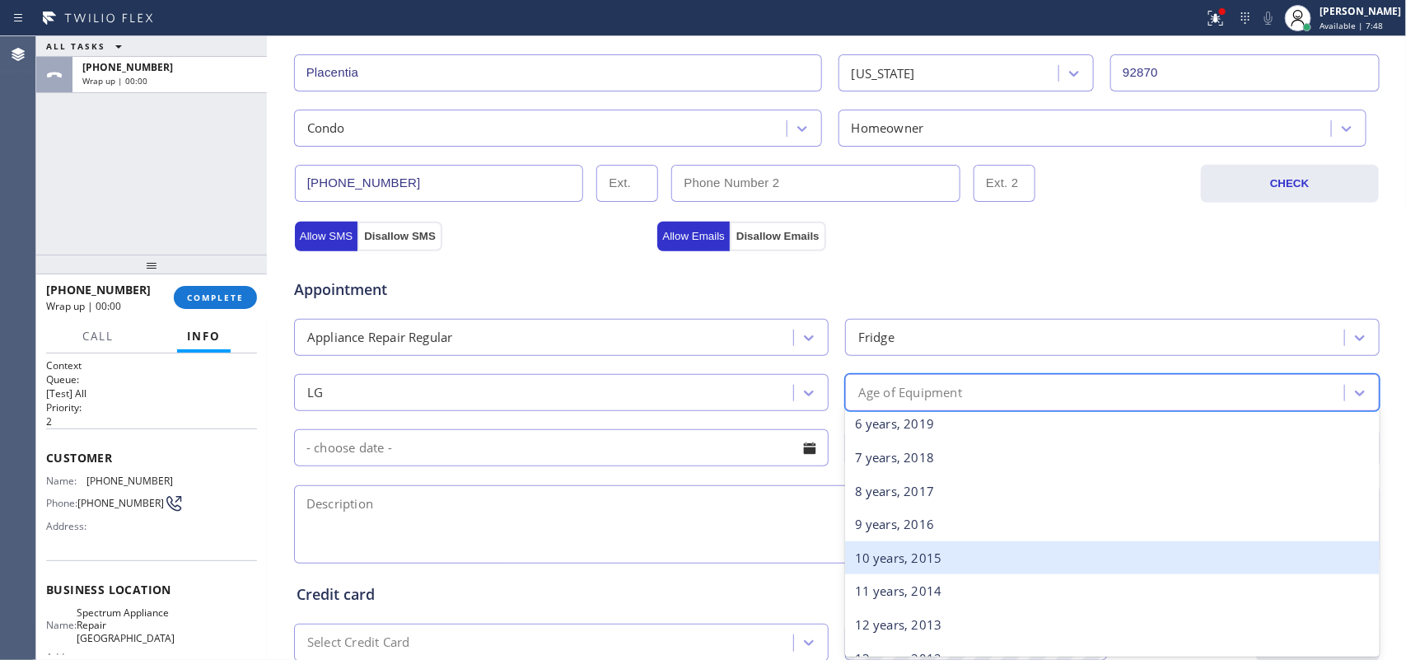
scroll to position [103, 0]
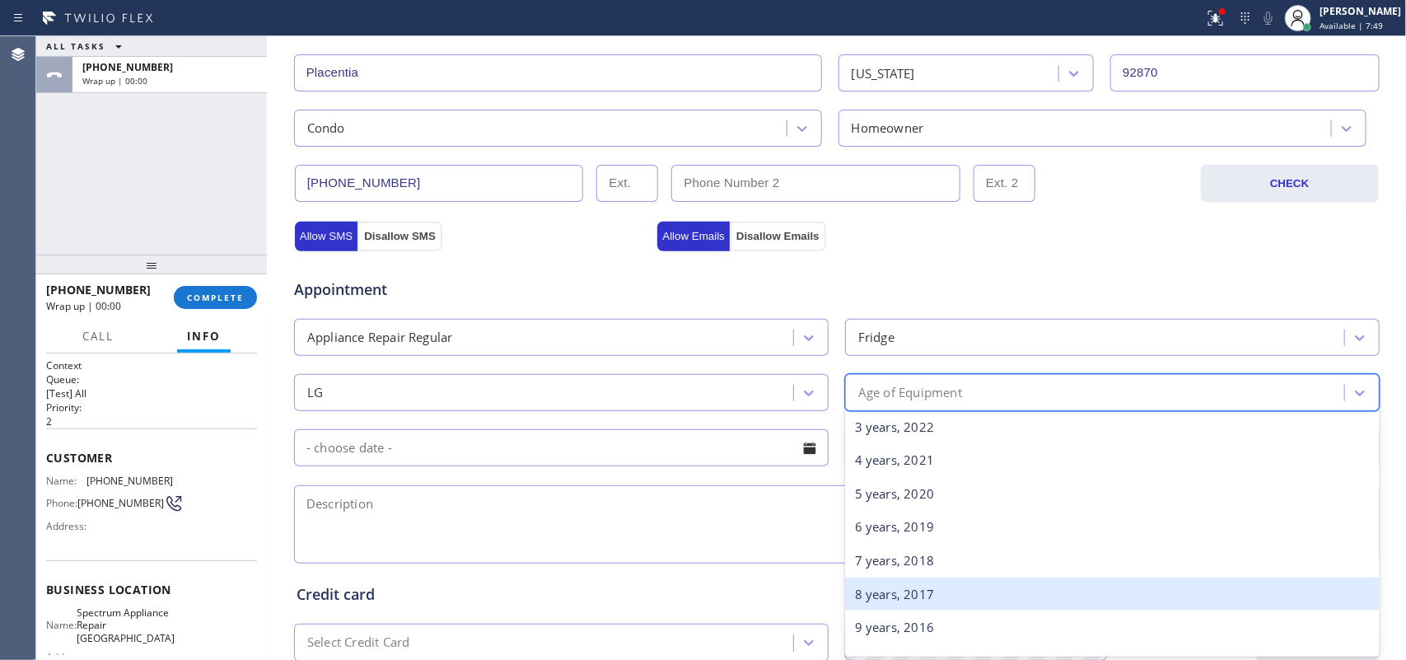
click at [1003, 527] on div "8 years, 2017" at bounding box center [1112, 595] width 535 height 34
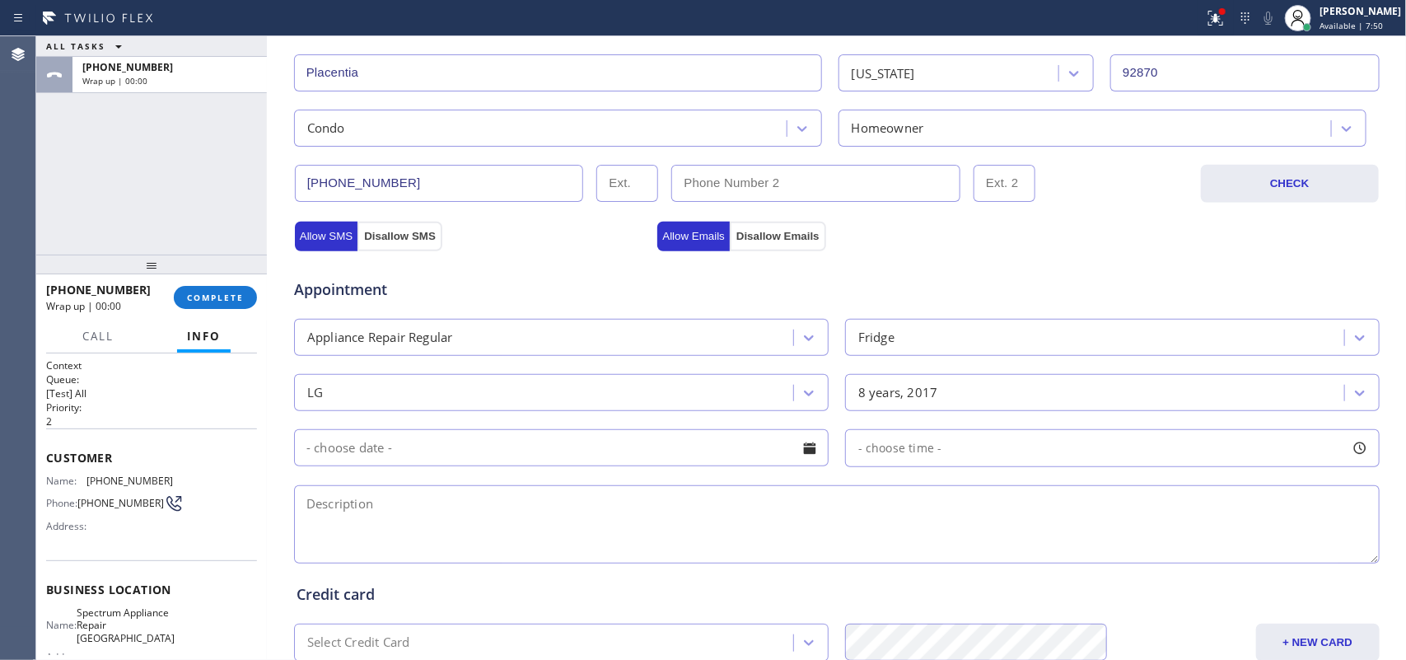
click at [809, 446] on div at bounding box center [810, 448] width 28 height 28
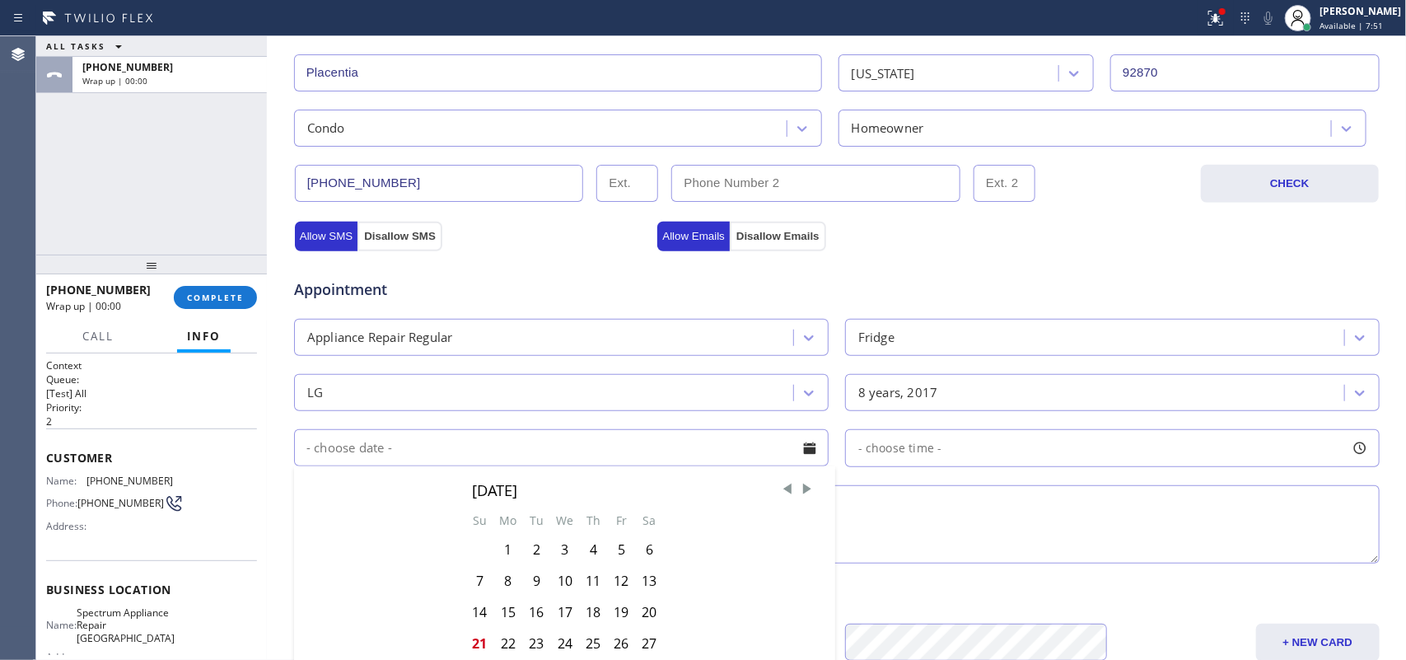
click at [62, 219] on div "ALL TASKS ALL TASKS ACTIVE TASKS TASKS IN WRAP UP [PHONE_NUMBER] Wrap up | 00:00" at bounding box center [151, 145] width 231 height 218
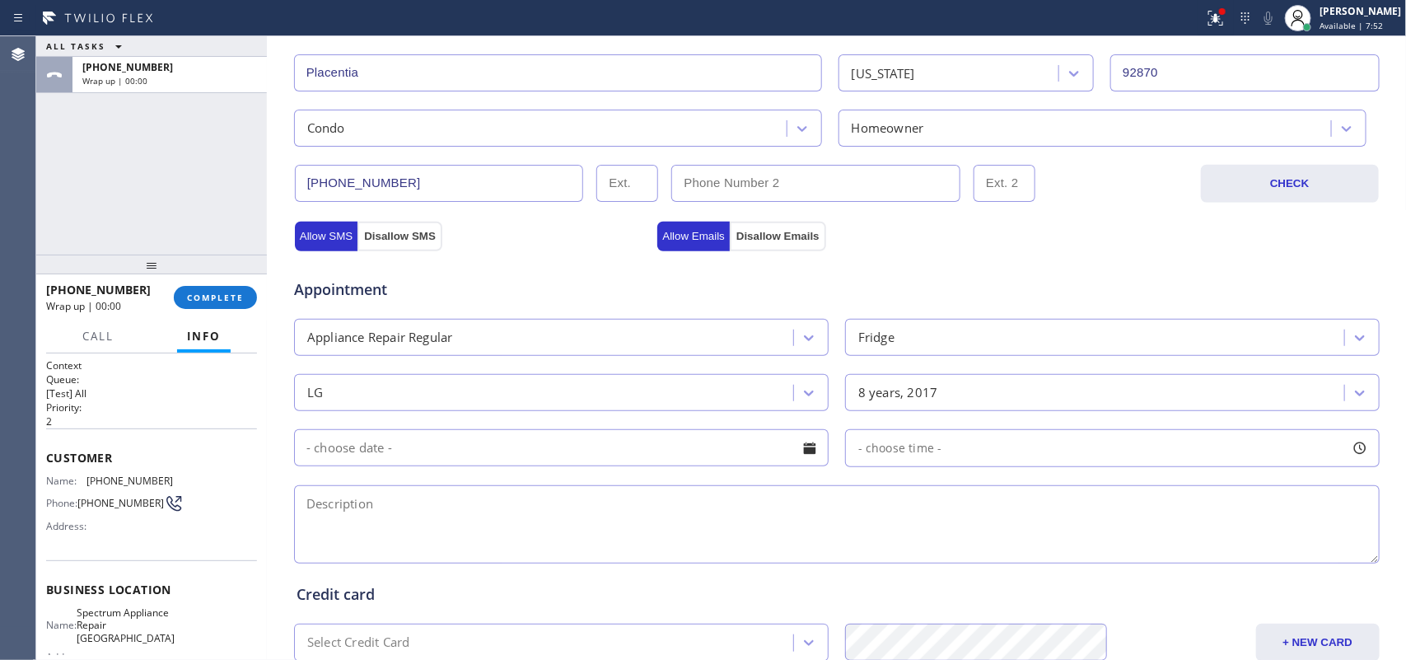
scroll to position [618, 0]
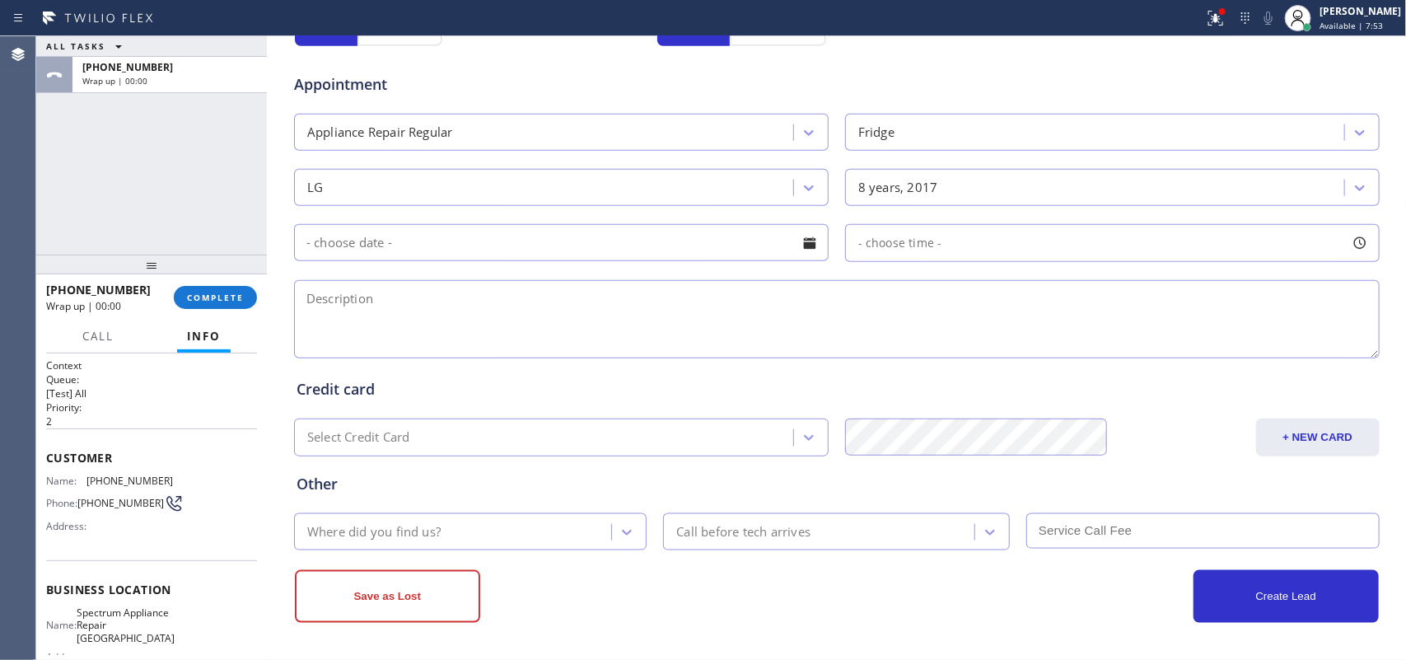
click at [798, 239] on div at bounding box center [810, 243] width 28 height 28
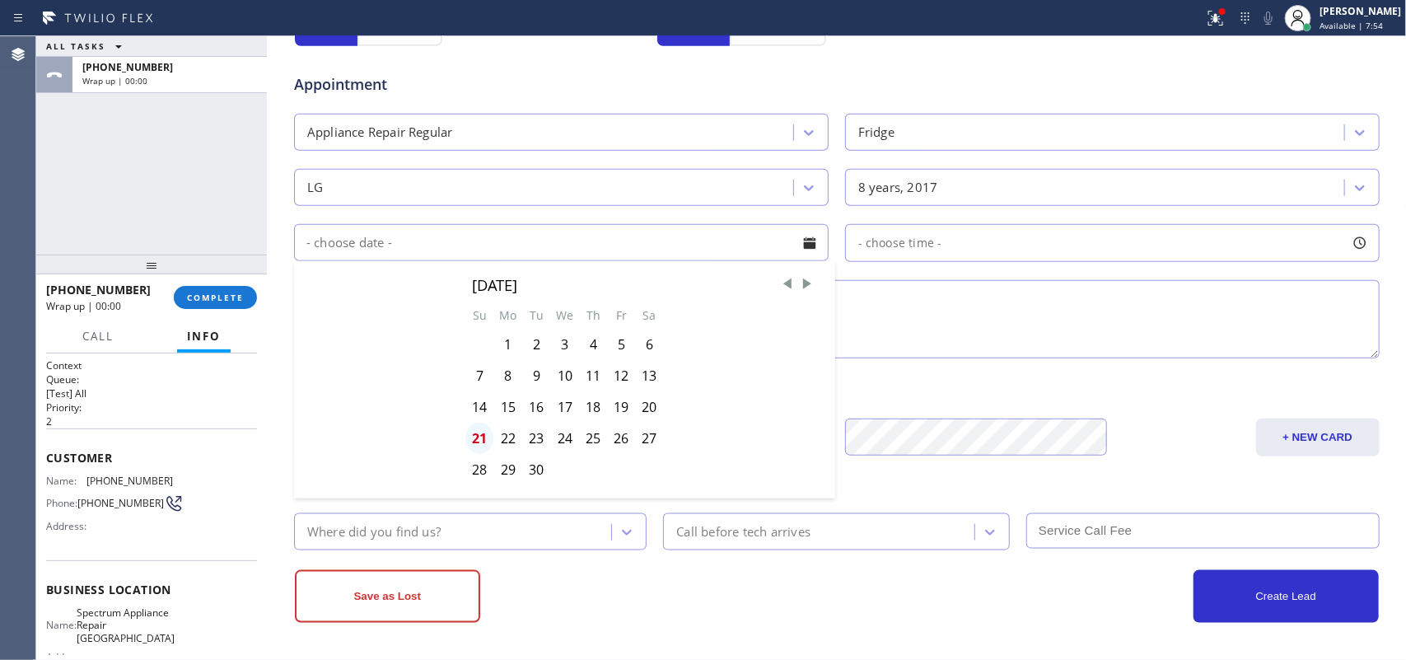
click at [472, 438] on div "21" at bounding box center [480, 438] width 28 height 31
type input "[DATE]"
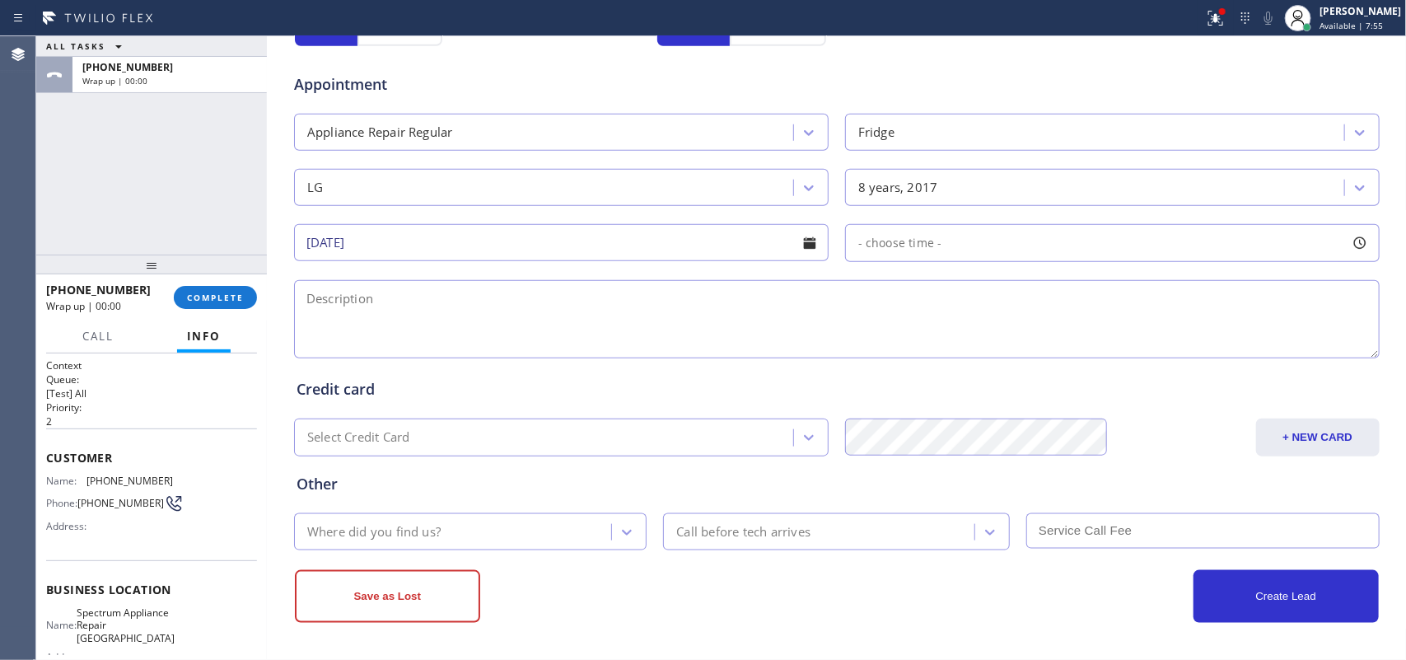
click at [1125, 244] on div at bounding box center [1360, 243] width 28 height 28
drag, startPoint x: 859, startPoint y: 347, endPoint x: 1250, endPoint y: 348, distance: 391.4
click at [1125, 348] on div at bounding box center [1256, 343] width 20 height 35
drag, startPoint x: 854, startPoint y: 346, endPoint x: 1121, endPoint y: 344, distance: 267.0
click at [1125, 344] on div at bounding box center [1138, 343] width 20 height 35
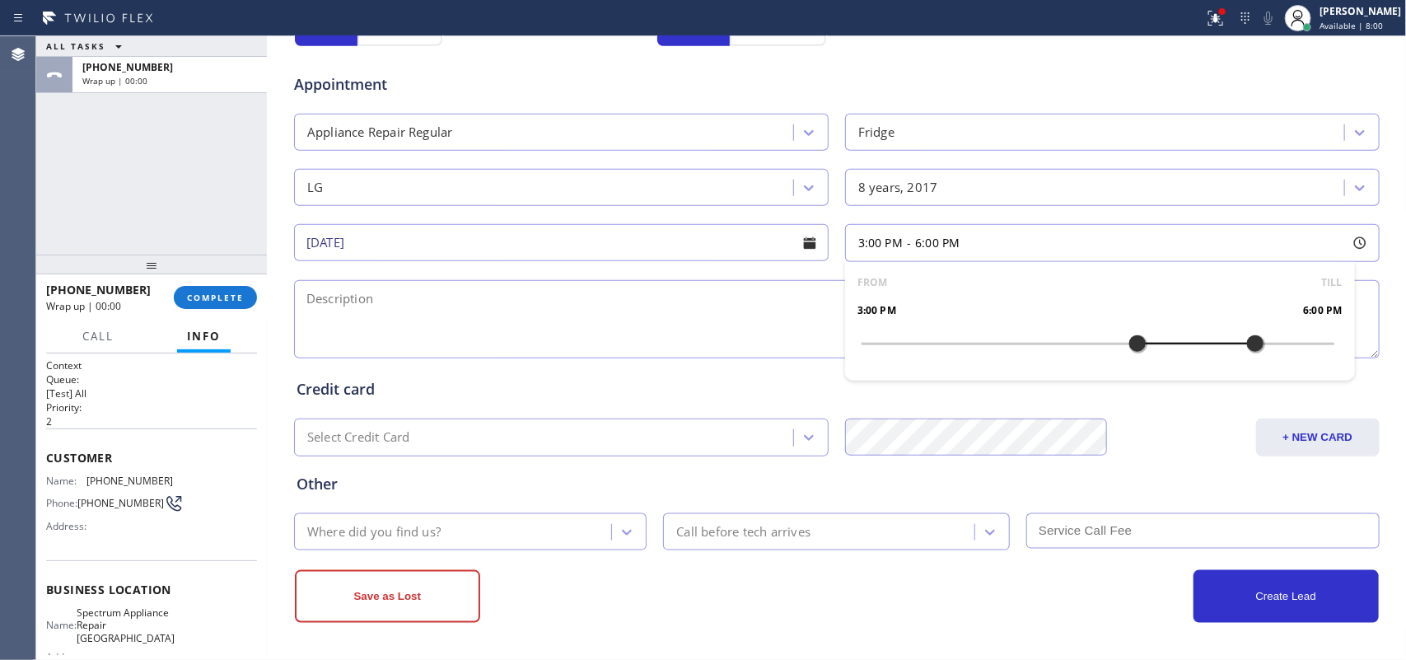
click at [639, 330] on textarea at bounding box center [837, 319] width 1086 height 78
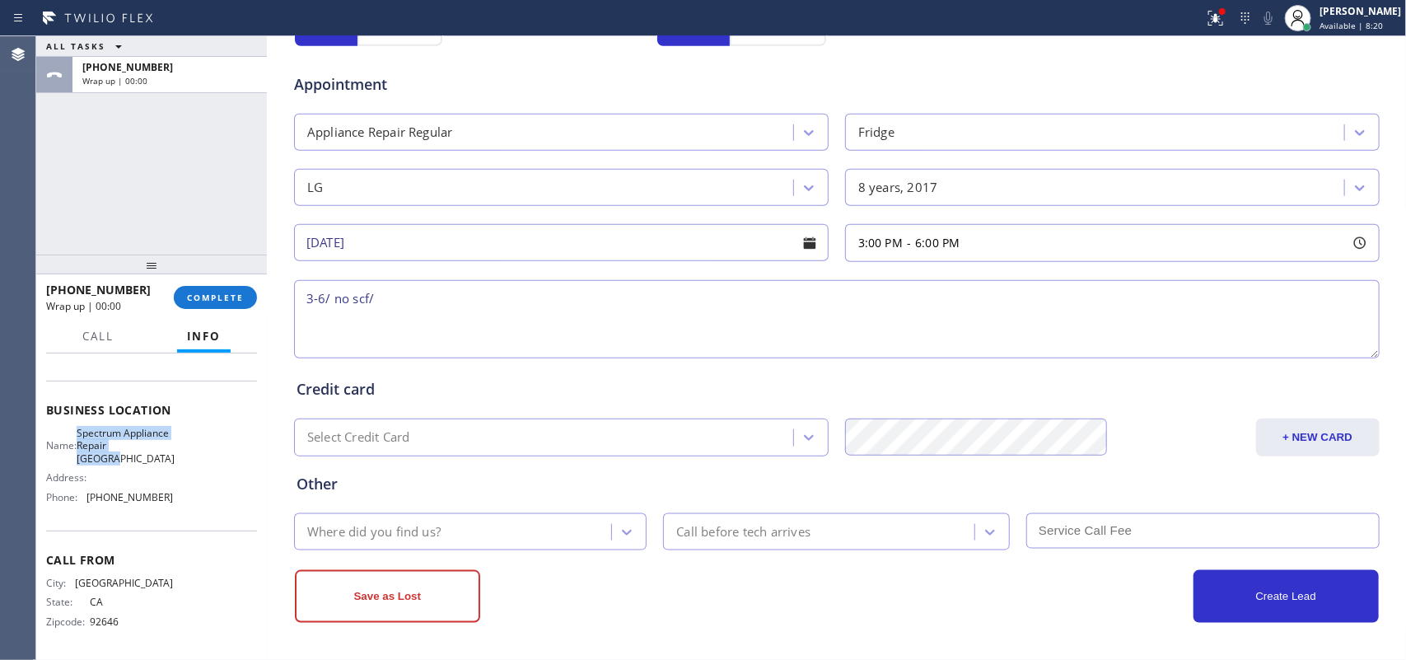
drag, startPoint x: 171, startPoint y: 455, endPoint x: 88, endPoint y: 433, distance: 85.3
click at [88, 433] on div "Name: Spectrum Appliance Repair [GEOGRAPHIC_DATA] Address: Phone: [PHONE_NUMBER]" at bounding box center [151, 468] width 211 height 83
copy span "Spectrum Appliance Repair [GEOGRAPHIC_DATA]"
click at [105, 188] on div "ALL TASKS ALL TASKS ACTIVE TASKS TASKS IN WRAP UP [PHONE_NUMBER] Wrap up | 00:00" at bounding box center [151, 145] width 231 height 218
click at [392, 294] on textarea "3-6/ no scf/" at bounding box center [837, 319] width 1086 height 78
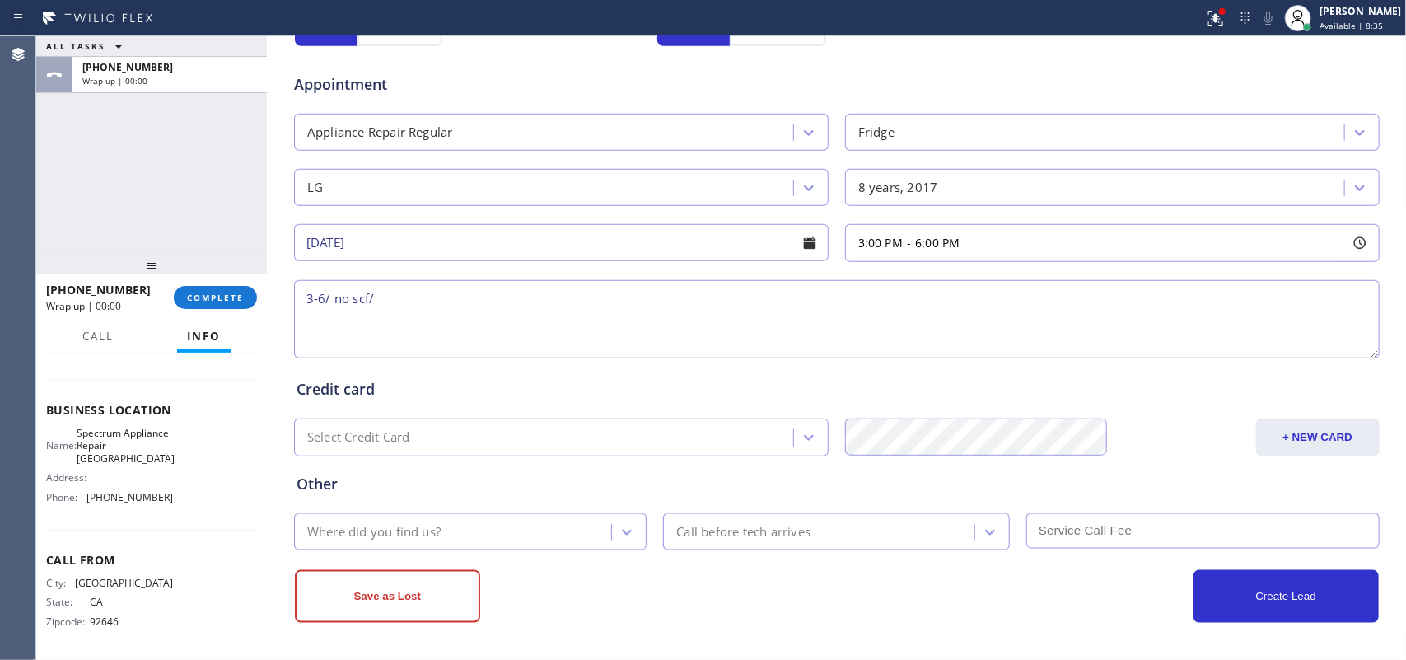
paste textarea "LG FS Fridge/ since 2017/ both sides are not cooling/ [STREET_ADDRESS][PERSON_N…"
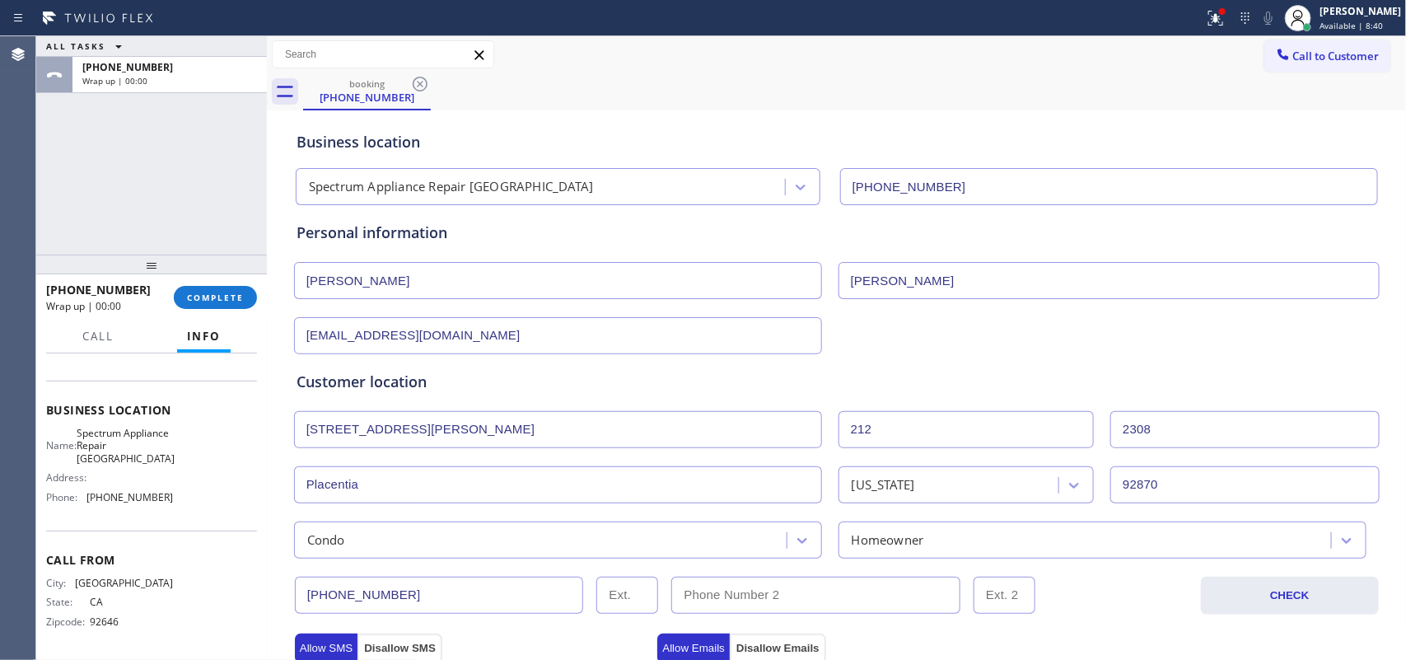
scroll to position [618, 0]
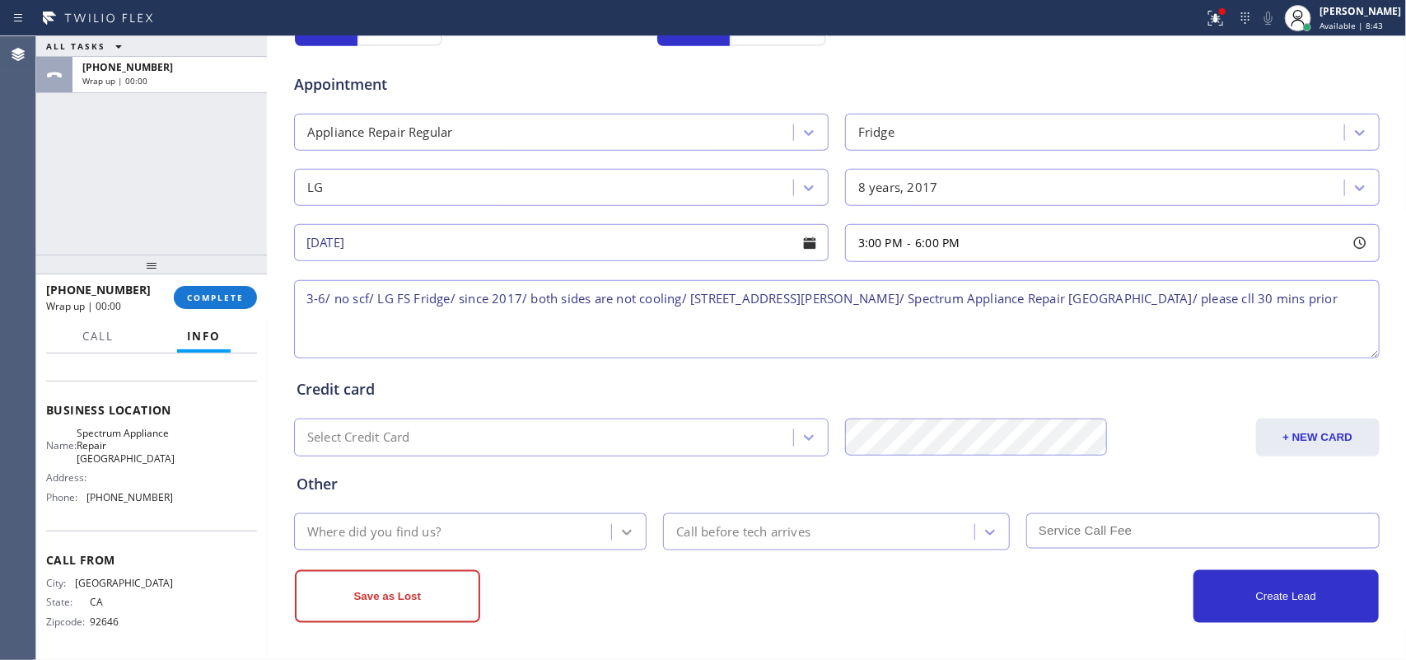
type textarea "3-6/ no scf/ LG FS Fridge/ since 2017/ both sides are not cooling/ [STREET_ADDR…"
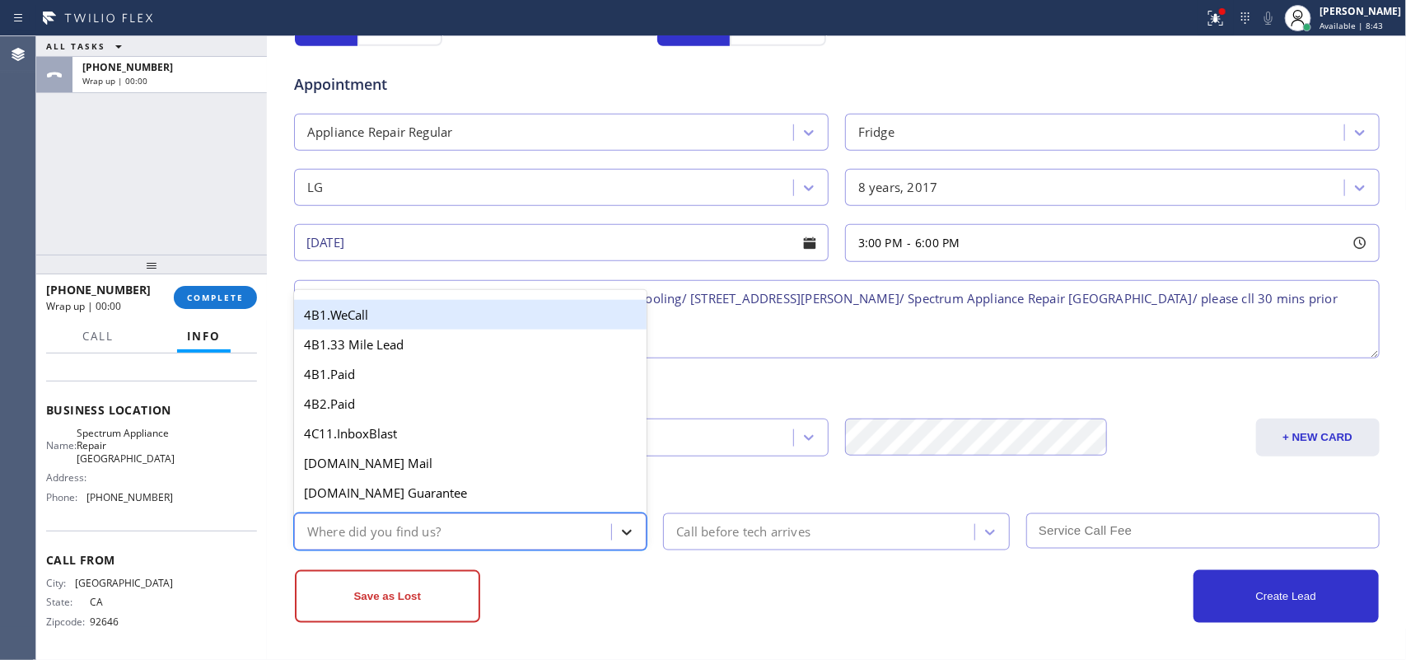
click at [622, 527] on icon at bounding box center [627, 532] width 16 height 16
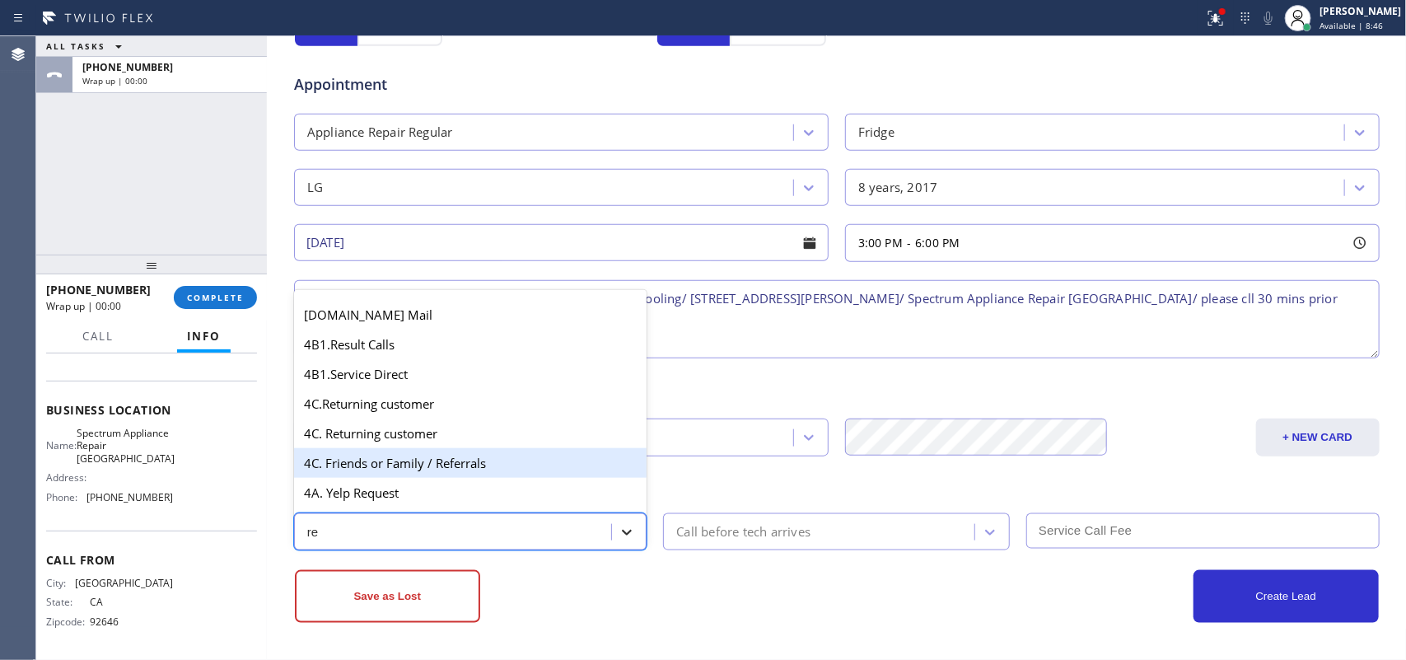
type input "r"
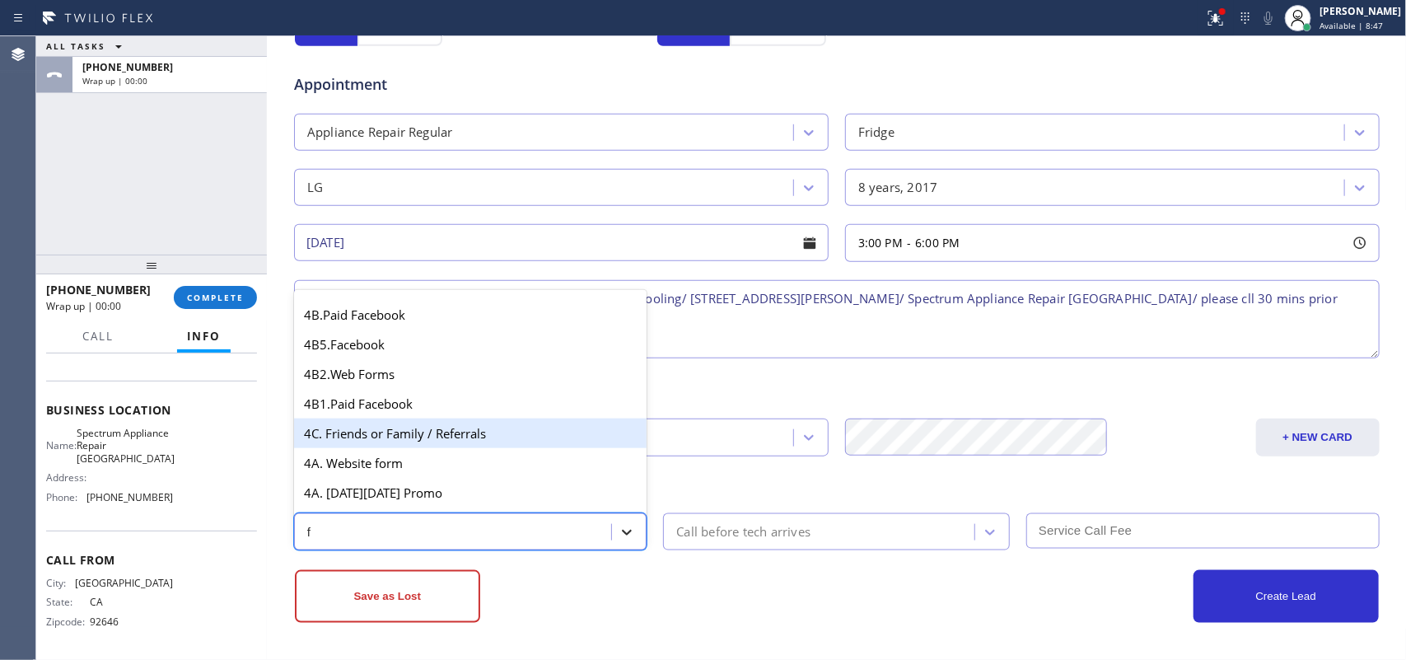
type input "fr"
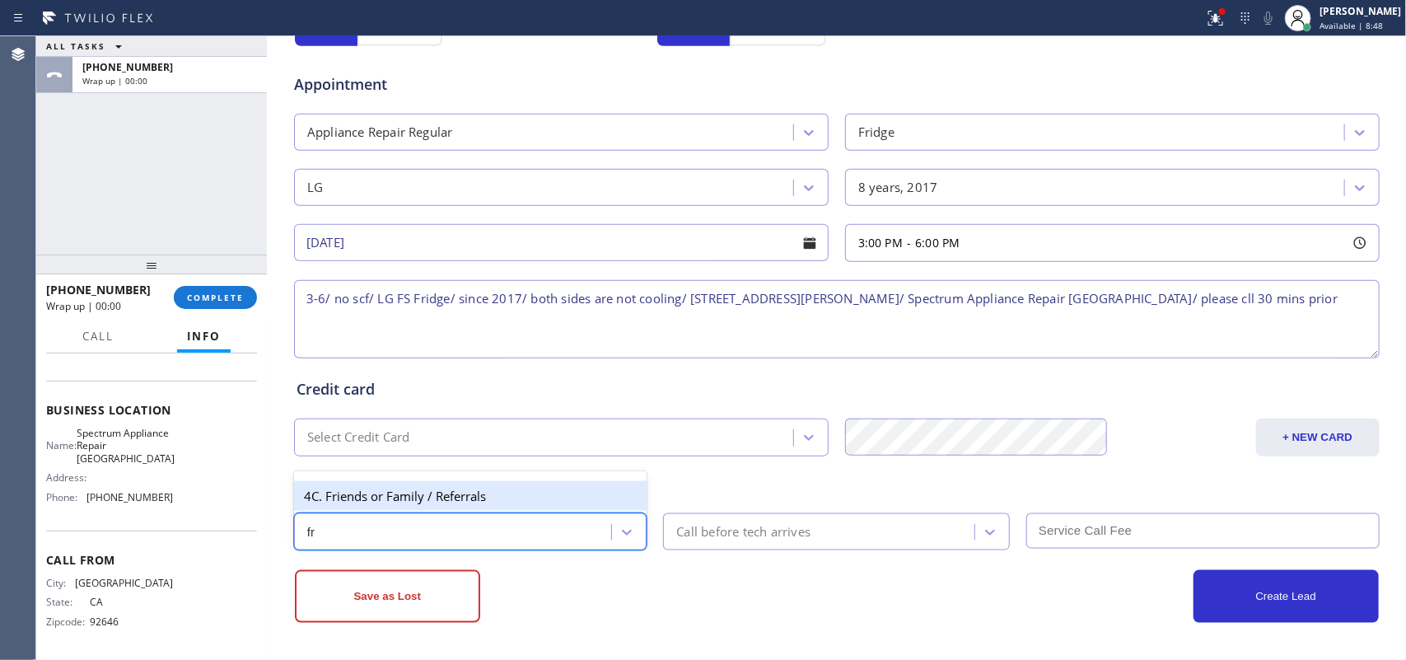
click at [573, 487] on div "4C. Friends or Family / Referrals" at bounding box center [470, 496] width 353 height 30
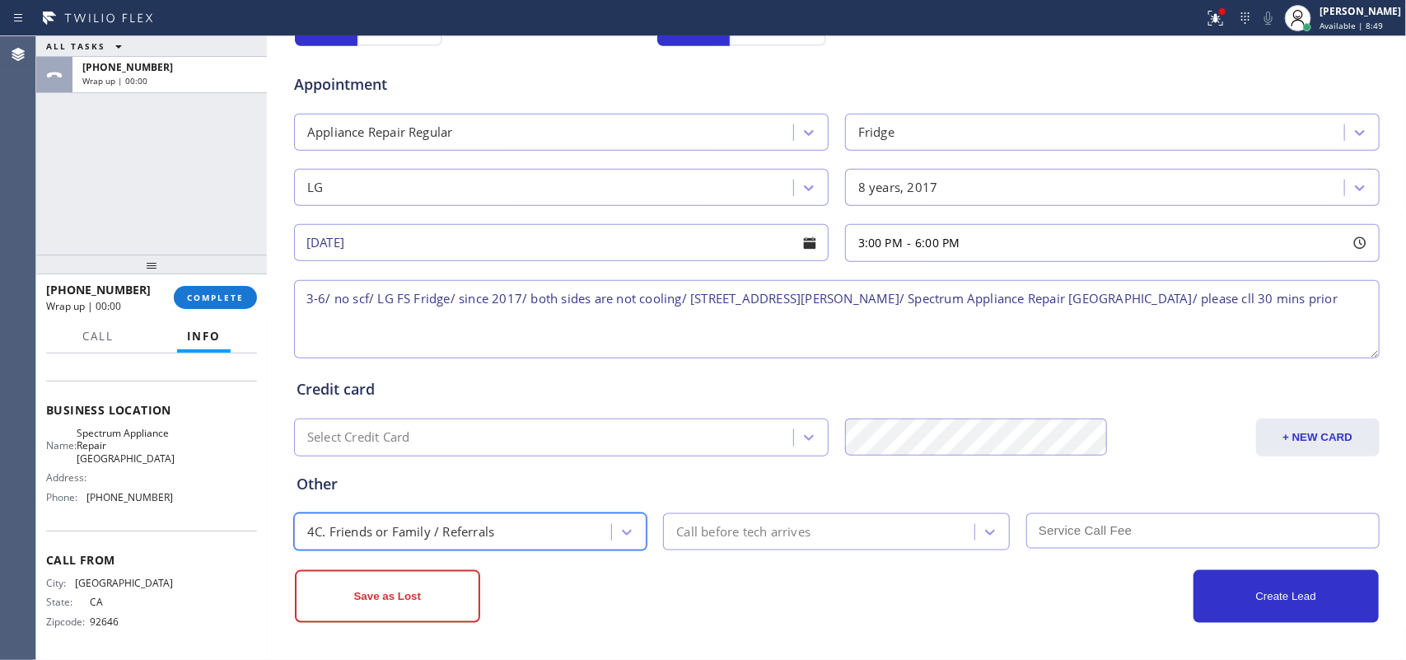
click at [714, 526] on div "Call before tech arrives" at bounding box center [743, 531] width 134 height 19
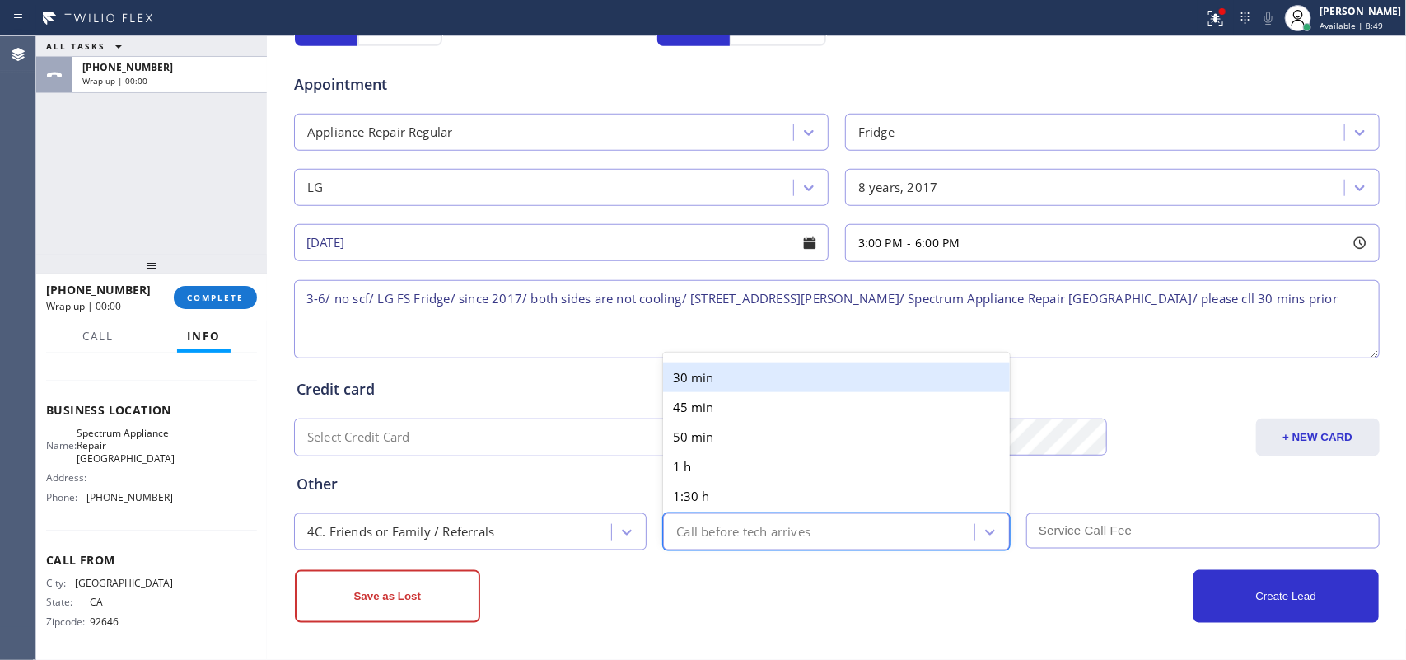
click at [756, 363] on div "30 min" at bounding box center [836, 378] width 347 height 30
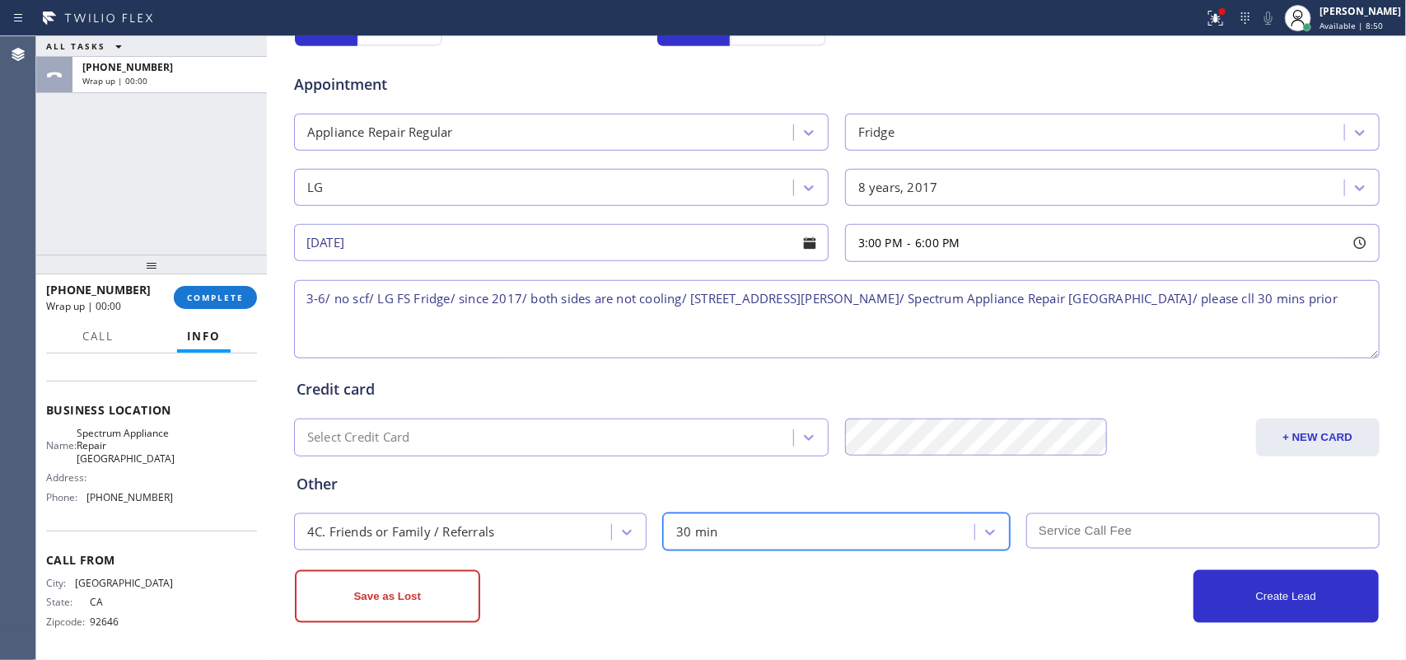
click at [1125, 524] on input "text" at bounding box center [1203, 530] width 353 height 35
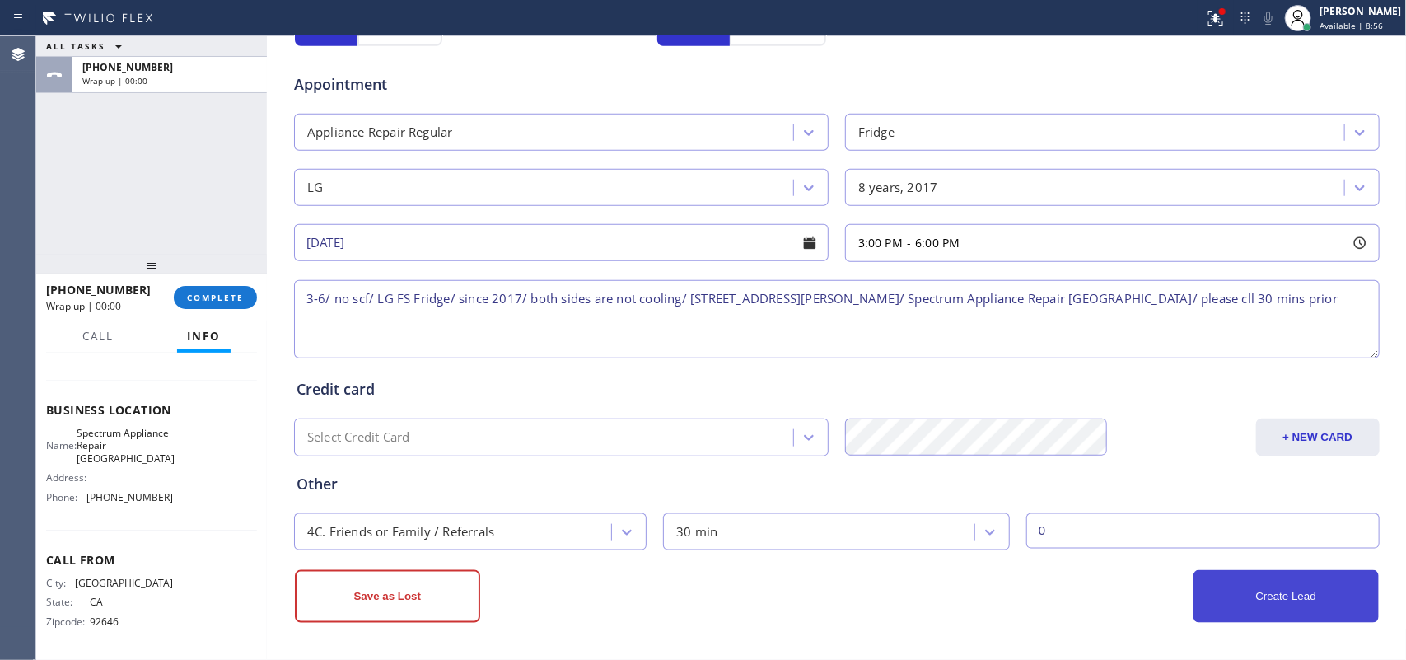
type input "0"
click at [1125, 527] on button "Create Lead" at bounding box center [1286, 596] width 185 height 53
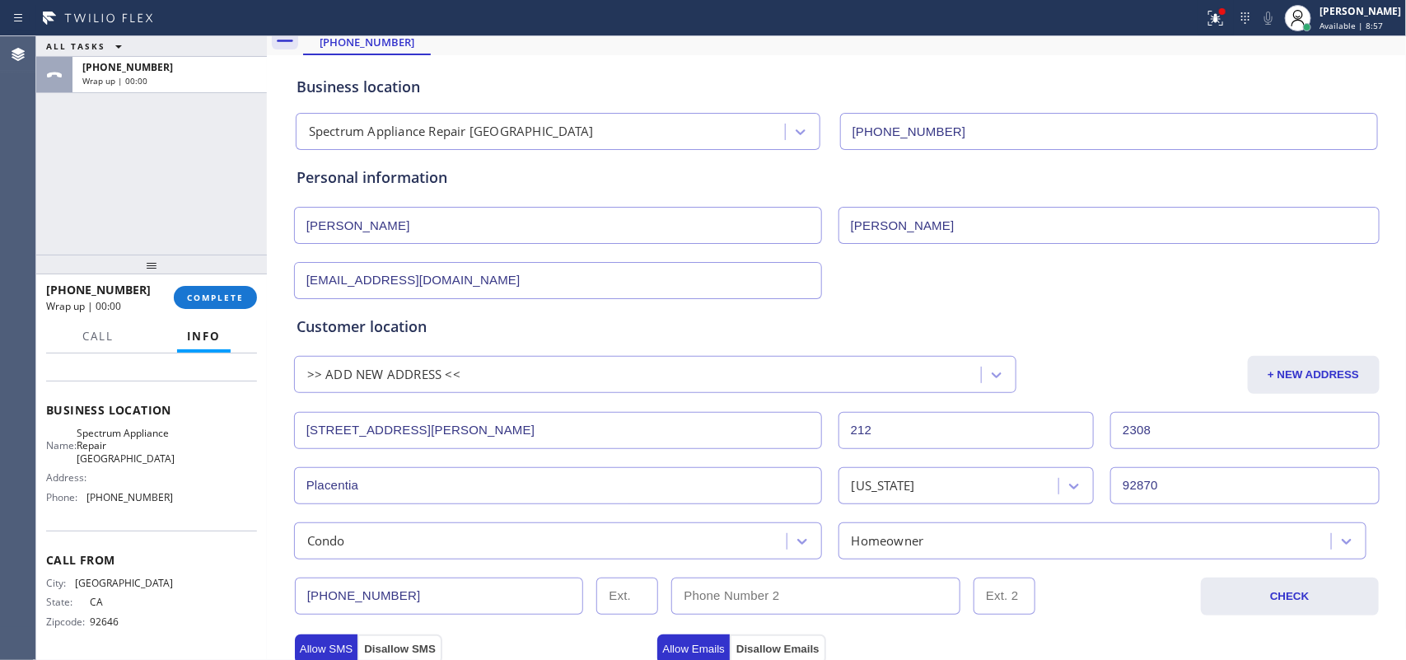
scroll to position [0, 0]
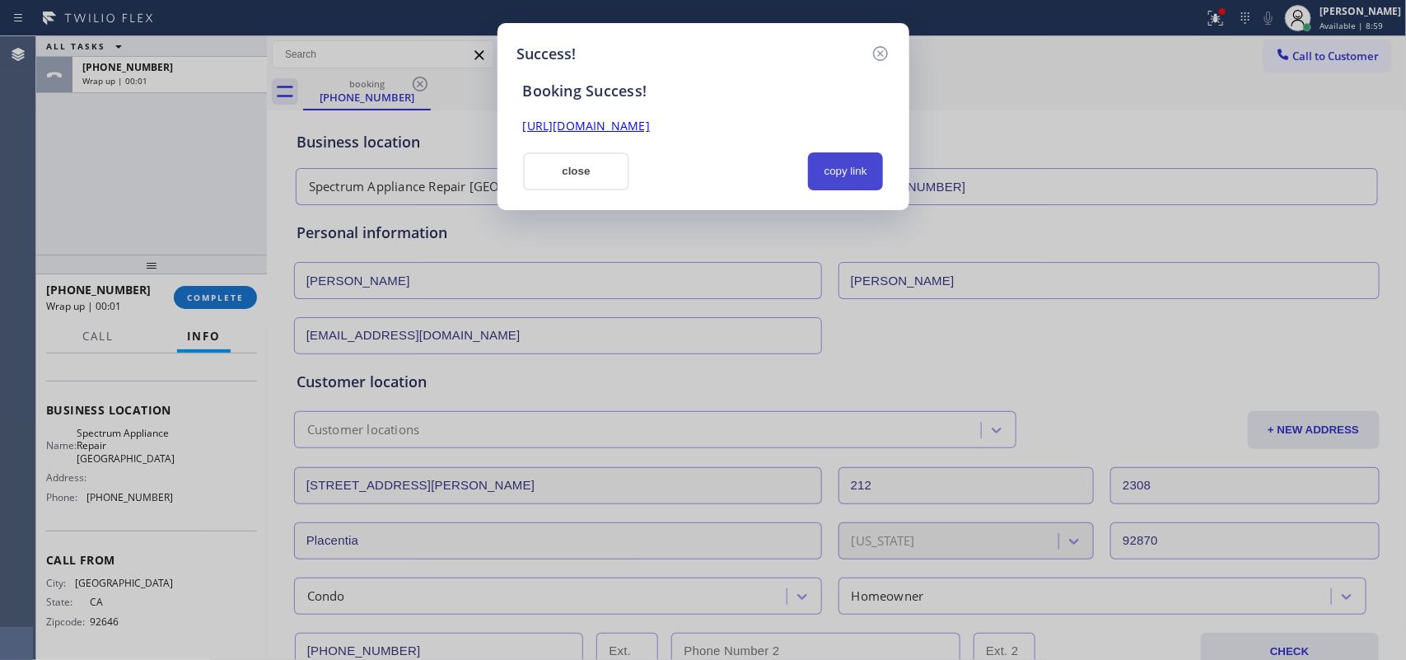
click at [845, 163] on button "copy link" at bounding box center [846, 171] width 76 height 38
click at [650, 118] on link "[URL][DOMAIN_NAME]" at bounding box center [586, 126] width 127 height 16
click at [611, 181] on button "close" at bounding box center [576, 171] width 107 height 38
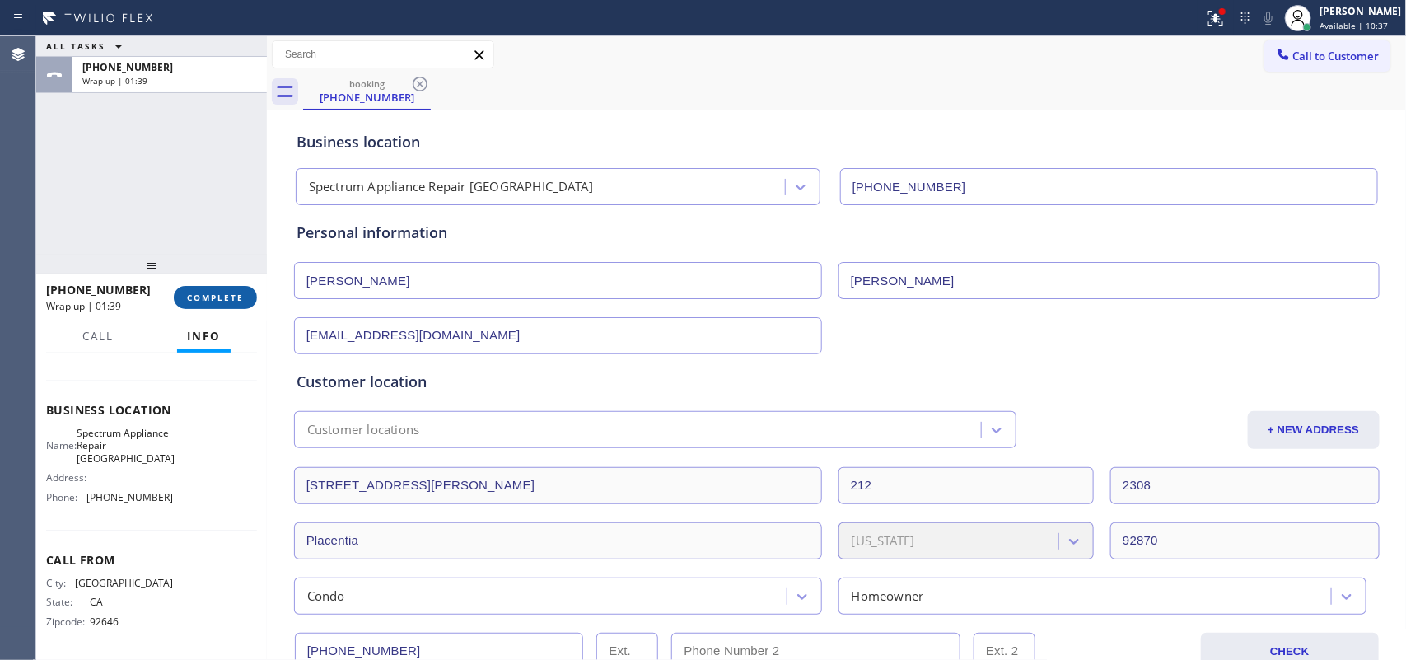
click at [232, 295] on span "COMPLETE" at bounding box center [215, 298] width 57 height 12
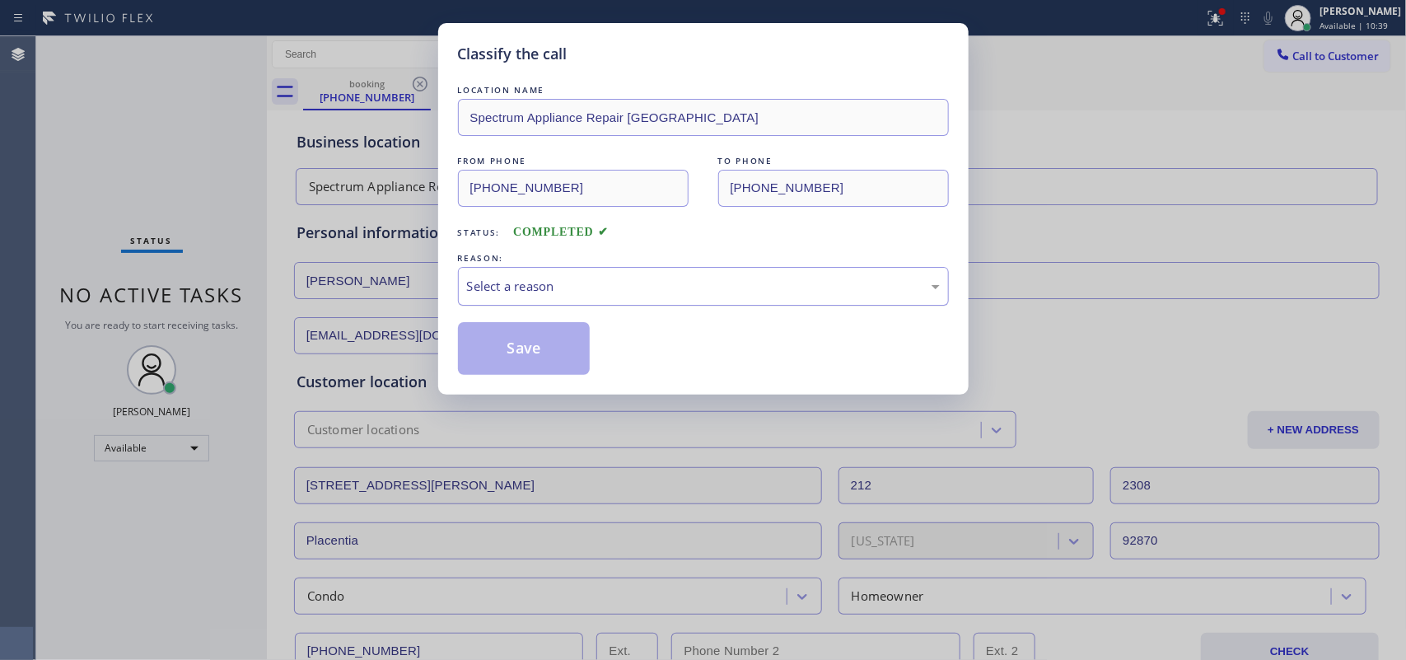
click at [489, 289] on div "Select a reason" at bounding box center [703, 286] width 473 height 19
click at [537, 355] on button "Save" at bounding box center [524, 348] width 133 height 53
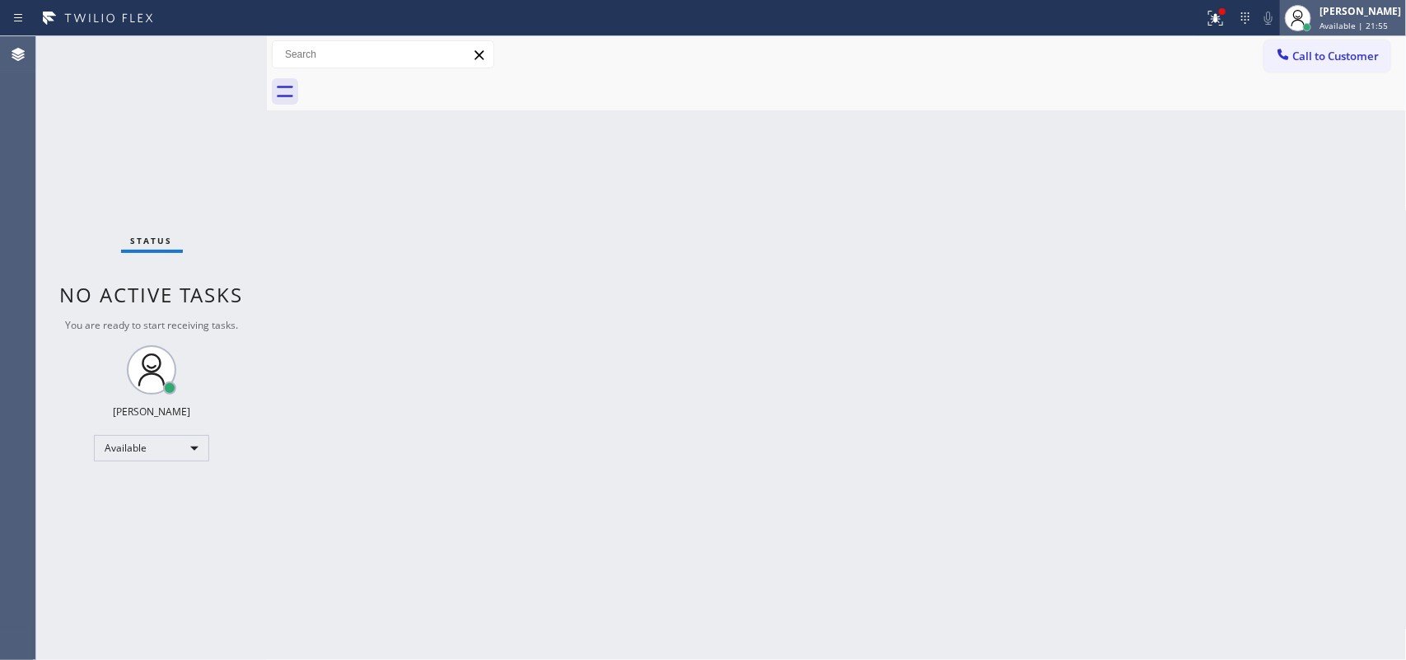
click at [1125, 20] on span "Available | 21:55" at bounding box center [1354, 26] width 68 height 12
click at [143, 55] on div "Status No active tasks You are ready to start receiving tasks. [PERSON_NAME] Av…" at bounding box center [151, 348] width 231 height 624
click at [173, 47] on div "Status No active tasks You are ready to start receiving tasks. [PERSON_NAME] Av…" at bounding box center [151, 348] width 231 height 624
click at [1125, 26] on span "Available | 43:40" at bounding box center [1354, 26] width 68 height 12
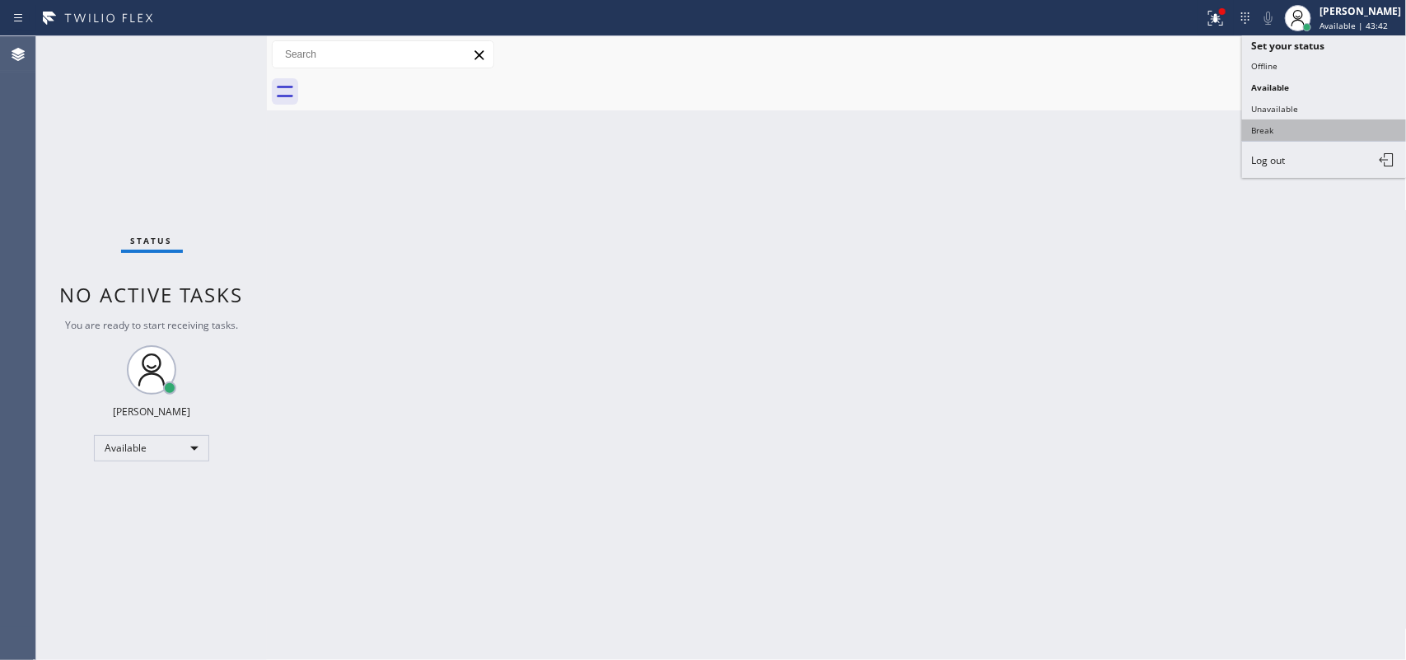
click at [1125, 129] on button "Break" at bounding box center [1325, 129] width 165 height 21
